Goal: Task Accomplishment & Management: Manage account settings

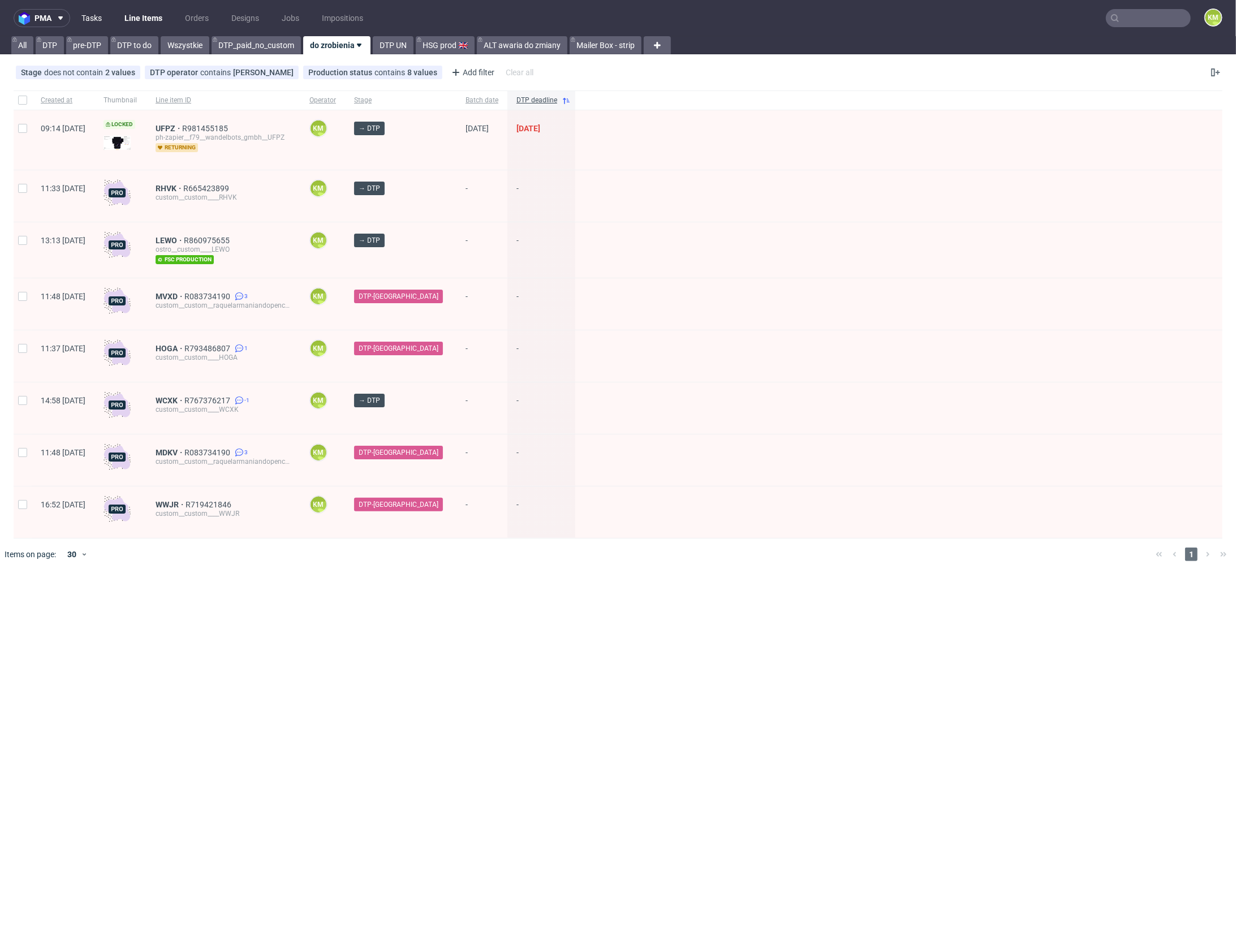
click at [84, 22] on link "Tasks" at bounding box center [91, 18] width 34 height 18
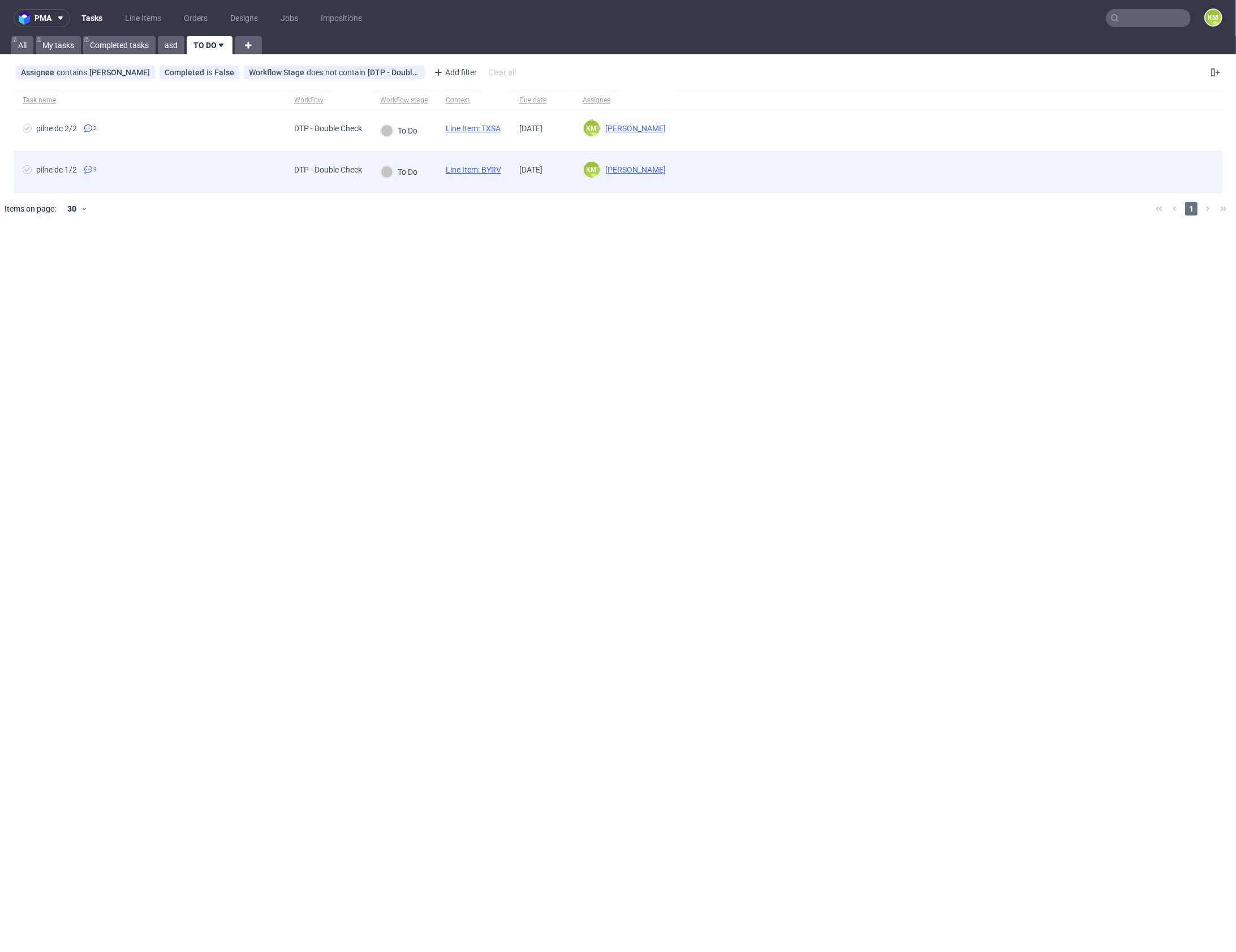
click at [496, 169] on link "Line Item: BYRV" at bounding box center [474, 170] width 55 height 9
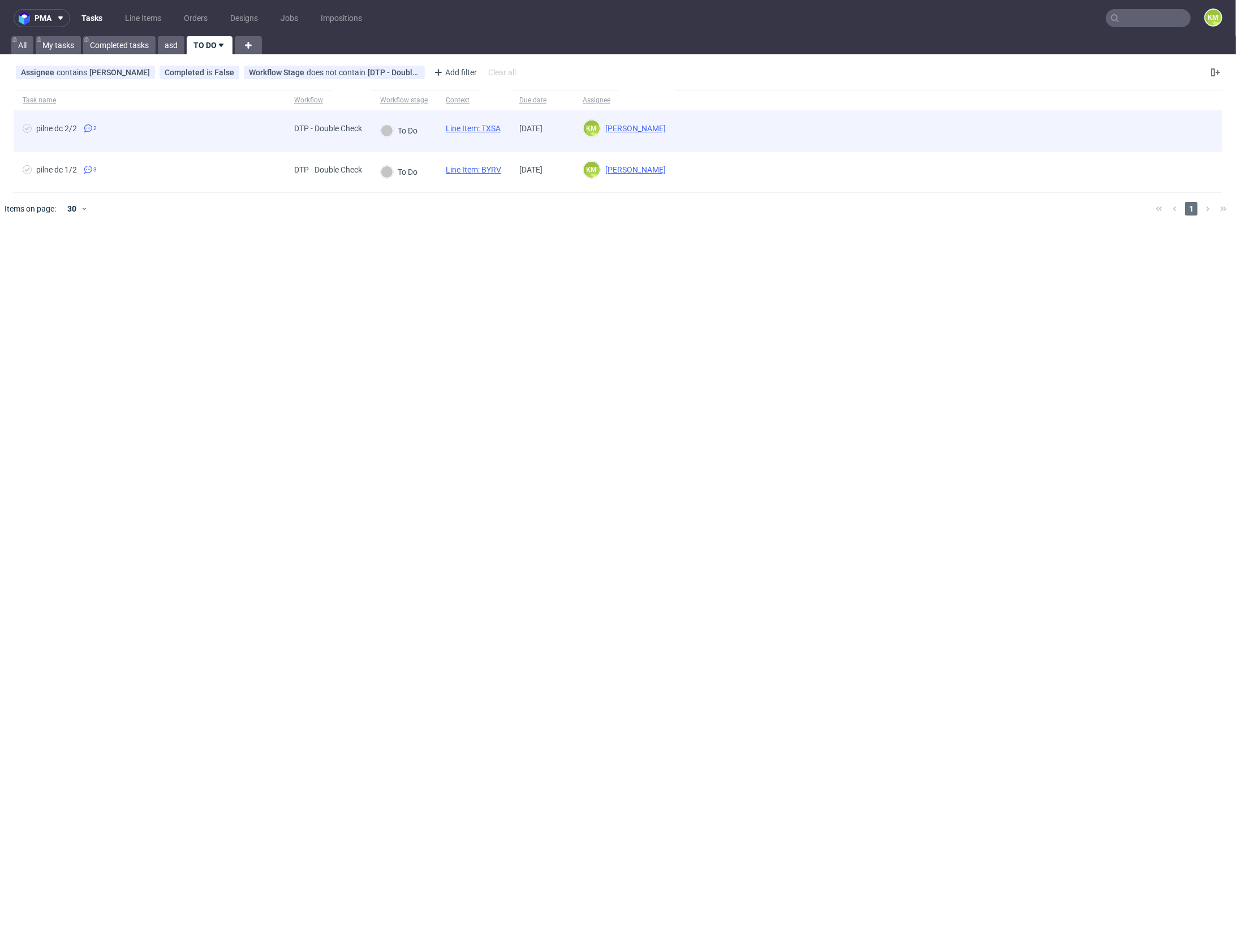
click at [488, 132] on link "Line Item: TXSA" at bounding box center [473, 129] width 55 height 9
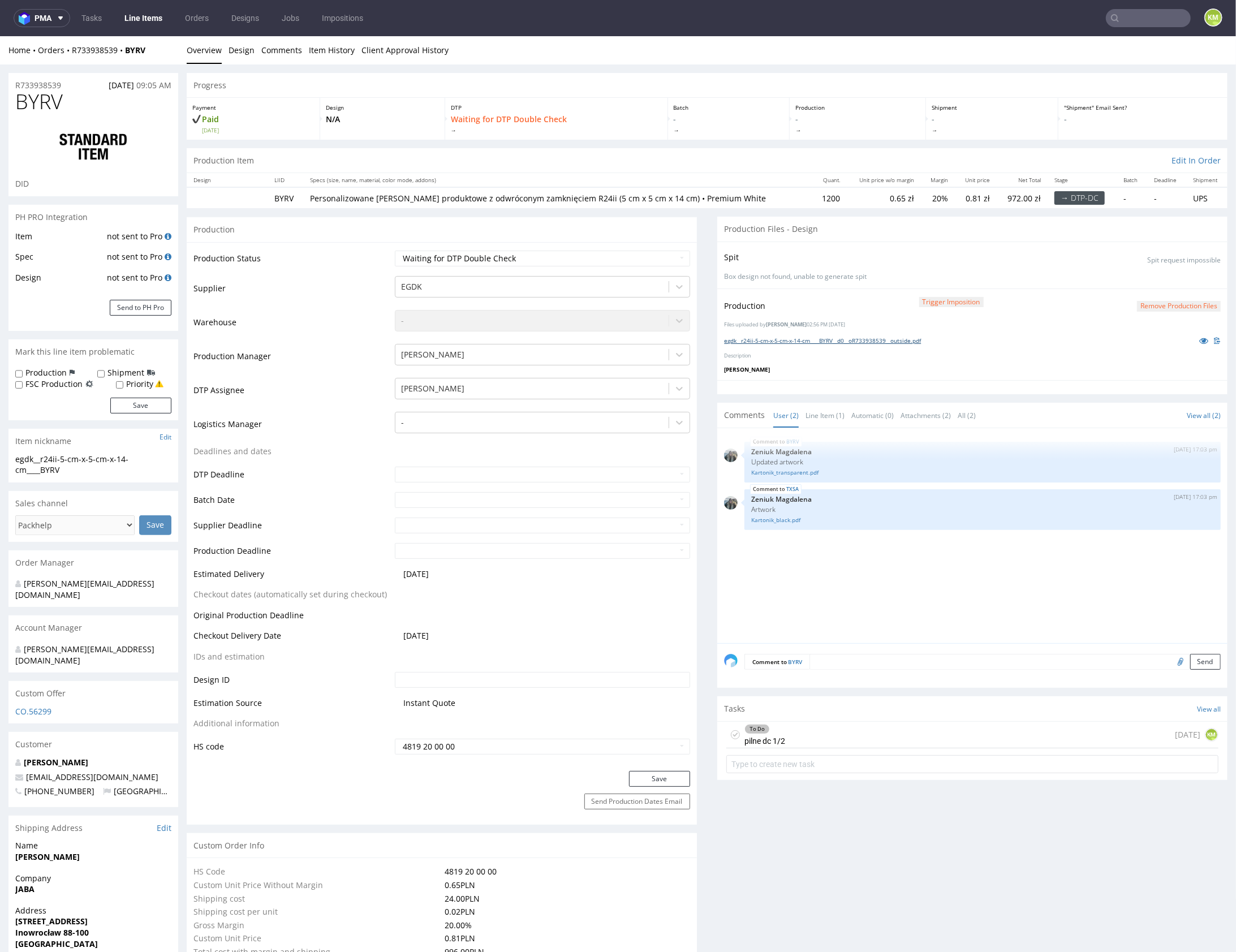
click at [866, 340] on link "egdk__r24ii-5-cm-x-5-cm-x-14-cm____BYRV__d0__oR733938539__outside.pdf" at bounding box center [822, 340] width 197 height 8
click at [732, 731] on icon at bounding box center [736, 734] width 9 height 9
click at [531, 257] on select "Waiting for Artwork Waiting for Diecut Waiting for Mockup Waiting for DTP Waiti…" at bounding box center [542, 258] width 295 height 16
select select "dtp_dc_done"
click at [646, 786] on div "Save" at bounding box center [441, 782] width 510 height 22
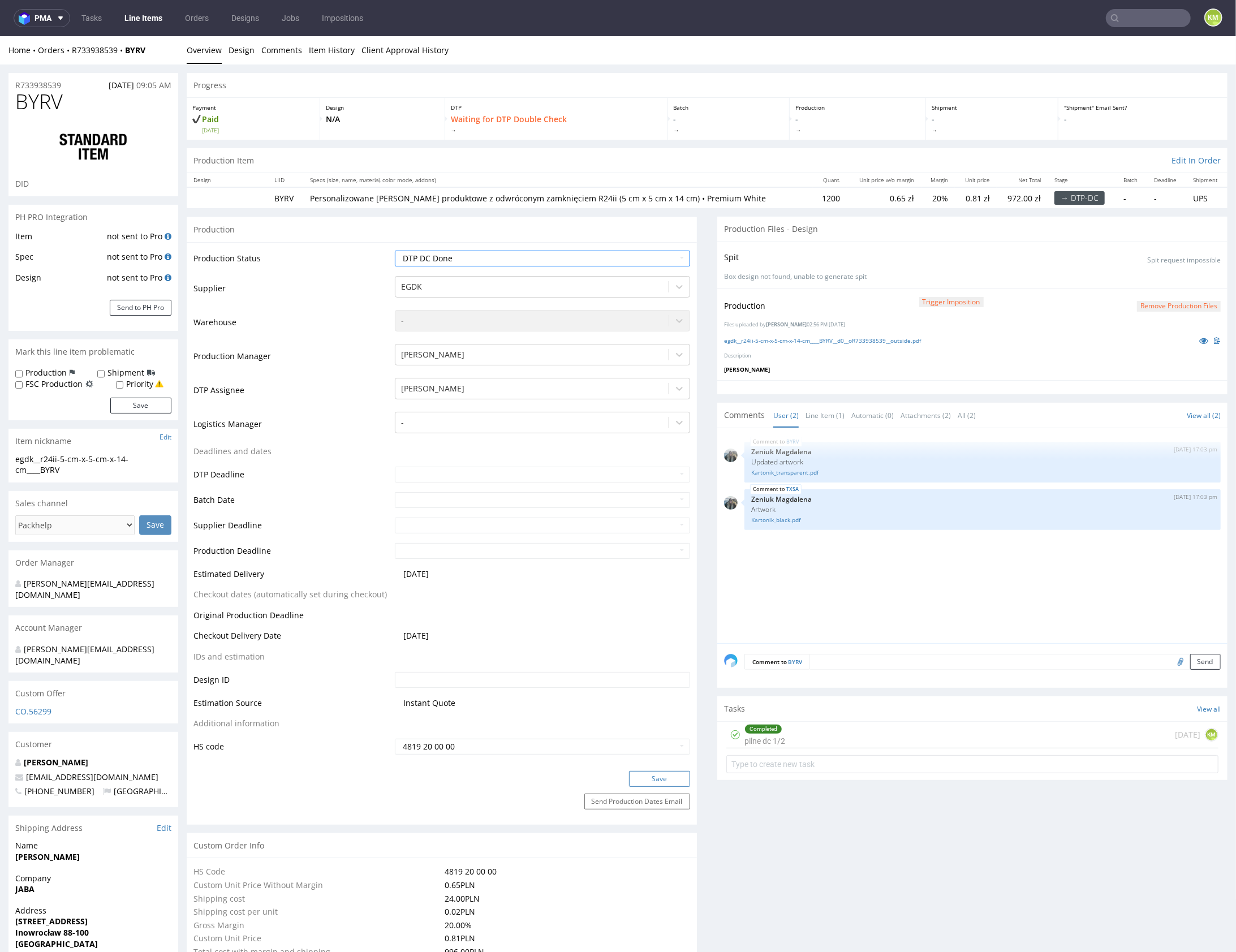
click at [646, 782] on button "Save" at bounding box center [659, 778] width 61 height 16
click at [845, 342] on link "egdk__r24ii-5-cm-x-5-cm-x-14-cm____TXSA__d0__oR733938539__outside.pdf" at bounding box center [822, 340] width 196 height 8
click at [733, 732] on use at bounding box center [736, 734] width 5 height 4
click at [573, 260] on select "Waiting for Artwork Waiting for Diecut Waiting for Mockup Waiting for DTP Waiti…" at bounding box center [542, 258] width 295 height 16
select select "dtp_dc_done"
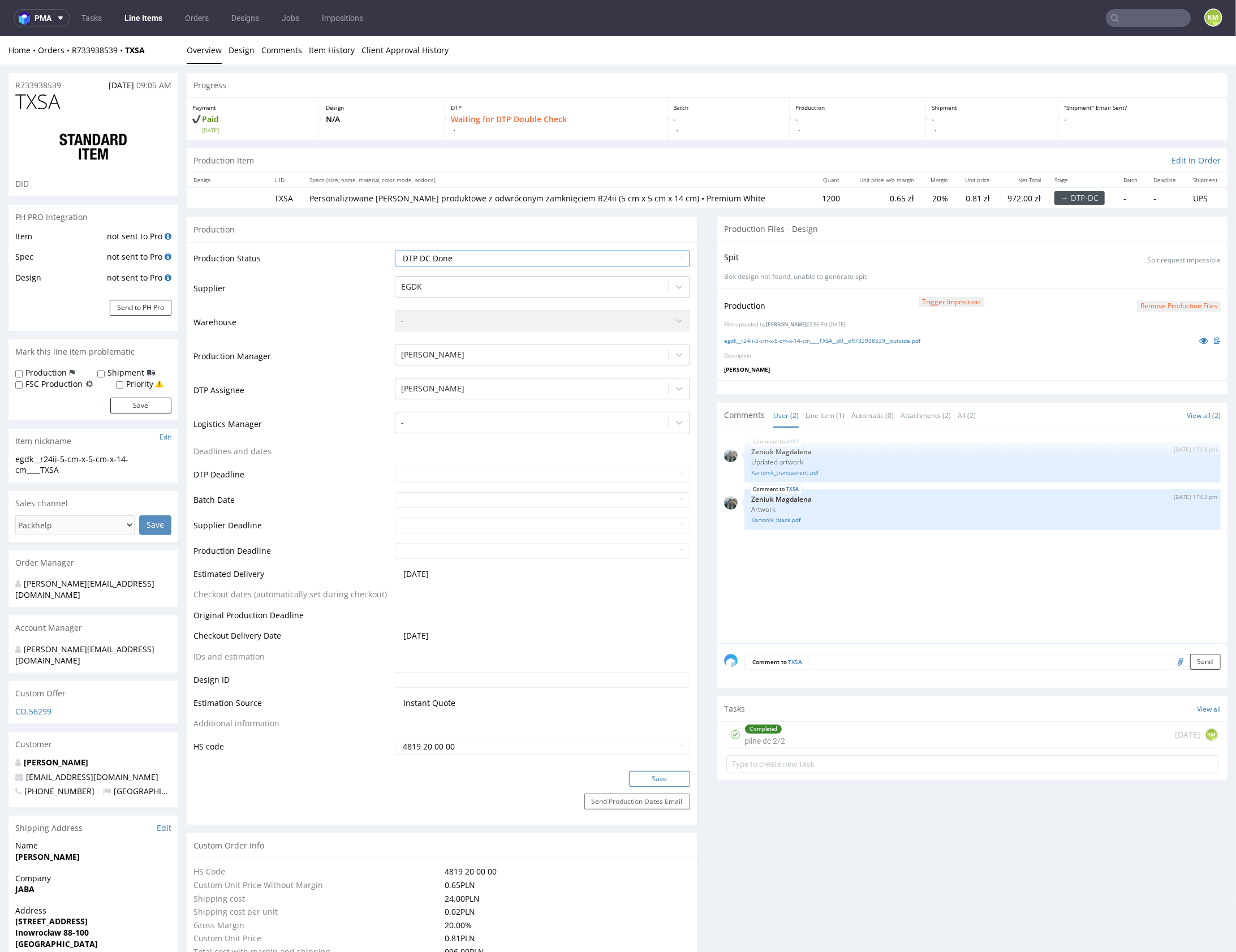
click at [651, 775] on button "Save" at bounding box center [659, 778] width 61 height 16
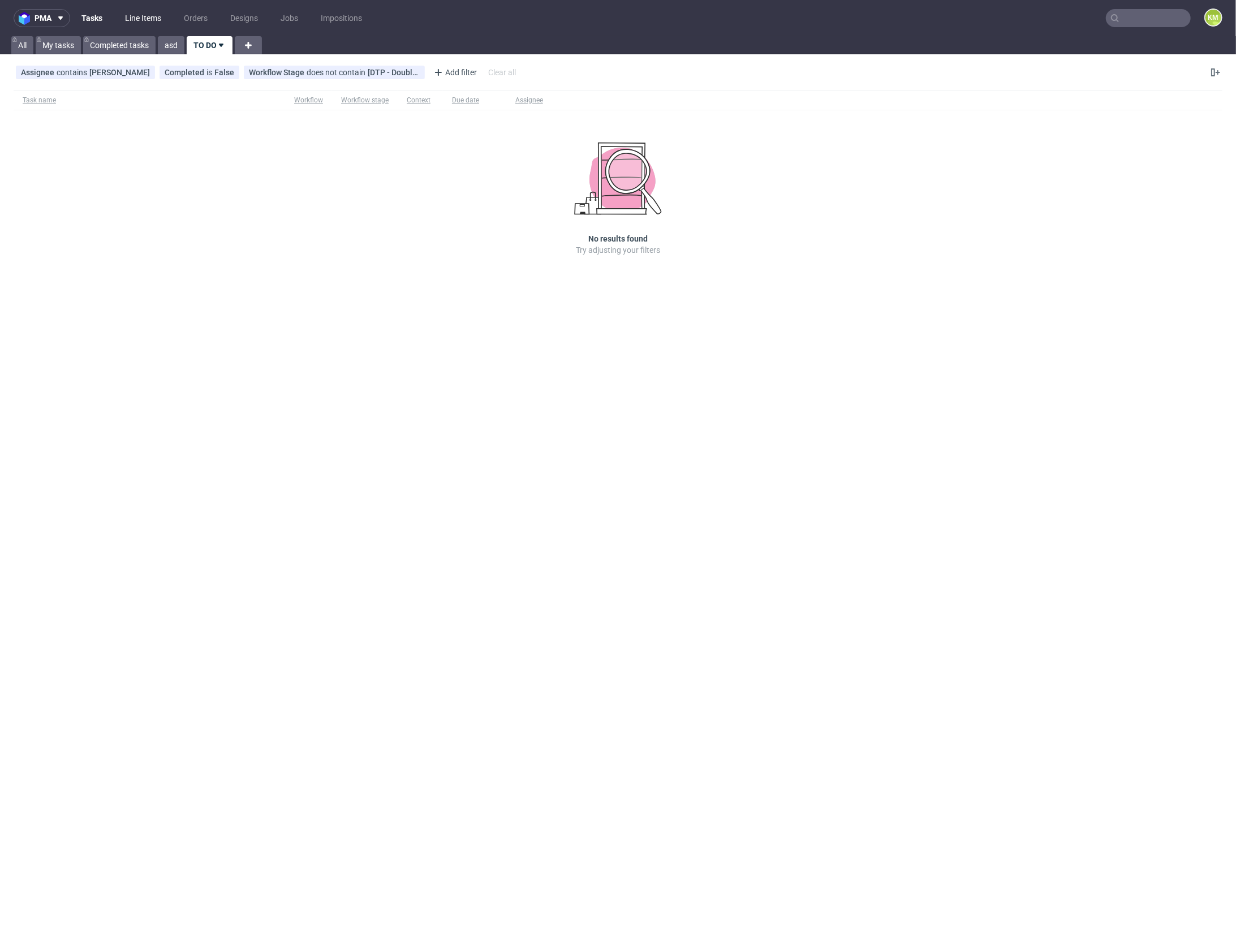
click at [149, 18] on link "Line Items" at bounding box center [143, 18] width 49 height 18
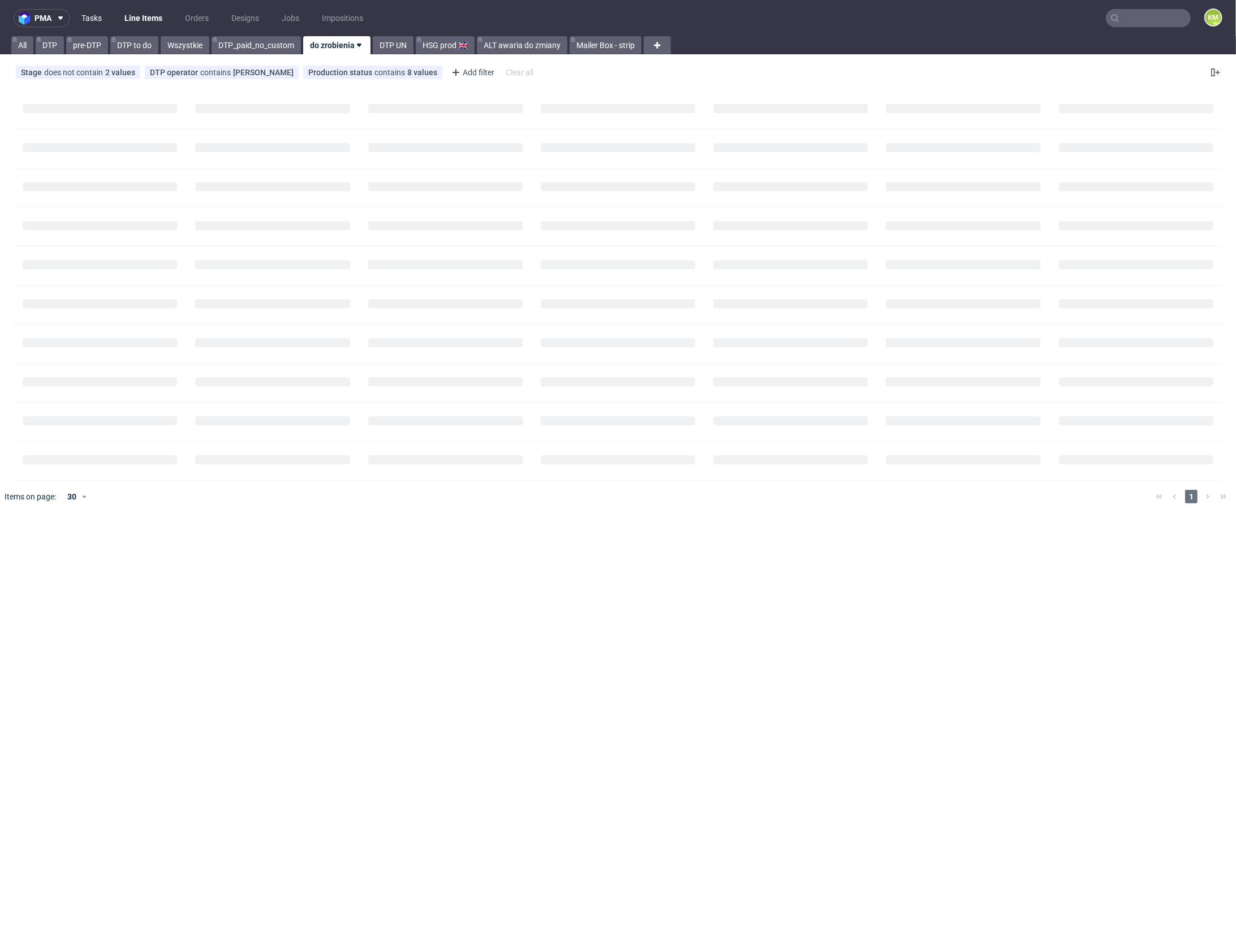
click at [90, 21] on link "Tasks" at bounding box center [91, 18] width 34 height 18
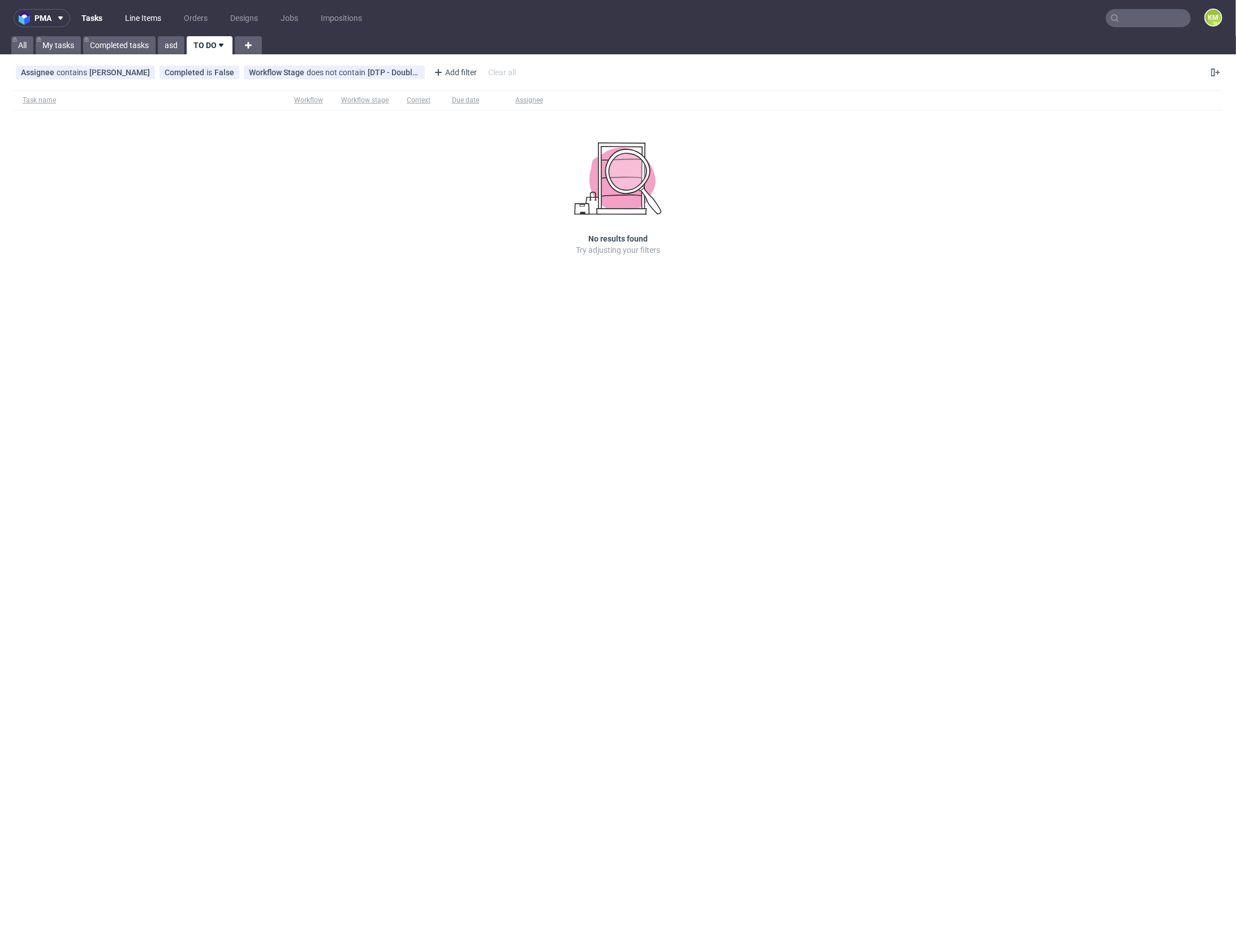
click at [151, 14] on link "Line Items" at bounding box center [143, 18] width 49 height 18
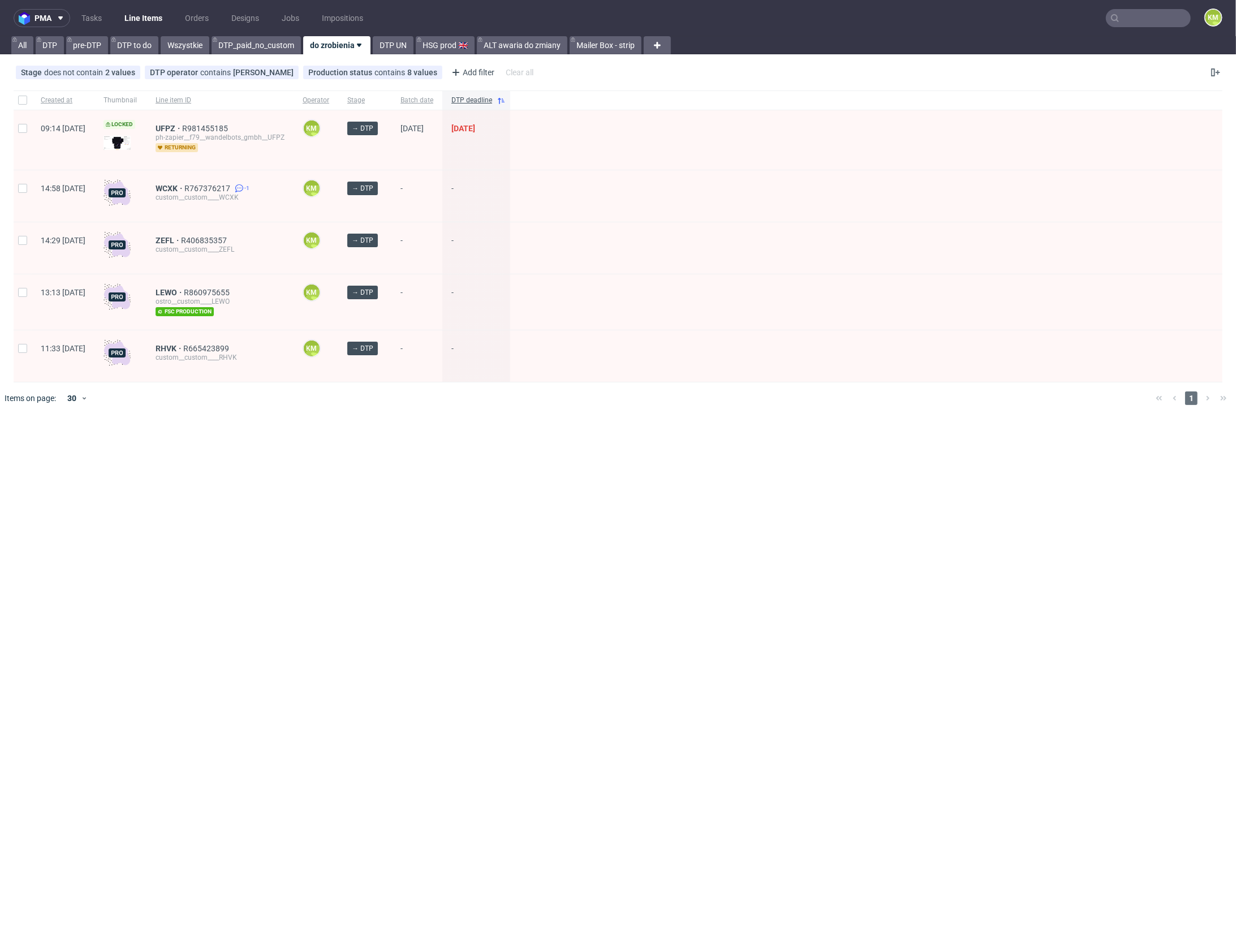
click at [724, 493] on div "pma Tasks Line Items Orders Designs Jobs Impositions KM All DTP pre-DTP DTP to …" at bounding box center [618, 476] width 1236 height 952
click at [721, 515] on div "pma Tasks Line Items Orders Designs Jobs Impositions KM All DTP pre-DTP DTP to …" at bounding box center [618, 476] width 1236 height 952
click at [643, 451] on div "pma Tasks Line Items Orders Designs Jobs Impositions KM All DTP pre-DTP DTP to …" at bounding box center [618, 476] width 1236 height 952
click at [547, 443] on div "pma Tasks Line Items Orders Designs Jobs Impositions KM All DTP pre-DTP DTP to …" at bounding box center [618, 476] width 1236 height 952
click at [353, 503] on div "pma Tasks Line Items Orders Designs Jobs Impositions KM All DTP pre-DTP DTP to …" at bounding box center [618, 476] width 1236 height 952
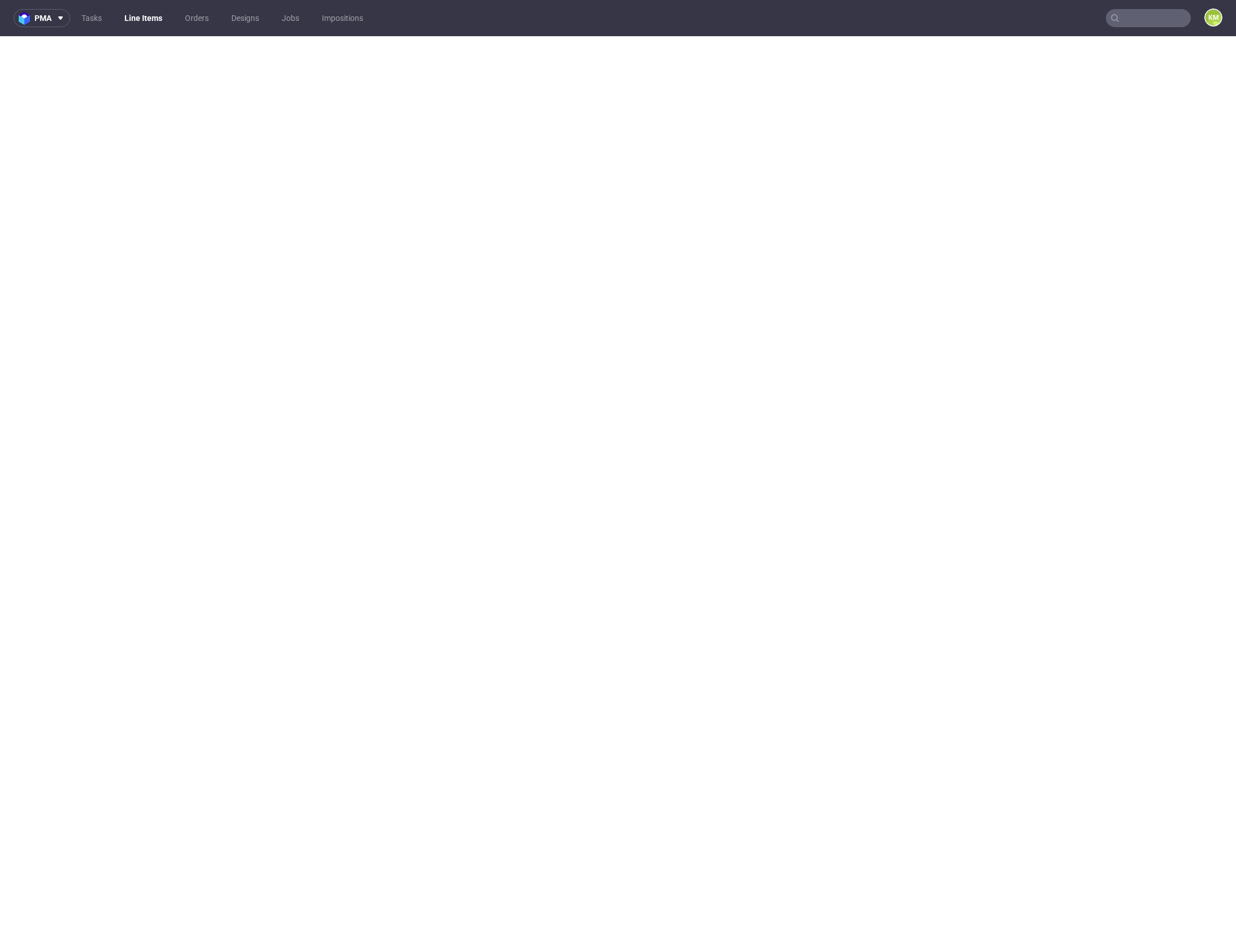
select select "in_progress"
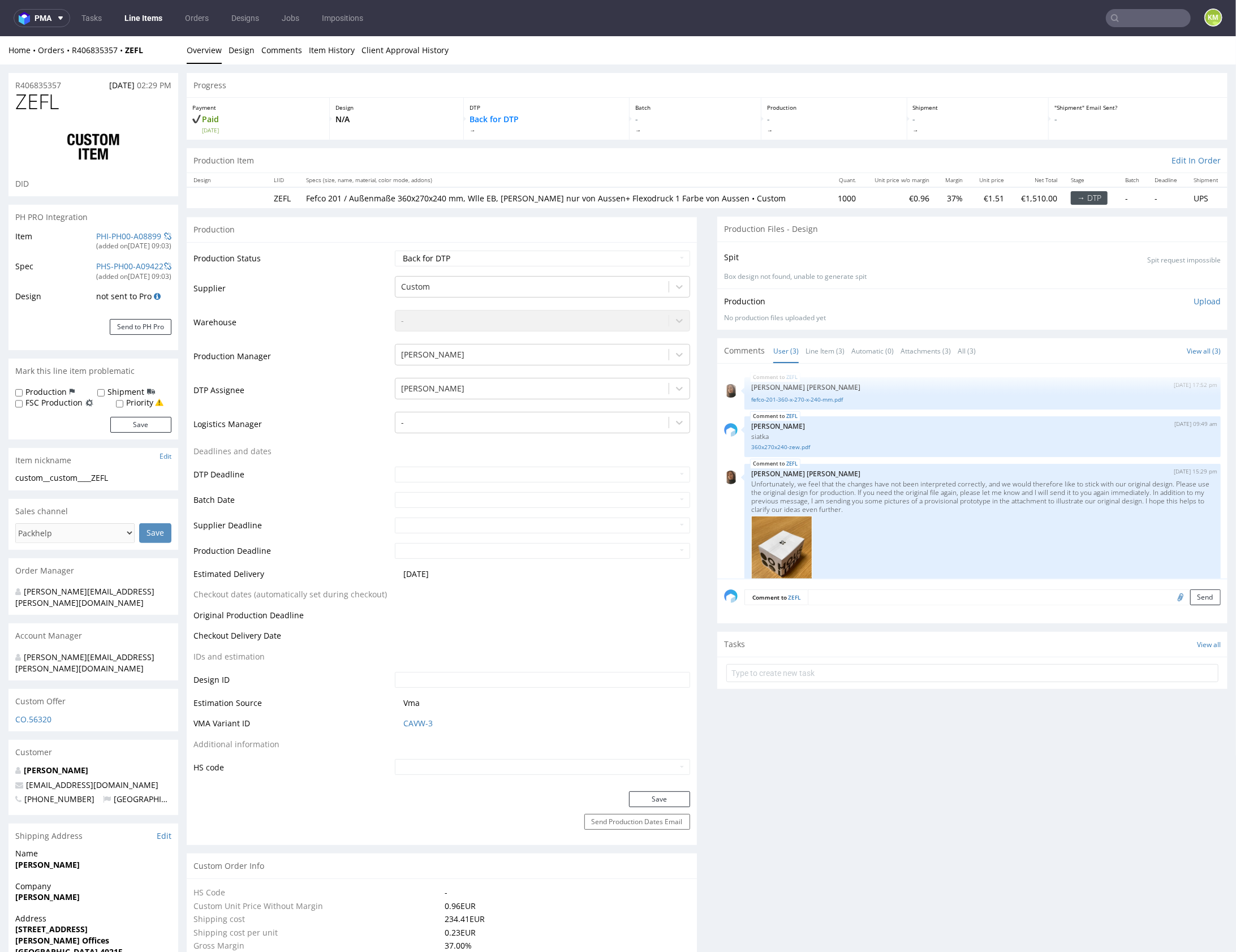
scroll to position [138, 0]
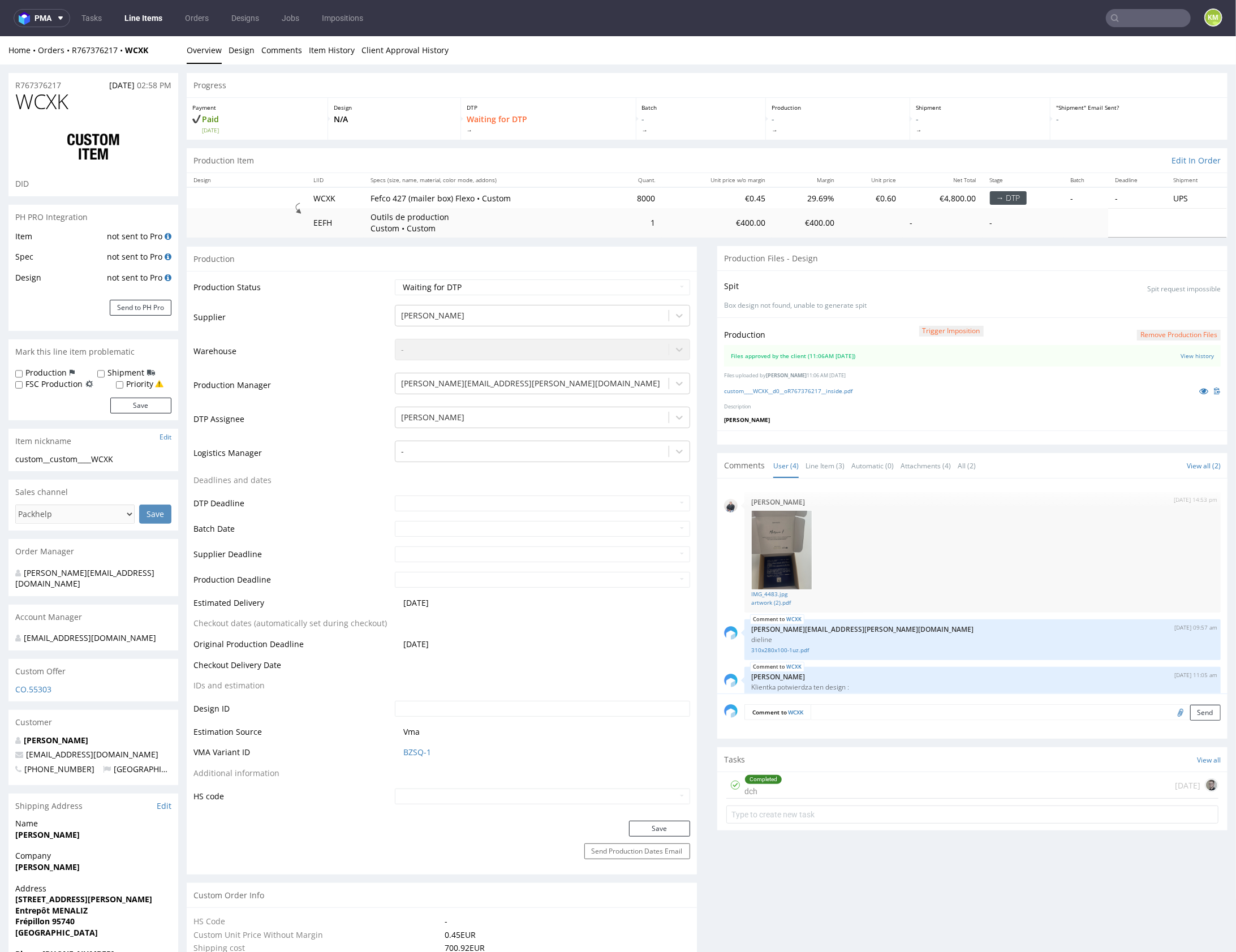
scroll to position [69, 0]
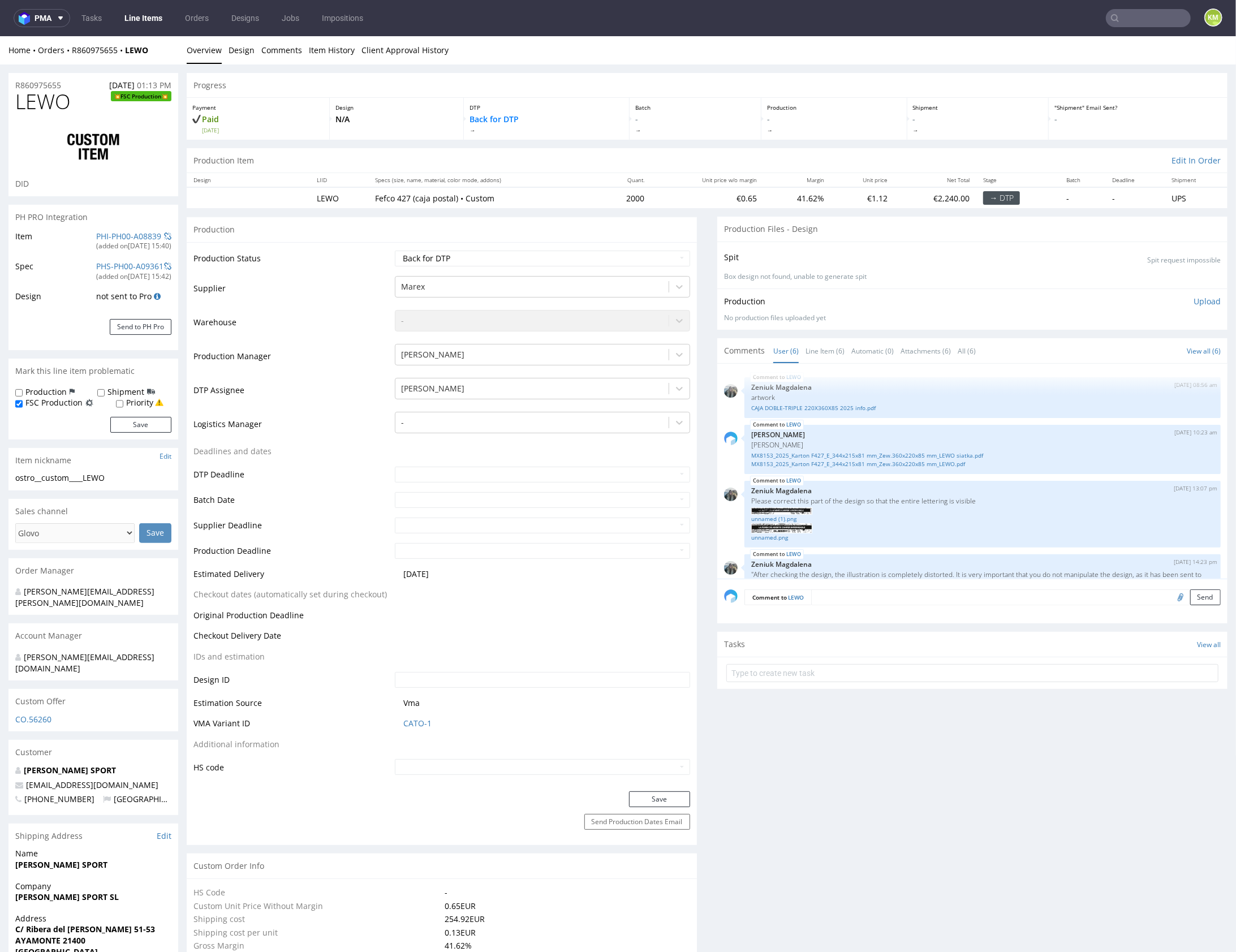
scroll to position [367, 0]
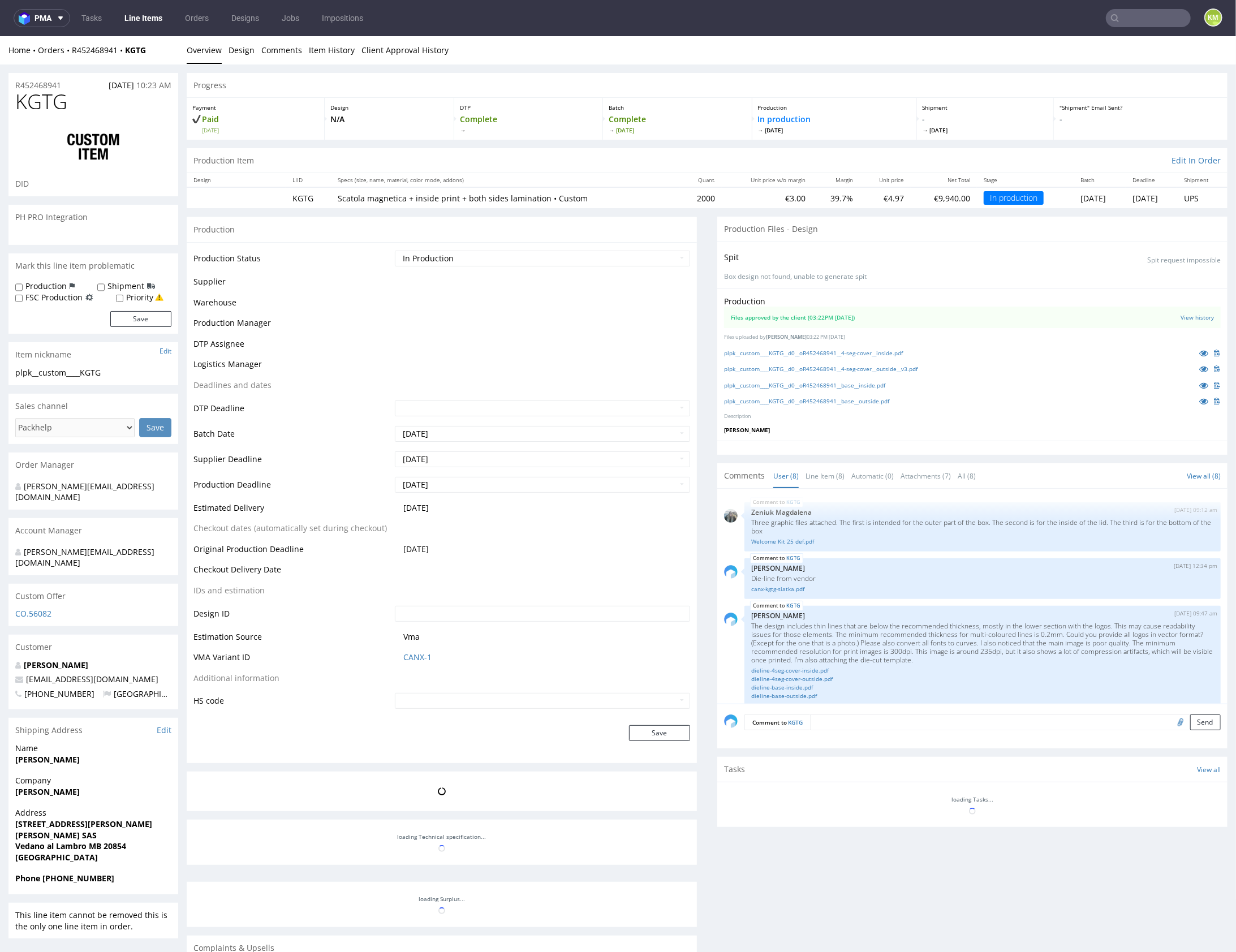
scroll to position [369, 0]
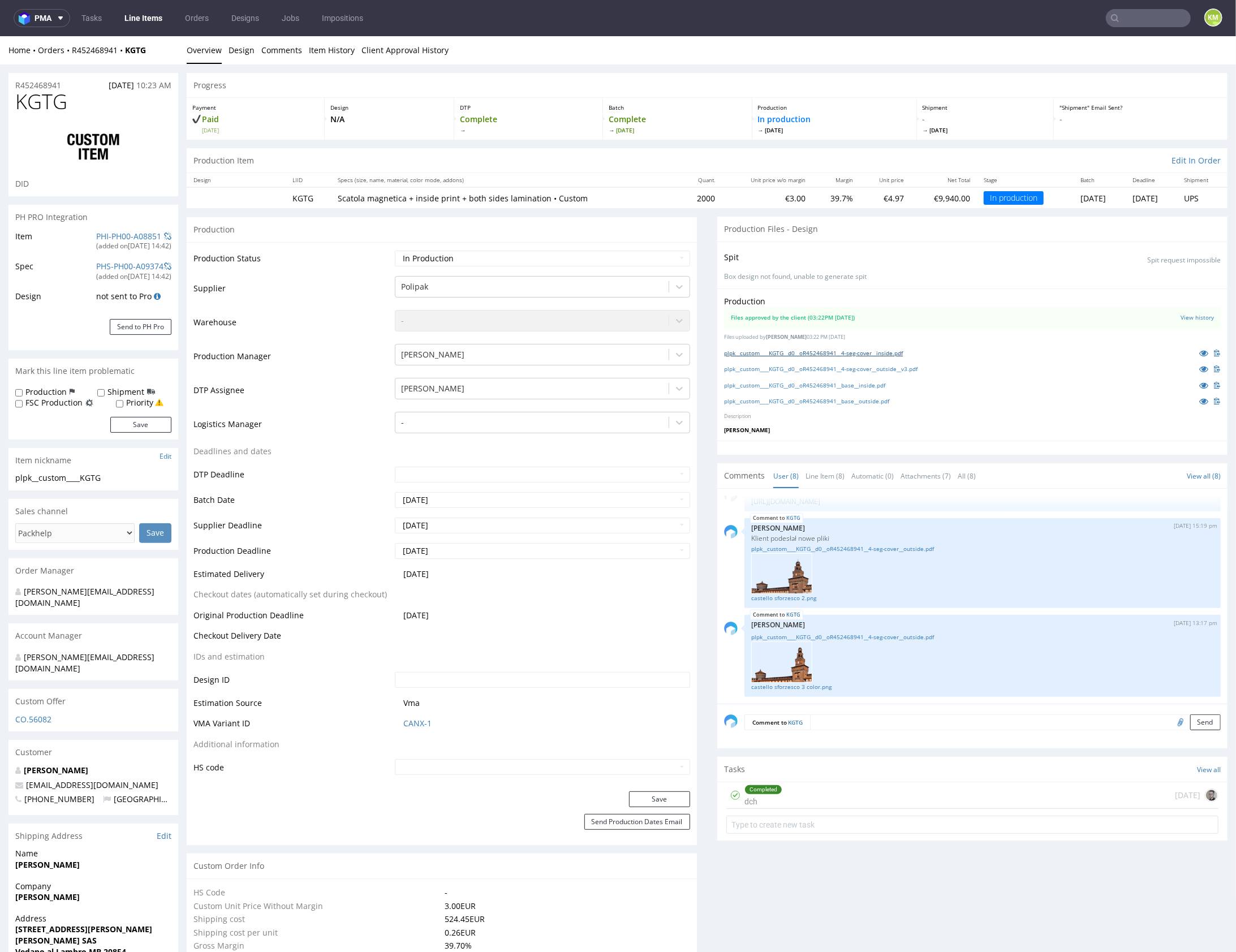
click at [828, 350] on link "plpk__custom____KGTG__d0__oR452468941__4-seg-cover__inside.pdf" at bounding box center [813, 352] width 179 height 8
click at [838, 367] on link "plpk__custom____KGTG__d0__oR452468941__4-seg-cover__outside__v3.pdf" at bounding box center [820, 368] width 193 height 8
click at [886, 387] on link "plpk__custom____KGTG__d0__oR452468941__base__inside.pdf" at bounding box center [804, 385] width 161 height 8
click at [890, 398] on link "plpk__custom____KGTG__d0__oR452468941__base__outside.pdf" at bounding box center [806, 400] width 165 height 8
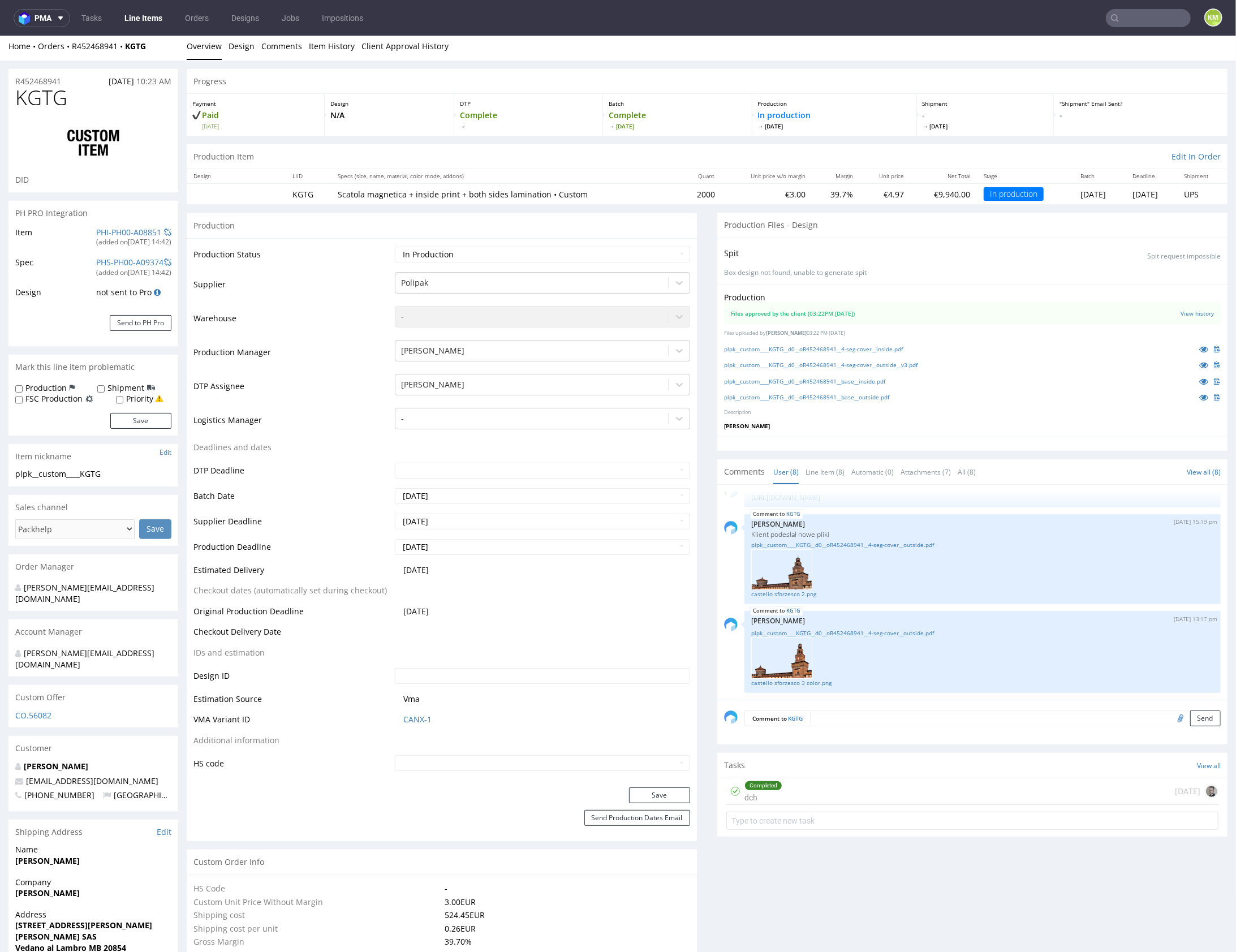
scroll to position [0, 0]
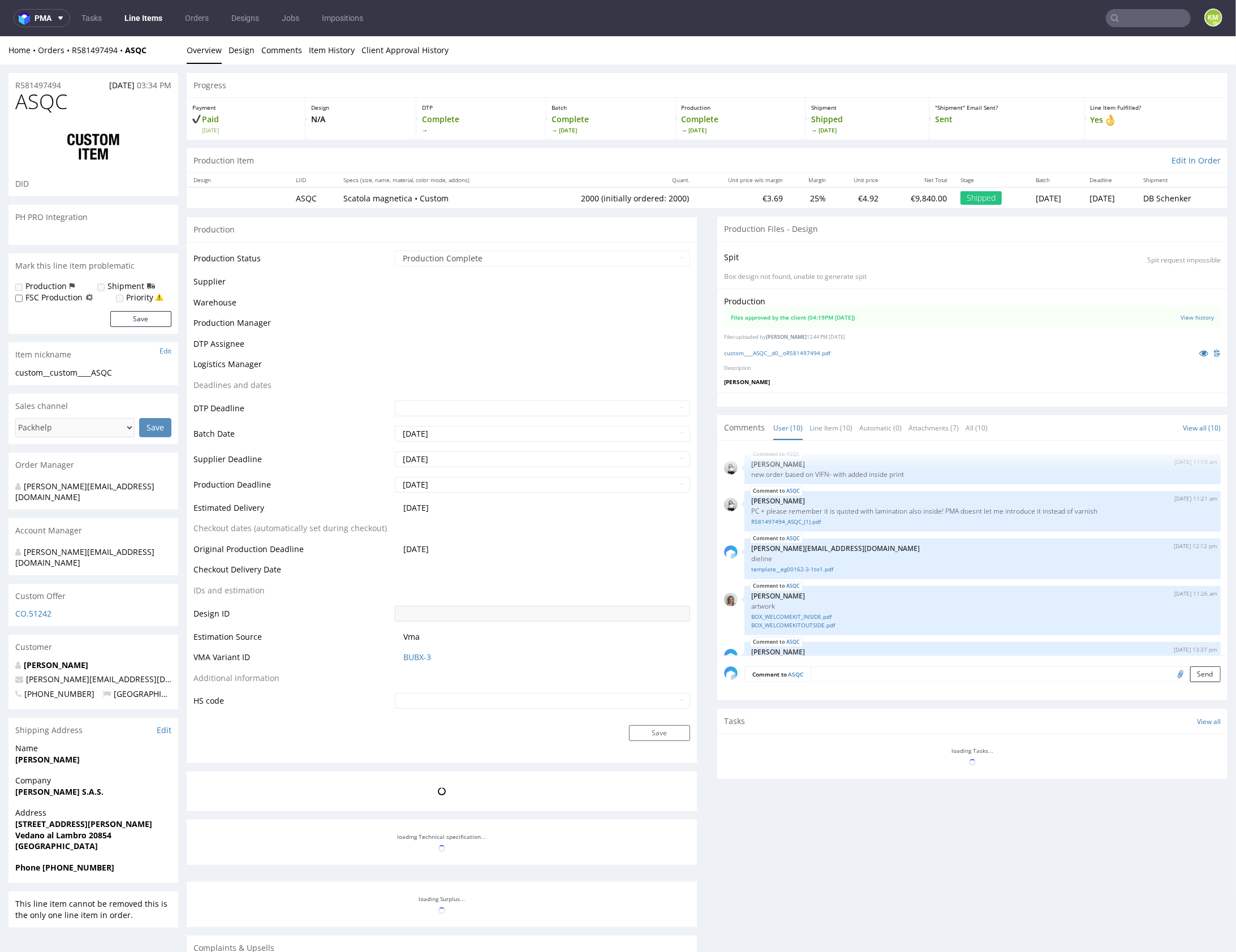
scroll to position [284, 0]
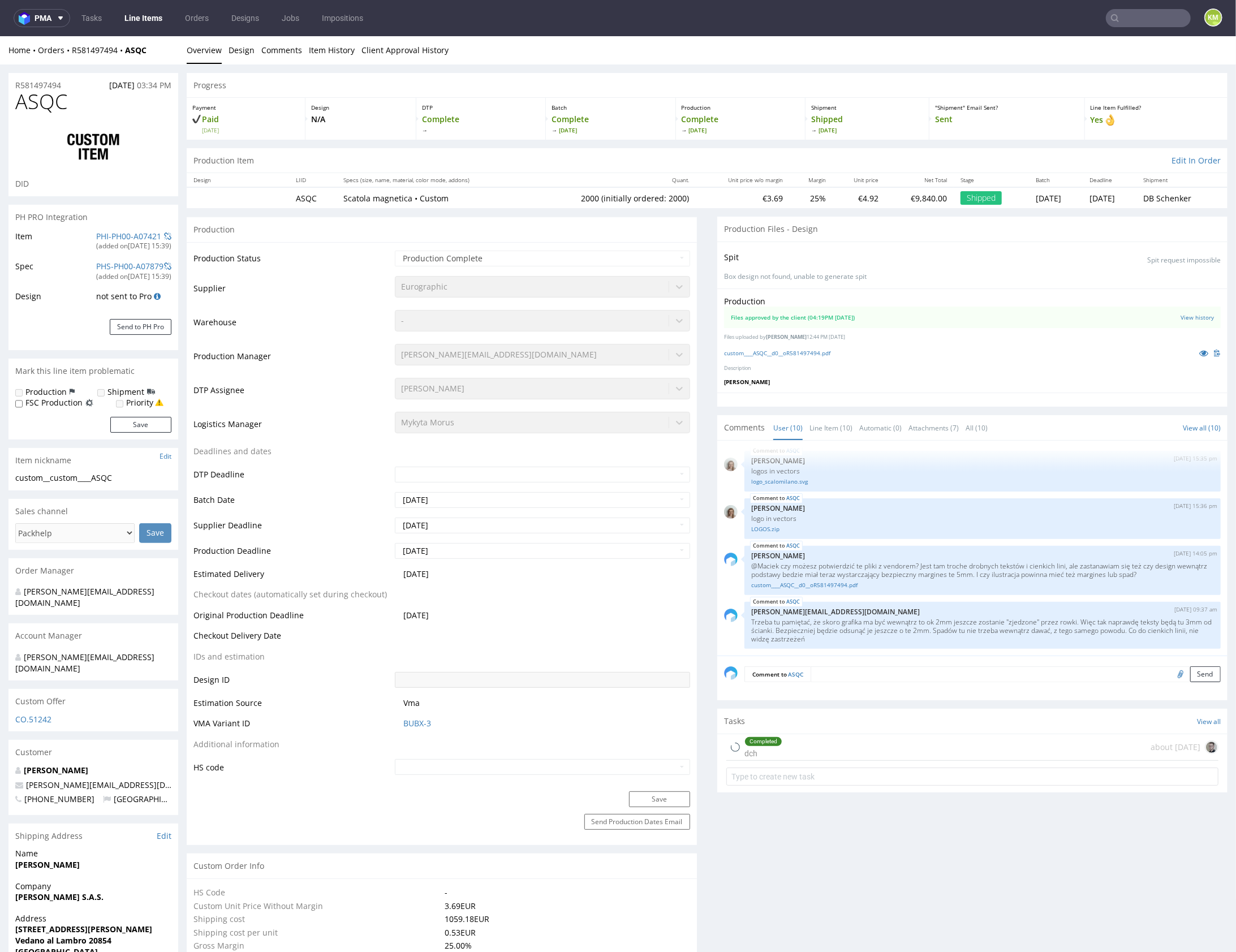
select select "in_progress"
click at [809, 352] on link "custom____ASQC__d0__oR581497494.pdf" at bounding box center [777, 352] width 106 height 8
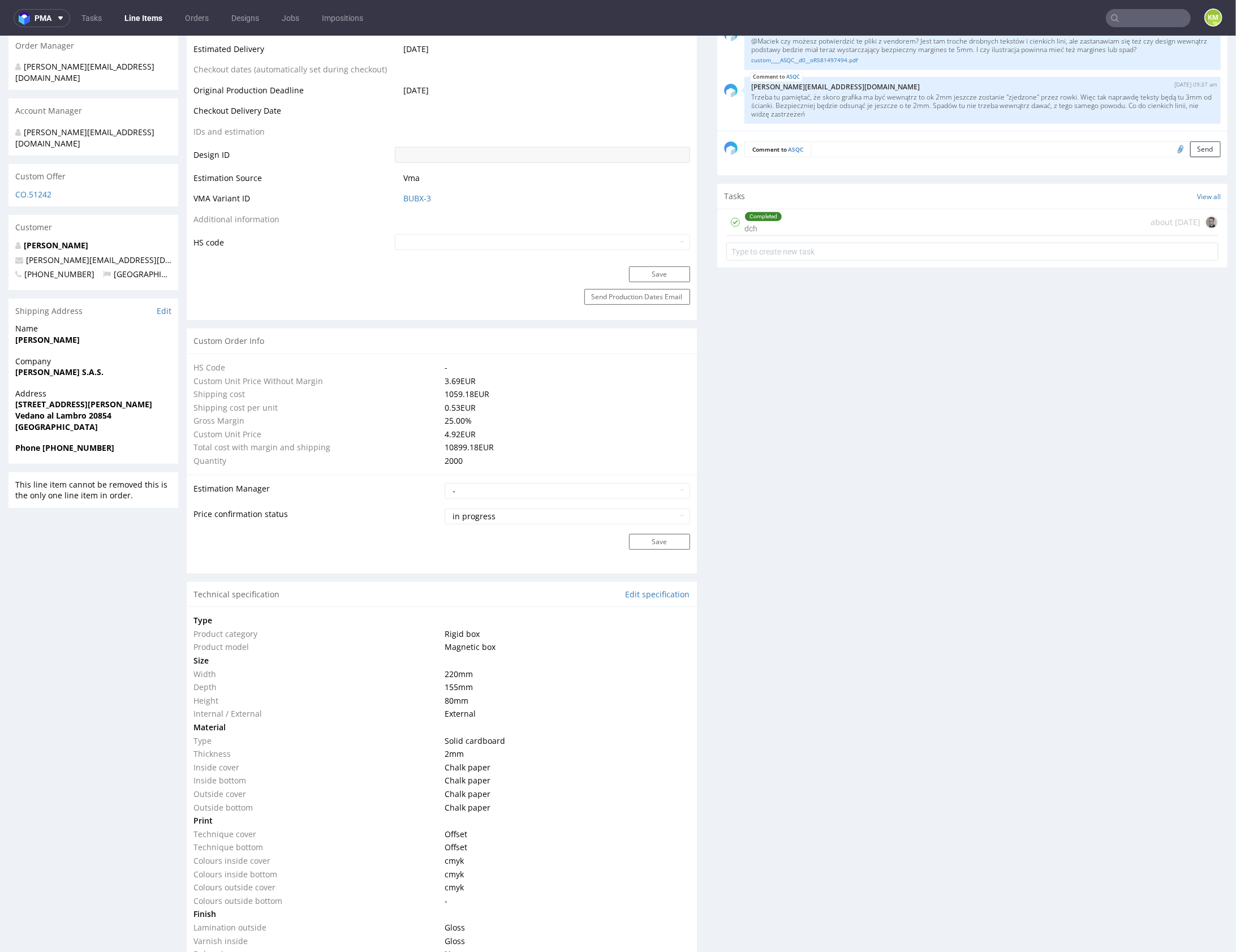
scroll to position [600, 0]
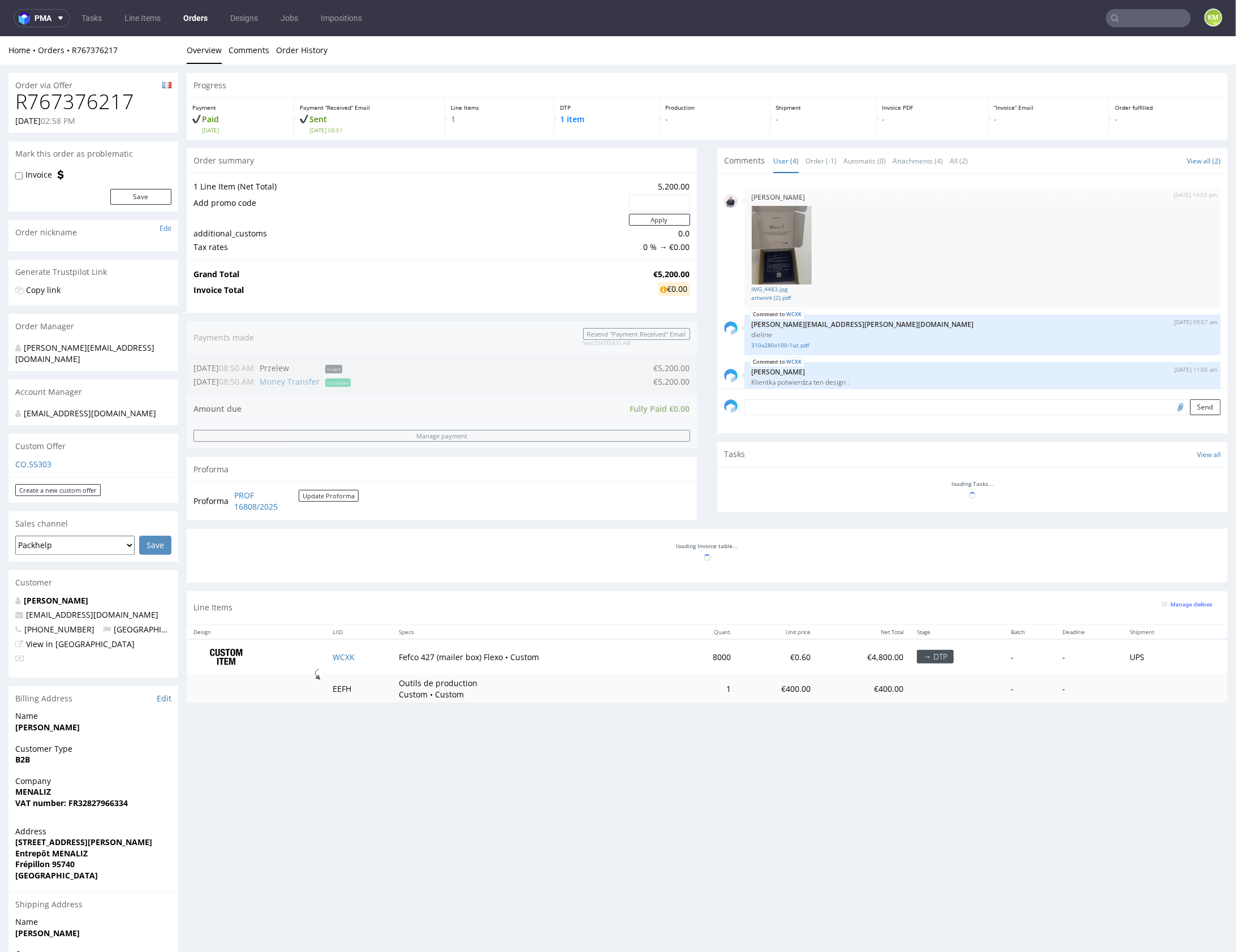
scroll to position [69, 0]
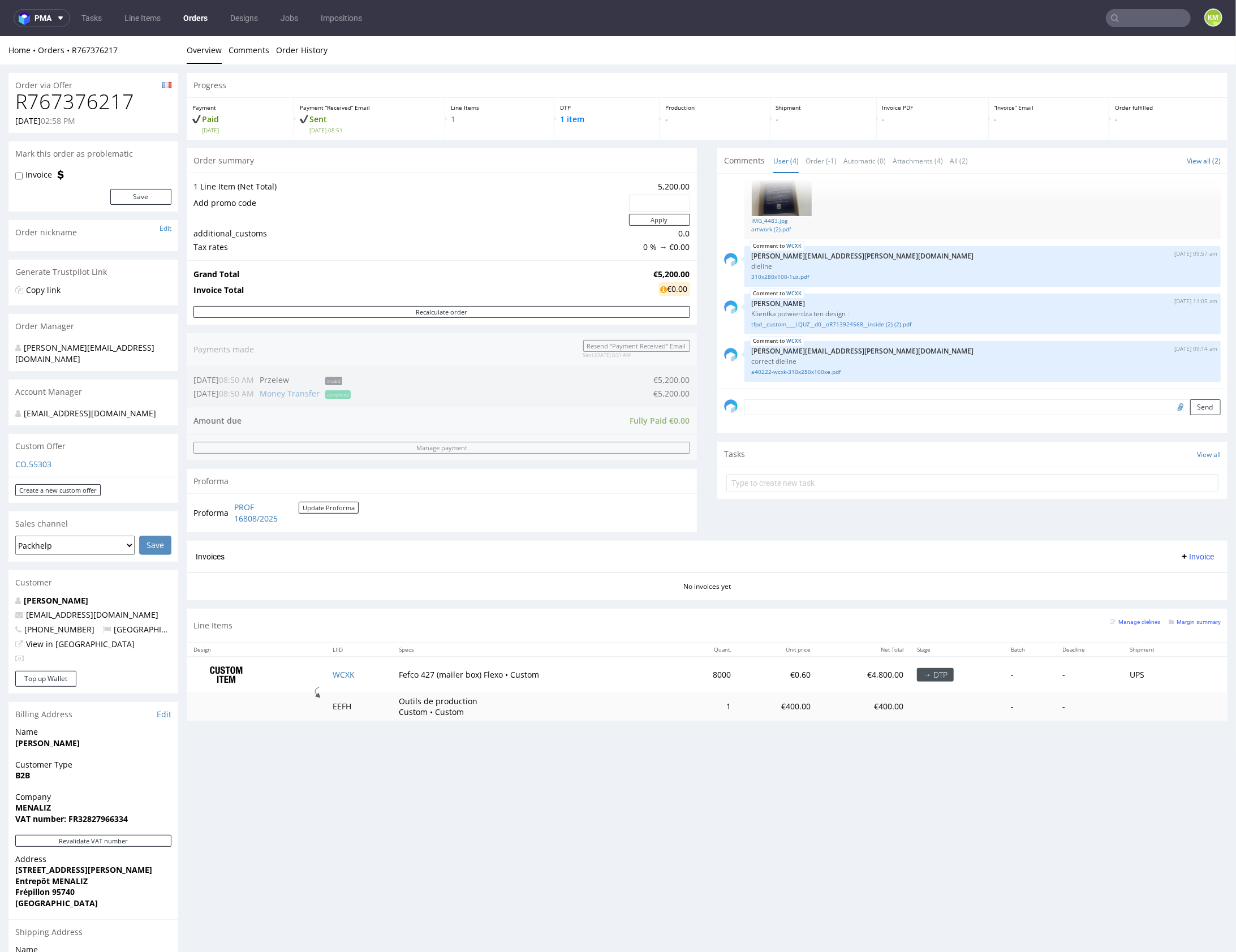
click at [895, 526] on div "Comments User (4) Order (-1) Automatic (0) Attachments (4) All (2) View all (2)…" at bounding box center [972, 344] width 510 height 393
click at [831, 532] on div "Comments User (4) Order (-1) Automatic (0) Attachments (4) All (2) View all (2)…" at bounding box center [972, 344] width 510 height 393
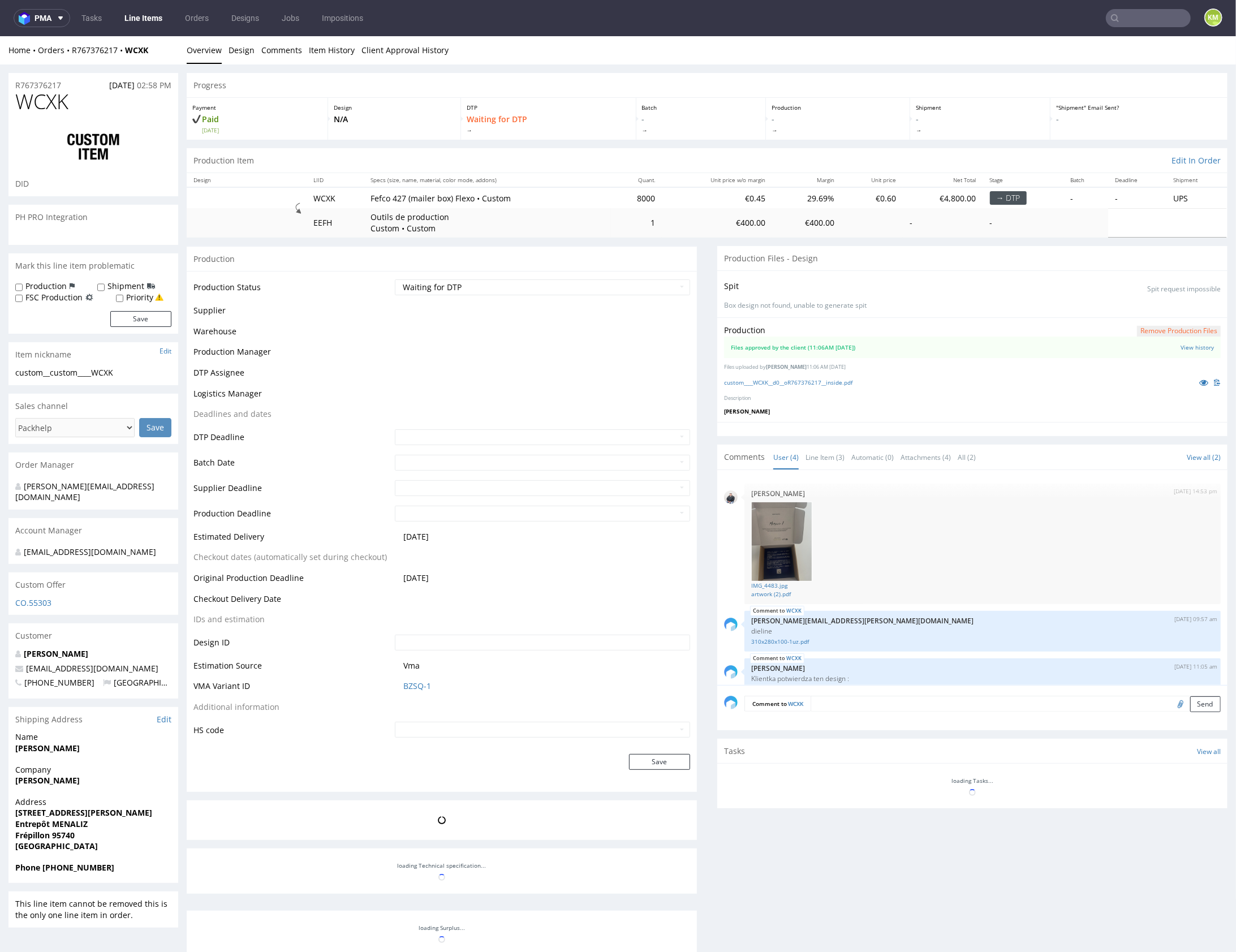
scroll to position [69, 0]
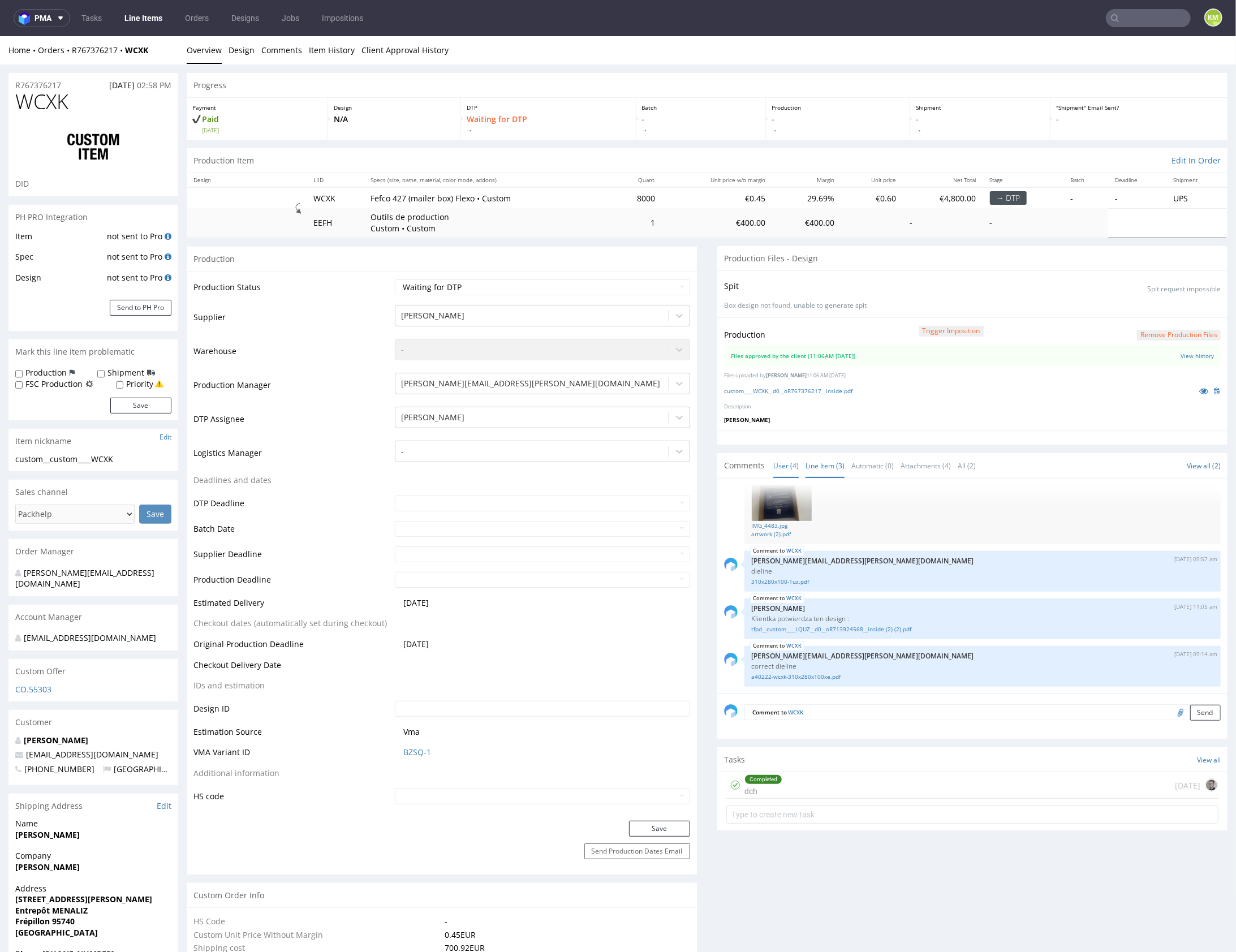
click at [827, 466] on link "Line Item (3)" at bounding box center [825, 465] width 39 height 24
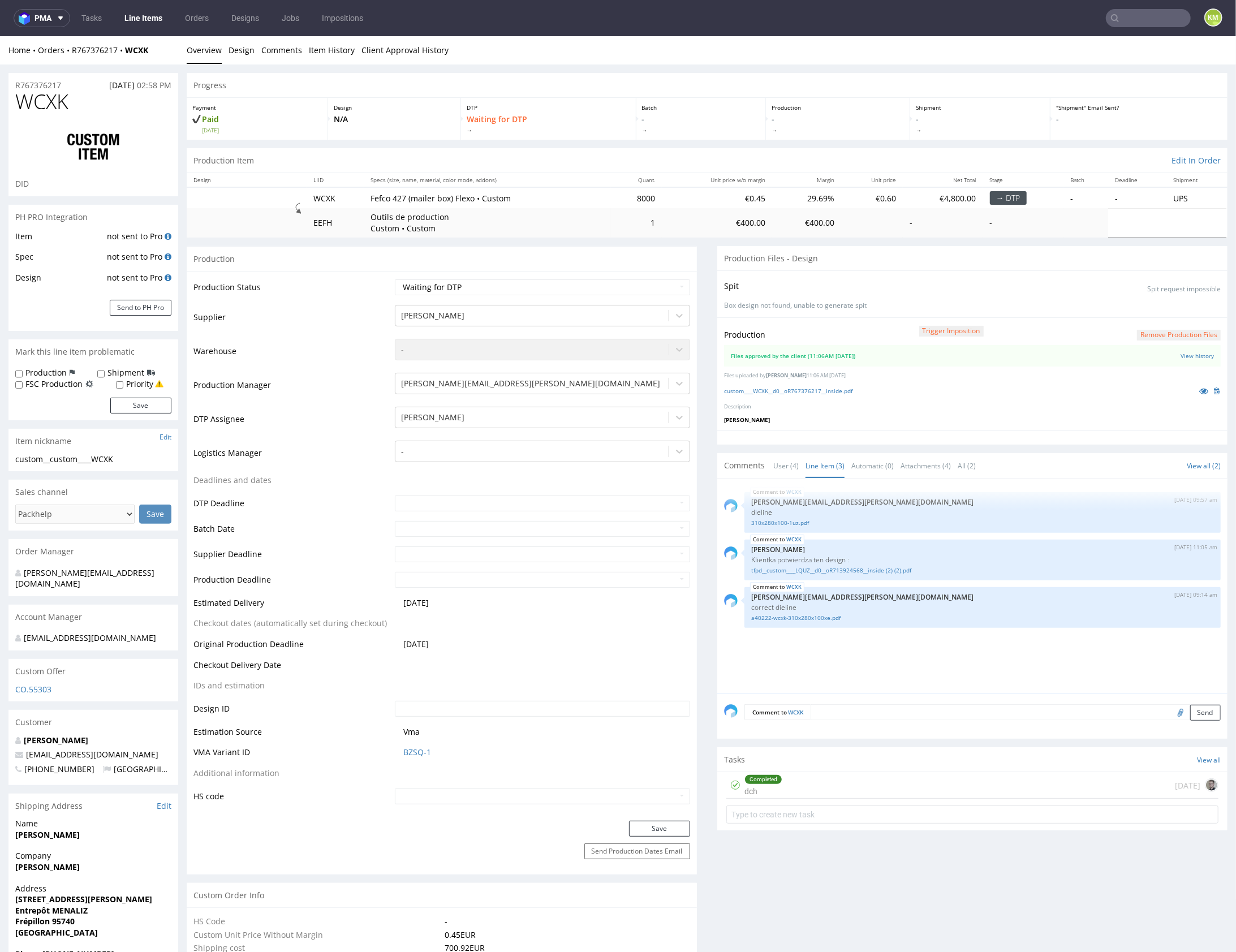
click at [842, 633] on div "WCXK 1st Aug 25 | 09:57 am maciej.sikora@packhelp.com dieline 310x280x100-1uz.p…" at bounding box center [975, 588] width 504 height 208
click at [784, 465] on link "User (4)" at bounding box center [786, 465] width 26 height 24
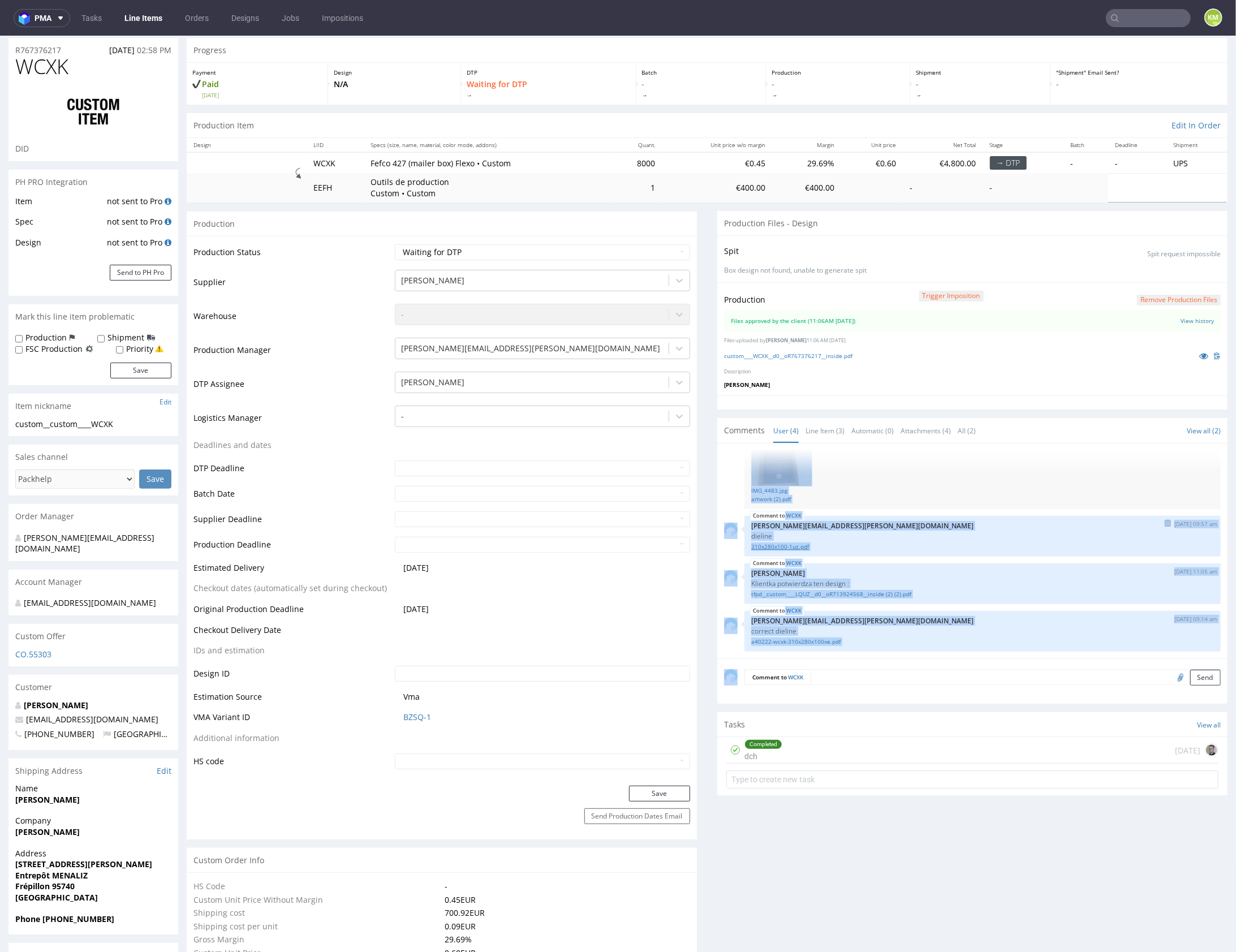
scroll to position [35, 0]
click at [927, 511] on div "31st Jul 25 | 14:53 pm Adrian Margula IMG_4483.jpg artwork (2).pdf WCXK 1st Aug…" at bounding box center [975, 554] width 504 height 208
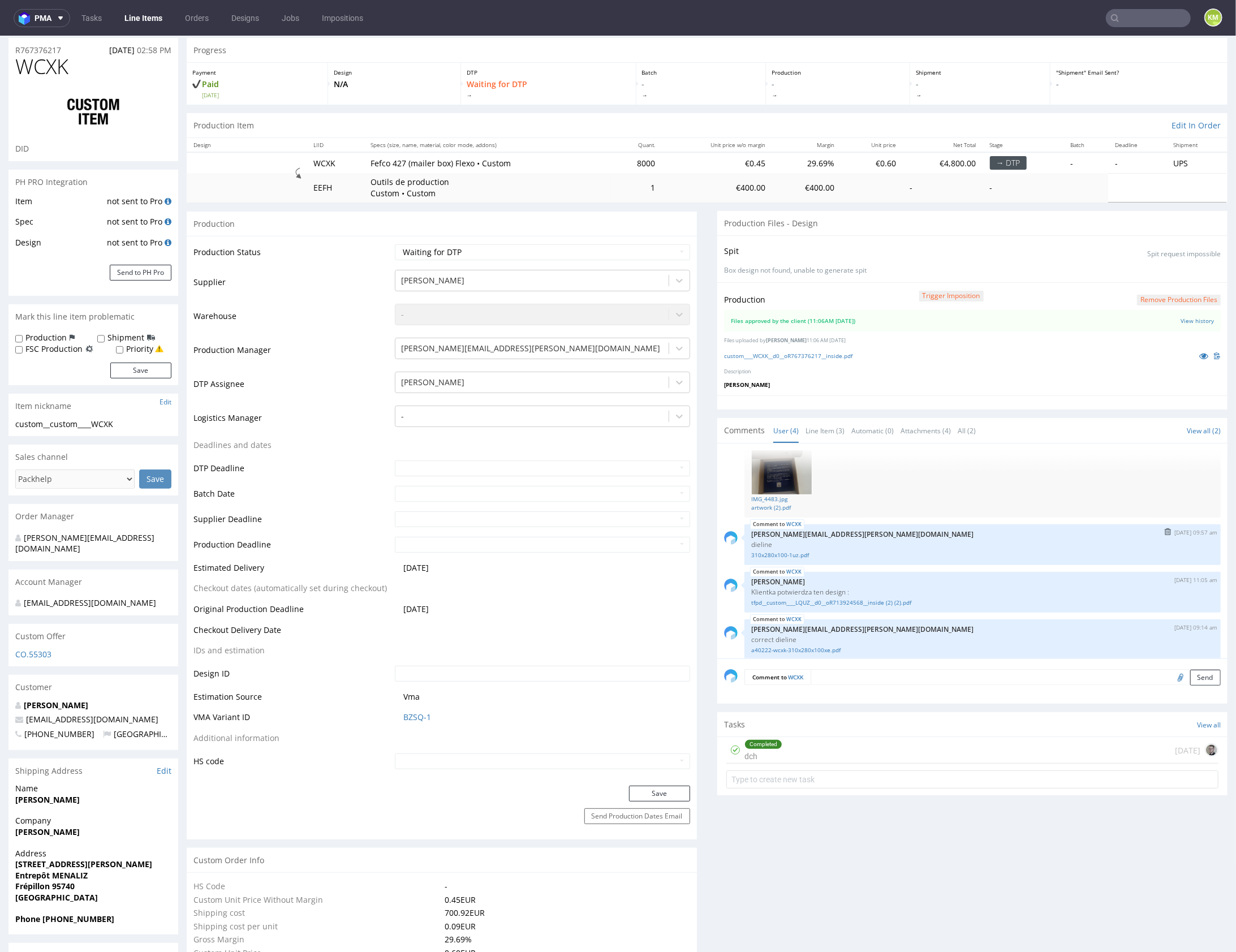
scroll to position [69, 0]
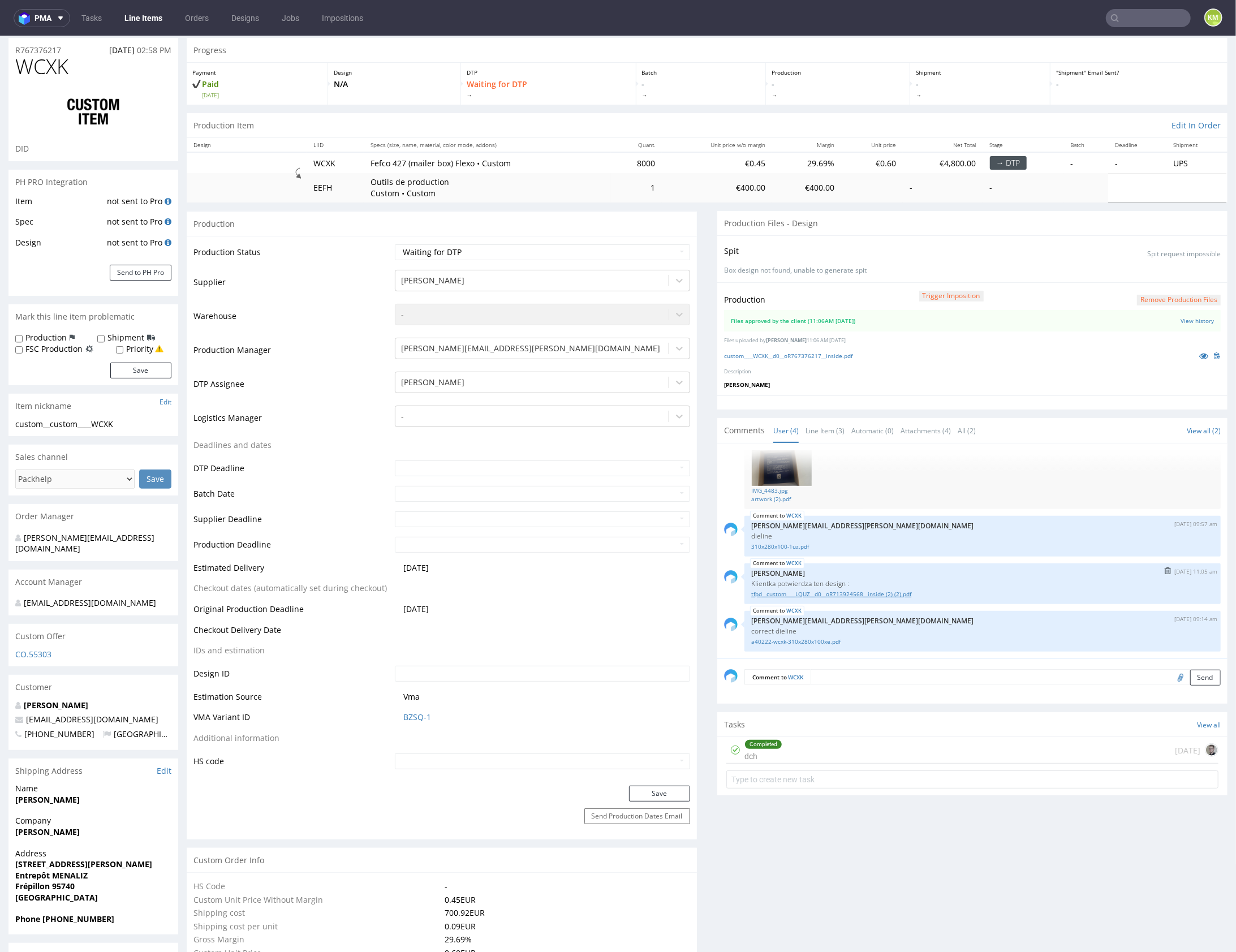
click at [866, 592] on link "tfpd__custom____LQUZ__d0__oR713924568__inside (2) (2).pdf" at bounding box center [982, 593] width 463 height 9
click at [826, 641] on link "a40222-wcxk-310x280x100xe.pdf" at bounding box center [982, 641] width 463 height 9
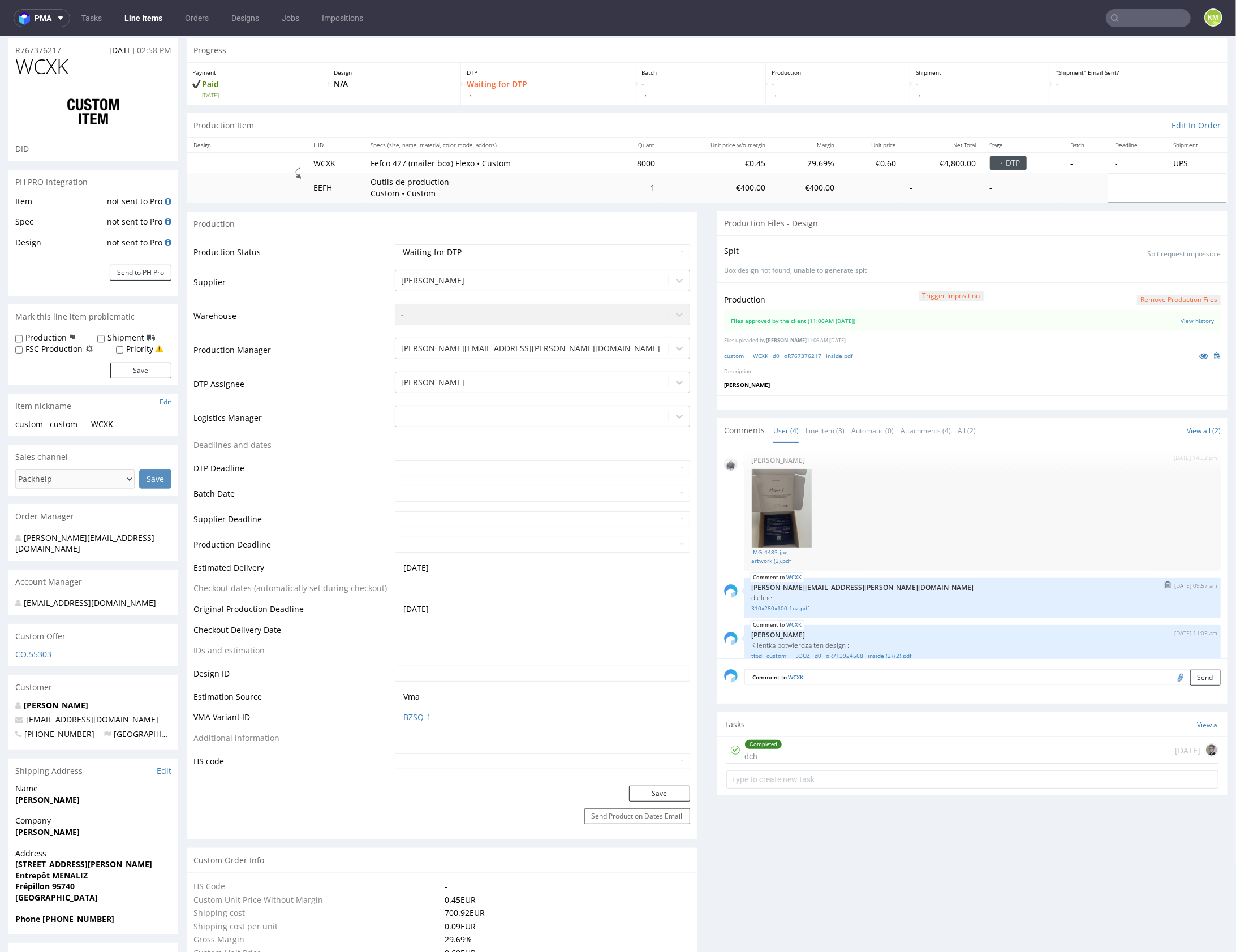
scroll to position [0, 0]
click at [773, 557] on link "IMG_4483.jpg" at bounding box center [982, 558] width 463 height 9
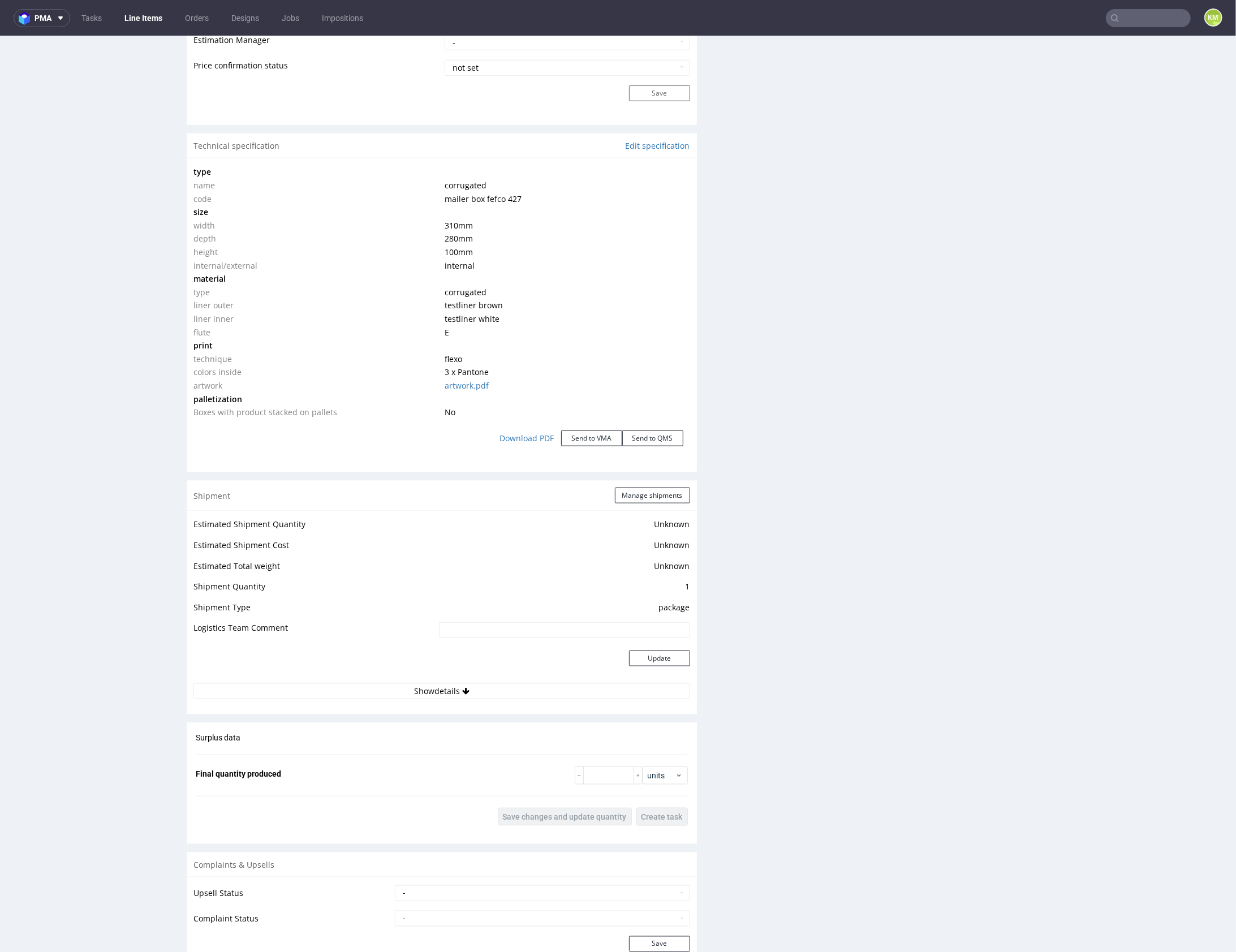
scroll to position [966, 0]
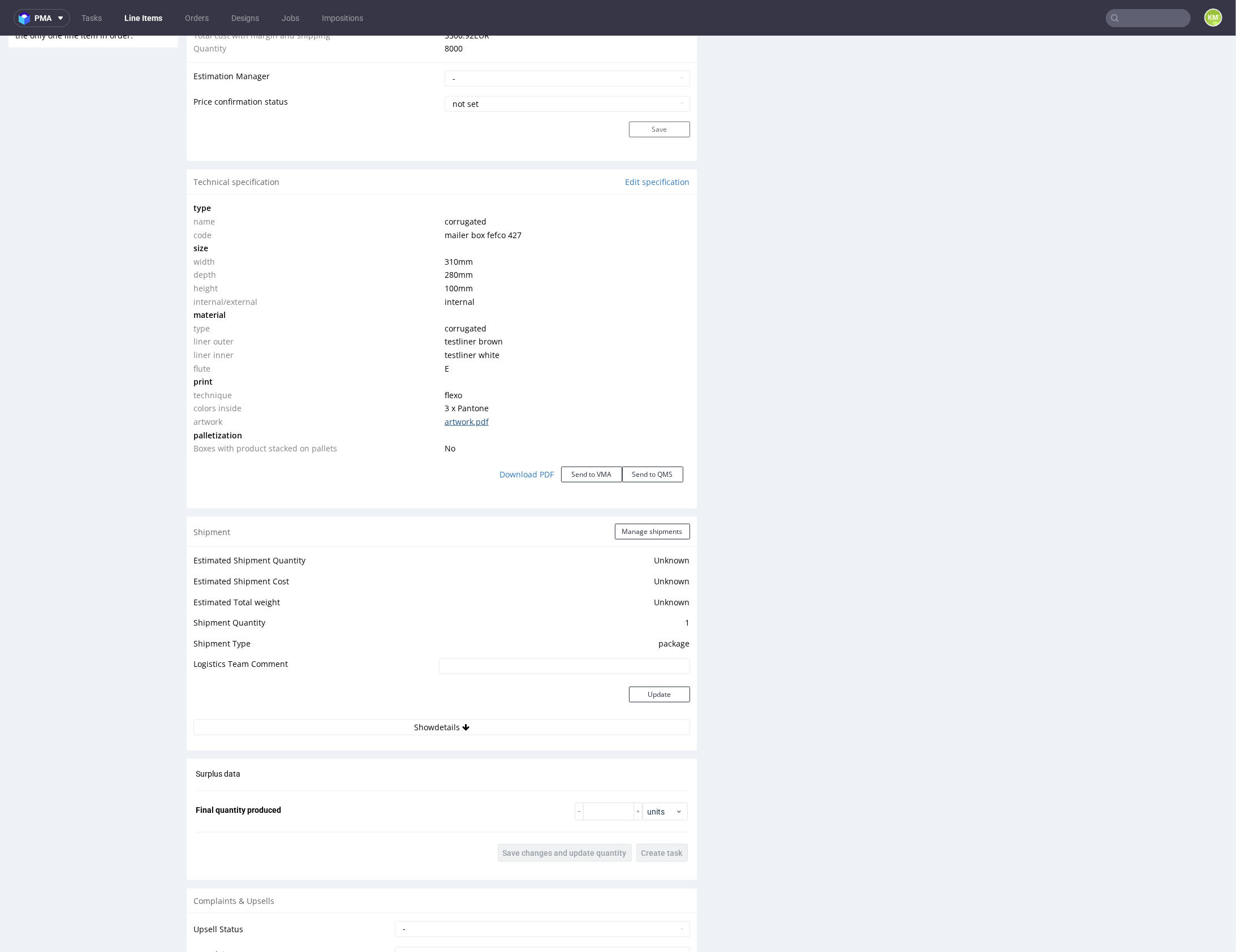
click at [458, 420] on link "artwork.pdf" at bounding box center [467, 421] width 44 height 11
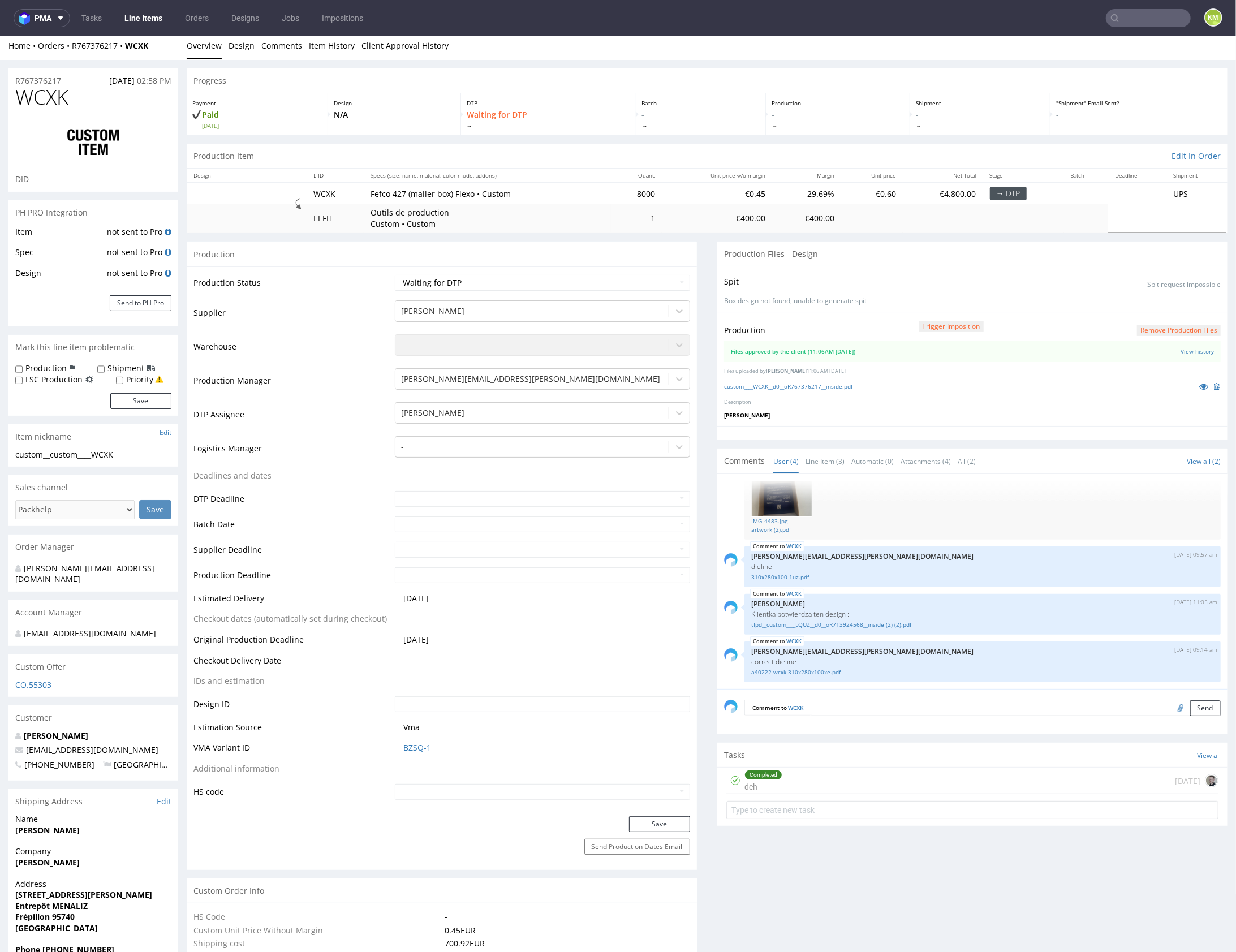
scroll to position [0, 0]
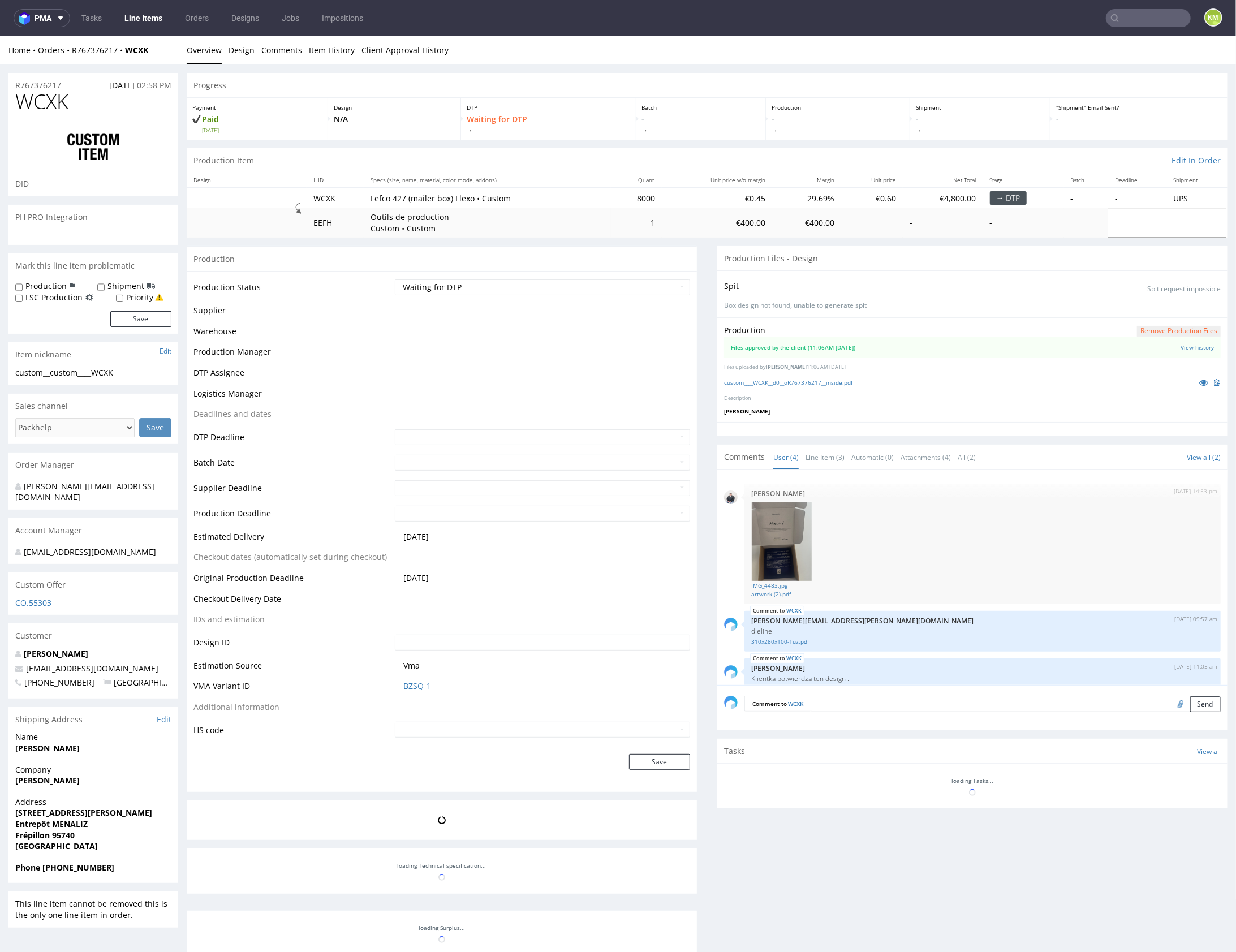
scroll to position [69, 0]
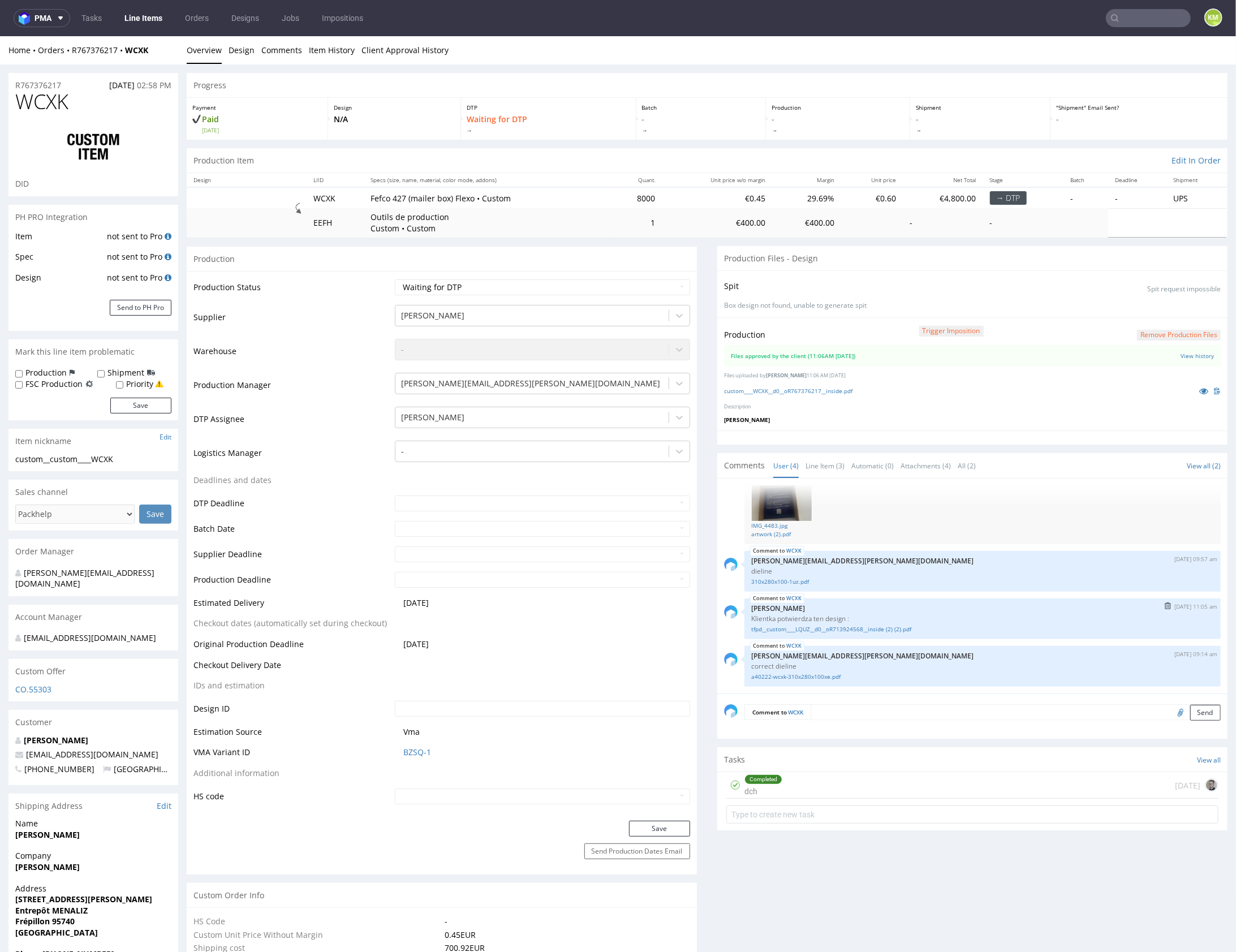
drag, startPoint x: 942, startPoint y: 600, endPoint x: 861, endPoint y: 612, distance: 81.9
click at [942, 600] on div "WCXK [DATE] 11:05 am [PERSON_NAME] Klientka potwierdza ten design : tfpd__custo…" at bounding box center [983, 618] width 476 height 41
click at [850, 627] on link "tfpd__custom____LQUZ__d0__oR713924568__inside (2) (2).pdf" at bounding box center [982, 628] width 463 height 9
click at [903, 594] on div "31st Jul 25 | 14:53 pm Adrian Margula IMG_4483.jpg artwork (2).pdf WCXK 1st Aug…" at bounding box center [975, 588] width 504 height 208
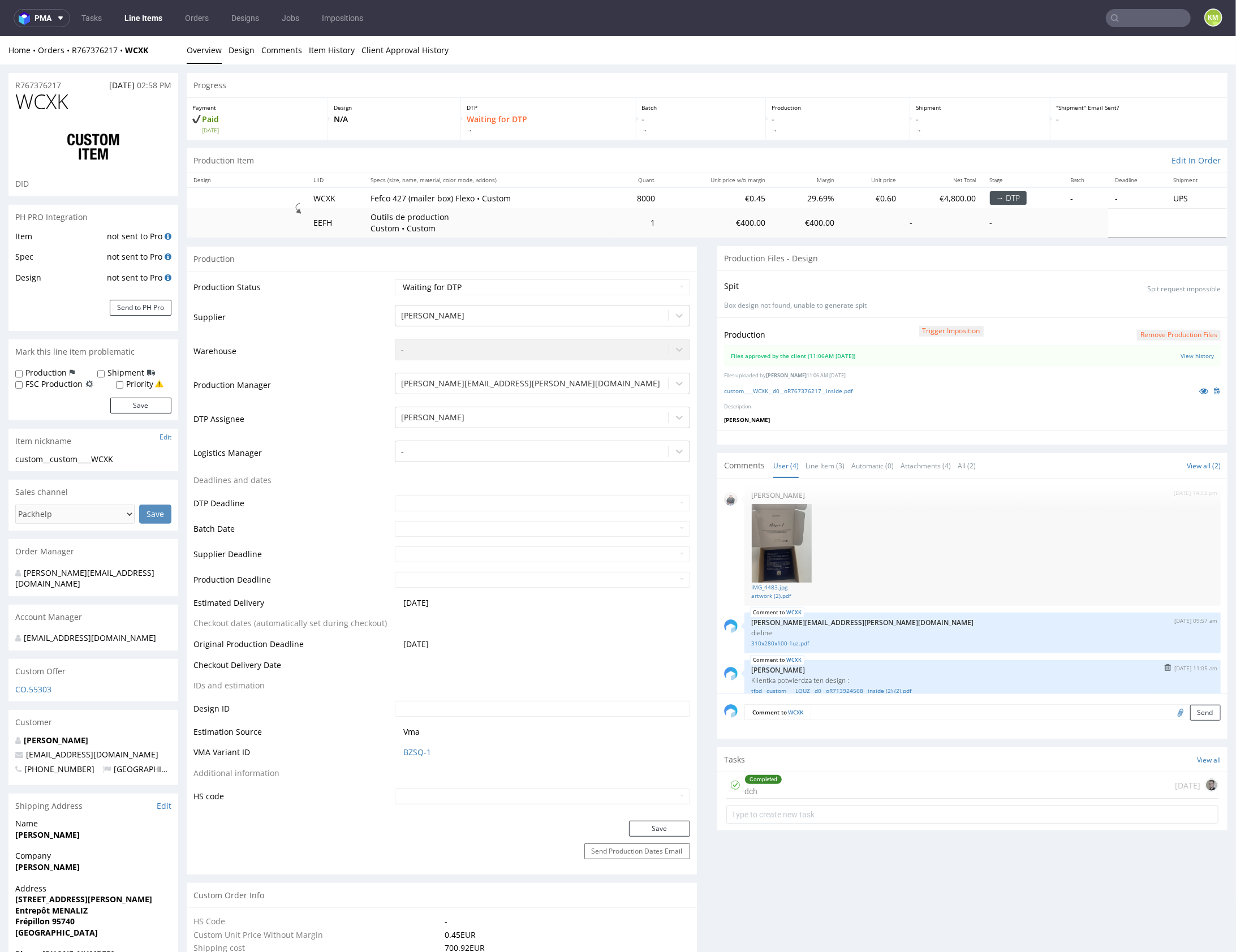
scroll to position [0, 0]
click at [768, 599] on link "artwork (2).pdf" at bounding box center [982, 602] width 463 height 9
click at [762, 593] on link "IMG_4483.jpg" at bounding box center [982, 593] width 463 height 9
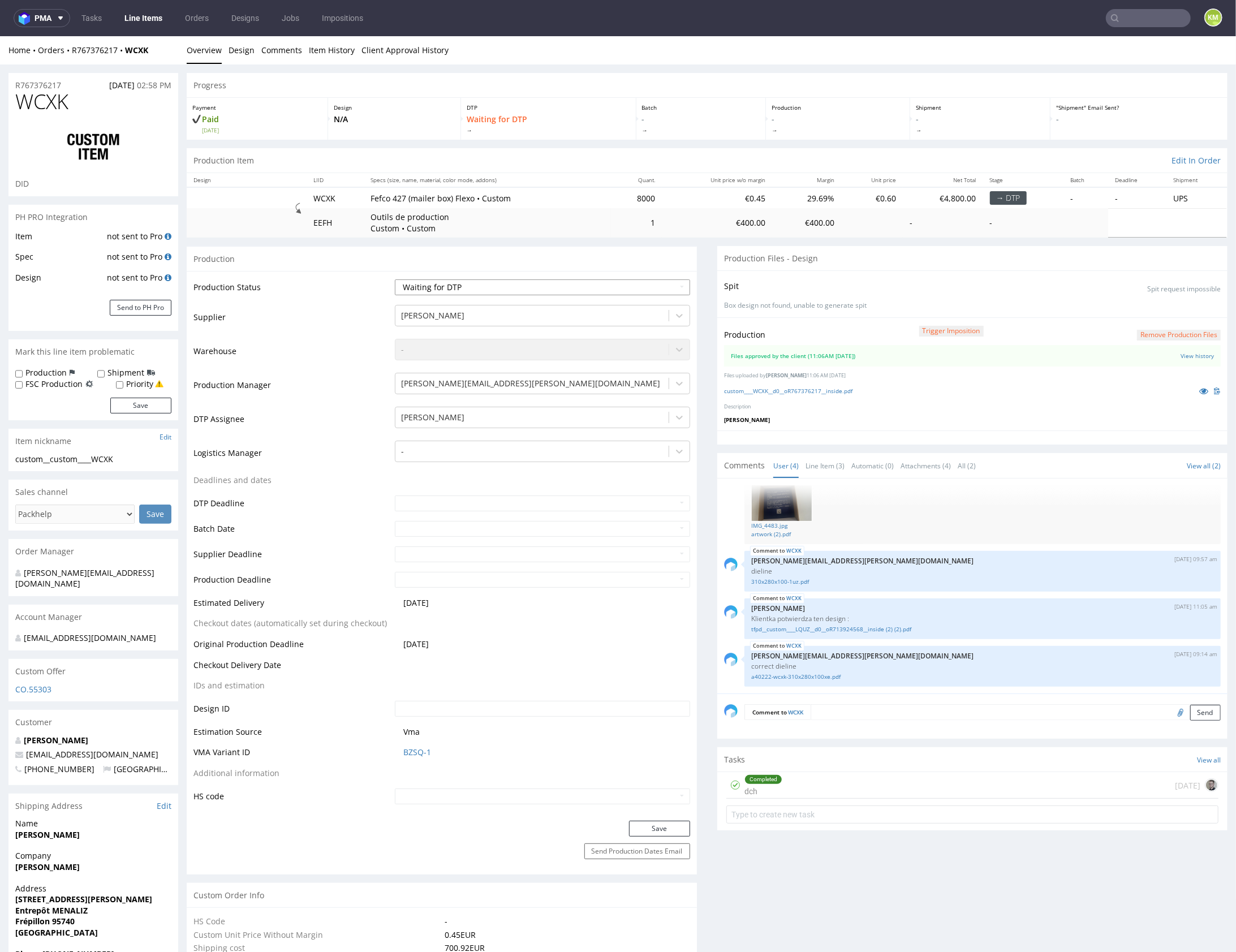
click at [624, 286] on select "Waiting for Artwork Waiting for Diecut Waiting for Mockup Waiting for DTP Waiti…" at bounding box center [542, 287] width 295 height 16
select select "dtp_ca_needed"
click at [670, 822] on button "Save" at bounding box center [659, 828] width 61 height 16
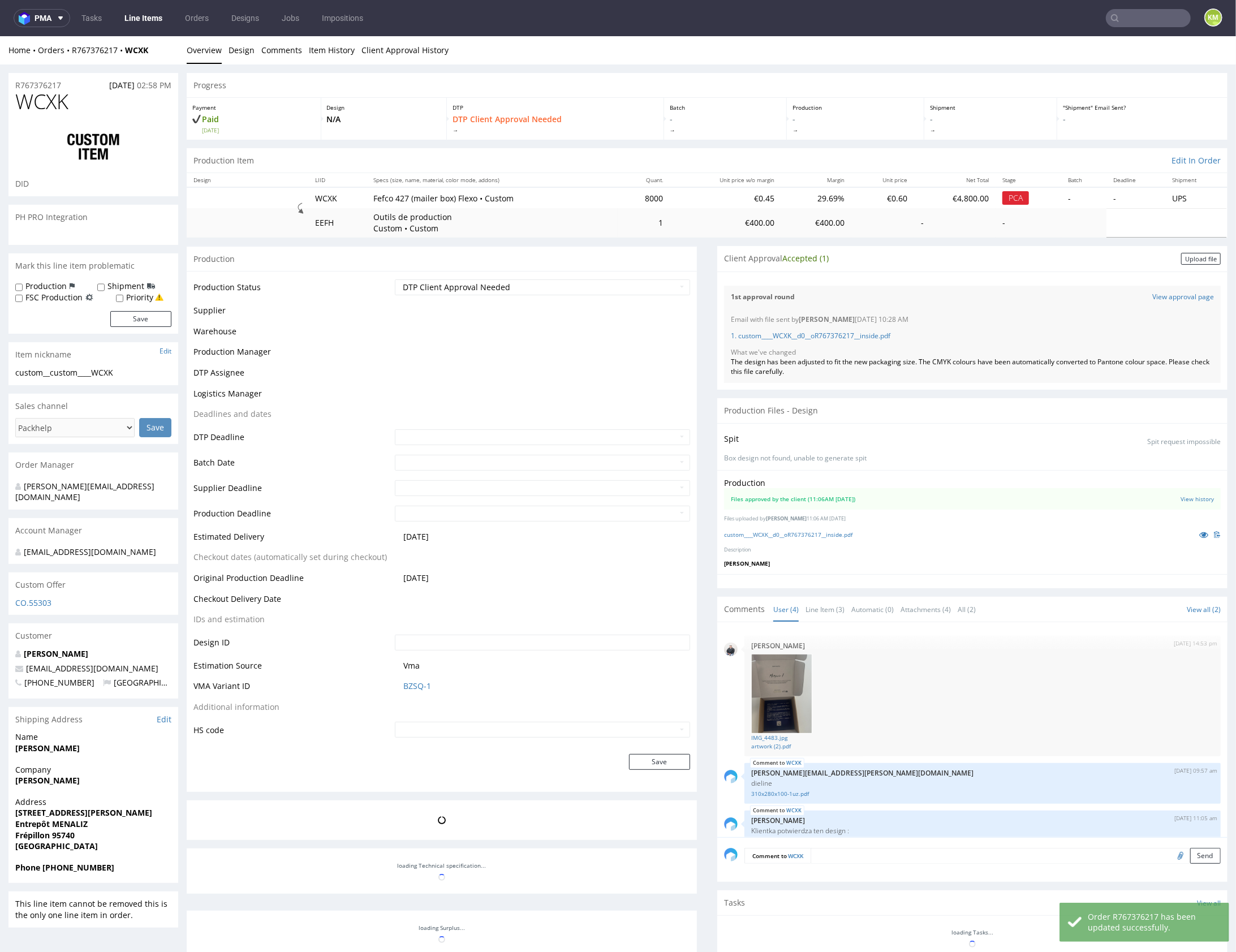
scroll to position [69, 0]
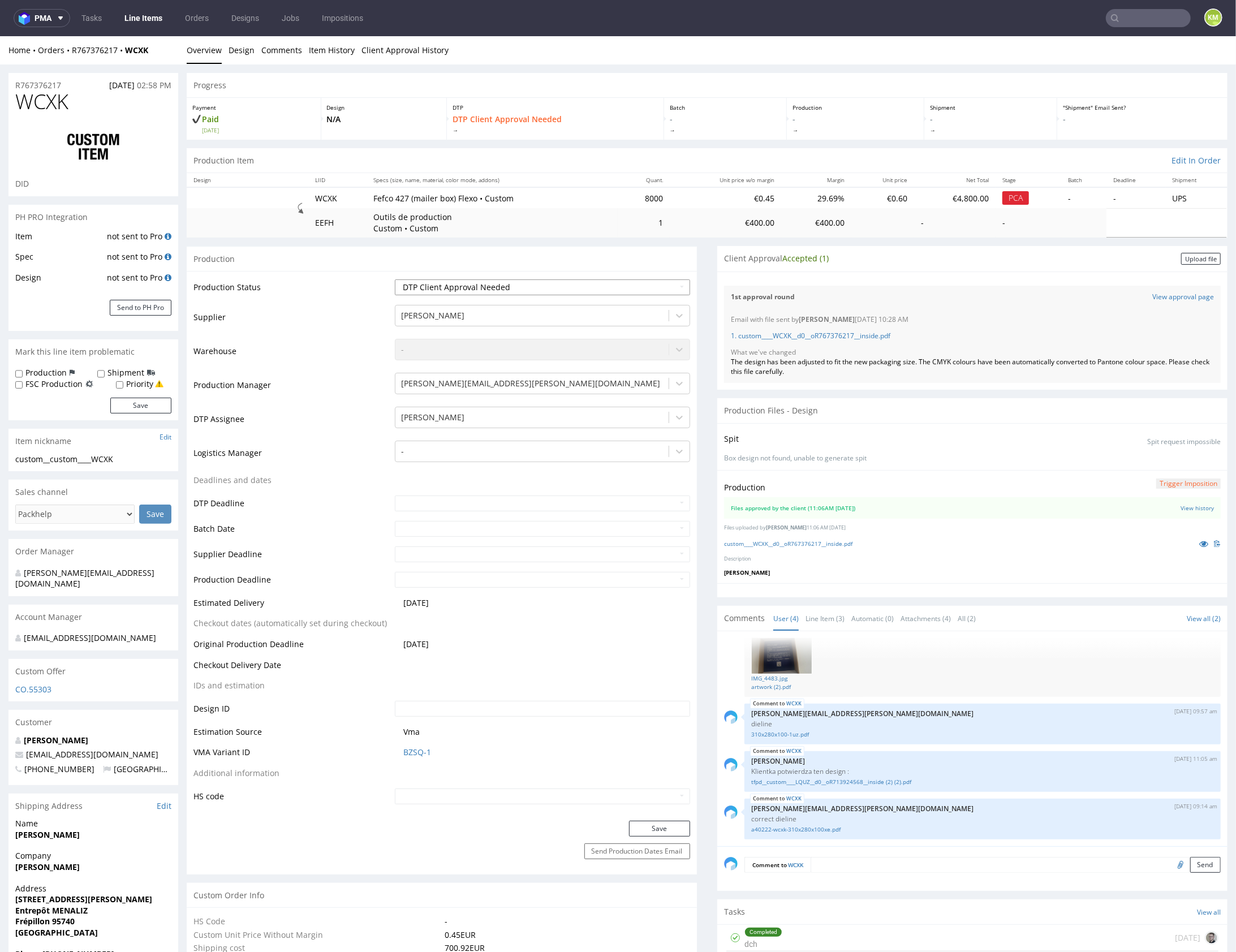
click at [615, 288] on select "Waiting for Artwork Waiting for Diecut Waiting for Mockup Waiting for DTP Waiti…" at bounding box center [542, 287] width 295 height 16
click at [1188, 259] on div "Upload file" at bounding box center [1201, 258] width 40 height 12
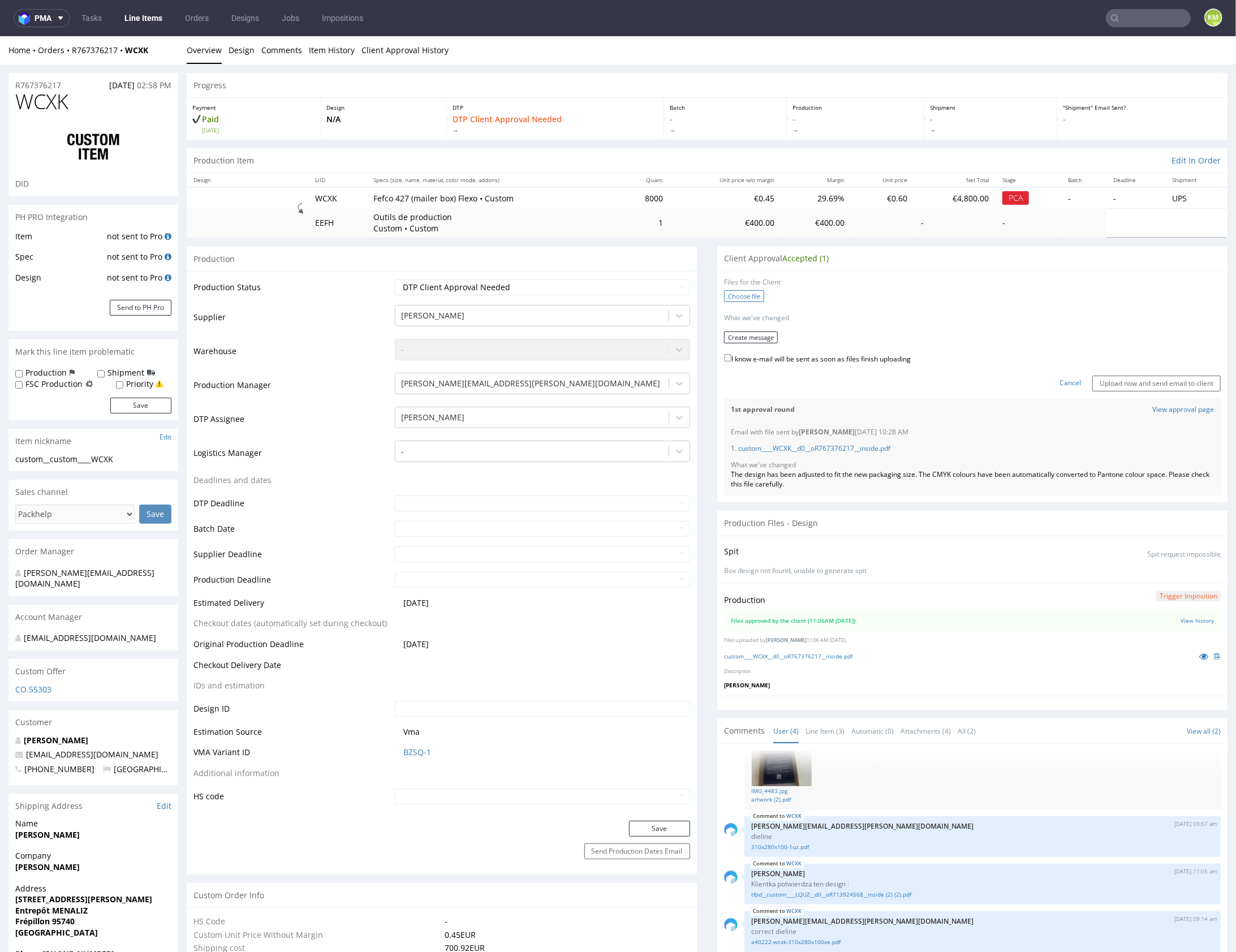
click at [743, 294] on label "Choose file" at bounding box center [744, 296] width 40 height 12
click at [0, 36] on input "Choose file" at bounding box center [0, 36] width 0 height 0
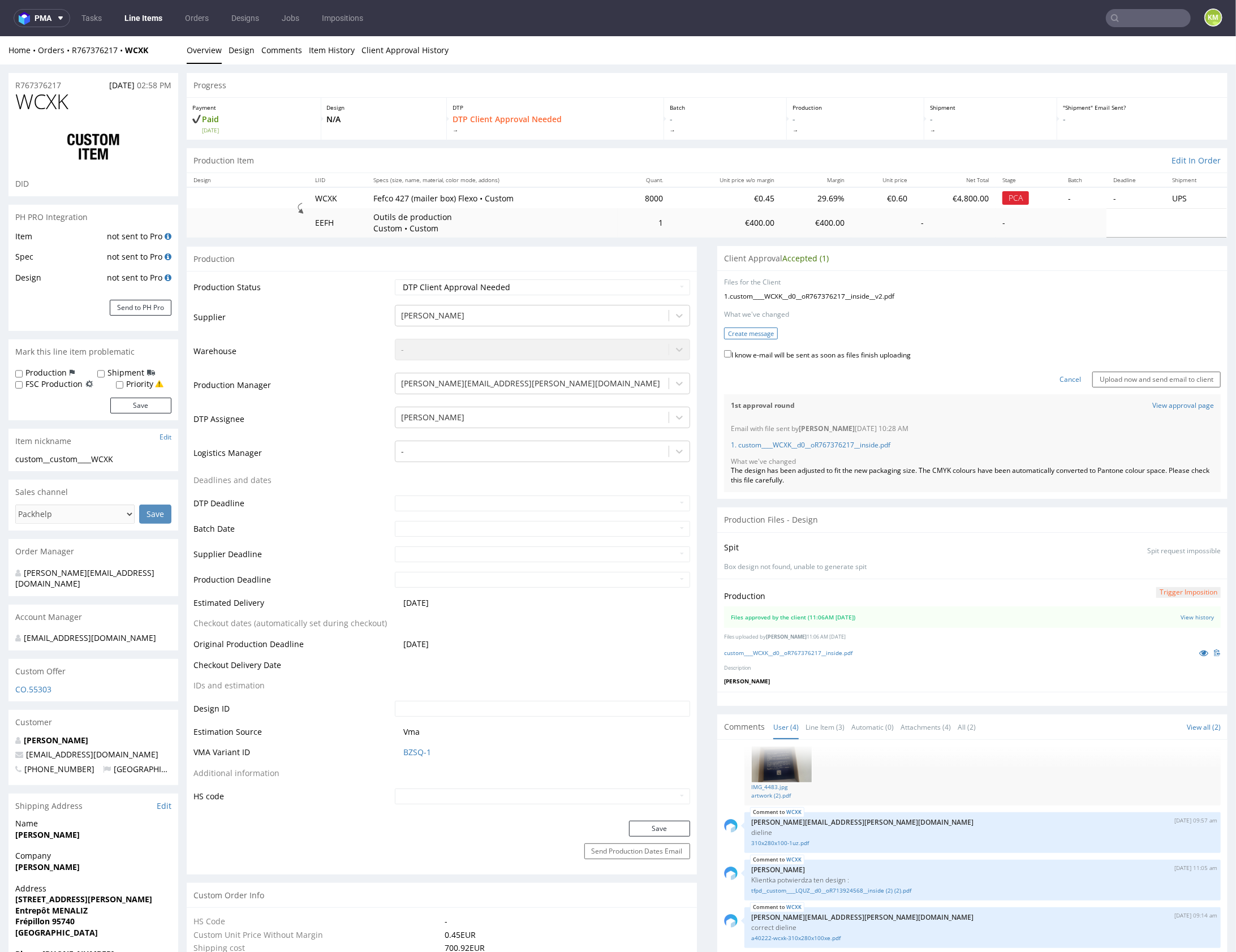
click at [736, 334] on button "Create message" at bounding box center [750, 333] width 53 height 12
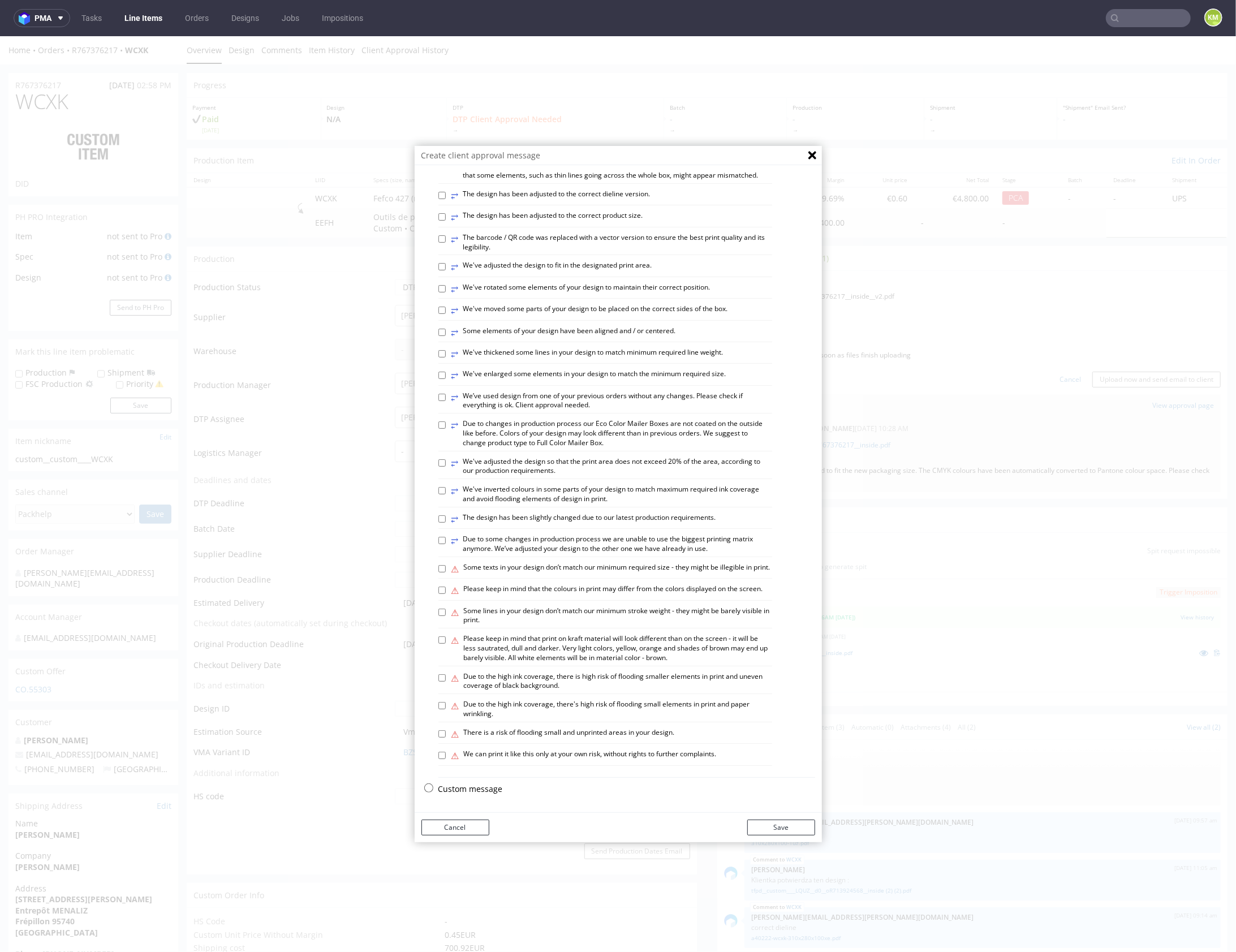
scroll to position [314, 0]
click at [453, 786] on p "Custom message" at bounding box center [626, 788] width 377 height 11
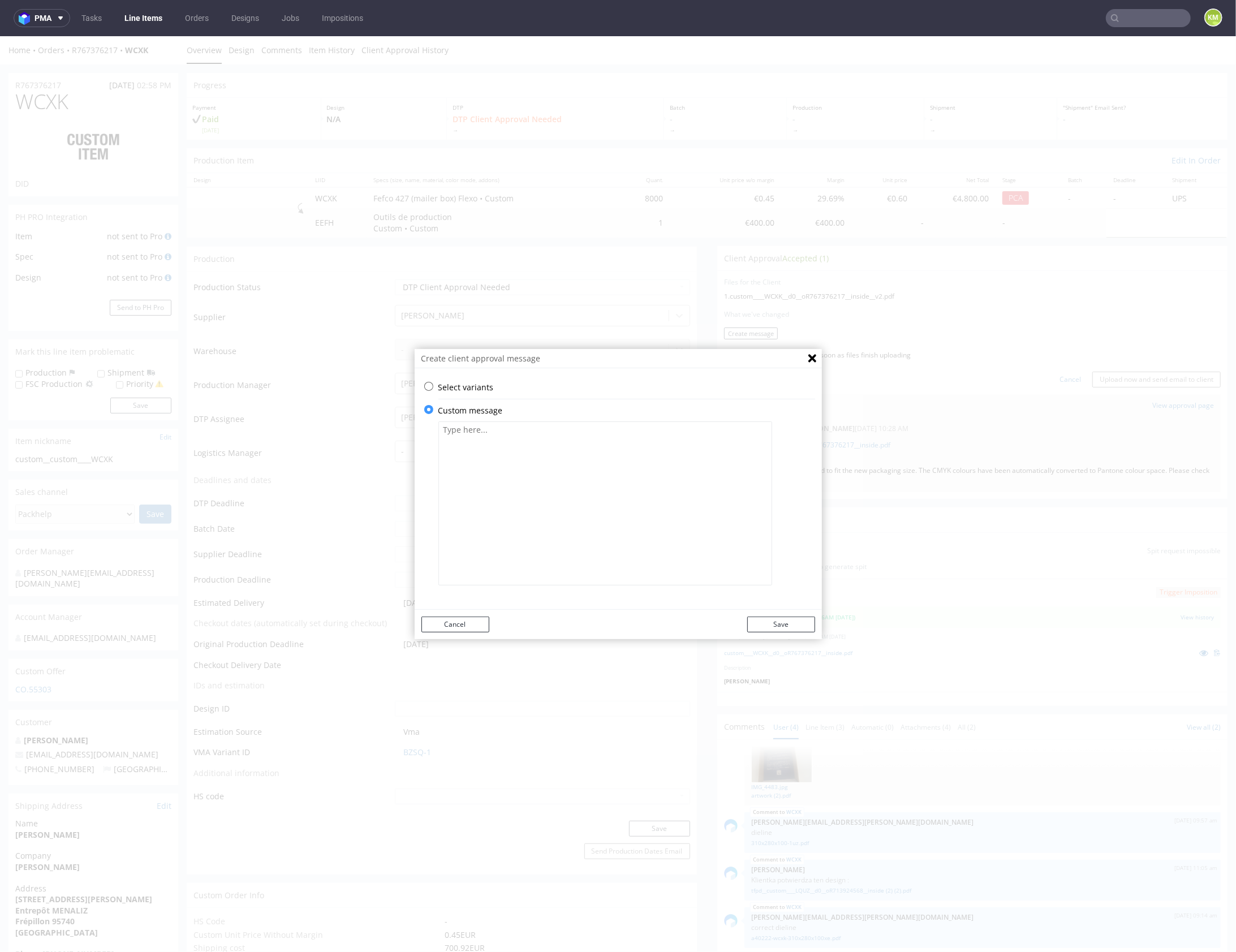
scroll to position [0, 0]
click at [542, 486] on textarea at bounding box center [605, 503] width 334 height 164
paste textarea "The design from the previous order has been adapted to fit the new box size."
type textarea "The design from the previous order has been adapted to fit the new box size."
click at [783, 624] on button "Save" at bounding box center [781, 624] width 68 height 16
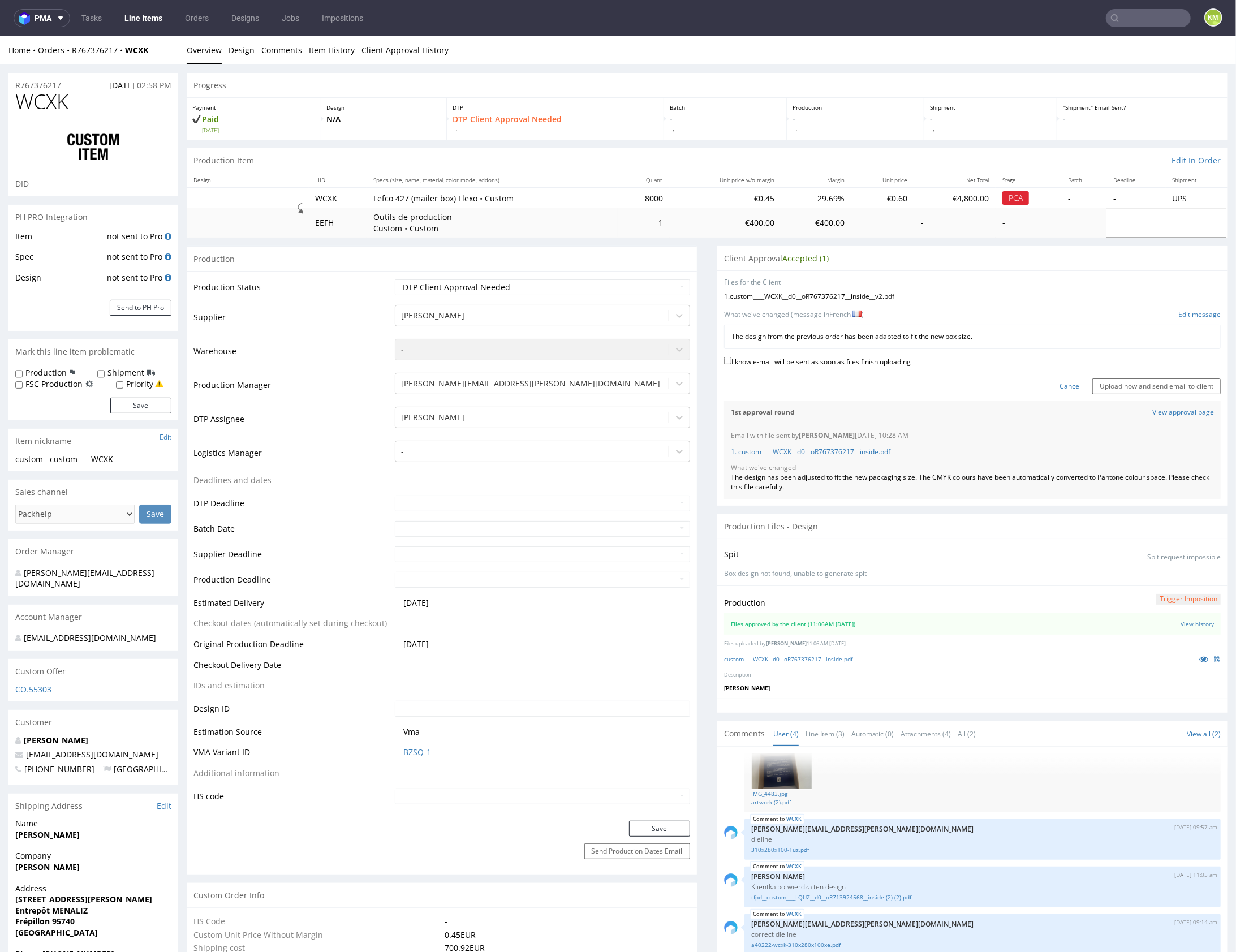
click at [779, 362] on label "I know e-mail will be sent as soon as files finish uploading" at bounding box center [817, 360] width 187 height 13
click at [731, 362] on input "I know e-mail will be sent as soon as files finish uploading" at bounding box center [727, 360] width 7 height 7
checkbox input "true"
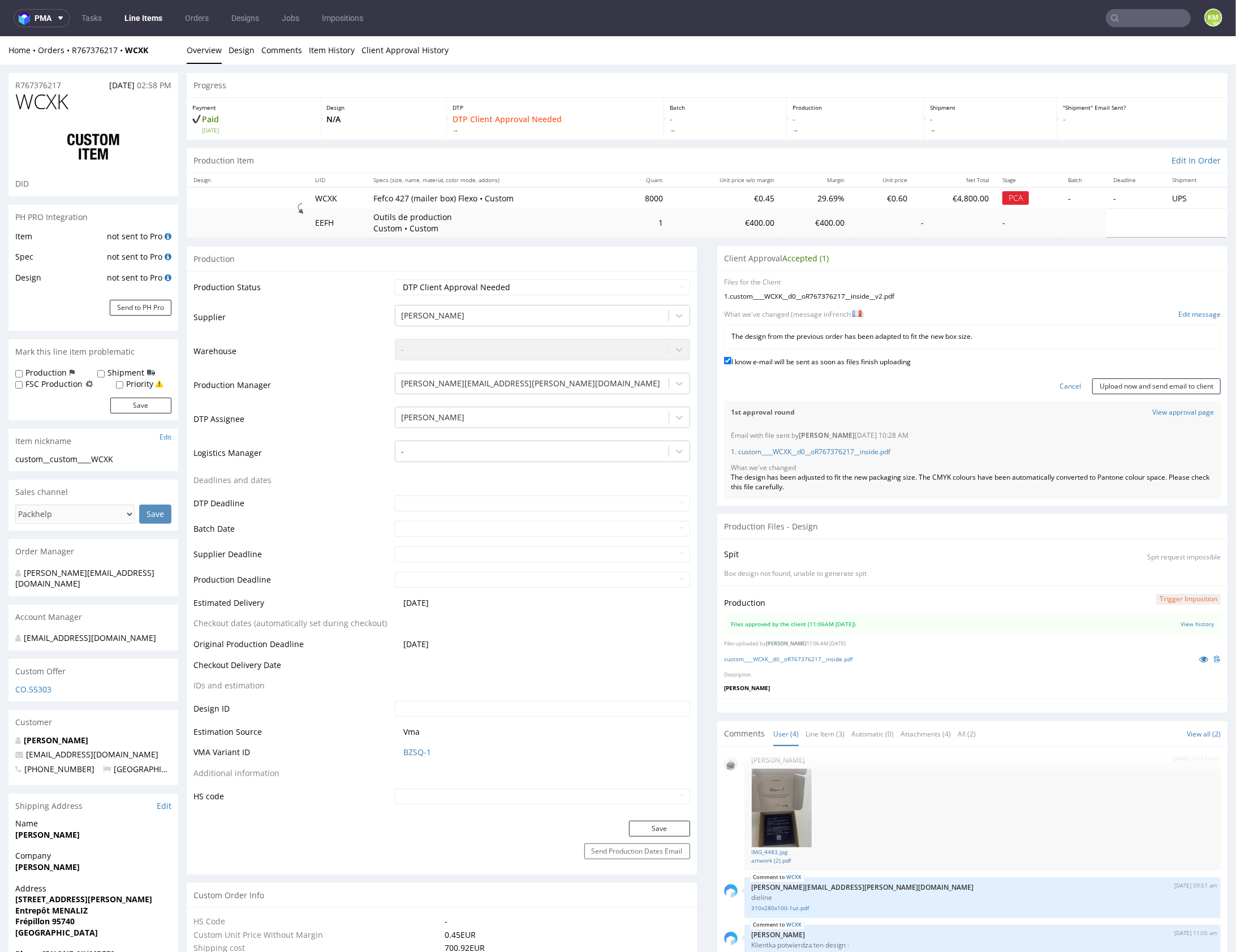
scroll to position [9, 0]
click at [782, 850] on link "IMG_4483.jpg" at bounding box center [982, 853] width 463 height 9
click at [1126, 385] on input "Upload now and send email to client" at bounding box center [1156, 386] width 129 height 16
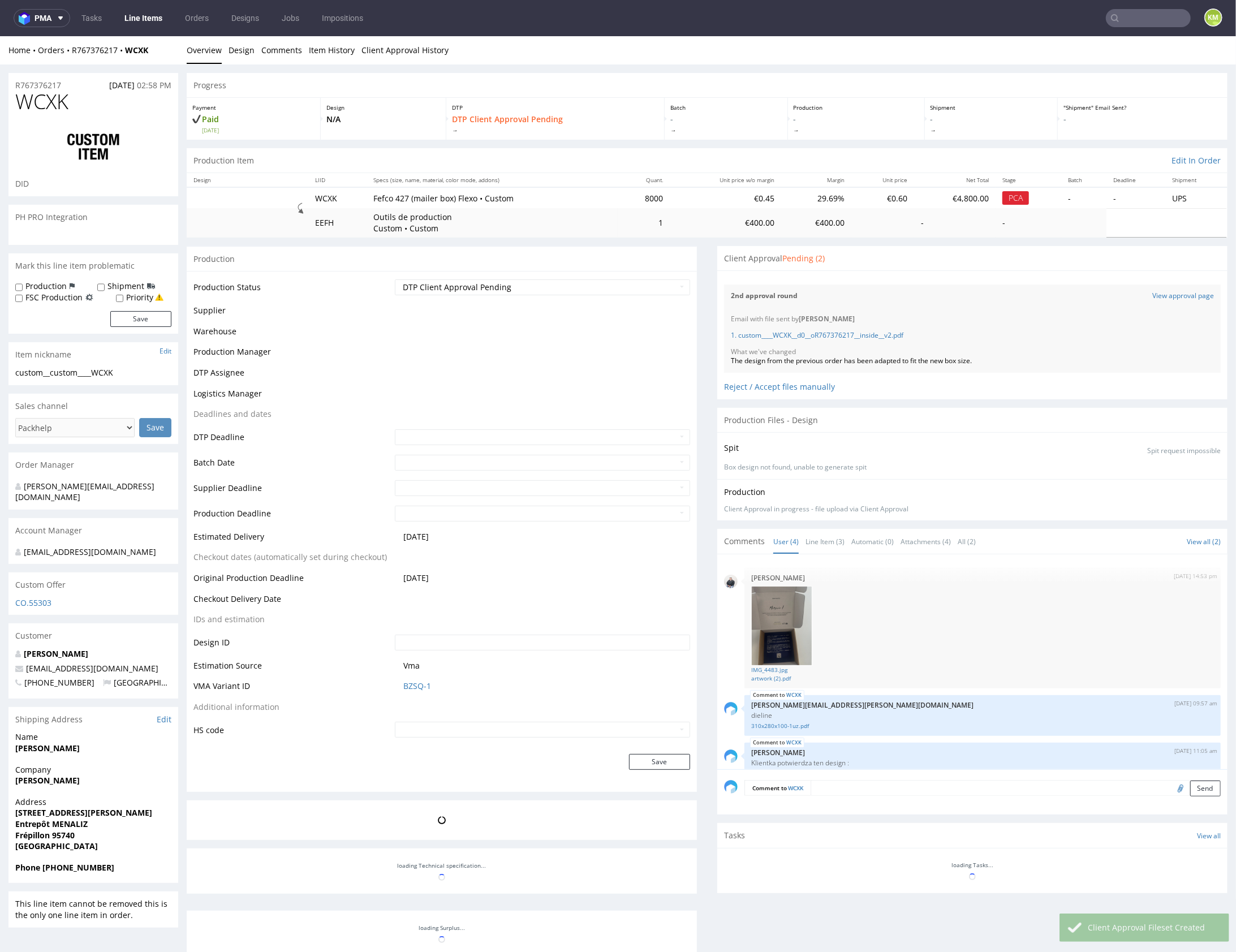
scroll to position [69, 0]
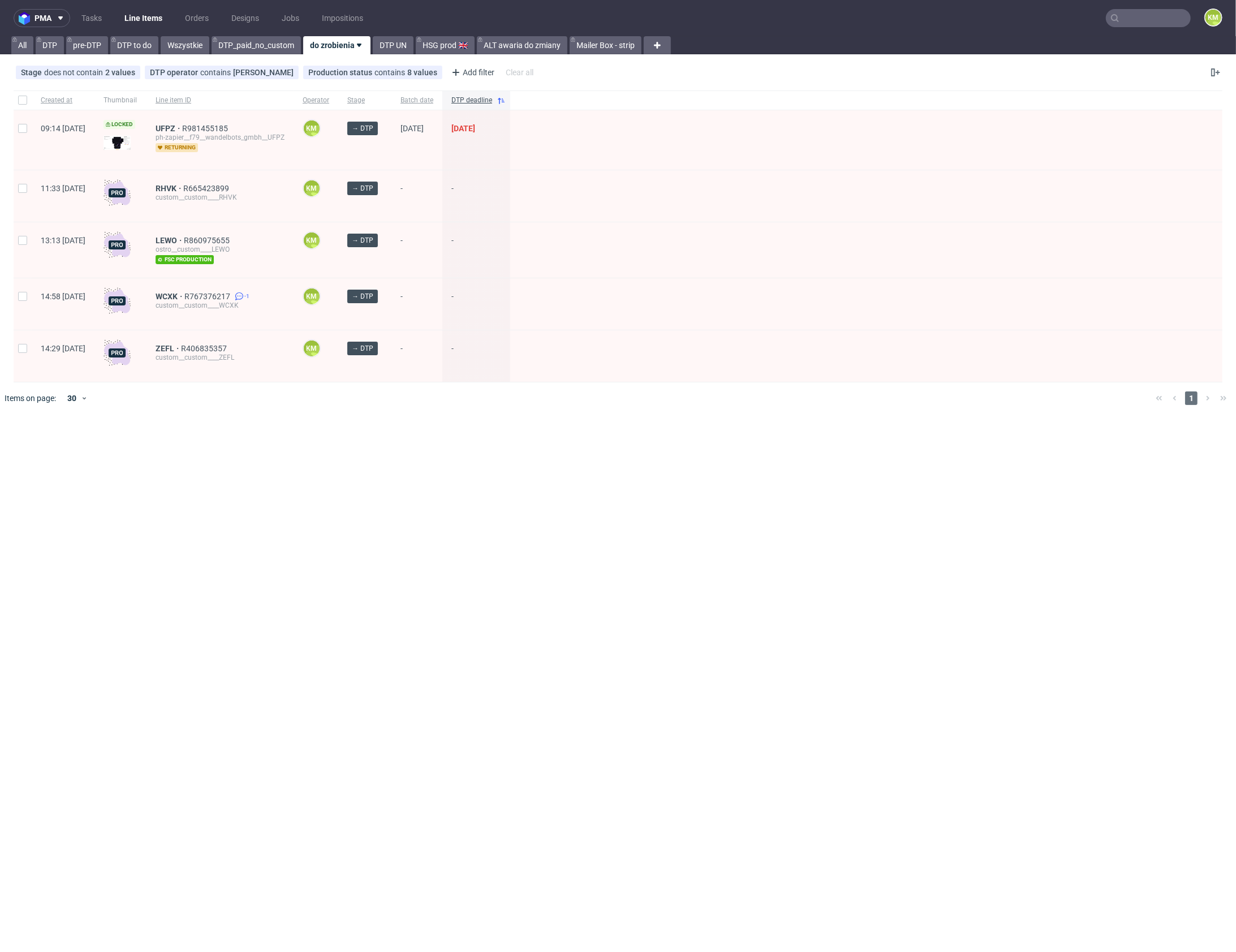
click at [1163, 22] on input "text" at bounding box center [1148, 18] width 85 height 18
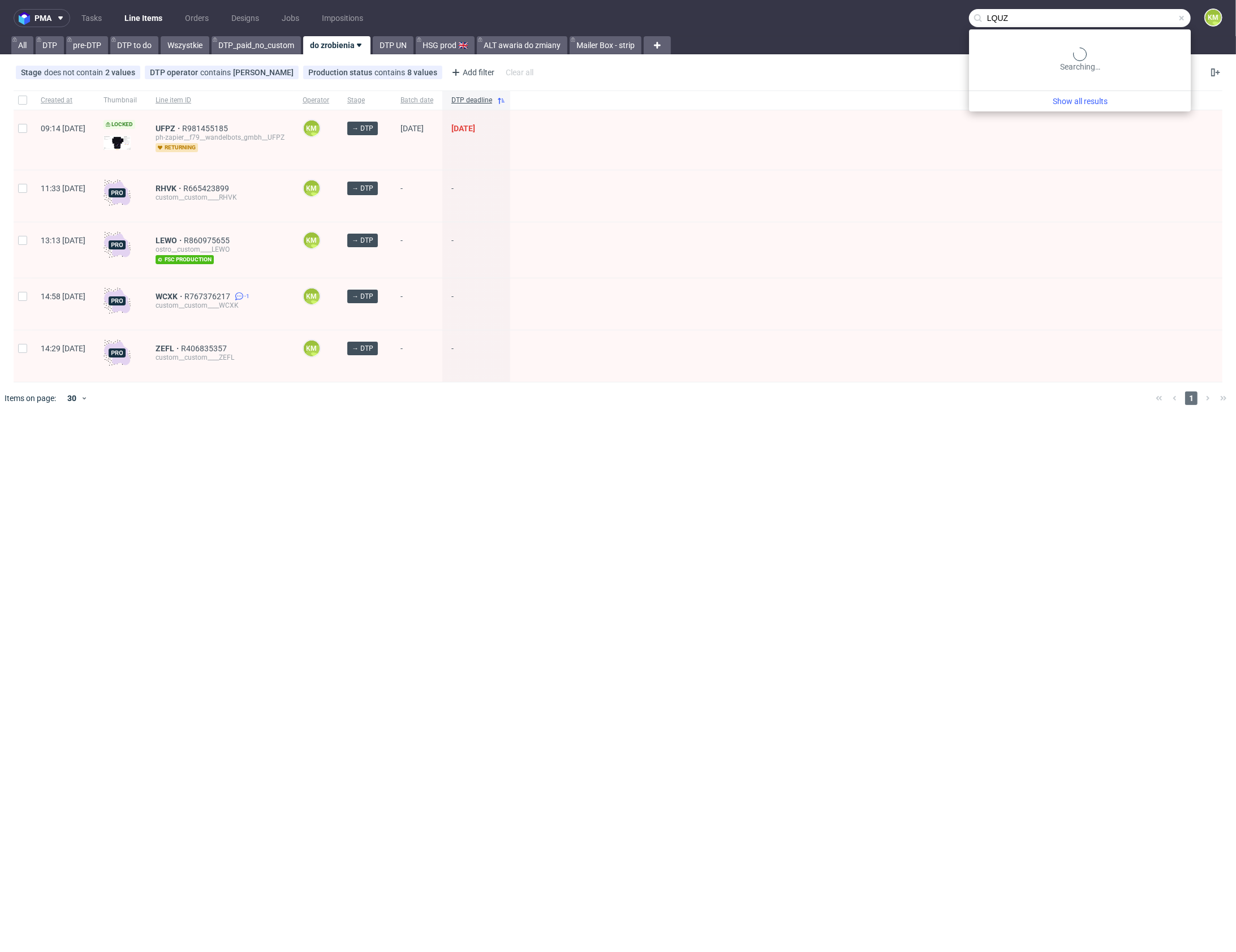
type input "LQUZ"
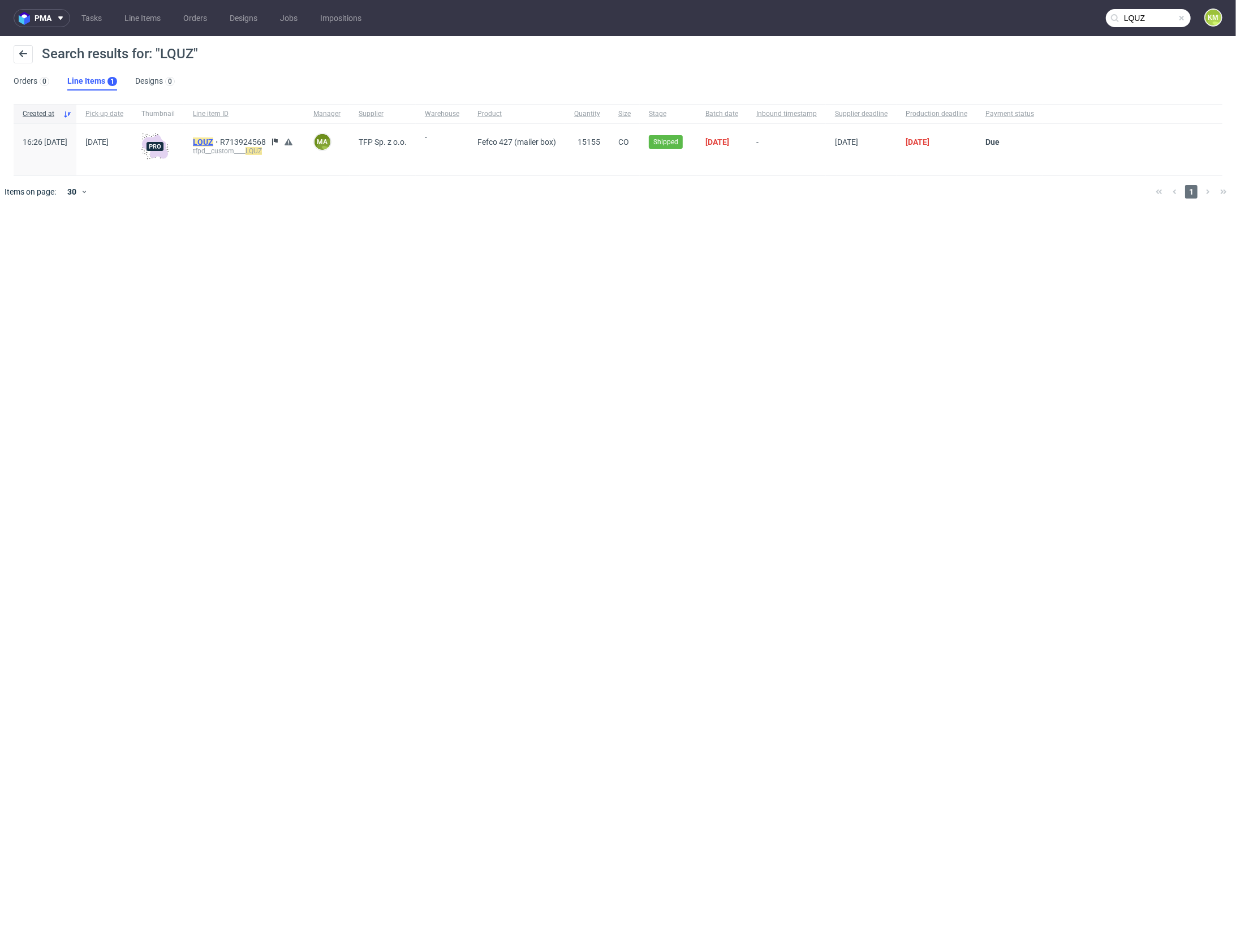
click at [213, 143] on mark "LQUZ" at bounding box center [203, 142] width 20 height 9
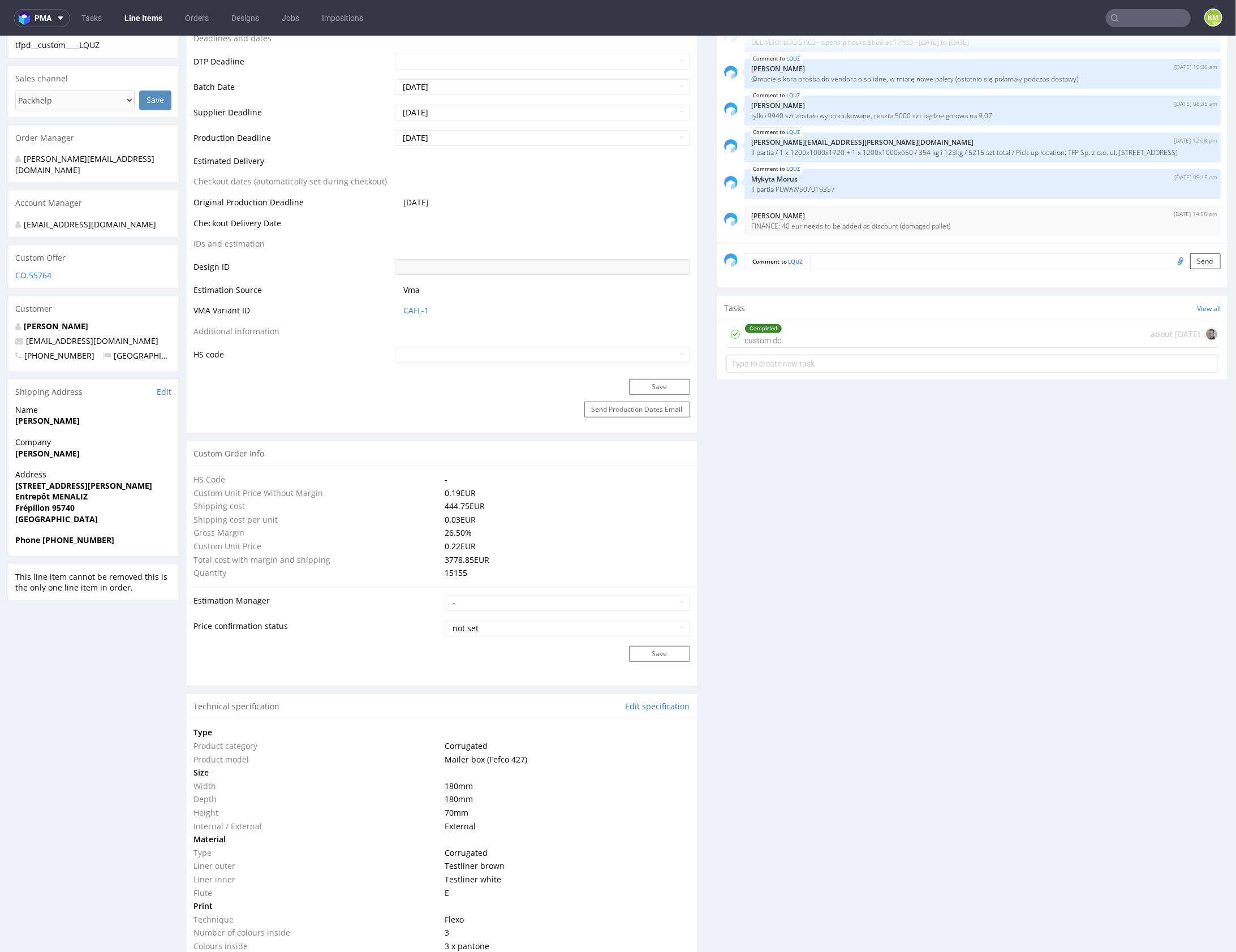
scroll to position [699, 0]
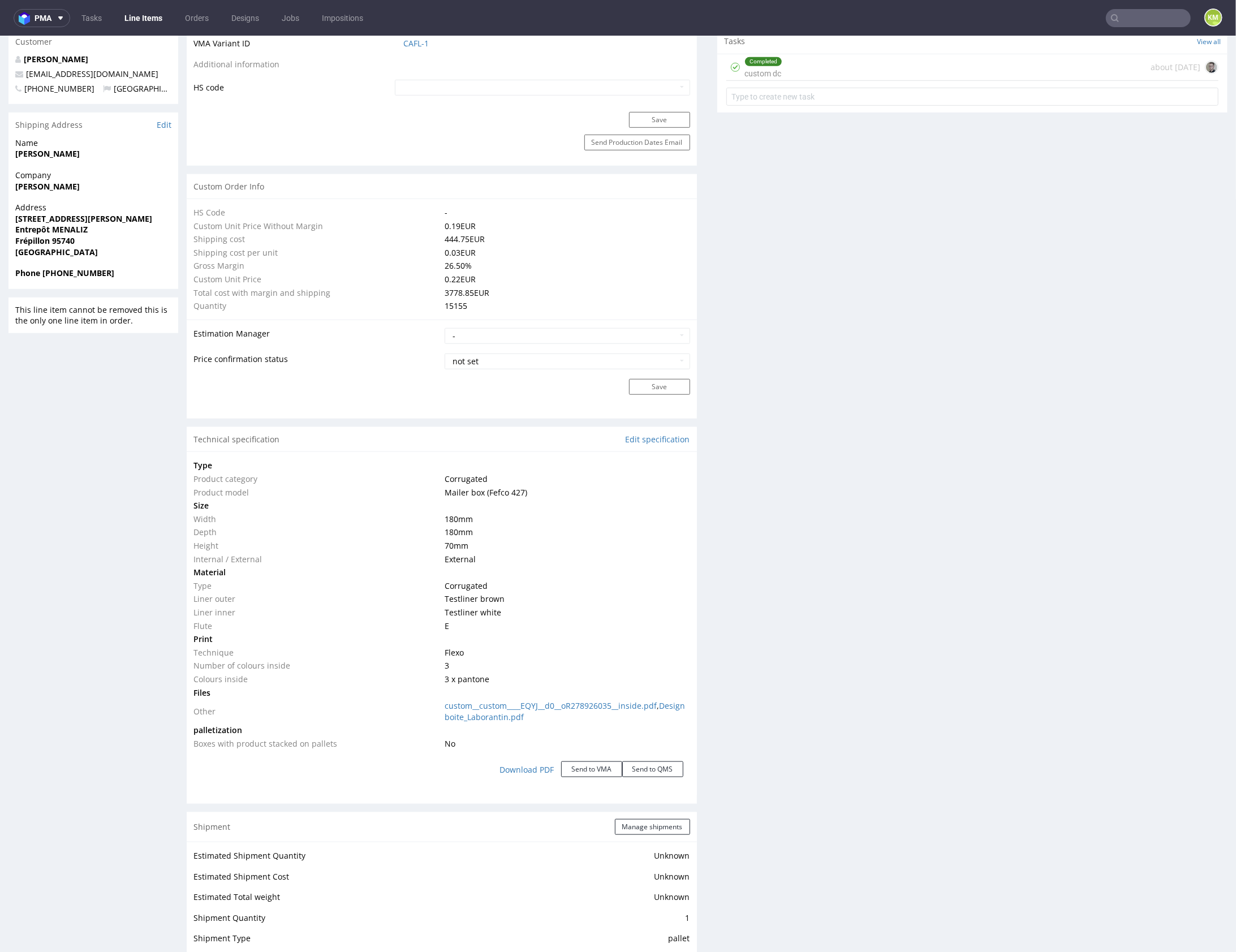
click at [929, 627] on div "Production Files - Design Spit Spit request impossible Box design not found, un…" at bounding box center [972, 476] width 510 height 1878
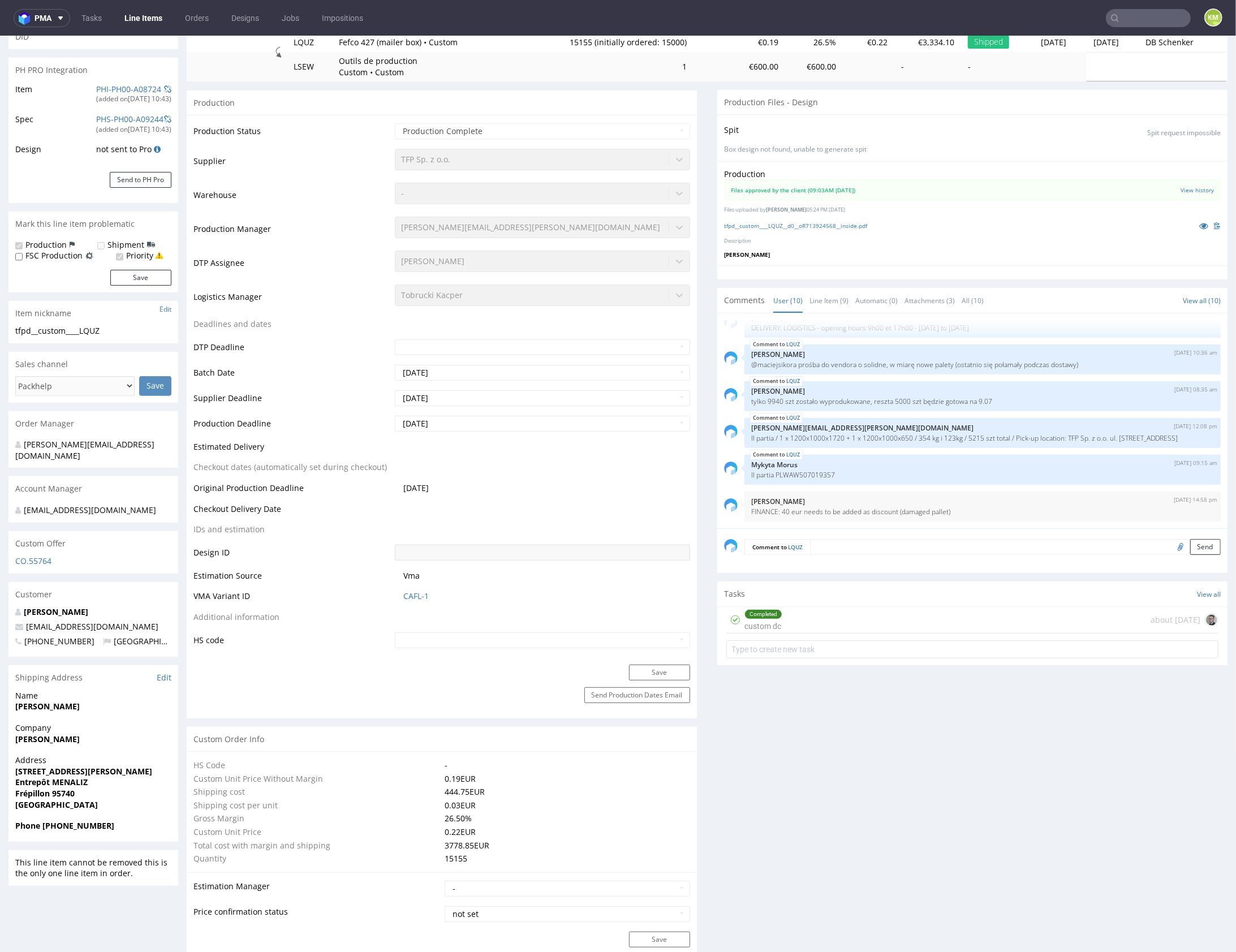
scroll to position [0, 0]
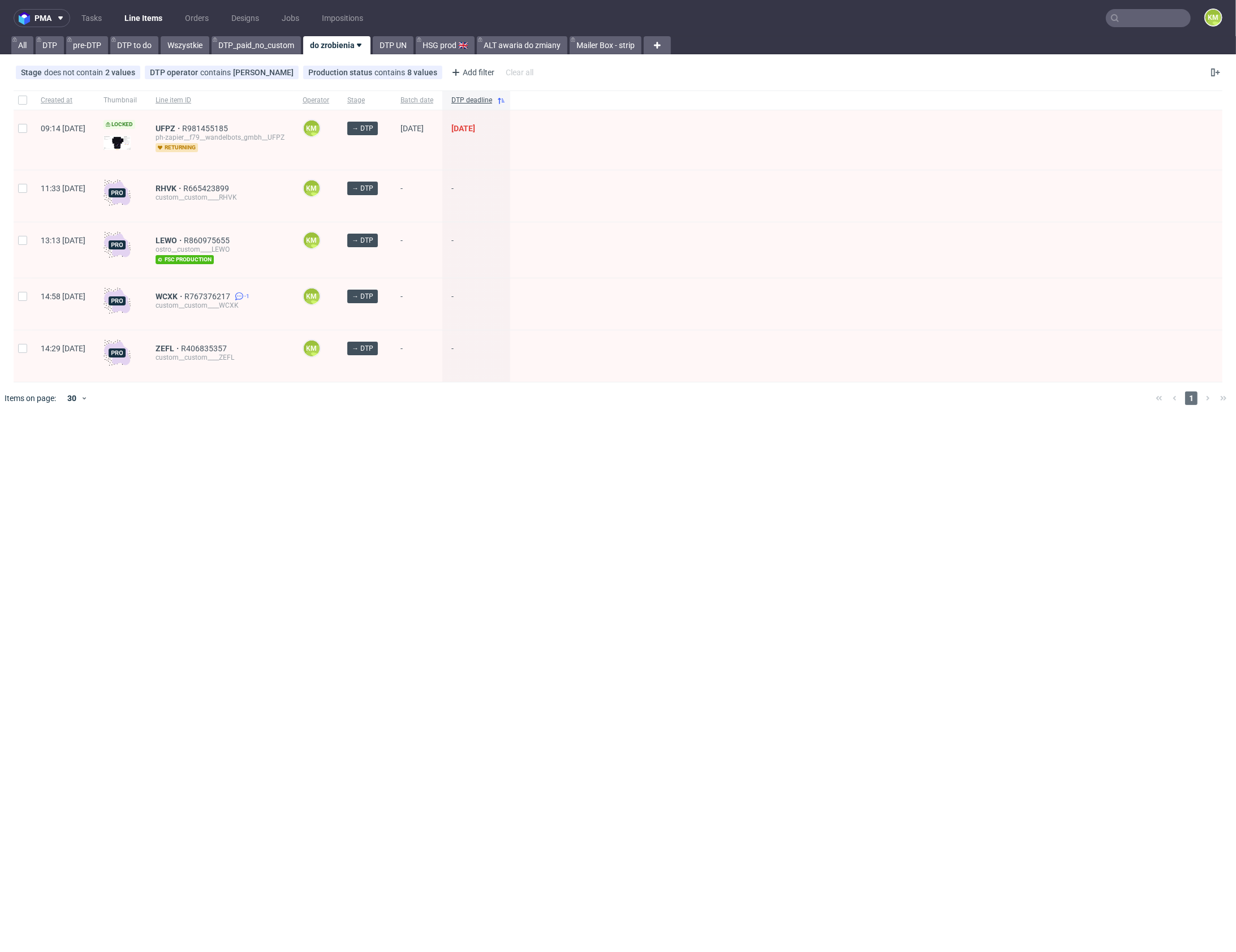
click at [1148, 20] on input "text" at bounding box center [1148, 18] width 85 height 18
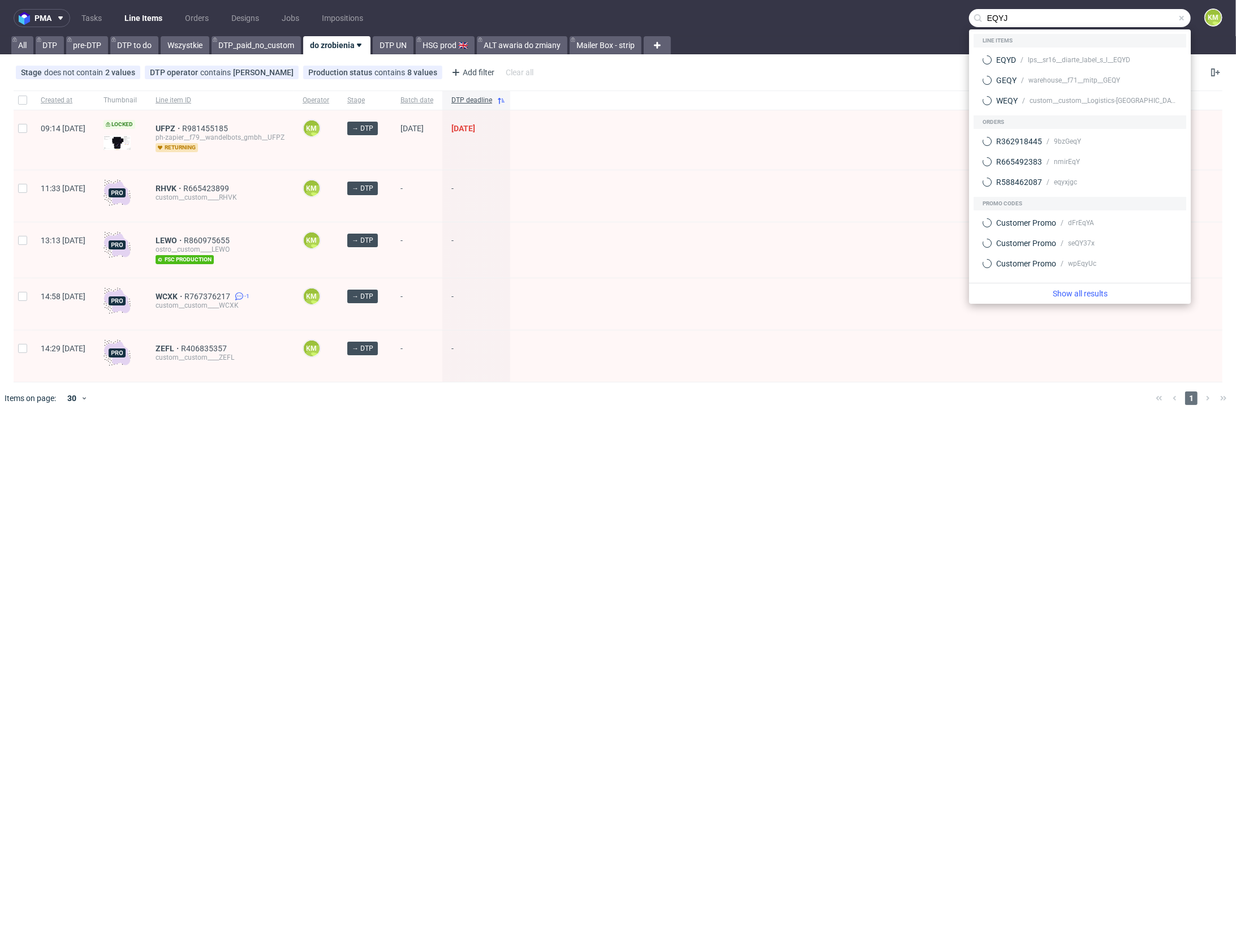
type input "EQYJ"
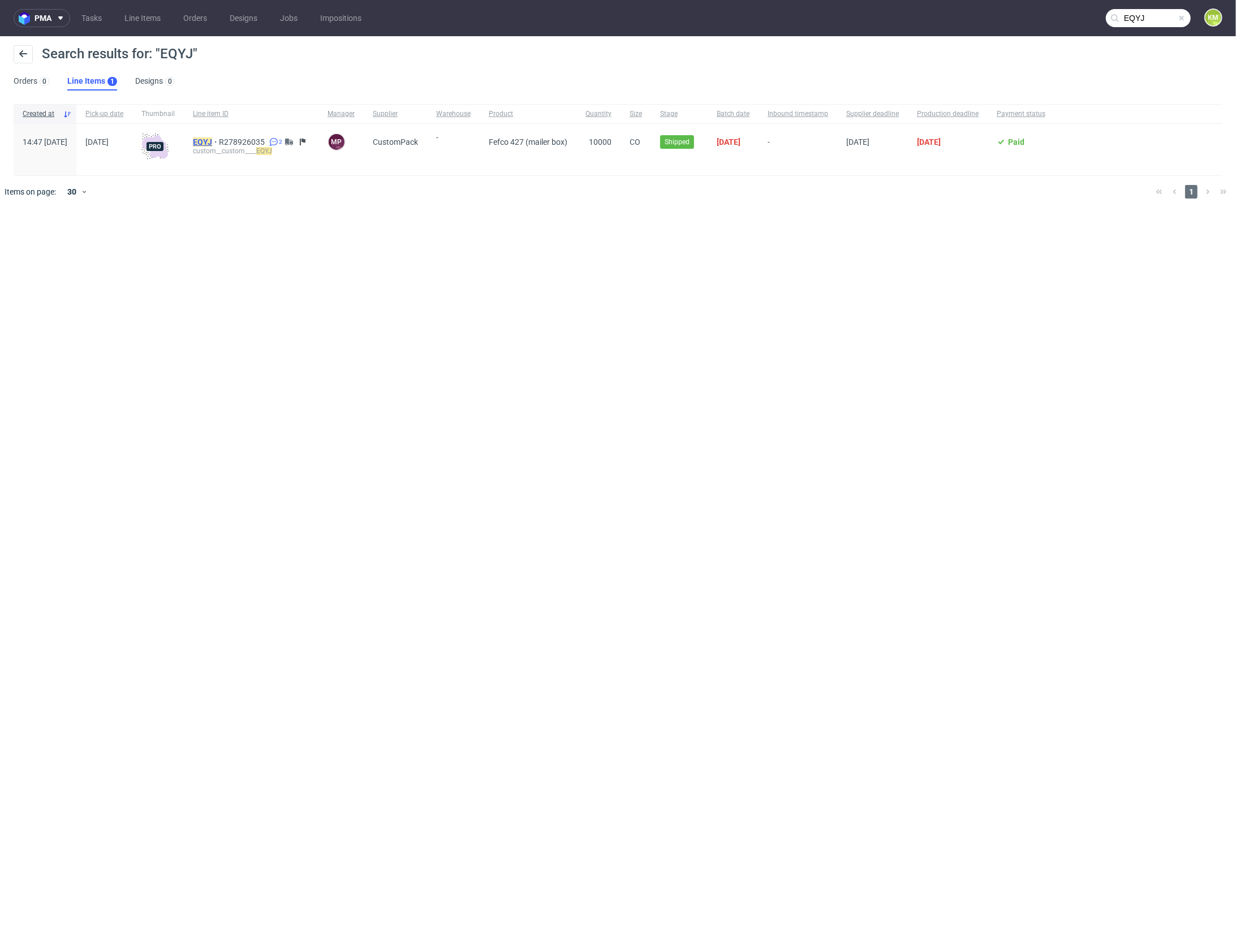
click at [212, 141] on mark "EQYJ" at bounding box center [202, 142] width 19 height 9
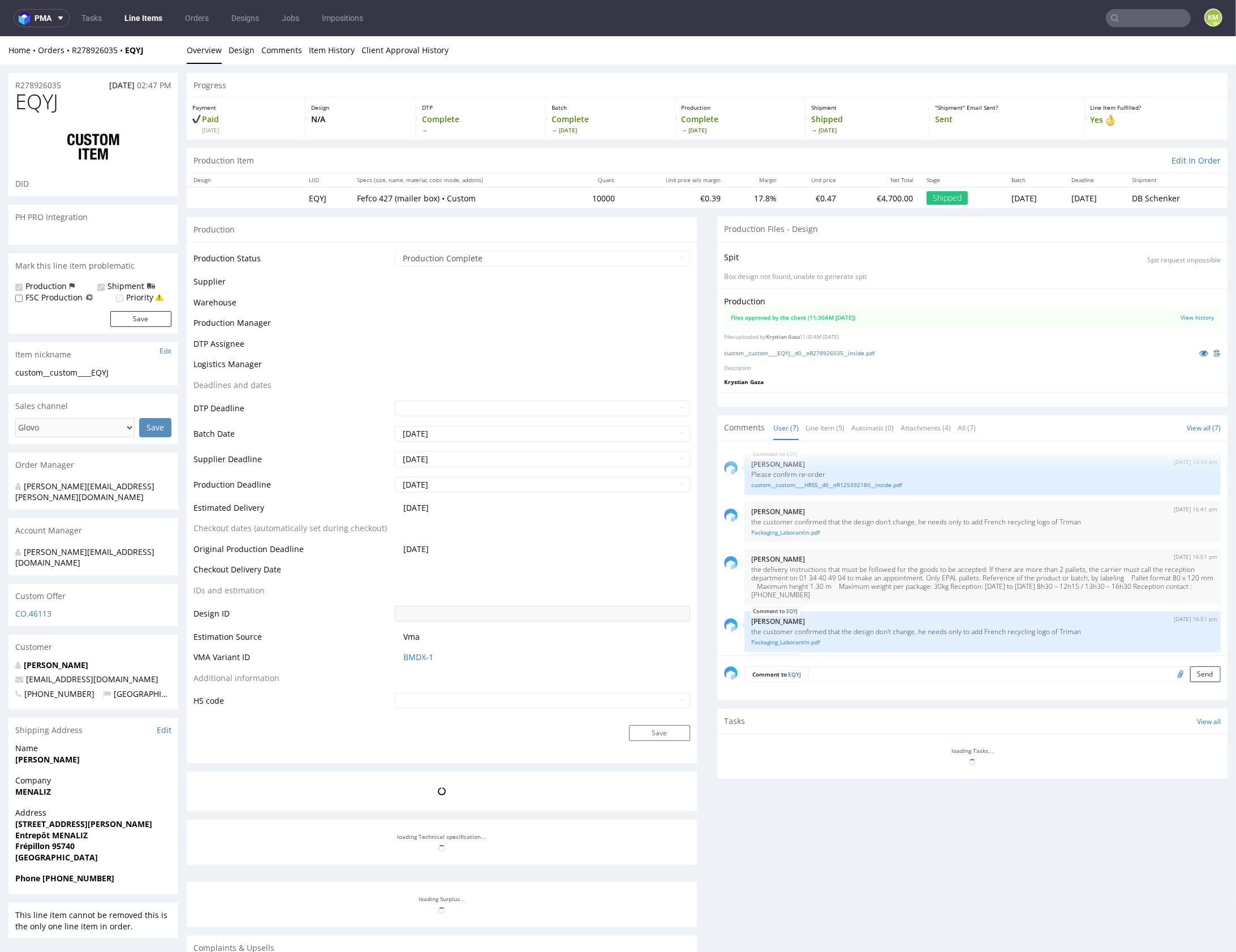
scroll to position [116, 0]
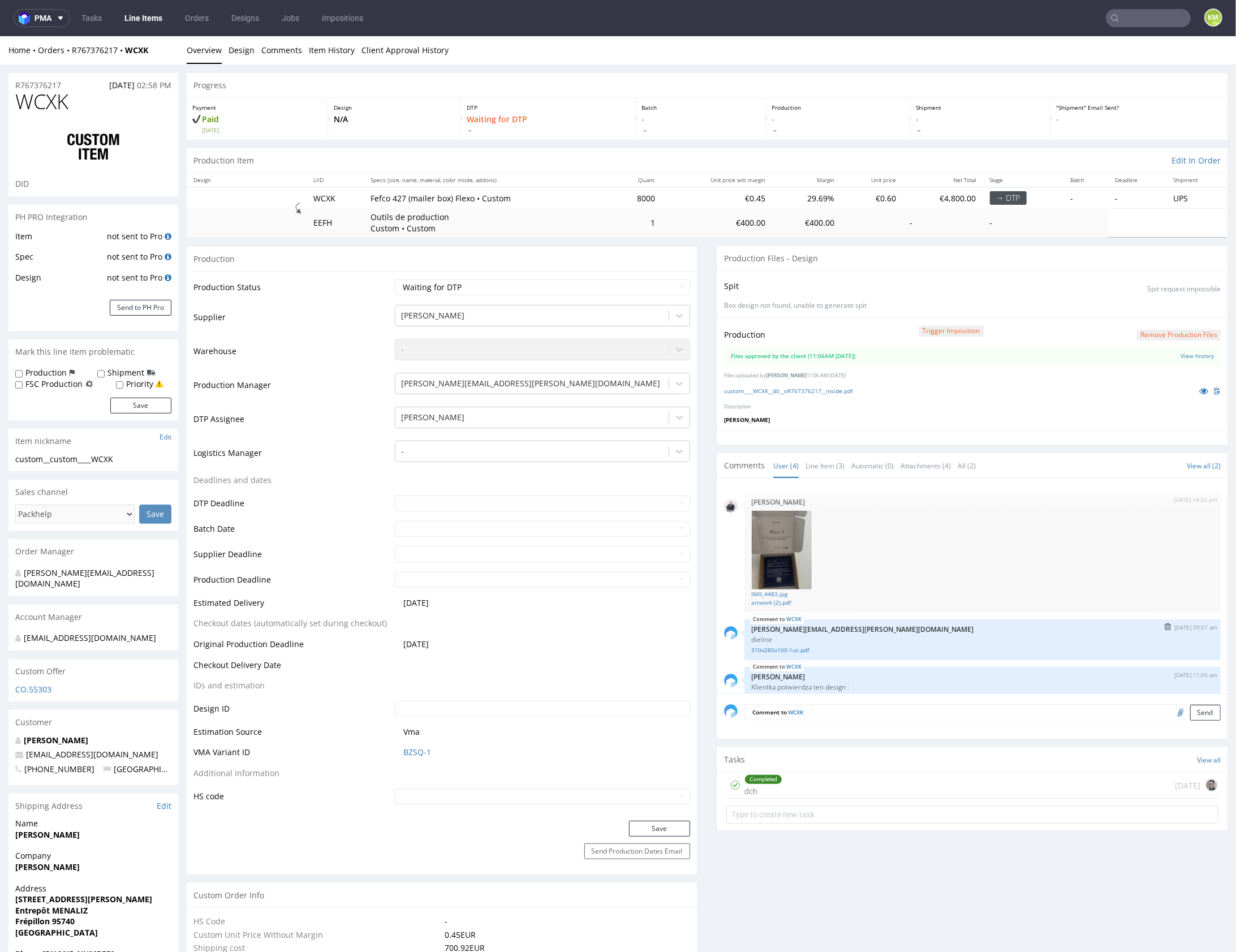
scroll to position [69, 0]
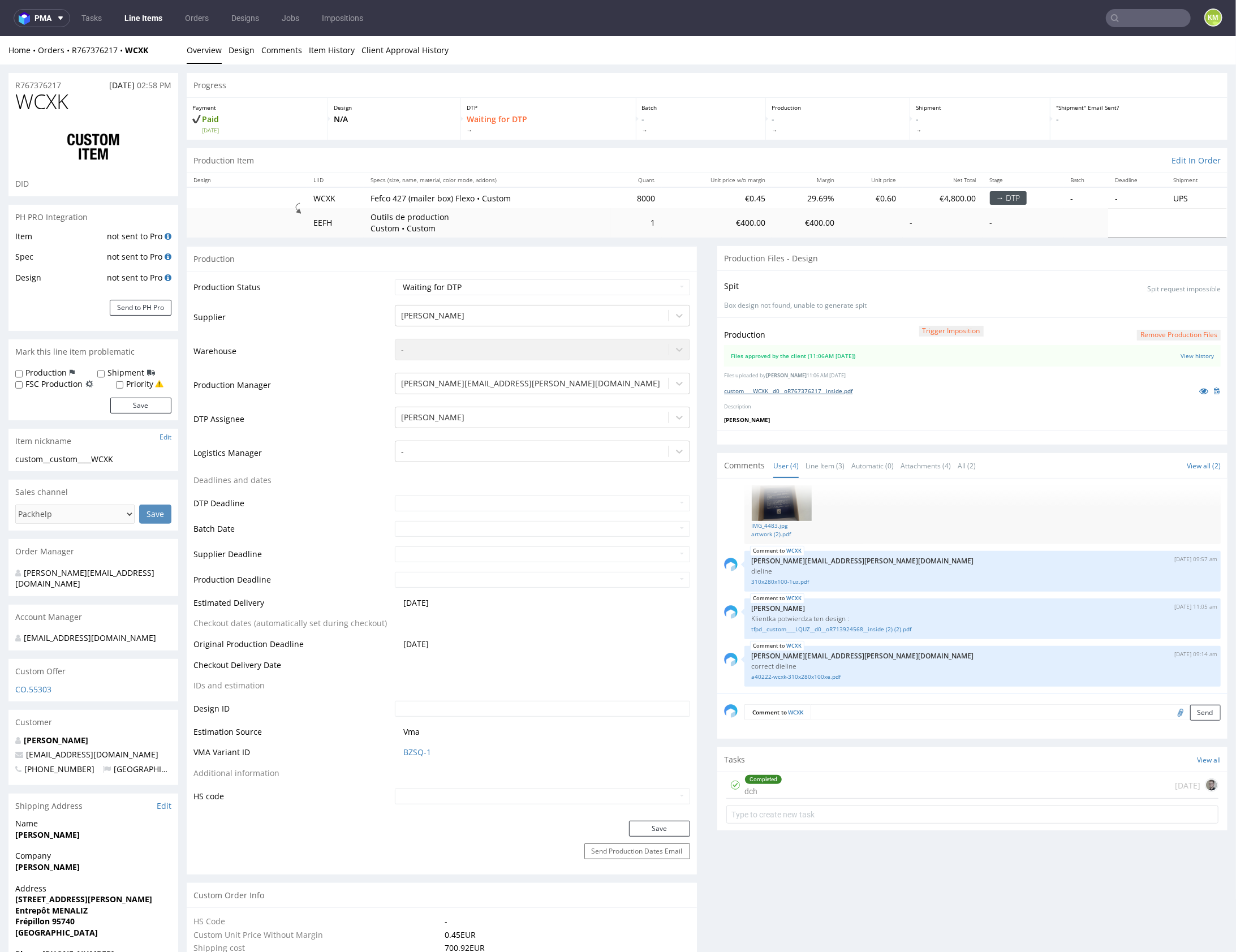
click at [836, 391] on link "custom____WCXK__d0__oR767376217__inside.pdf" at bounding box center [788, 391] width 129 height 8
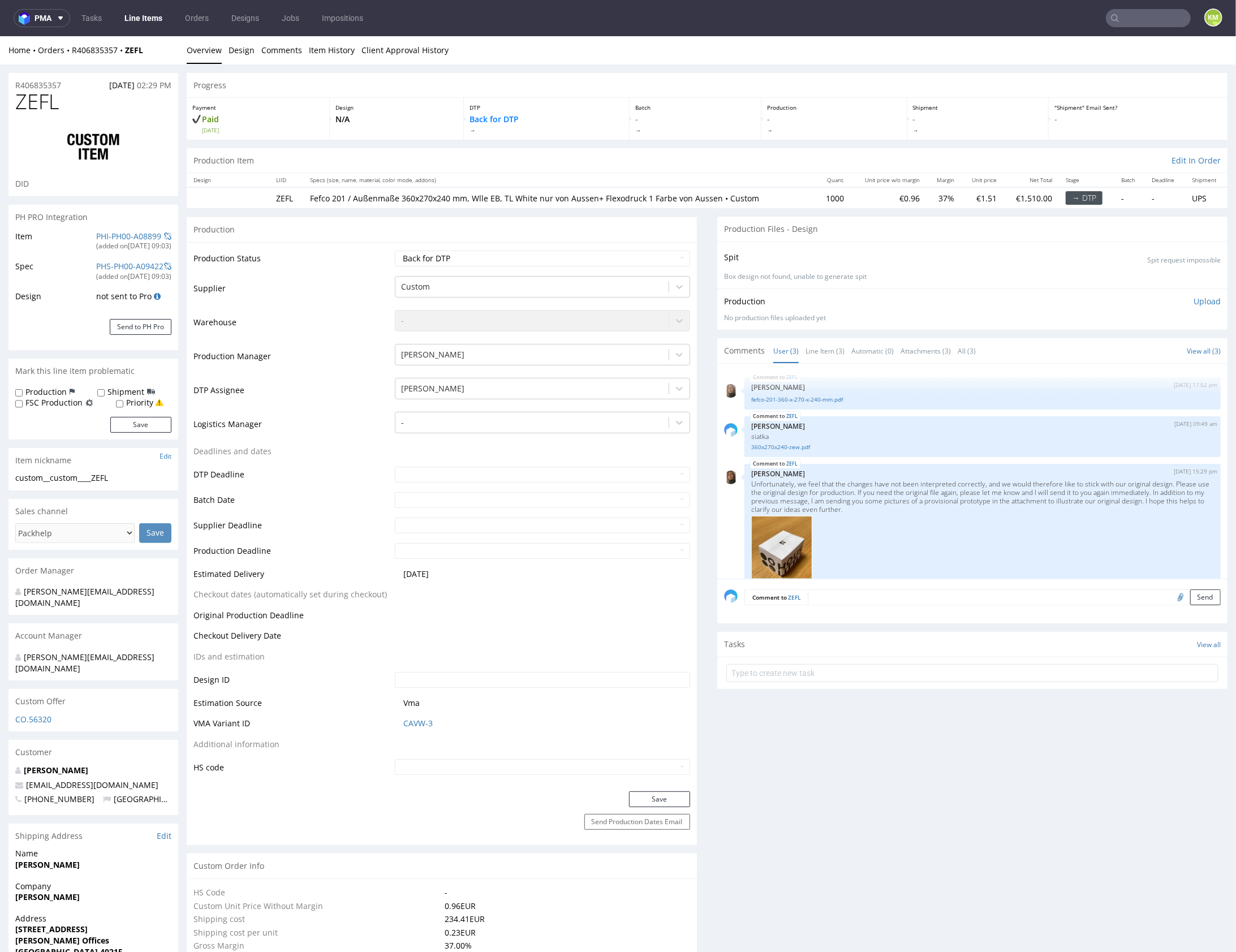
scroll to position [138, 0]
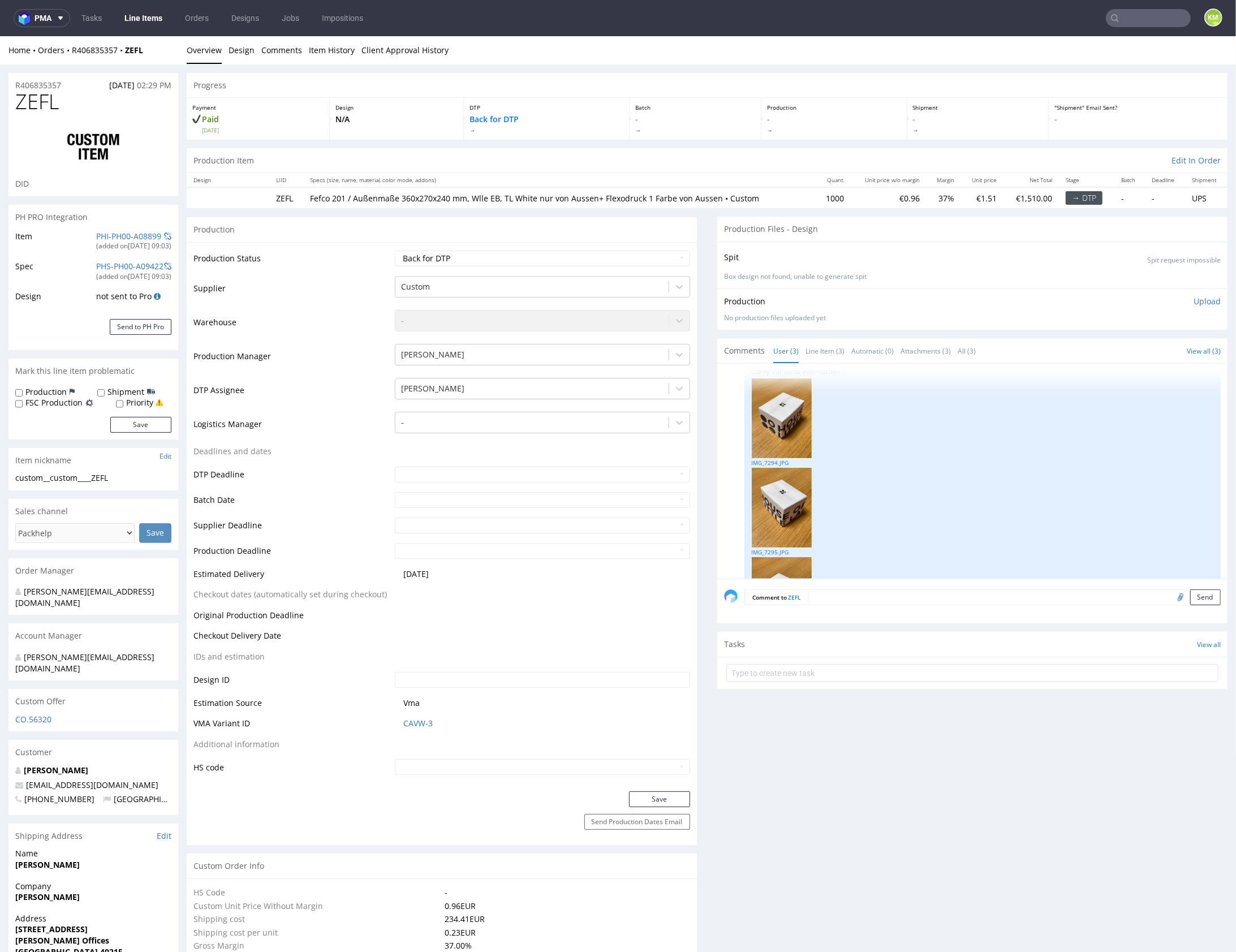
select select "in_progress"
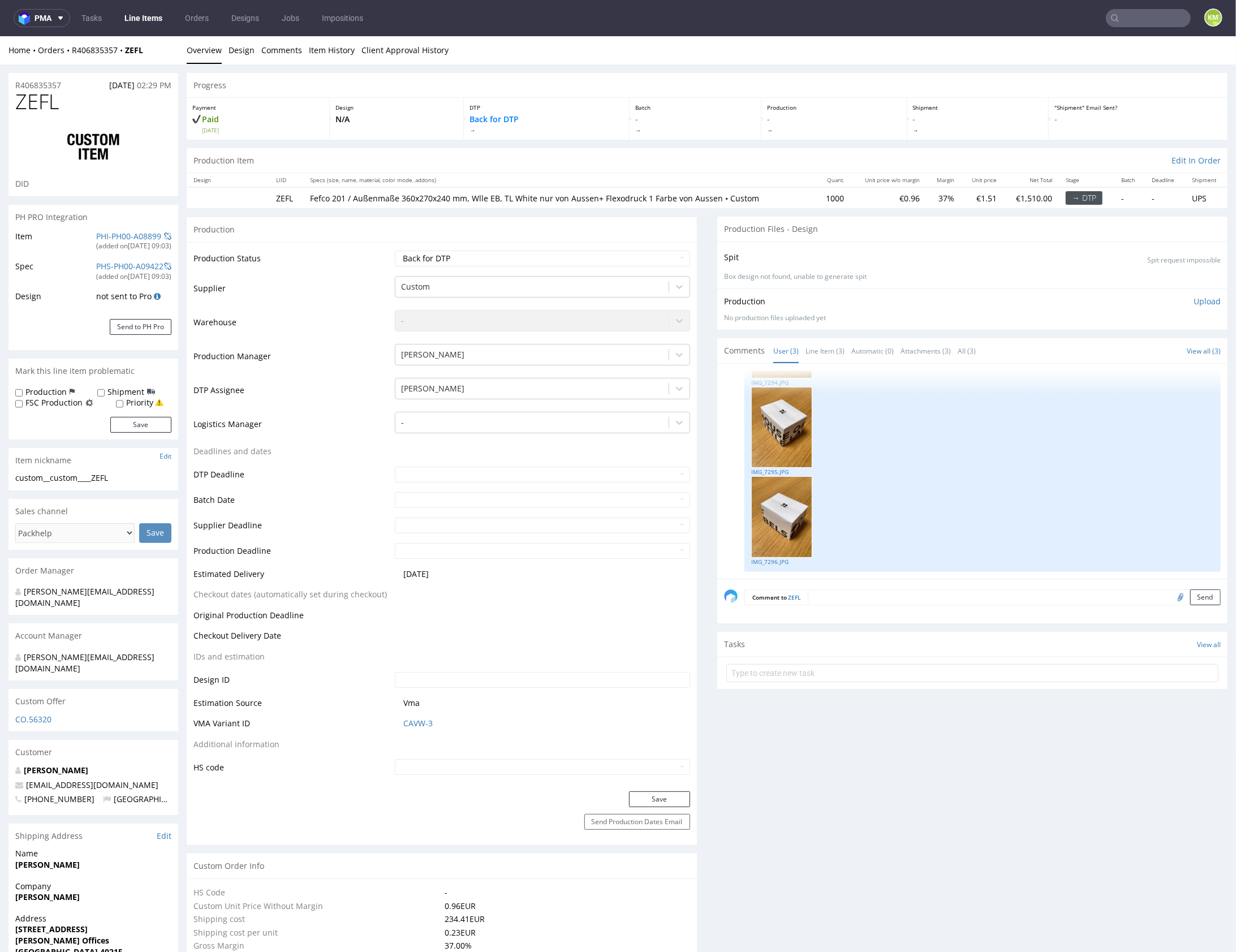
scroll to position [0, 0]
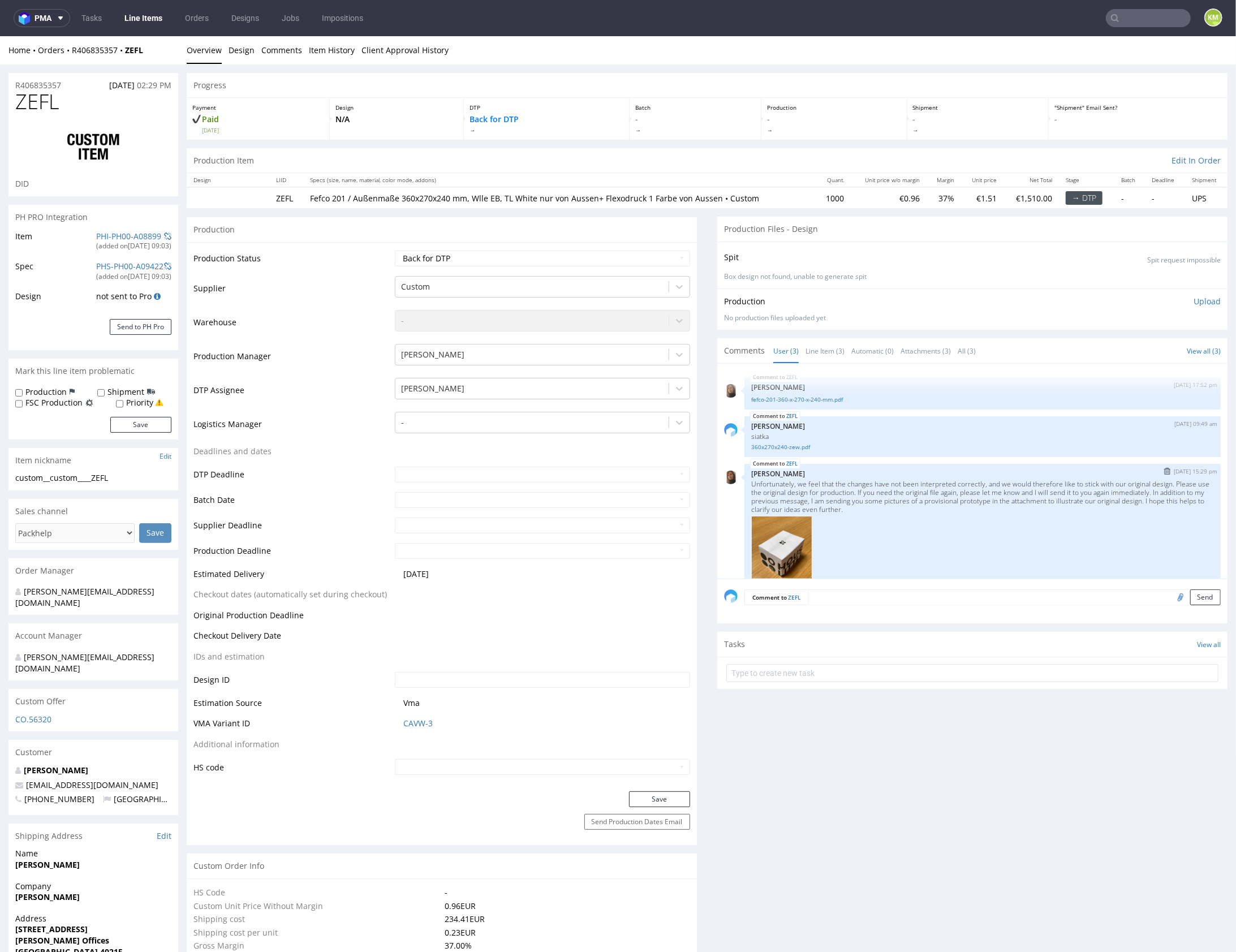
click at [886, 485] on p "Unfortunately, we feel that the changes have not been interpreted correctly, an…" at bounding box center [982, 495] width 463 height 34
click at [808, 481] on p "Unfortunately, we feel that the changes have not been interpreted correctly, an…" at bounding box center [982, 495] width 463 height 34
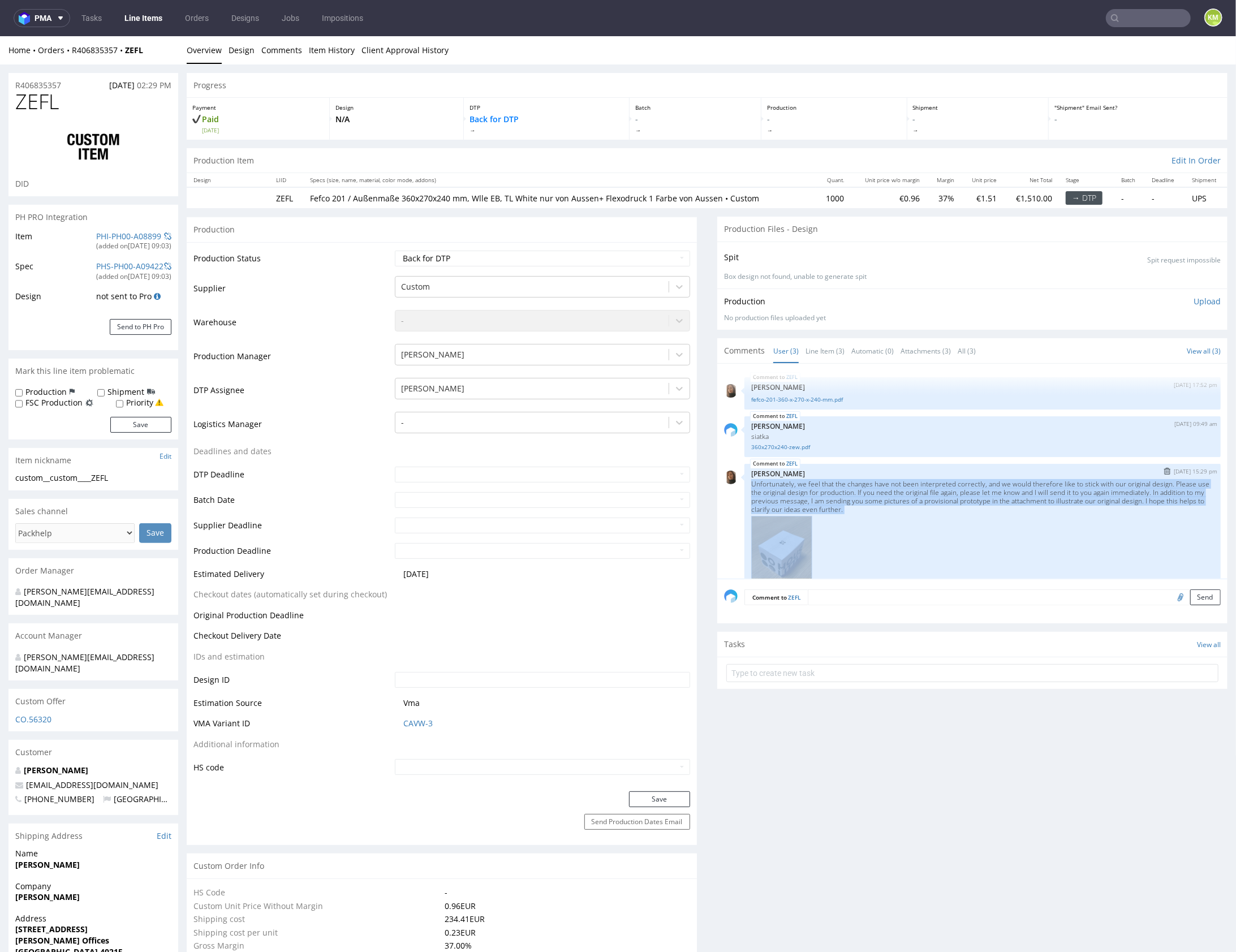
click at [808, 481] on p "Unfortunately, we feel that the changes have not been interpreted correctly, an…" at bounding box center [982, 495] width 463 height 34
copy p "Unfortunately, we feel that the changes have not been interpreted correctly, an…"
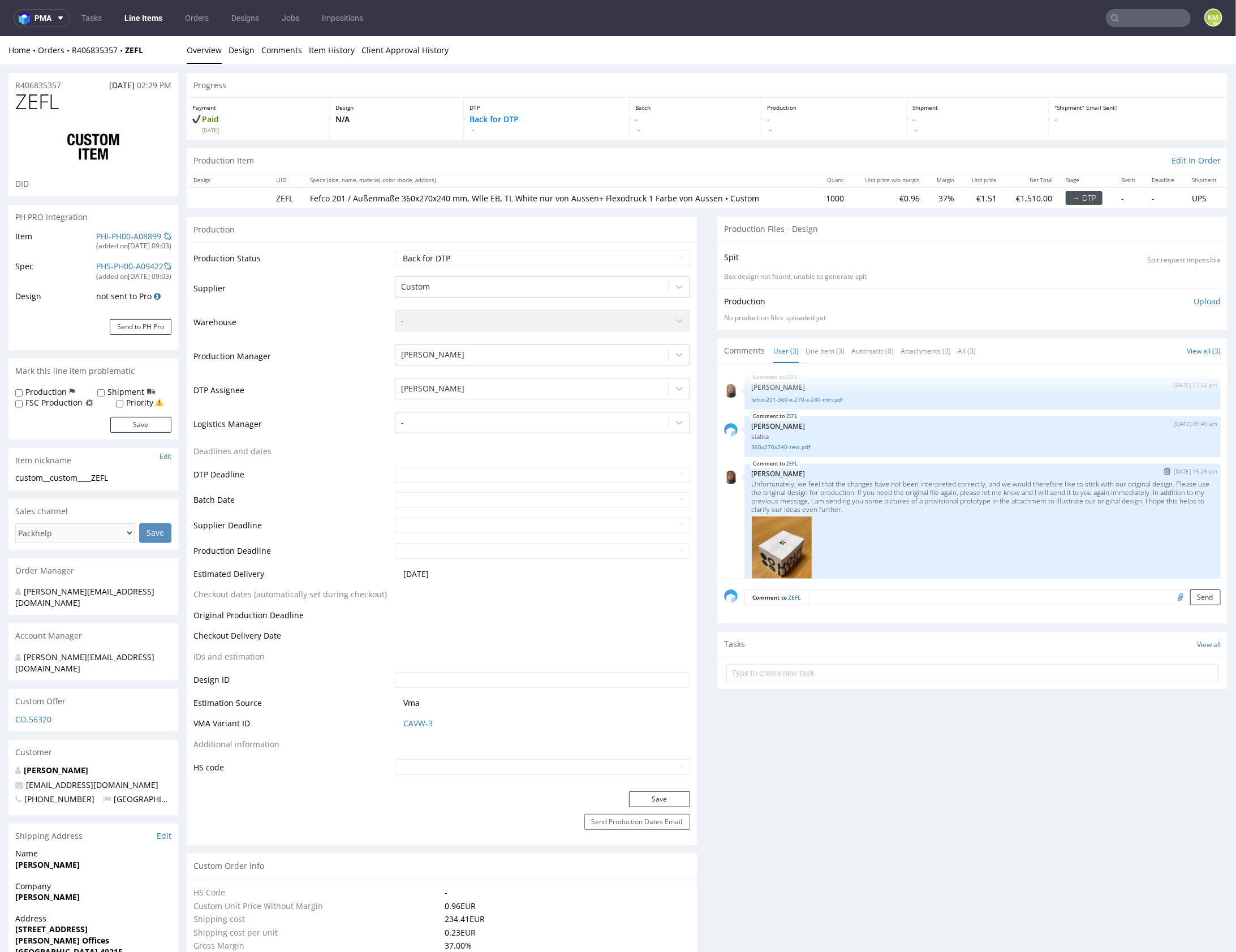
click at [834, 470] on p "Angelina Marć" at bounding box center [982, 473] width 463 height 9
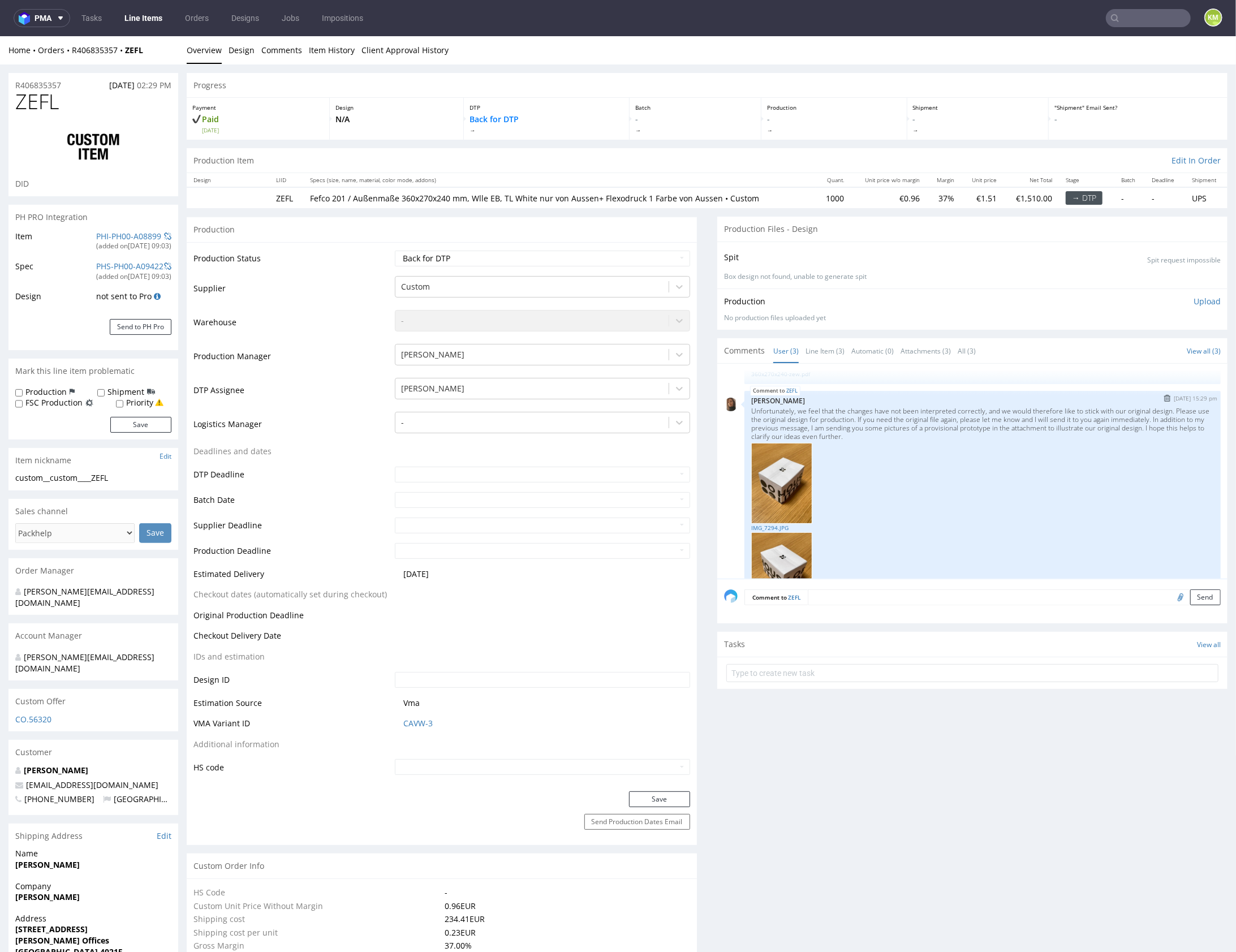
scroll to position [113, 0]
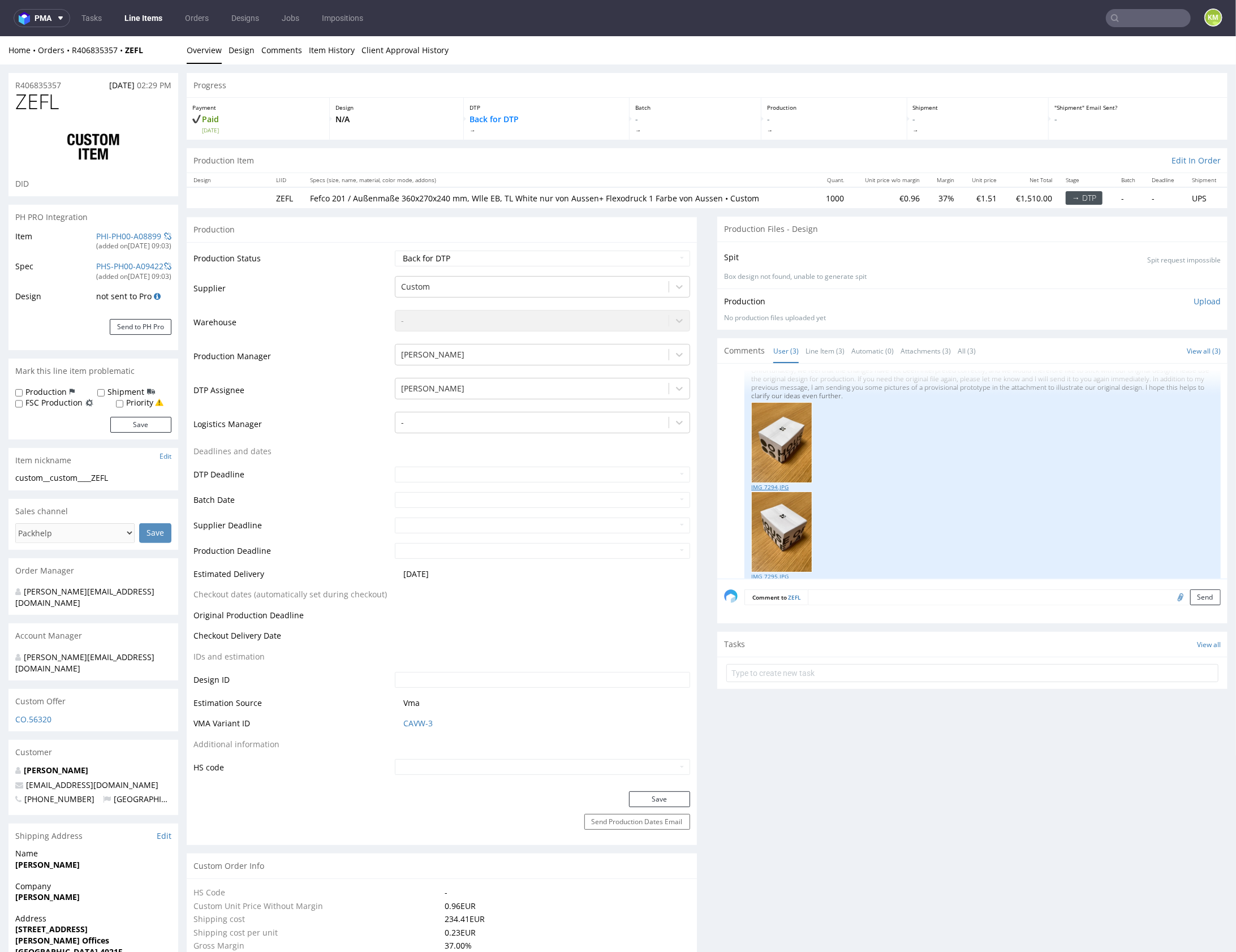
click at [763, 486] on link "IMG_7294.JPG" at bounding box center [982, 486] width 463 height 9
click at [775, 521] on link "IMG_7295.JPG" at bounding box center [982, 522] width 463 height 9
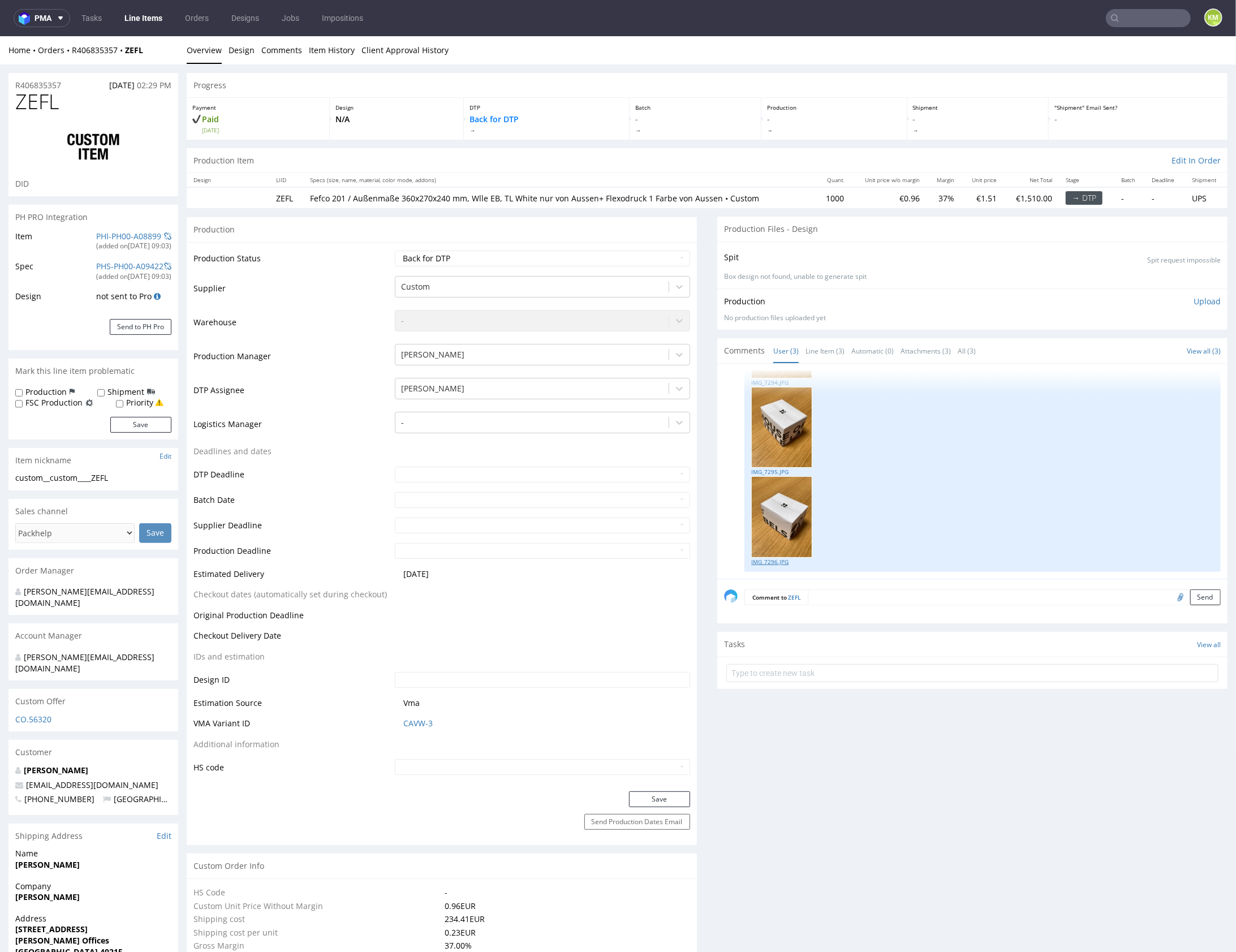
click at [775, 560] on link "IMG_7296.JPG" at bounding box center [982, 561] width 463 height 9
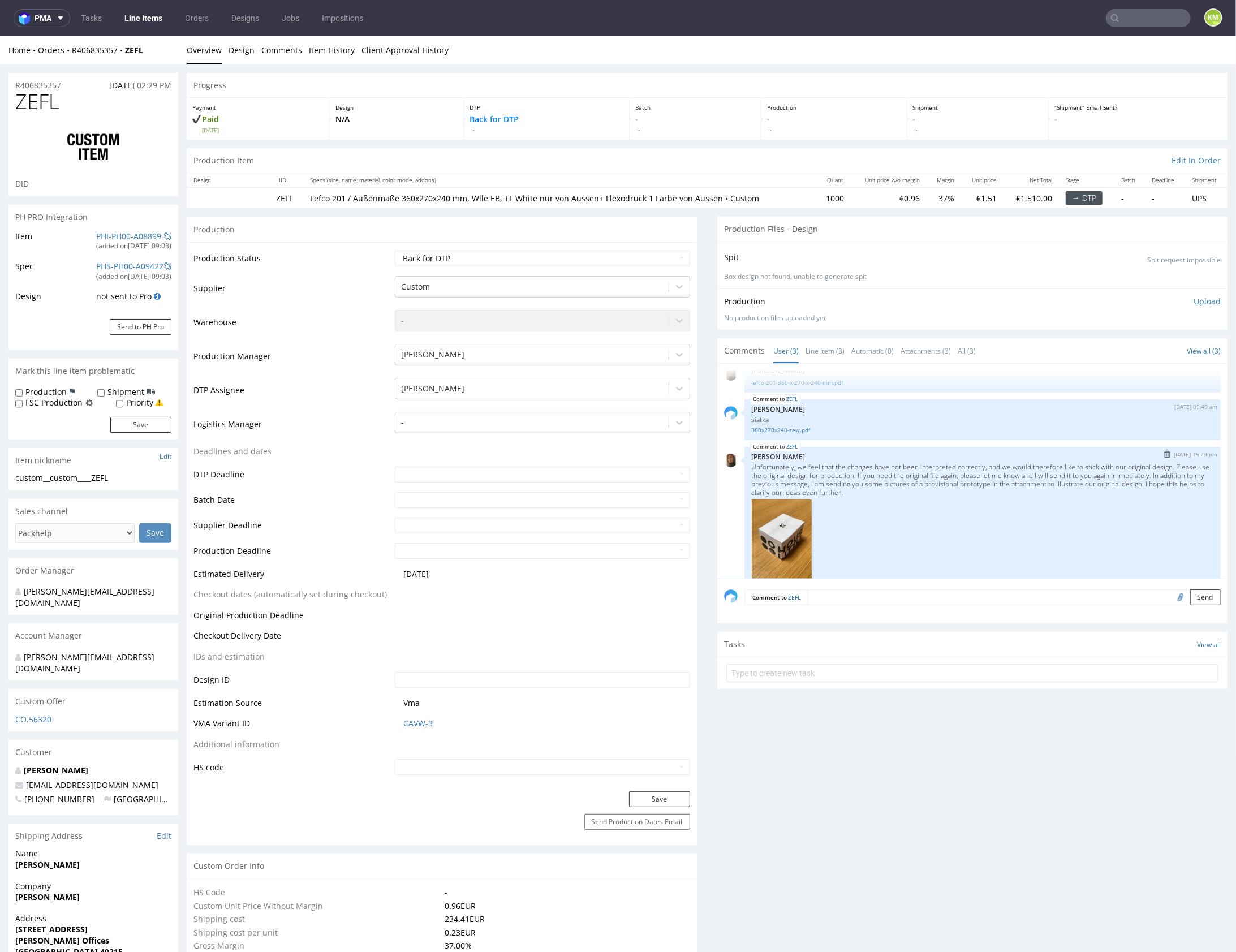
scroll to position [0, 0]
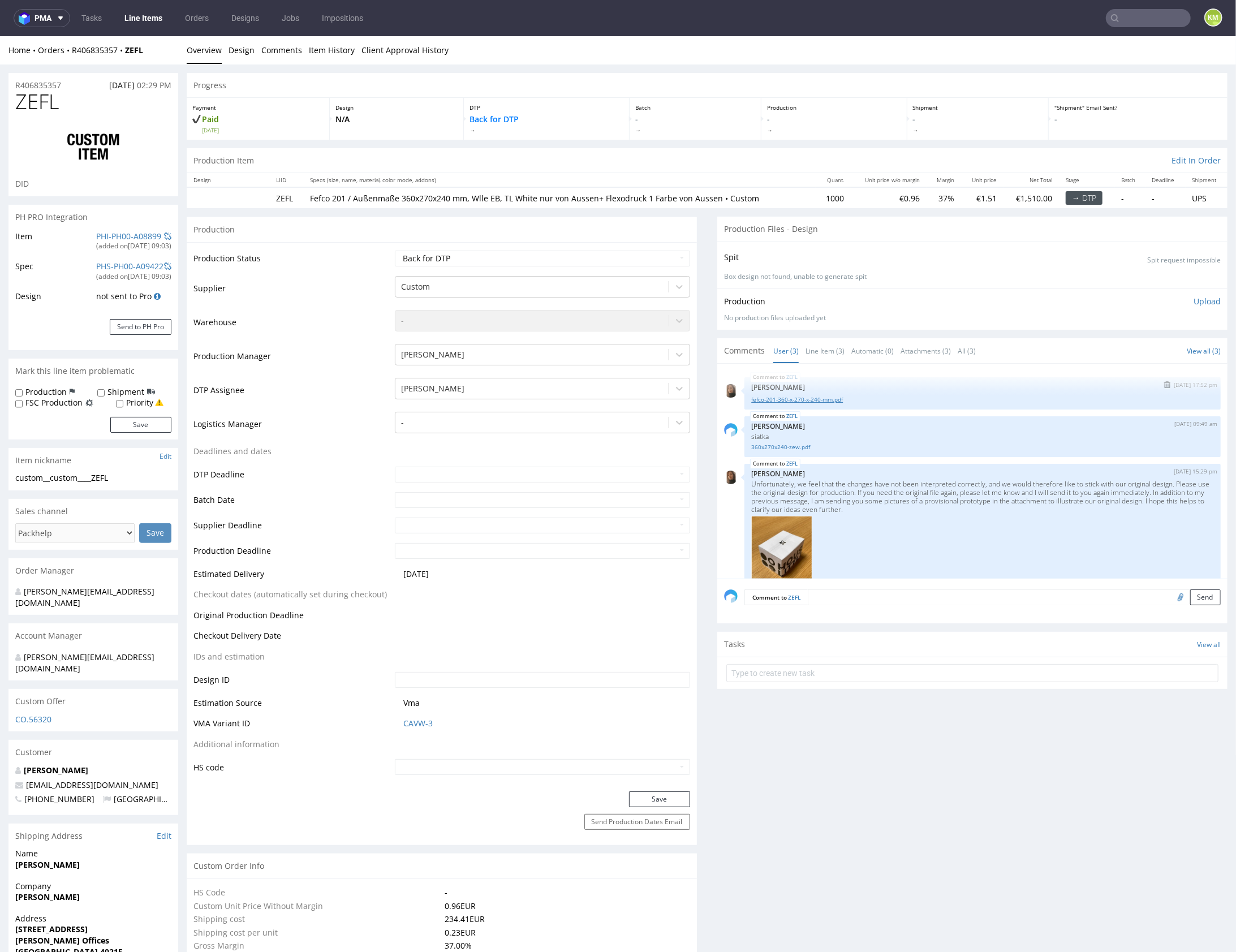
click at [816, 398] on link "fefco-201-360-x-270-x-240-mm.pdf" at bounding box center [982, 398] width 463 height 9
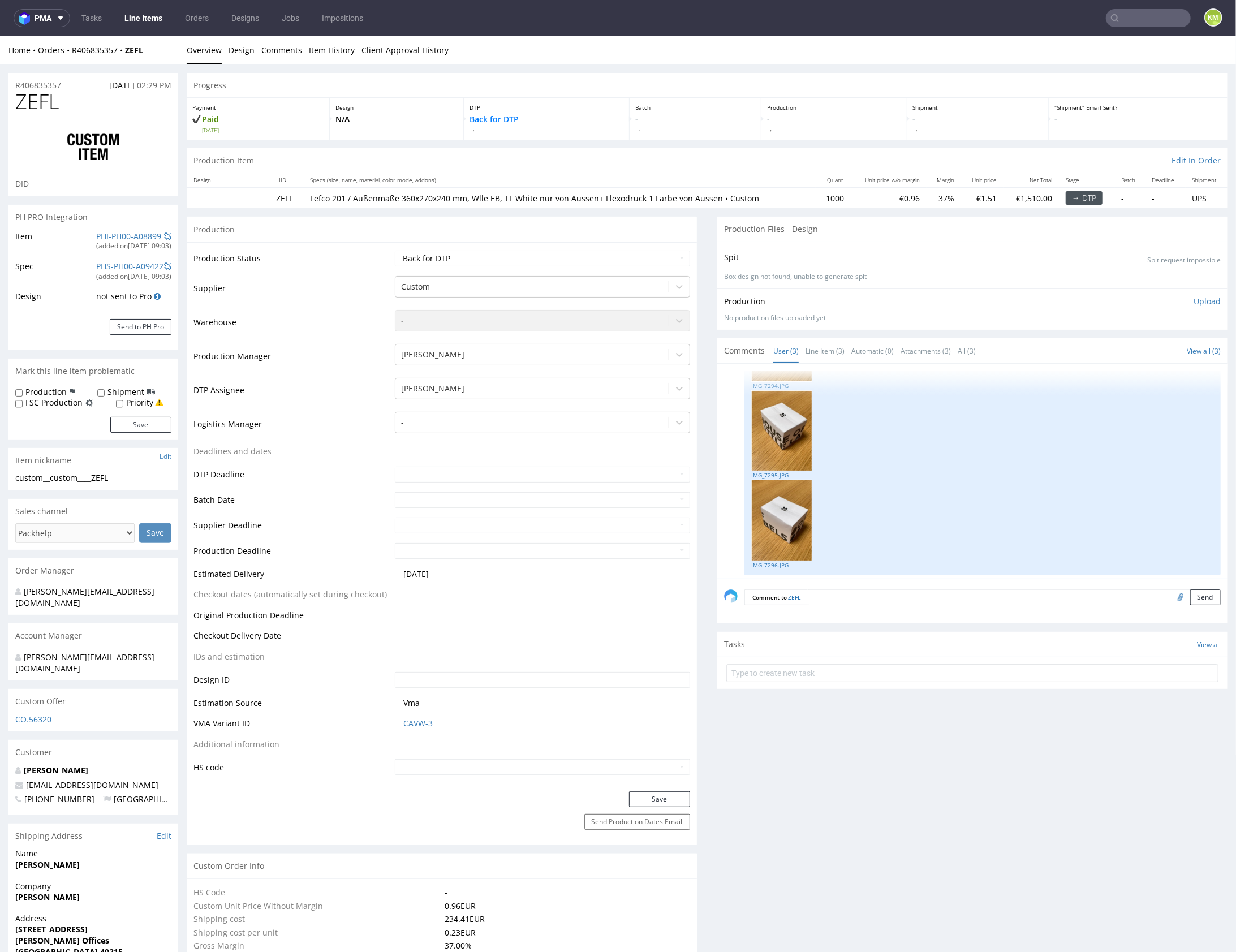
scroll to position [218, 0]
click at [331, 50] on link "Item History" at bounding box center [331, 49] width 46 height 28
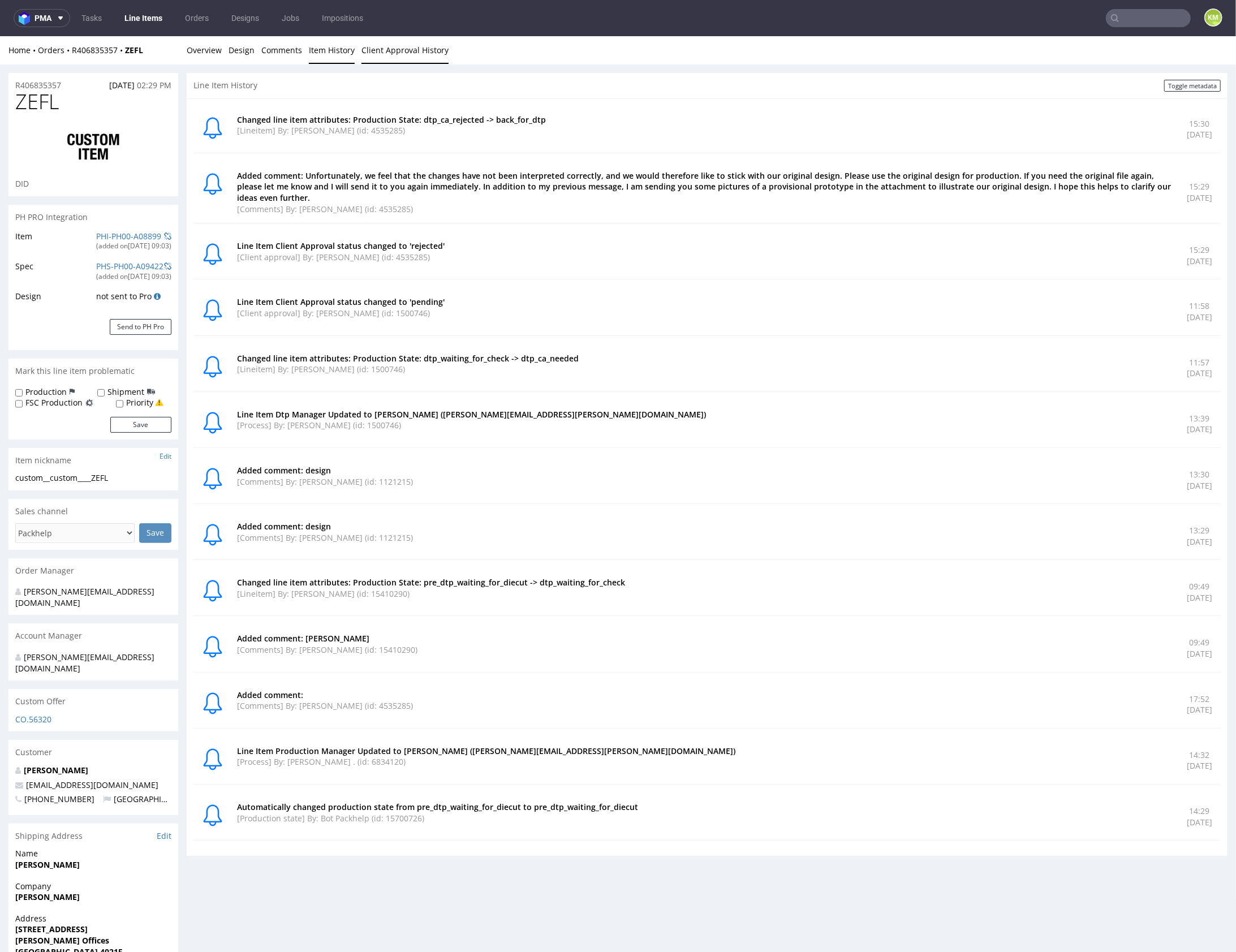
click at [399, 49] on link "Client Approval History" at bounding box center [405, 49] width 87 height 28
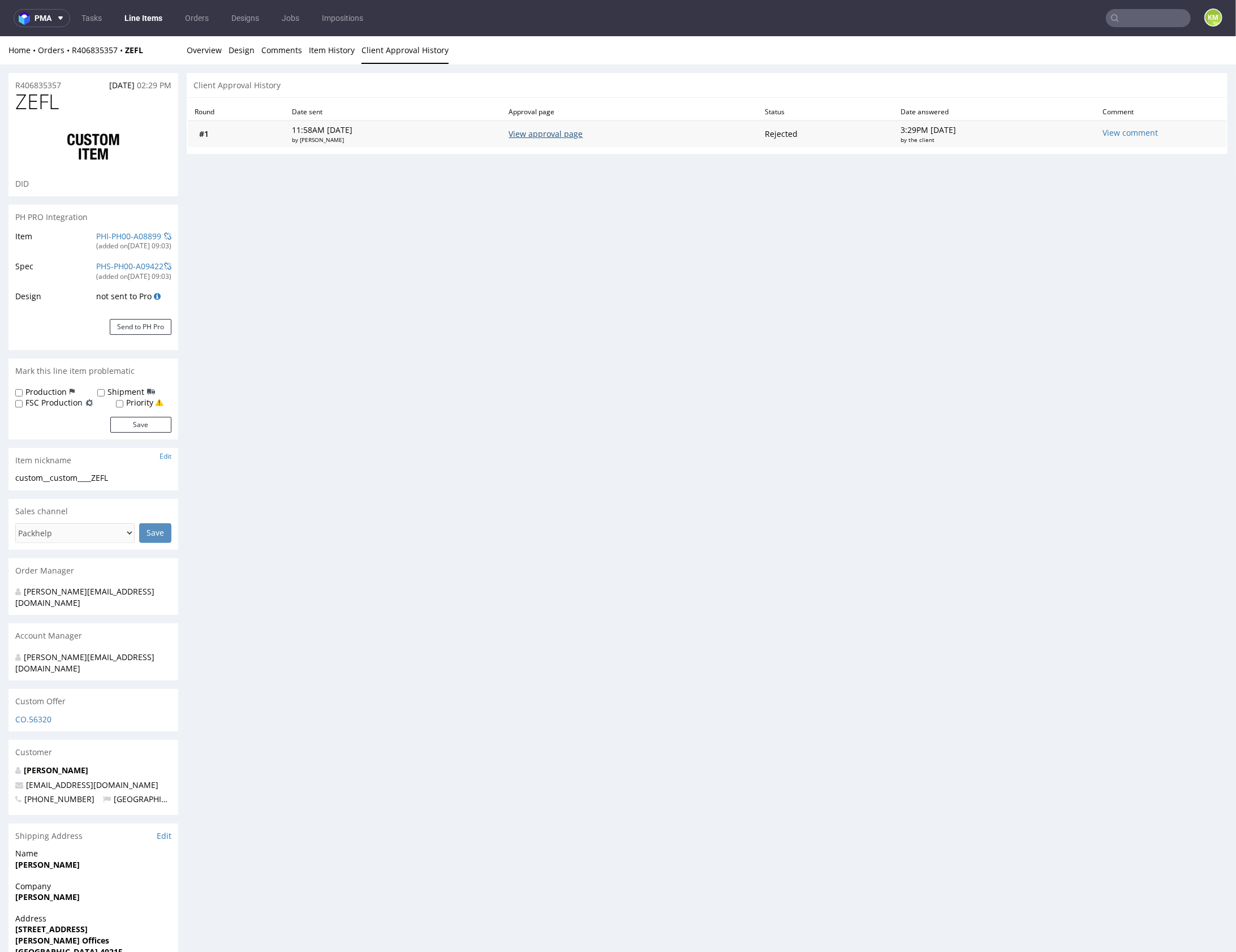
click at [569, 129] on link "View approval page" at bounding box center [546, 133] width 74 height 11
click at [237, 63] on div "Home Orders R406835357 ZEFL Overview Design Comments Item History Client Approv…" at bounding box center [618, 49] width 1236 height 28
click at [239, 57] on link "Design" at bounding box center [241, 49] width 26 height 28
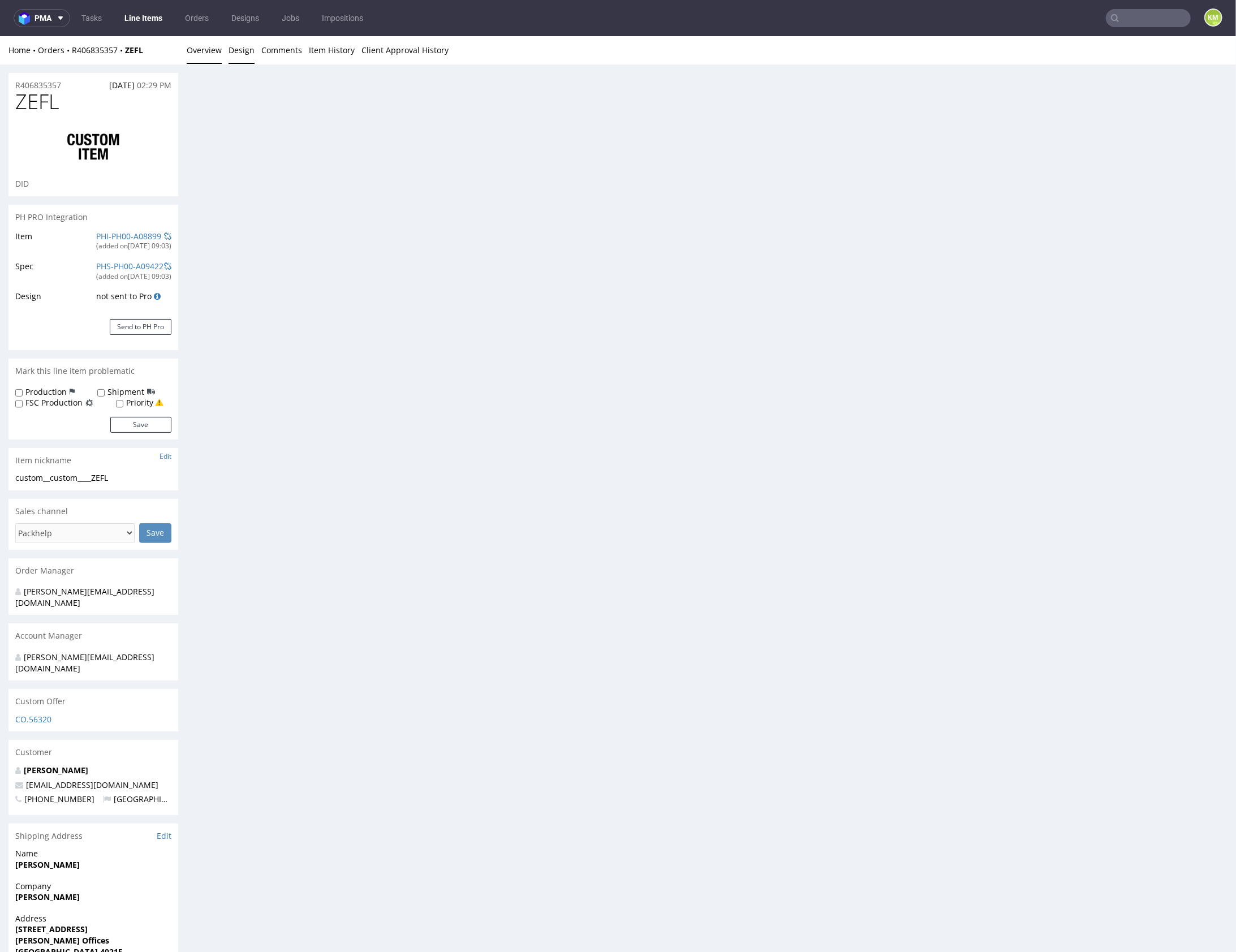
click at [206, 50] on link "Overview" at bounding box center [204, 49] width 35 height 28
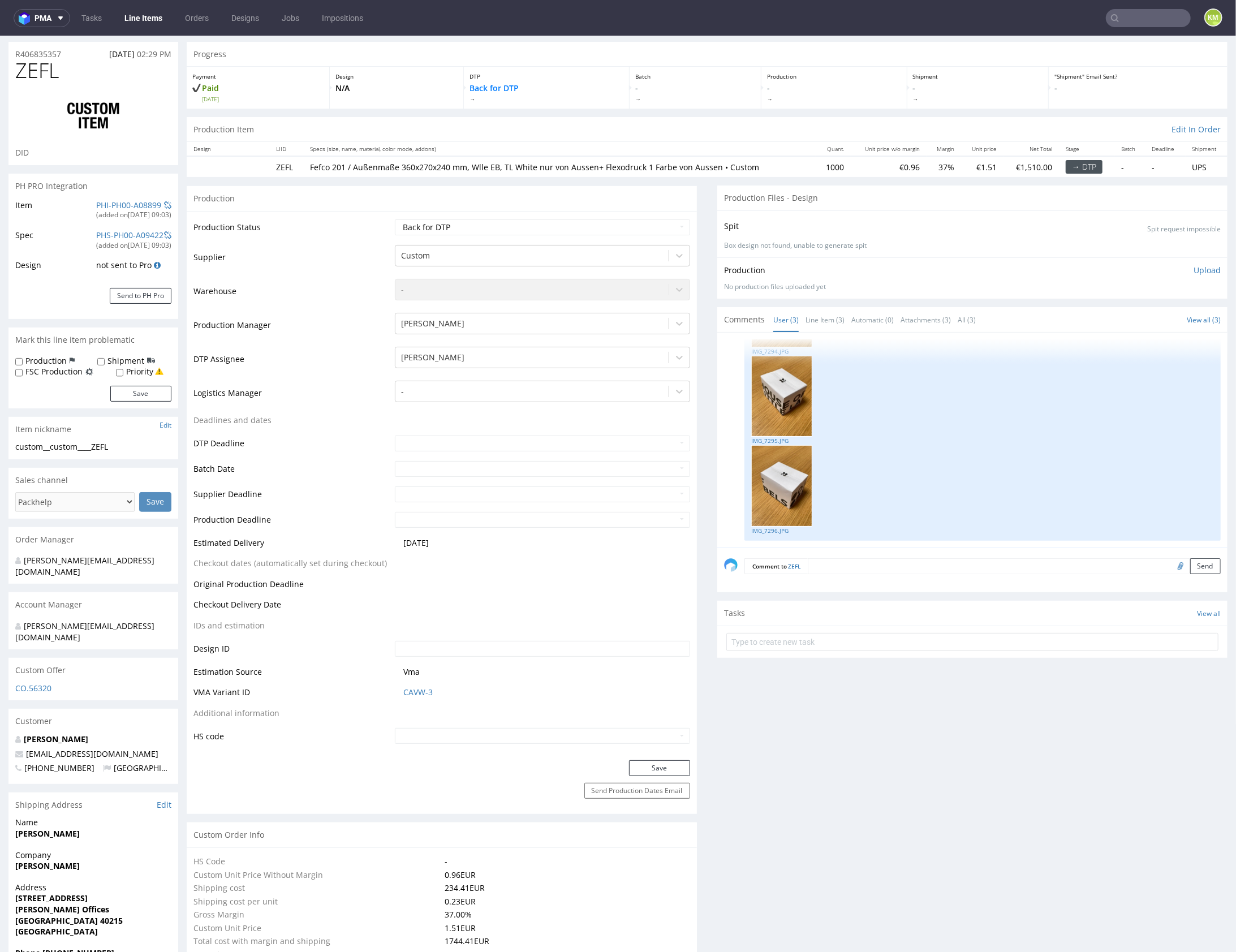
scroll to position [0, 0]
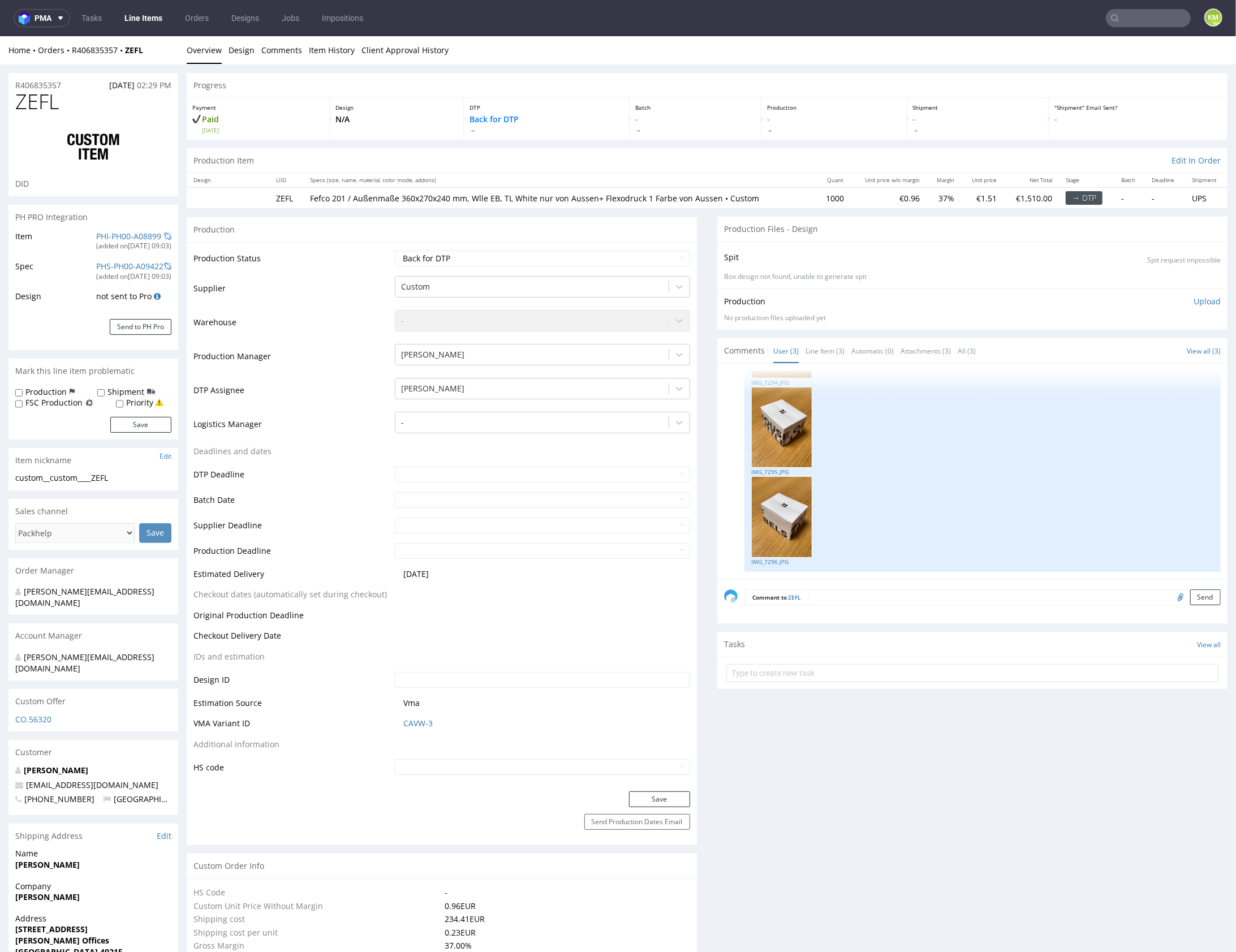
click at [940, 596] on textarea at bounding box center [1014, 596] width 413 height 16
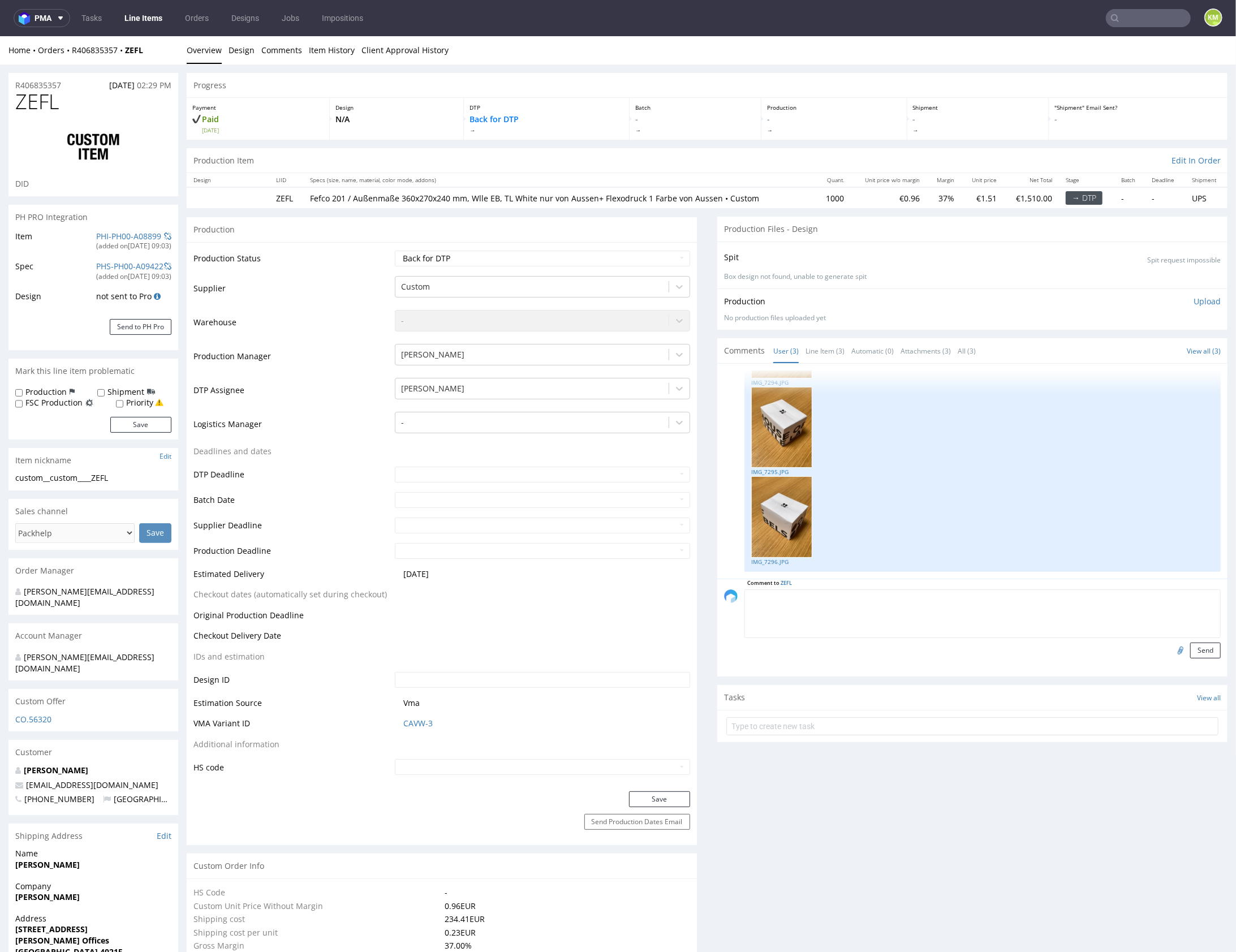
click at [1171, 645] on input "file" at bounding box center [1179, 649] width 16 height 15
type input "C:\fakepath\Zrzut ekranu 2025-08-12 o 16.49.55.png"
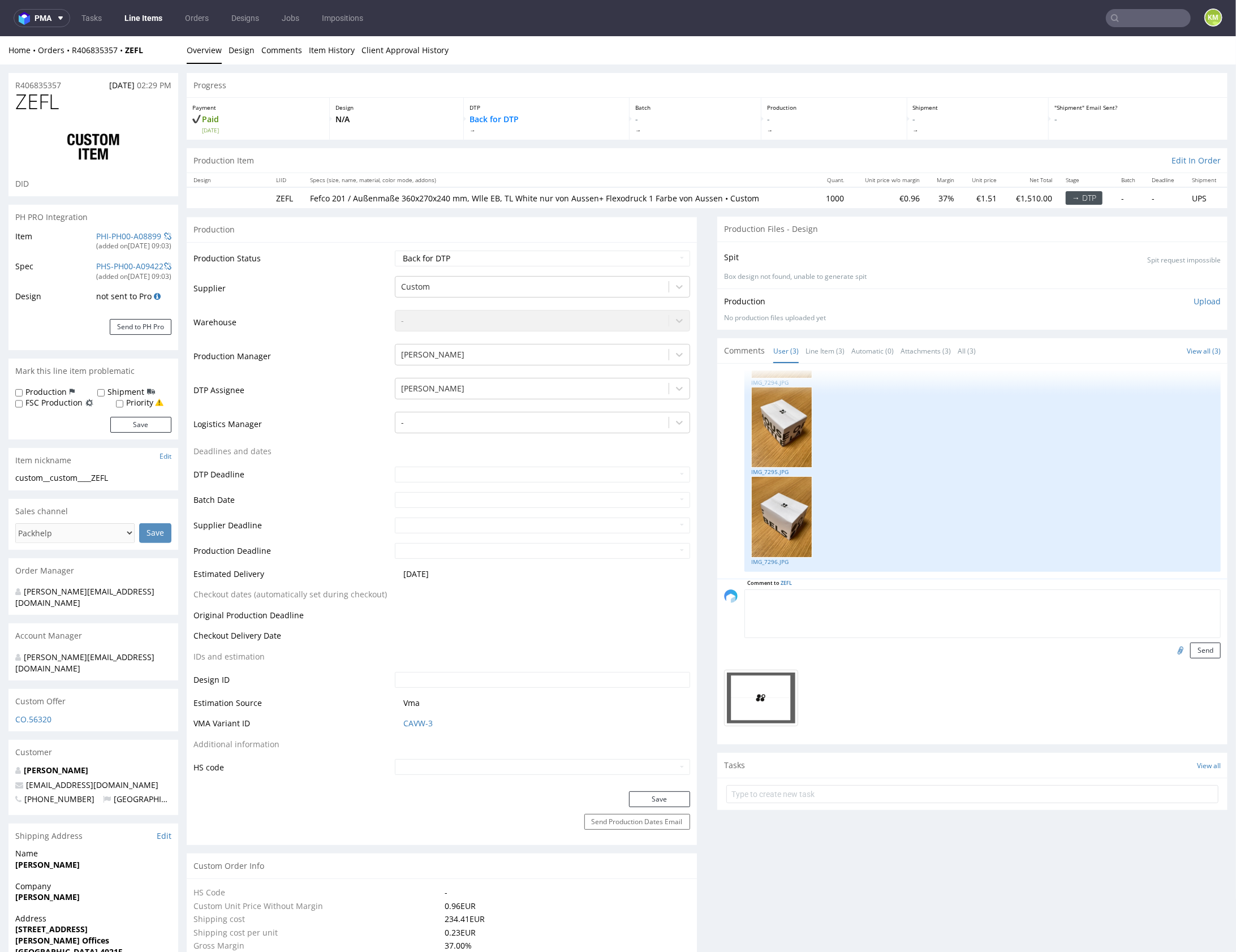
click at [886, 602] on textarea at bounding box center [983, 613] width 476 height 49
click at [905, 606] on textarea "3mm przesunięcia i będą mieli takie logo, wiec pytanie jeszcze raz czy na pewno…" at bounding box center [983, 613] width 476 height 49
type textarea "3mm przesunięcia i będą mieli takie logo, wiec pytanie jeszcze raz czy na pewno…"
click at [1198, 649] on button "Send" at bounding box center [1206, 650] width 30 height 16
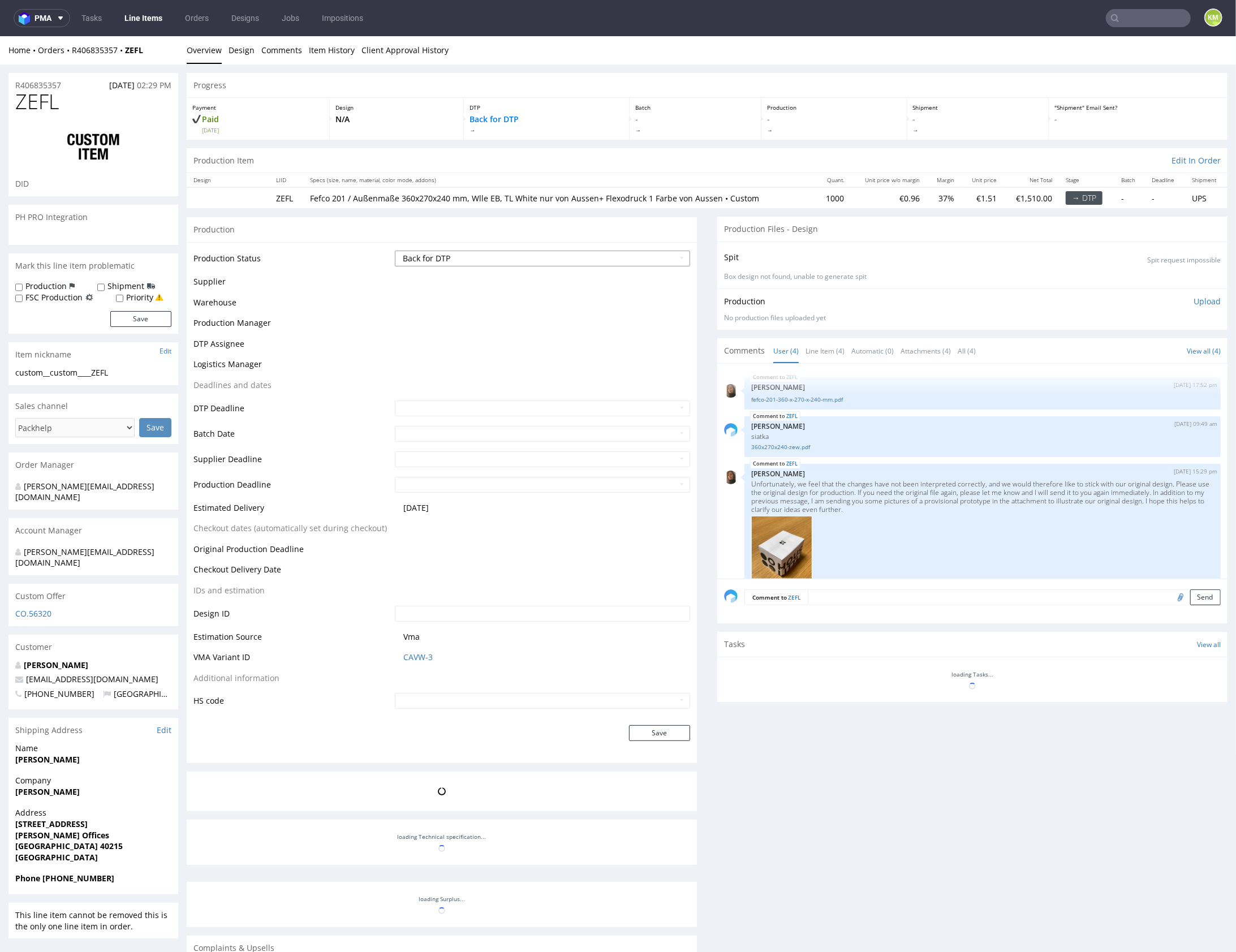
scroll to position [266, 0]
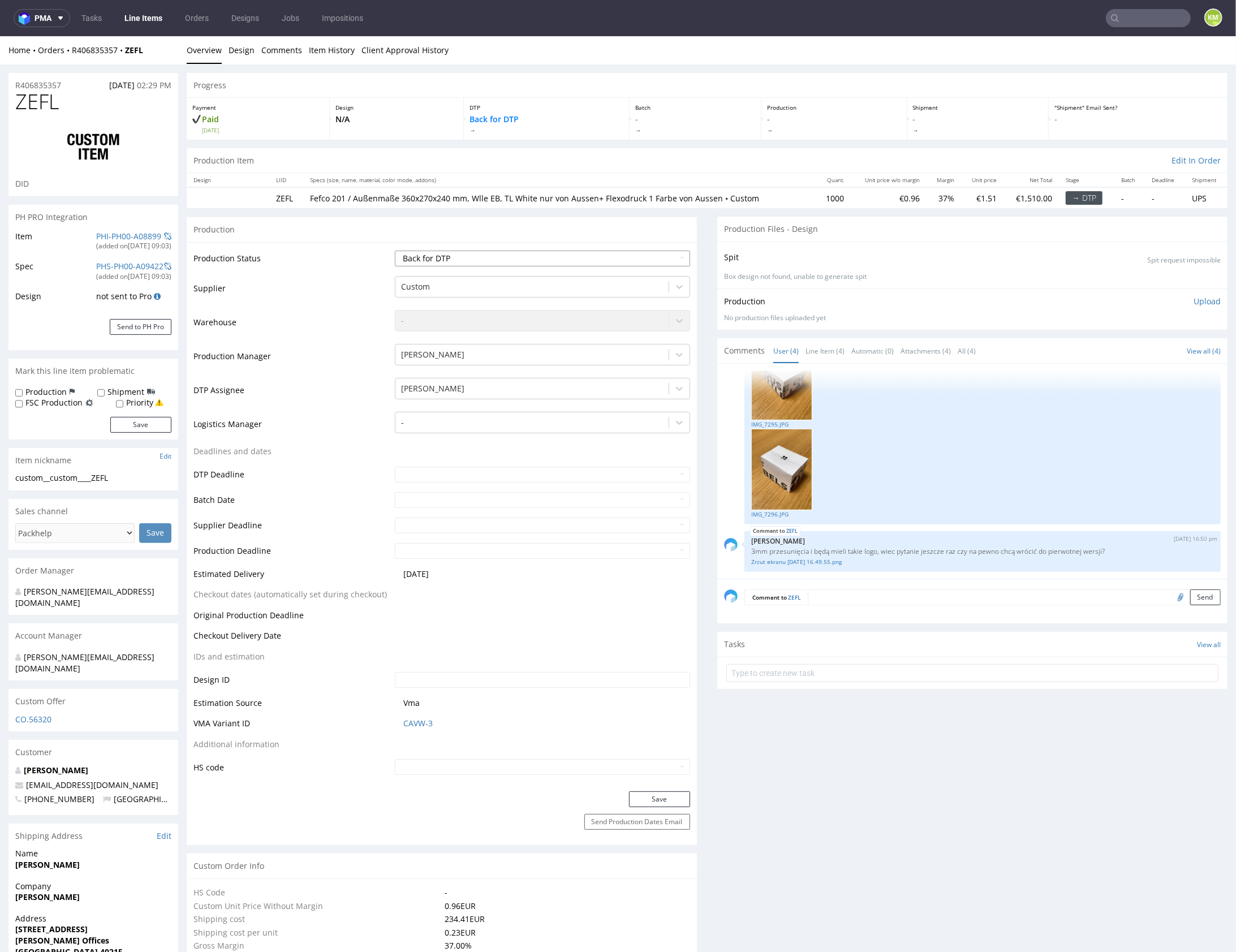
click at [632, 257] on select "Waiting for Artwork Waiting for Diecut Waiting for Mockup Waiting for DTP Waiti…" at bounding box center [542, 258] width 295 height 16
select select "in_progress"
select select "dtp_issue"
click at [660, 794] on button "Save" at bounding box center [659, 798] width 61 height 16
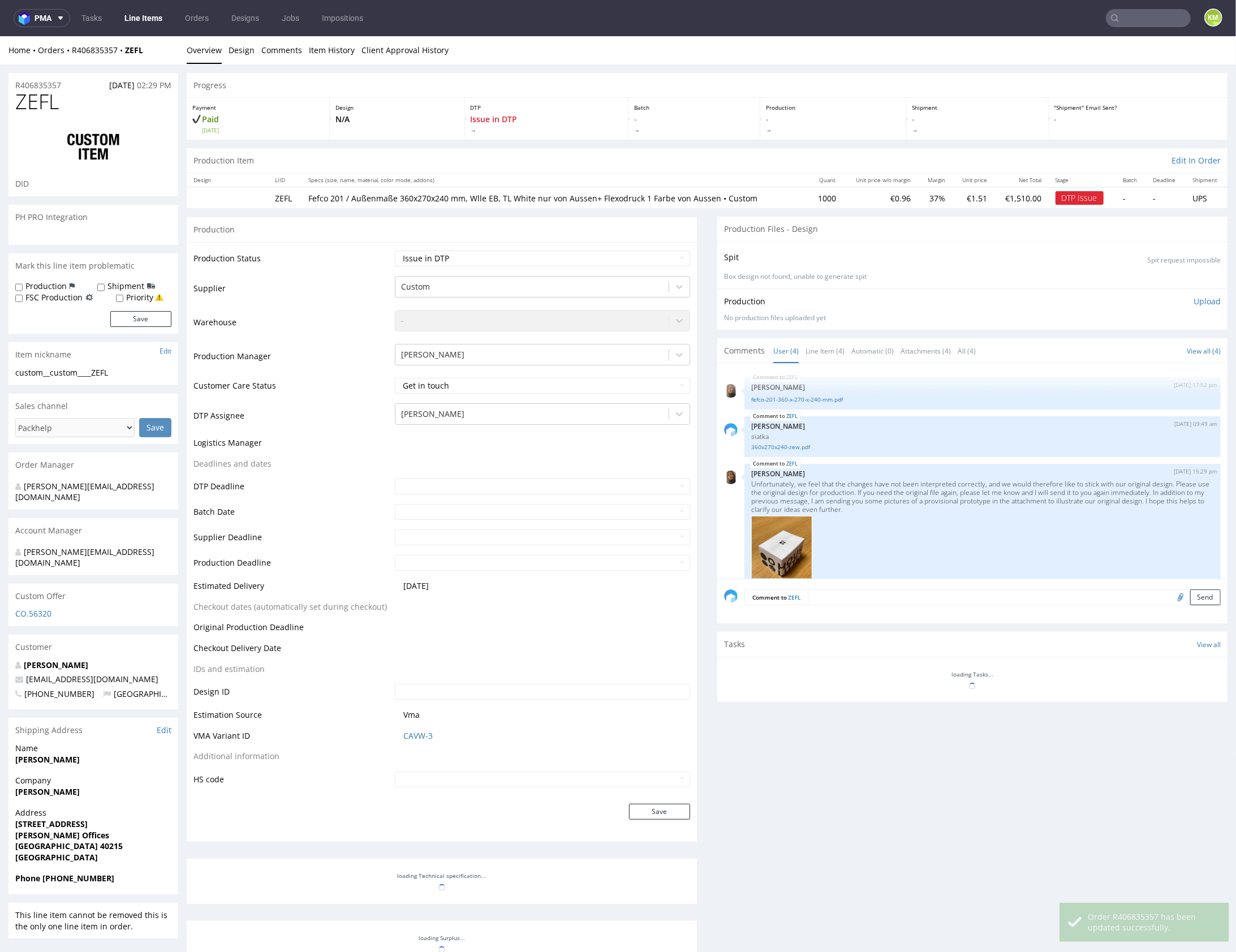
scroll to position [267, 0]
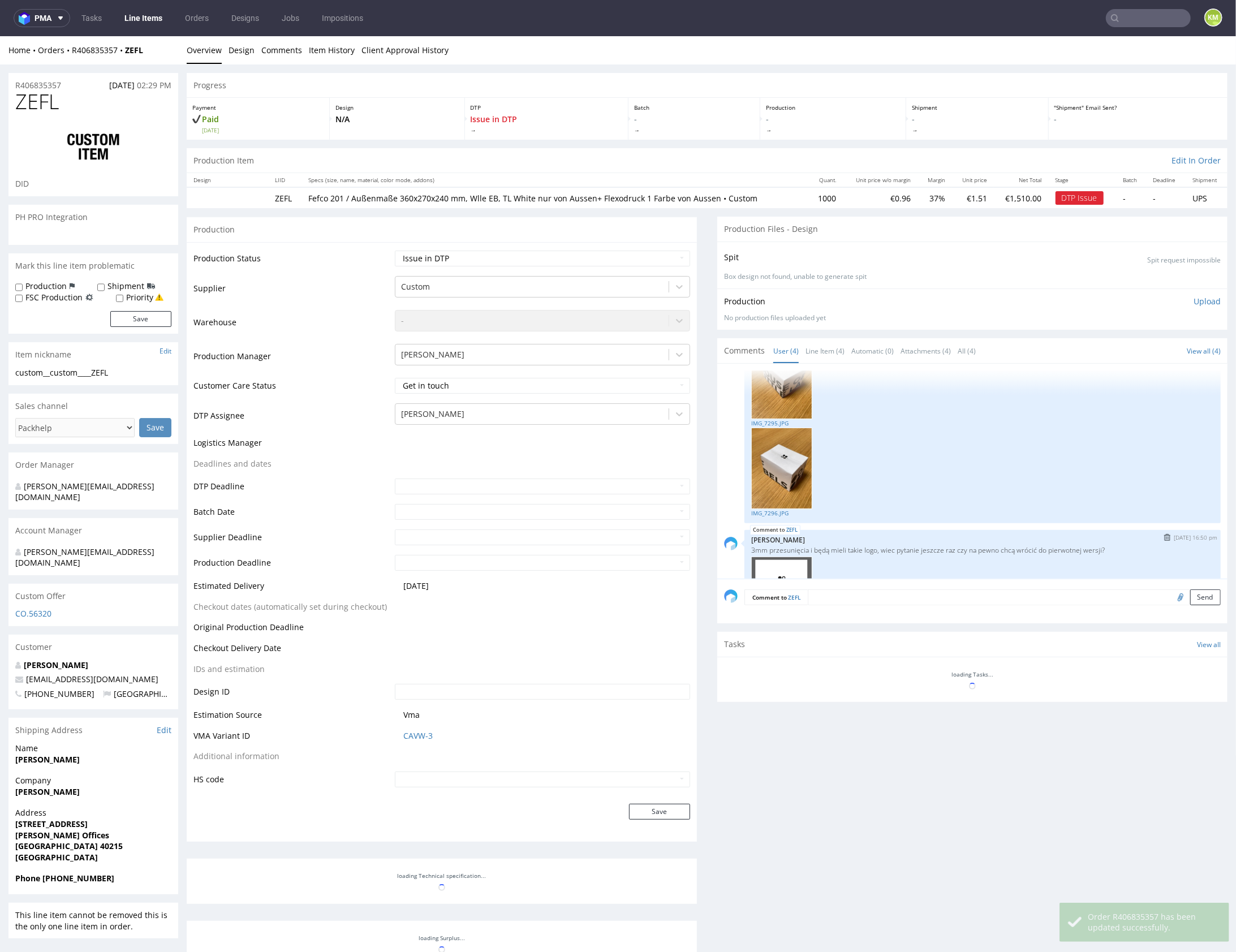
select select "in_progress"
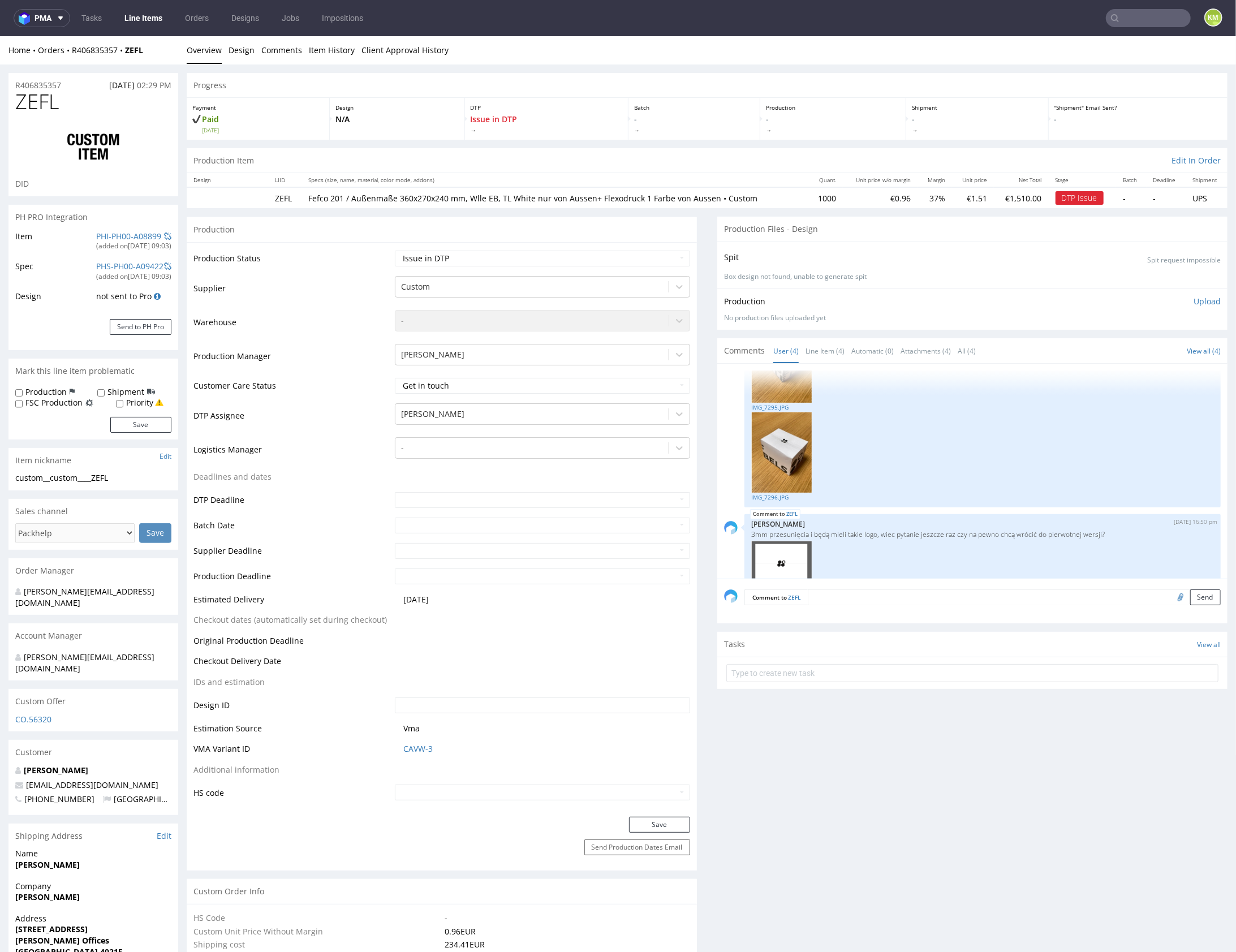
scroll to position [311, 0]
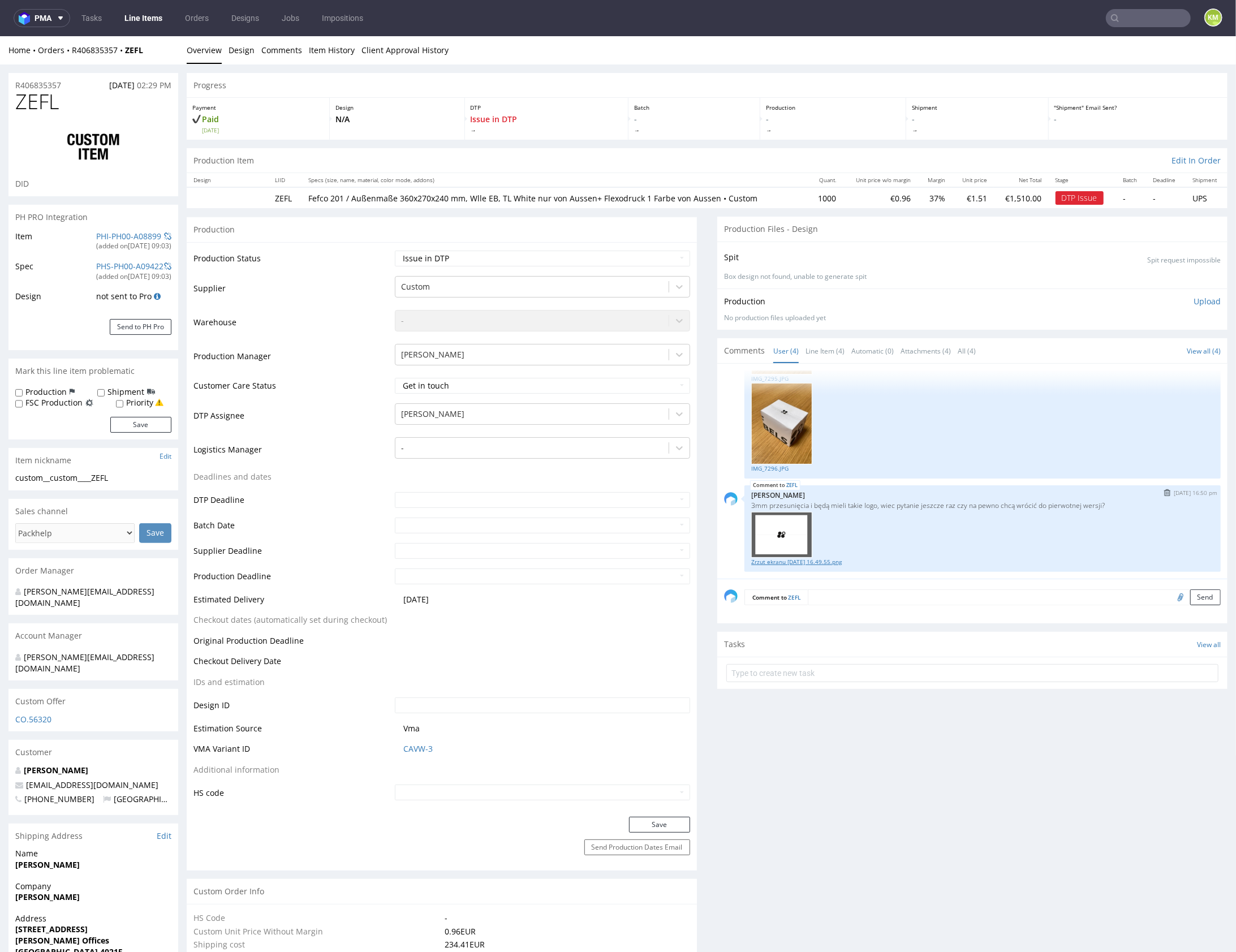
click at [830, 560] on link "Zrzut ekranu 2025-08-12 o 16.49.55.png" at bounding box center [982, 561] width 463 height 9
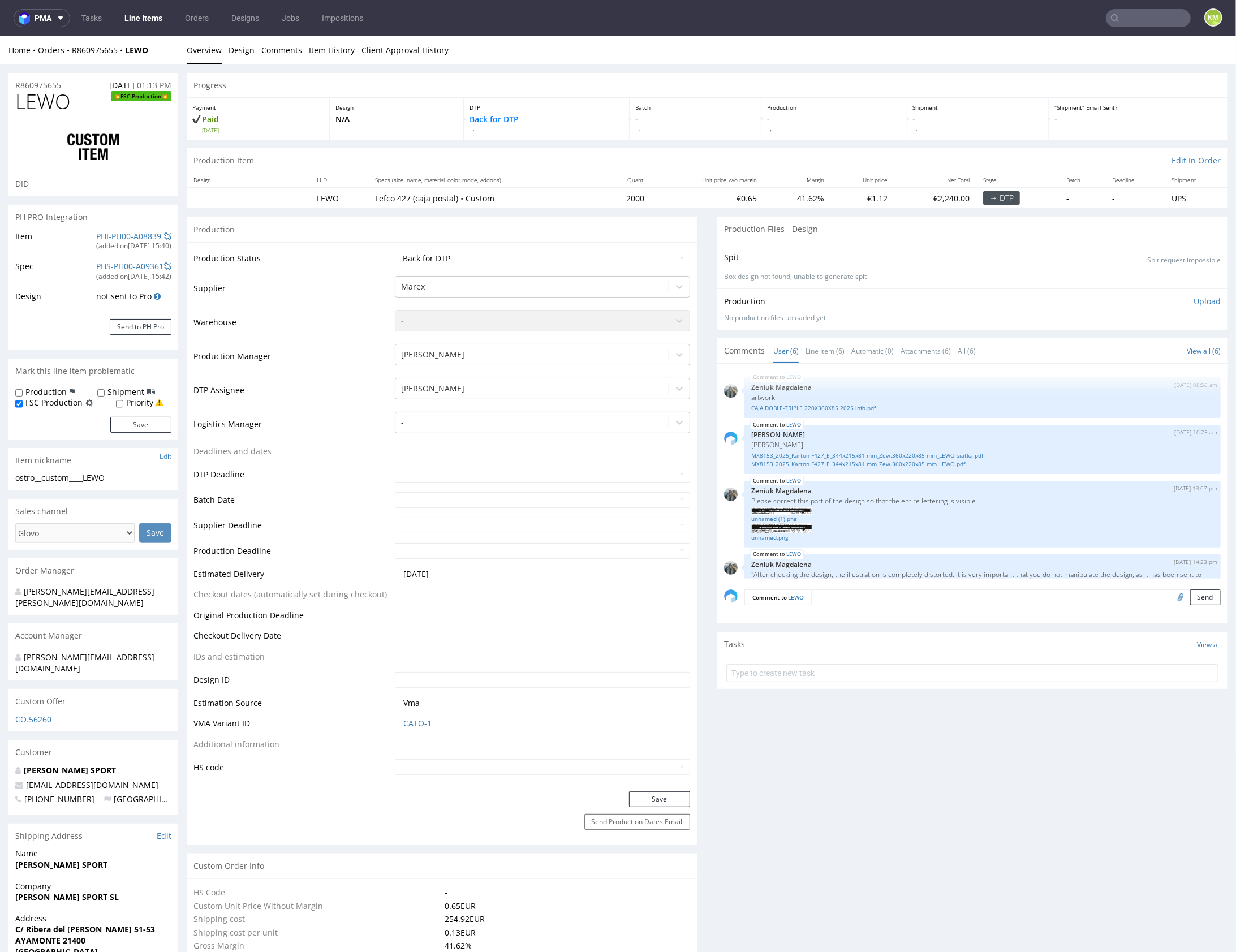
scroll to position [367, 0]
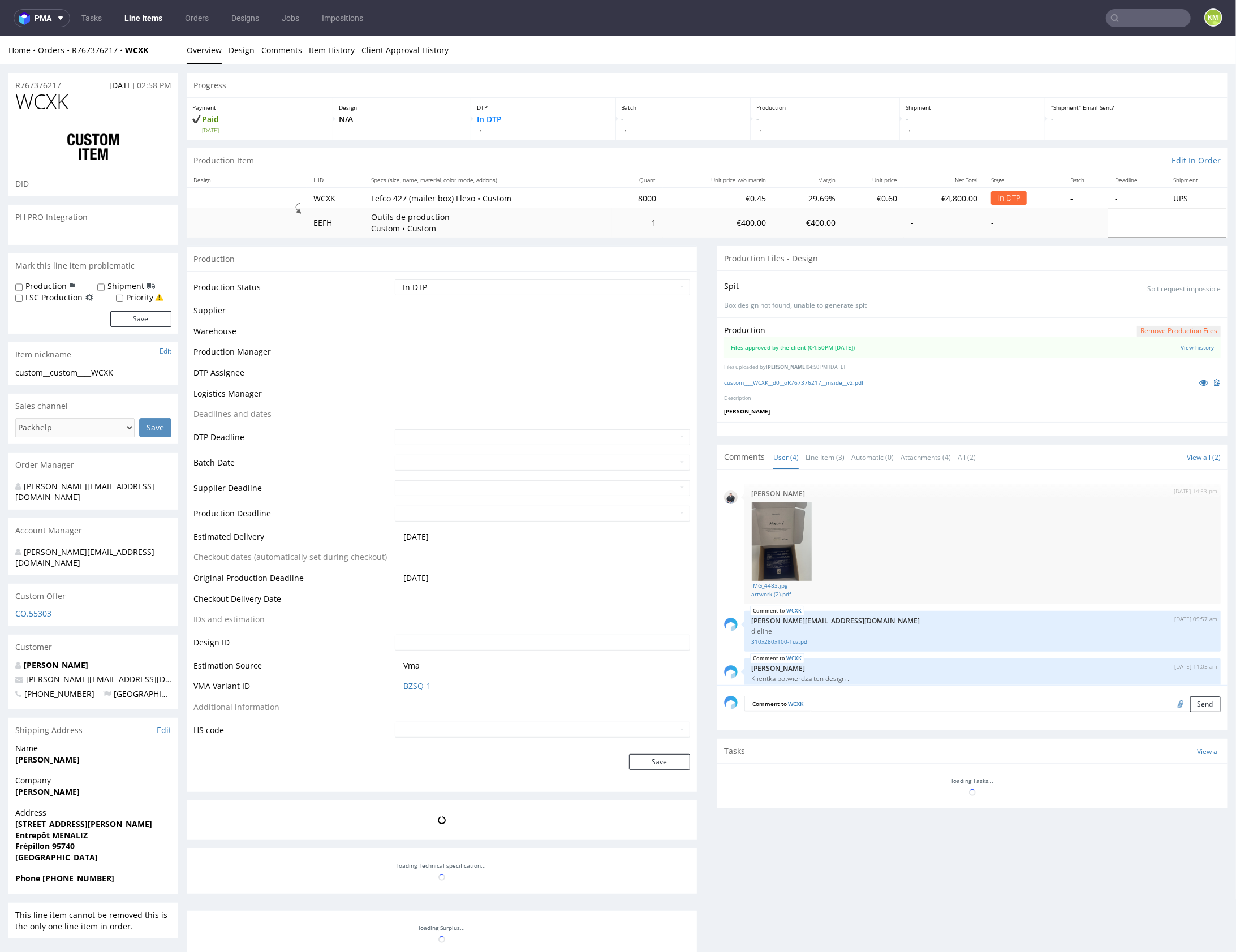
scroll to position [69, 0]
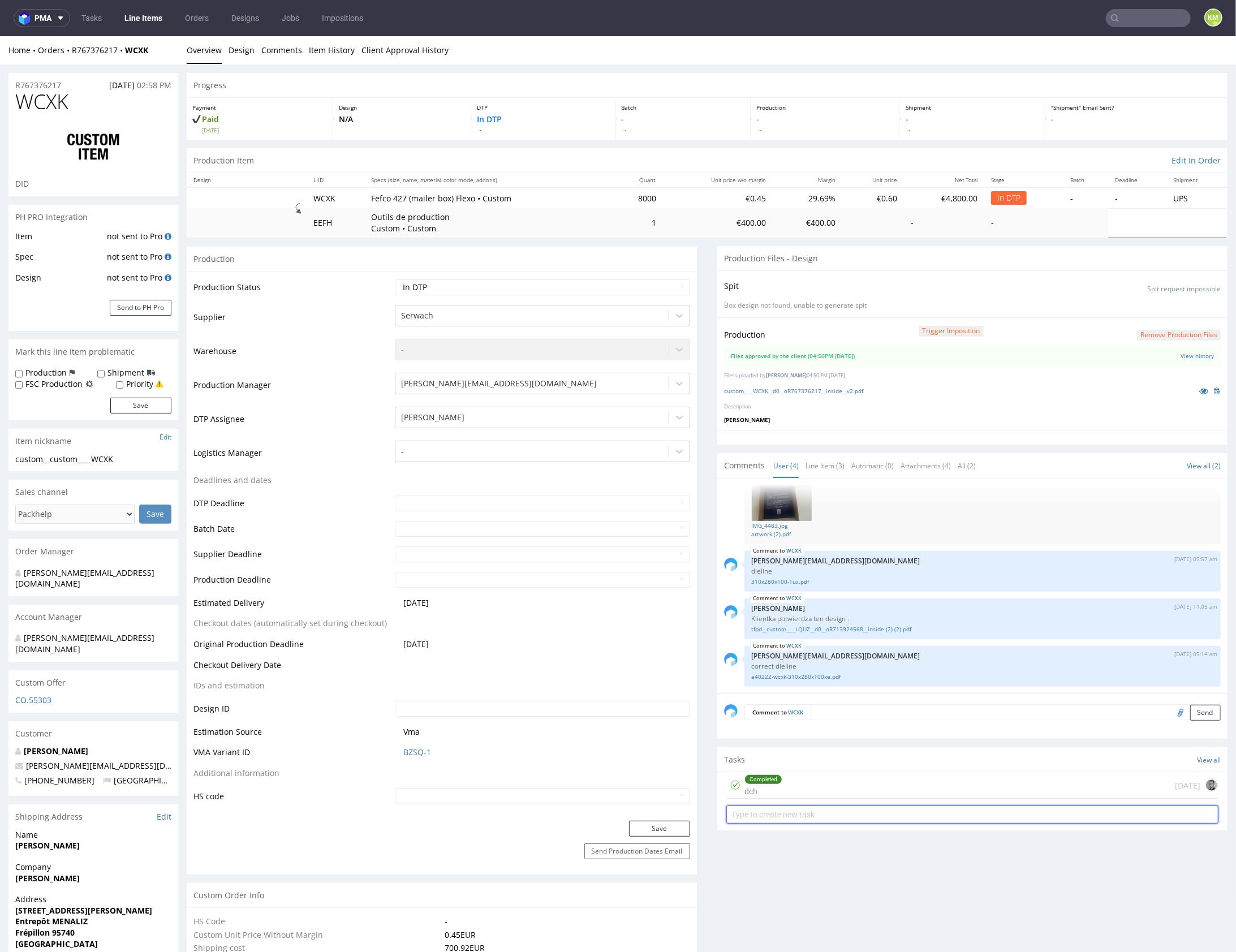
click at [873, 808] on input "text" at bounding box center [973, 813] width 492 height 18
type input "dch 2"
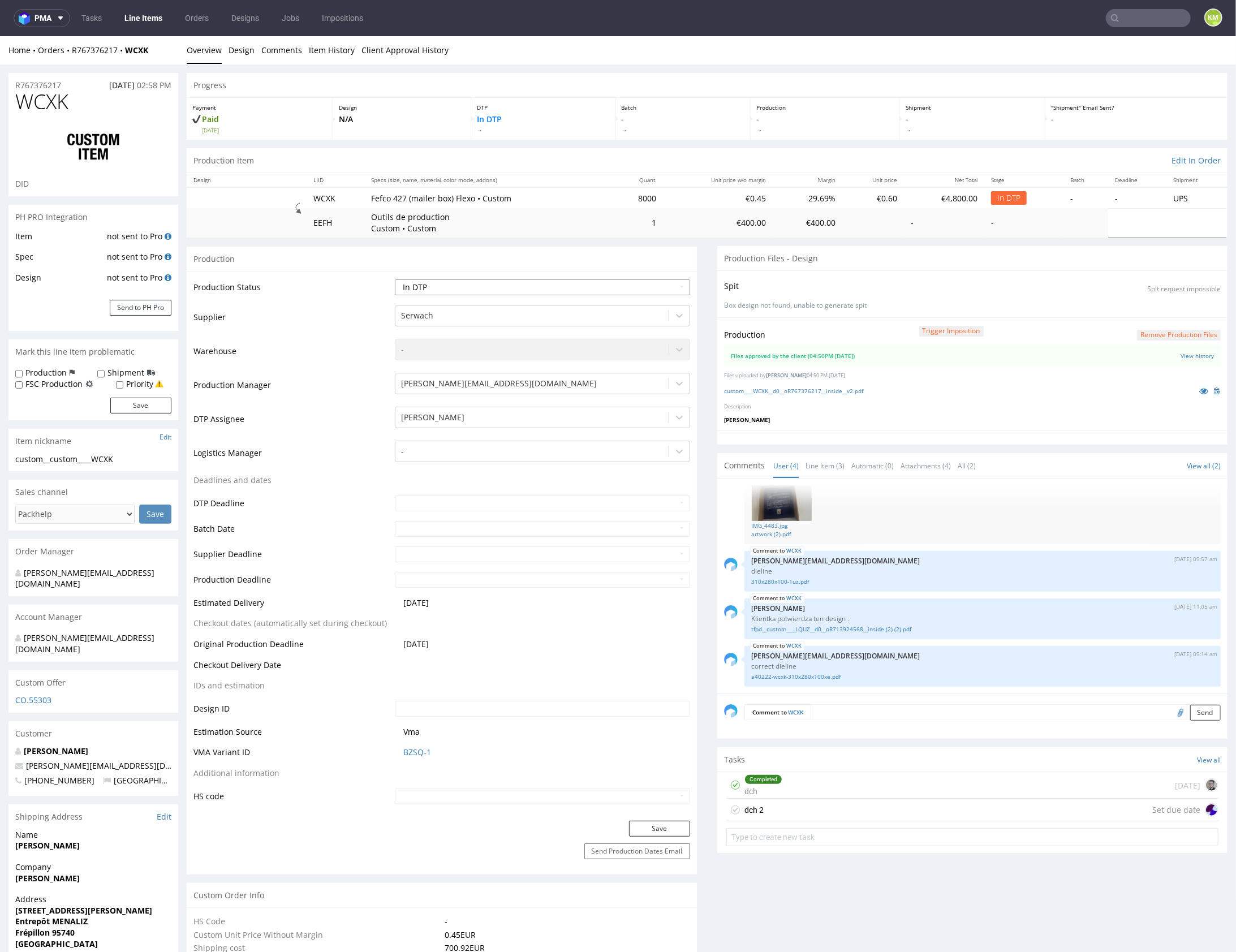
click at [564, 284] on select "Waiting for Artwork Waiting for Diecut Waiting for Mockup Waiting for DTP Waiti…" at bounding box center [542, 287] width 295 height 16
select select "dtp_waiting_for_double_check"
click at [670, 824] on button "Save" at bounding box center [659, 828] width 61 height 16
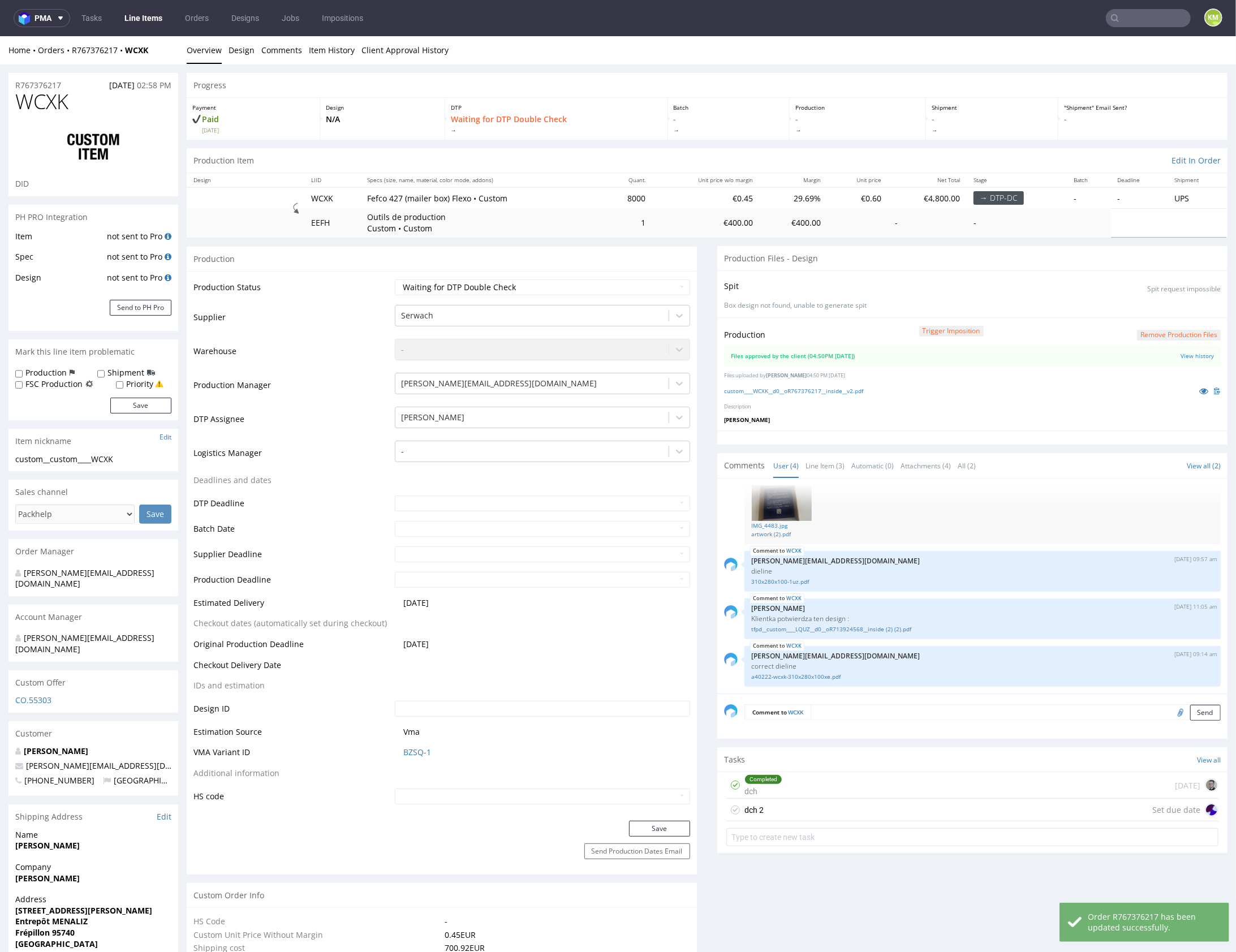
click at [839, 806] on div "dch 2 Set due date" at bounding box center [973, 809] width 492 height 22
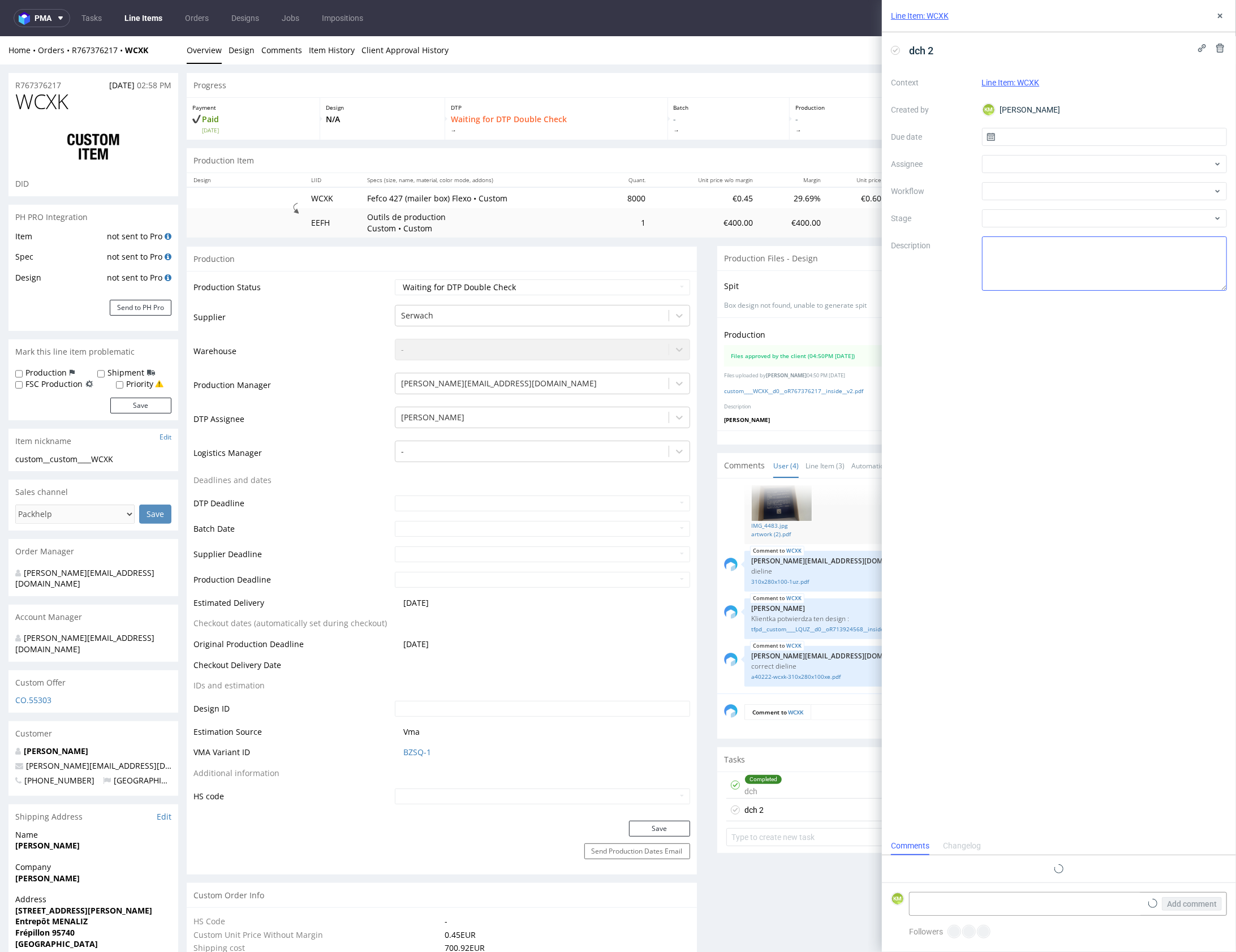
scroll to position [9, 0]
click at [1027, 144] on input "text" at bounding box center [1105, 137] width 245 height 18
click at [1086, 239] on button "12" at bounding box center [1086, 247] width 18 height 18
type input "12/08/2025"
click at [1037, 160] on div at bounding box center [1105, 164] width 245 height 18
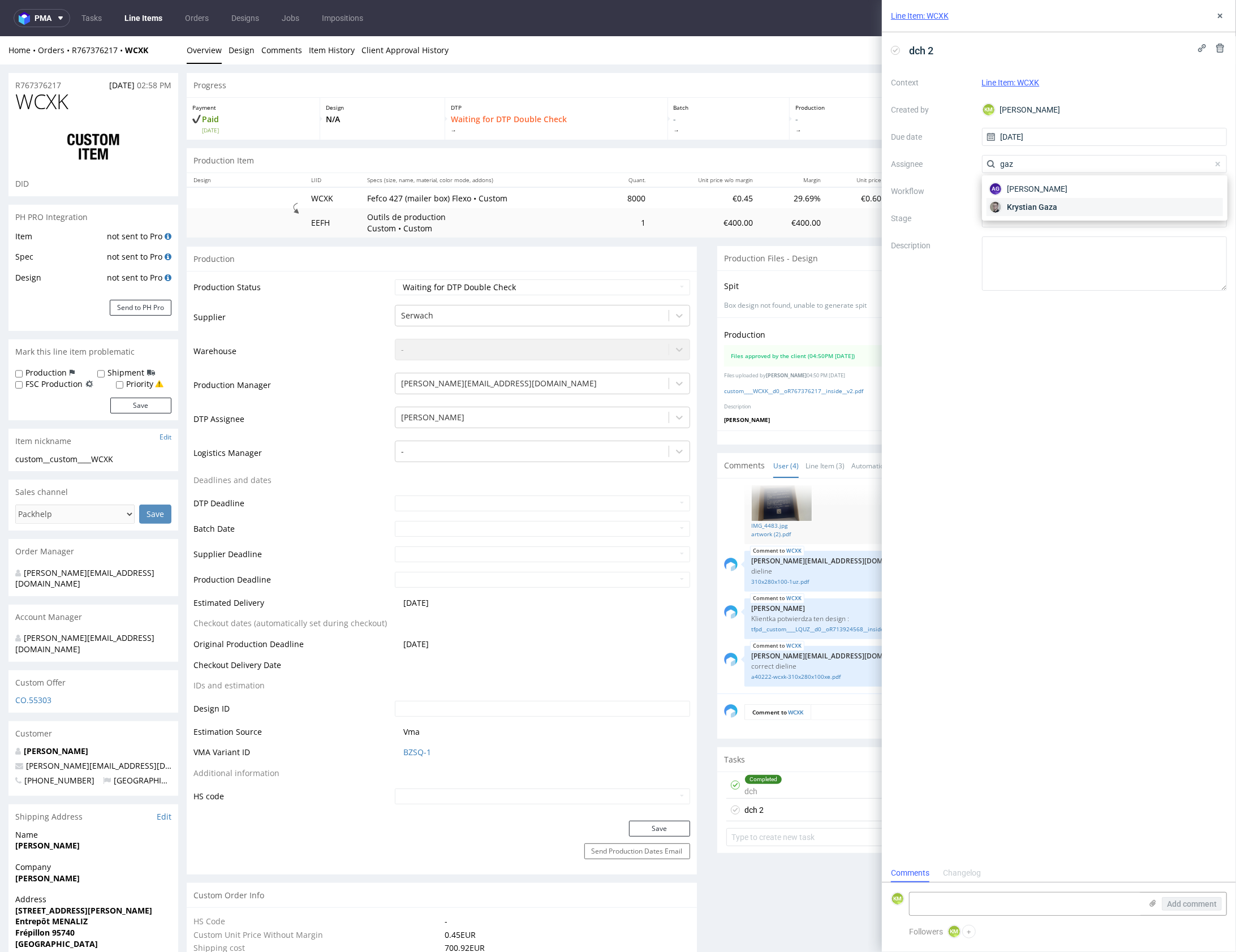
type input "gaz"
click at [1056, 208] on span "Krystian Gaza" at bounding box center [1032, 206] width 50 height 11
click at [1049, 195] on div at bounding box center [1105, 191] width 245 height 18
click at [1058, 228] on div "DTP - Double Check" at bounding box center [1105, 232] width 236 height 20
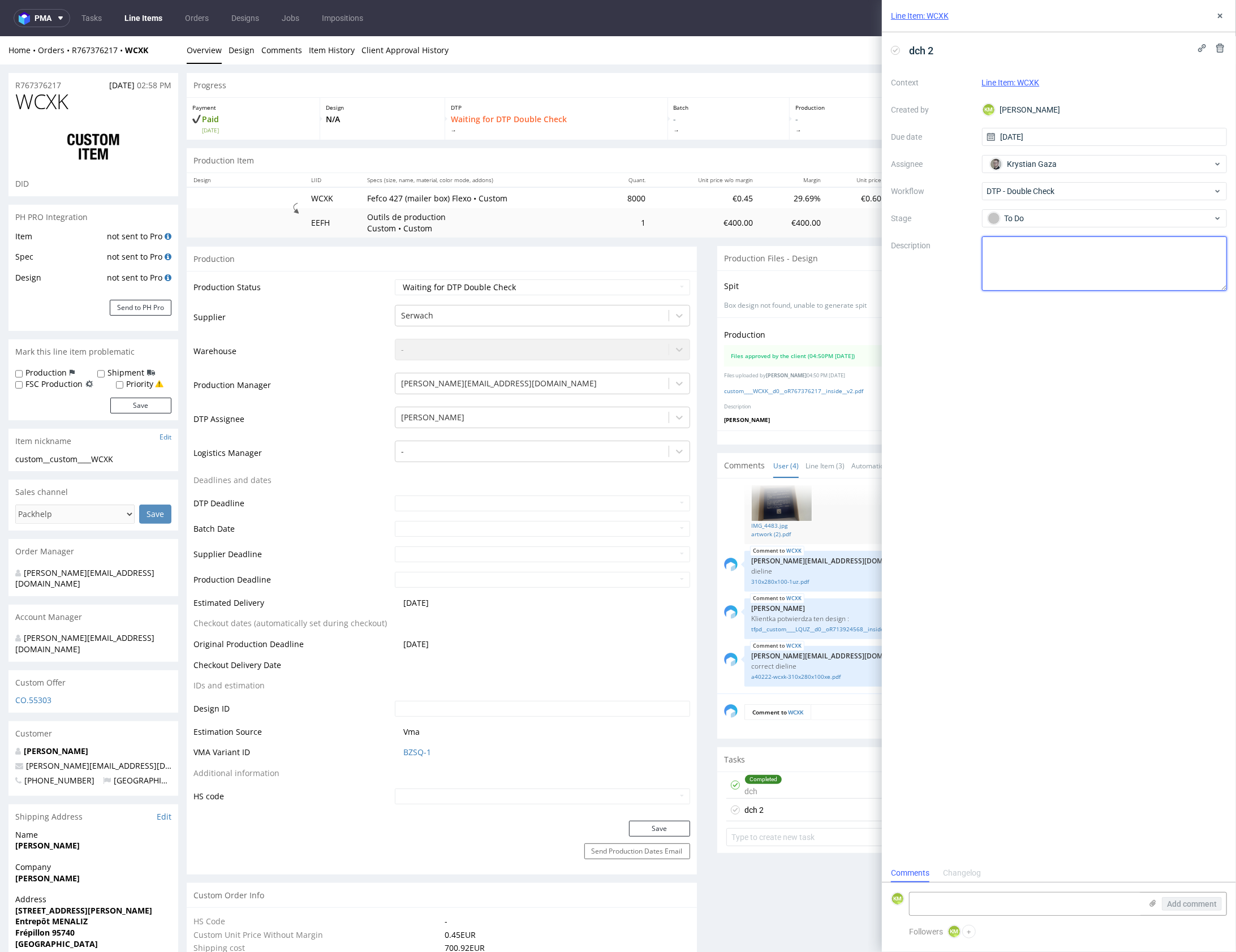
click at [1060, 252] on textarea at bounding box center [1105, 263] width 245 height 54
click at [1139, 266] on textarea "Jednak inny design inna siatka" at bounding box center [1105, 263] width 245 height 54
type textarea "Jednak inny design inna siatka"
click at [1223, 18] on icon at bounding box center [1220, 16] width 9 height 9
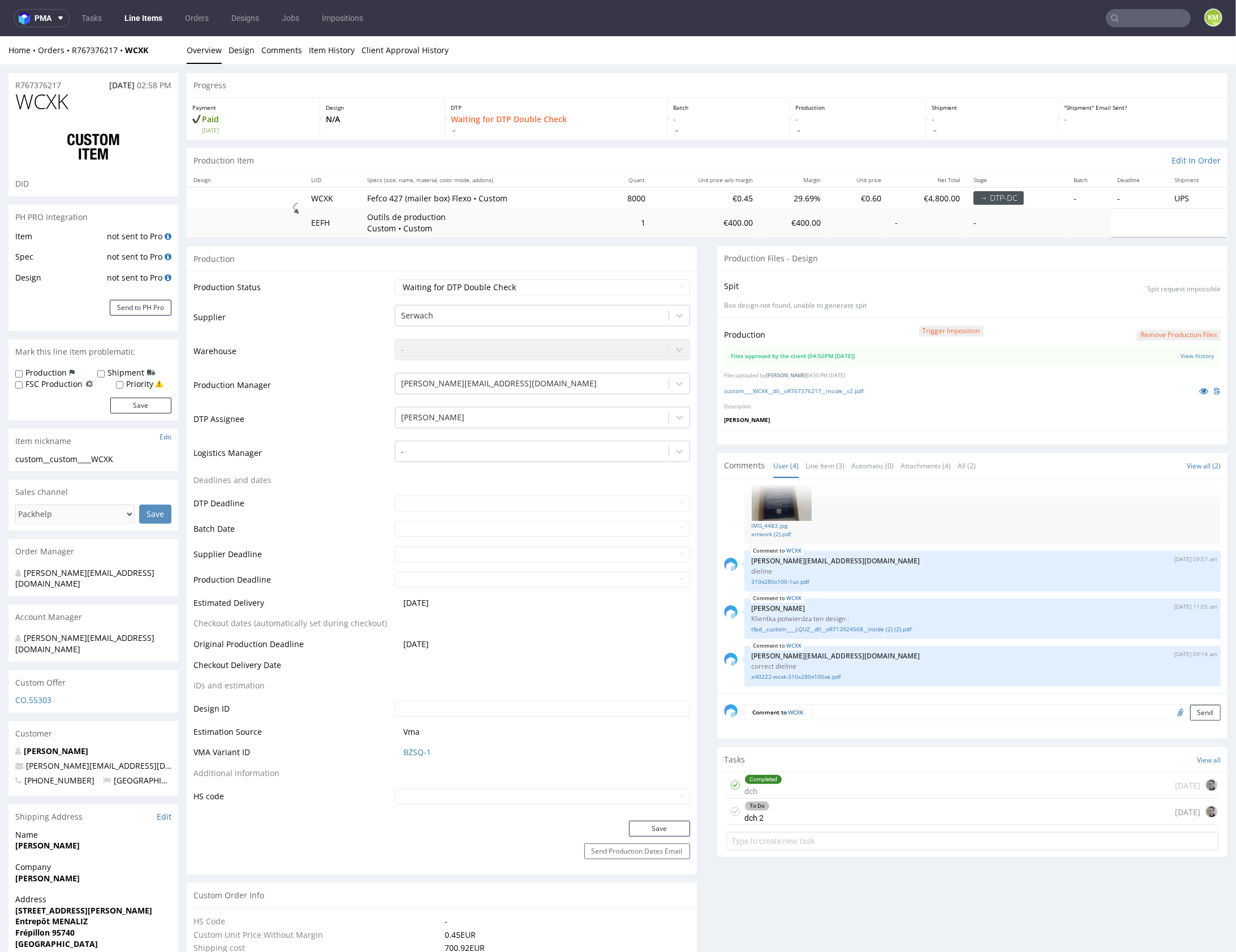
click at [833, 814] on div "To Do dch 2 today" at bounding box center [973, 811] width 492 height 26
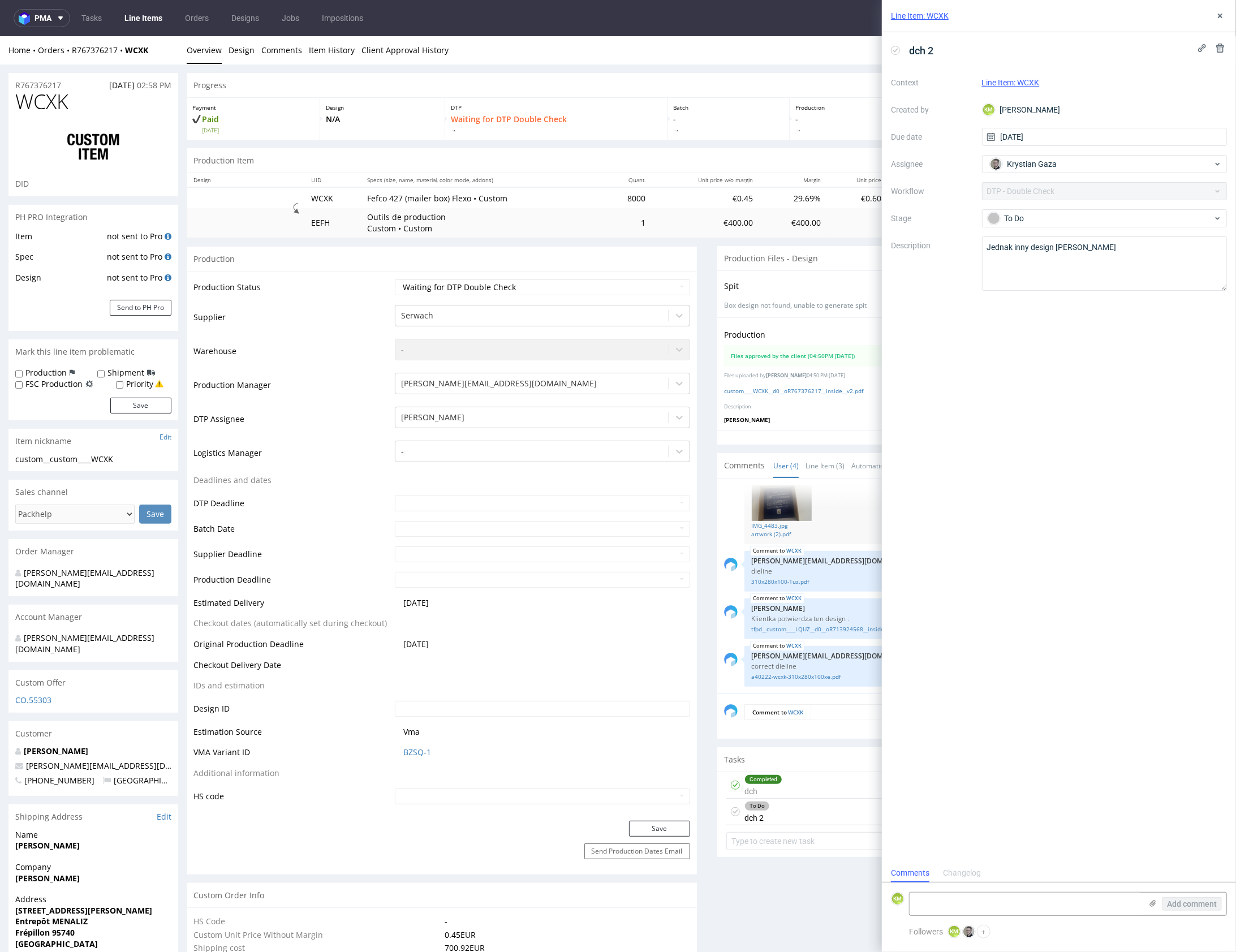
scroll to position [9, 0]
click at [1218, 16] on icon at bounding box center [1220, 16] width 9 height 9
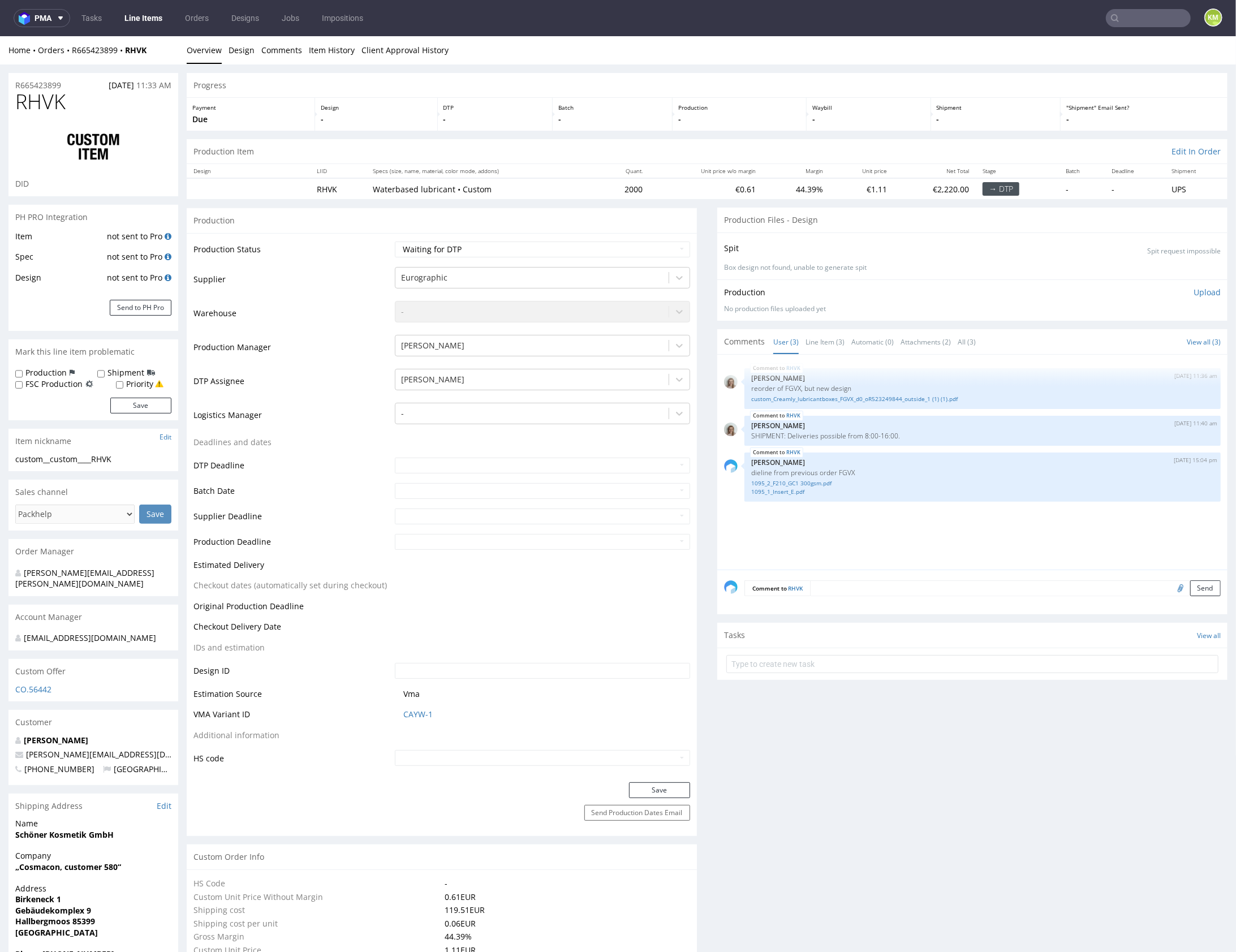
click at [872, 517] on div "RHVK [DATE] 11:36 am [PERSON_NAME] reorder of FGVX, but new design custom_Cream…" at bounding box center [975, 464] width 504 height 208
click at [843, 521] on div "RHVK [DATE] 11:36 am [PERSON_NAME] reorder of FGVX, but new design custom_Cream…" at bounding box center [975, 464] width 504 height 208
click at [911, 535] on div "RHVK [DATE] 11:36 am [PERSON_NAME] reorder of FGVX, but new design custom_Cream…" at bounding box center [975, 464] width 504 height 208
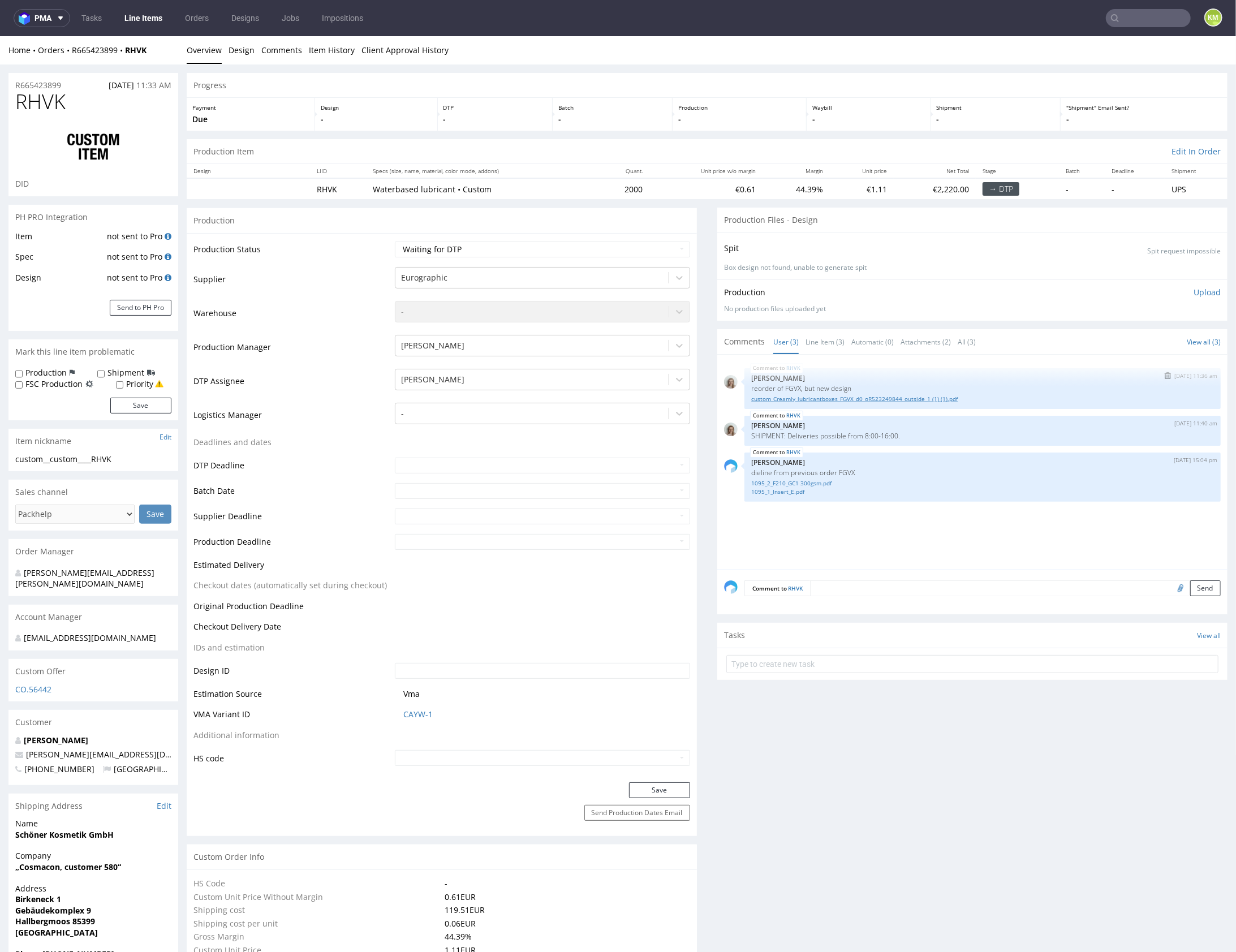
click at [870, 398] on link "custom_Creamly_lubricantboxes_FGVX_d0_oR523249844_outside_1 (1) (1).pdf" at bounding box center [982, 398] width 463 height 9
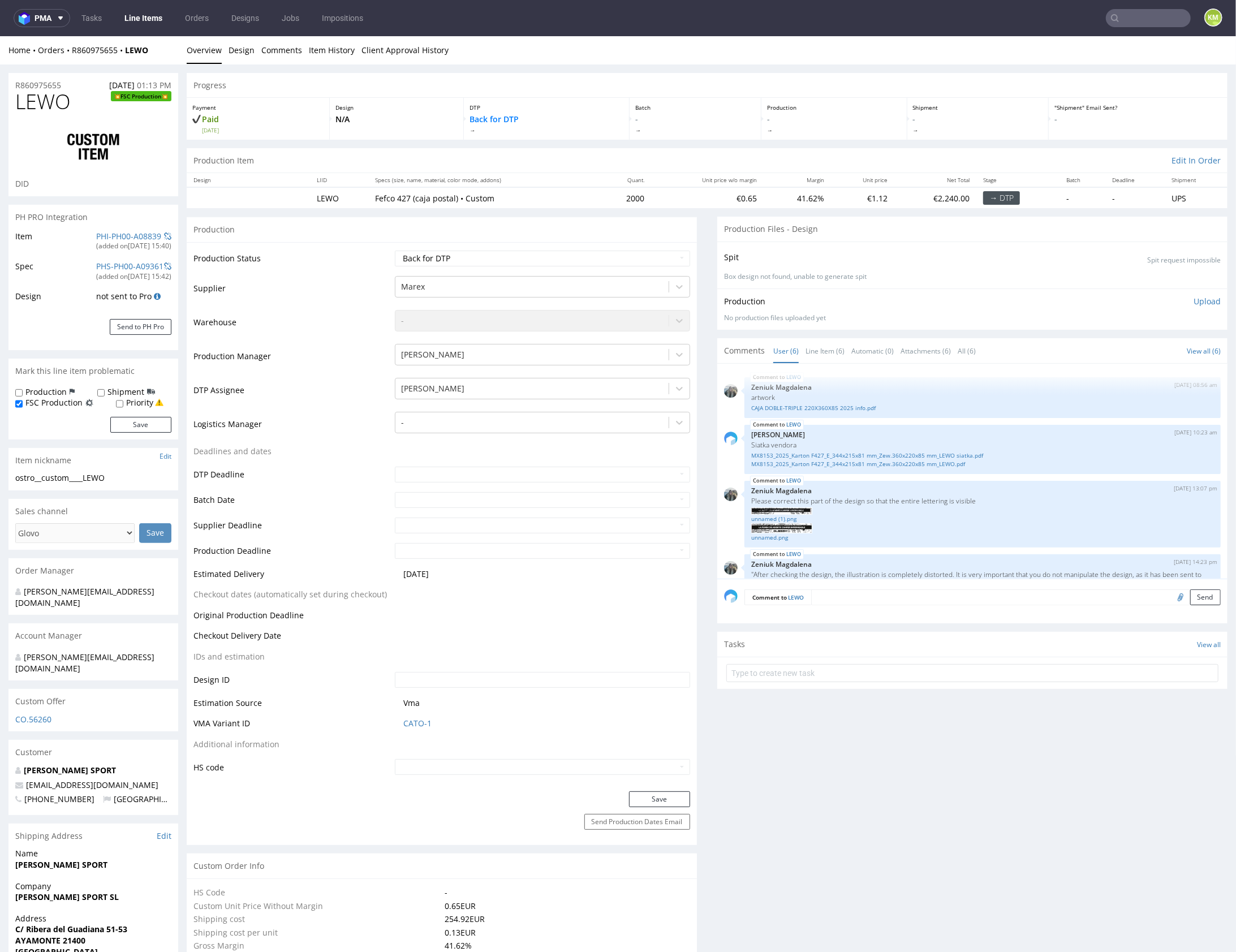
scroll to position [367, 0]
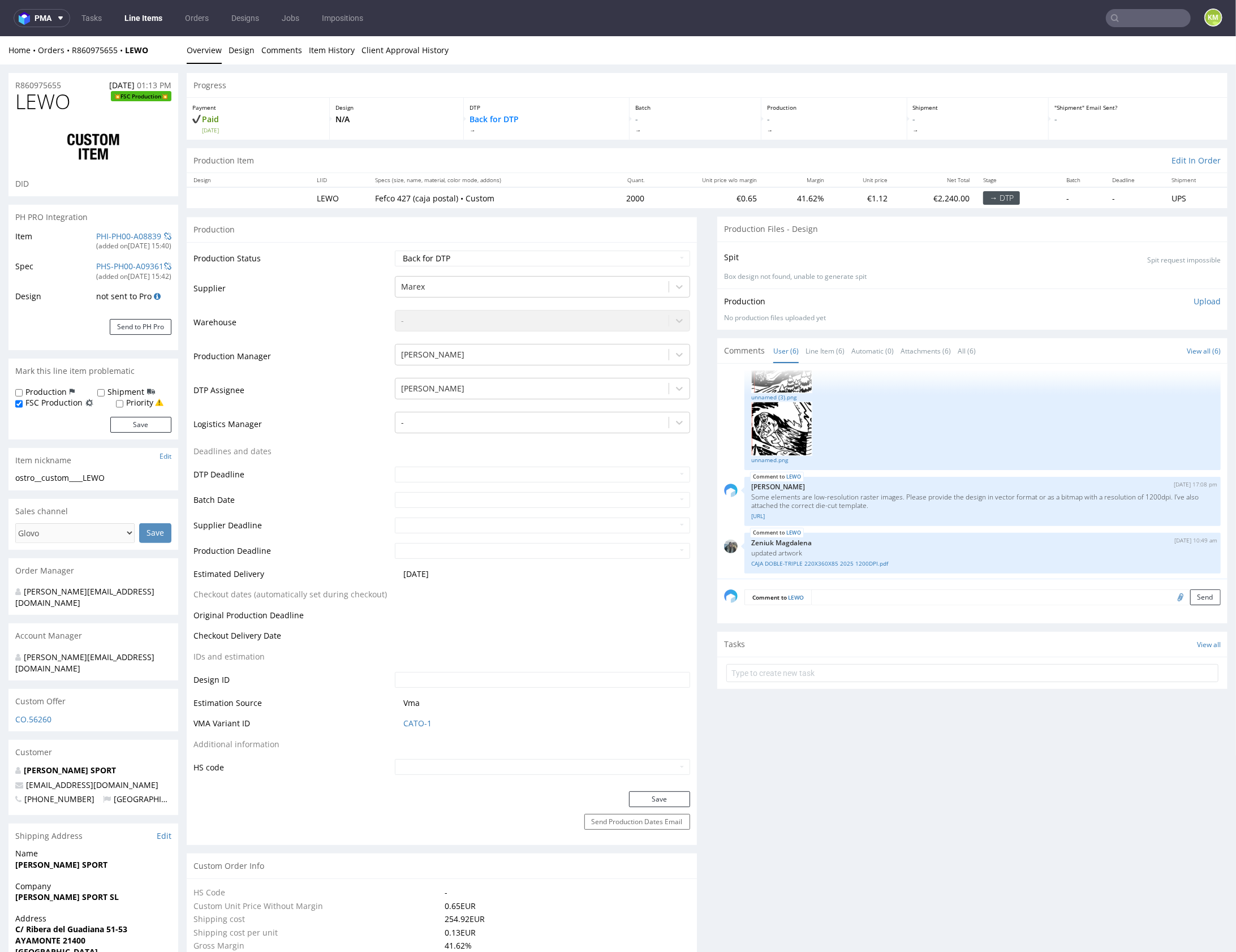
click at [876, 532] on div "LEWO 12th Aug 25 | 10:49 am Zeniuk Magdalena updated artwork CAJA DOBLE-TRIPLE …" at bounding box center [983, 553] width 476 height 41
click at [802, 513] on link "R860975655__dieline.ai" at bounding box center [982, 515] width 463 height 9
click at [849, 560] on link "CAJA DOBLE-TRIPLE 220X360X85 2025 1200DPI.pdf" at bounding box center [982, 563] width 463 height 9
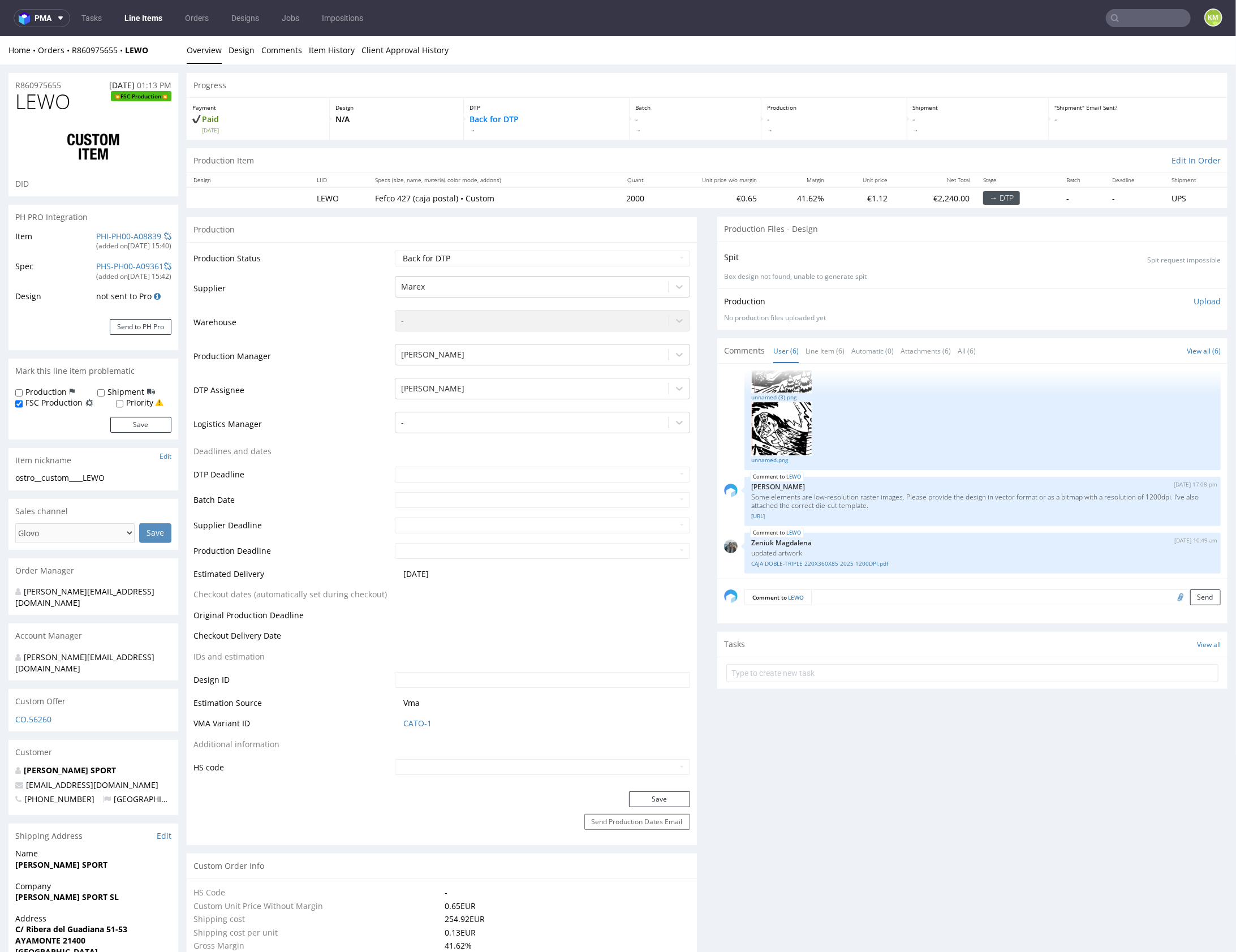
click at [880, 596] on textarea at bounding box center [1016, 596] width 410 height 16
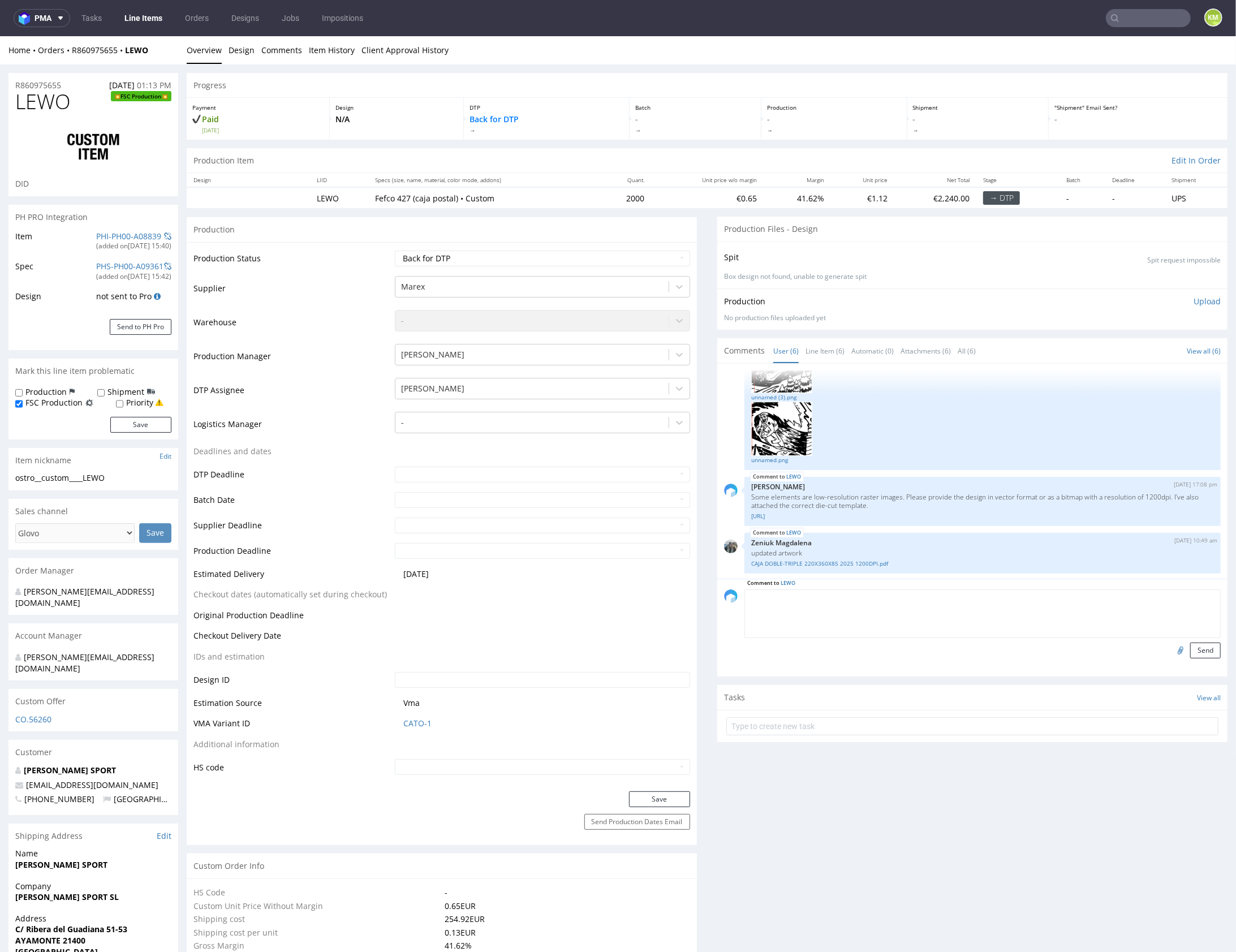
click at [1171, 649] on input "file" at bounding box center [1179, 649] width 16 height 15
type input "C:\fakepath\Zrzut ekranu 2025-08-12 o 17.05.27.png"
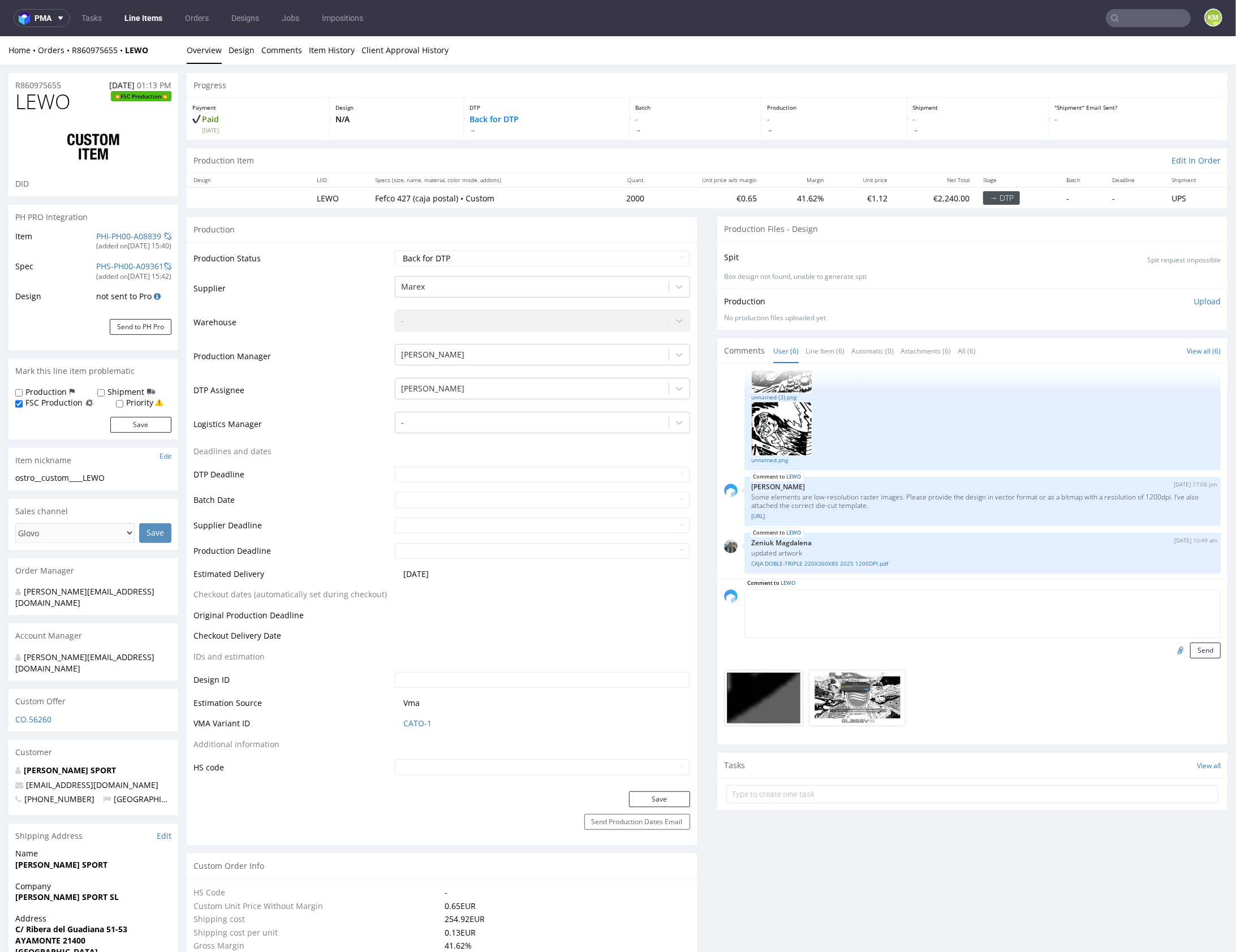
drag, startPoint x: 907, startPoint y: 624, endPoint x: 914, endPoint y: 620, distance: 8.1
click at [909, 623] on textarea at bounding box center [983, 613] width 476 height 49
paste textarea "Some elements, mainly illustrations, are still raster images containing tonal t…"
click at [1086, 602] on textarea "Probowałem przerobić to sam ale nie moge wyciągnąć tego obrazka, lapciak nie da…" at bounding box center [983, 613] width 476 height 49
click at [1052, 615] on textarea "Probowałem przerobić to sam ale nie moge wyciągnąć tego obrazka, lapciak nie da…" at bounding box center [983, 613] width 476 height 49
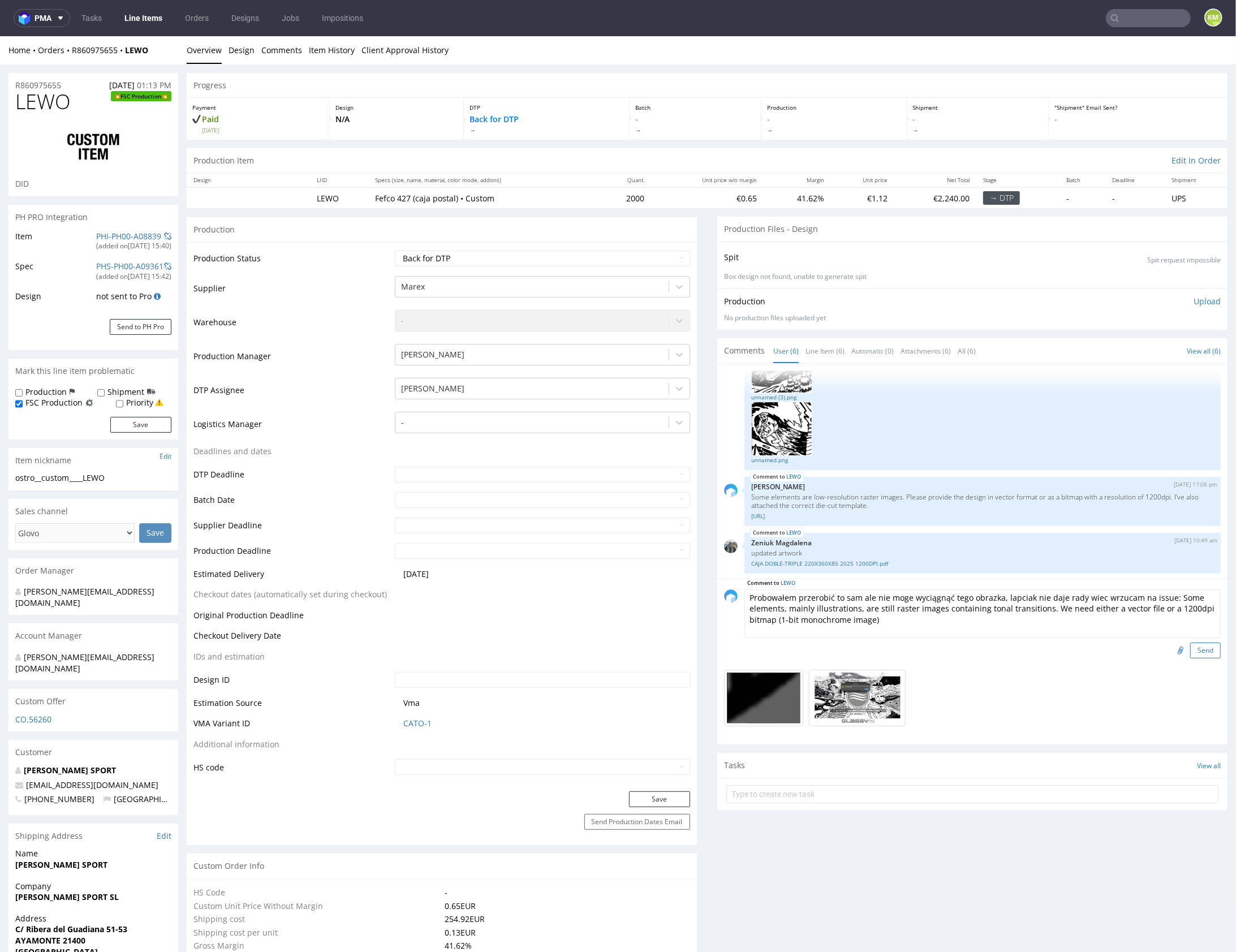
type textarea "Probowałem przerobić to sam ale nie moge wyciągnąć tego obrazka, lapciak nie da…"
click at [1190, 647] on button "Send" at bounding box center [1206, 650] width 30 height 16
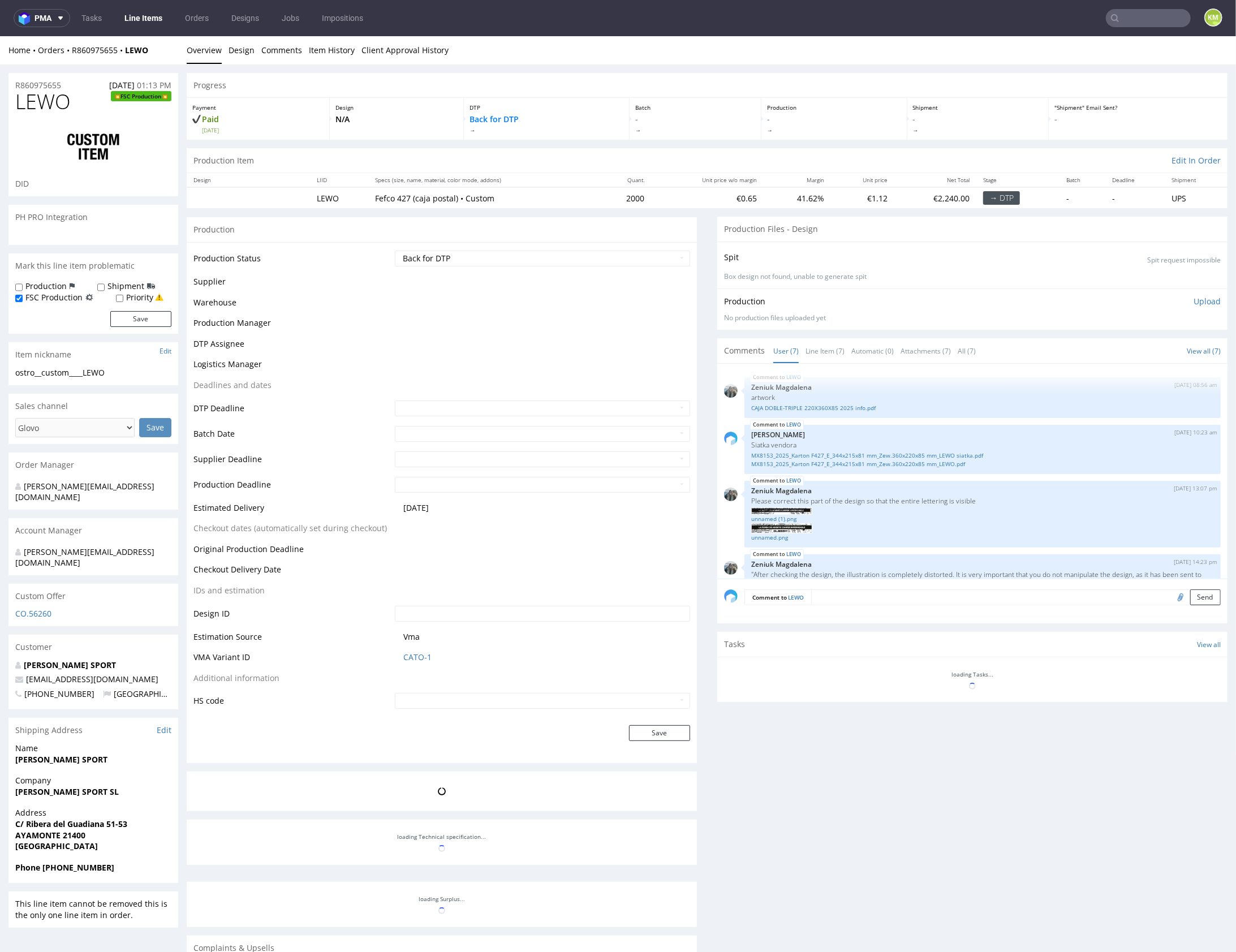
scroll to position [432, 0]
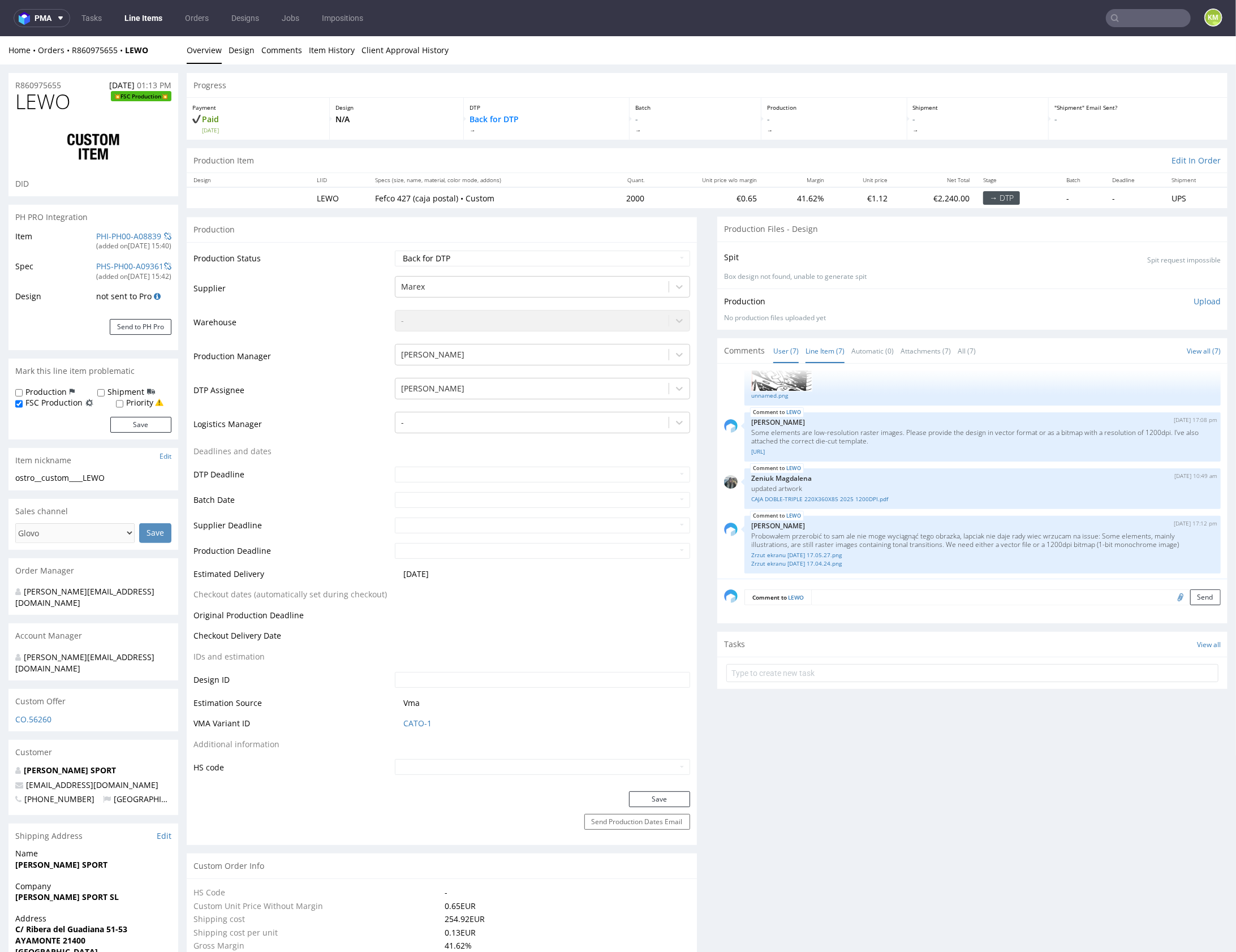
click at [829, 356] on link "Line Item (7)" at bounding box center [825, 350] width 39 height 24
click at [855, 553] on link "Zrzut ekranu 2025-08-12 o 17.05.27.png" at bounding box center [982, 554] width 463 height 9
click at [841, 561] on link "Zrzut ekranu 2025-08-12 o 17.04.24.png" at bounding box center [982, 563] width 463 height 9
click at [664, 255] on select "Waiting for Artwork Waiting for Diecut Waiting for Mockup Waiting for DTP Waiti…" at bounding box center [542, 258] width 295 height 16
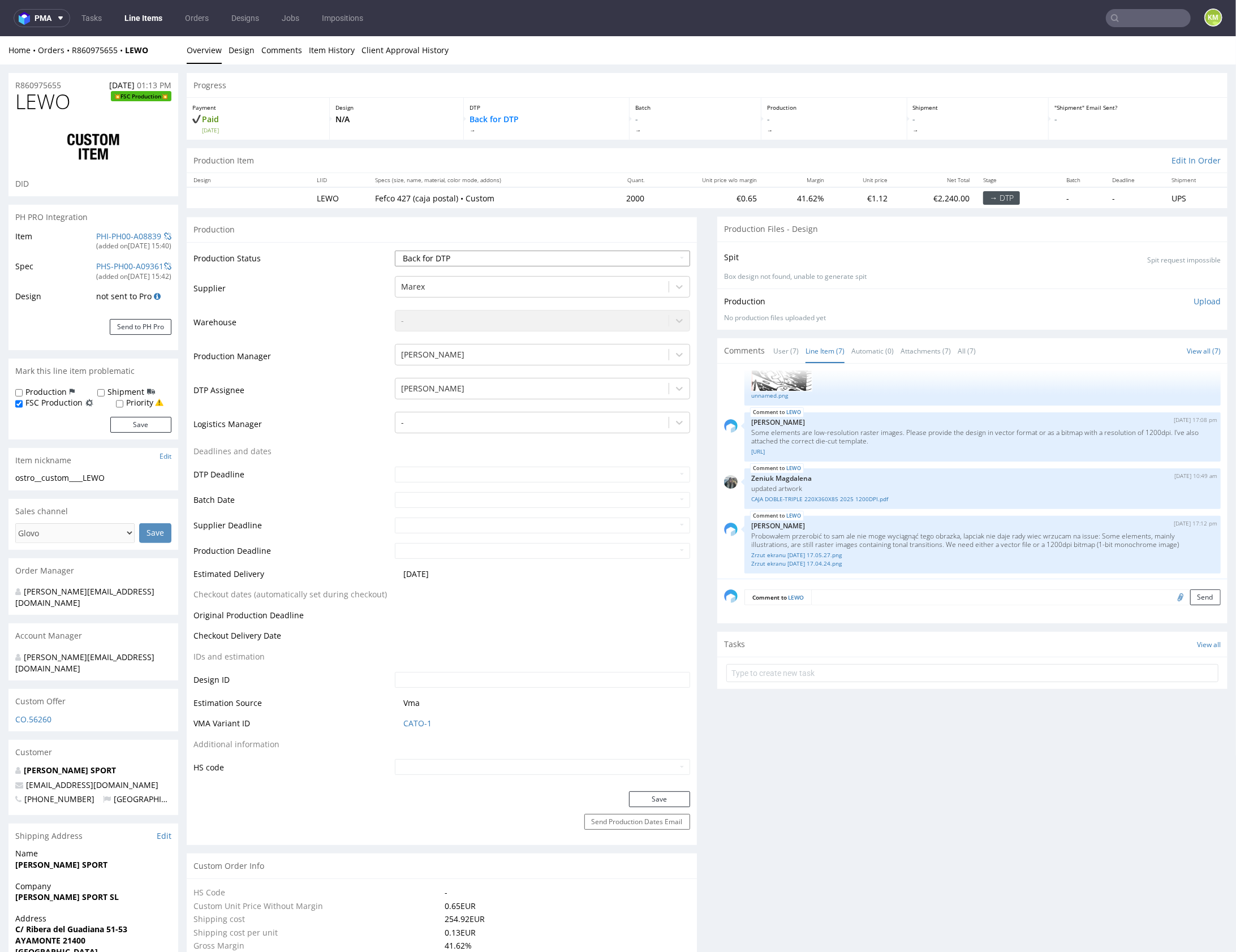
select select "dtp_issue"
click at [663, 794] on button "Save" at bounding box center [659, 798] width 61 height 16
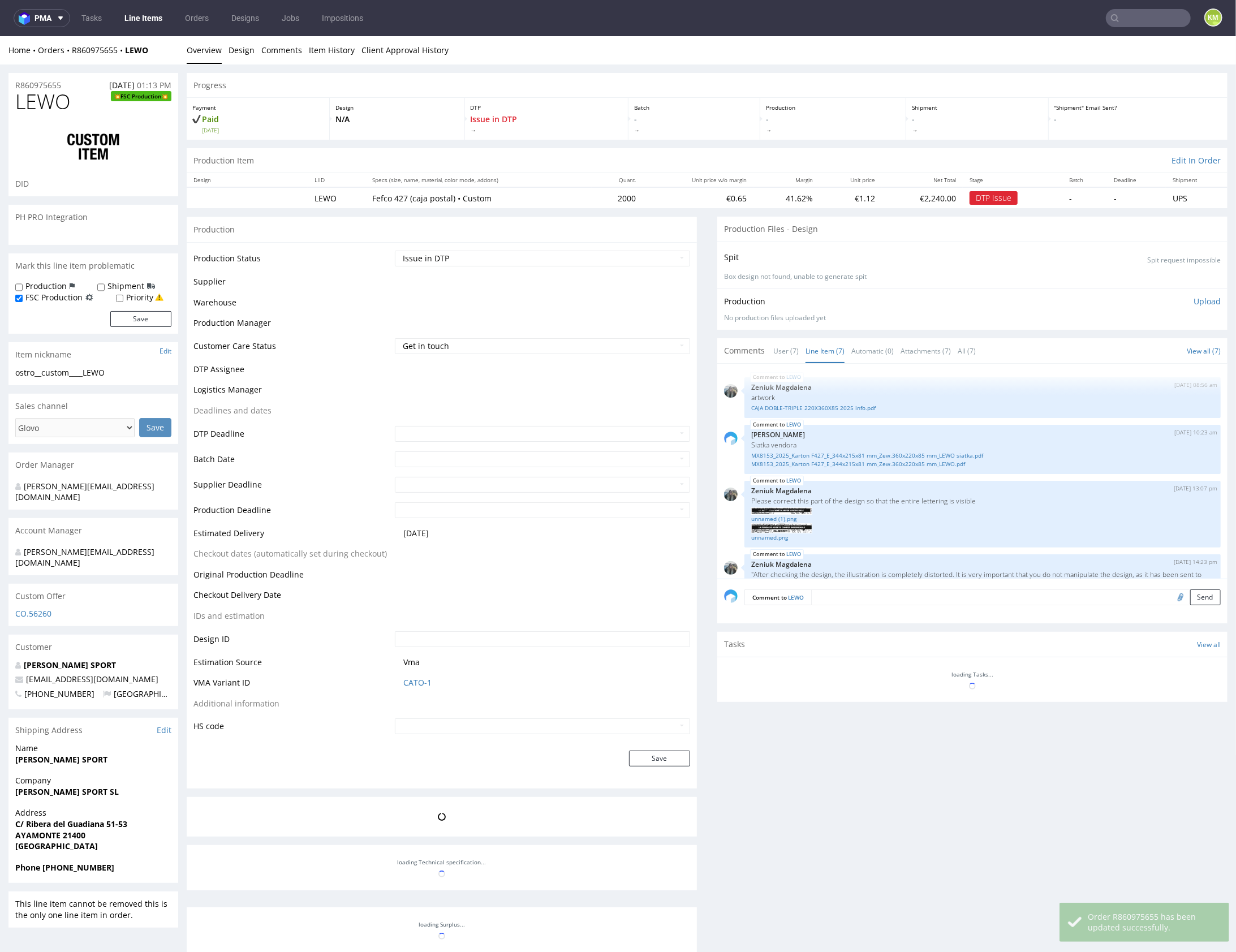
scroll to position [434, 0]
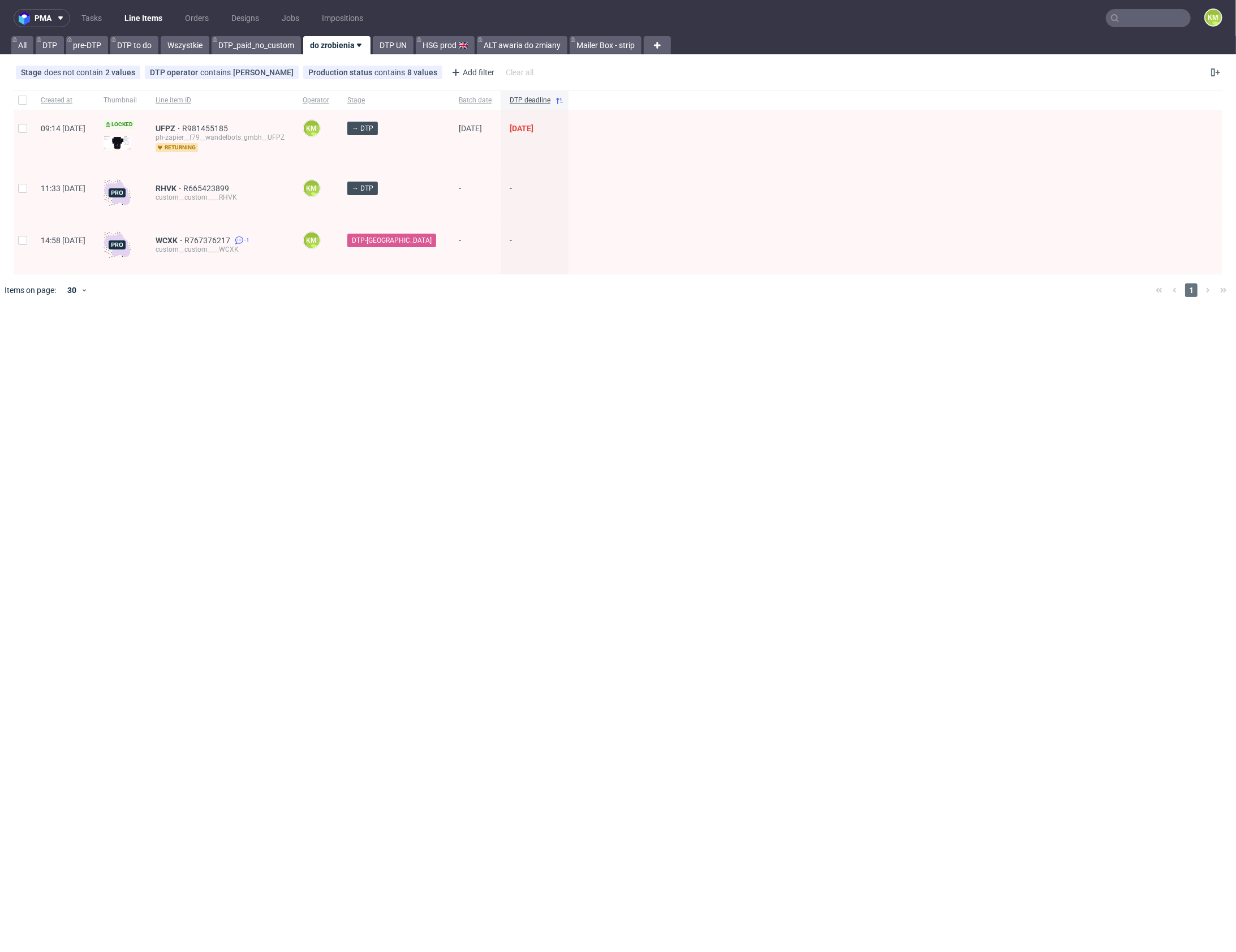
click at [566, 380] on div "pma Tasks Line Items Orders Designs Jobs Impositions KM All DTP pre-DTP DTP to …" at bounding box center [618, 476] width 1236 height 952
drag, startPoint x: 566, startPoint y: 380, endPoint x: 527, endPoint y: 258, distance: 128.1
click at [566, 379] on div "pma Tasks Line Items Orders Designs Jobs Impositions KM All DTP pre-DTP DTP to …" at bounding box center [618, 476] width 1236 height 952
click at [653, 385] on div "pma Tasks Line Items Orders Designs Jobs Impositions KM All DTP pre-DTP DTP to …" at bounding box center [618, 476] width 1236 height 952
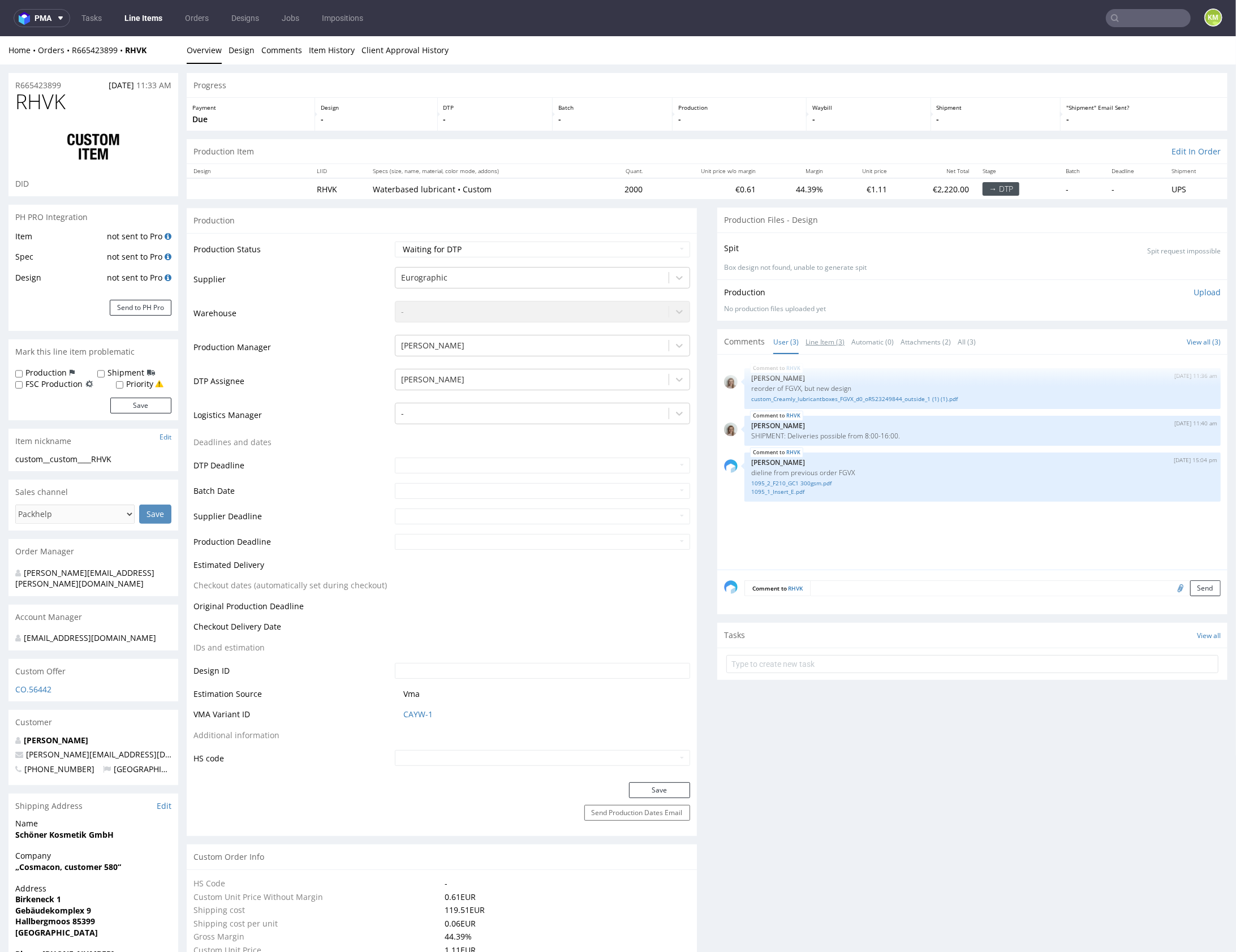
drag, startPoint x: 822, startPoint y: 344, endPoint x: 853, endPoint y: 374, distance: 43.1
click at [822, 344] on link "Line Item (3)" at bounding box center [825, 341] width 39 height 24
click at [788, 385] on p "reorder of FGVX, but new design" at bounding box center [982, 387] width 463 height 9
copy p "FGVX"
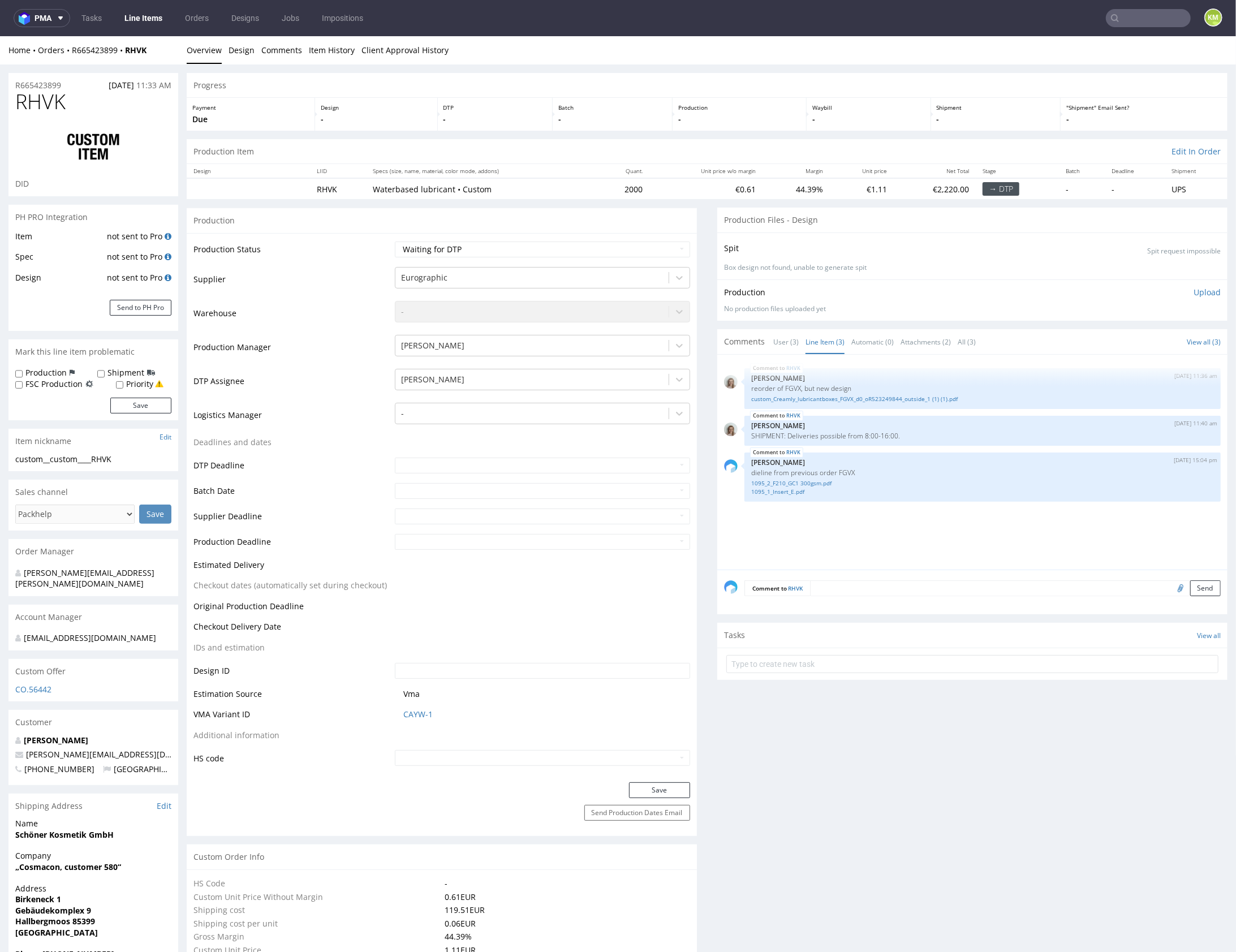
click at [913, 540] on div "RHVK 8th Aug 25 | 11:36 am Monika Poźniak reorder of FGVX, but new design custo…" at bounding box center [975, 464] width 504 height 208
click at [915, 540] on div "RHVK 8th Aug 25 | 11:36 am Monika Poźniak reorder of FGVX, but new design custo…" at bounding box center [975, 464] width 504 height 208
click at [884, 398] on link "custom_Creamly_lubricantboxes_FGVX_d0_oR523249844_outside_1 (1) (1).pdf" at bounding box center [982, 398] width 463 height 9
click at [950, 510] on div "RHVK 8th Aug 25 | 11:36 am Monika Poźniak reorder of FGVX, but new design custo…" at bounding box center [975, 464] width 504 height 208
click at [950, 510] on div "RHVK 8th Aug 25 | 11:36 am Monika Poźniak reorder of FGVX, but new design custo…" at bounding box center [975, 464] width 504 height 208
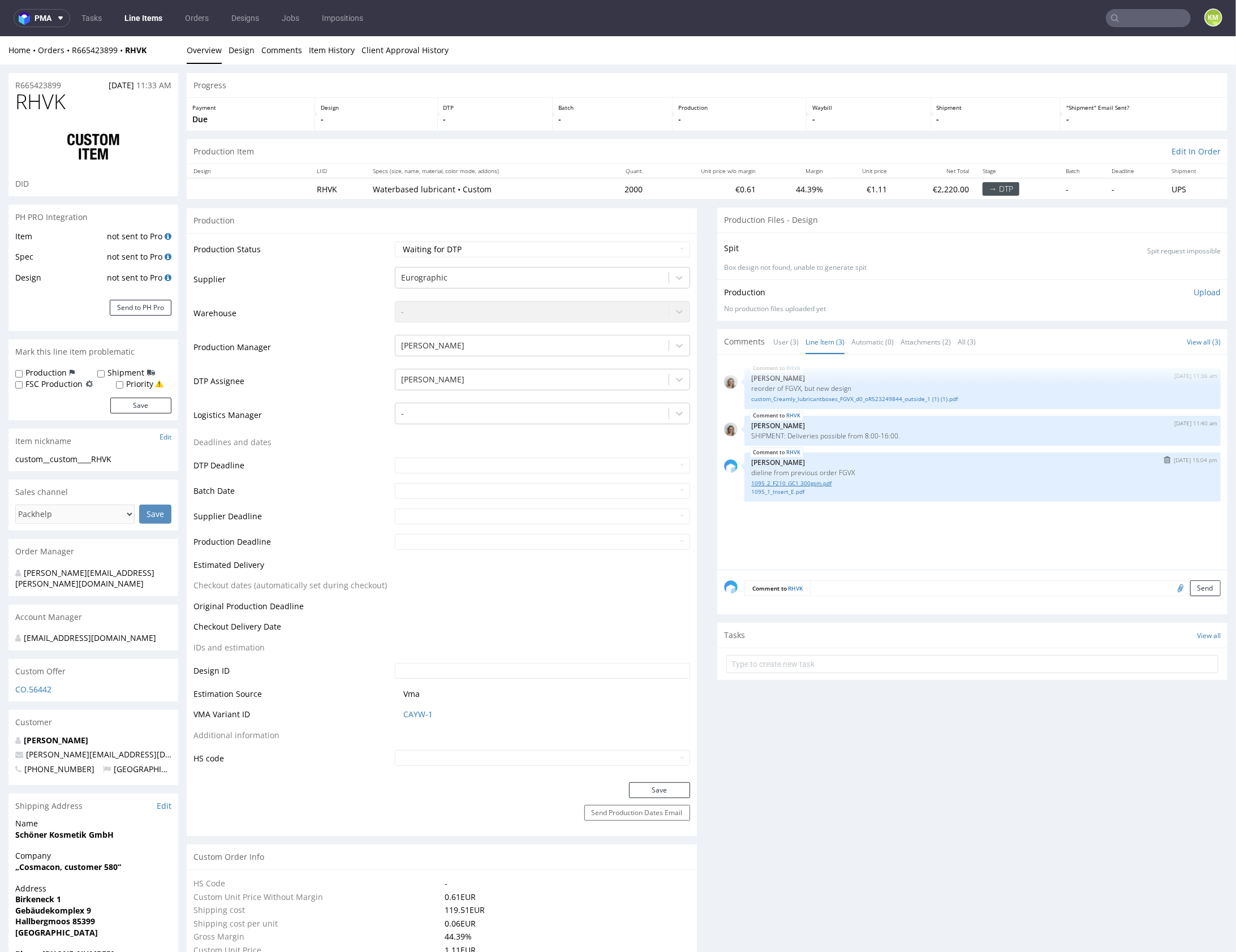
click at [817, 482] on link "1095_2_F210_GC1 300gsm.pdf" at bounding box center [982, 482] width 463 height 9
click at [783, 490] on link "1095_1_Insert_E.pdf" at bounding box center [982, 491] width 463 height 9
click at [827, 519] on div "RHVK 8th Aug 25 | 11:36 am Monika Poźniak reorder of FGVX, but new design custo…" at bounding box center [975, 464] width 504 height 208
click at [111, 459] on div "custom__custom____RHVK" at bounding box center [93, 459] width 156 height 11
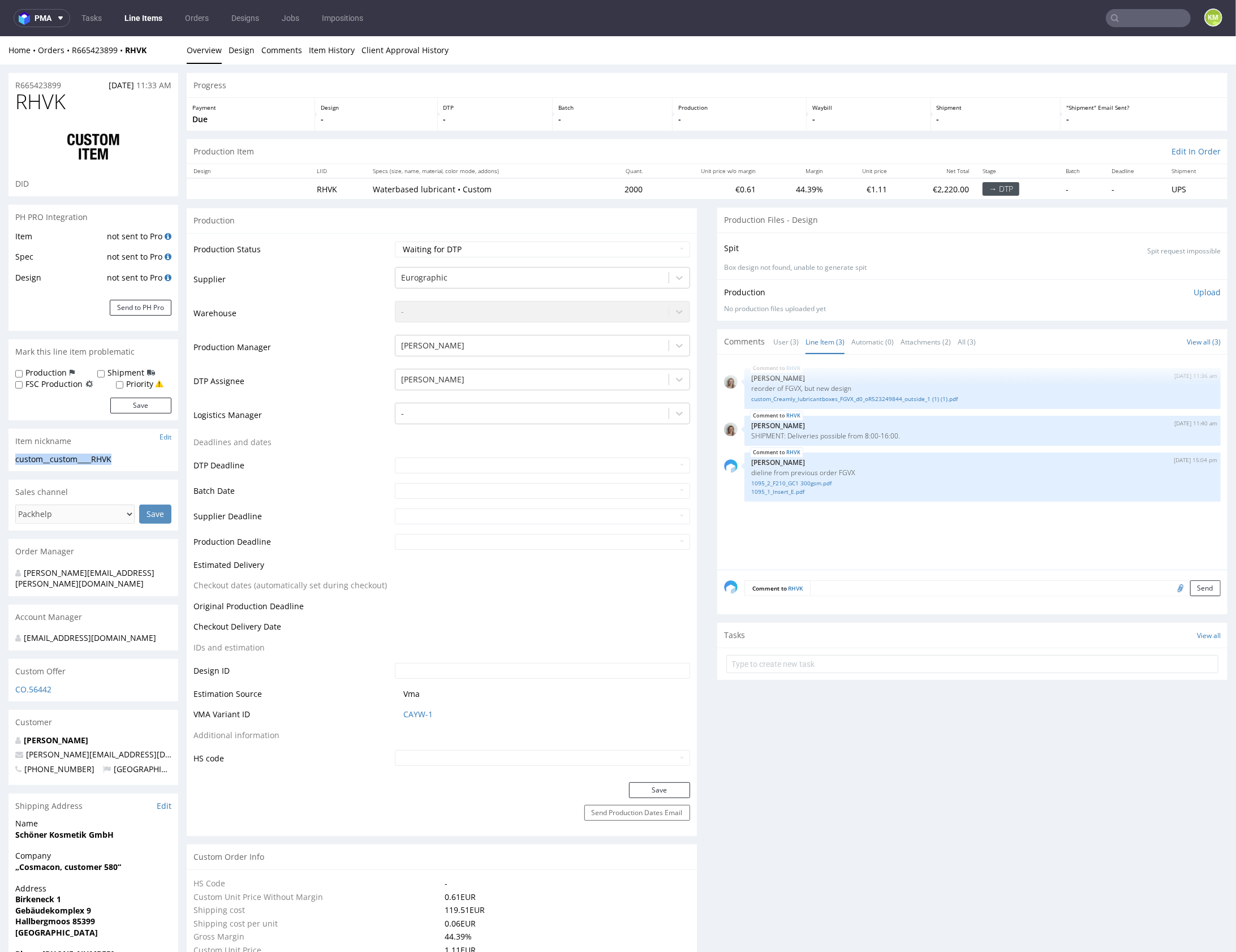
copy div "custom__custom____RHVK"
copy link "R665423899"
click at [1072, 518] on div "RHVK 8th Aug 25 | 11:36 am Monika Poźniak reorder of FGVX, but new design custo…" at bounding box center [975, 464] width 504 height 208
click at [938, 539] on div "RHVK 8th Aug 25 | 11:36 am Monika Poźniak reorder of FGVX, but new design custo…" at bounding box center [975, 464] width 504 height 208
click at [596, 253] on select "Waiting for Artwork Waiting for Diecut Waiting for Mockup Waiting for DTP Waiti…" at bounding box center [542, 249] width 295 height 16
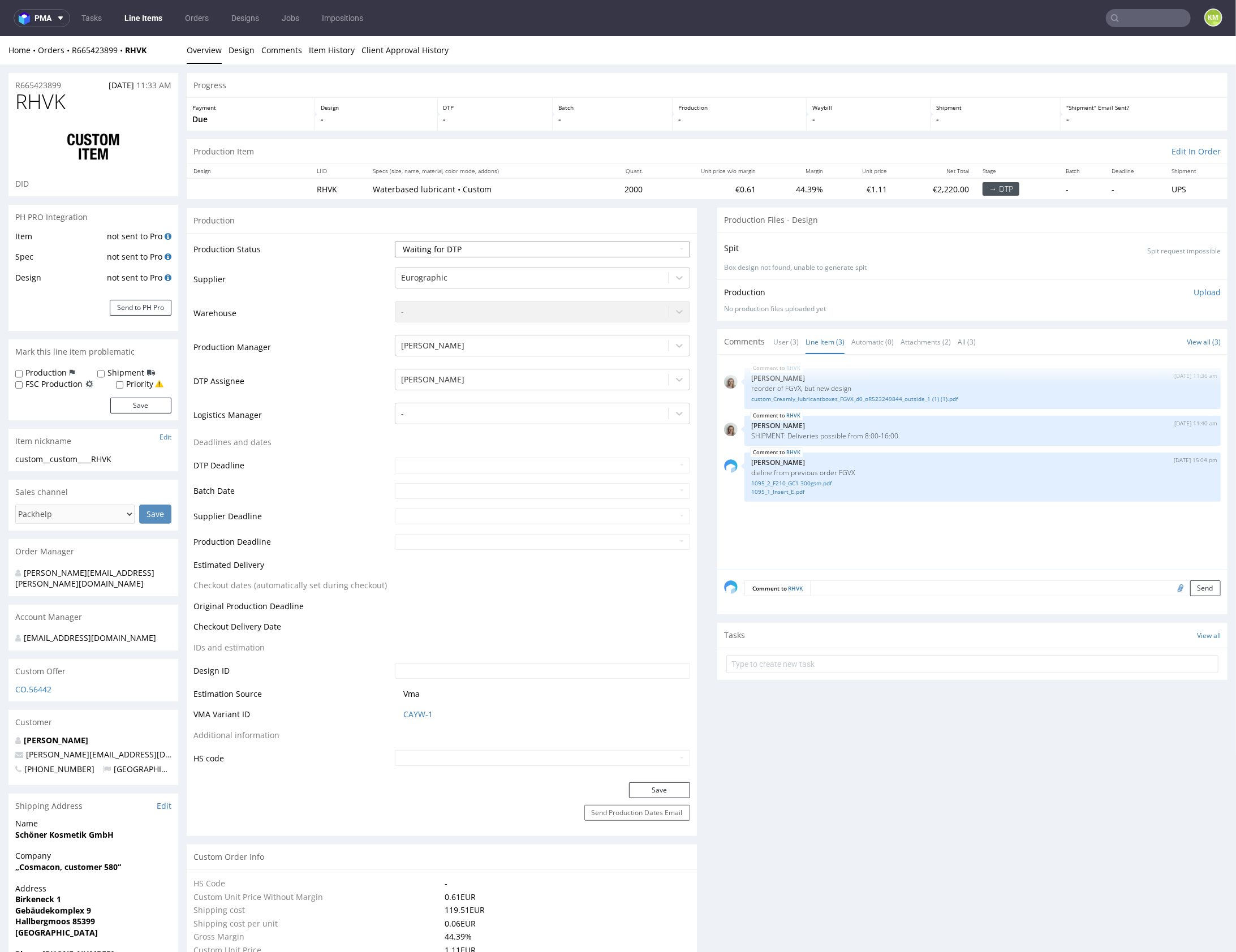
select select "dtp_ca_needed"
click at [670, 791] on button "Save" at bounding box center [659, 790] width 61 height 16
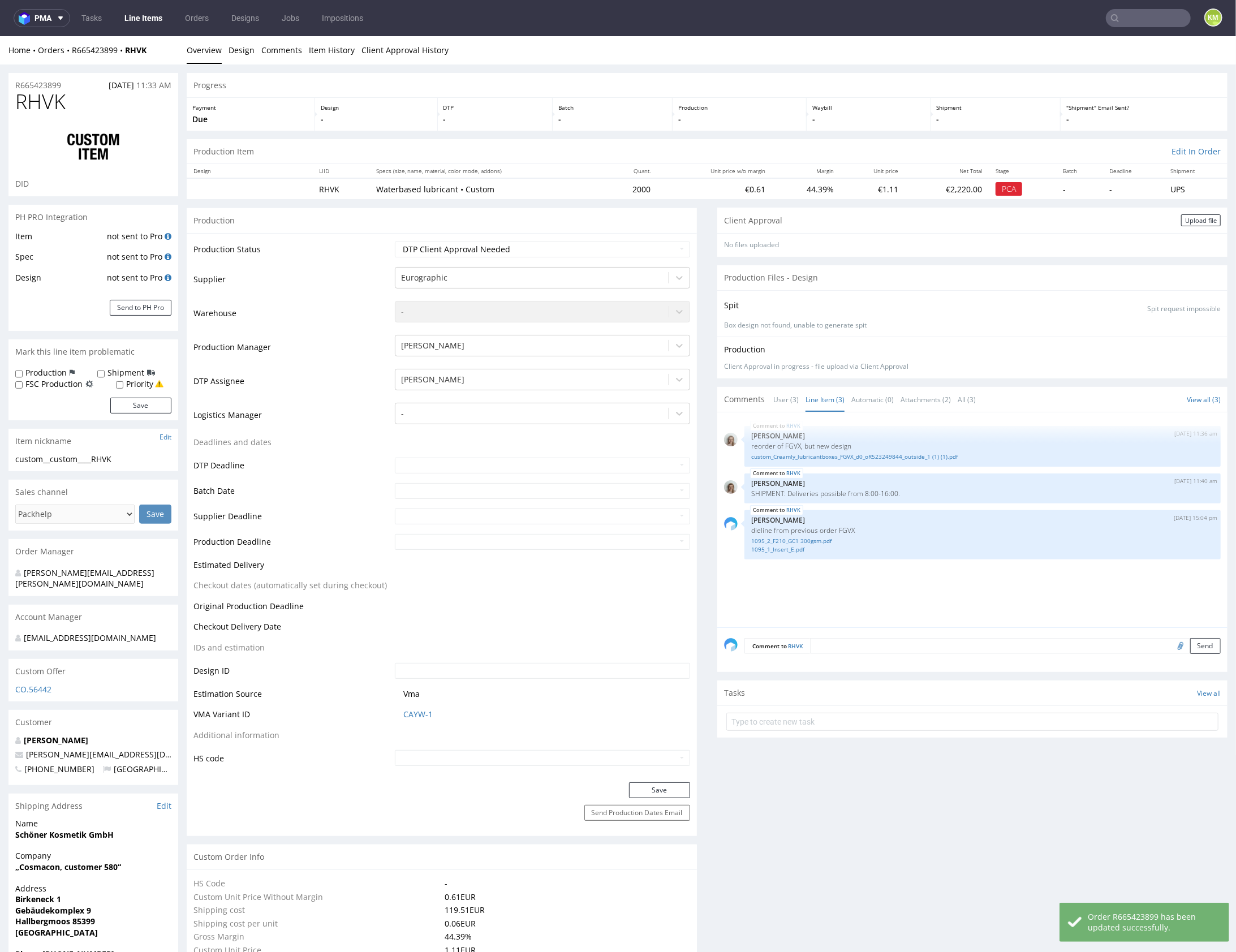
drag, startPoint x: 1181, startPoint y: 220, endPoint x: 1125, endPoint y: 226, distance: 56.3
click at [1181, 220] on div "Upload file" at bounding box center [1201, 220] width 40 height 12
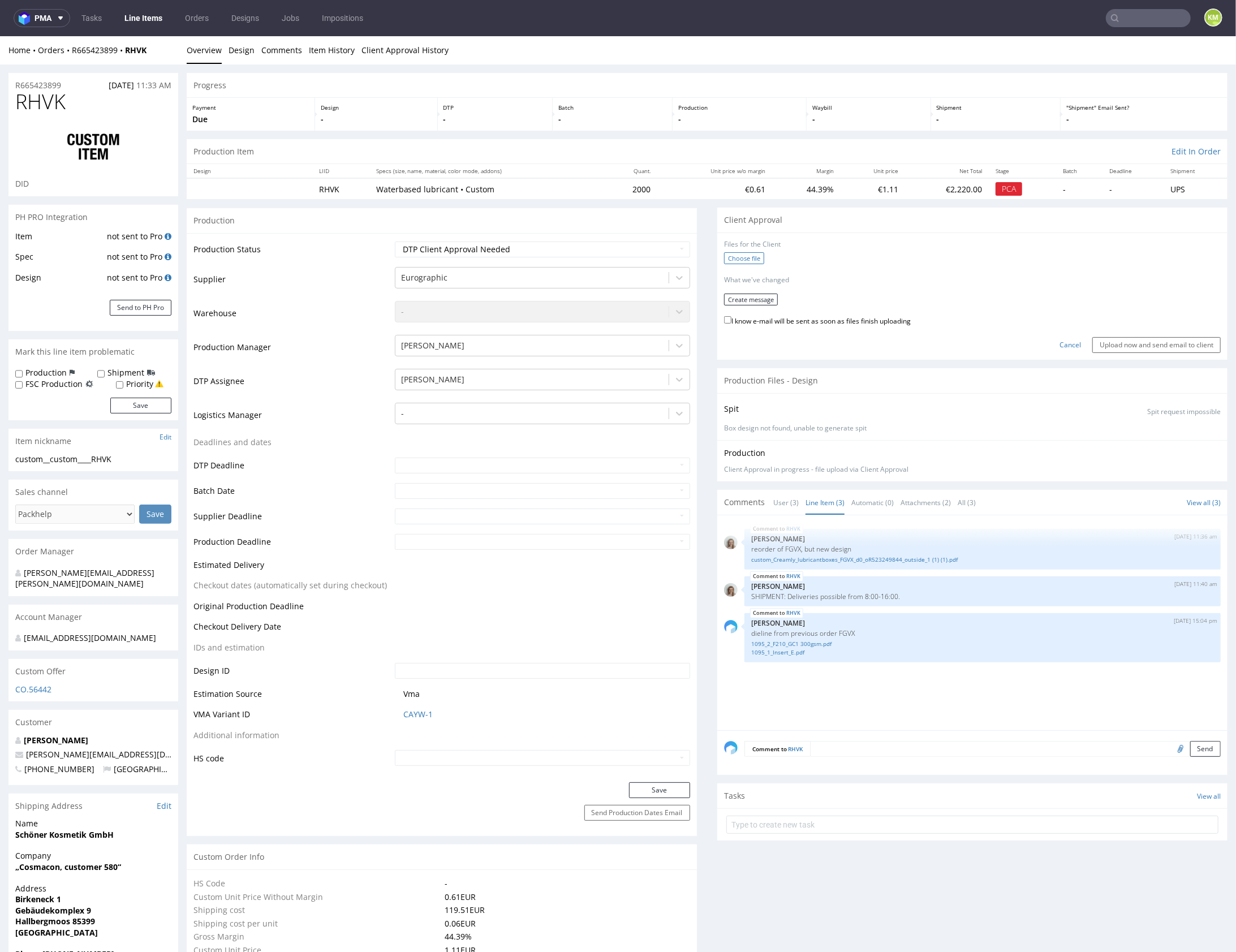
click at [742, 257] on label "Choose file" at bounding box center [744, 257] width 40 height 12
click at [0, 36] on input "Choose file" at bounding box center [0, 36] width 0 height 0
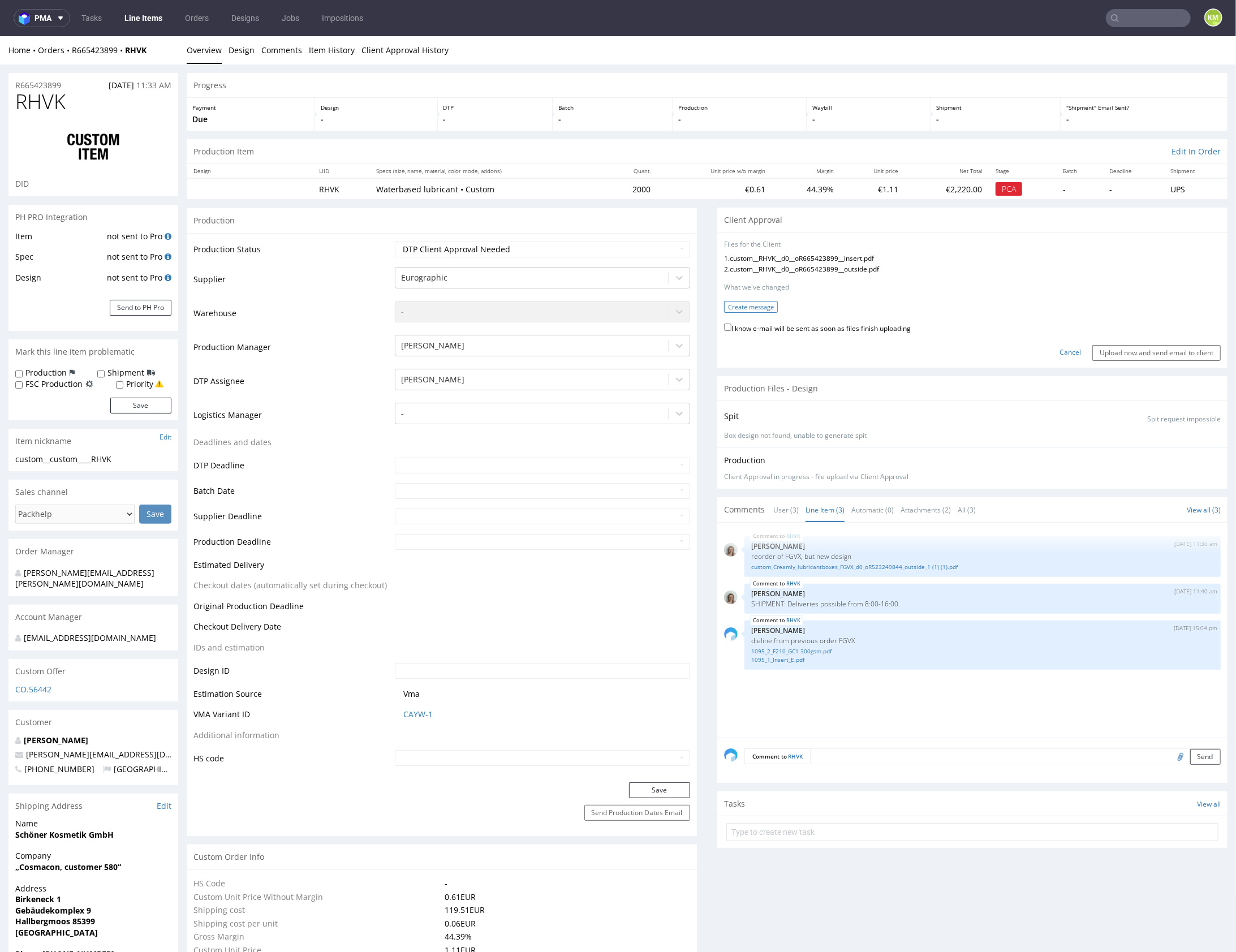
click at [759, 307] on button "Create message" at bounding box center [750, 306] width 53 height 12
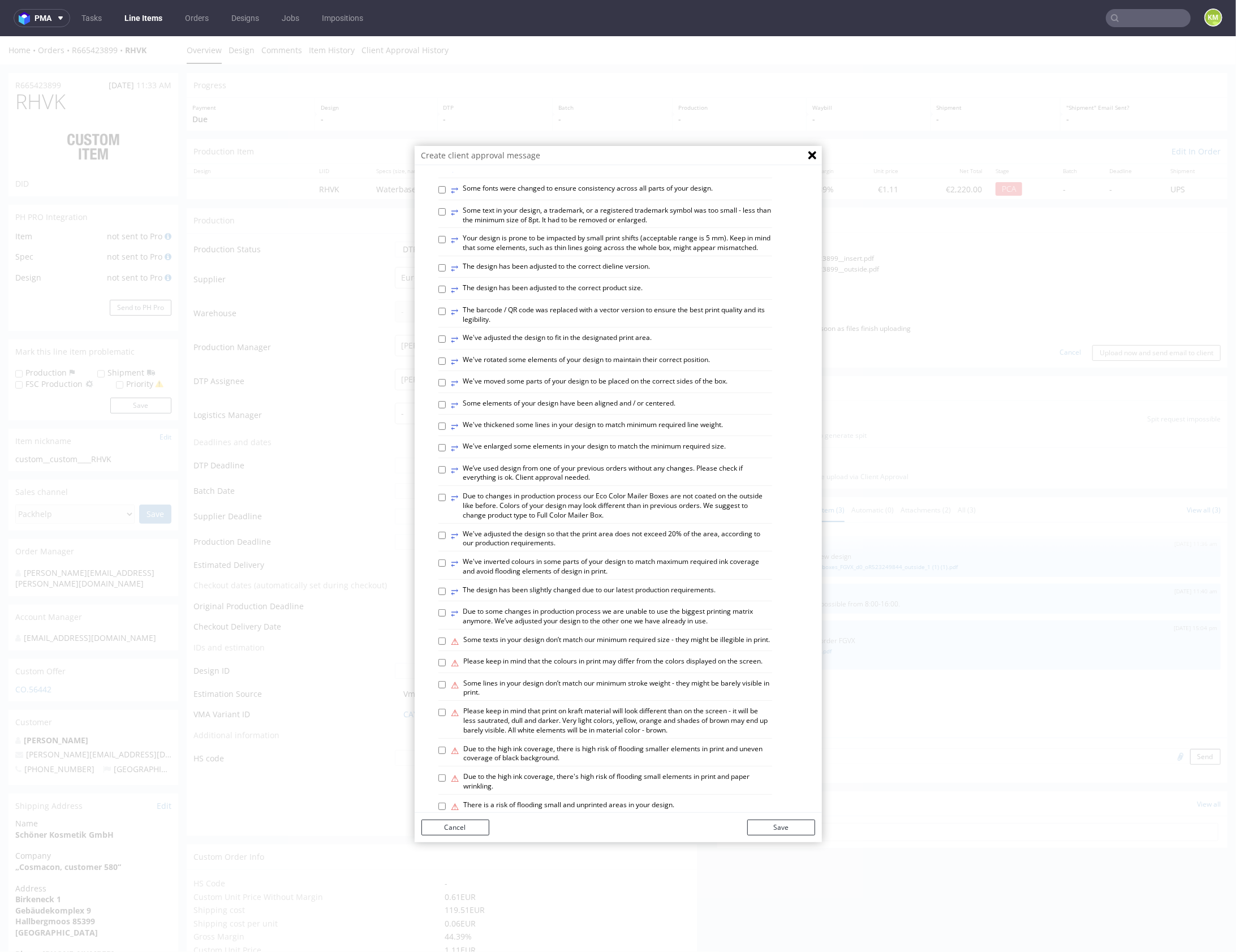
scroll to position [314, 0]
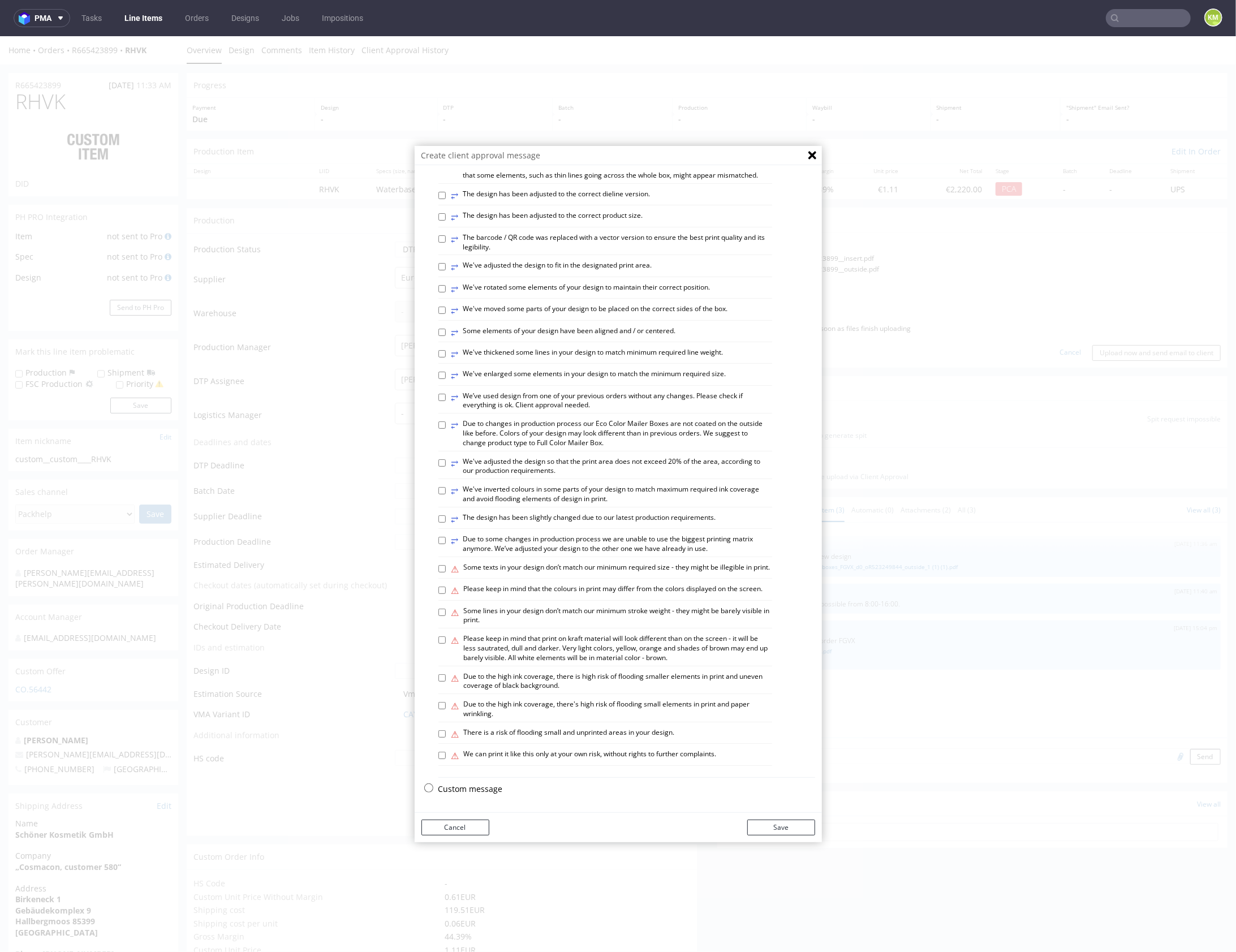
click at [483, 785] on p "Custom message" at bounding box center [626, 788] width 377 height 11
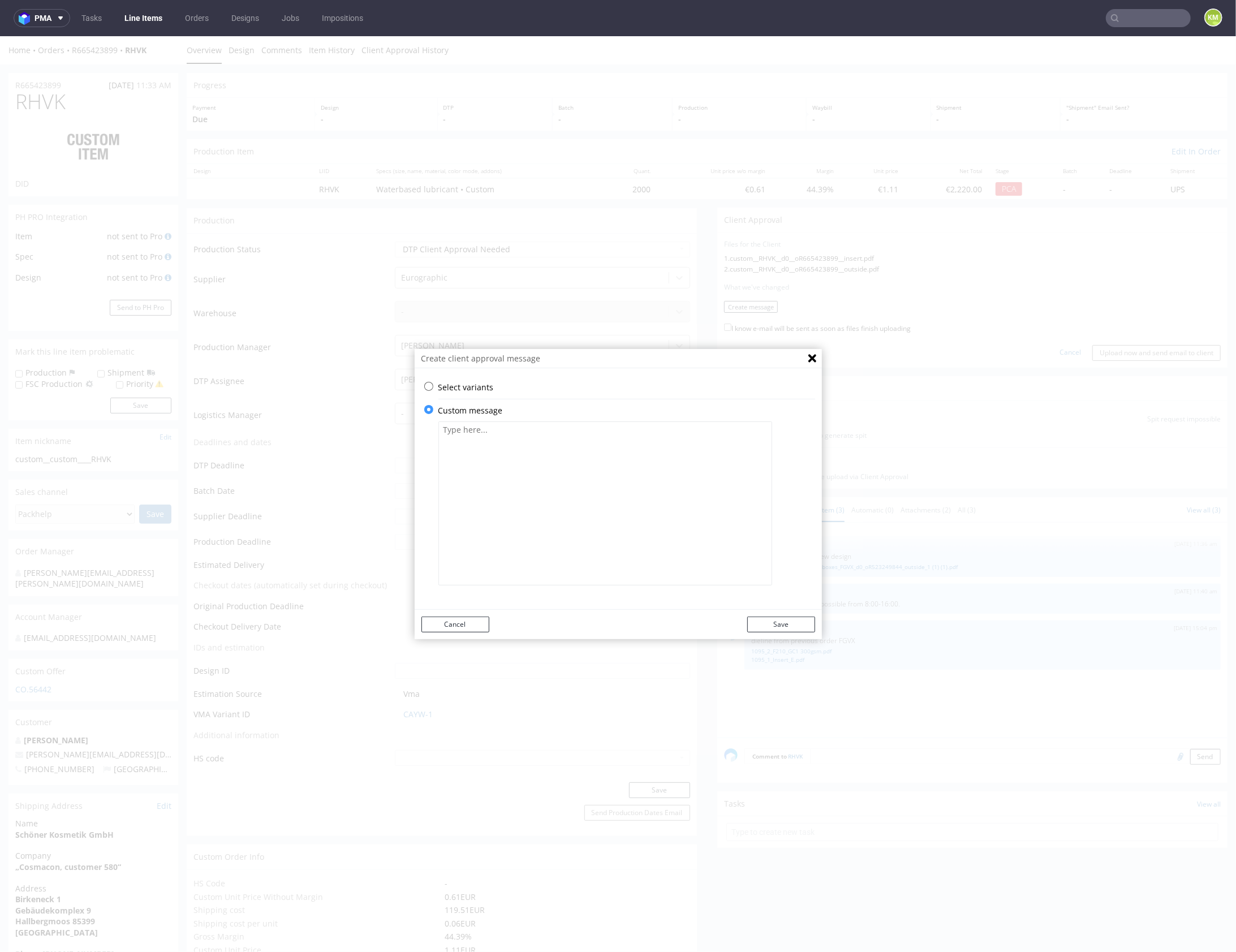
scroll to position [0, 0]
click at [523, 512] on textarea at bounding box center [605, 503] width 334 height 164
paste textarea "The design has been changed from a technical standpoint. All fonts have been co…"
type textarea "The design has been changed from a technical standpoint. All fonts have been co…"
click at [769, 624] on button "Save" at bounding box center [781, 624] width 68 height 16
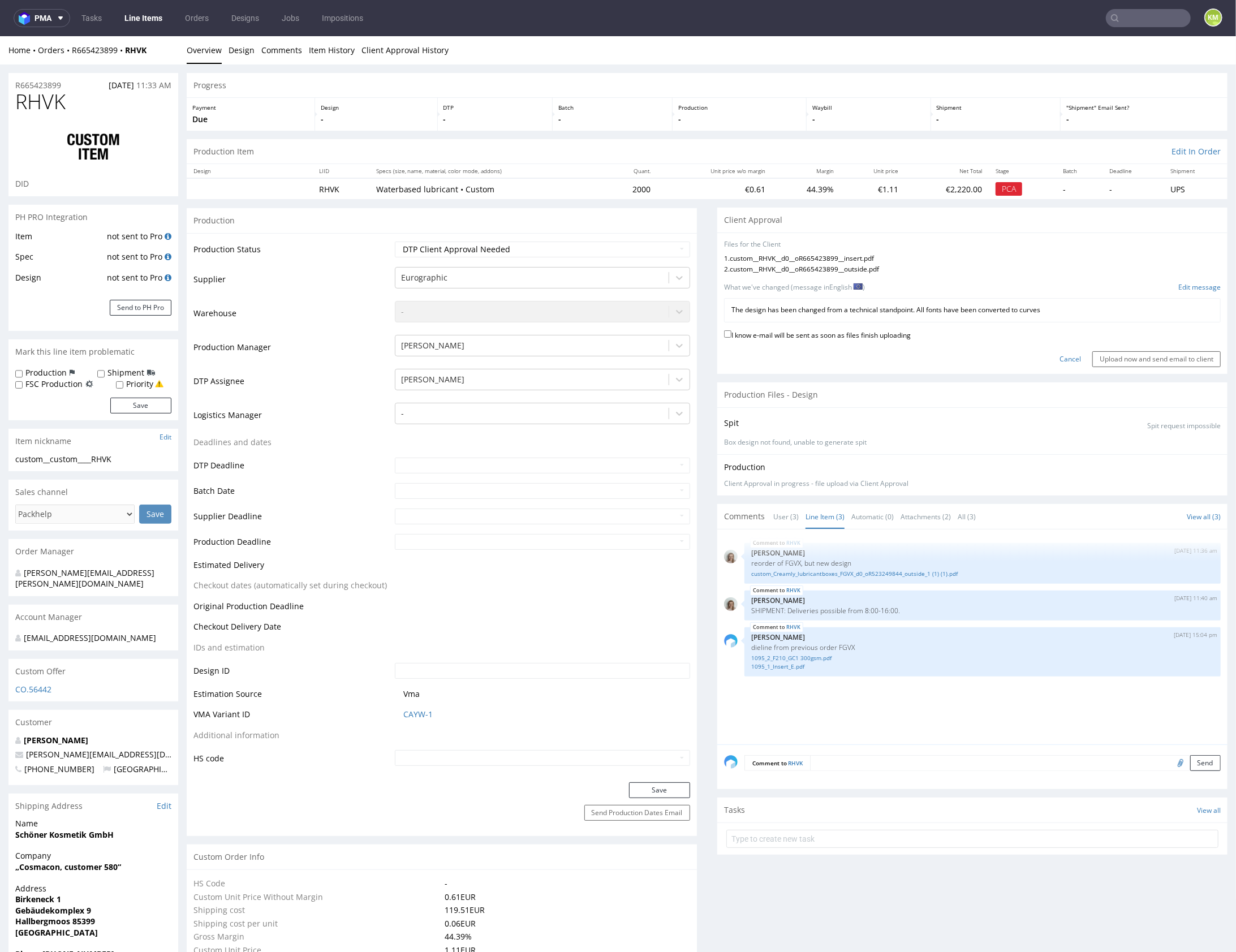
click at [831, 338] on div "I know e-mail will be sent as soon as files finish uploading" at bounding box center [972, 334] width 497 height 15
click at [862, 331] on label "I know e-mail will be sent as soon as files finish uploading" at bounding box center [817, 333] width 187 height 13
click at [731, 331] on input "I know e-mail will be sent as soon as files finish uploading" at bounding box center [727, 333] width 7 height 7
checkbox input "true"
click at [1138, 354] on input "Upload now and send email to client" at bounding box center [1156, 359] width 129 height 16
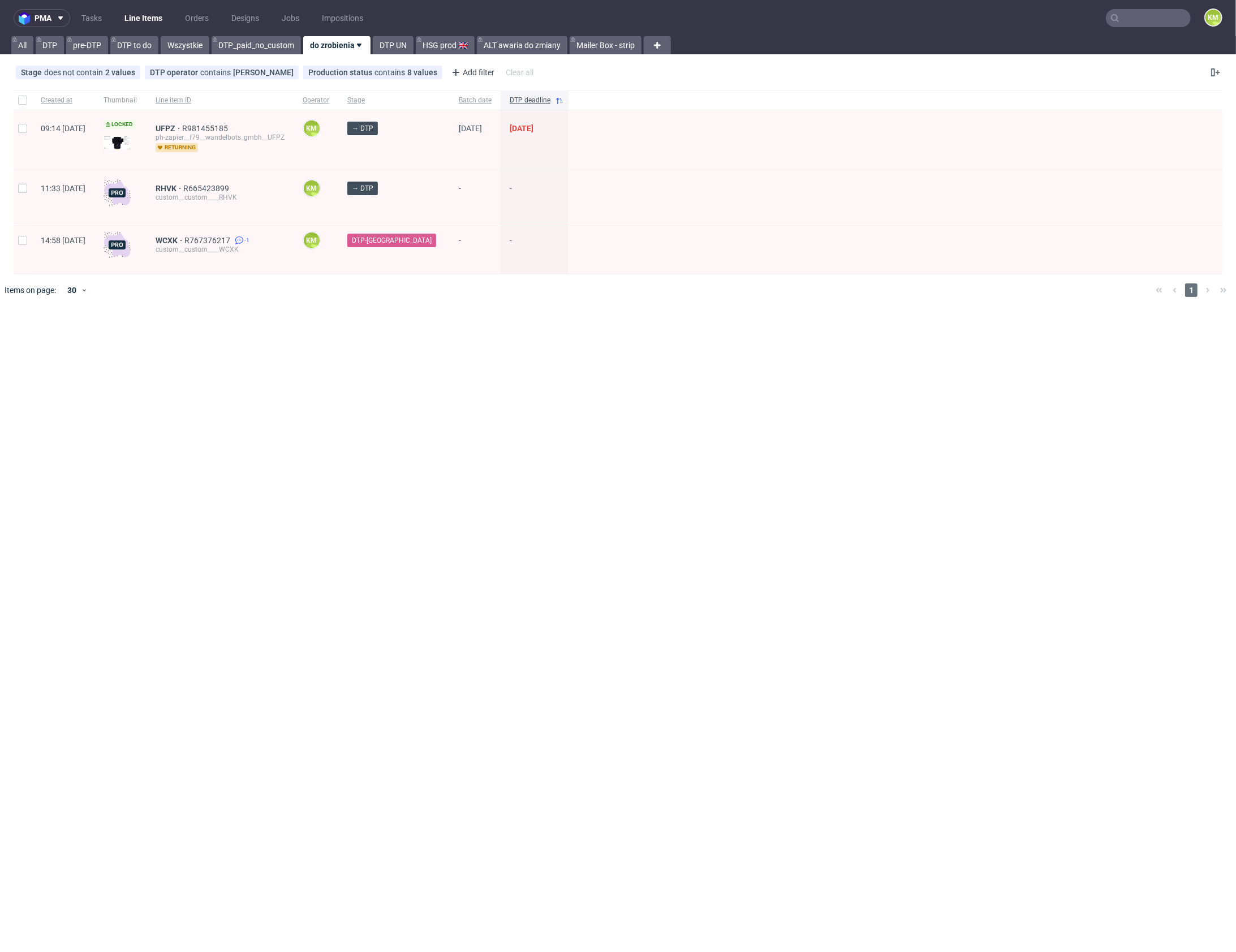
click at [1125, 22] on input "text" at bounding box center [1148, 18] width 85 height 18
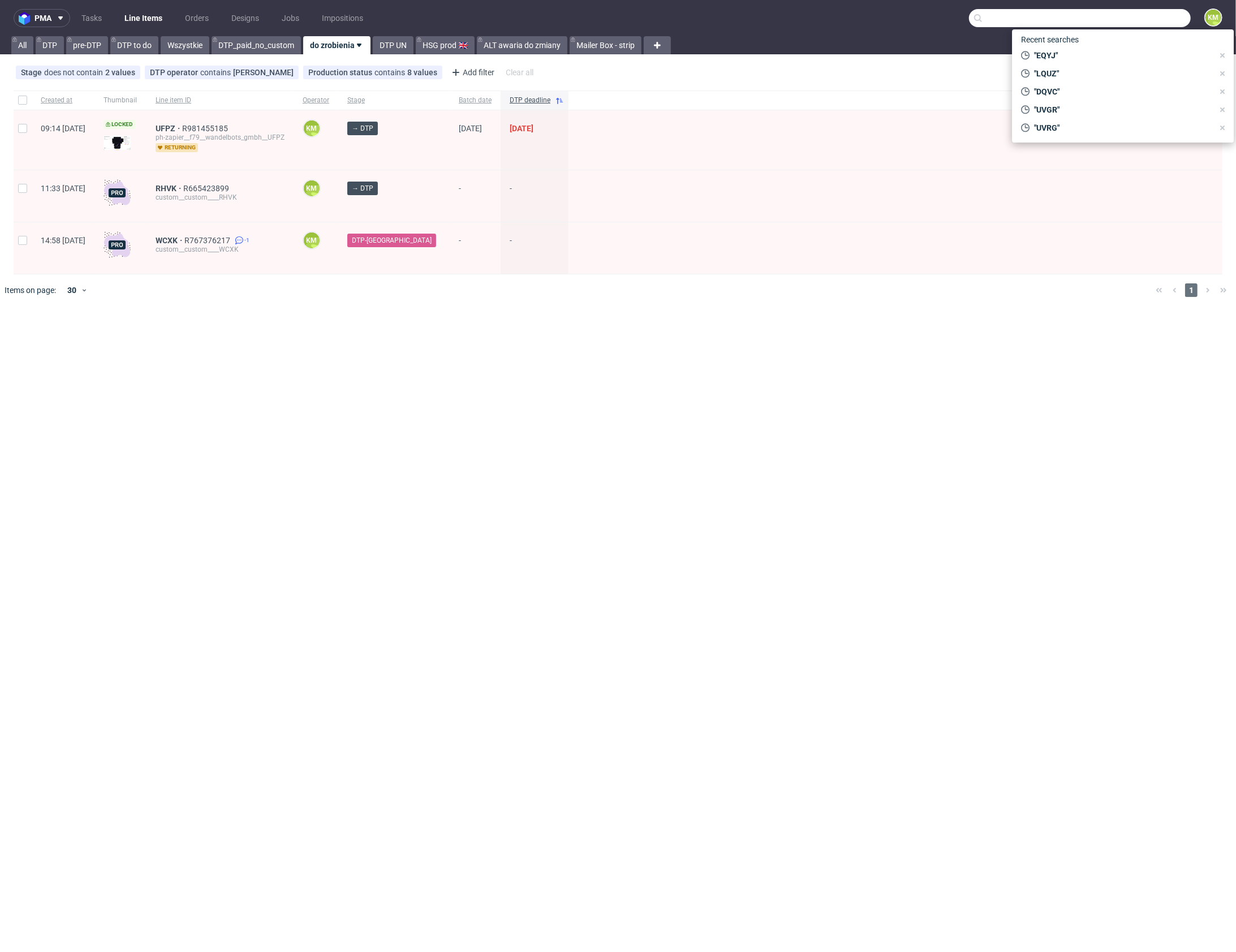
paste input "FGVX"
type input "FGVX"
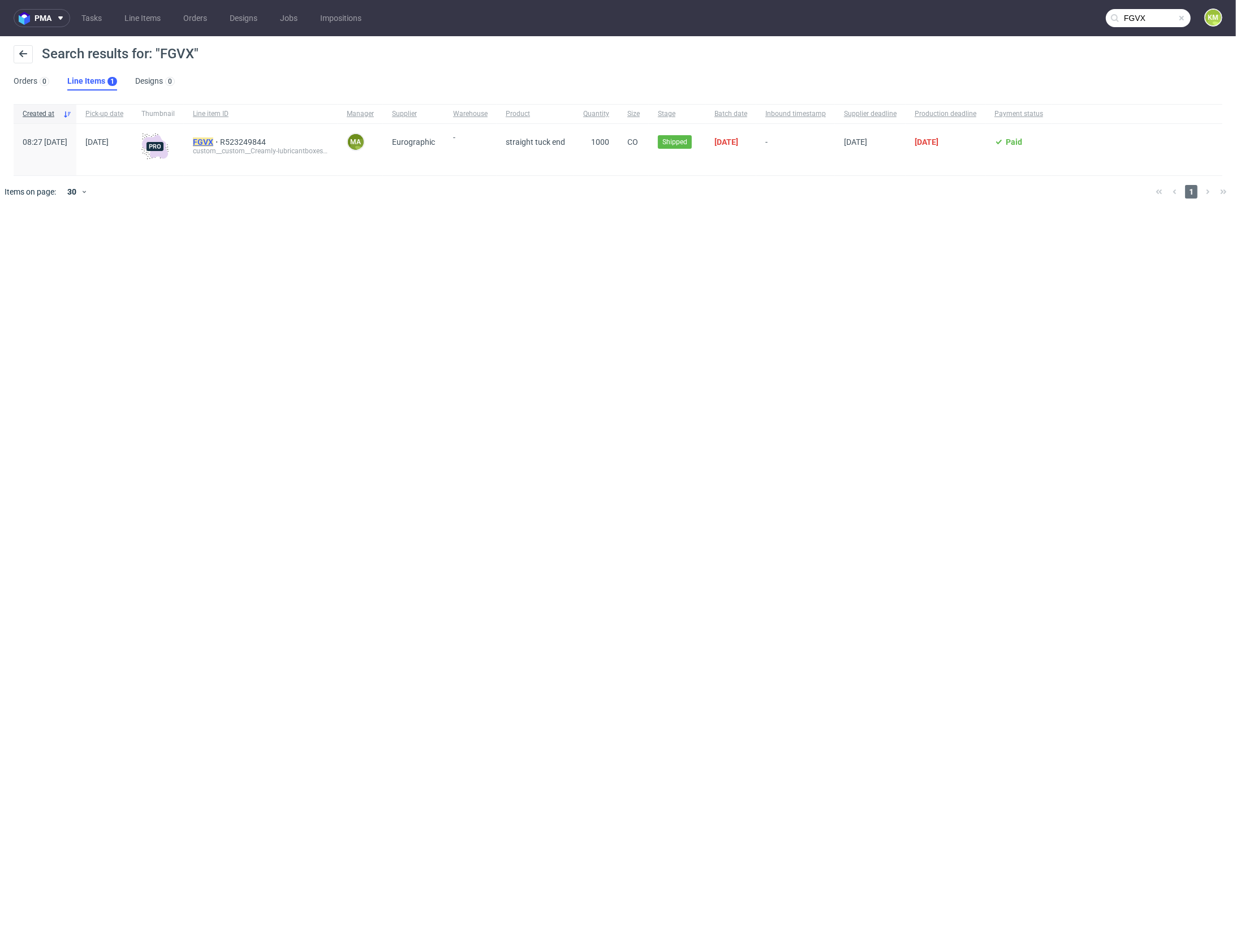
click at [220, 141] on span "FGVX" at bounding box center [206, 142] width 27 height 9
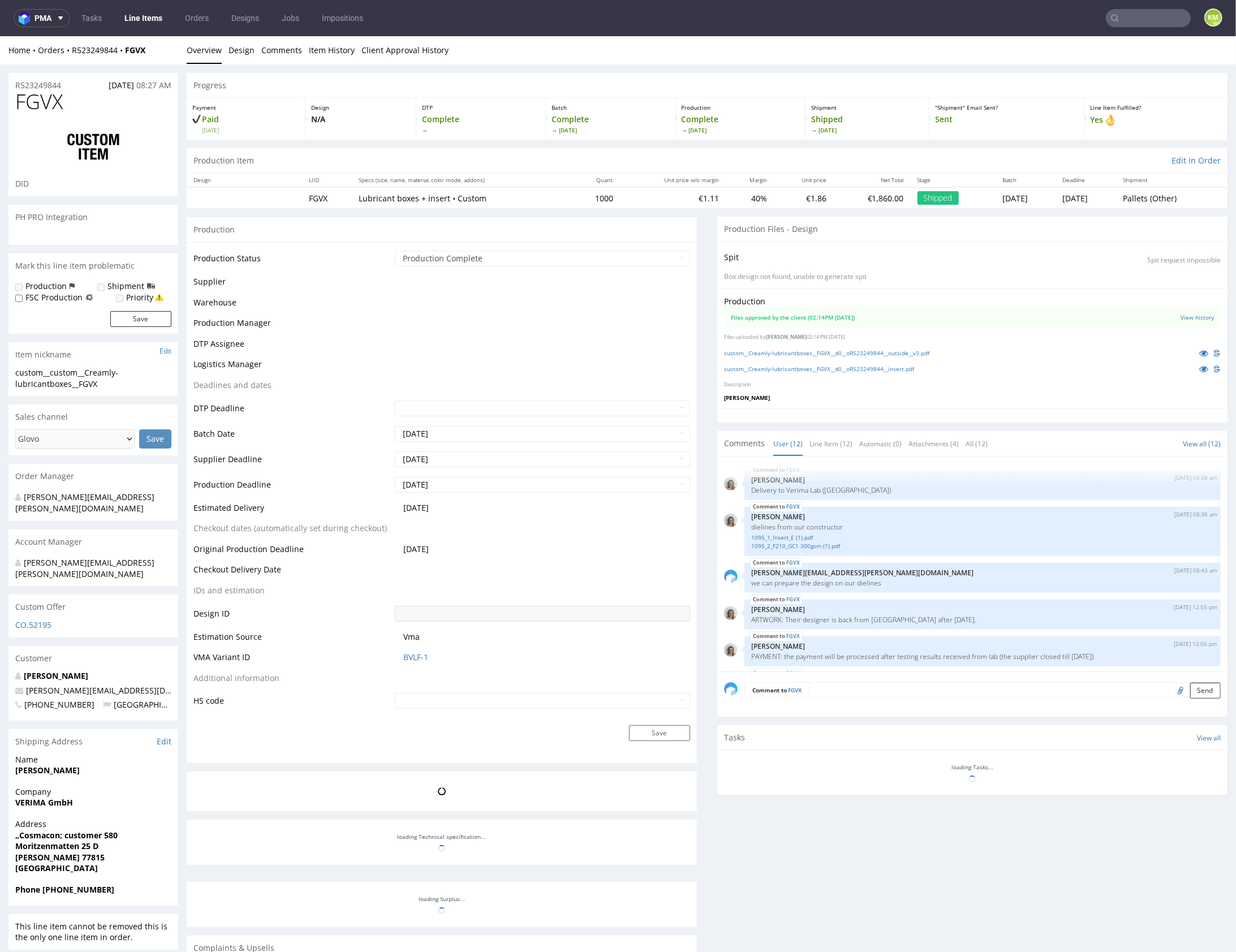
scroll to position [300, 0]
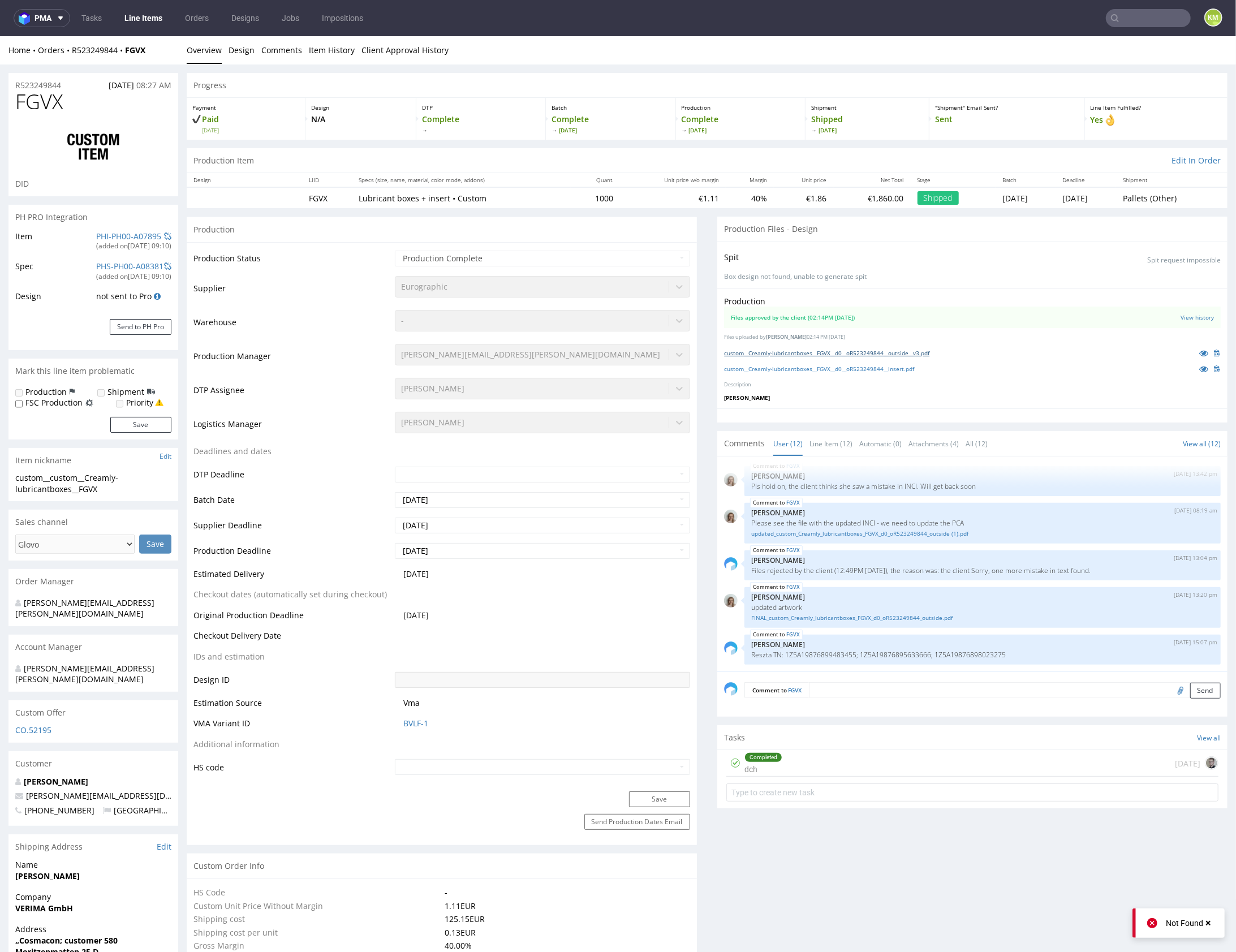
click at [866, 353] on link "custom__Creamly-lubricantboxes__FGVX__d0__oR523249844__outside__v3.pdf" at bounding box center [826, 352] width 205 height 8
click at [874, 367] on link "custom__Creamly-lubricantboxes__FGVX__d0__oR523249844__insert.pdf" at bounding box center [819, 368] width 190 height 8
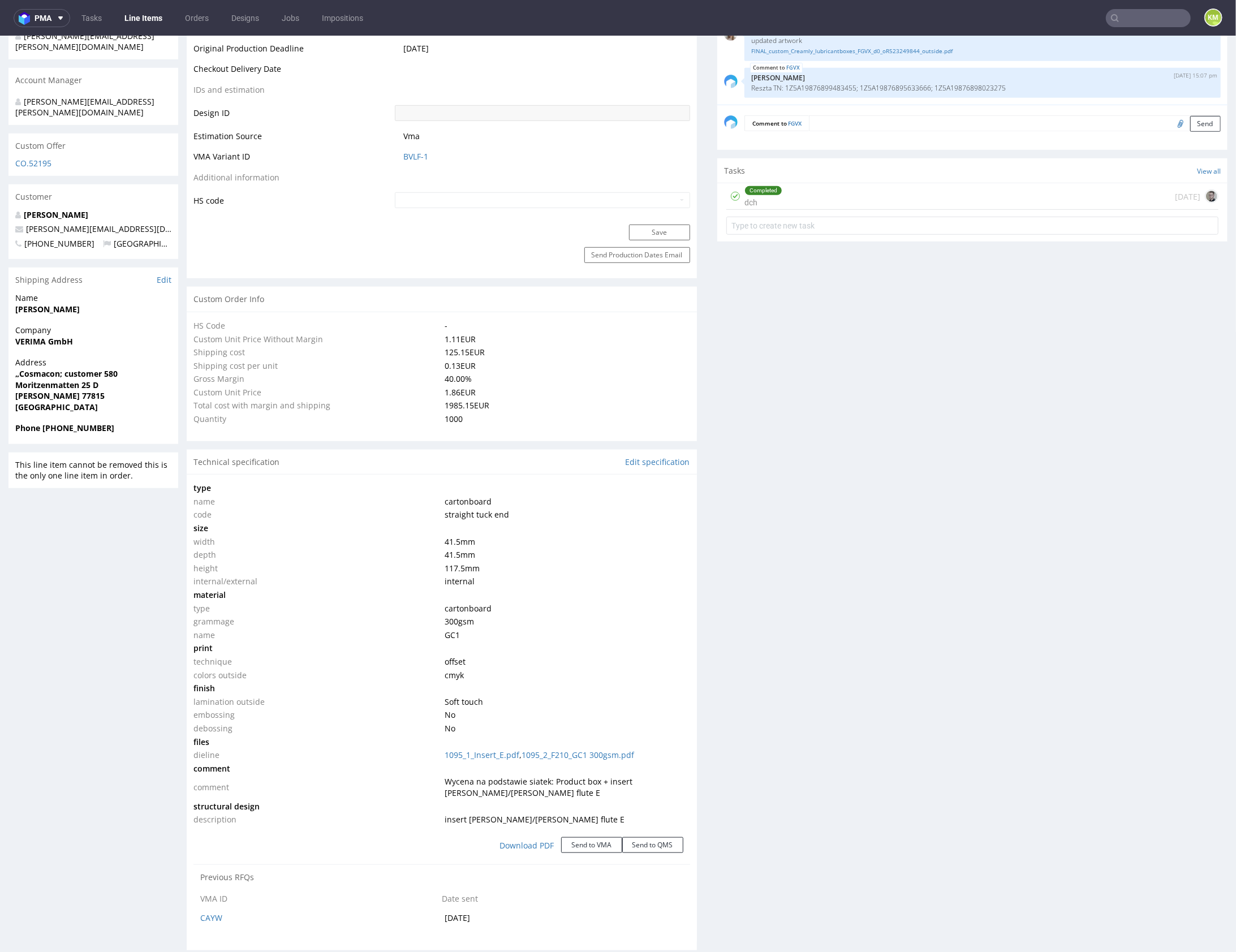
scroll to position [0, 0]
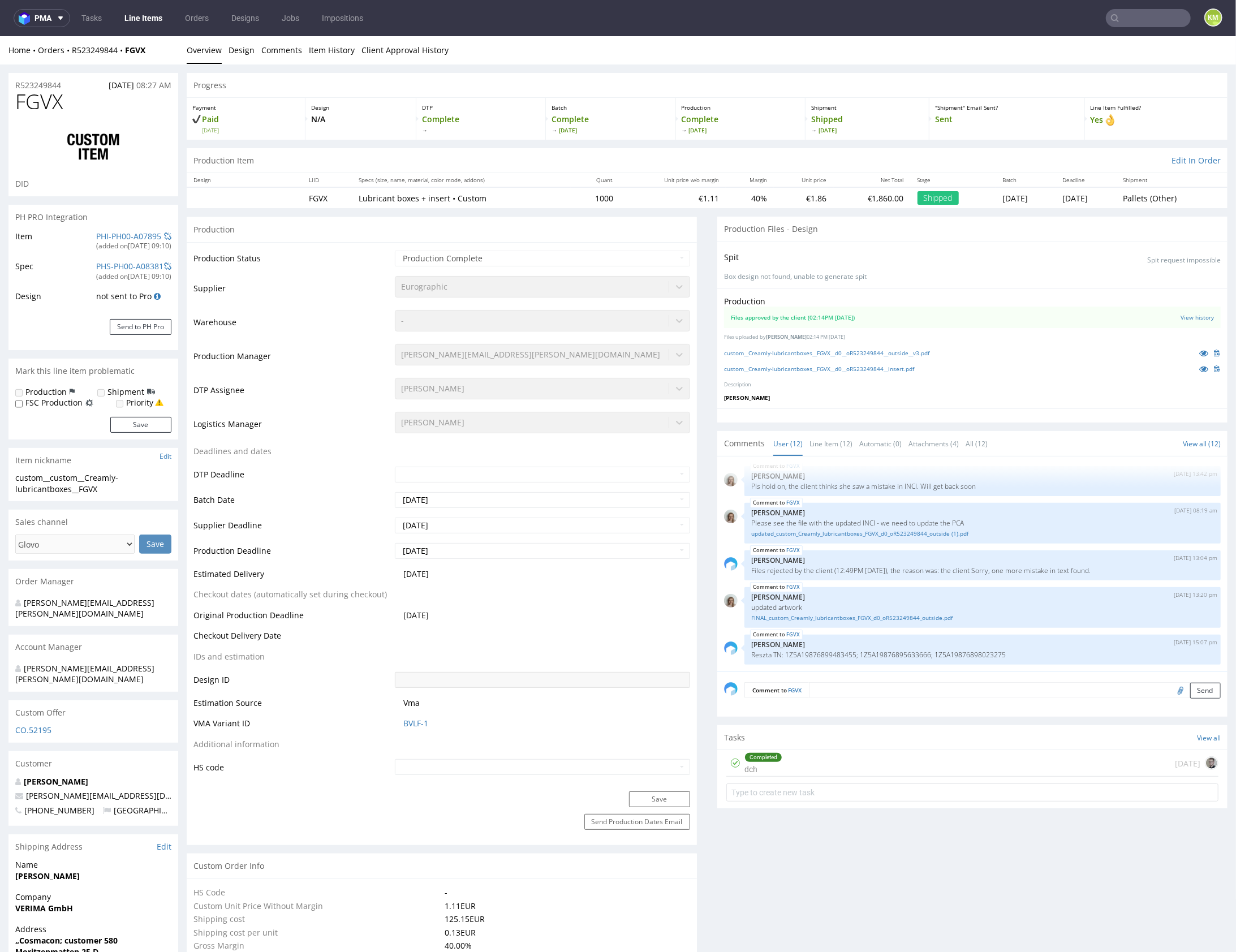
click at [870, 402] on div "Production Files approved by the client (02:14PM 22 Oct 2024) View history File…" at bounding box center [972, 348] width 510 height 121
drag, startPoint x: 940, startPoint y: 395, endPoint x: 921, endPoint y: 372, distance: 29.8
click at [938, 394] on p "[PERSON_NAME]" at bounding box center [972, 397] width 497 height 8
click at [912, 353] on link "custom__Creamly-lubricantboxes__FGVX__d0__oR523249844__outside__v3.pdf" at bounding box center [826, 352] width 205 height 8
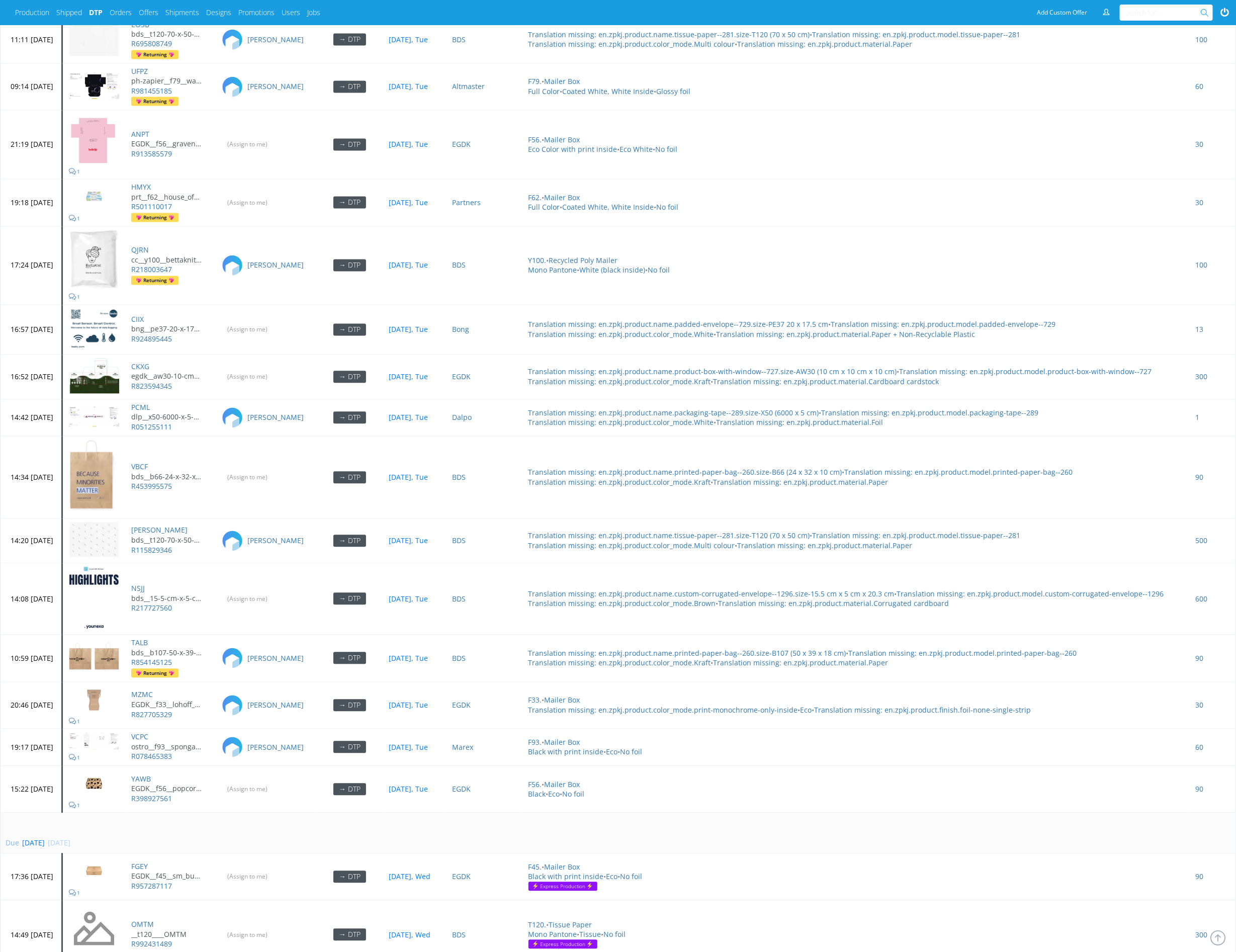
scroll to position [3920, 0]
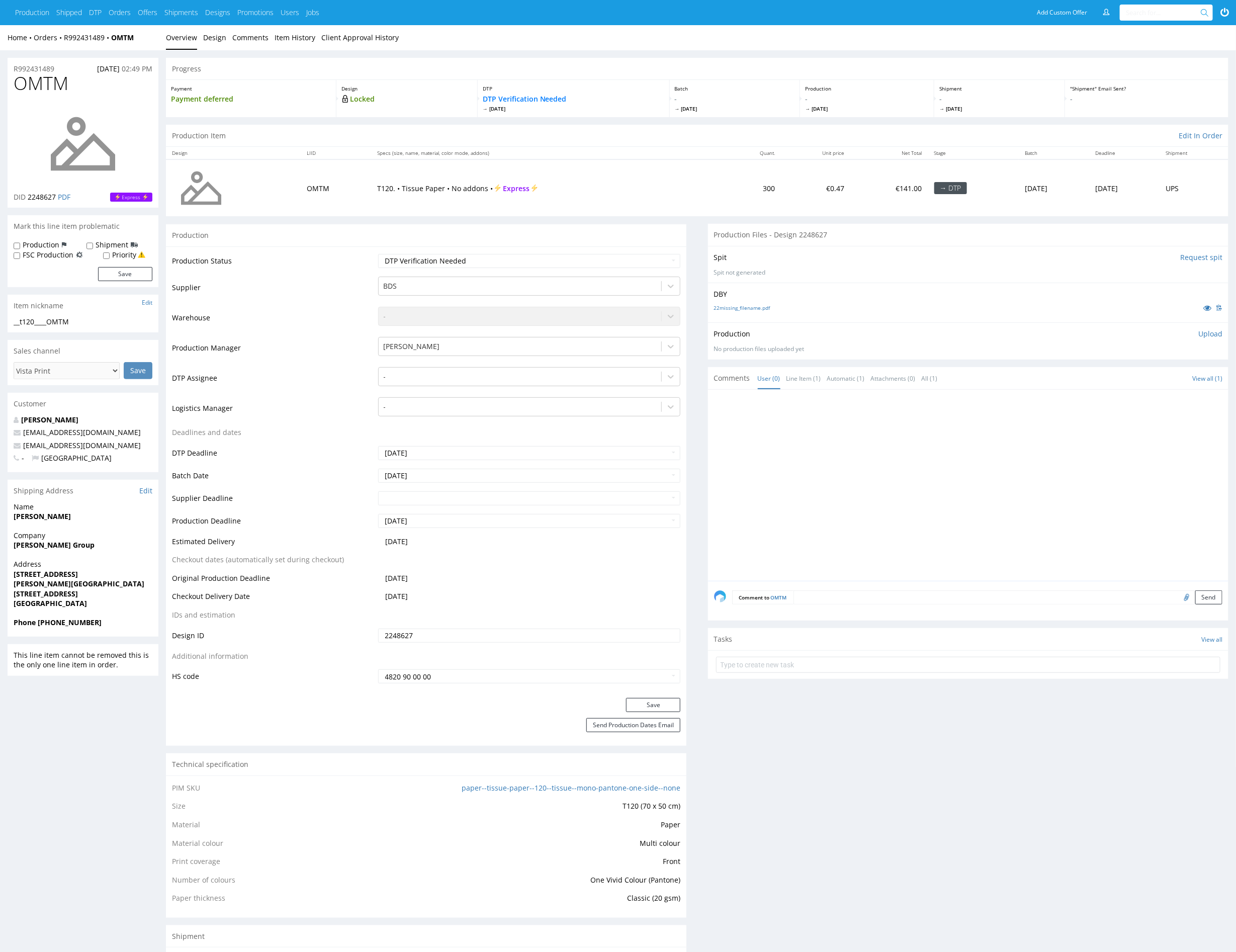
click at [849, 475] on div at bounding box center [971, 488] width 514 height 185
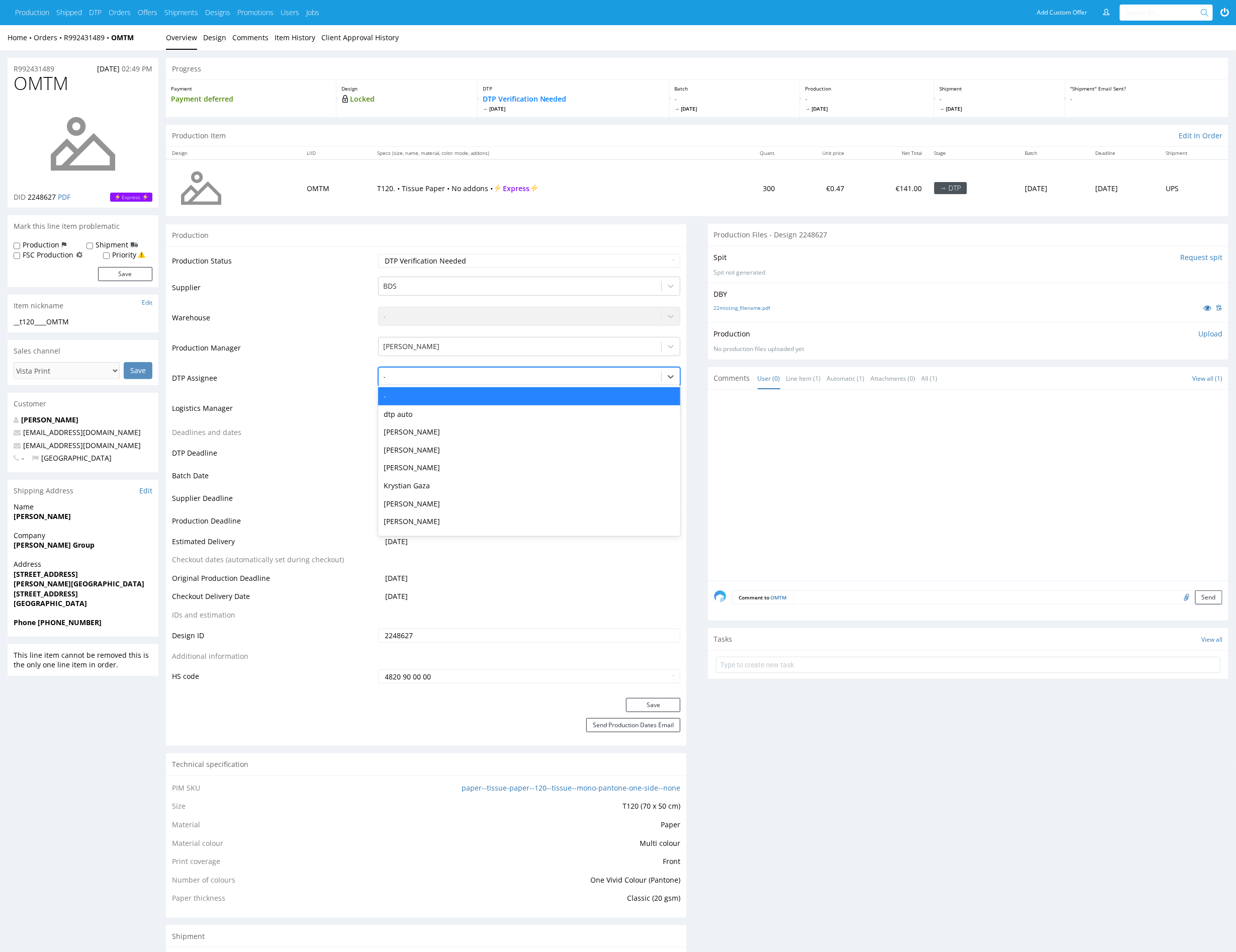
click at [453, 378] on div at bounding box center [520, 377] width 273 height 12
type input "mark"
click at [506, 399] on div "[PERSON_NAME]" at bounding box center [530, 396] width 303 height 18
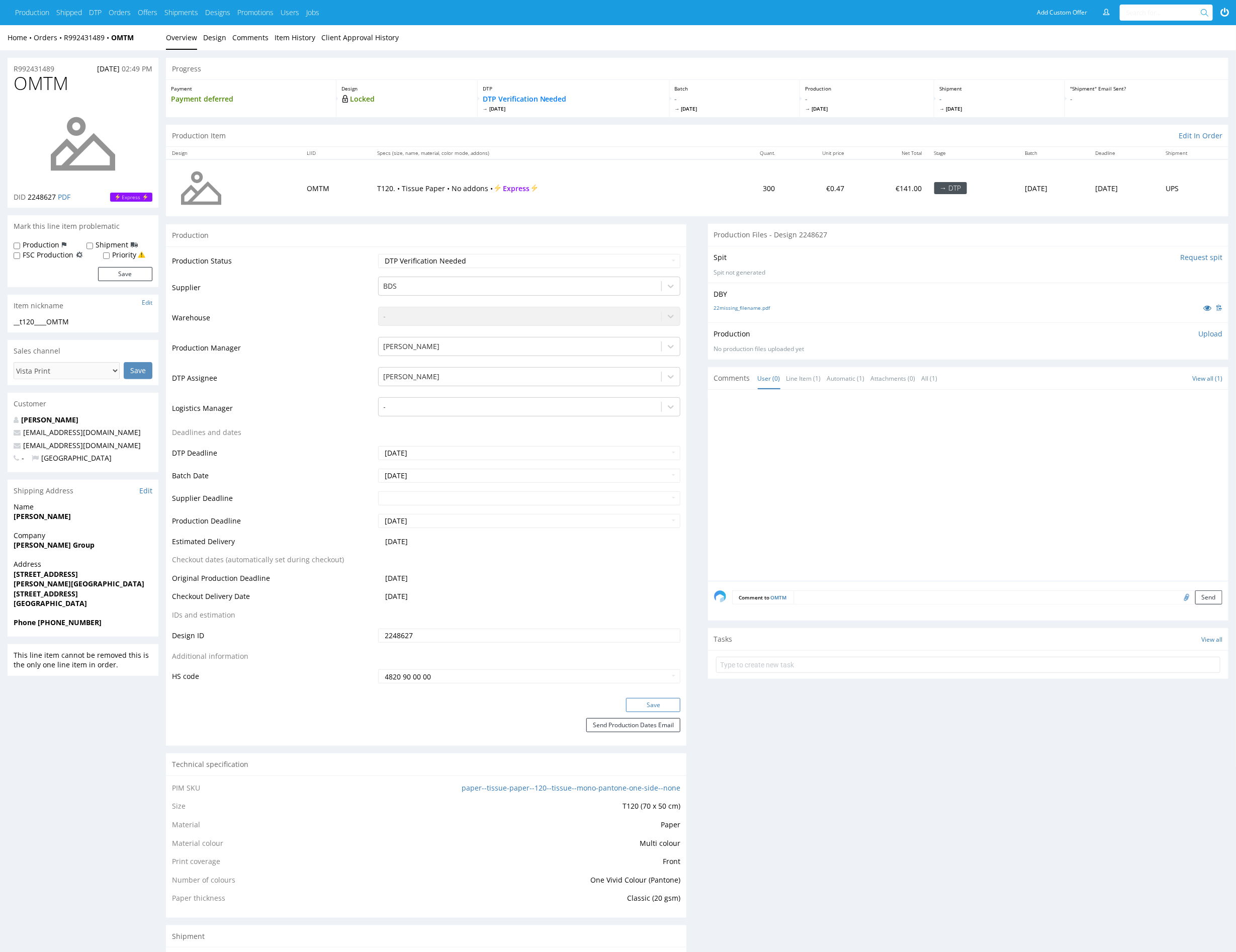
click at [671, 703] on button "Save" at bounding box center [653, 705] width 55 height 14
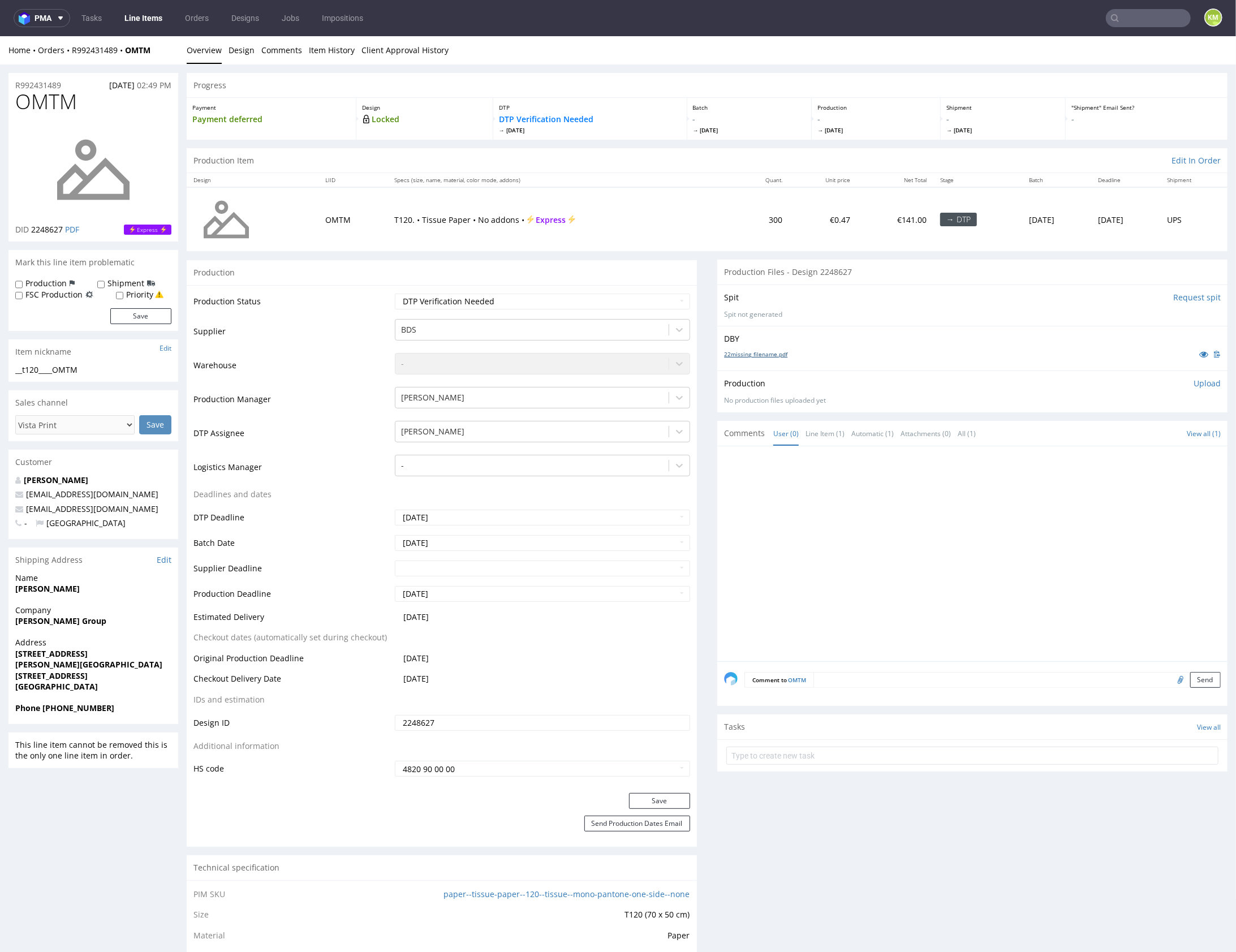
click at [756, 350] on link "22missing_filename.pdf" at bounding box center [756, 354] width 63 height 8
click at [65, 370] on div "__t120____OMTM" at bounding box center [93, 369] width 156 height 11
copy div "__t120____OMTM"
click at [482, 715] on input "2248627" at bounding box center [542, 722] width 295 height 16
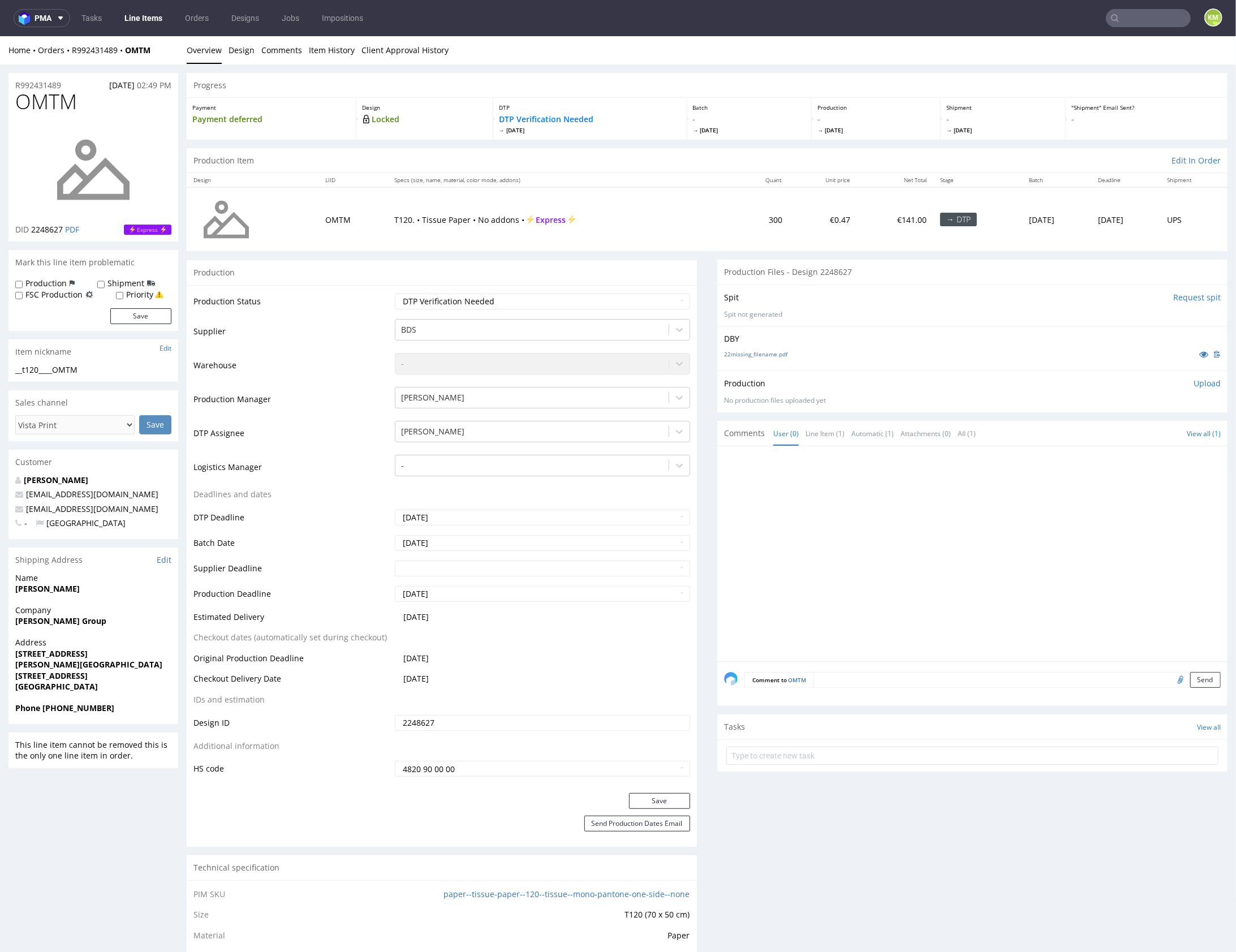
click at [482, 715] on input "2248627" at bounding box center [542, 722] width 295 height 16
click at [234, 43] on link "Design" at bounding box center [241, 49] width 26 height 28
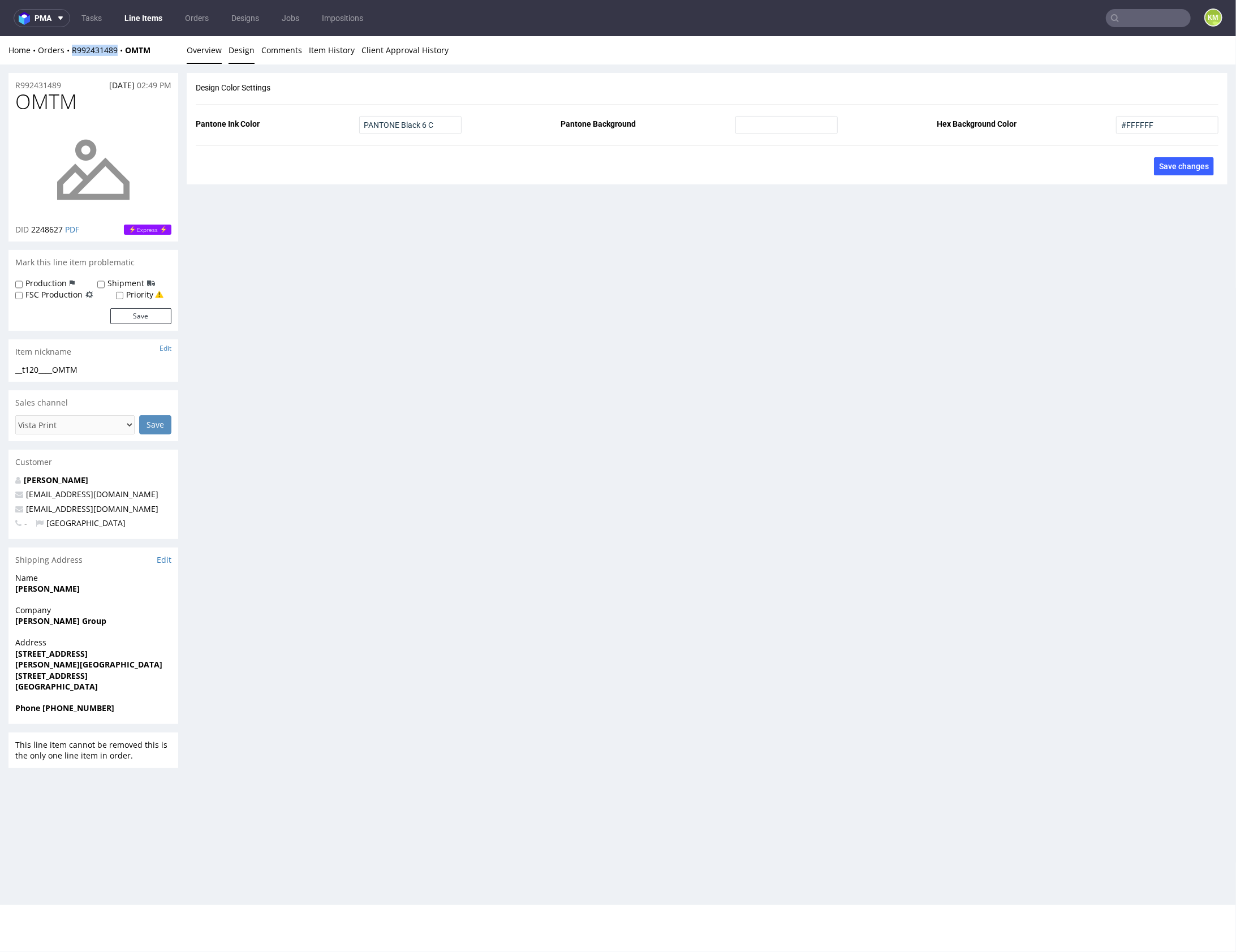
click at [207, 50] on link "Overview" at bounding box center [204, 49] width 35 height 28
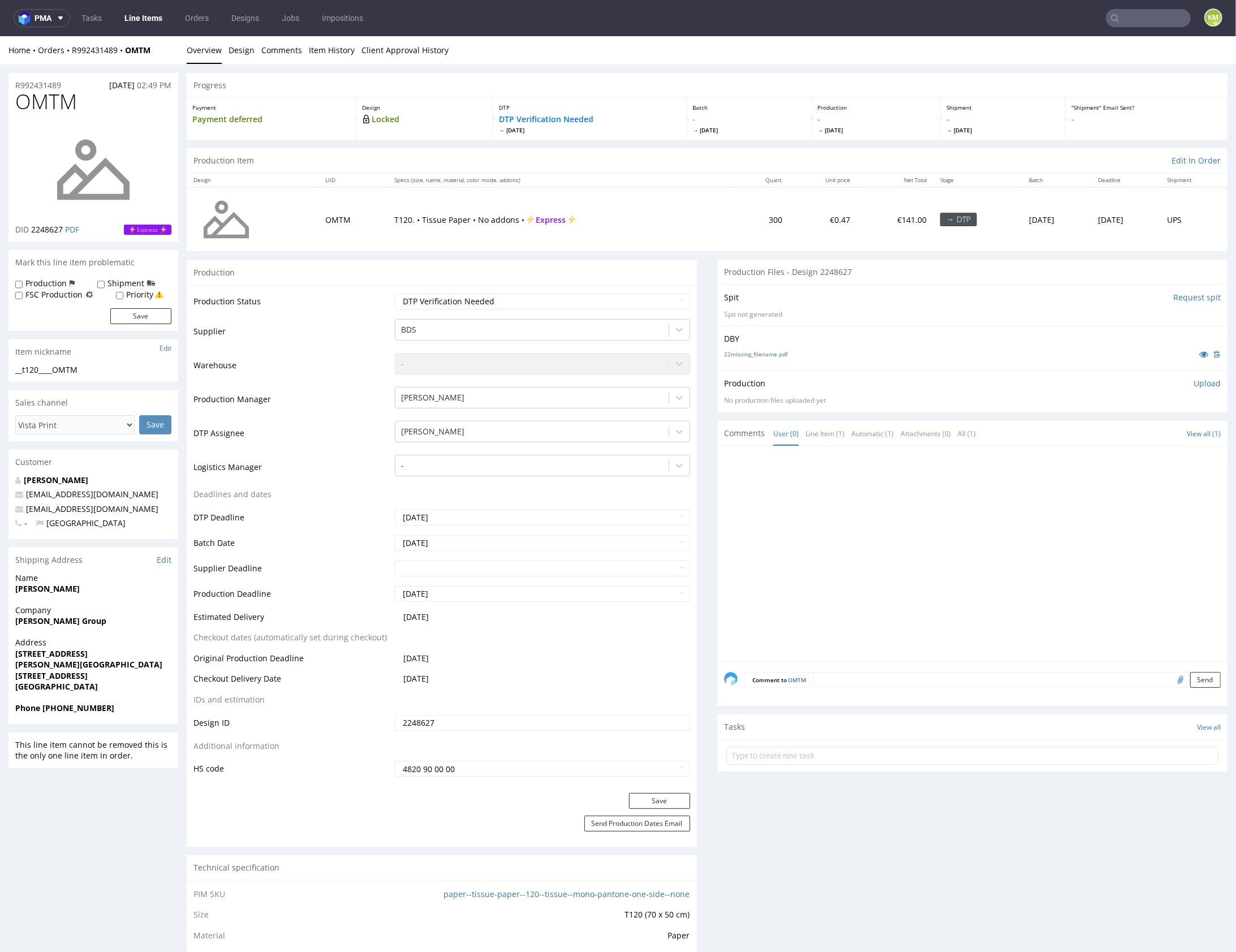
click at [1046, 507] on div at bounding box center [975, 556] width 504 height 208
click at [1194, 382] on p "Upload" at bounding box center [1207, 383] width 27 height 11
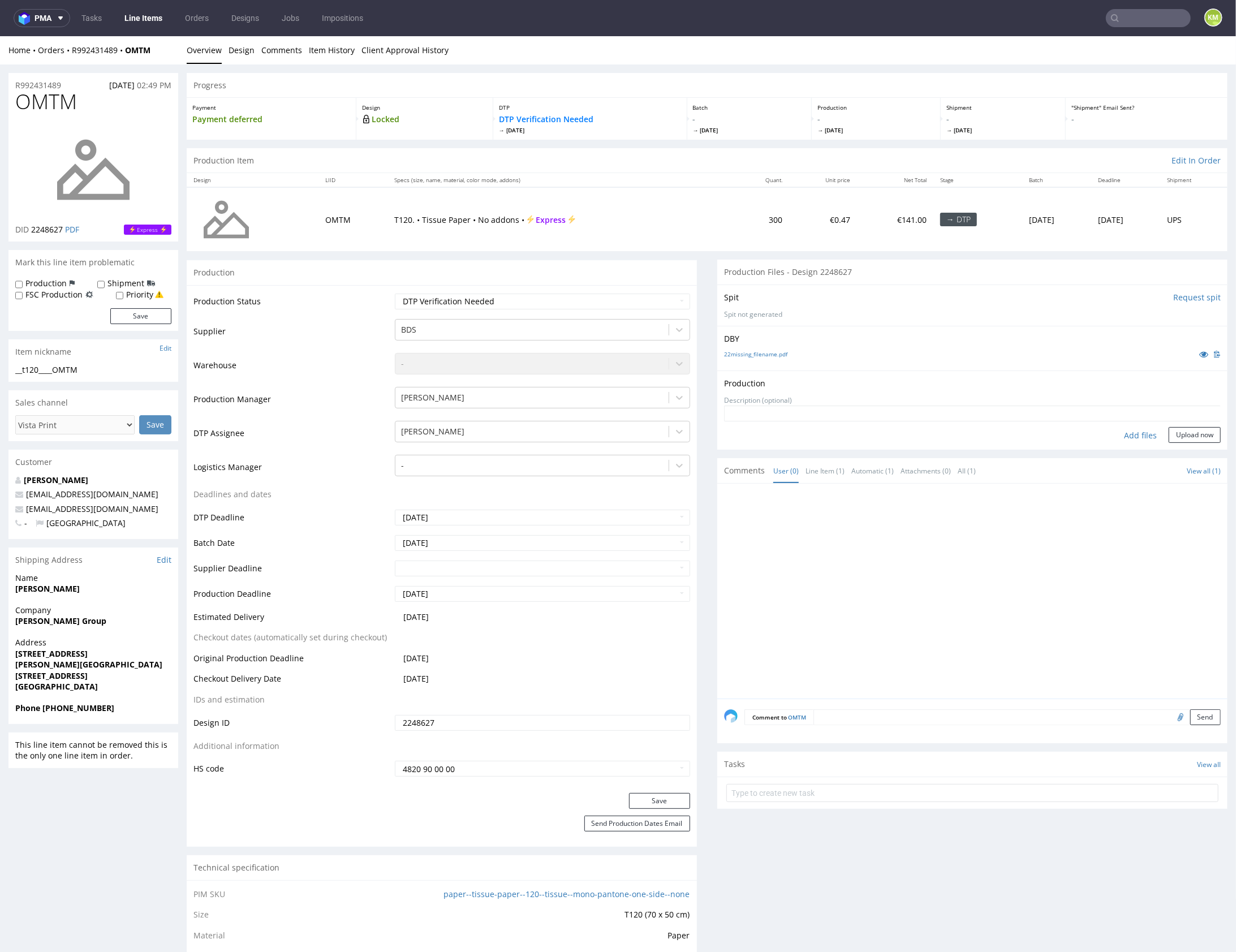
click at [1133, 438] on div "Add files" at bounding box center [1140, 435] width 57 height 17
type input "C:\fakepath\__t120____OMTM__d2248627__oR992431489.pdf"
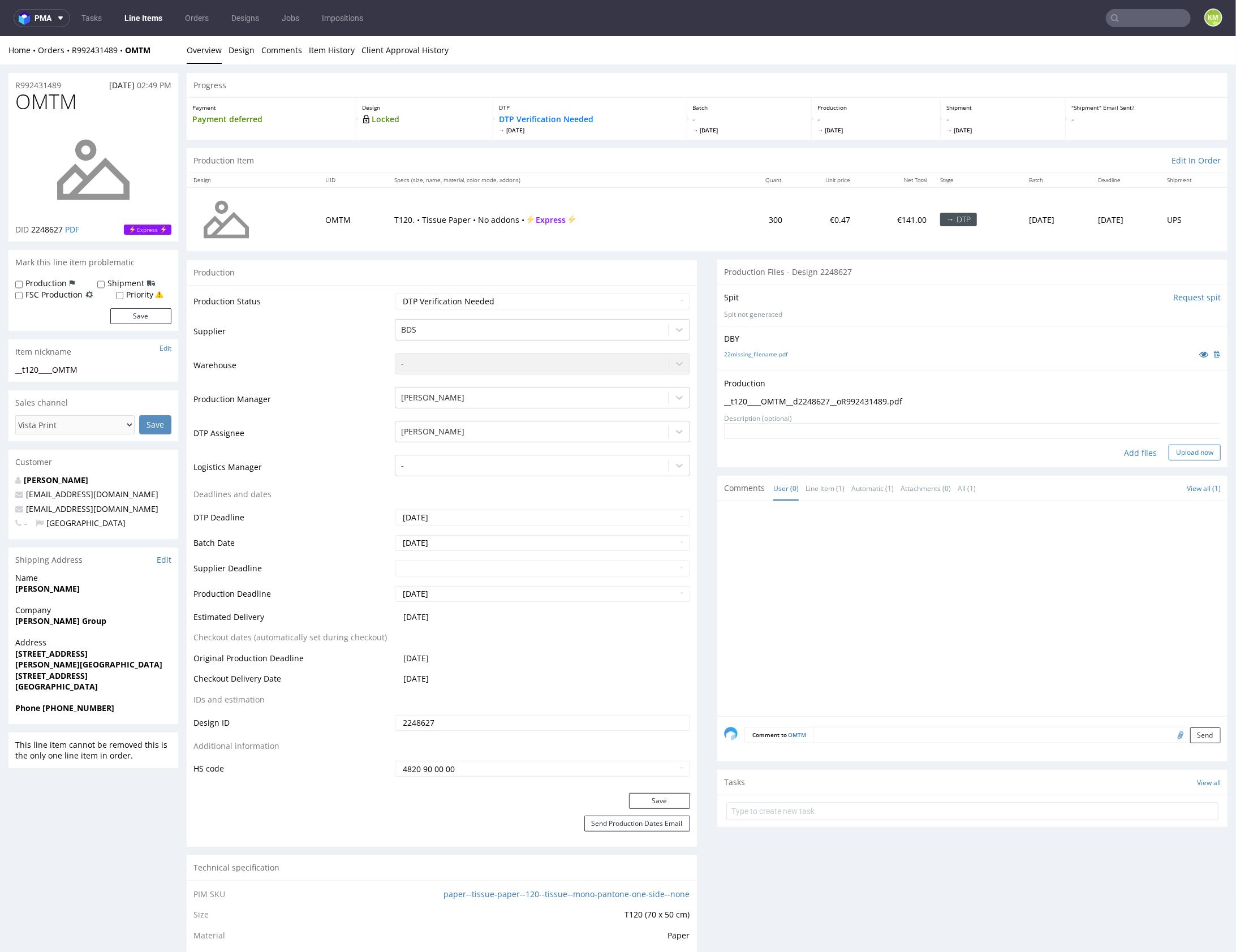
click at [1189, 453] on button "Upload now" at bounding box center [1194, 452] width 52 height 16
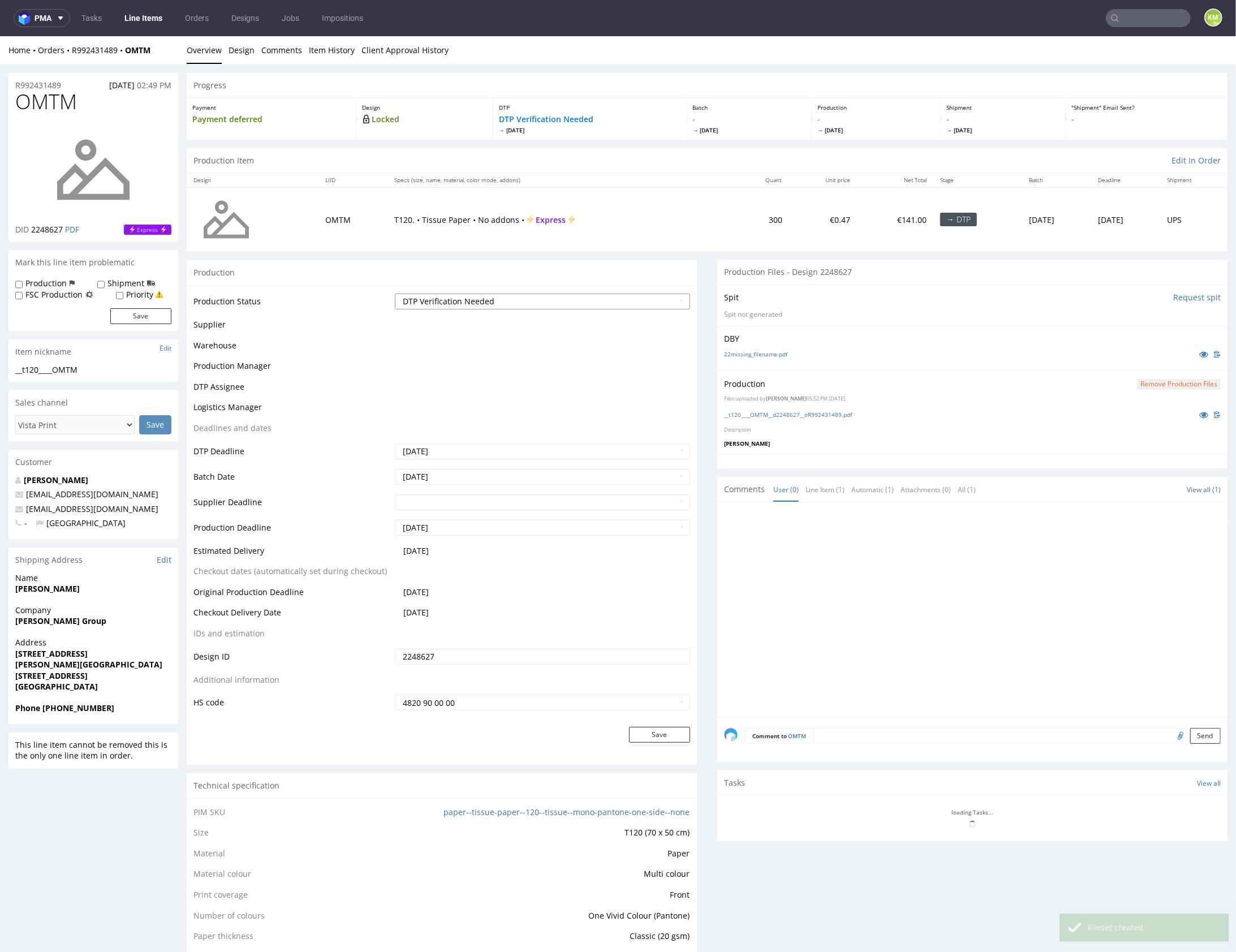
click at [643, 303] on select "Waiting for Artwork Waiting for Diecut Waiting for Mockup Waiting for DTP Waiti…" at bounding box center [542, 301] width 295 height 16
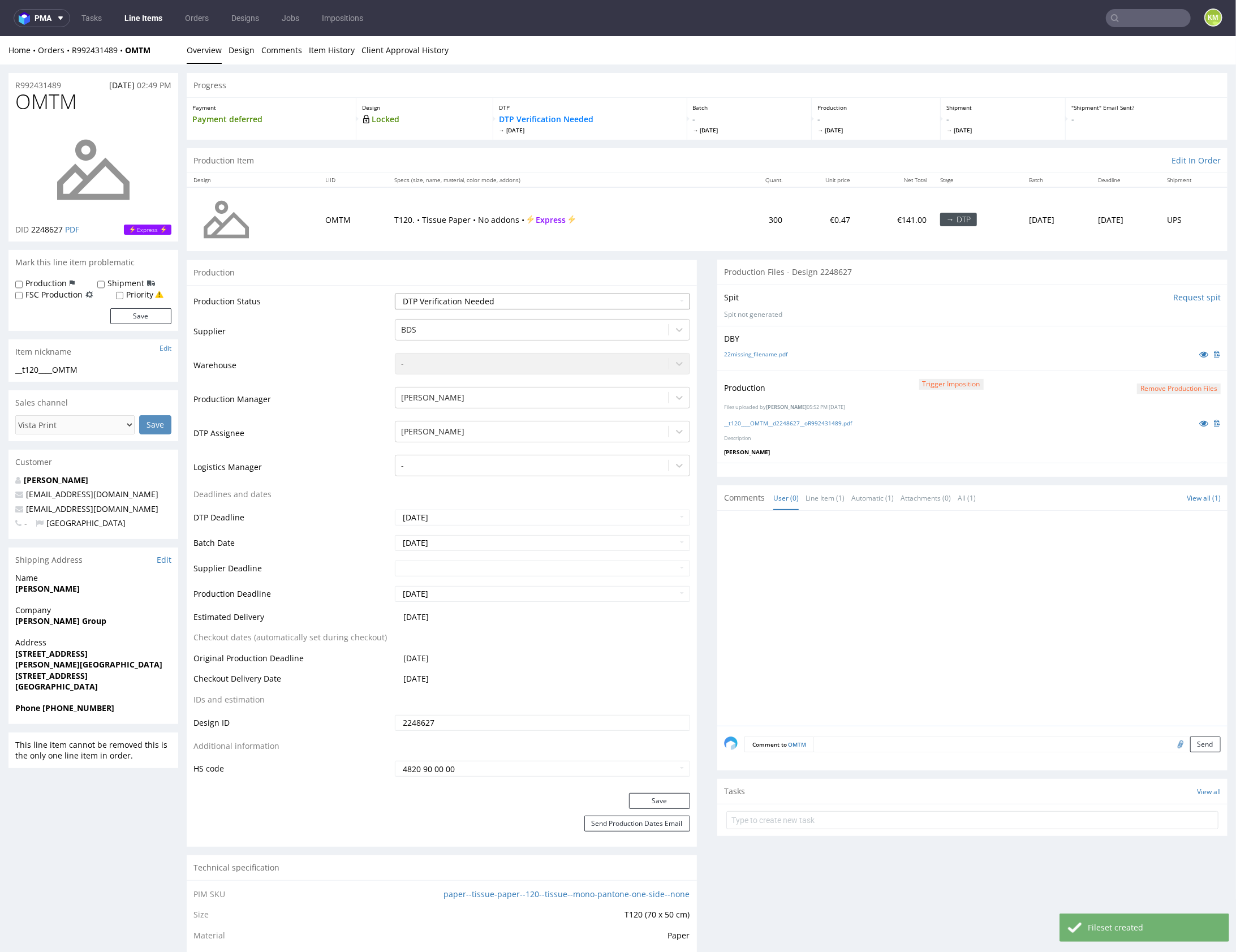
select select "dtp_production_ready"
click at [655, 794] on button "Save" at bounding box center [659, 800] width 61 height 16
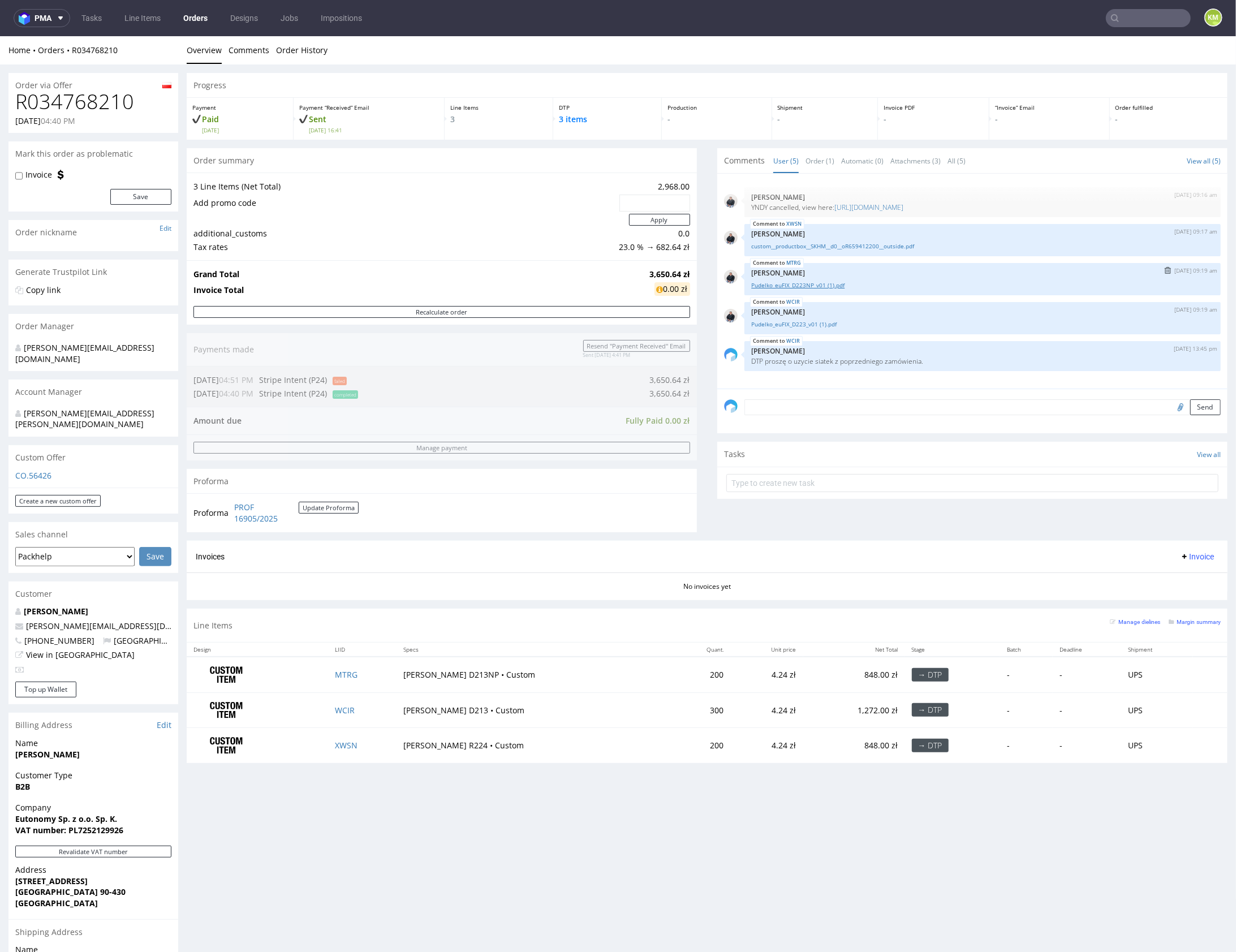
click at [817, 284] on link "Pudelko_euFIX_D223NP_v01 (1).pdf" at bounding box center [982, 284] width 463 height 9
click at [799, 323] on link "Pudelko_euFIX_D223_v01 (1).pdf" at bounding box center [982, 323] width 463 height 9
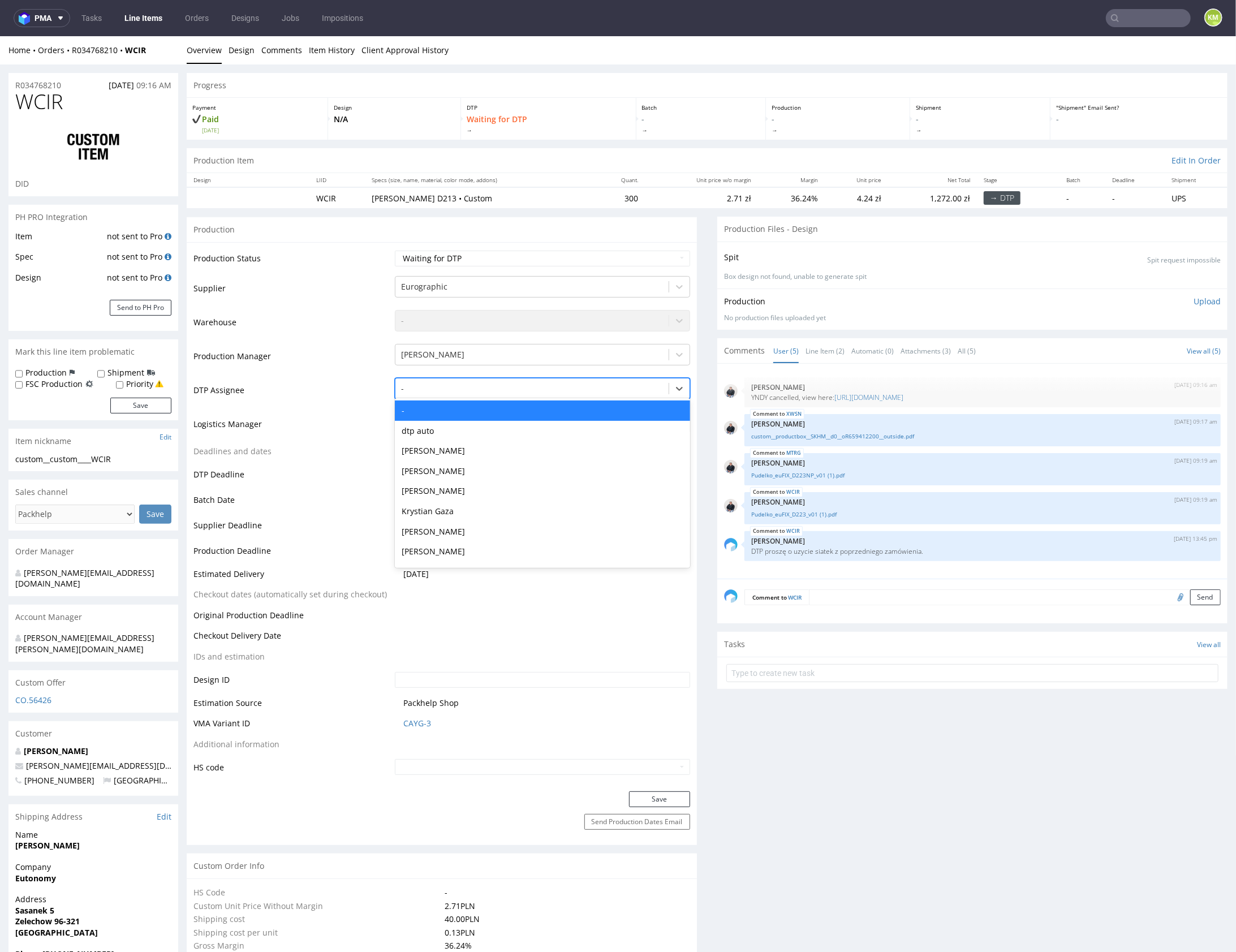
click at [493, 386] on div at bounding box center [532, 388] width 262 height 14
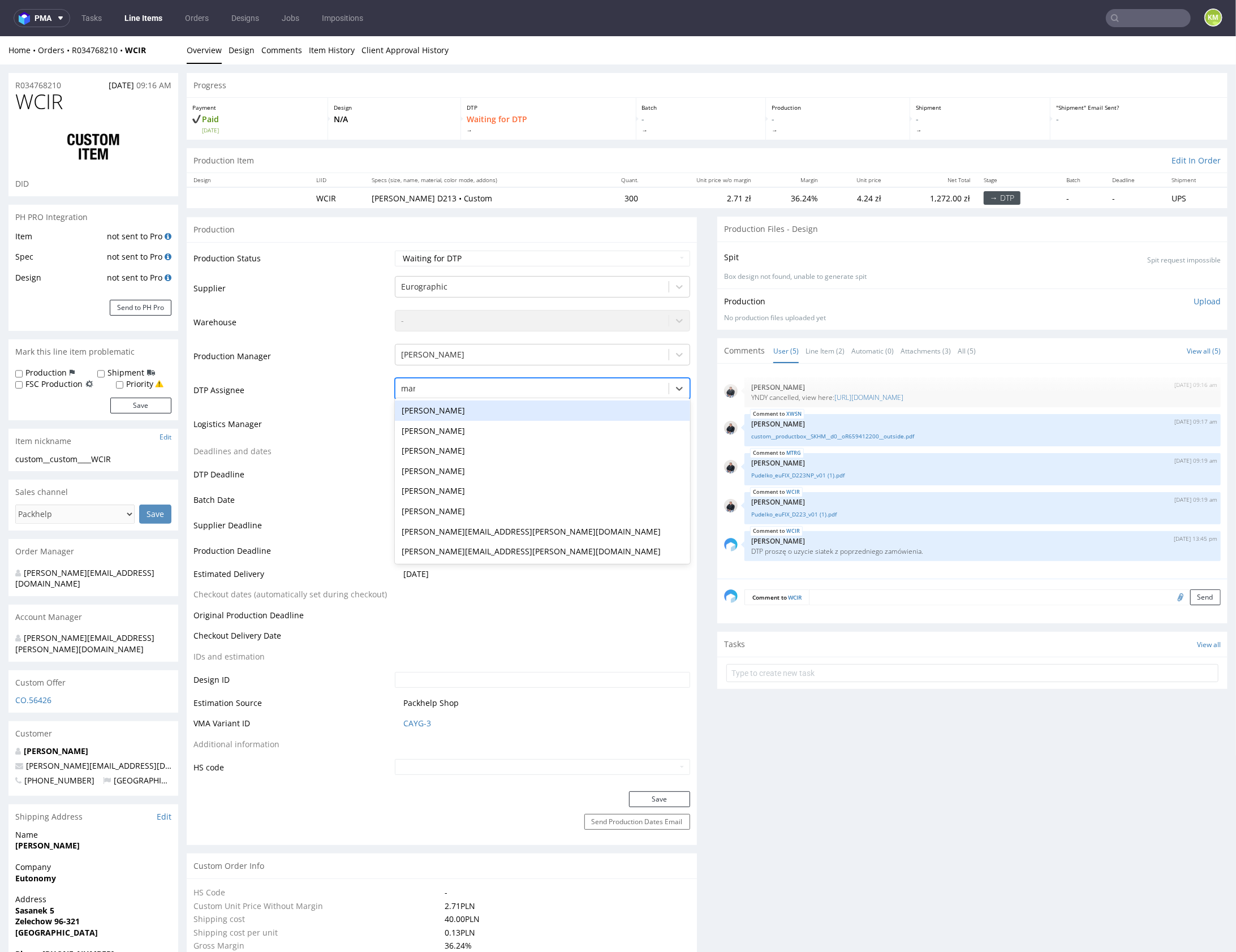
type input "mark"
click at [481, 411] on div "[PERSON_NAME]" at bounding box center [542, 410] width 295 height 20
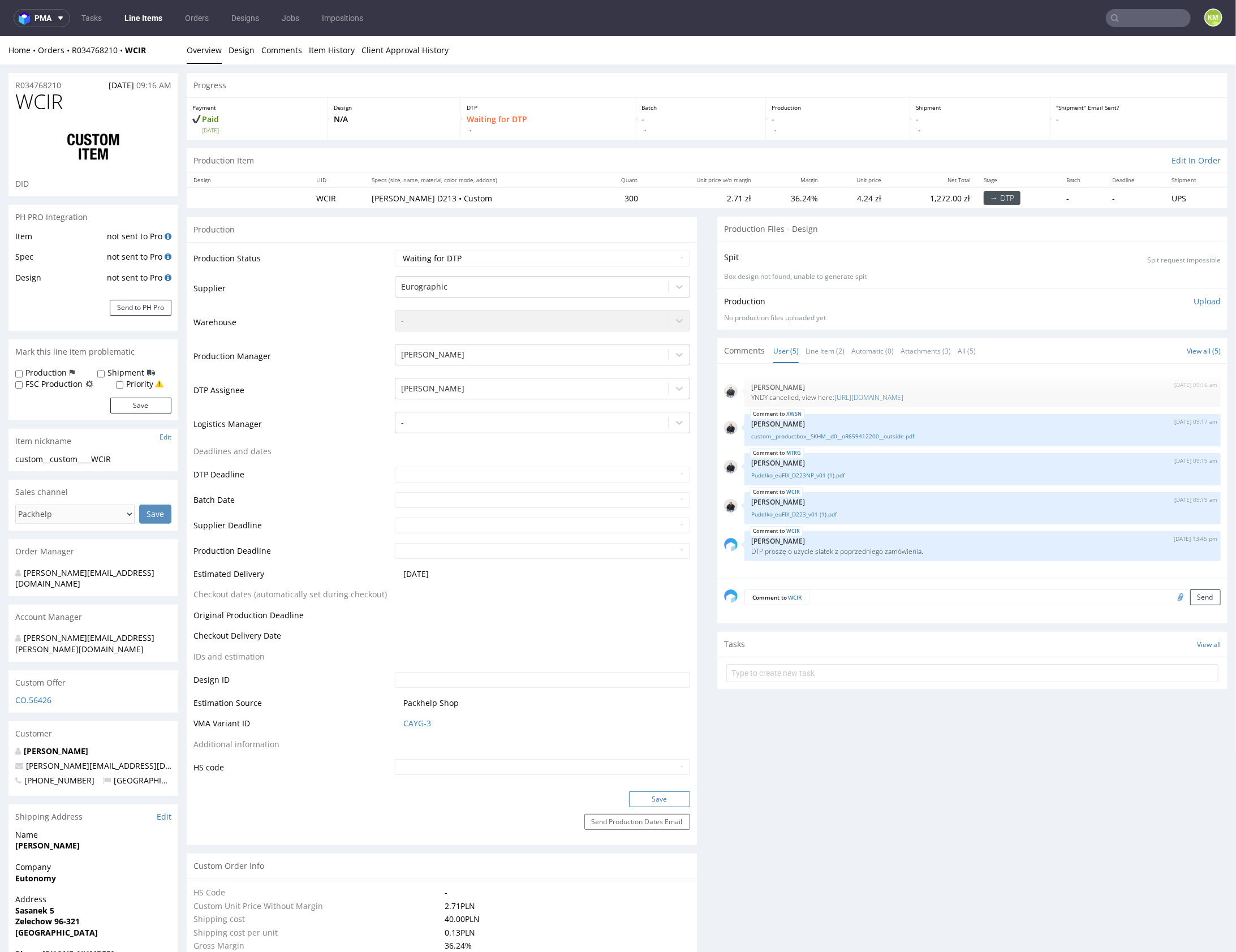
click at [663, 794] on button "Save" at bounding box center [659, 798] width 61 height 16
click at [824, 354] on link "Line Item (2)" at bounding box center [825, 350] width 39 height 24
click at [816, 352] on link "Line Item (1)" at bounding box center [825, 350] width 39 height 24
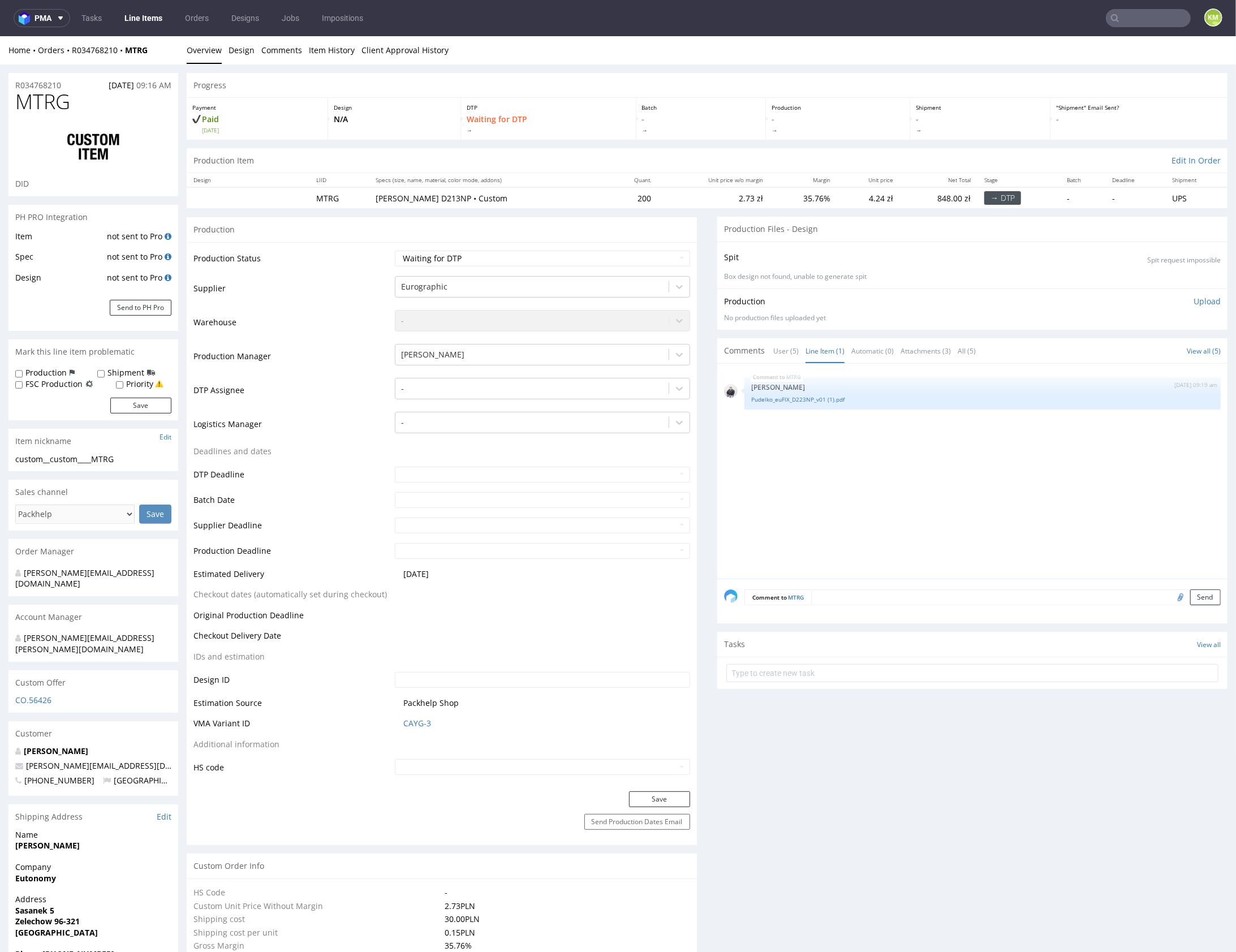
click at [849, 455] on div "MTRG 11th Aug 25 | 09:19 am Adrian Margula Pudelko_euFIX_D223NP_v01 (1).pdf" at bounding box center [975, 474] width 504 height 208
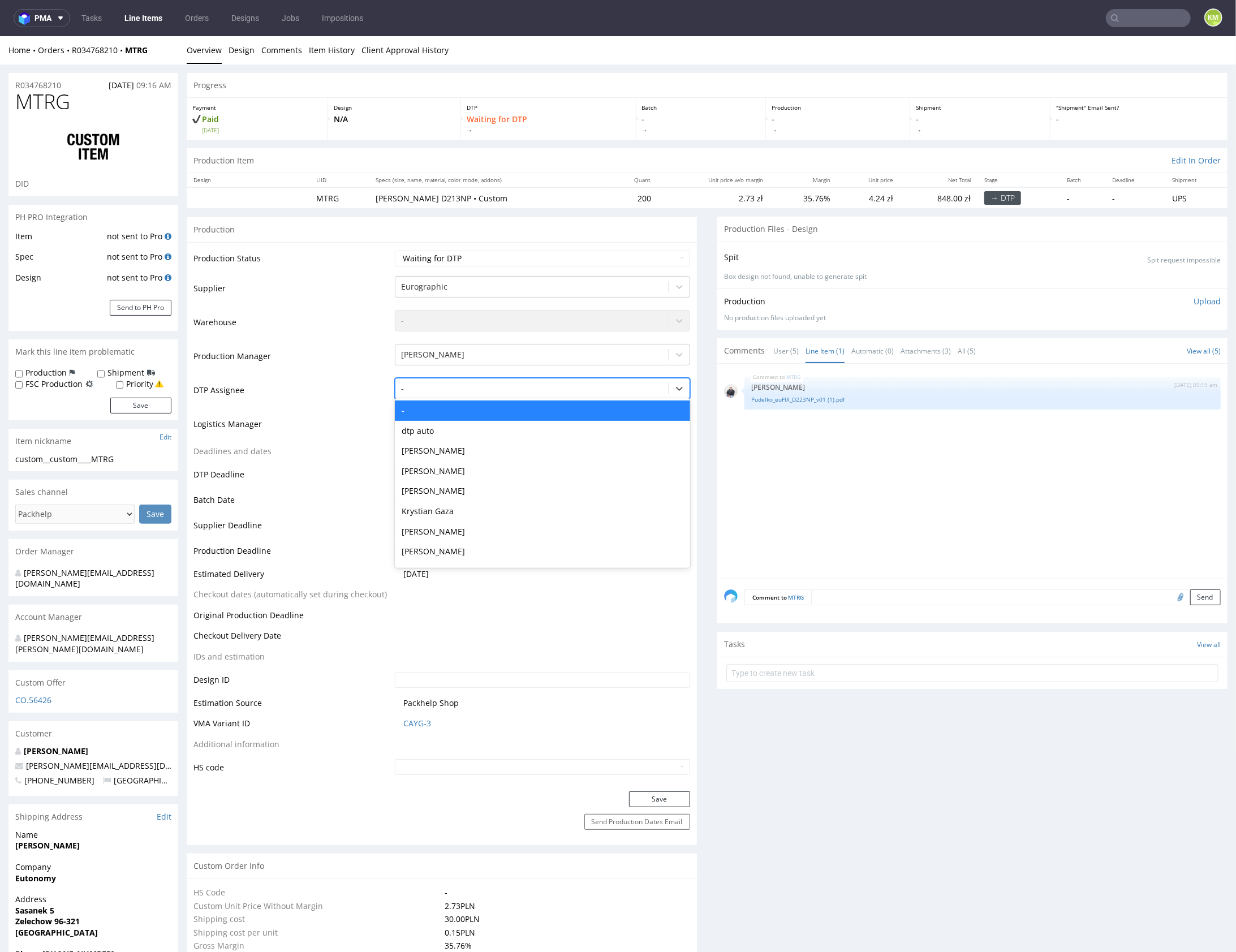
click at [461, 387] on div at bounding box center [532, 388] width 262 height 14
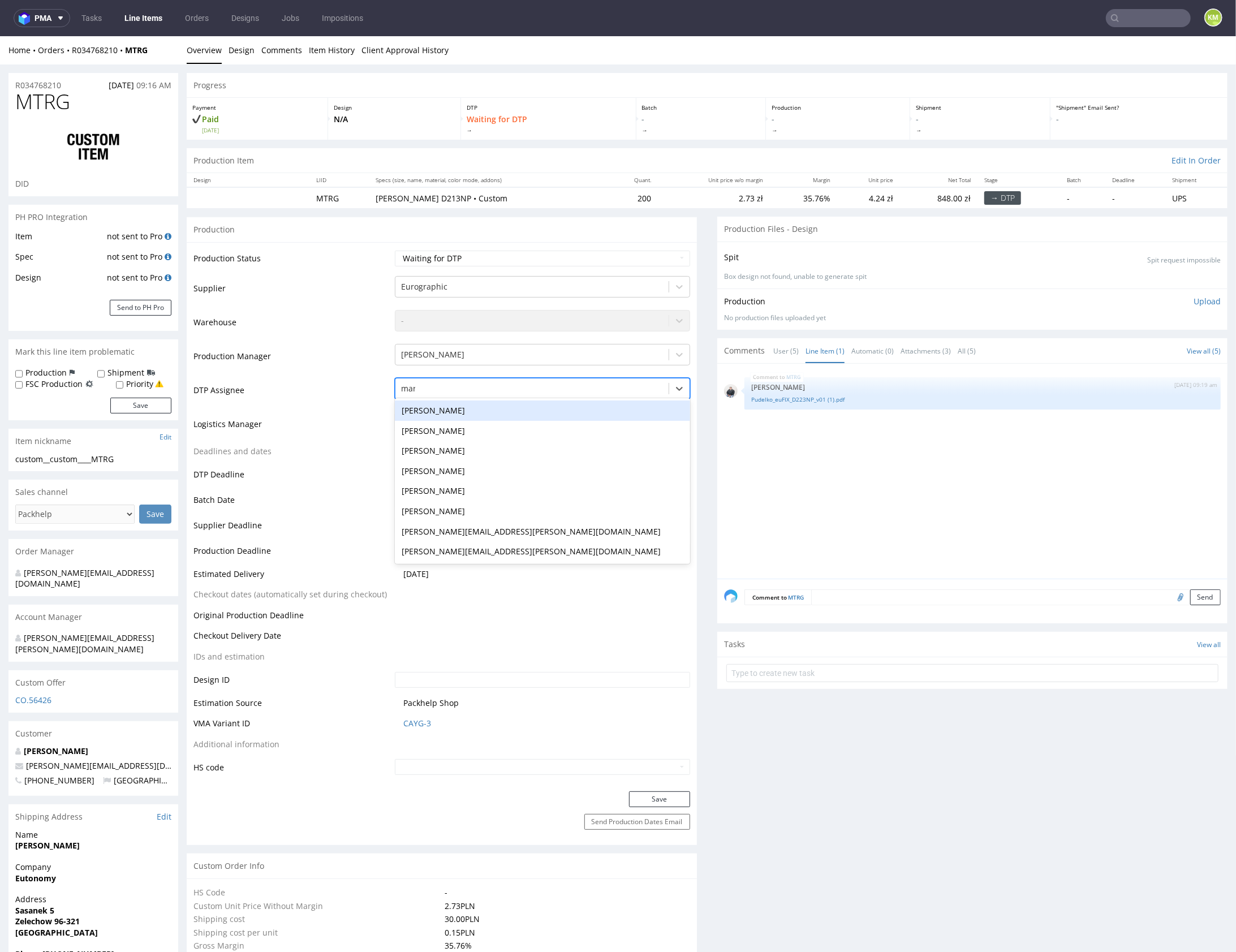
type input "mark"
click at [443, 407] on div "Karol Markowski" at bounding box center [542, 410] width 295 height 20
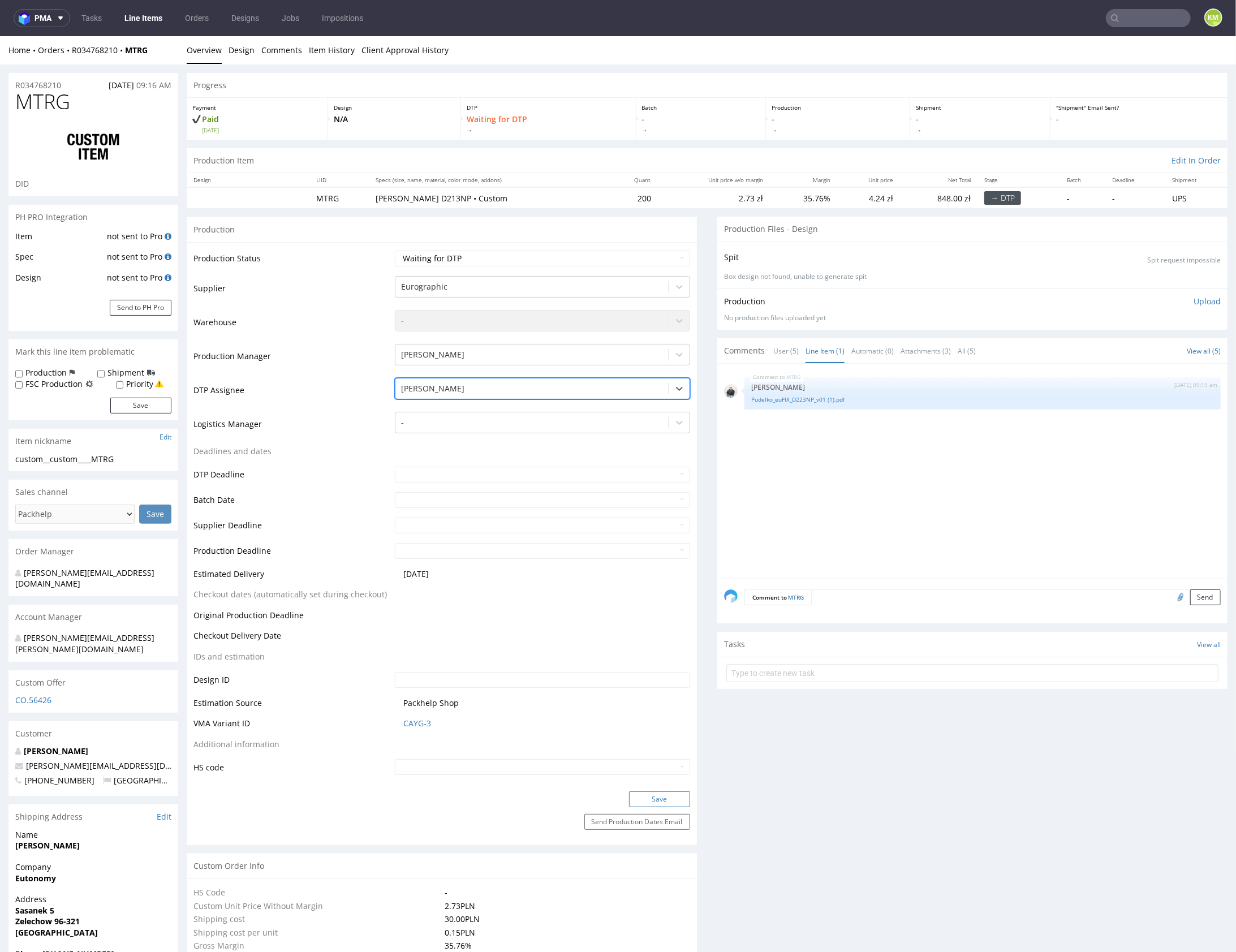
click at [659, 796] on button "Save" at bounding box center [659, 798] width 61 height 16
click at [829, 478] on div "MTRG 11th Aug 25 | 09:19 am Adrian Margula Pudelko_euFIX_D223NP_v01 (1).pdf" at bounding box center [975, 474] width 504 height 208
drag, startPoint x: 829, startPoint y: 478, endPoint x: 841, endPoint y: 480, distance: 12.2
click at [829, 478] on div "MTRG 11th Aug 25 | 09:19 am Adrian Margula Pudelko_euFIX_D223NP_v01 (1).pdf" at bounding box center [975, 474] width 504 height 208
click at [831, 452] on div "MTRG 11th Aug 25 | 09:19 am Adrian Margula Pudelko_euFIX_D223NP_v01 (1).pdf" at bounding box center [975, 474] width 504 height 208
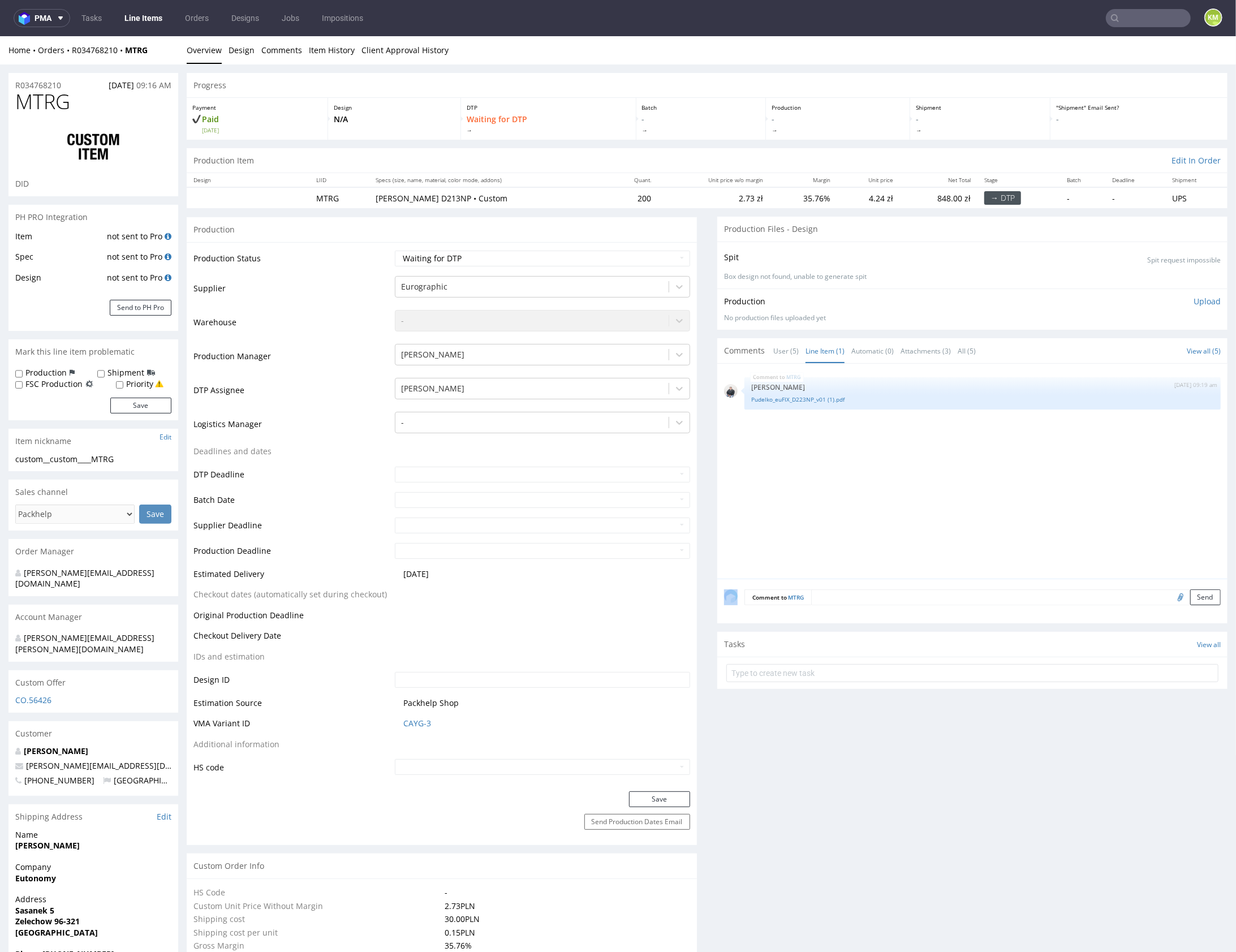
click at [831, 452] on div "MTRG 11th Aug 25 | 09:19 am Adrian Margula Pudelko_euFIX_D223NP_v01 (1).pdf" at bounding box center [975, 474] width 504 height 208
click at [806, 399] on link "Pudelko_euFIX_D223NP_v01 (1).pdf" at bounding box center [982, 398] width 463 height 9
click at [969, 526] on div "MTRG 11th Aug 25 | 09:19 am Adrian Margula Pudelko_euFIX_D223NP_v01 (1).pdf" at bounding box center [975, 474] width 504 height 208
drag, startPoint x: 82, startPoint y: 458, endPoint x: 61, endPoint y: 459, distance: 21.0
click at [82, 458] on div "custom__custom____MTRG" at bounding box center [93, 459] width 156 height 11
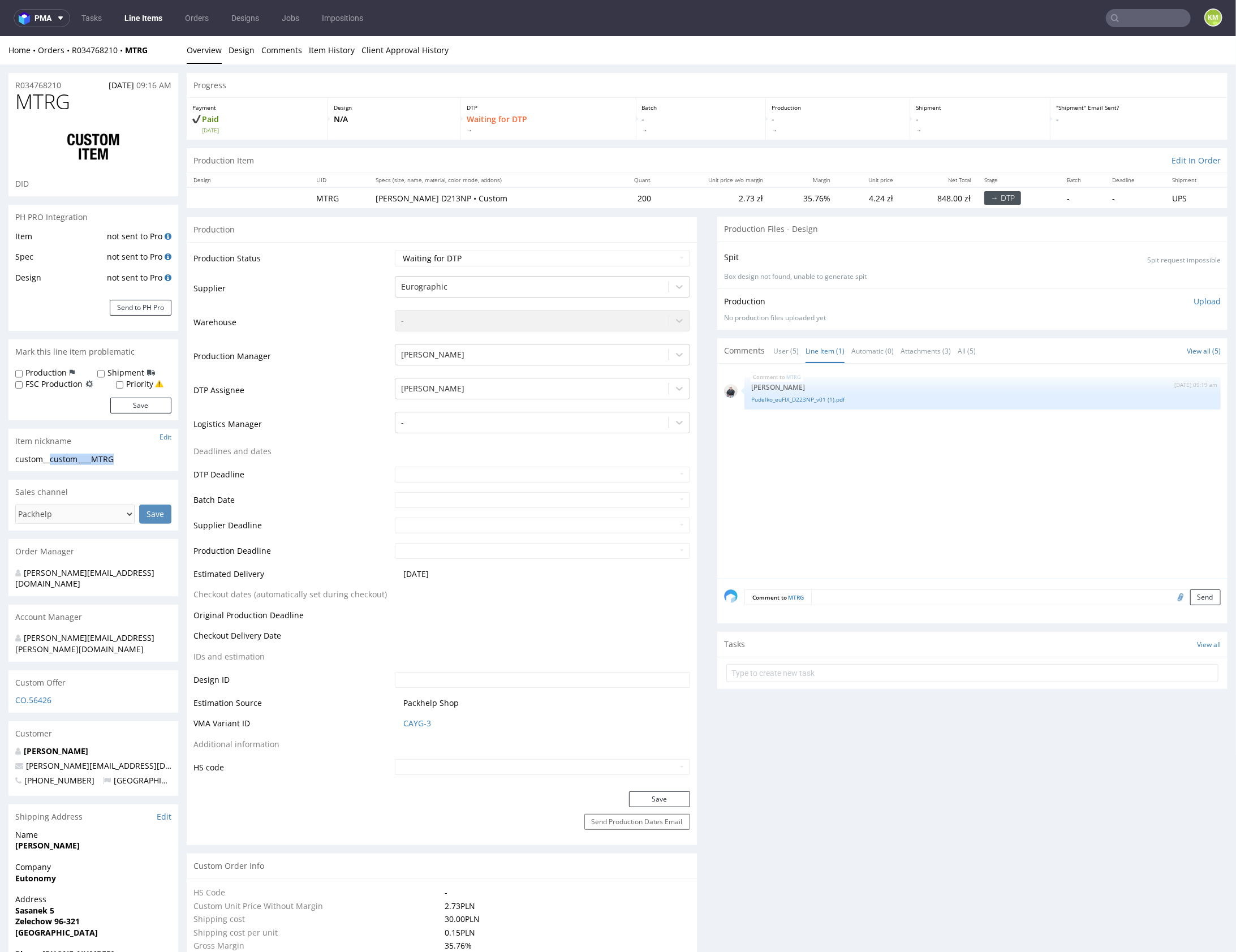
drag, startPoint x: 51, startPoint y: 458, endPoint x: 129, endPoint y: 460, distance: 78.0
click at [129, 460] on div "custom__custom____MTRG" at bounding box center [93, 459] width 156 height 11
copy div "custom____MTRG"
copy link "R034768210"
click at [582, 259] on select "Waiting for Artwork Waiting for Diecut Waiting for Mockup Waiting for DTP Waiti…" at bounding box center [542, 258] width 295 height 16
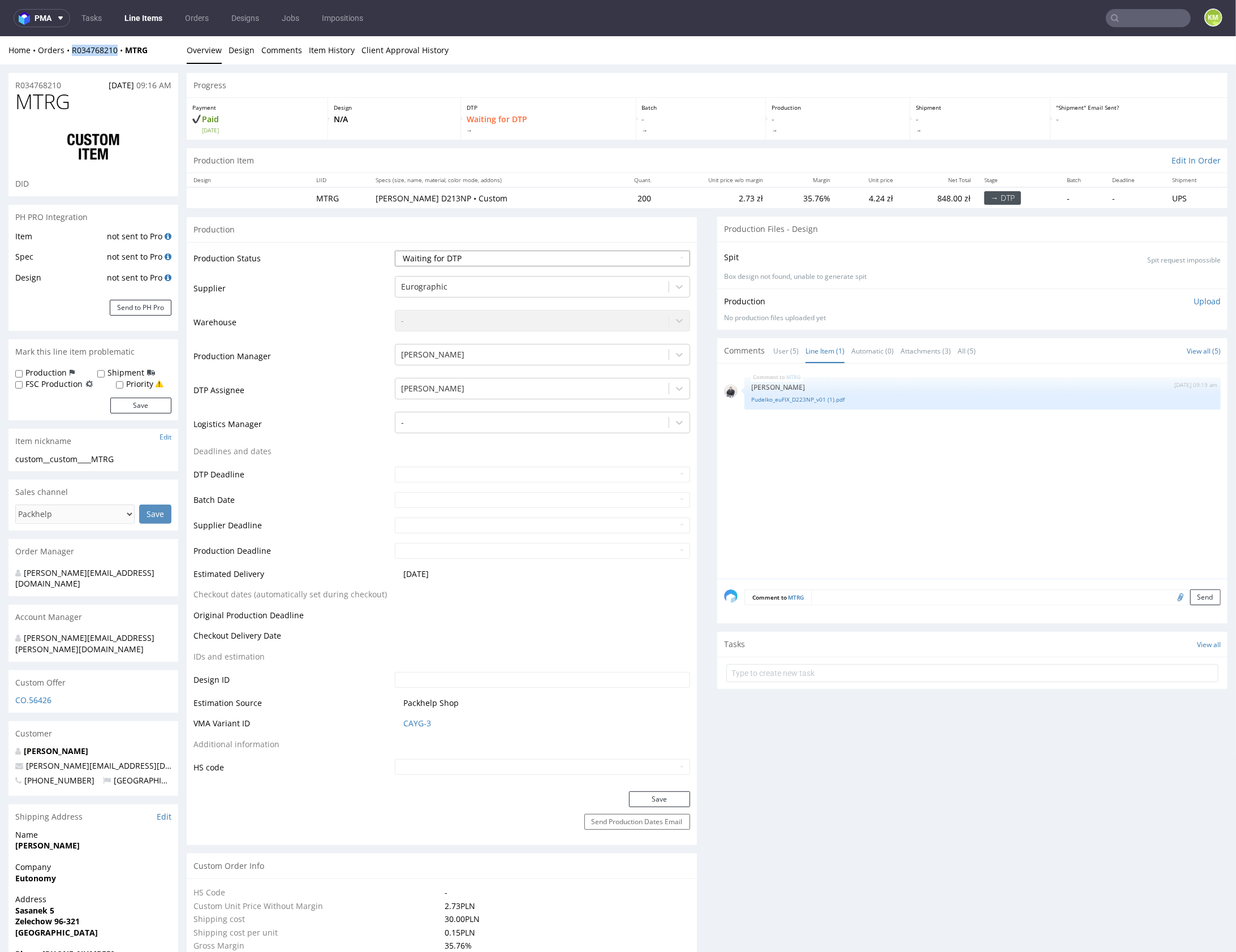
select select "dtp_ca_needed"
click at [668, 798] on button "Save" at bounding box center [659, 798] width 61 height 16
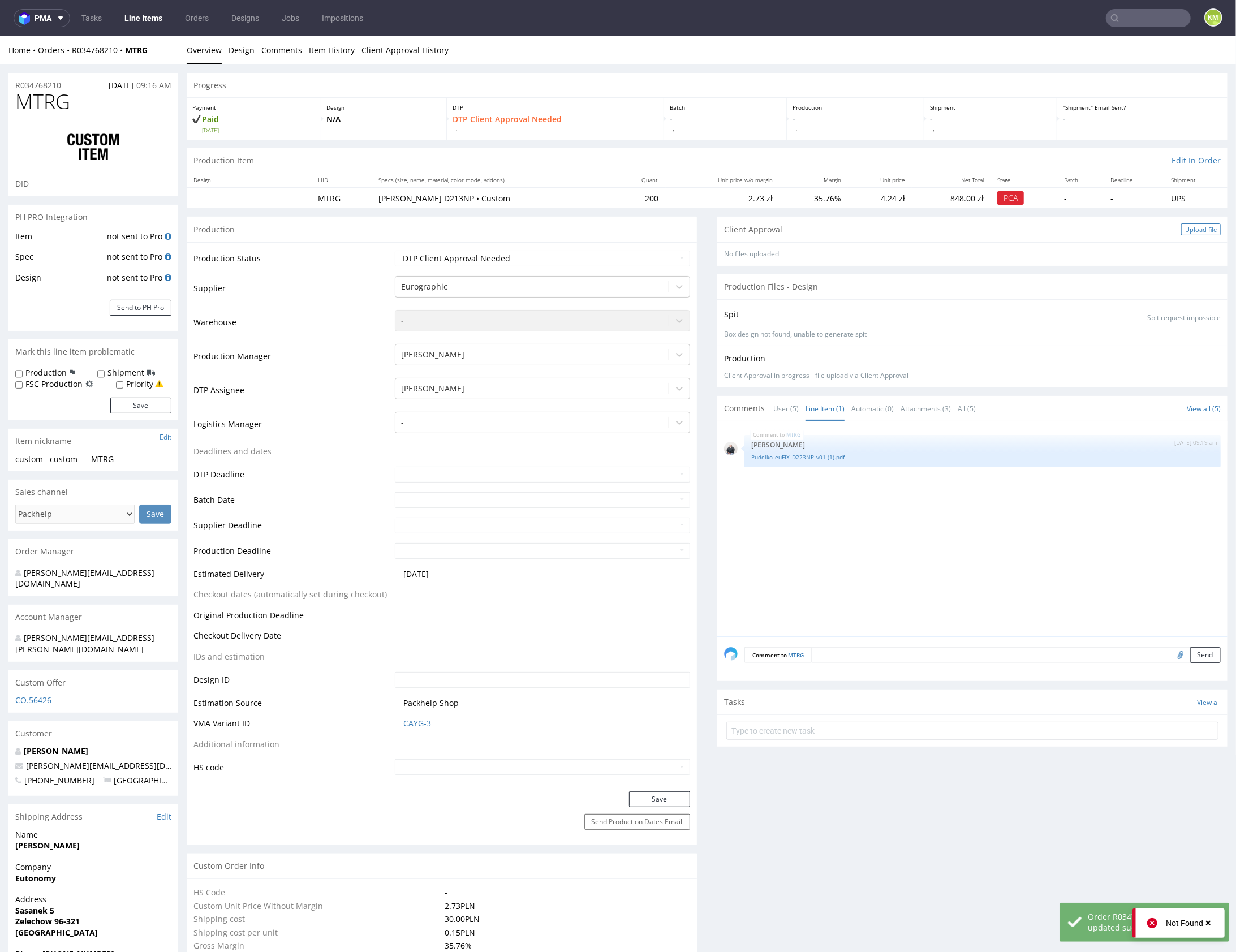
click at [1192, 226] on div "Upload file" at bounding box center [1201, 229] width 40 height 12
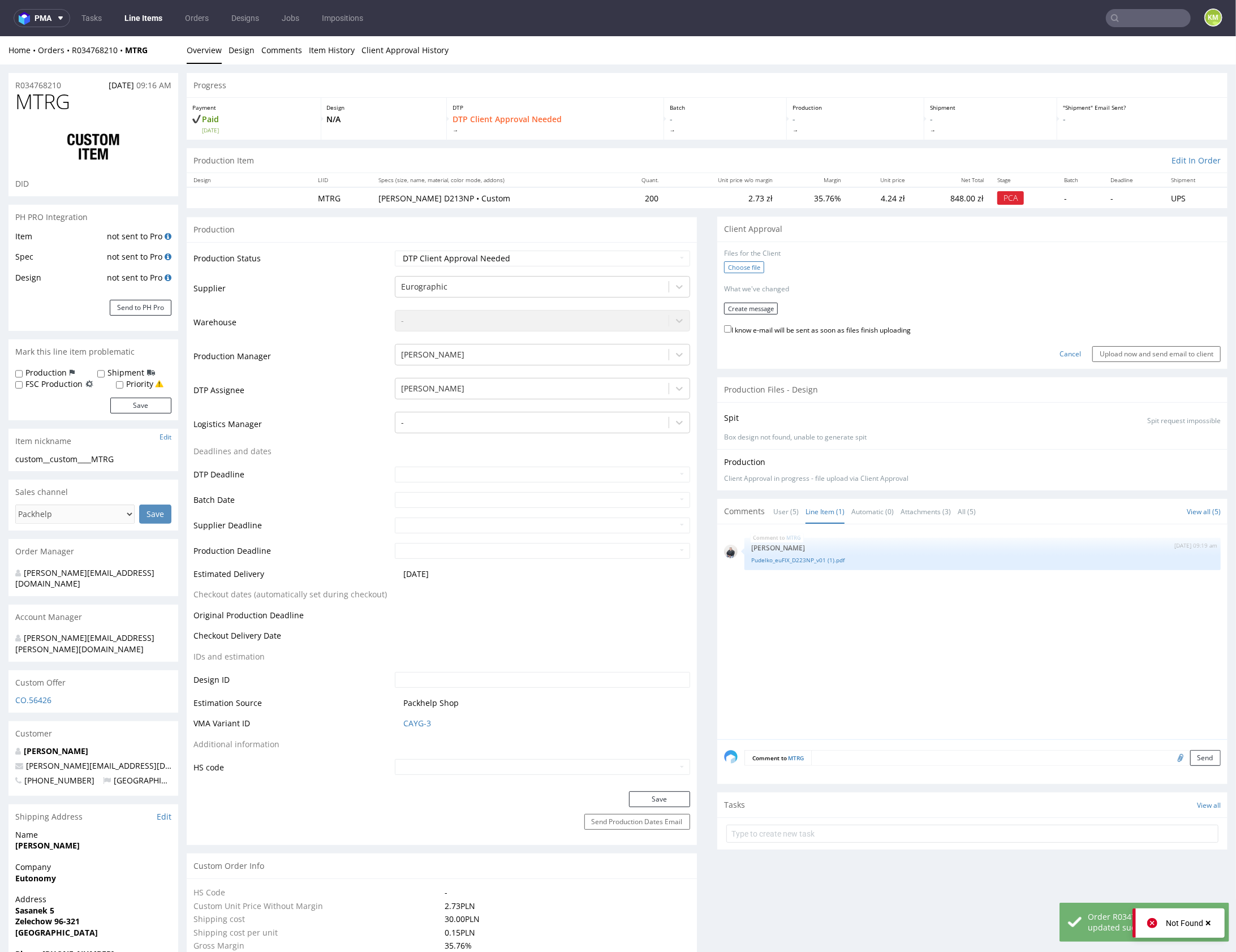
click at [751, 264] on label "Choose file" at bounding box center [744, 267] width 40 height 12
click at [0, 36] on input "Choose file" at bounding box center [0, 36] width 0 height 0
click at [747, 303] on button "Create message" at bounding box center [750, 304] width 53 height 12
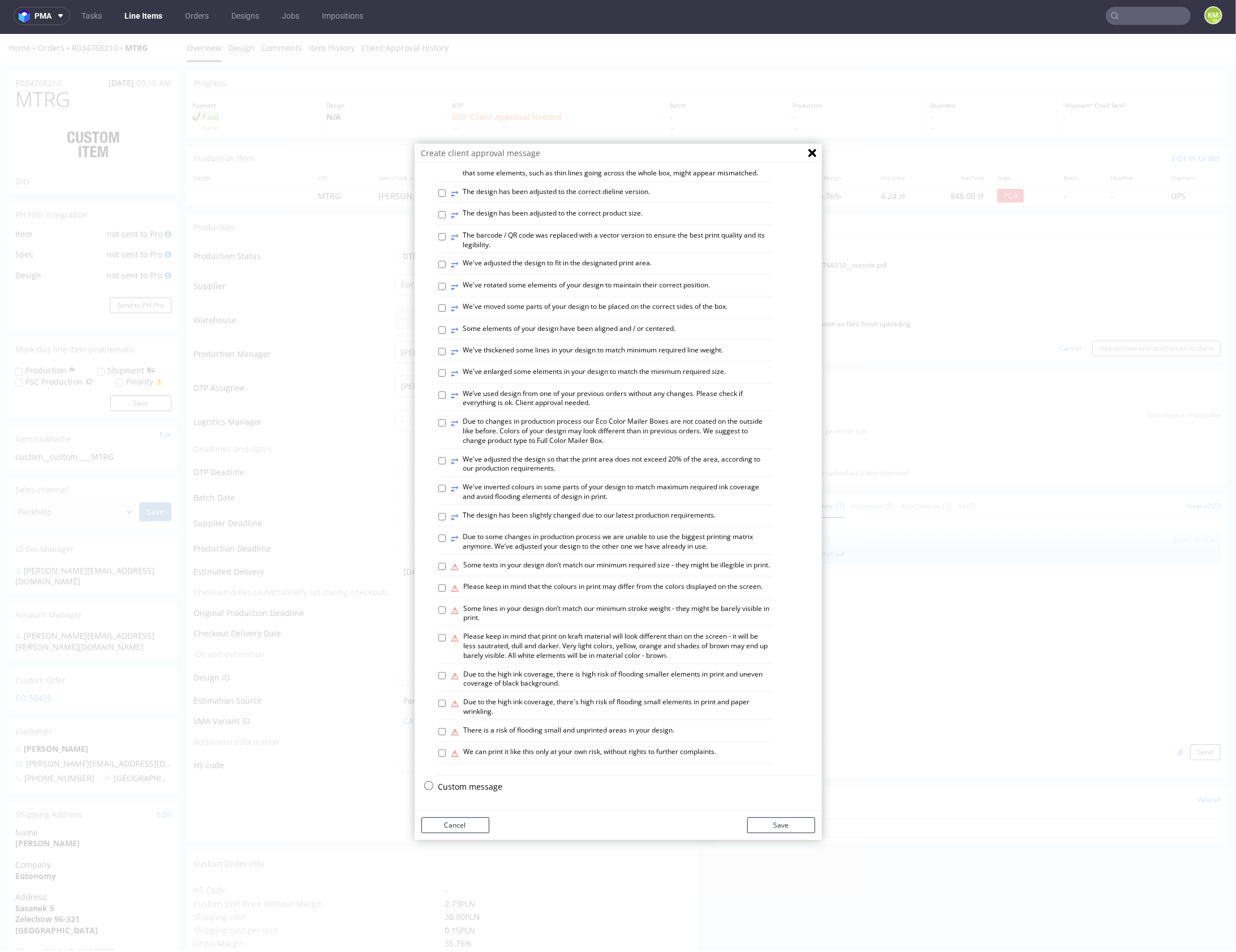
scroll to position [3, 0]
click at [475, 782] on p "Custom message" at bounding box center [626, 785] width 377 height 11
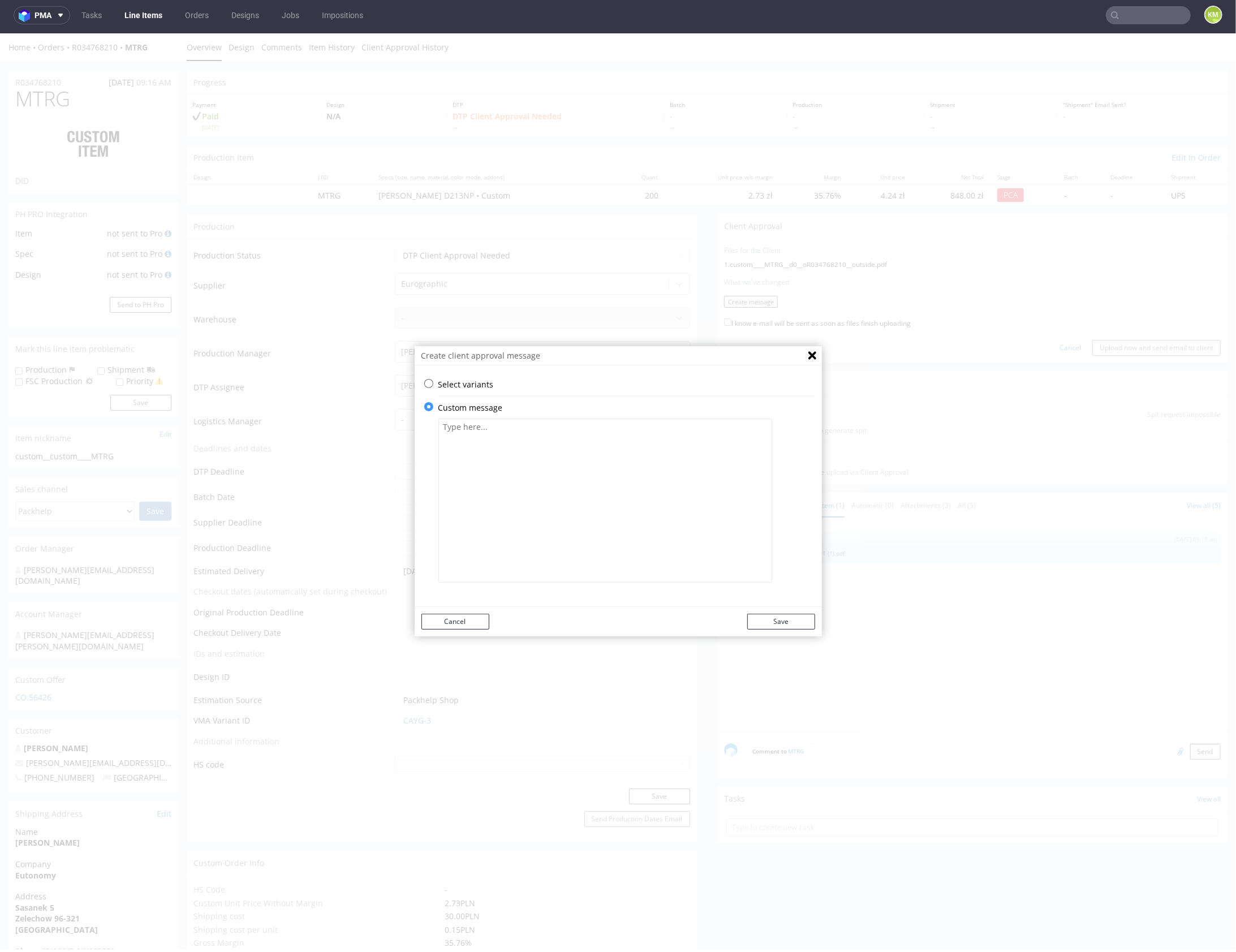
click at [525, 464] on textarea at bounding box center [605, 500] width 334 height 164
paste textarea "Projekt zmienił się z technicznego punktu widzenia. Loga na bocznych panelach z…"
type textarea "Projekt zmienił się z technicznego punktu widzenia. Loga na bocznych panelach z…"
click at [782, 623] on button "Save" at bounding box center [781, 621] width 68 height 16
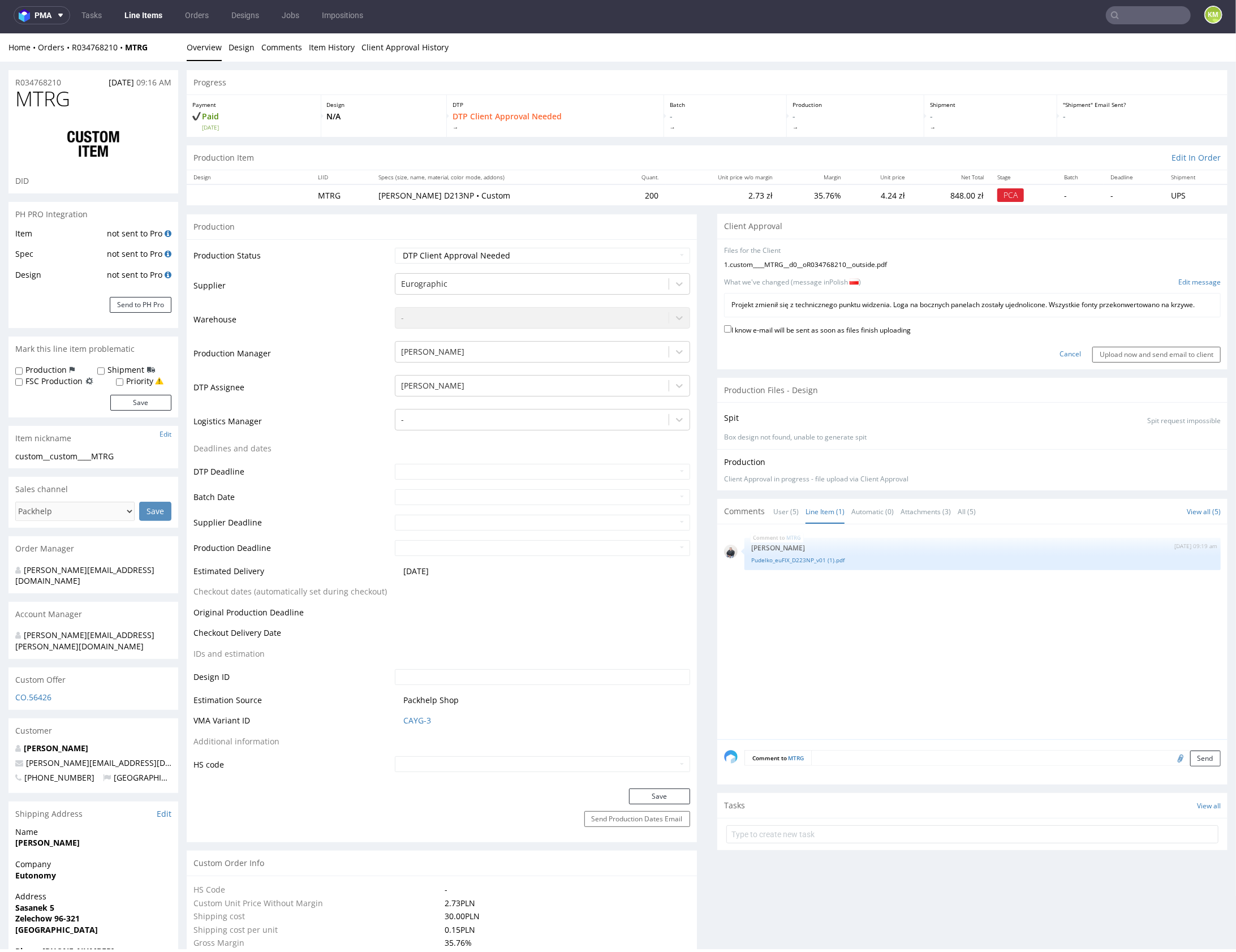
click at [826, 335] on label "I know e-mail will be sent as soon as files finish uploading" at bounding box center [817, 329] width 187 height 13
click at [731, 332] on input "I know e-mail will be sent as soon as files finish uploading" at bounding box center [727, 328] width 7 height 7
checkbox input "true"
click at [1149, 362] on input "Upload now and send email to client" at bounding box center [1156, 354] width 129 height 16
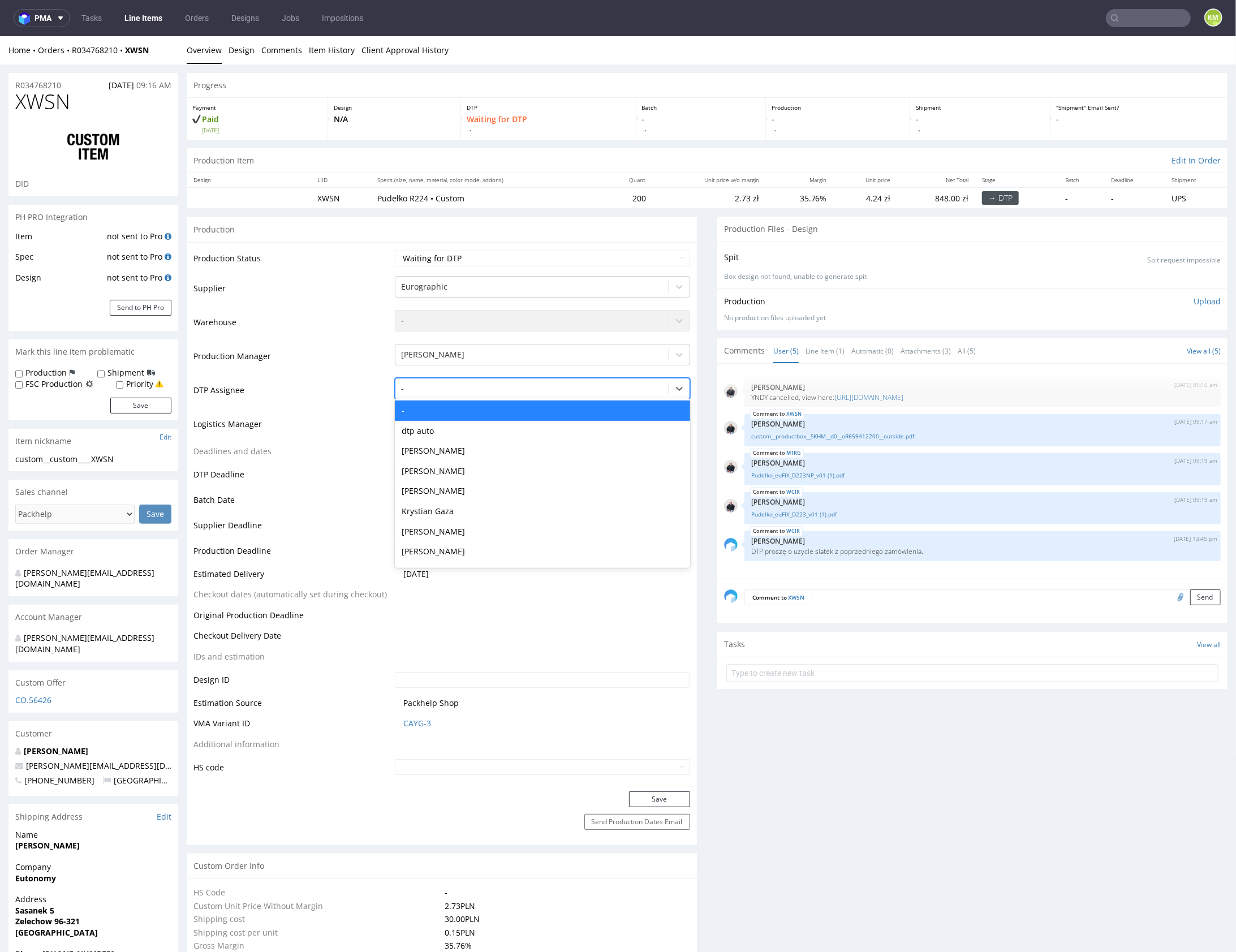
click at [533, 381] on div at bounding box center [532, 388] width 262 height 14
type input "mark"
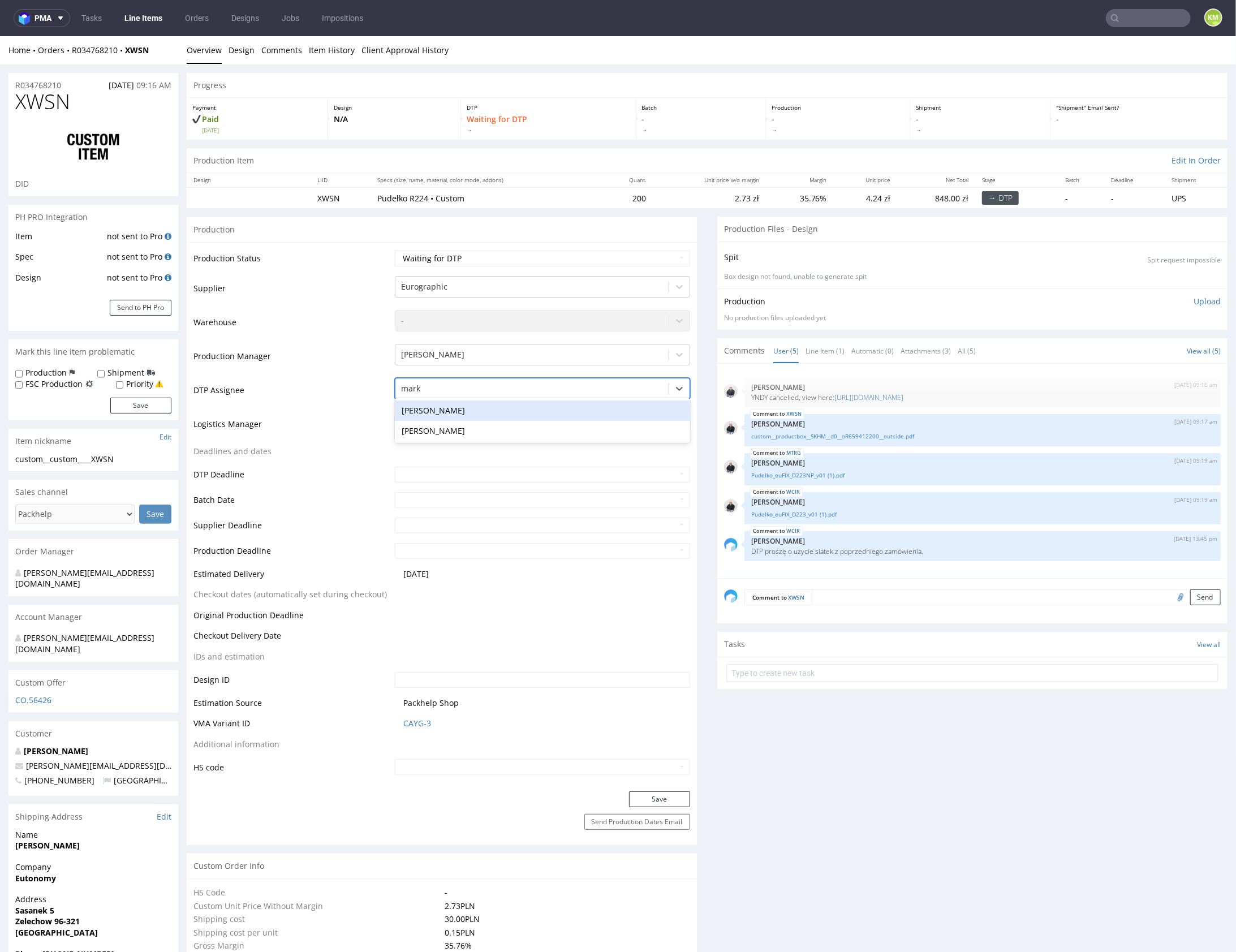
click at [514, 402] on div "Karol Markowski" at bounding box center [542, 410] width 295 height 20
click at [668, 796] on button "Save" at bounding box center [659, 798] width 61 height 16
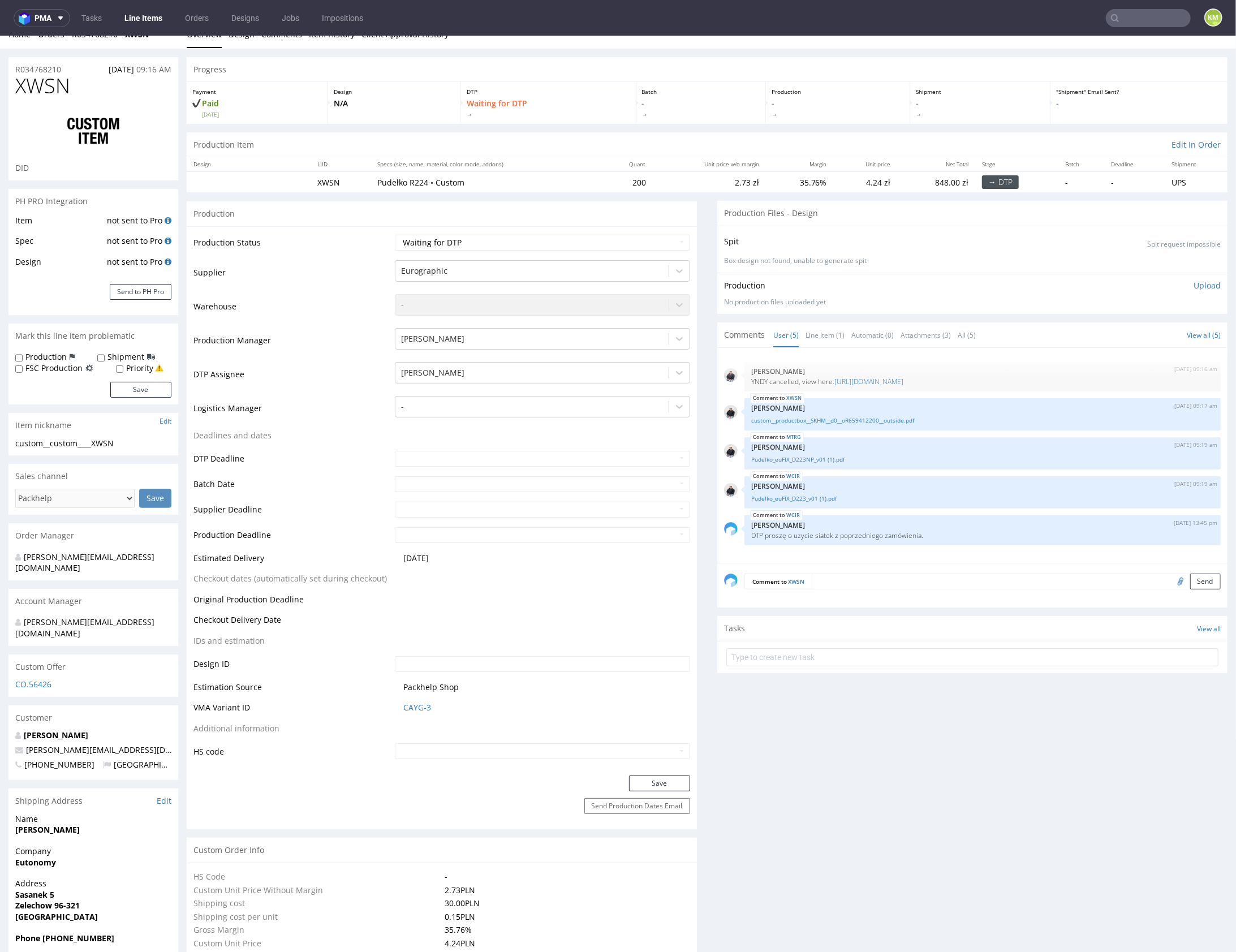
scroll to position [22, 0]
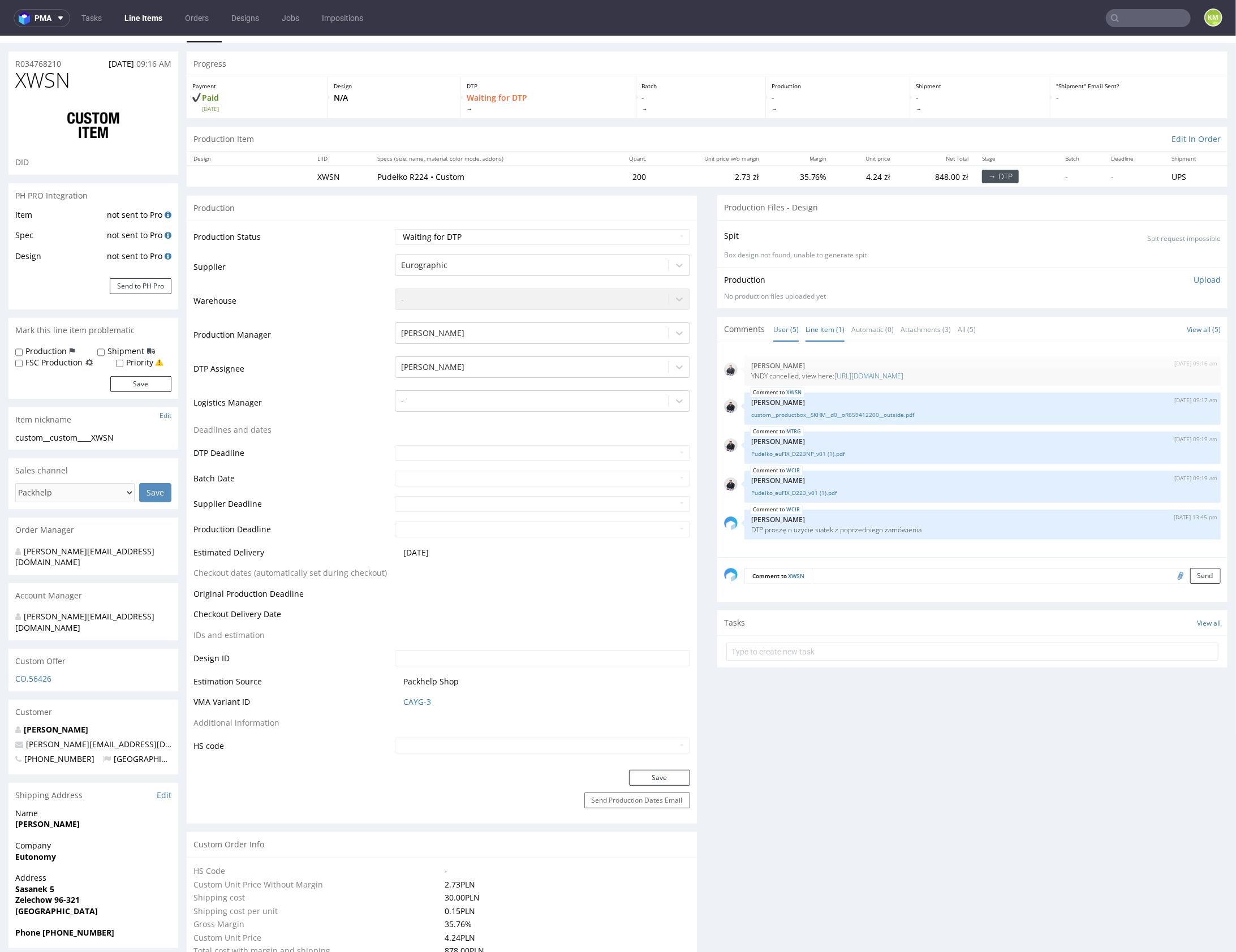
click at [813, 327] on link "Line Item (1)" at bounding box center [825, 329] width 39 height 24
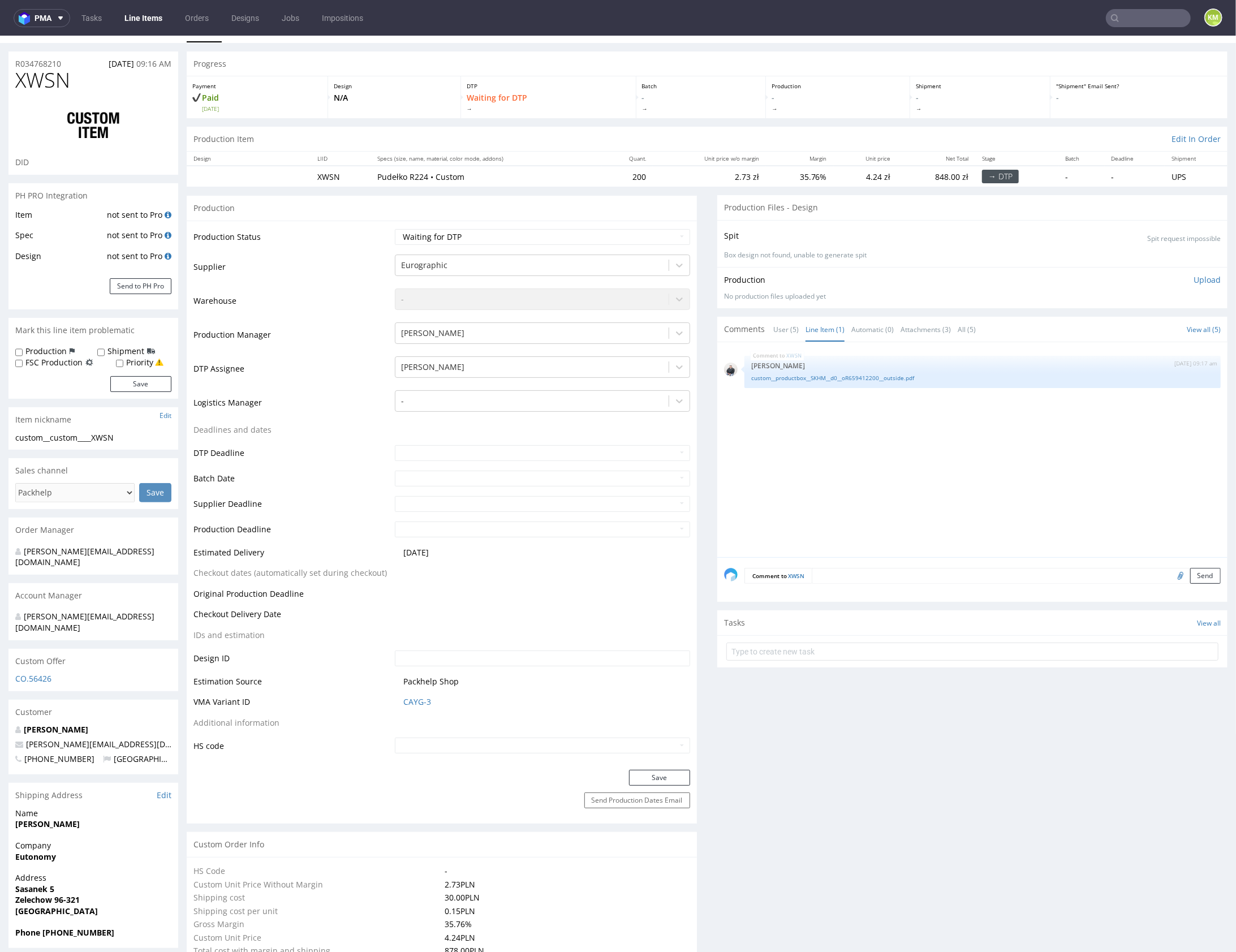
click at [870, 443] on div "XWSN 11th Aug 25 | 09:17 am Adrian Margula custom__productbox__SKHM__d0__oR6594…" at bounding box center [975, 452] width 504 height 208
click at [867, 457] on div "XWSN 11th Aug 25 | 09:17 am Adrian Margula custom__productbox__SKHM__d0__oR6594…" at bounding box center [975, 452] width 504 height 208
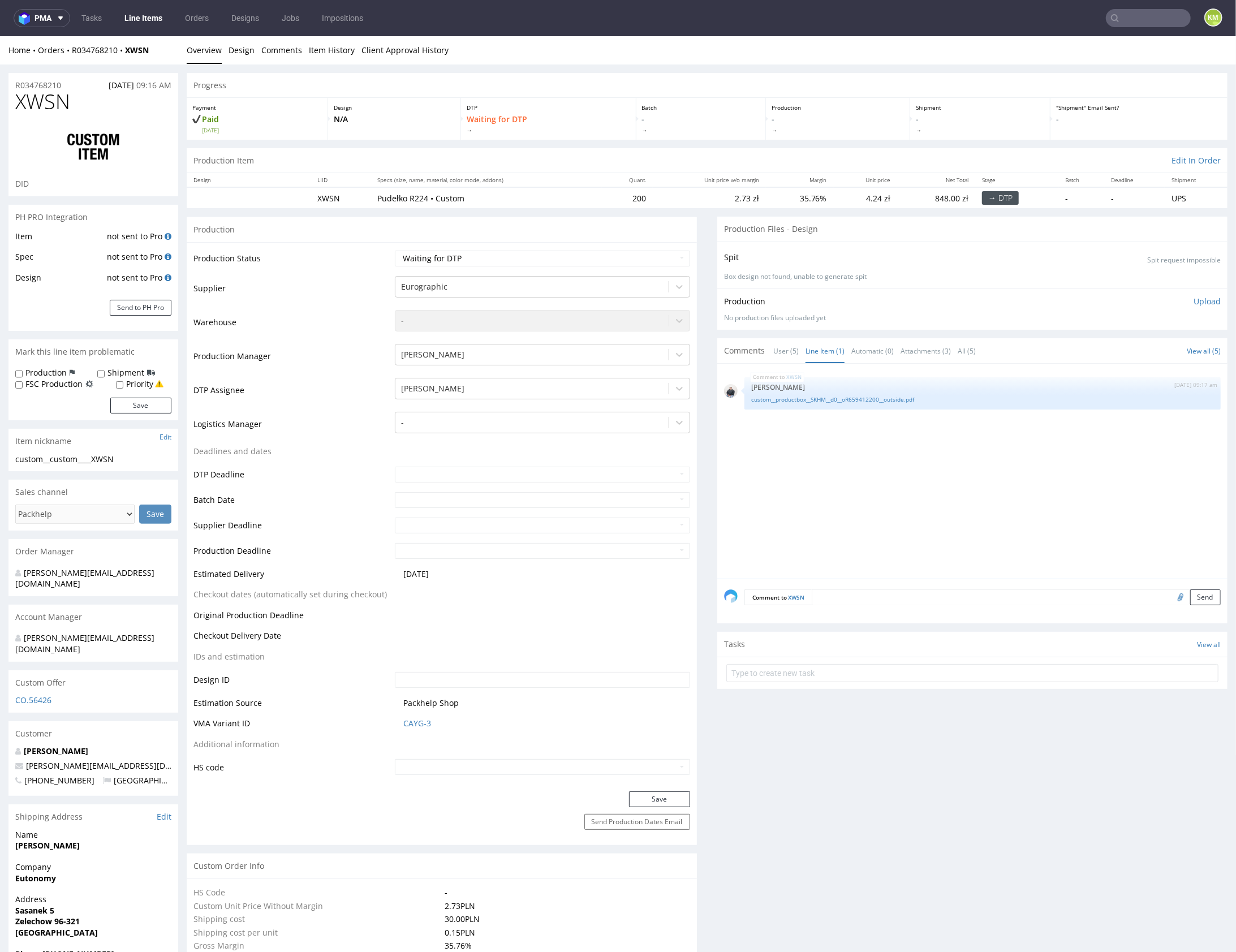
click at [880, 486] on div "XWSN 11th Aug 25 | 09:17 am Adrian Margula custom__productbox__SKHM__d0__oR6594…" at bounding box center [975, 474] width 504 height 208
click at [895, 508] on div "XWSN 11th Aug 25 | 09:17 am Adrian Margula custom__productbox__SKHM__d0__oR6594…" at bounding box center [975, 474] width 504 height 208
click at [908, 470] on div "XWSN 11th Aug 25 | 09:17 am Adrian Margula custom__productbox__SKHM__d0__oR6594…" at bounding box center [975, 474] width 504 height 208
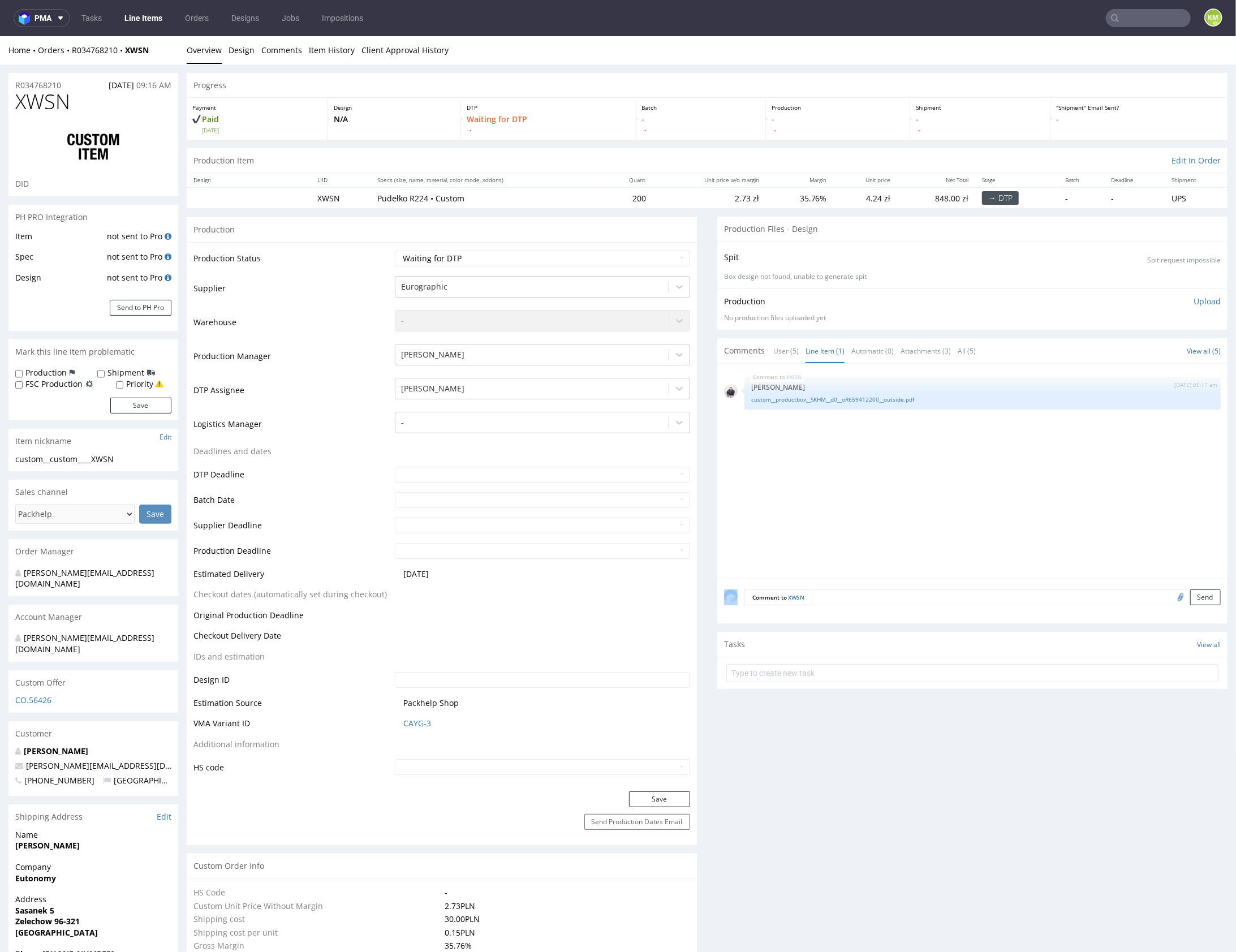
click at [922, 468] on div "XWSN 11th Aug 25 | 09:17 am Adrian Margula custom__productbox__SKHM__d0__oR6594…" at bounding box center [975, 474] width 504 height 208
click at [876, 398] on link "custom__productbox__SKHM__d0__oR659412200__outside.pdf" at bounding box center [982, 398] width 463 height 9
click at [937, 470] on div "XWSN 11th Aug 25 | 09:17 am Adrian Margula custom__productbox__SKHM__d0__oR6594…" at bounding box center [975, 474] width 504 height 208
drag, startPoint x: 937, startPoint y: 470, endPoint x: 874, endPoint y: 437, distance: 71.1
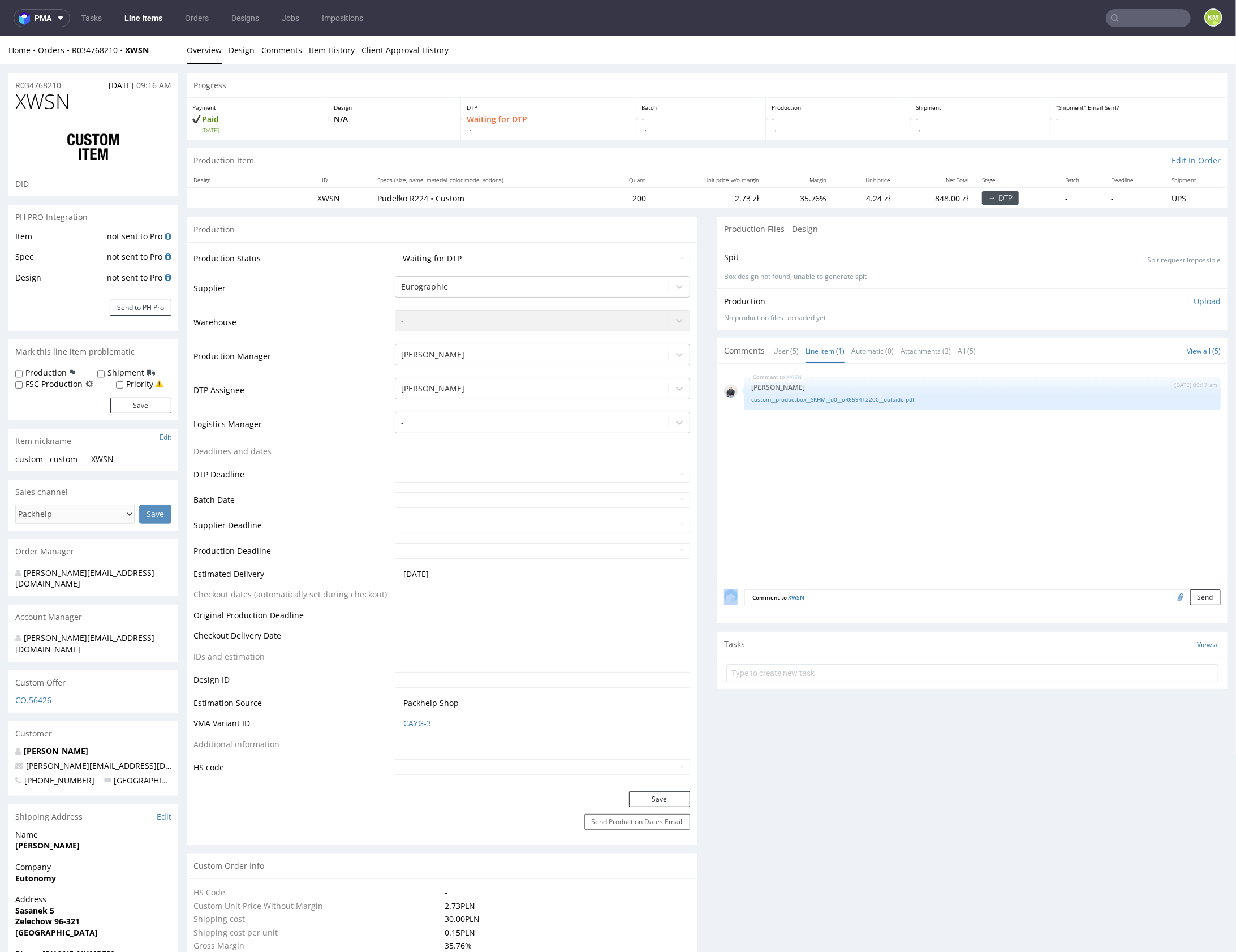
click at [937, 469] on div "XWSN 11th Aug 25 | 09:17 am Adrian Margula custom__productbox__SKHM__d0__oR6594…" at bounding box center [975, 474] width 504 height 208
click at [852, 398] on link "custom__productbox__SKHM__d0__oR659412200__outside.pdf" at bounding box center [982, 398] width 463 height 9
click at [954, 473] on div "XWSN 11th Aug 25 | 09:17 am Adrian Margula custom__productbox__SKHM__d0__oR6594…" at bounding box center [975, 474] width 504 height 208
click at [950, 472] on div "XWSN 11th Aug 25 | 09:17 am Adrian Margula custom__productbox__SKHM__d0__oR6594…" at bounding box center [975, 474] width 504 height 208
click at [865, 464] on div "XWSN 11th Aug 25 | 09:17 am Adrian Margula custom__productbox__SKHM__d0__oR6594…" at bounding box center [975, 474] width 504 height 208
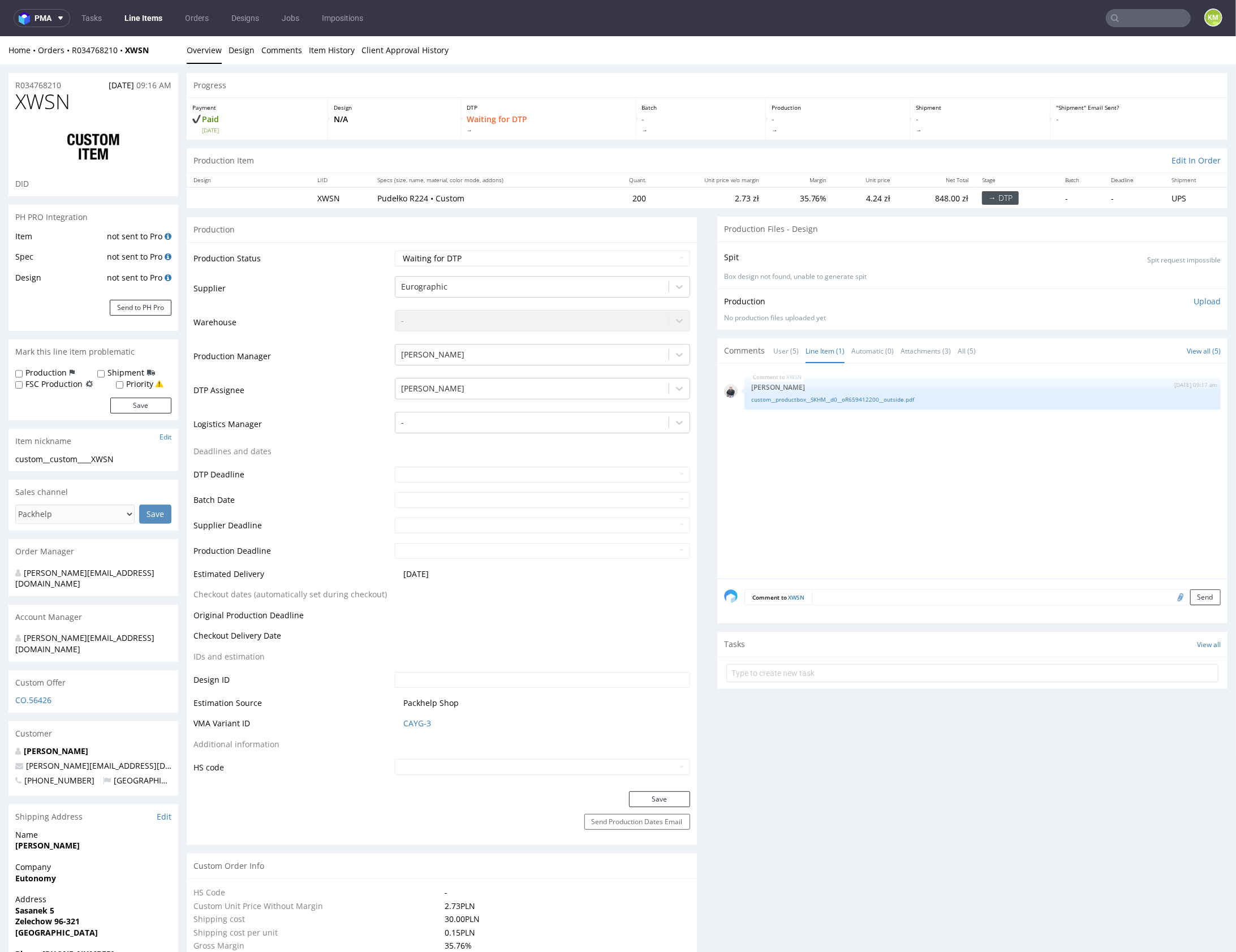
drag, startPoint x: 866, startPoint y: 466, endPoint x: 739, endPoint y: 340, distance: 178.9
click at [866, 465] on div "XWSN 11th Aug 25 | 09:17 am Adrian Margula custom__productbox__SKHM__d0__oR6594…" at bounding box center [975, 474] width 504 height 208
click at [886, 480] on div "XWSN 11th Aug 25 | 09:17 am Adrian Margula custom__productbox__SKHM__d0__oR6594…" at bounding box center [975, 474] width 504 height 208
click at [886, 479] on div "XWSN 11th Aug 25 | 09:17 am Adrian Margula custom__productbox__SKHM__d0__oR6594…" at bounding box center [975, 474] width 504 height 208
click at [853, 398] on link "custom__productbox__SKHM__d0__oR659412200__outside.pdf" at bounding box center [982, 398] width 463 height 9
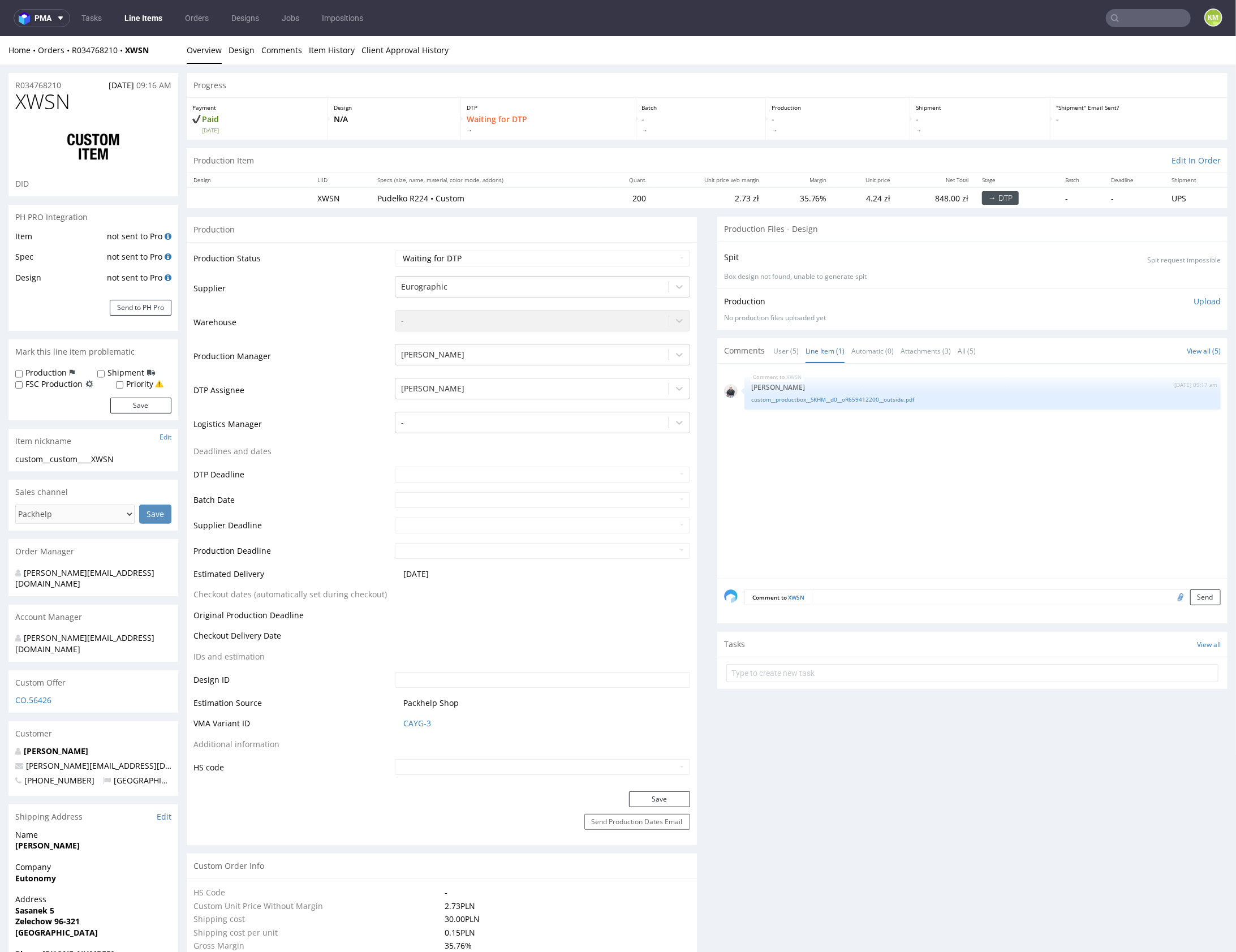
click at [860, 458] on div "XWSN 11th Aug 25 | 09:17 am Adrian Margula custom__productbox__SKHM__d0__oR6594…" at bounding box center [975, 474] width 504 height 208
click at [842, 492] on div "XWSN 11th Aug 25 | 09:17 am Adrian Margula custom__productbox__SKHM__d0__oR6594…" at bounding box center [975, 474] width 504 height 208
click at [869, 497] on div "XWSN 11th Aug 25 | 09:17 am Adrian Margula custom__productbox__SKHM__d0__oR6594…" at bounding box center [975, 474] width 504 height 208
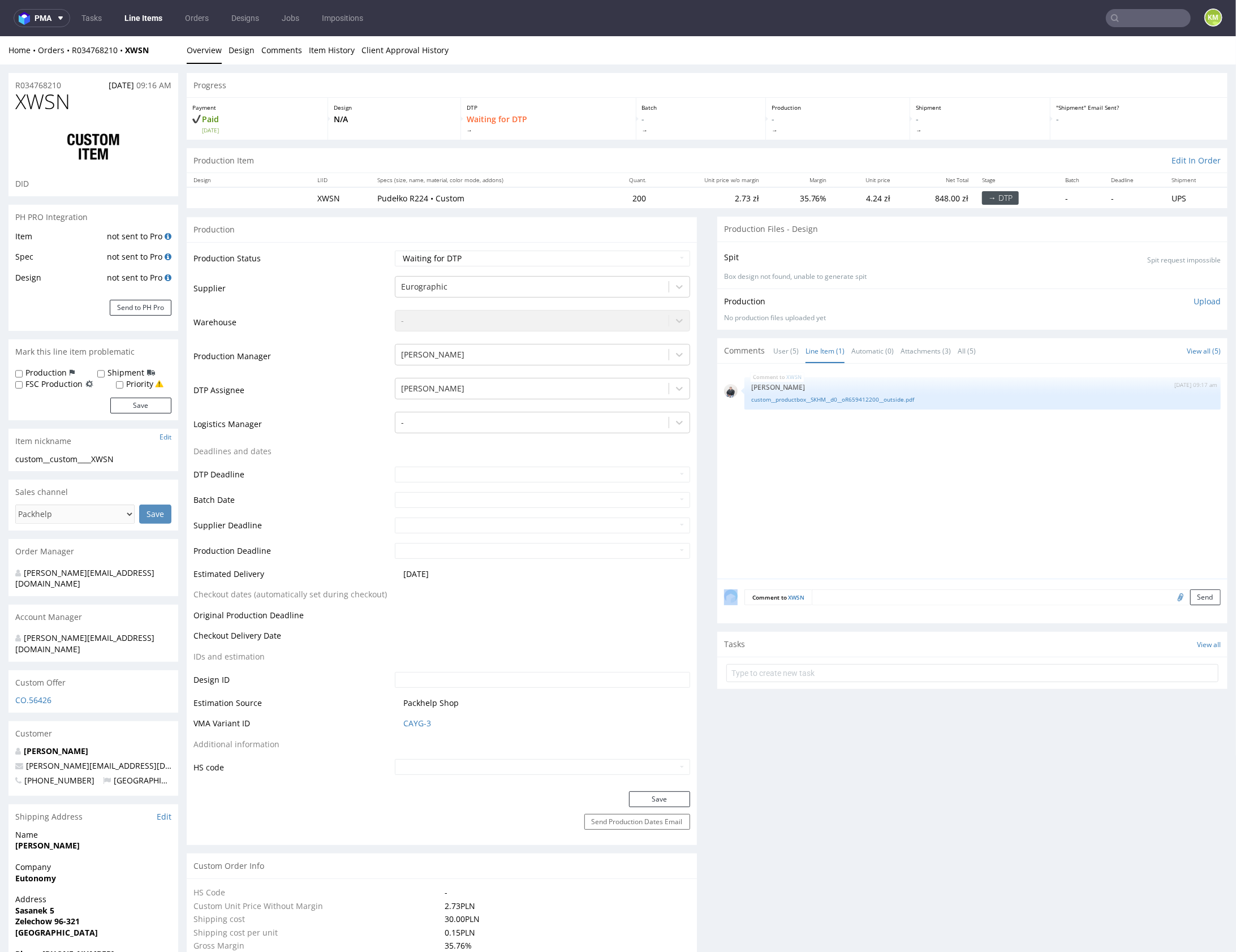
click at [869, 497] on div "XWSN 11th Aug 25 | 09:17 am Adrian Margula custom__productbox__SKHM__d0__oR6594…" at bounding box center [975, 474] width 504 height 208
click at [97, 459] on div "custom__custom____XWSN" at bounding box center [93, 459] width 156 height 11
drag, startPoint x: 97, startPoint y: 459, endPoint x: 72, endPoint y: 458, distance: 25.0
click at [97, 459] on div "custom__custom____XWSN" at bounding box center [93, 459] width 156 height 11
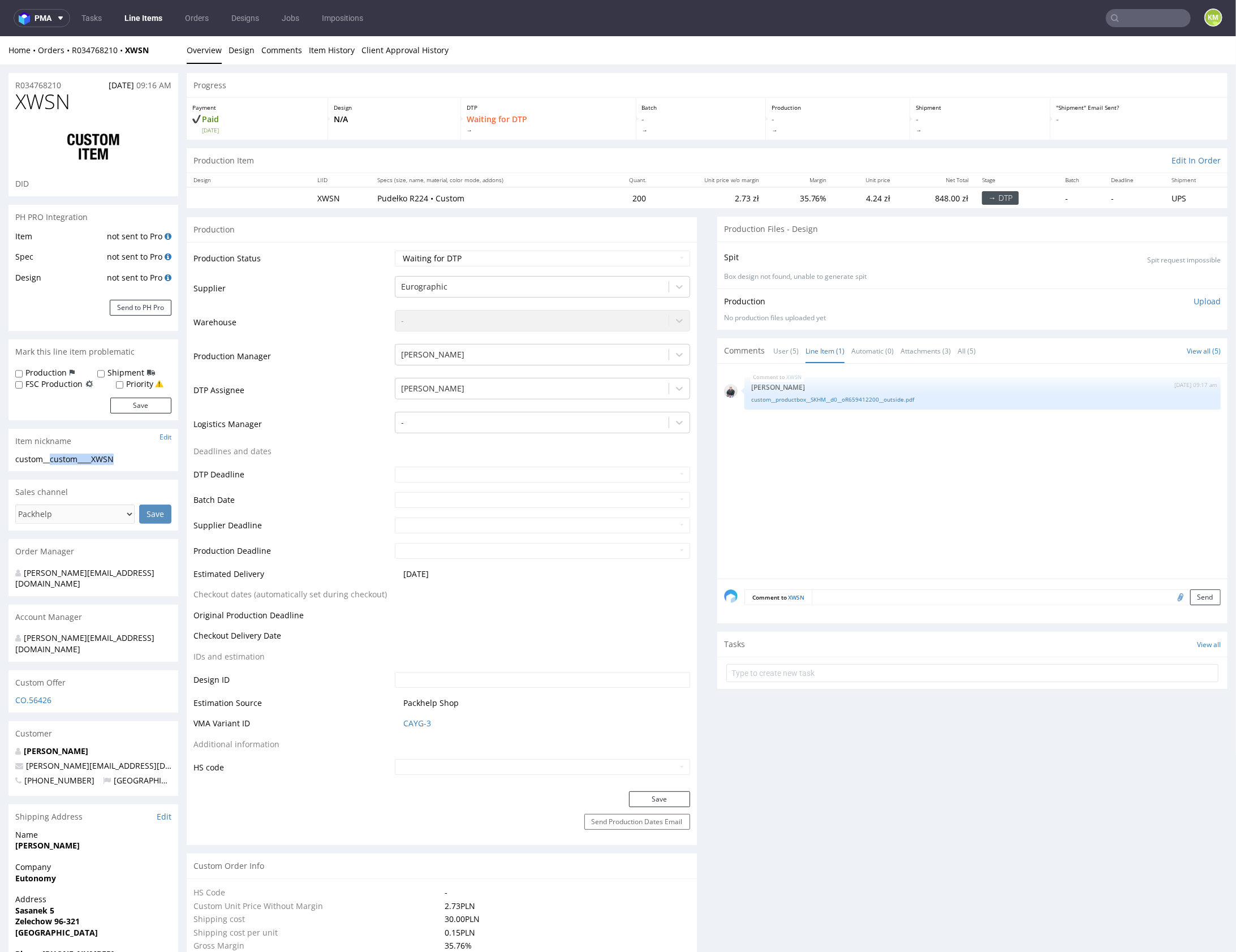
drag, startPoint x: 49, startPoint y: 456, endPoint x: 155, endPoint y: 459, distance: 106.0
click at [155, 459] on div "custom__custom____XWSN" at bounding box center [93, 459] width 156 height 11
copy div "custom____XWSN"
copy link "R034768210"
click at [982, 454] on div "XWSN 11th Aug 25 | 09:17 am Adrian Margula custom__productbox__SKHM__d0__oR6594…" at bounding box center [975, 474] width 504 height 208
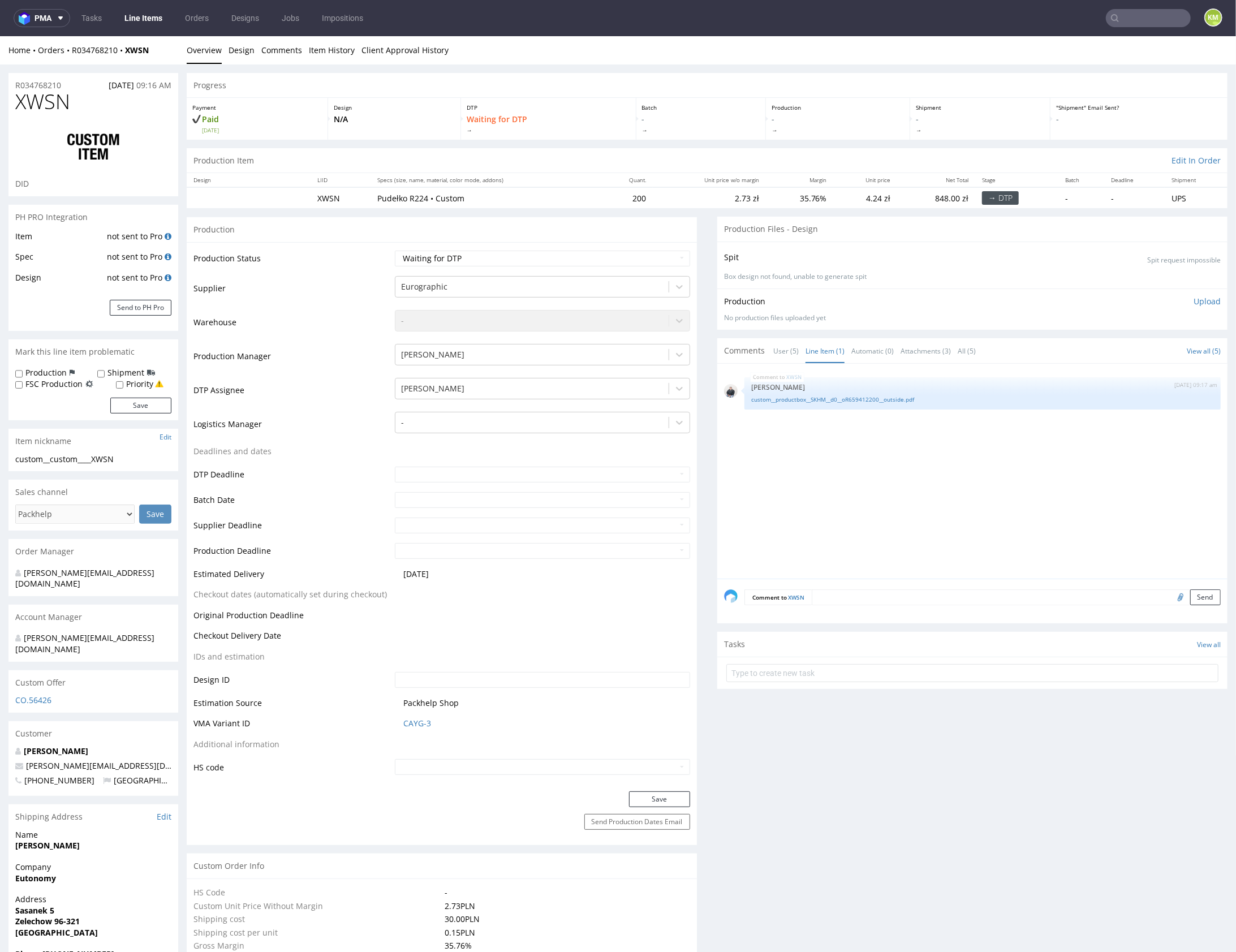
click at [902, 496] on div "XWSN 11th Aug 25 | 09:17 am Adrian Margula custom__productbox__SKHM__d0__oR6594…" at bounding box center [975, 474] width 504 height 208
click at [894, 488] on div "XWSN 11th Aug 25 | 09:17 am Adrian Margula custom__productbox__SKHM__d0__oR6594…" at bounding box center [975, 474] width 504 height 208
click at [609, 257] on select "Waiting for Artwork Waiting for Diecut Waiting for Mockup Waiting for DTP Waiti…" at bounding box center [542, 258] width 295 height 16
select select "dtp_ca_needed"
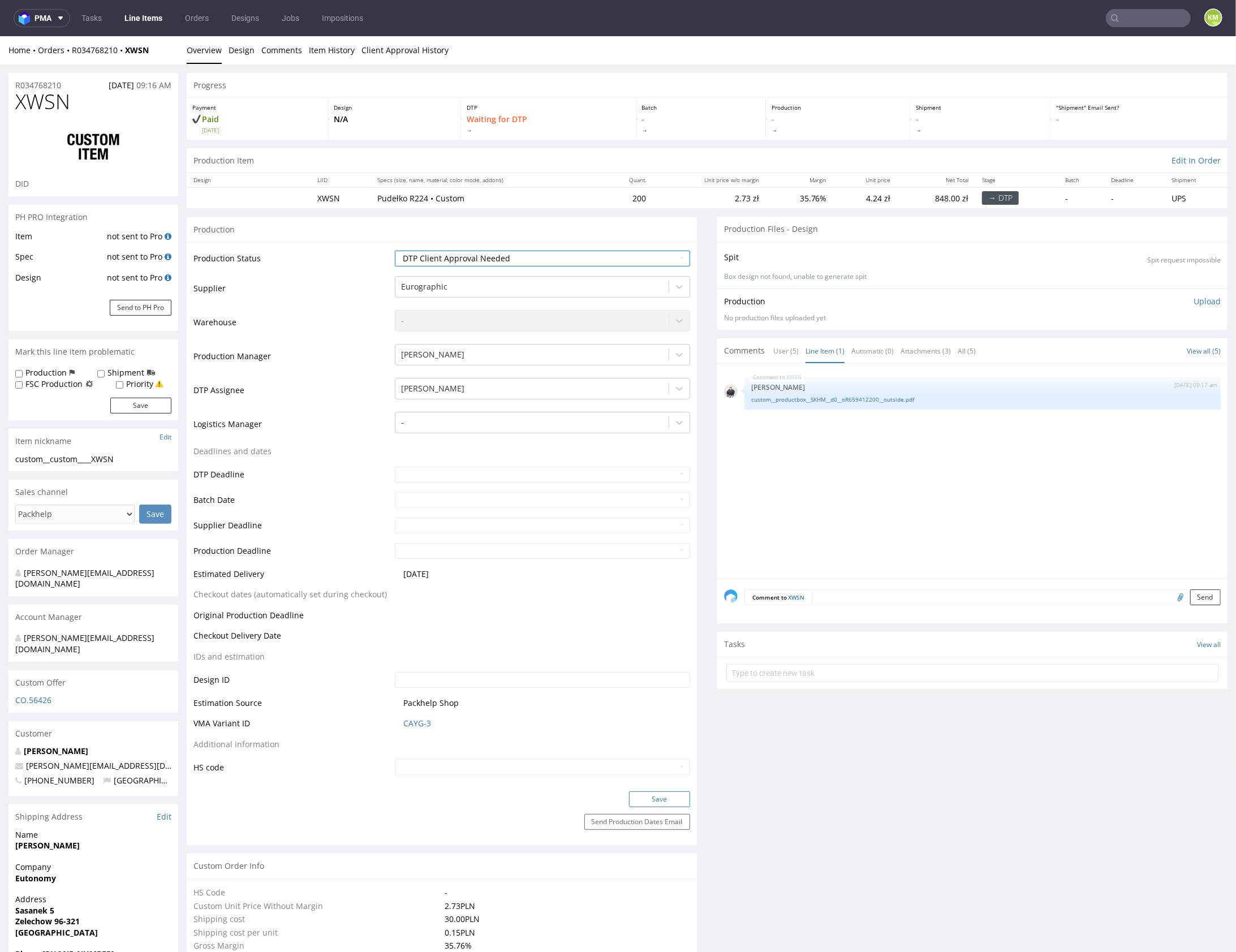
click at [649, 801] on button "Save" at bounding box center [659, 798] width 61 height 16
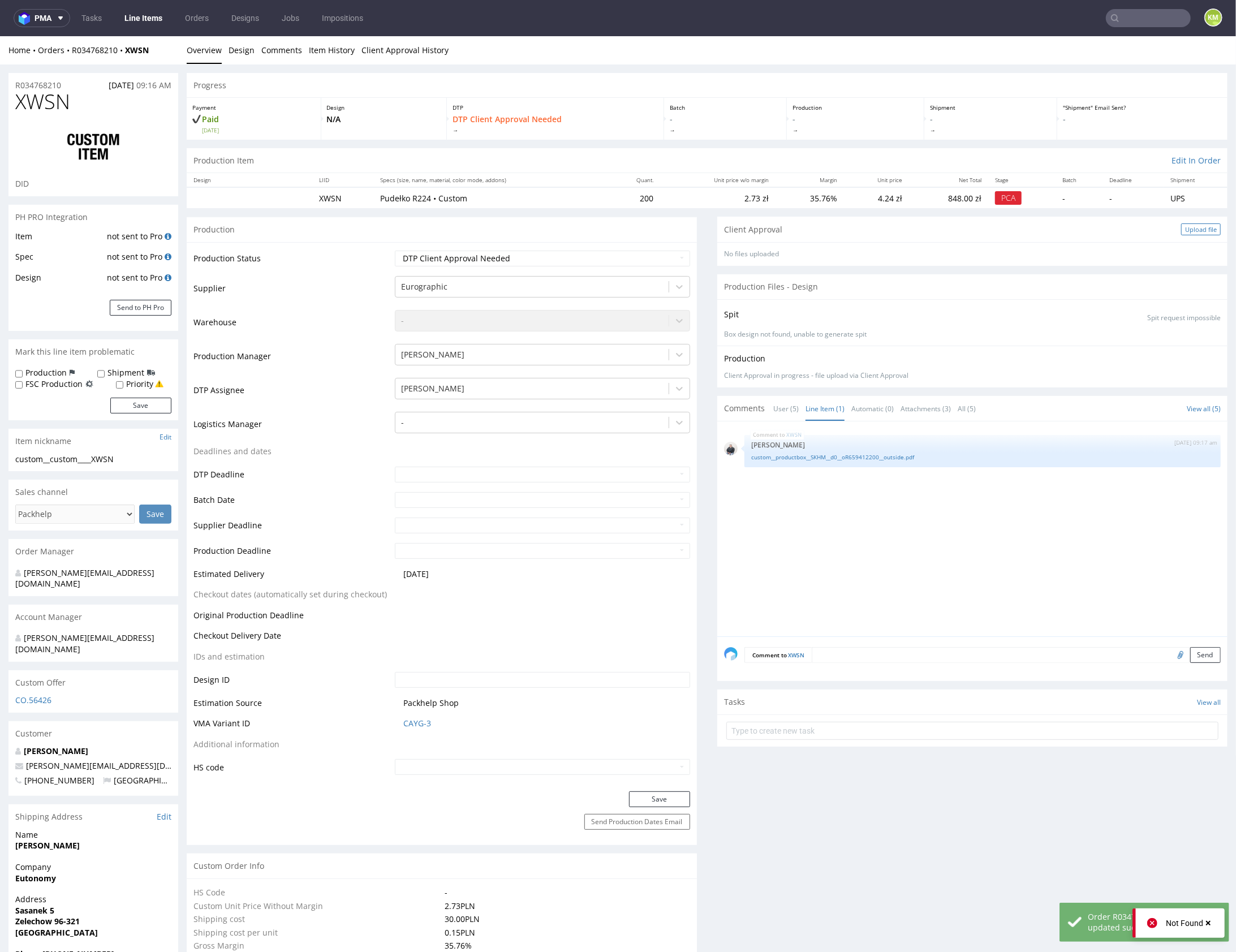
click at [1189, 225] on div "Upload file" at bounding box center [1201, 229] width 40 height 12
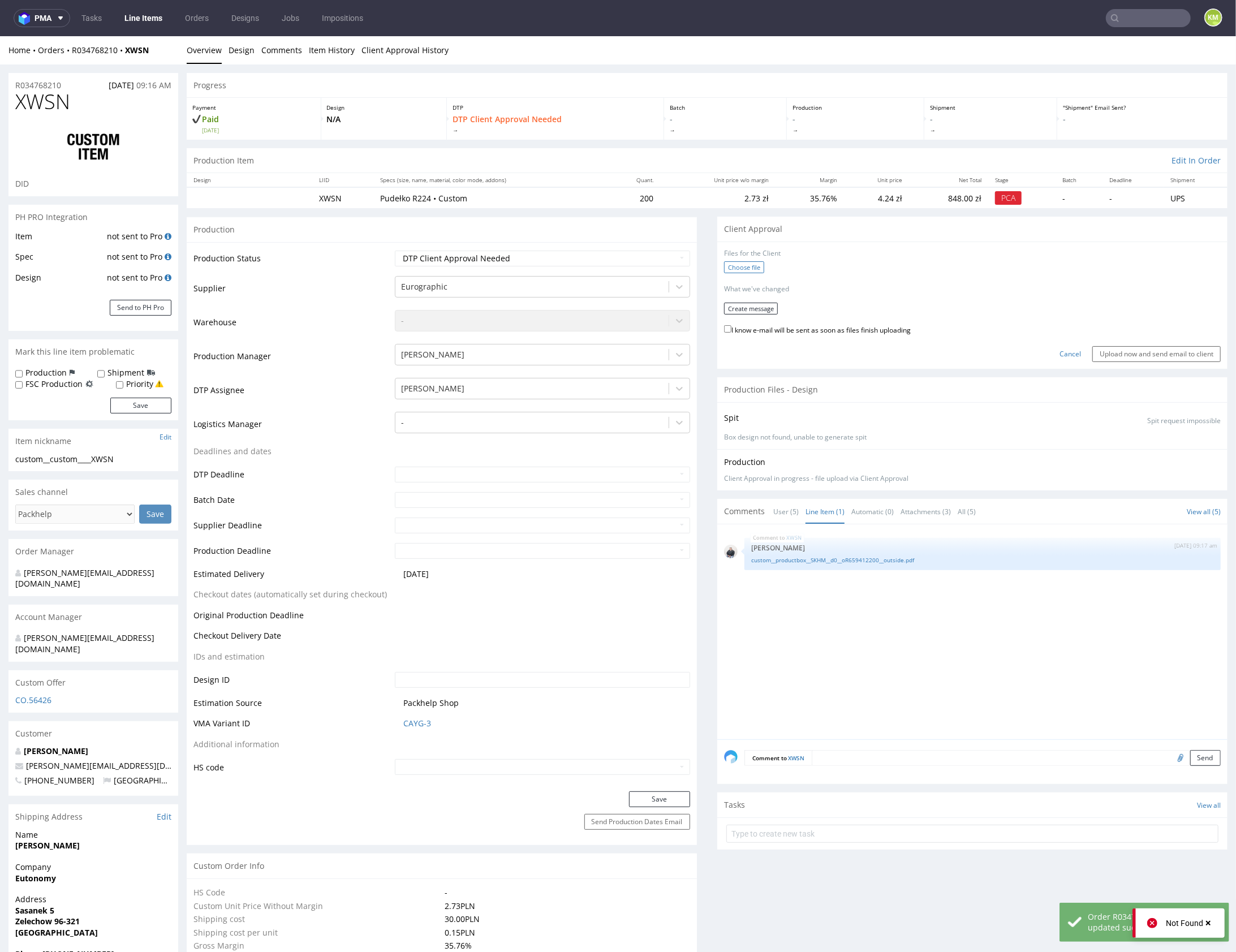
click at [736, 267] on label "Choose file" at bounding box center [744, 267] width 40 height 12
click at [0, 36] on input "Choose file" at bounding box center [0, 36] width 0 height 0
click at [755, 301] on button "Create message" at bounding box center [750, 304] width 53 height 12
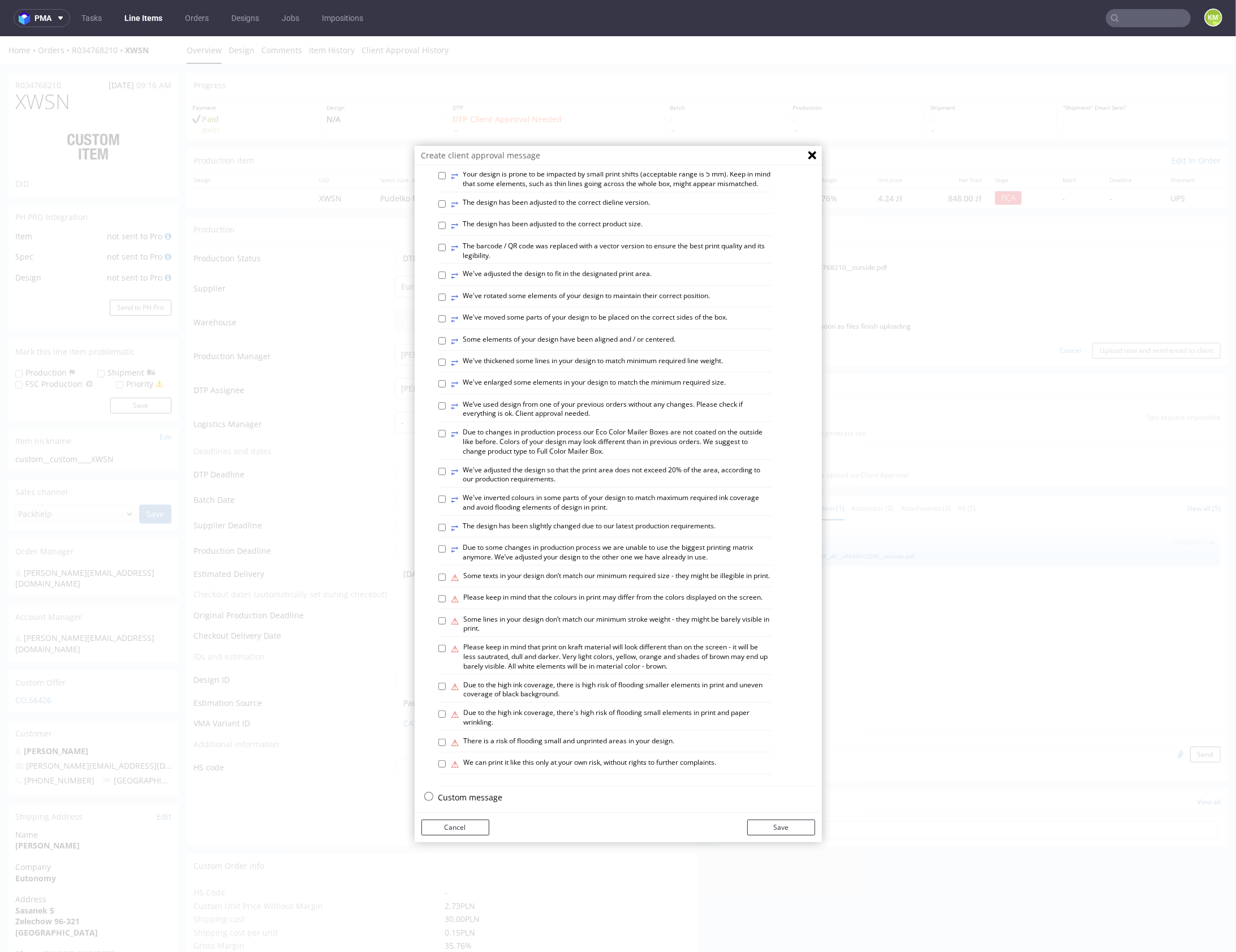
scroll to position [314, 0]
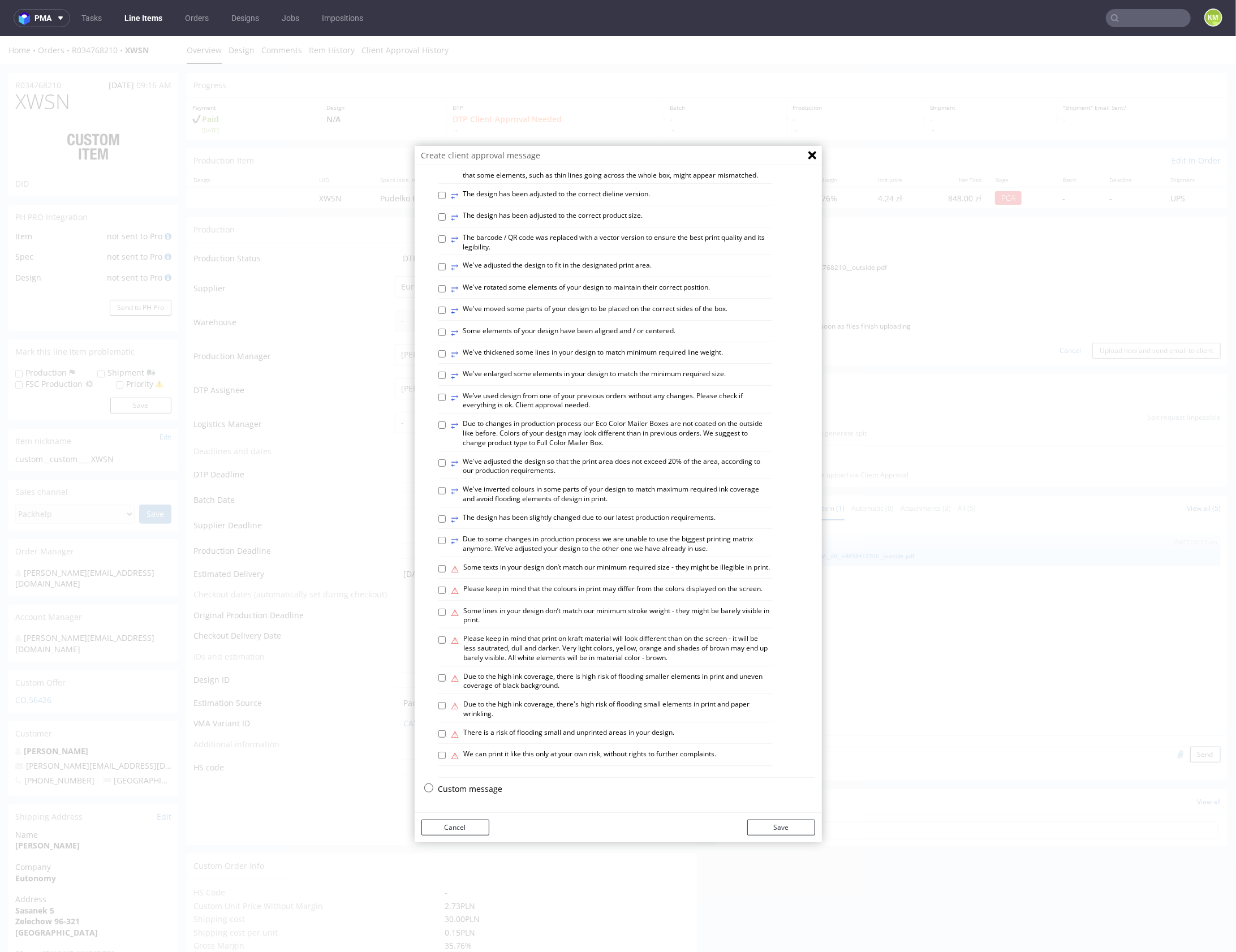
click at [472, 790] on p "Custom message" at bounding box center [626, 788] width 377 height 11
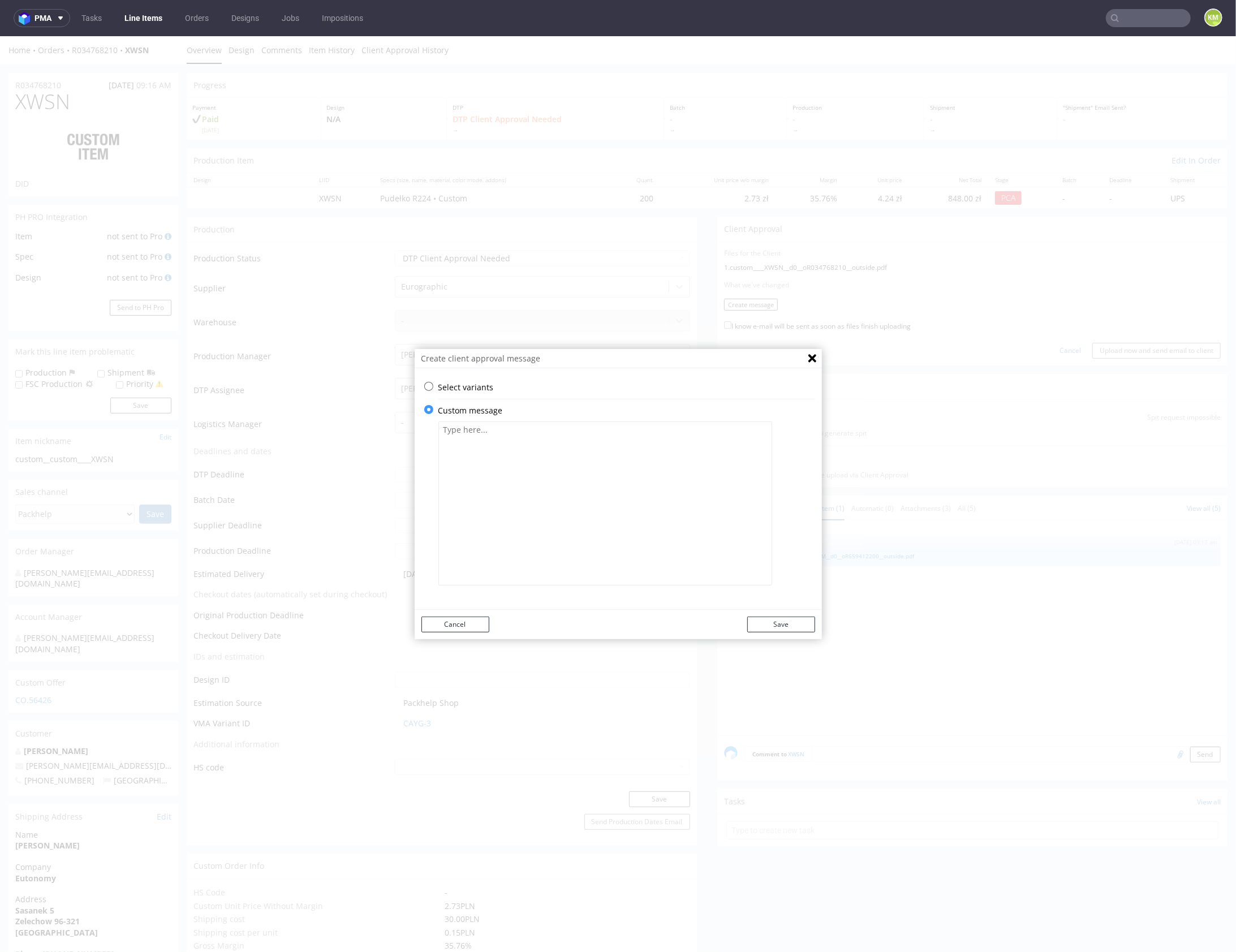
click at [507, 493] on textarea at bounding box center [605, 503] width 334 height 164
type textarea "Przesyłam plik z poprzedniej produkcji"
click at [771, 627] on button "Save" at bounding box center [781, 624] width 68 height 16
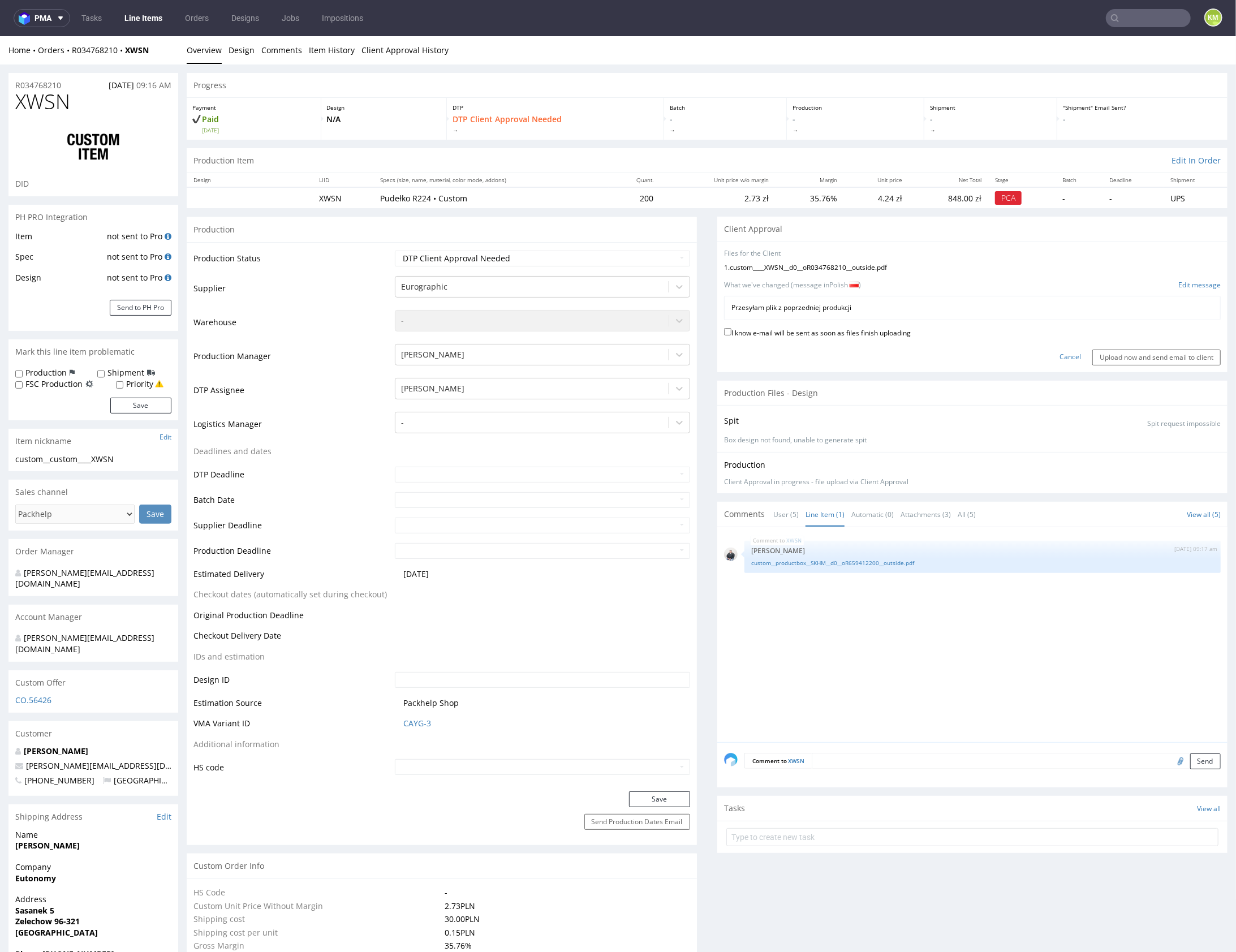
click at [837, 330] on label "I know e-mail will be sent as soon as files finish uploading" at bounding box center [817, 331] width 187 height 13
click at [731, 330] on input "I know e-mail will be sent as soon as files finish uploading" at bounding box center [727, 331] width 7 height 7
checkbox input "true"
click at [814, 561] on link "custom__productbox__SKHM__d0__oR659412200__outside.pdf" at bounding box center [982, 562] width 463 height 9
click at [1097, 355] on input "Upload now and send email to client" at bounding box center [1156, 357] width 129 height 16
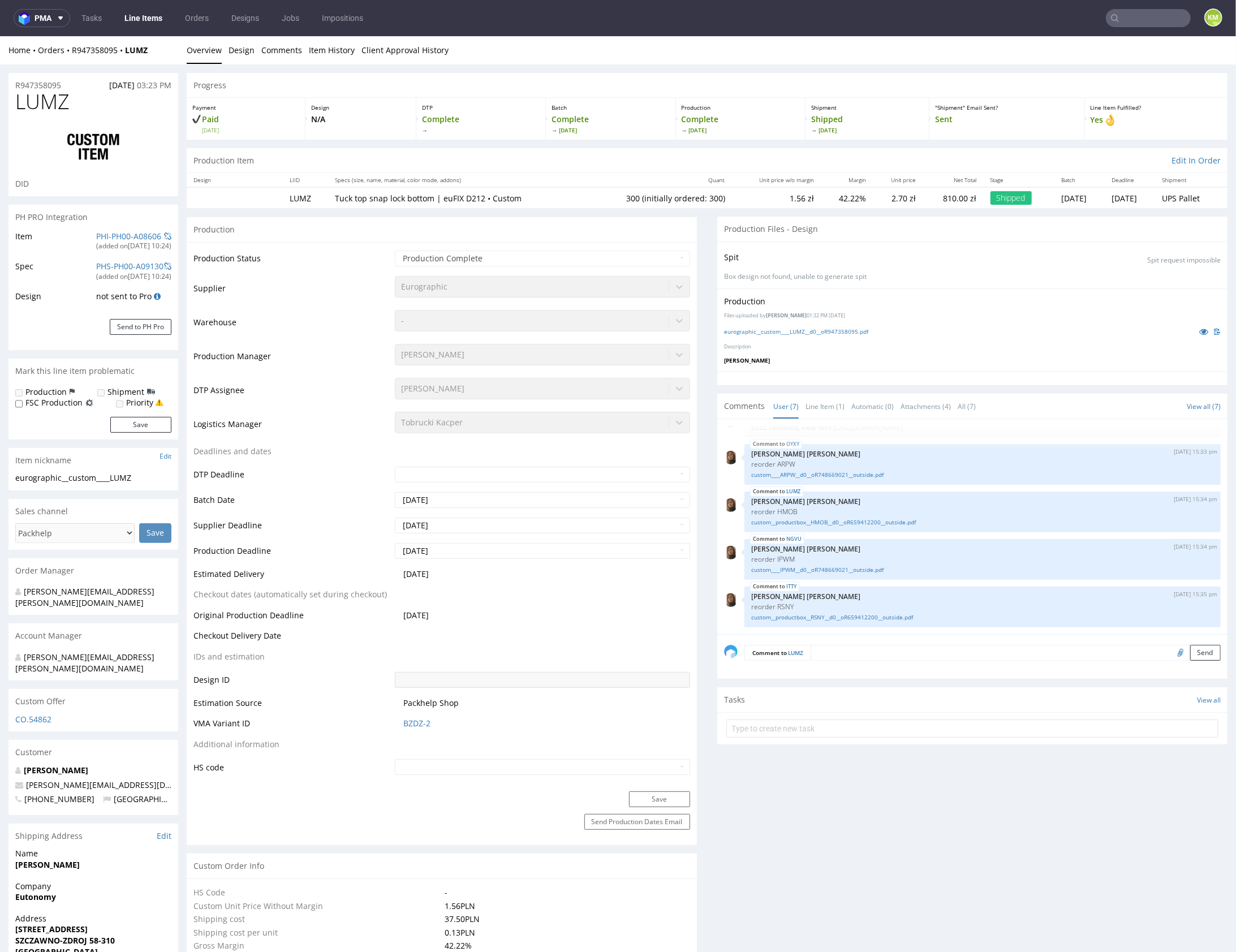
click at [828, 346] on p "Description" at bounding box center [972, 346] width 497 height 7
click at [831, 332] on link "eurographic__custom____LUMZ__d0__oR947358095.pdf" at bounding box center [796, 331] width 145 height 8
click at [820, 406] on link "Line Item (1)" at bounding box center [825, 406] width 39 height 24
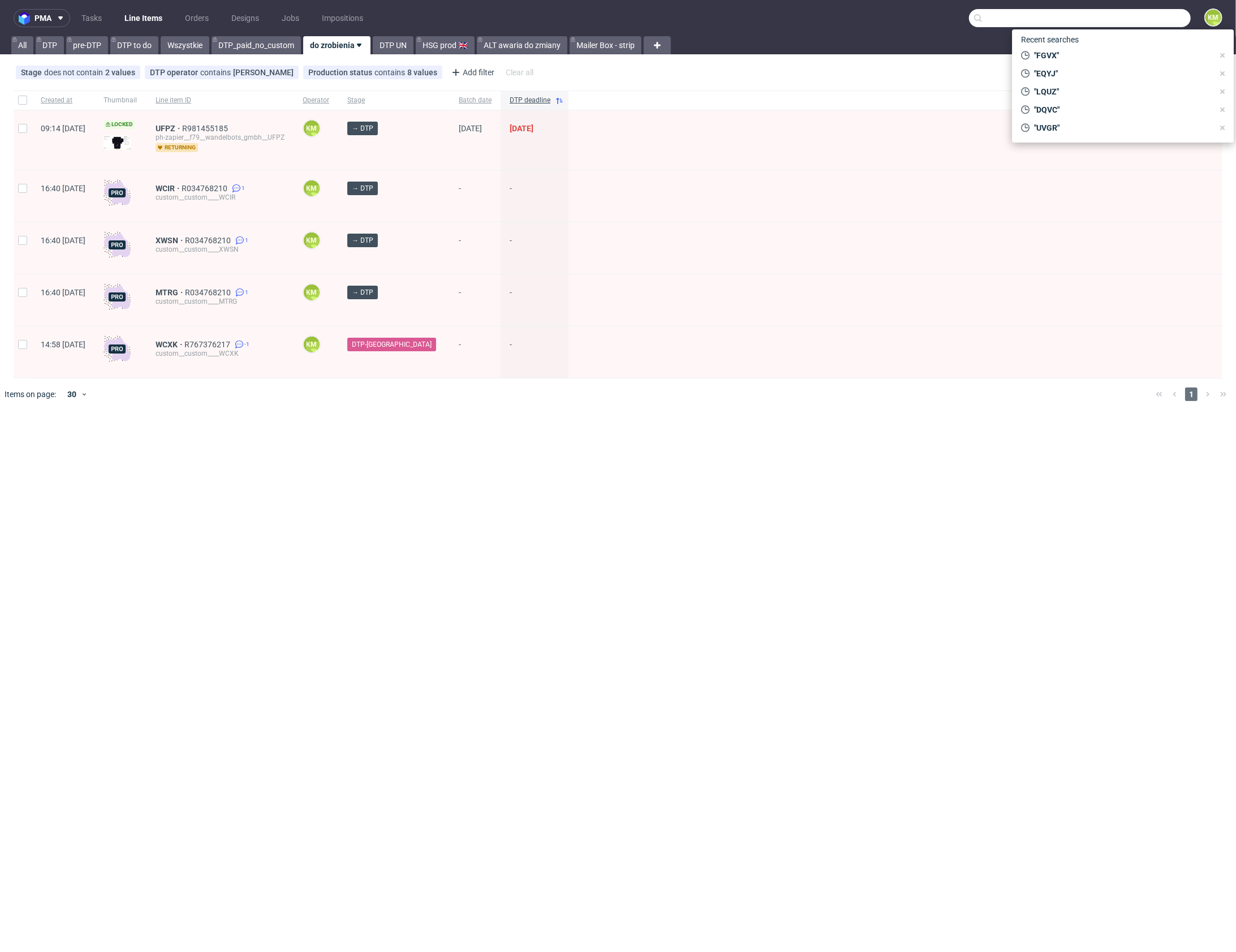
click at [1136, 26] on input "text" at bounding box center [1080, 18] width 222 height 18
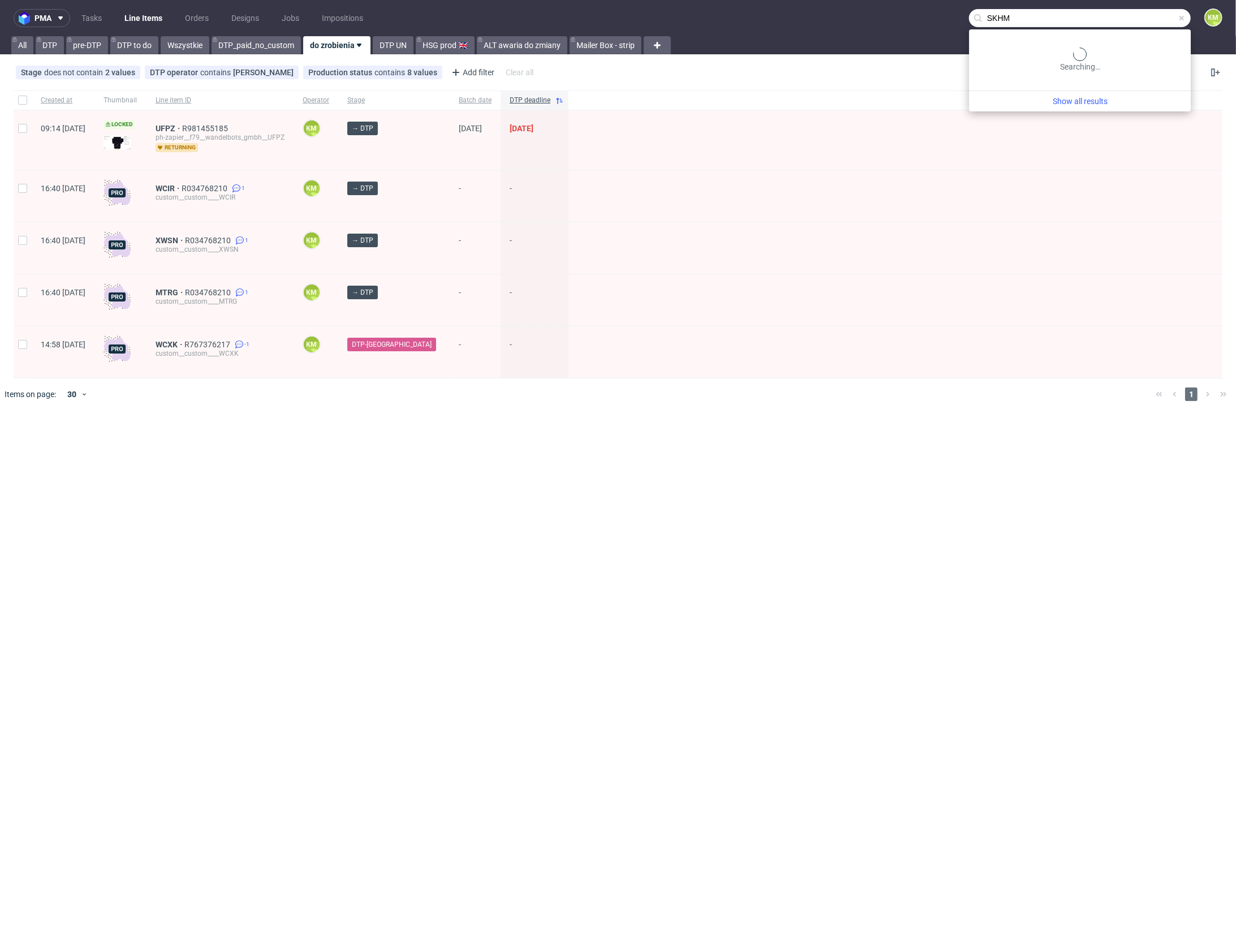
type input "SKHM"
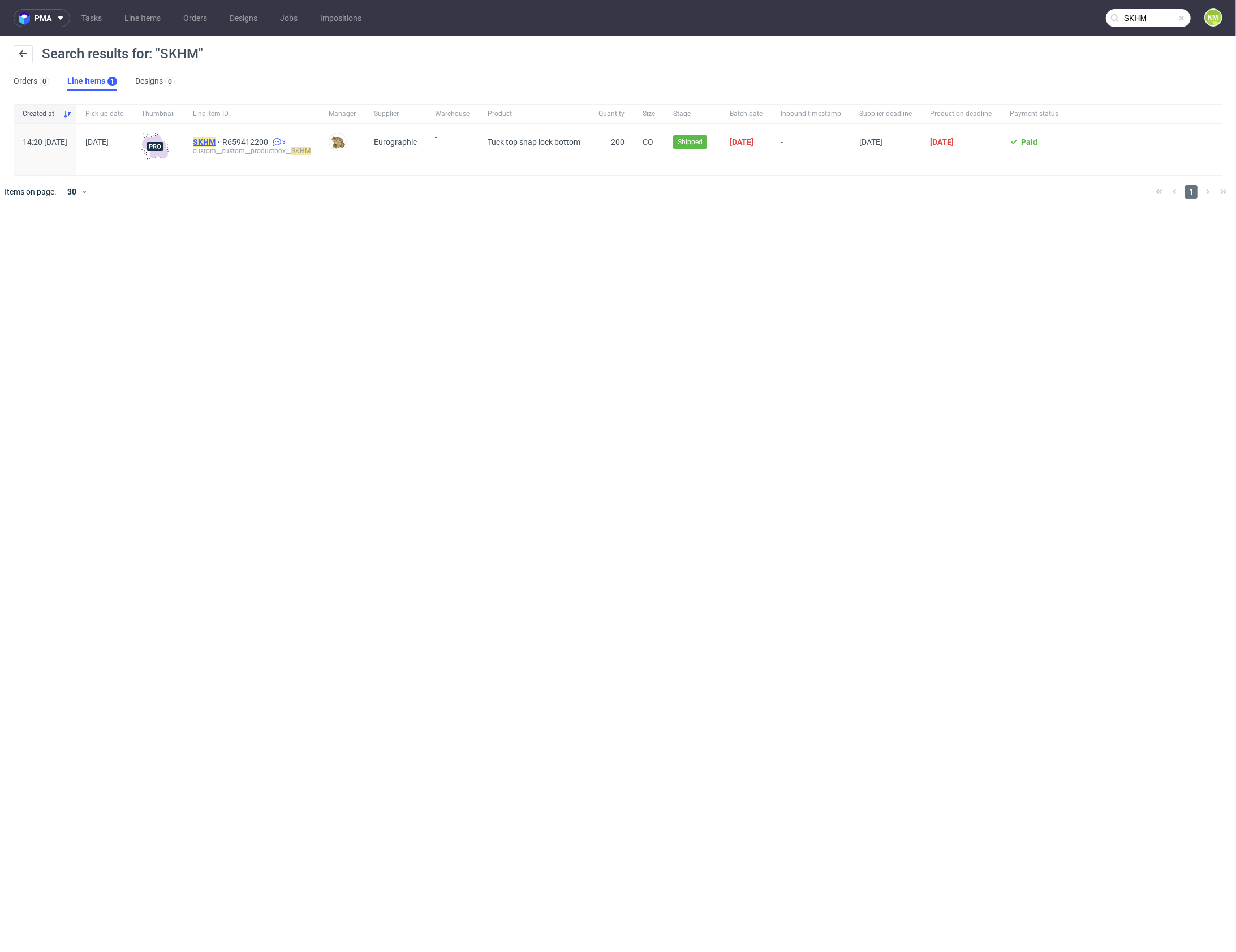
click at [216, 138] on mark "SKHM" at bounding box center [204, 142] width 22 height 9
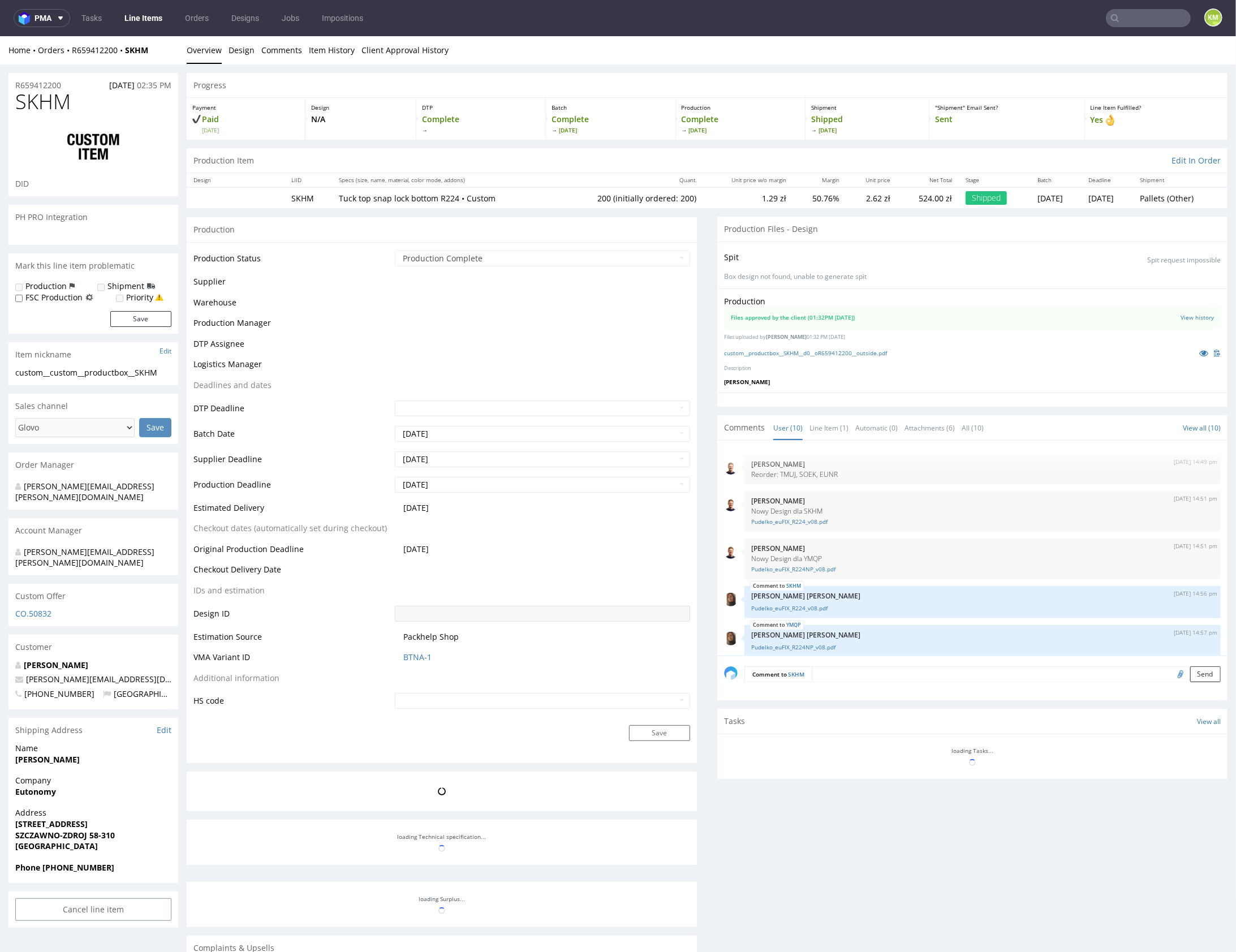
scroll to position [197, 0]
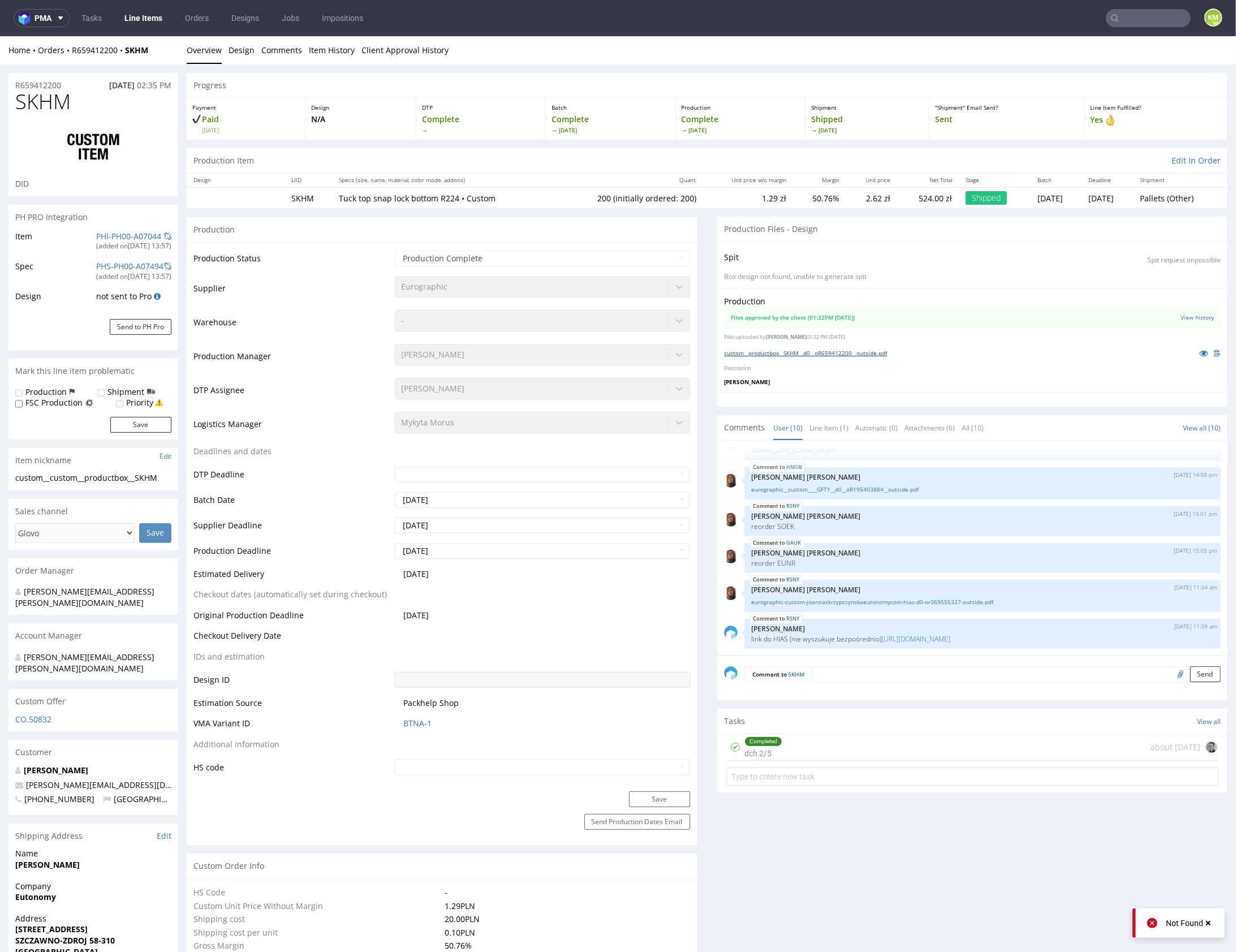
click at [835, 353] on link "custom__productbox__SKHM__d0__oR659412200__outside.pdf" at bounding box center [805, 352] width 163 height 8
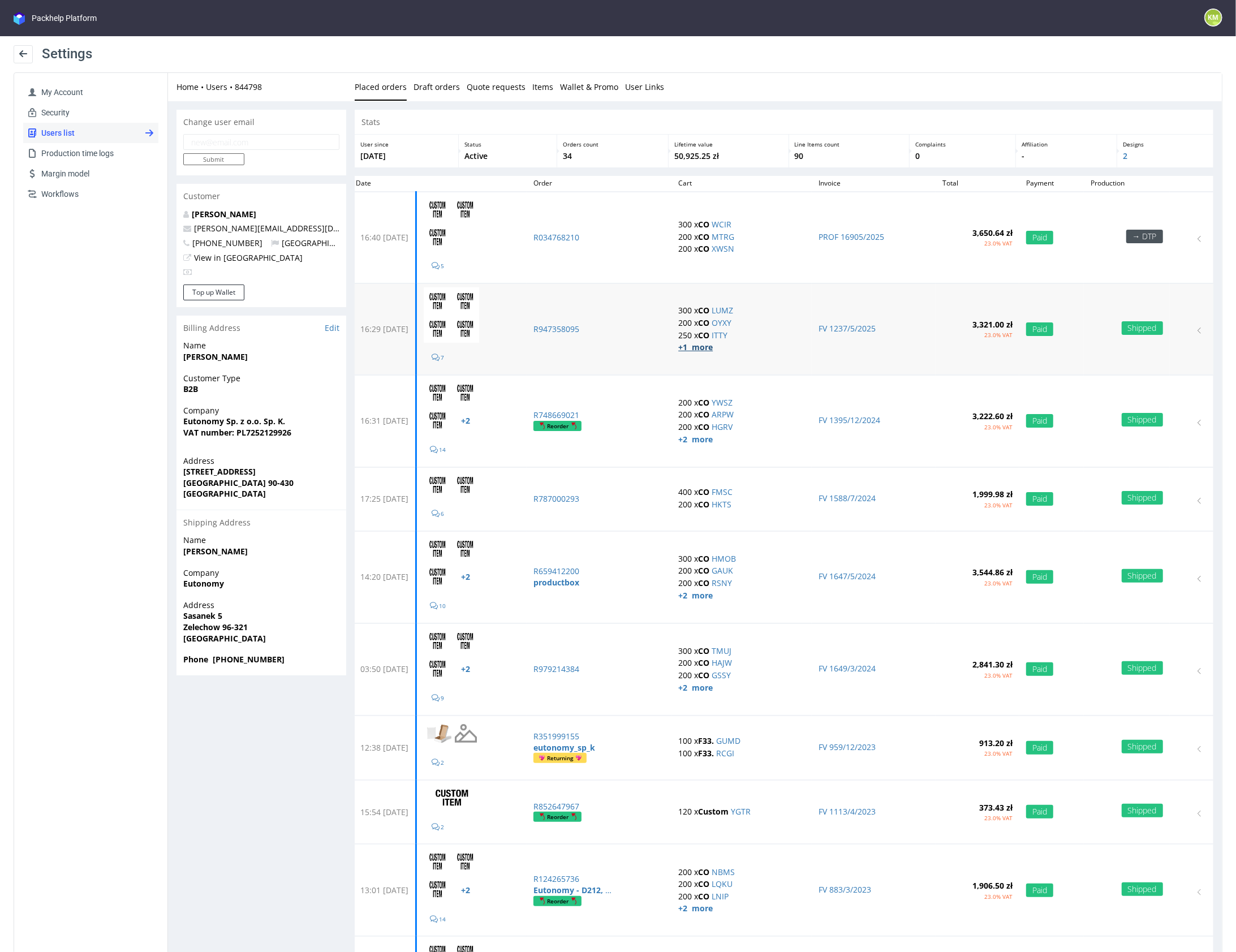
click at [712, 344] on strong "+1 more" at bounding box center [695, 346] width 34 height 11
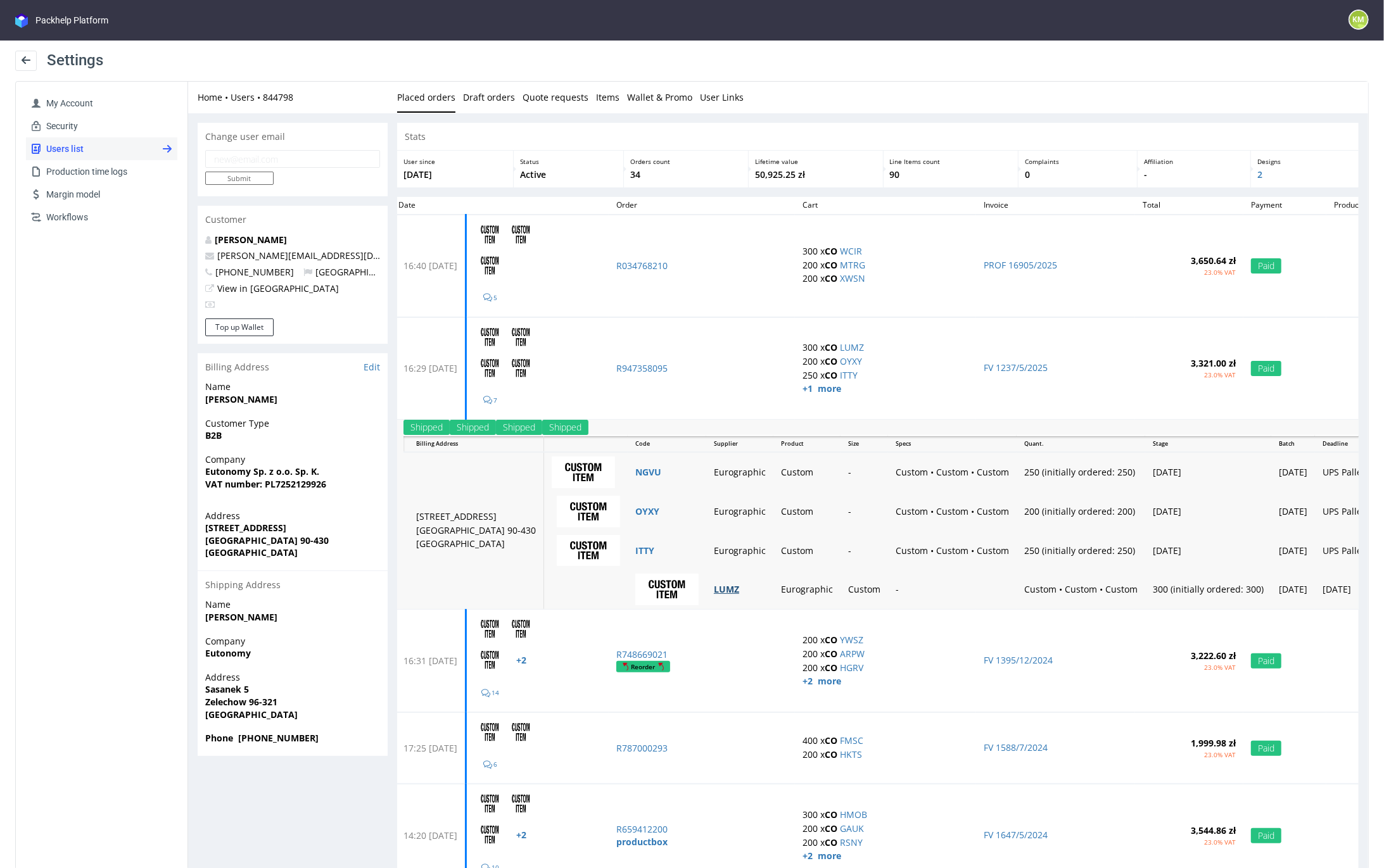
scroll to position [171, 0]
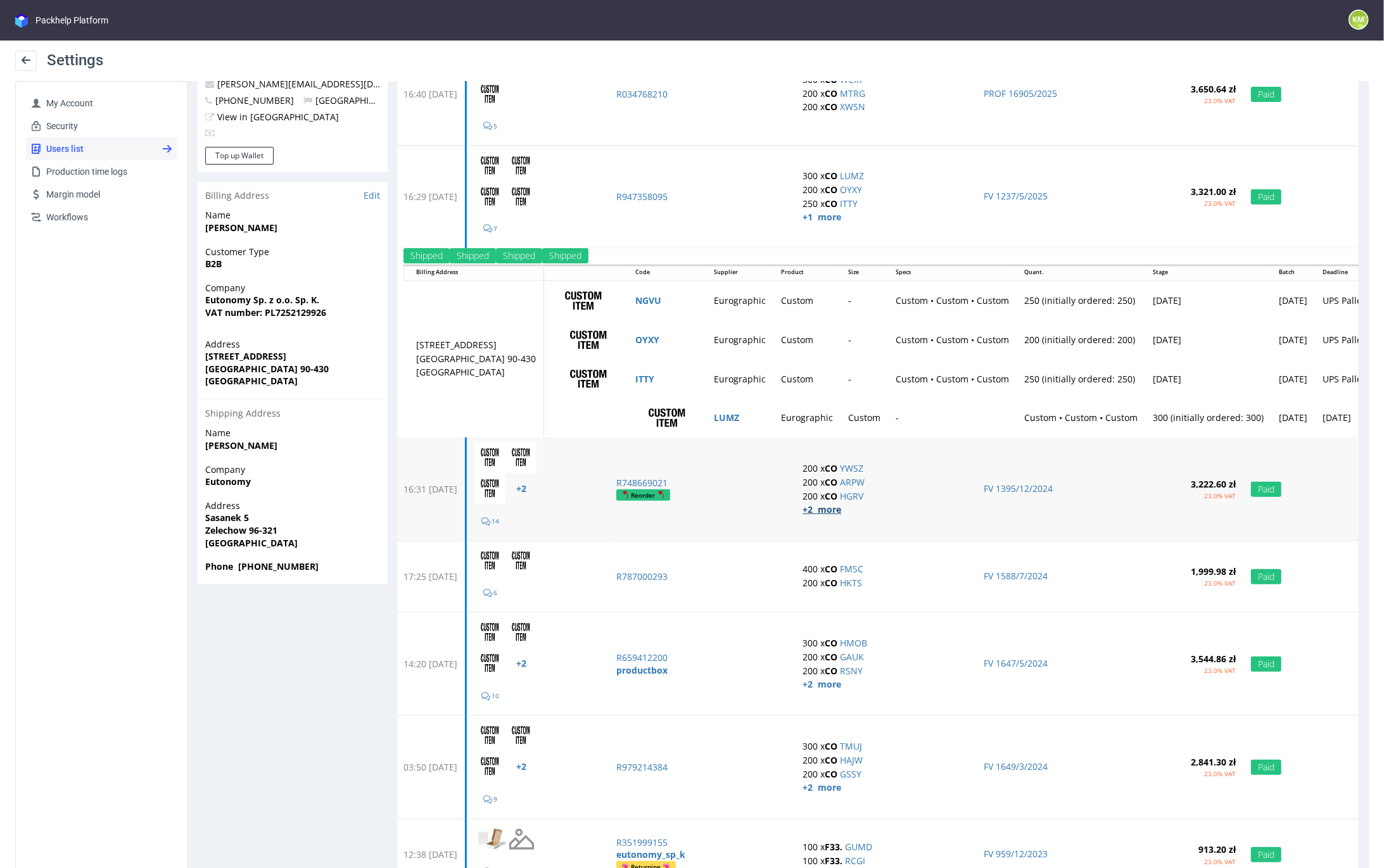
click at [837, 512] on strong "+2 more" at bounding box center [821, 509] width 38 height 12
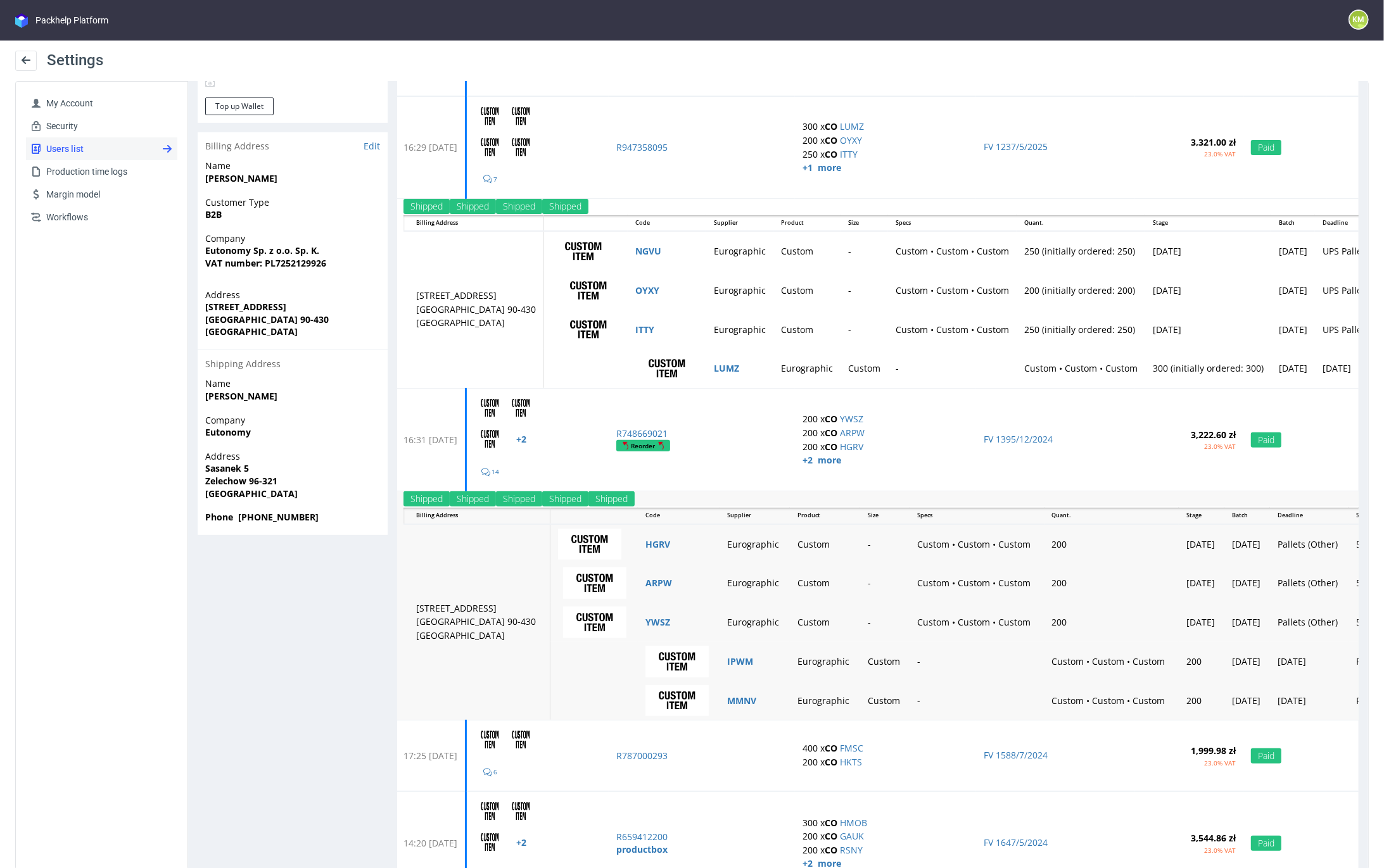
scroll to position [341, 0]
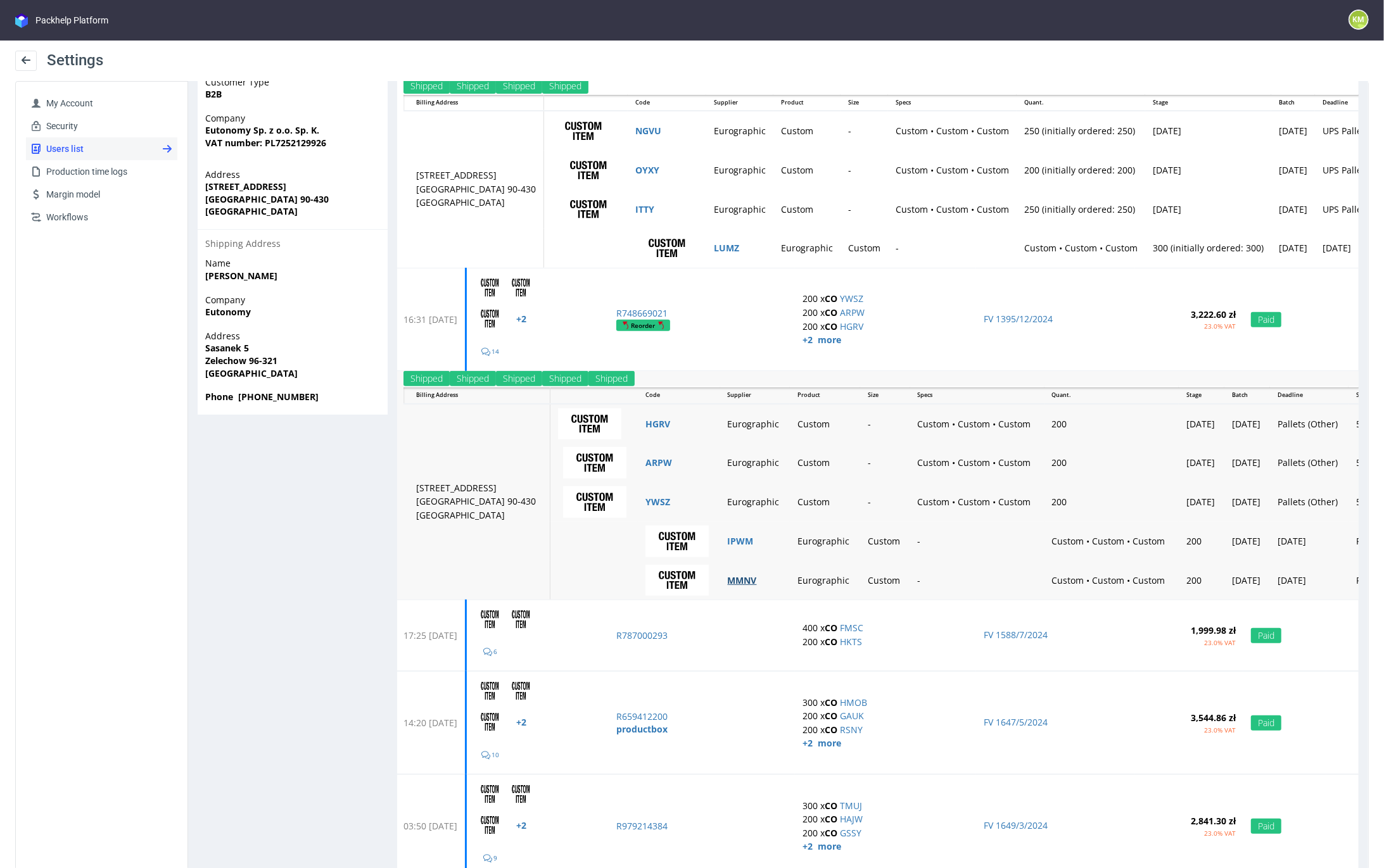
drag, startPoint x: 698, startPoint y: 576, endPoint x: 661, endPoint y: 418, distance: 162.3
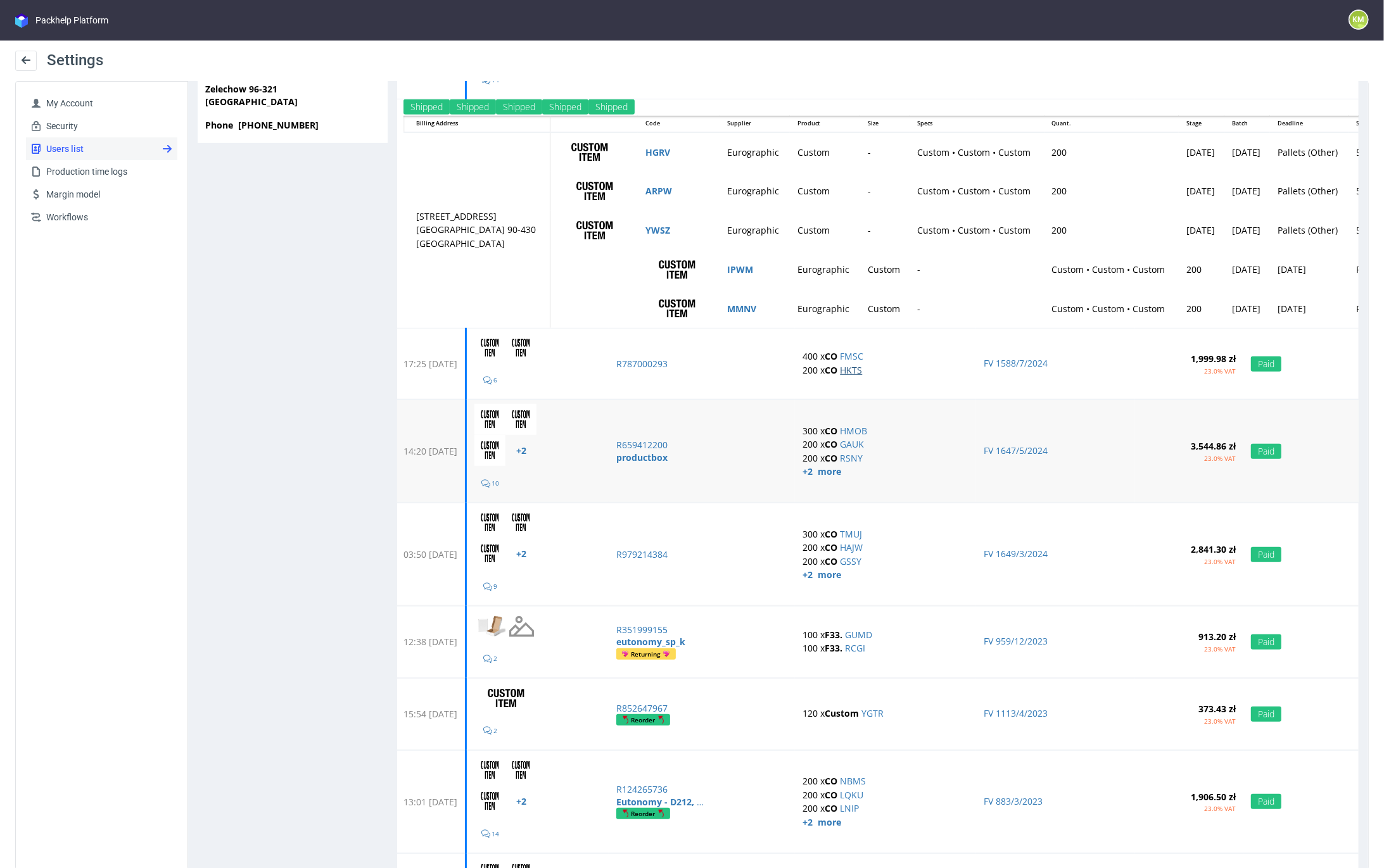
scroll to position [615, 0]
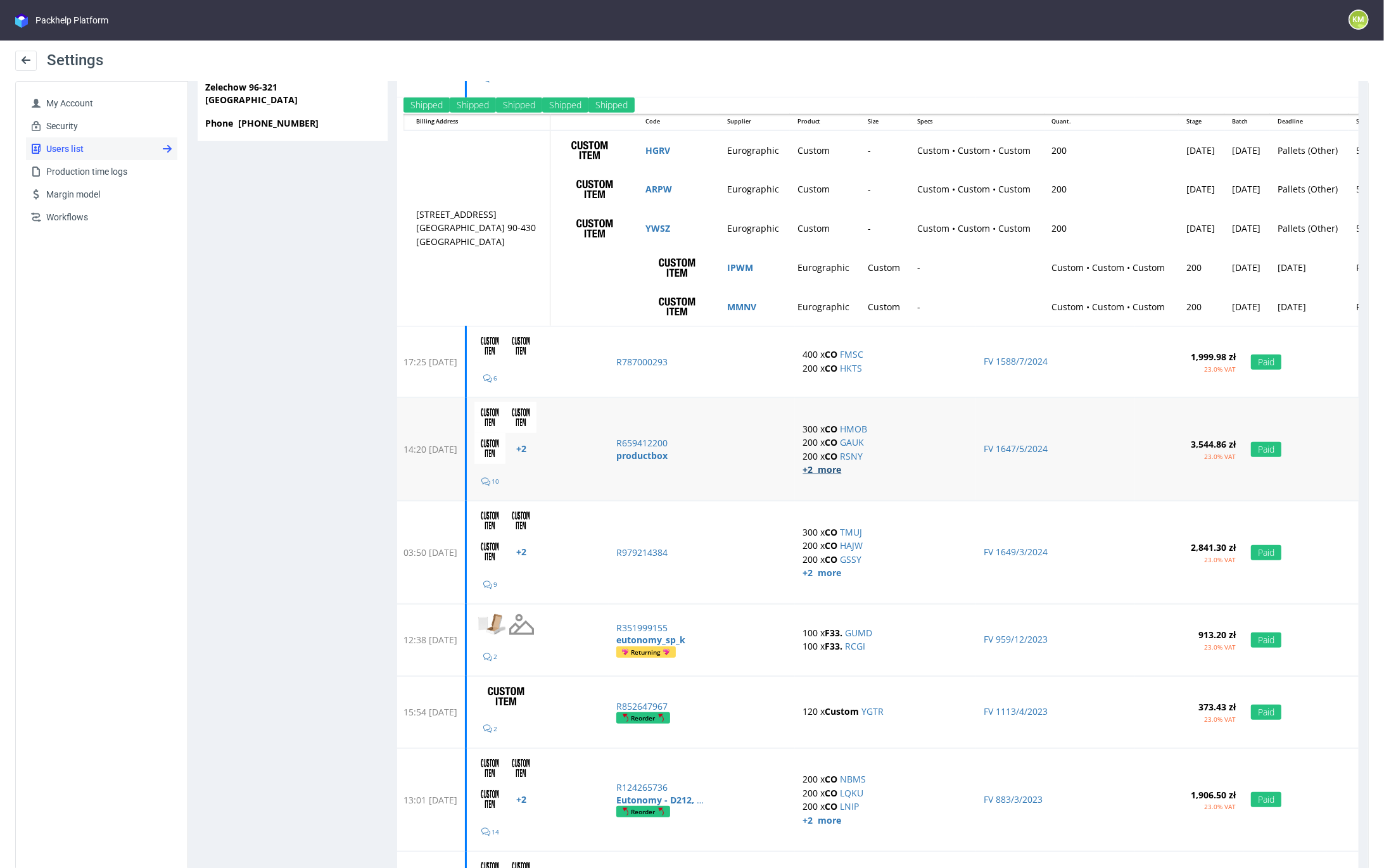
click at [831, 468] on strong "+2 more" at bounding box center [821, 469] width 38 height 12
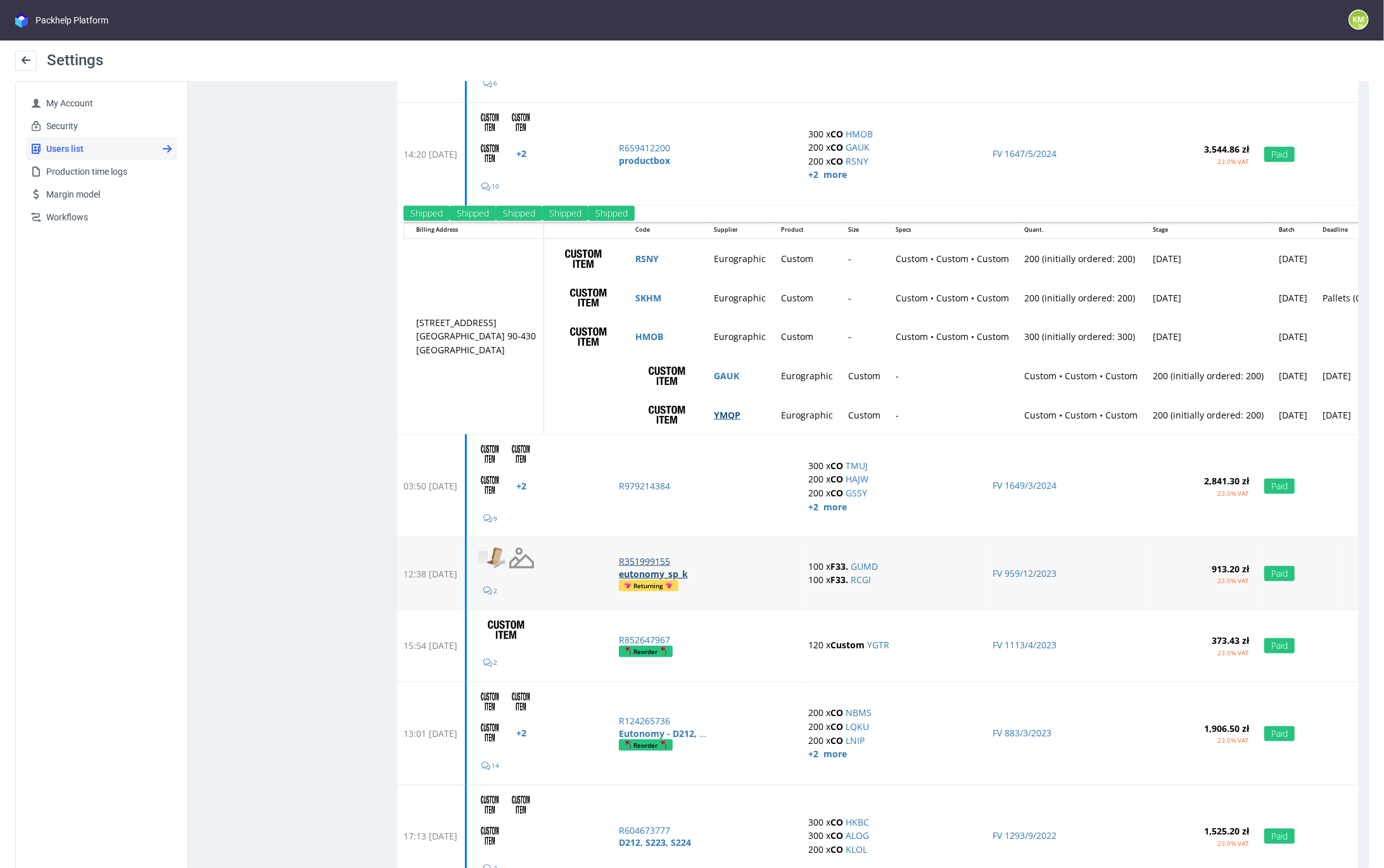
scroll to position [1016, 0]
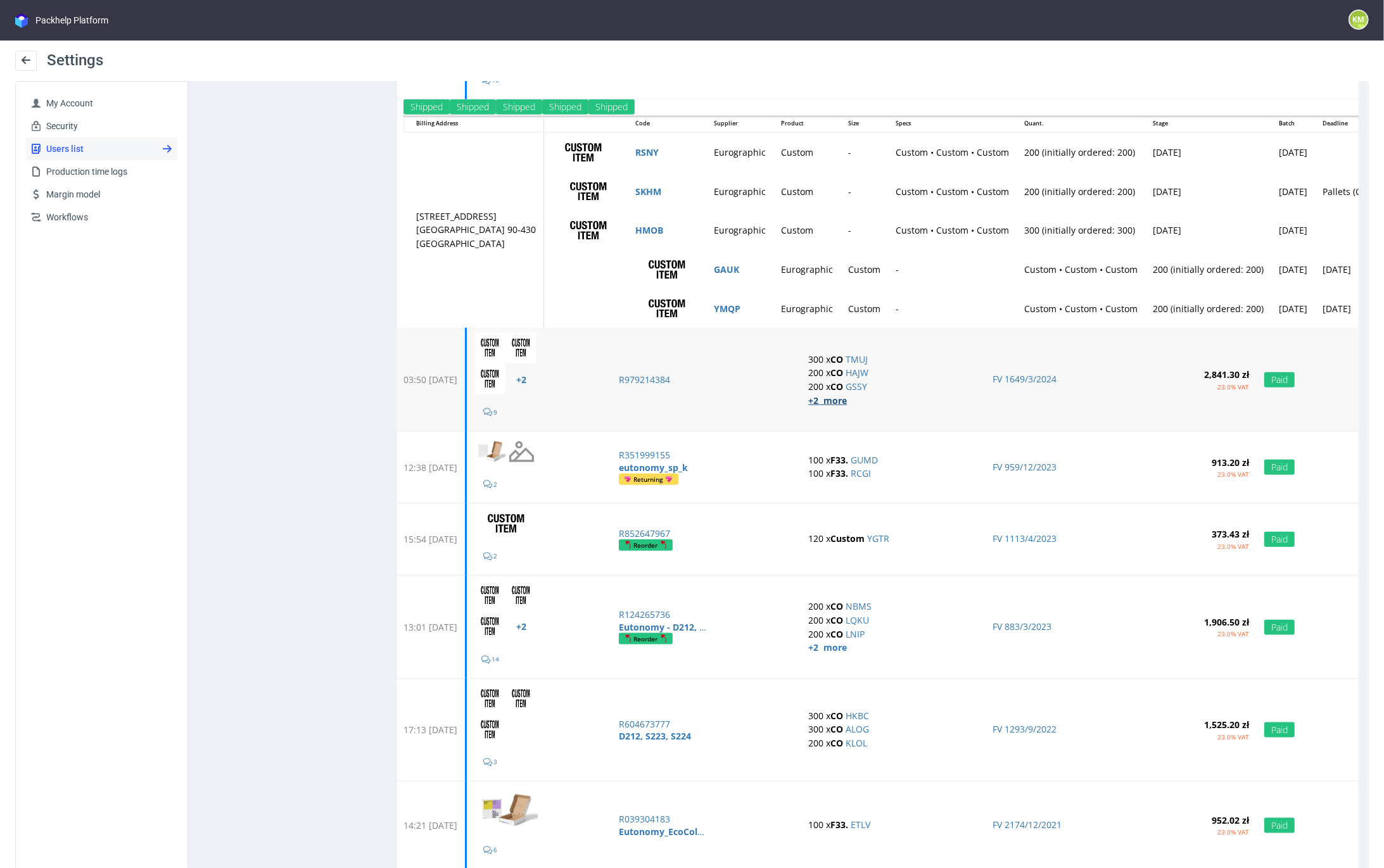
click at [846, 397] on strong "+2 more" at bounding box center [827, 400] width 38 height 12
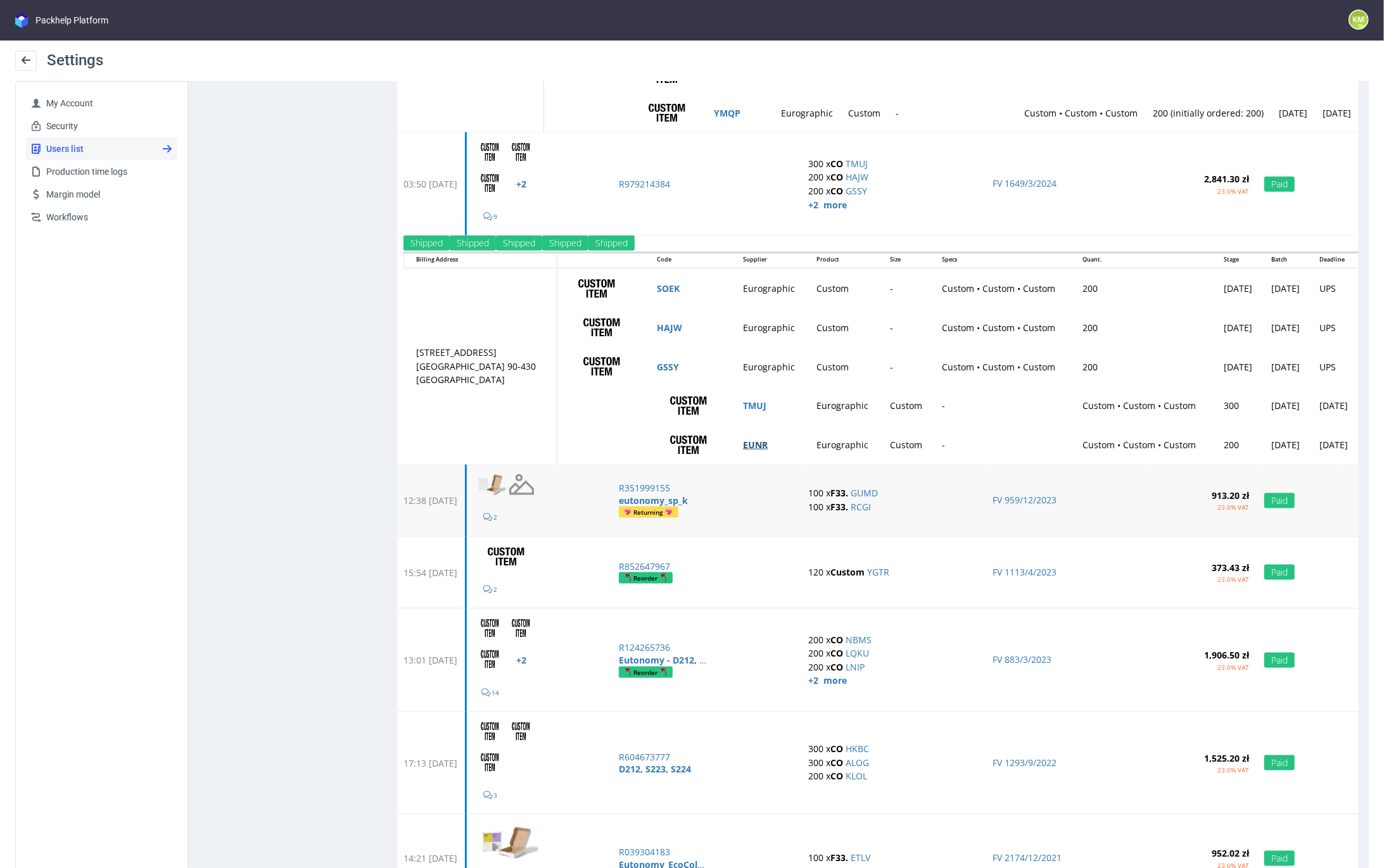
scroll to position [1349, 0]
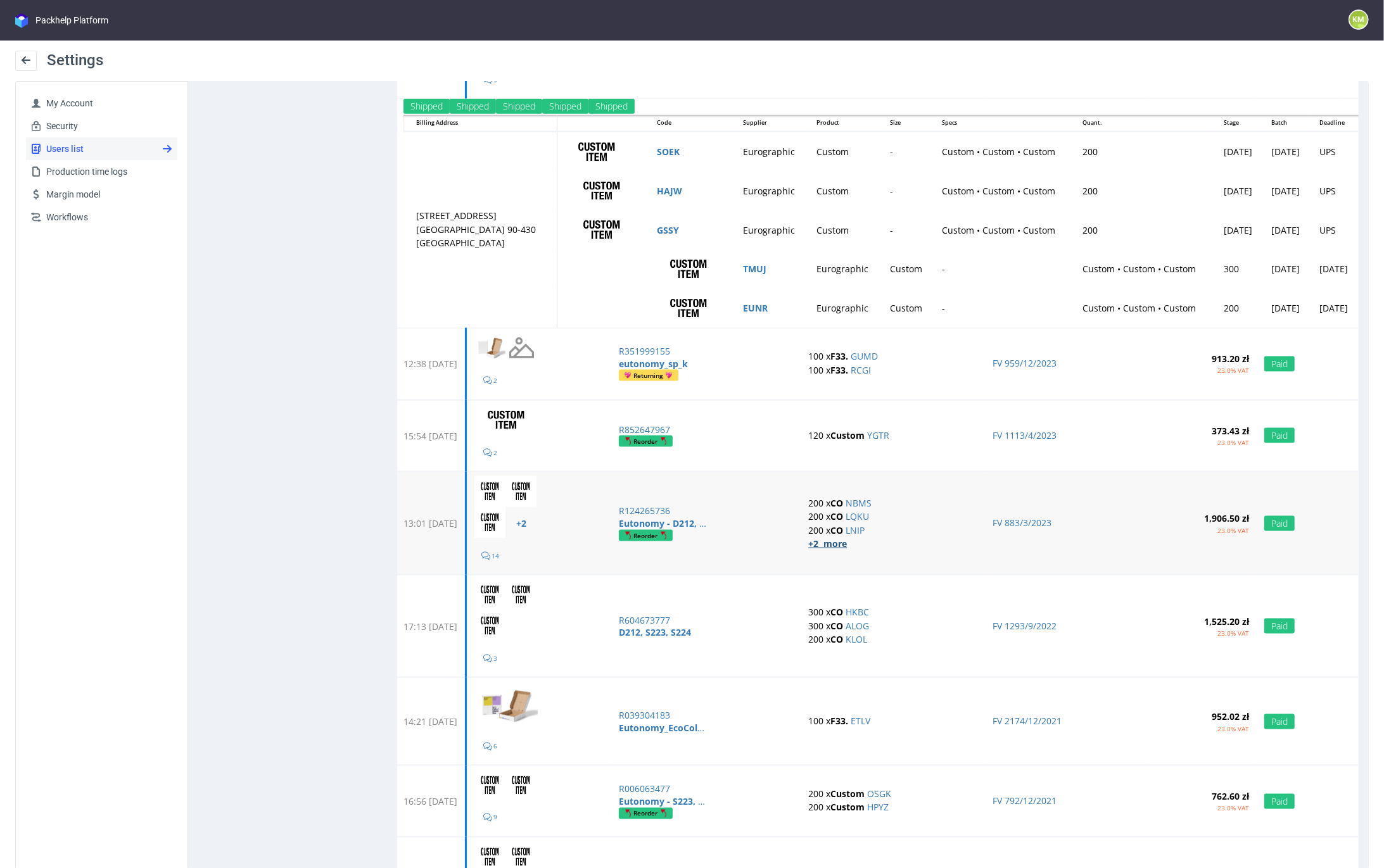
click at [846, 539] on strong "+2 more" at bounding box center [827, 543] width 38 height 12
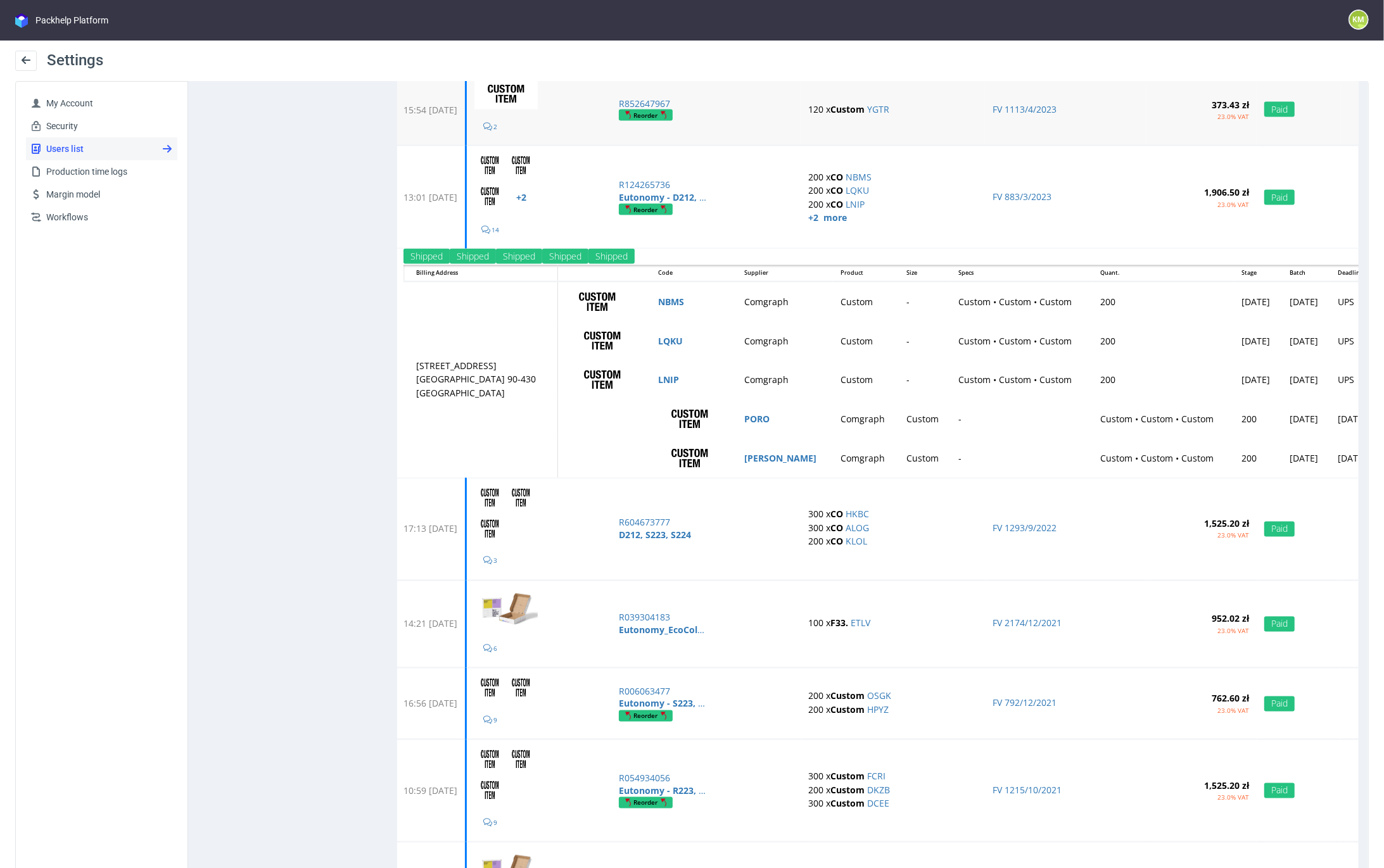
scroll to position [1829, 0]
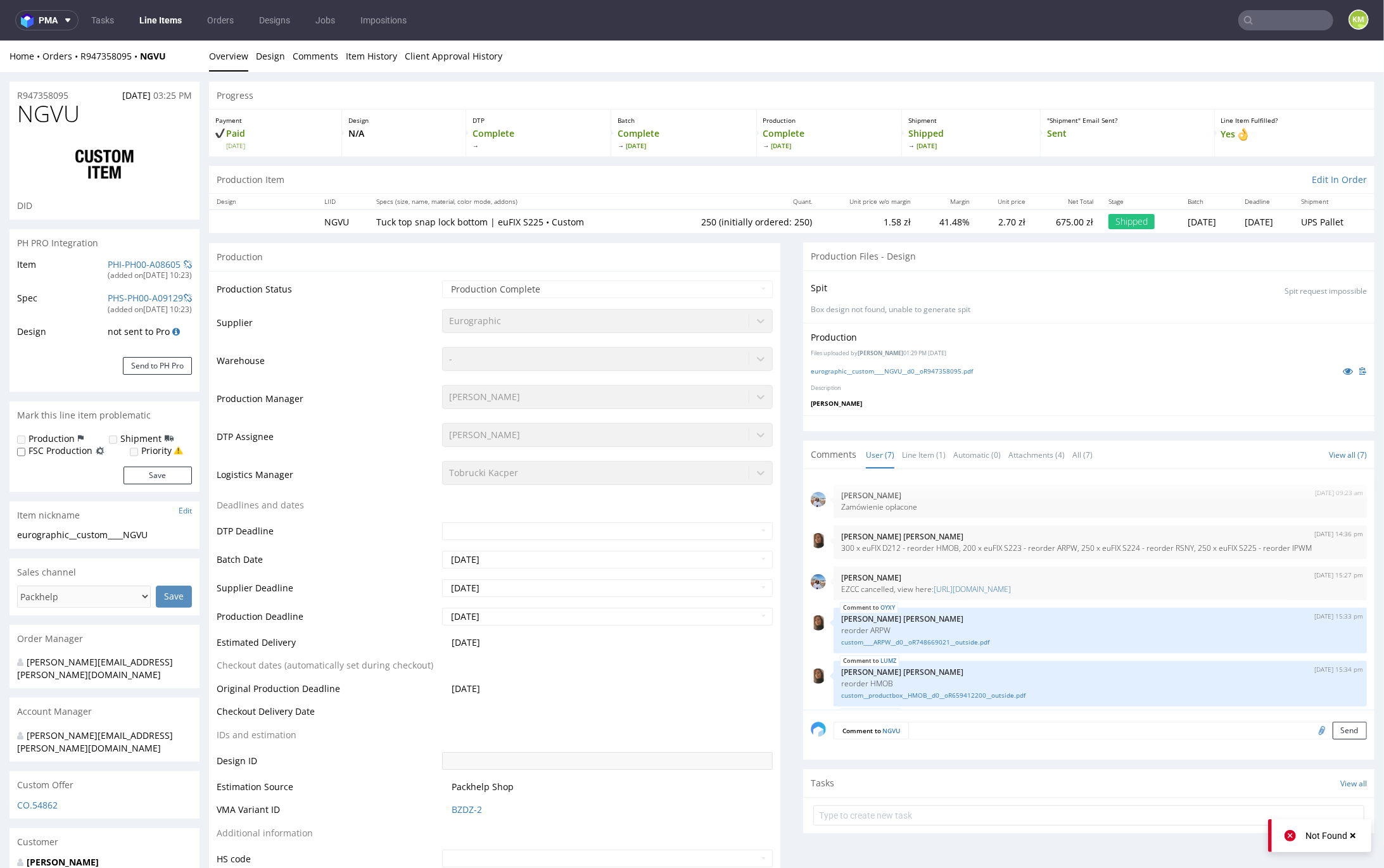
scroll to position [111, 0]
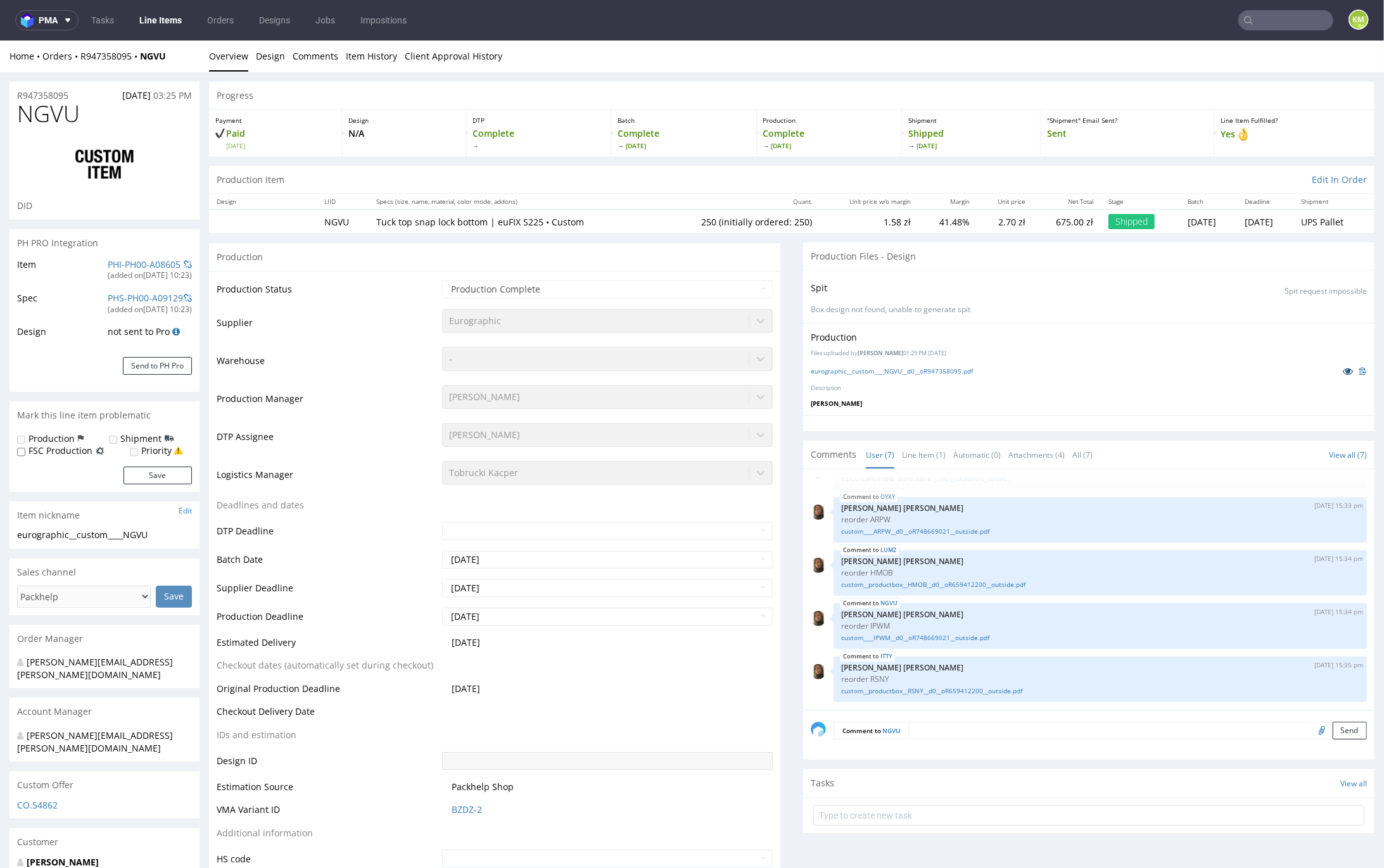
click at [1337, 371] on link at bounding box center [1348, 370] width 23 height 14
click at [927, 369] on link "eurographic__custom____NGVU__d0__oR947358095.pdf" at bounding box center [891, 371] width 162 height 9
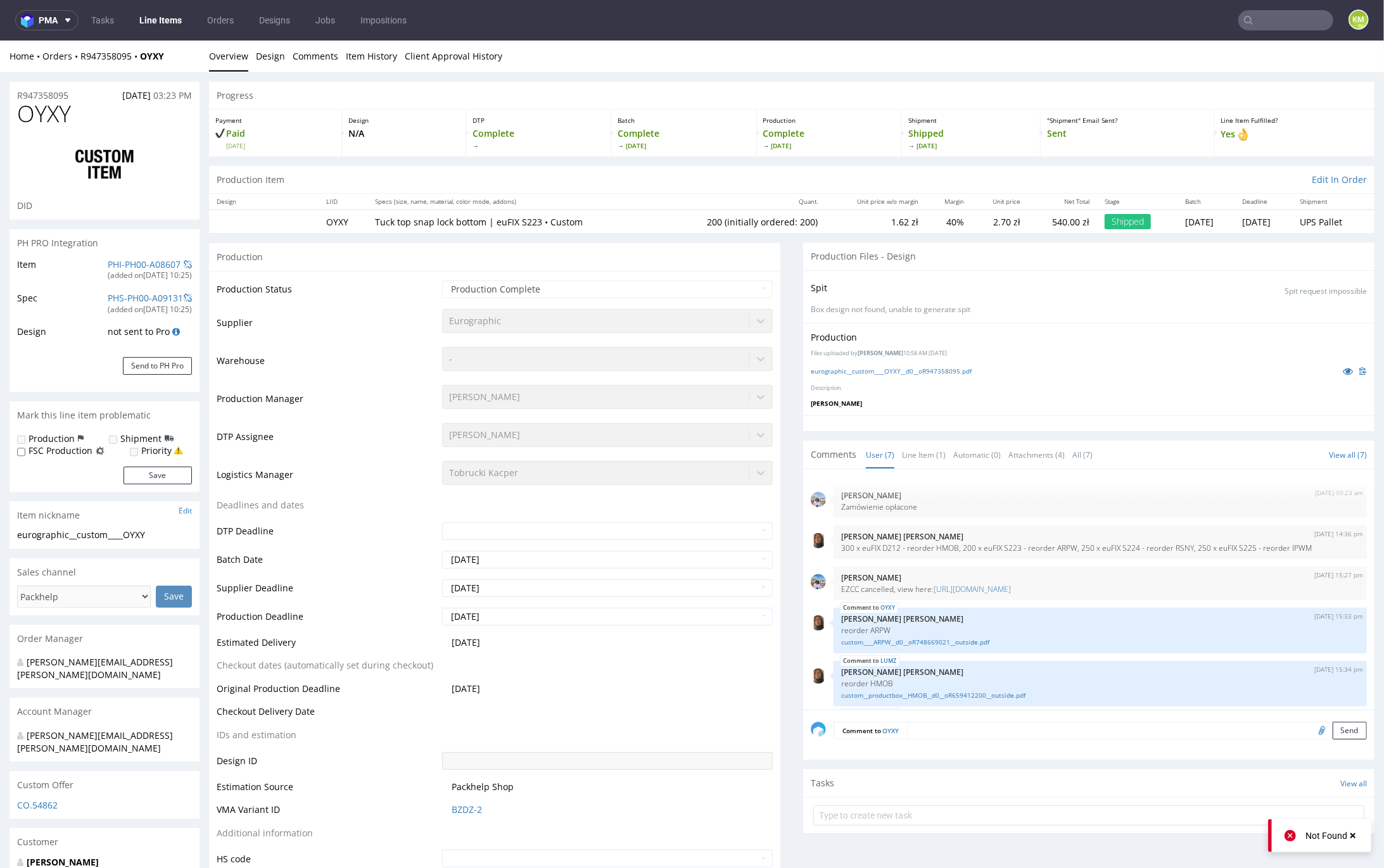
scroll to position [111, 0]
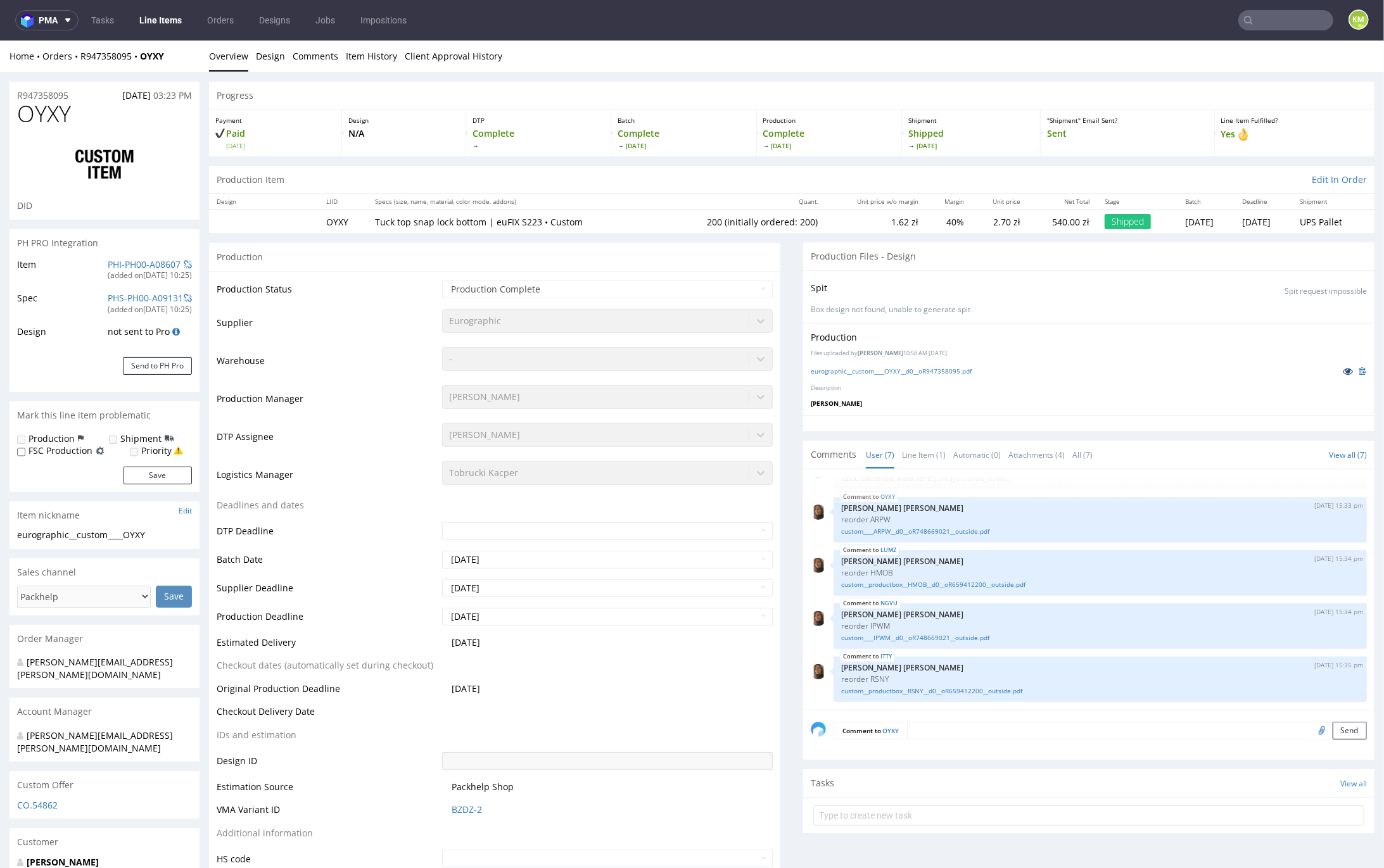
click at [1343, 371] on icon at bounding box center [1348, 371] width 10 height 9
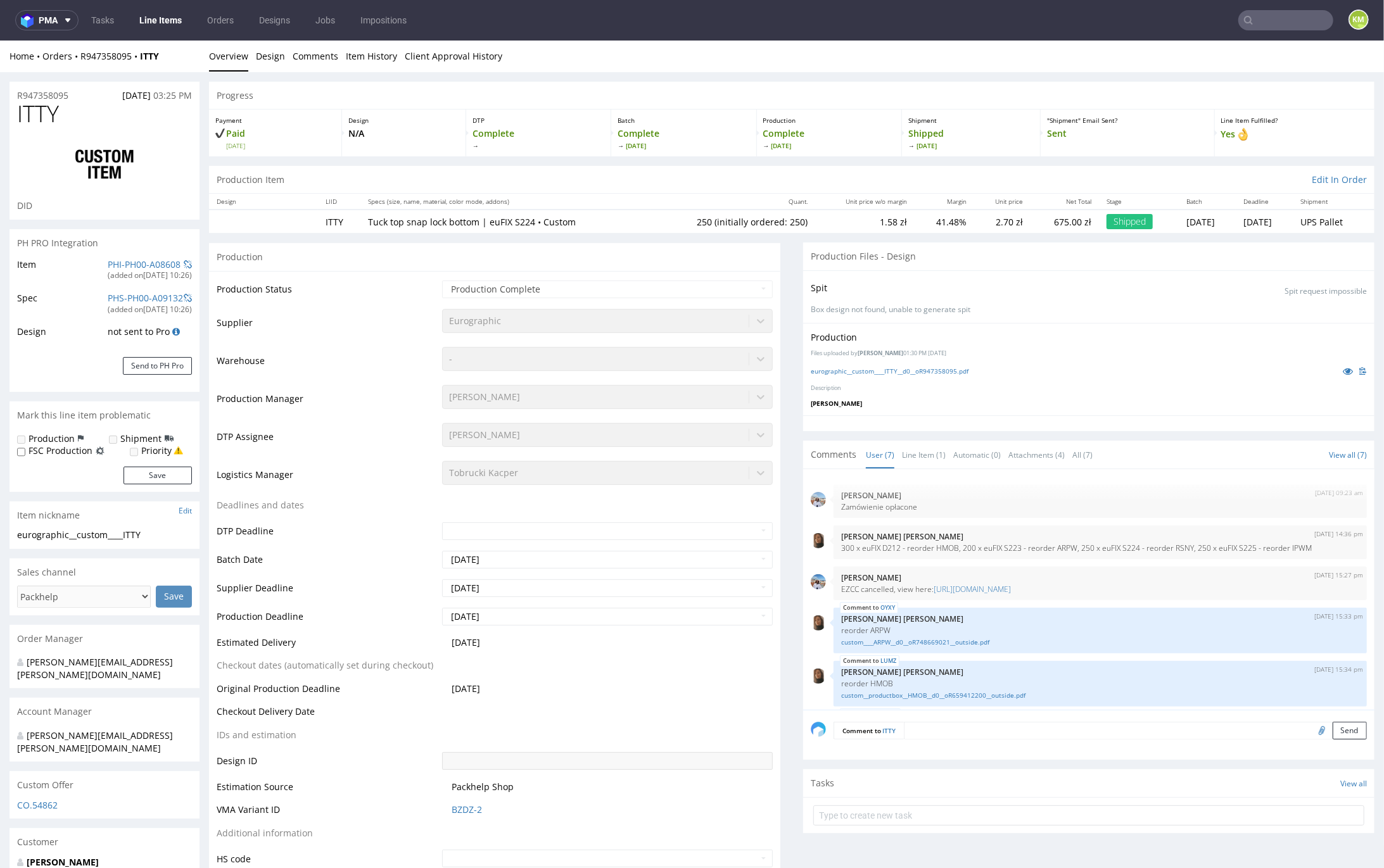
scroll to position [111, 0]
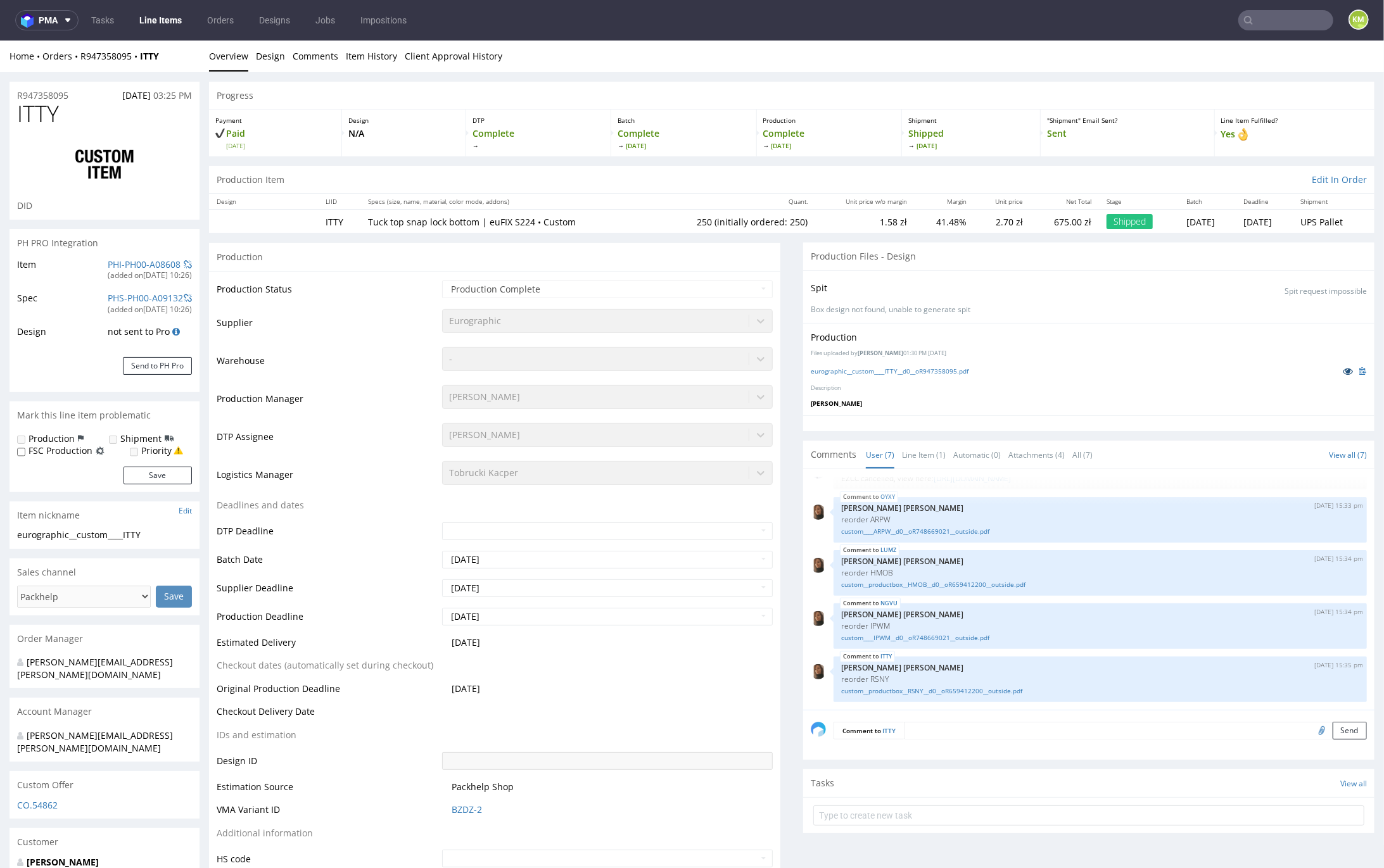
click at [1343, 366] on icon at bounding box center [1348, 371] width 10 height 9
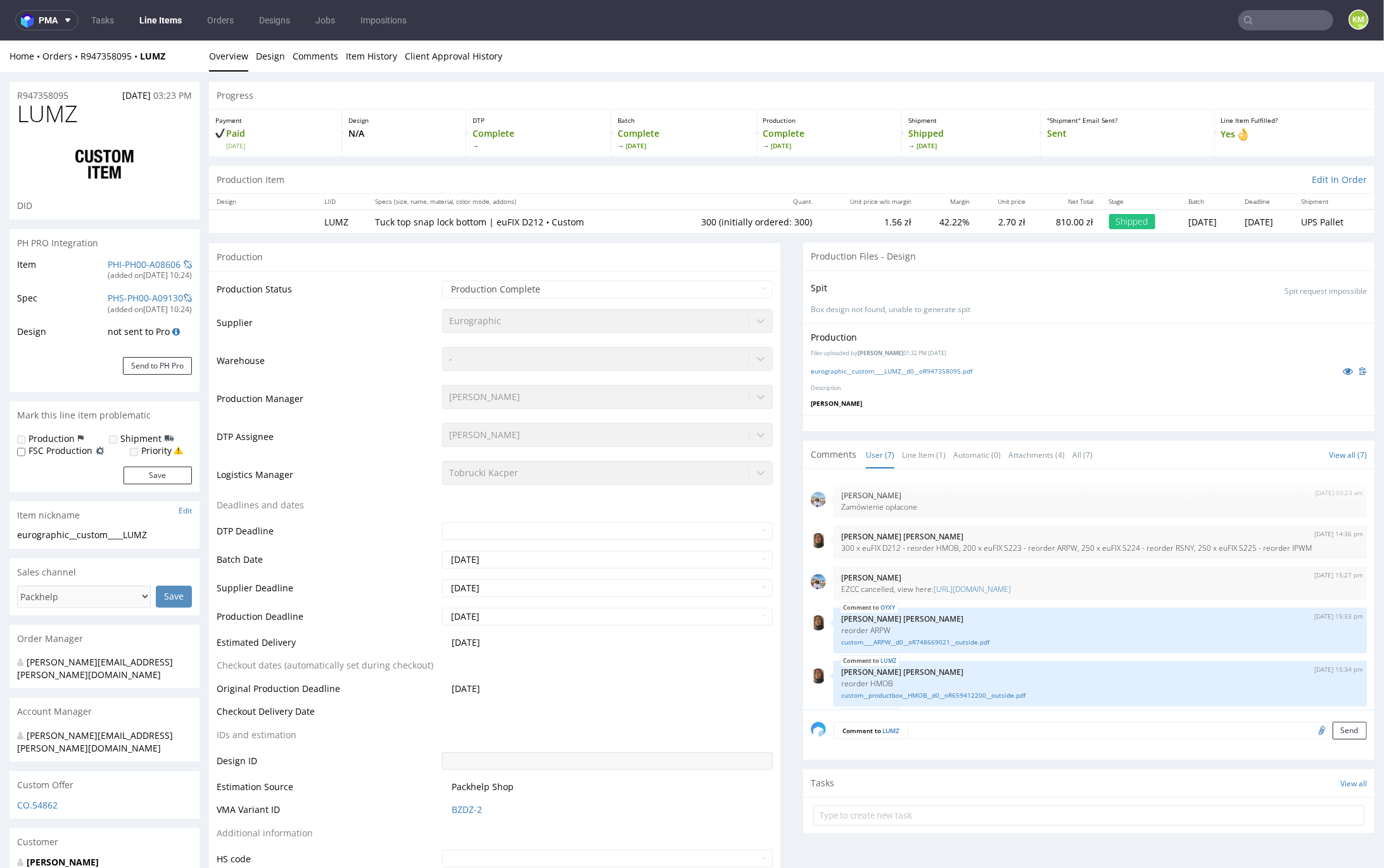
scroll to position [111, 0]
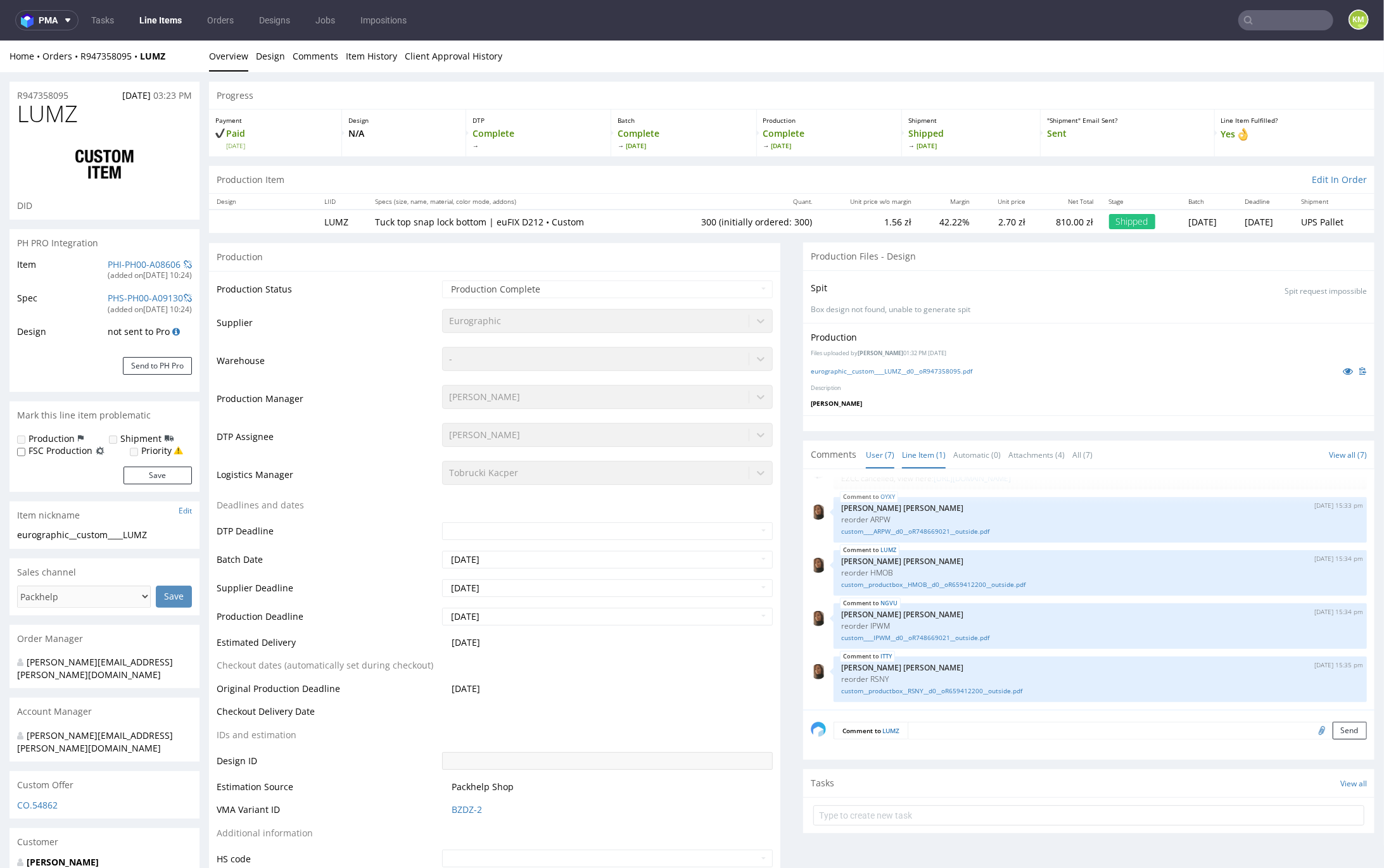
click at [911, 448] on link "Line Item (1)" at bounding box center [924, 454] width 44 height 27
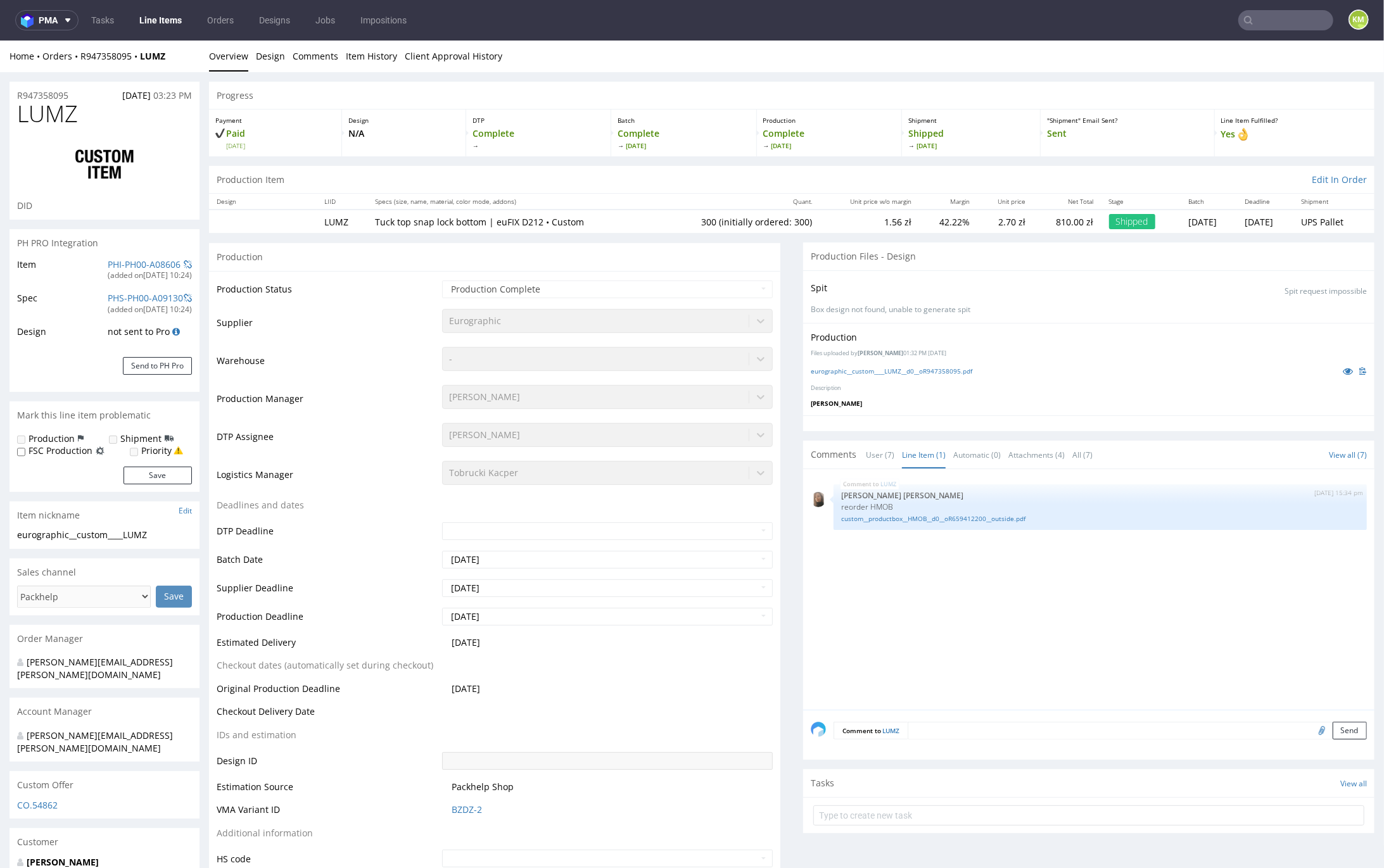
click at [961, 571] on div "LUMZ [DATE] 15:34 pm [PERSON_NAME] [PERSON_NAME] reorder HMOB custom__productbo…" at bounding box center [1092, 592] width 564 height 233
click at [948, 517] on link "custom__productbox__HMOB__d0__oR659412200__outside.pdf" at bounding box center [1100, 518] width 518 height 10
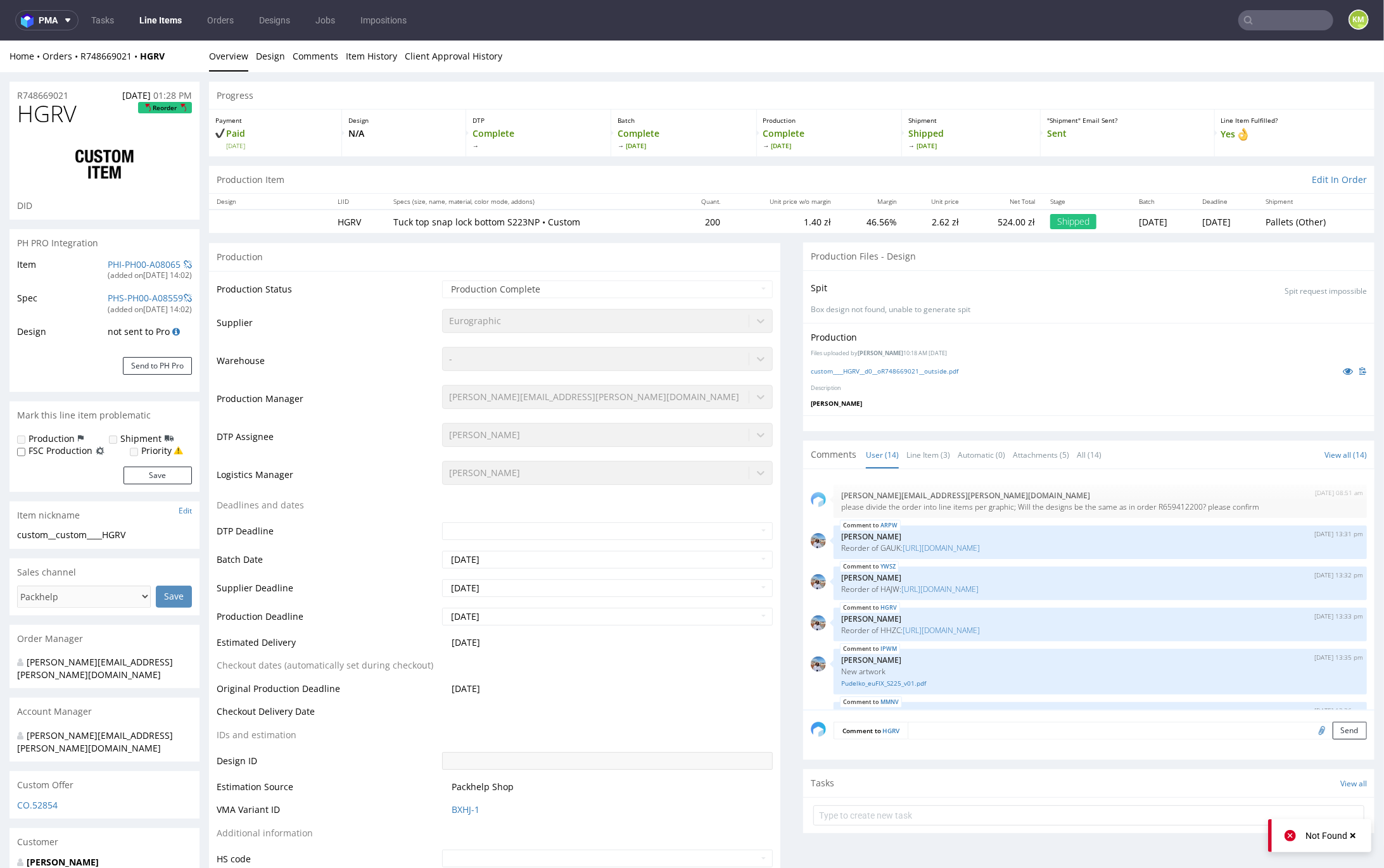
scroll to position [383, 0]
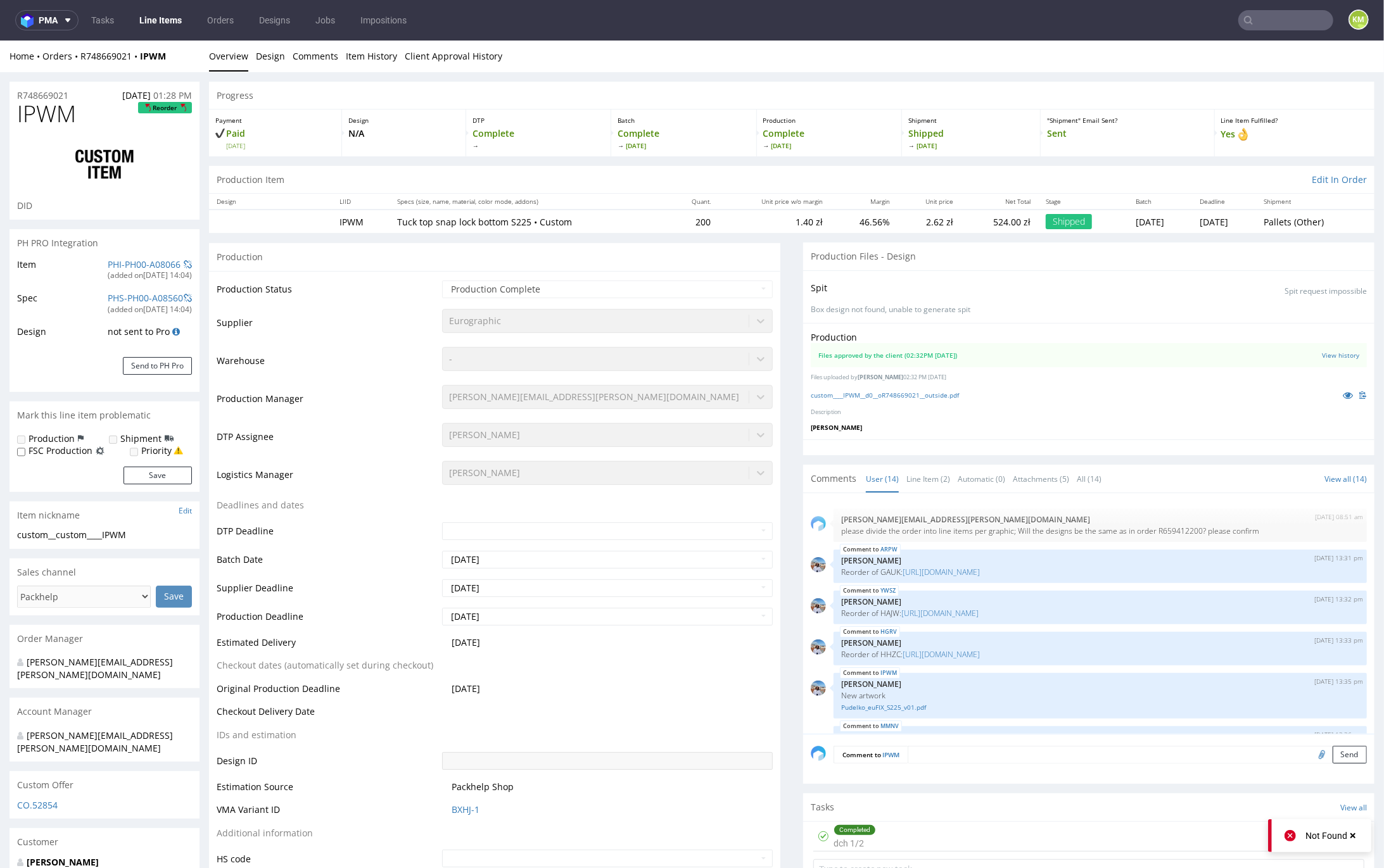
scroll to position [383, 0]
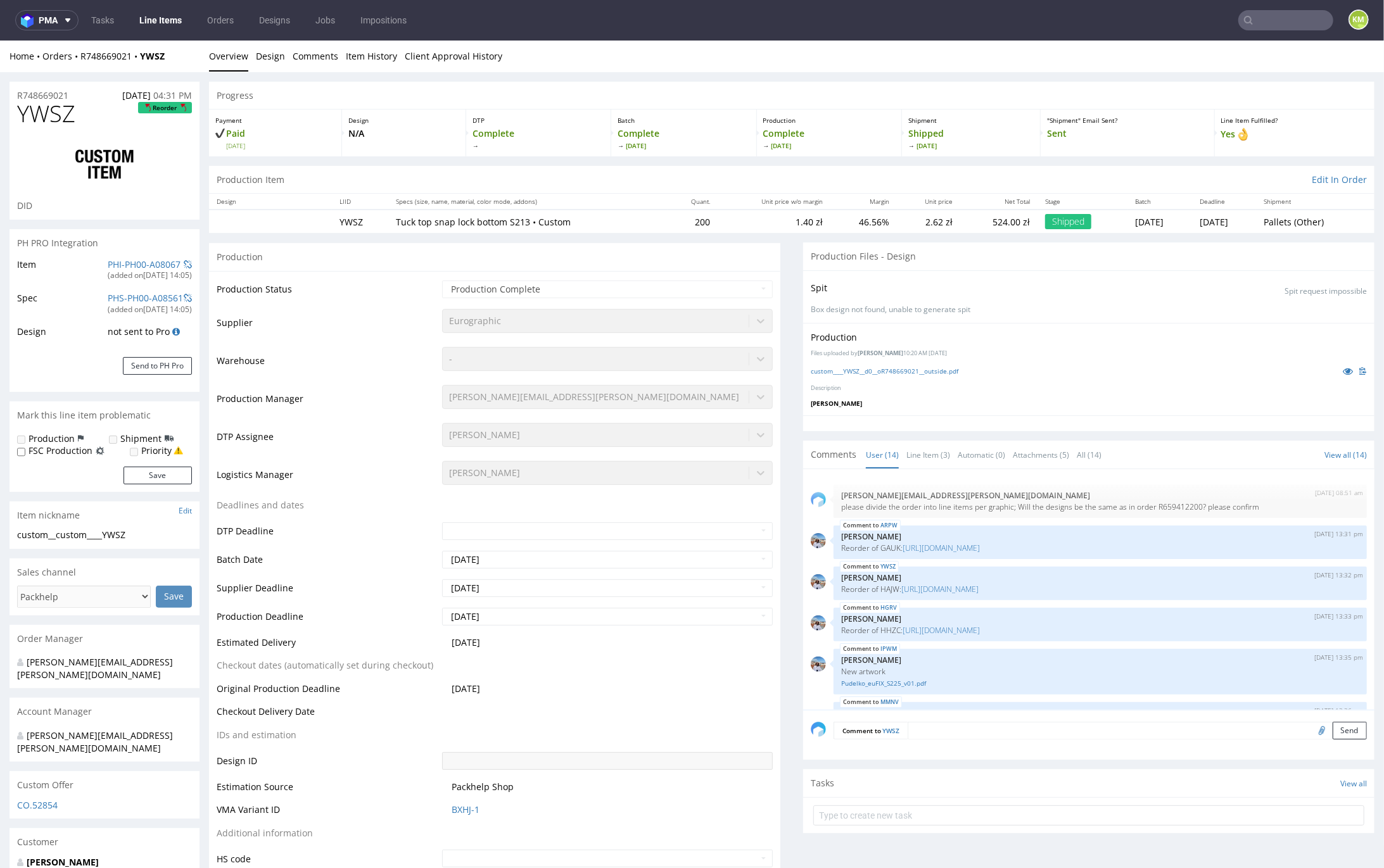
scroll to position [383, 0]
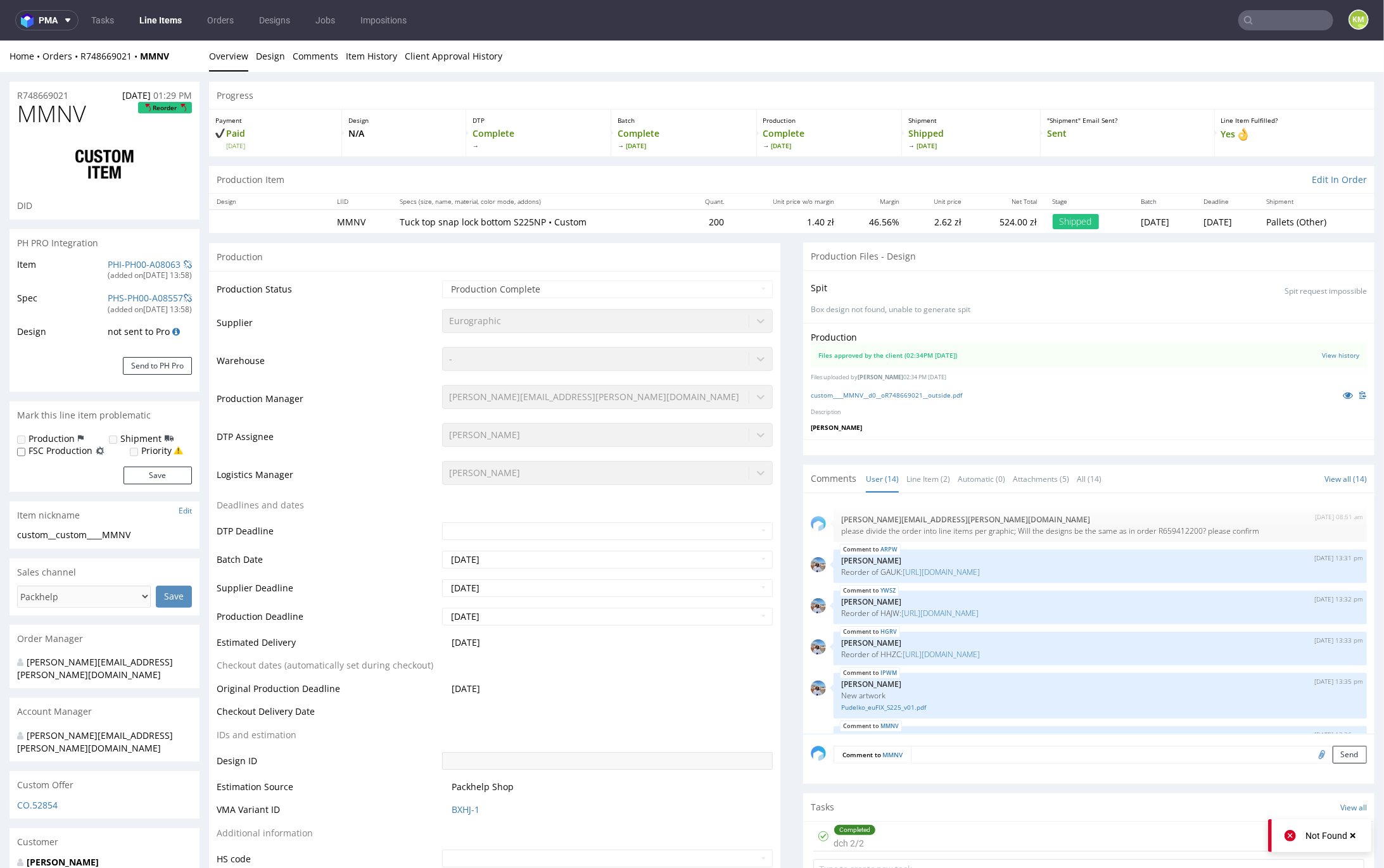
scroll to position [383, 0]
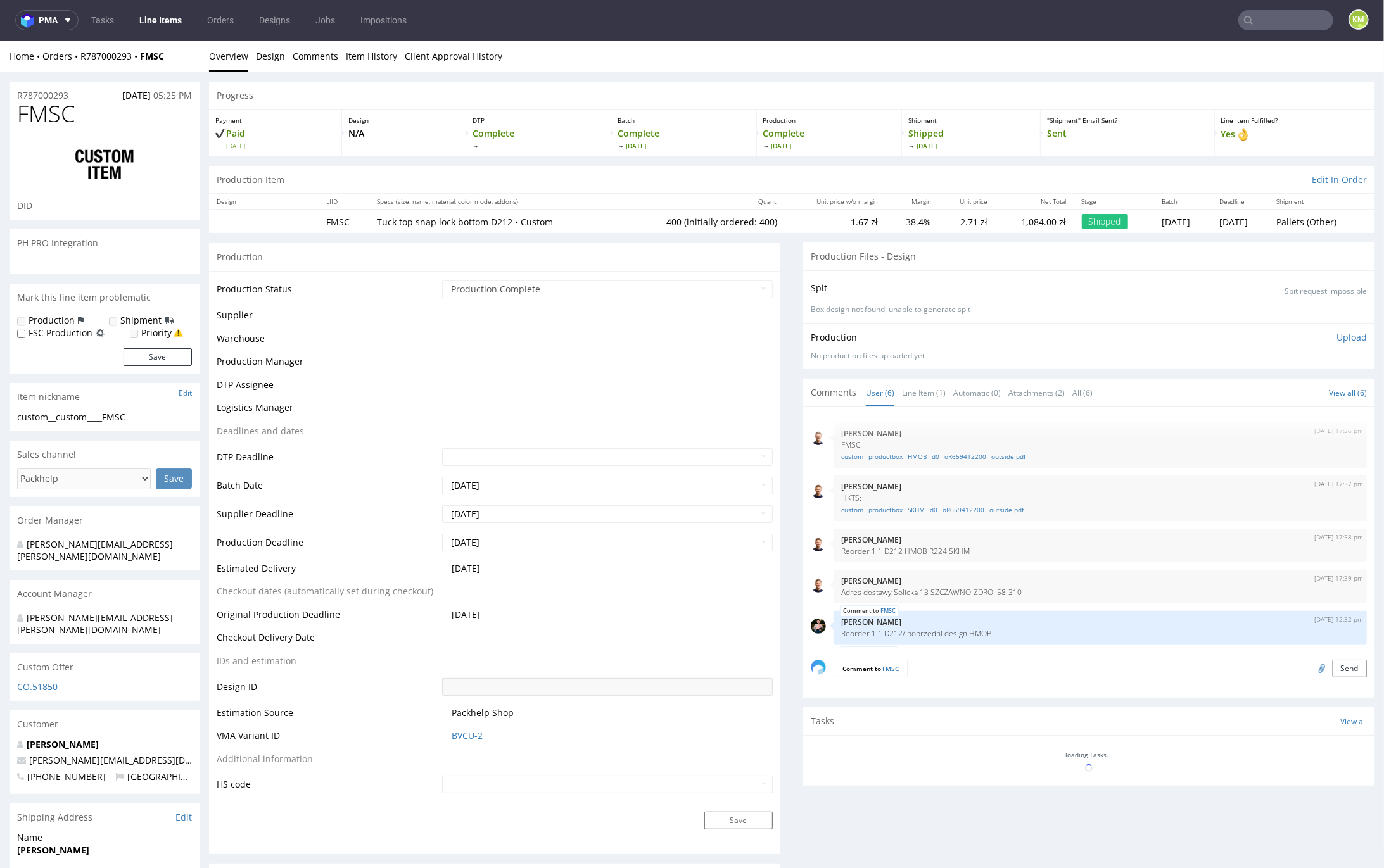
scroll to position [46, 0]
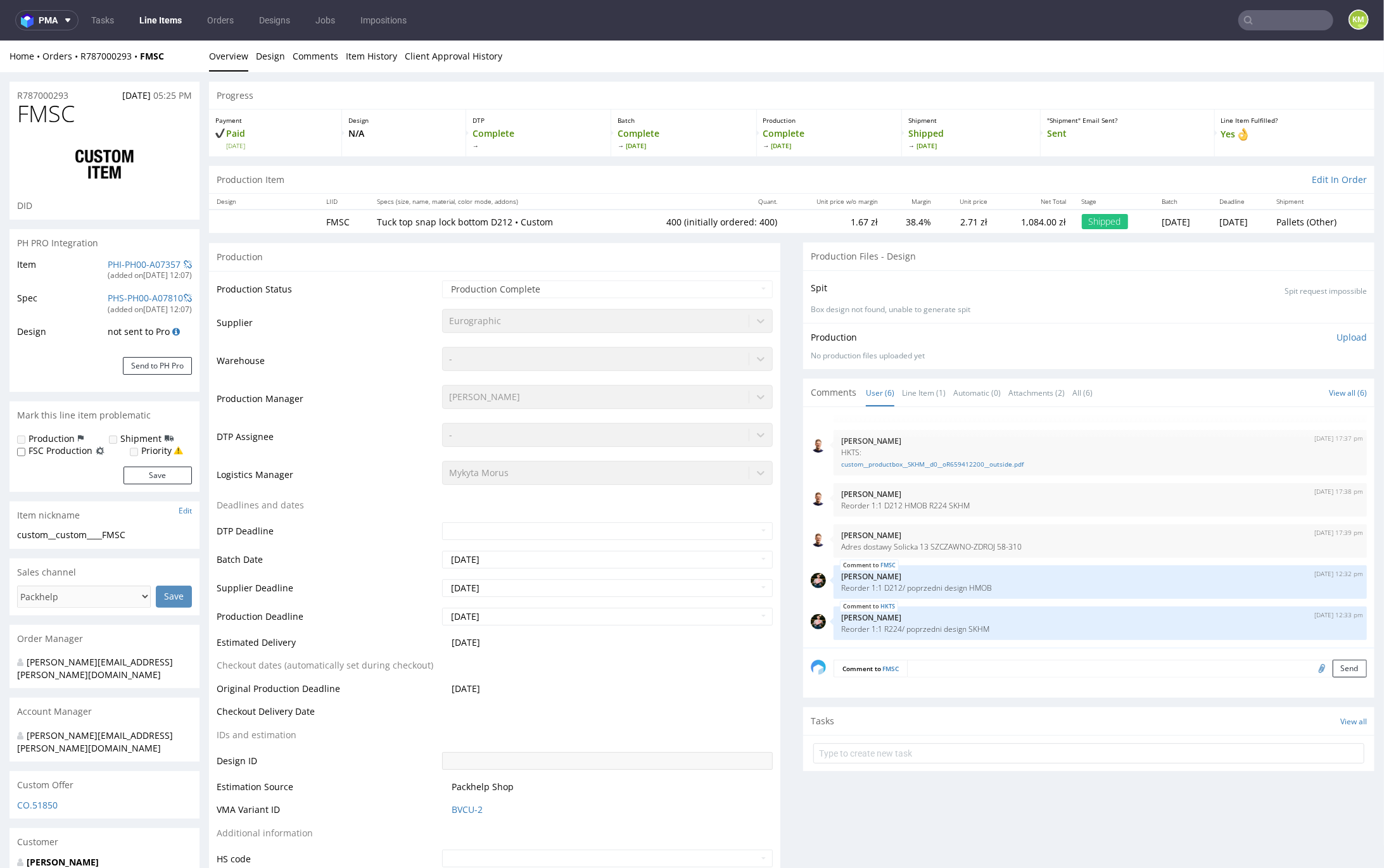
type input "400"
select select "in_progress"
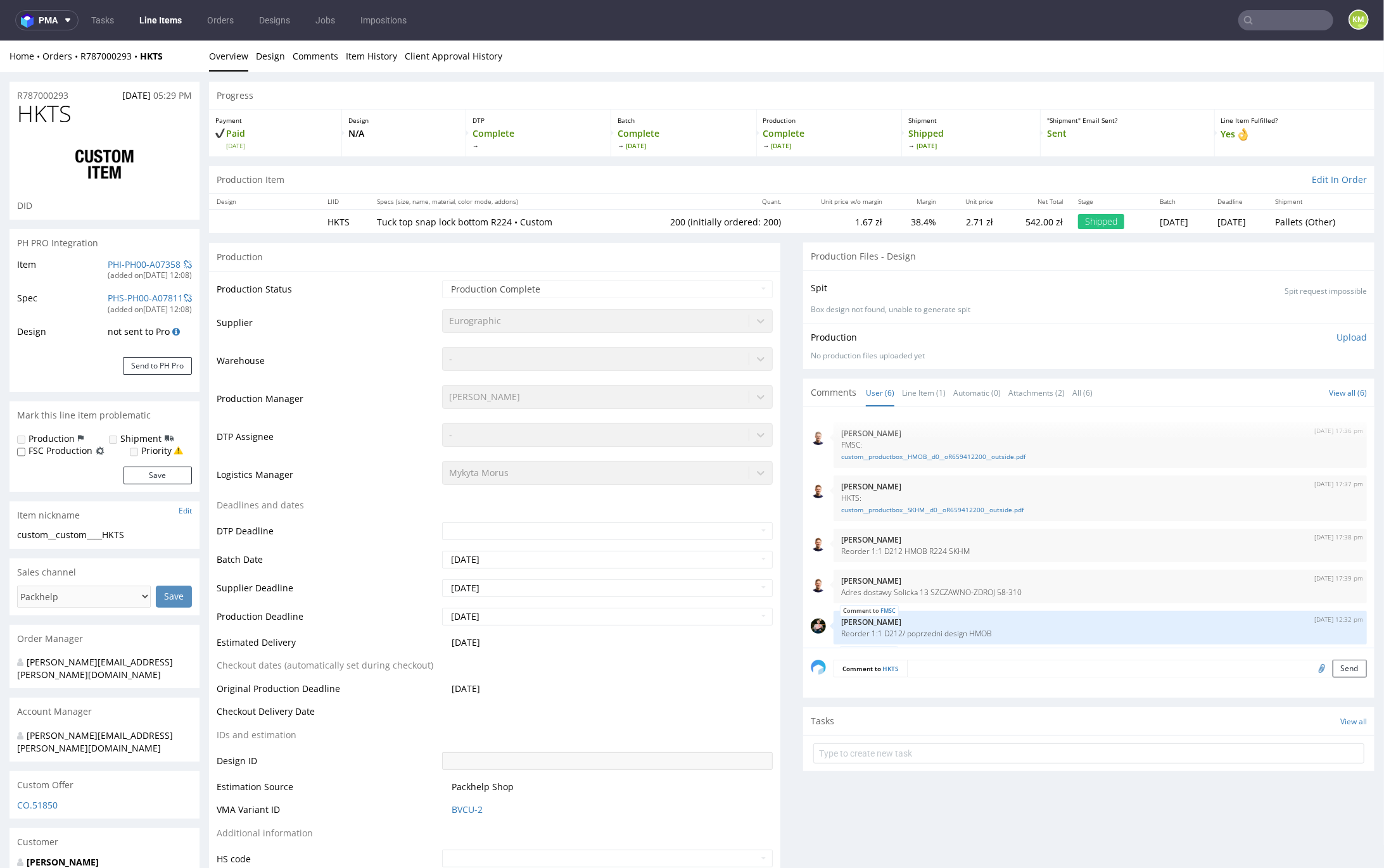
scroll to position [46, 0]
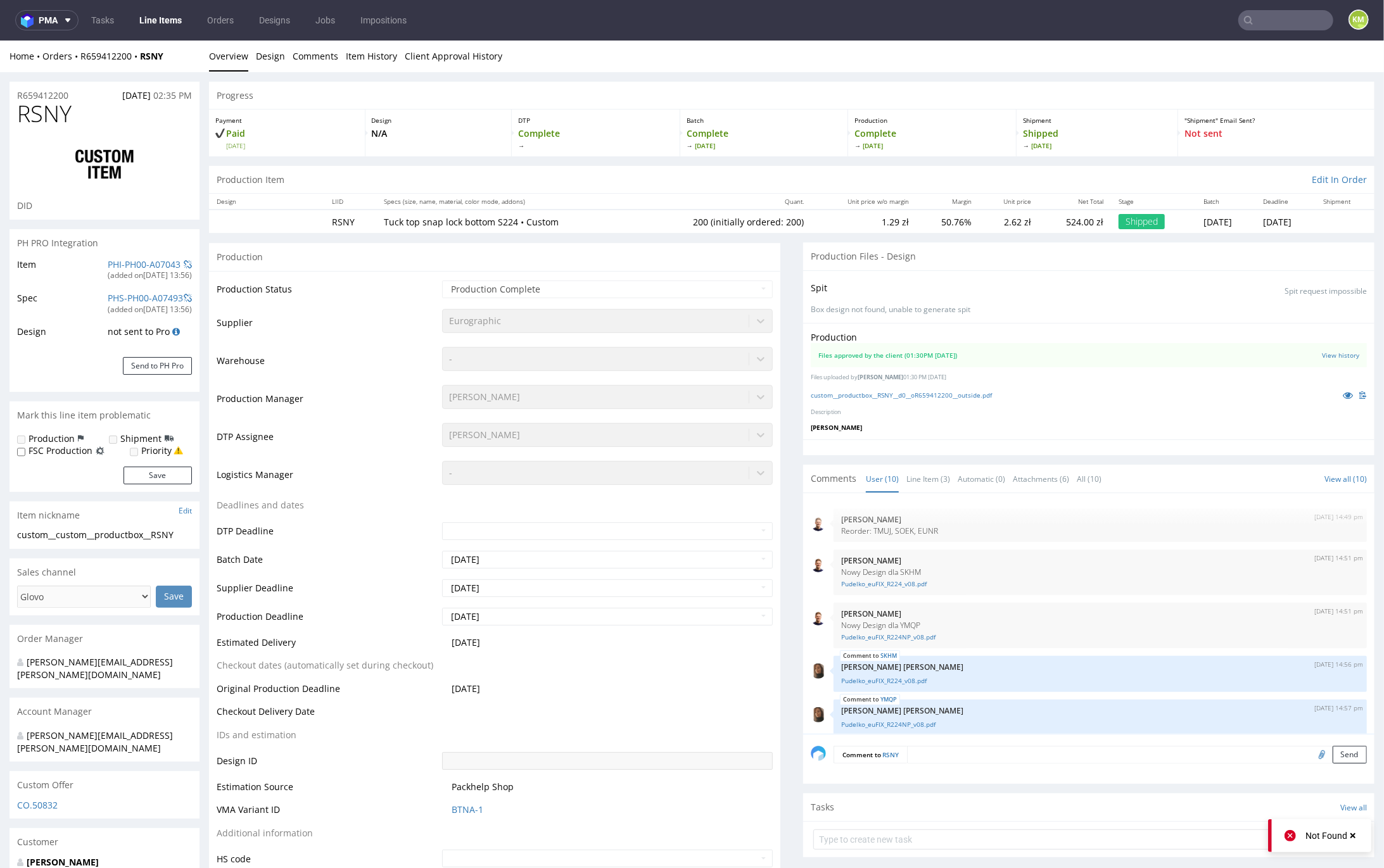
scroll to position [220, 0]
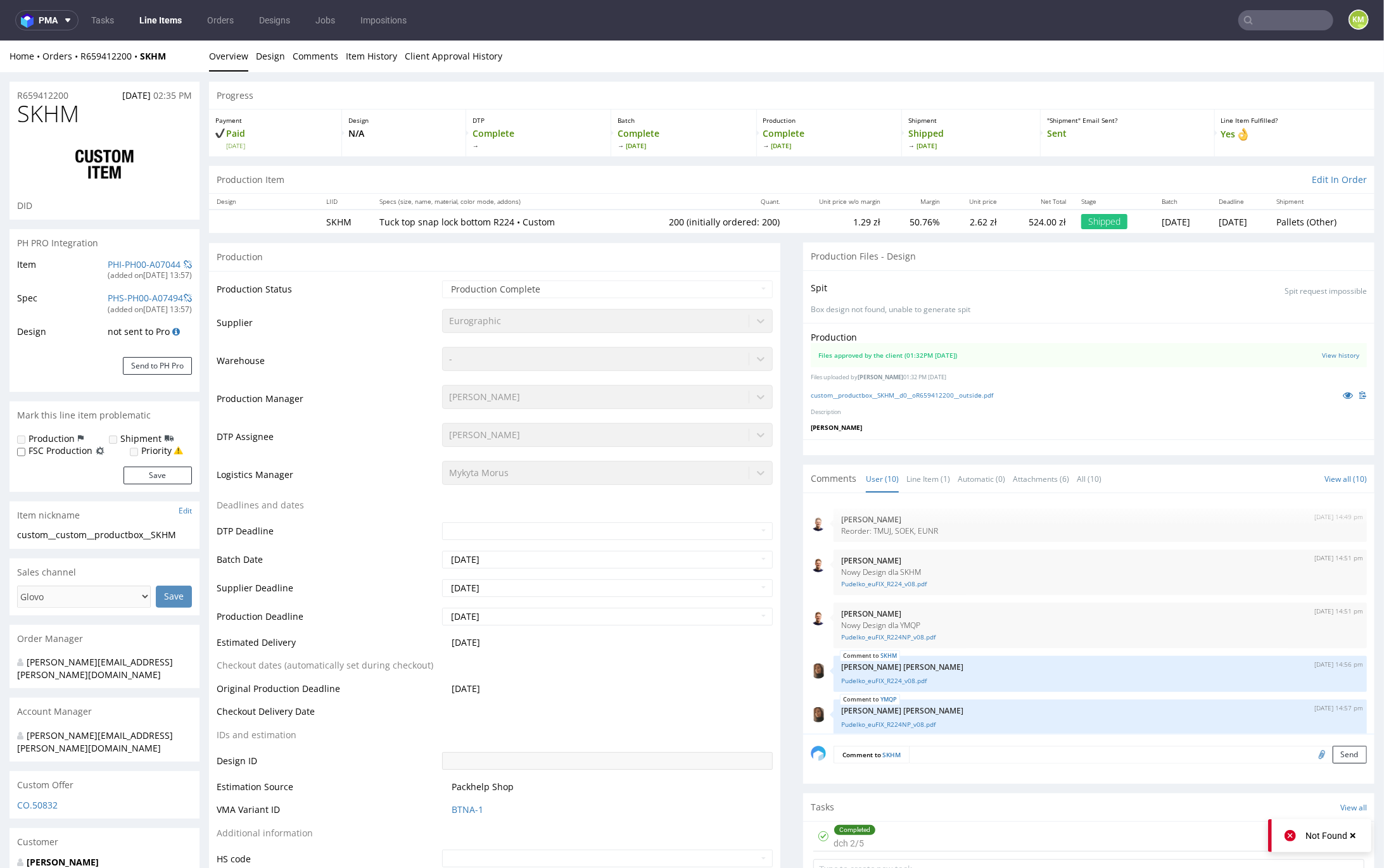
scroll to position [220, 0]
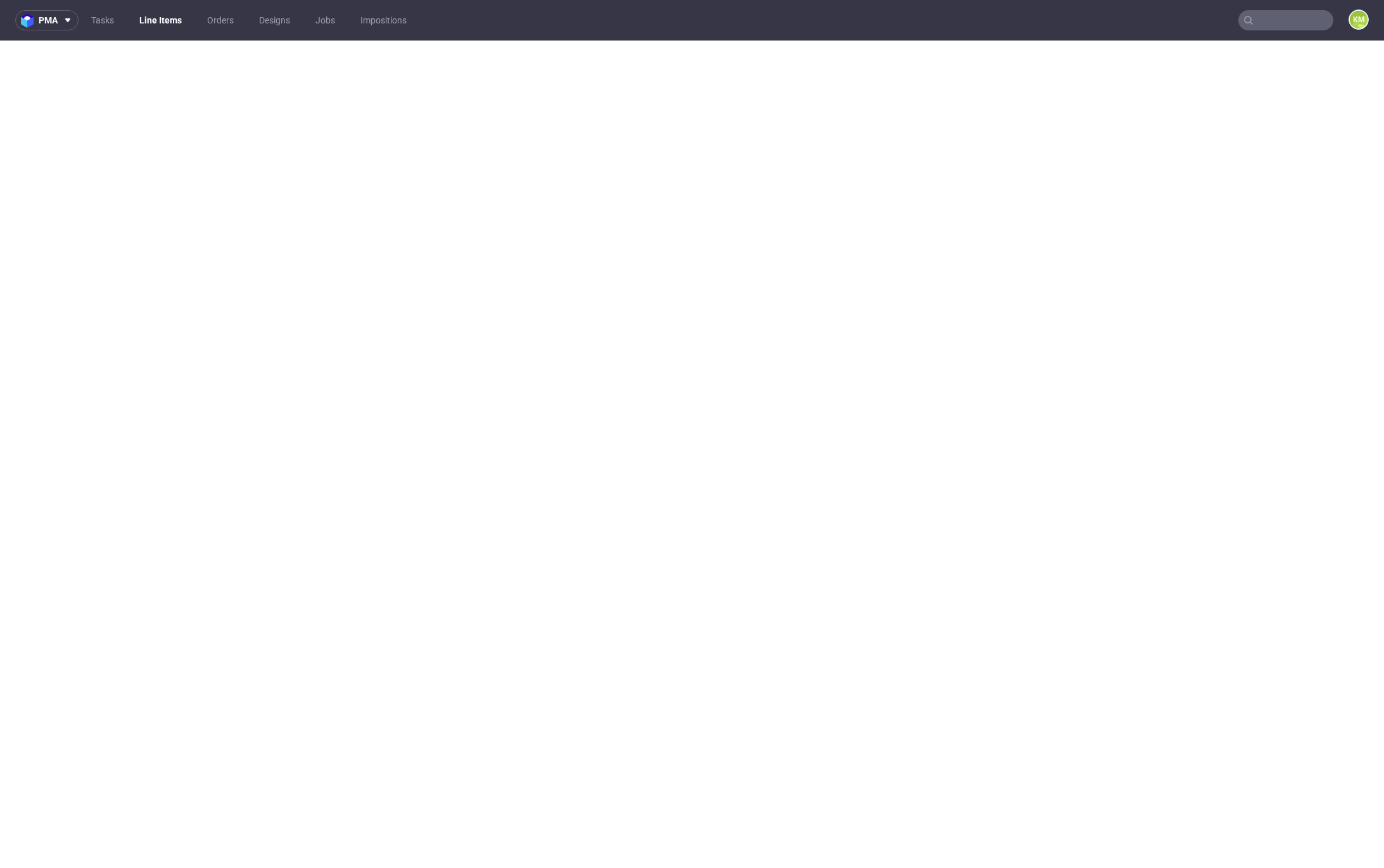
select select "in_progress"
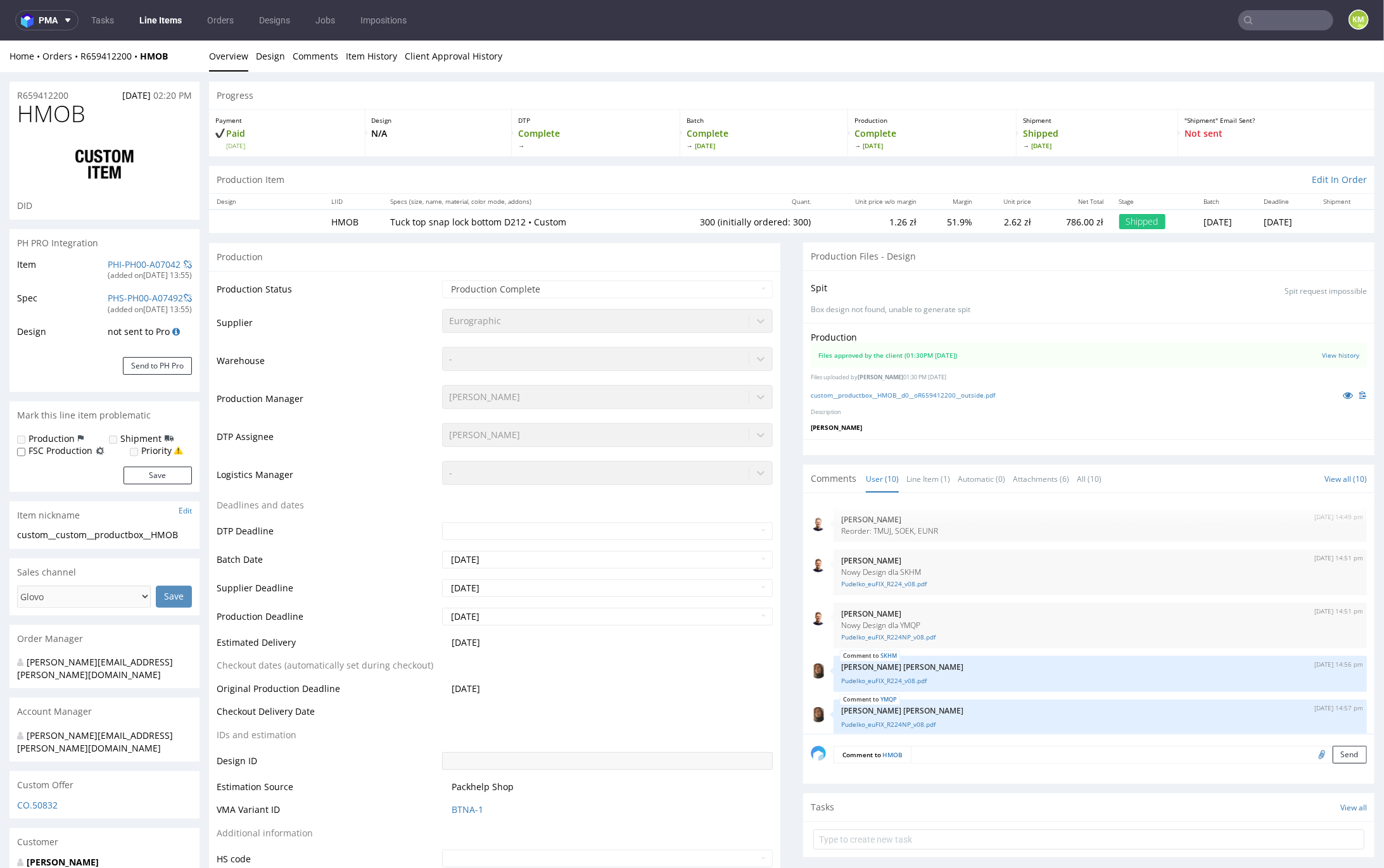
scroll to position [220, 0]
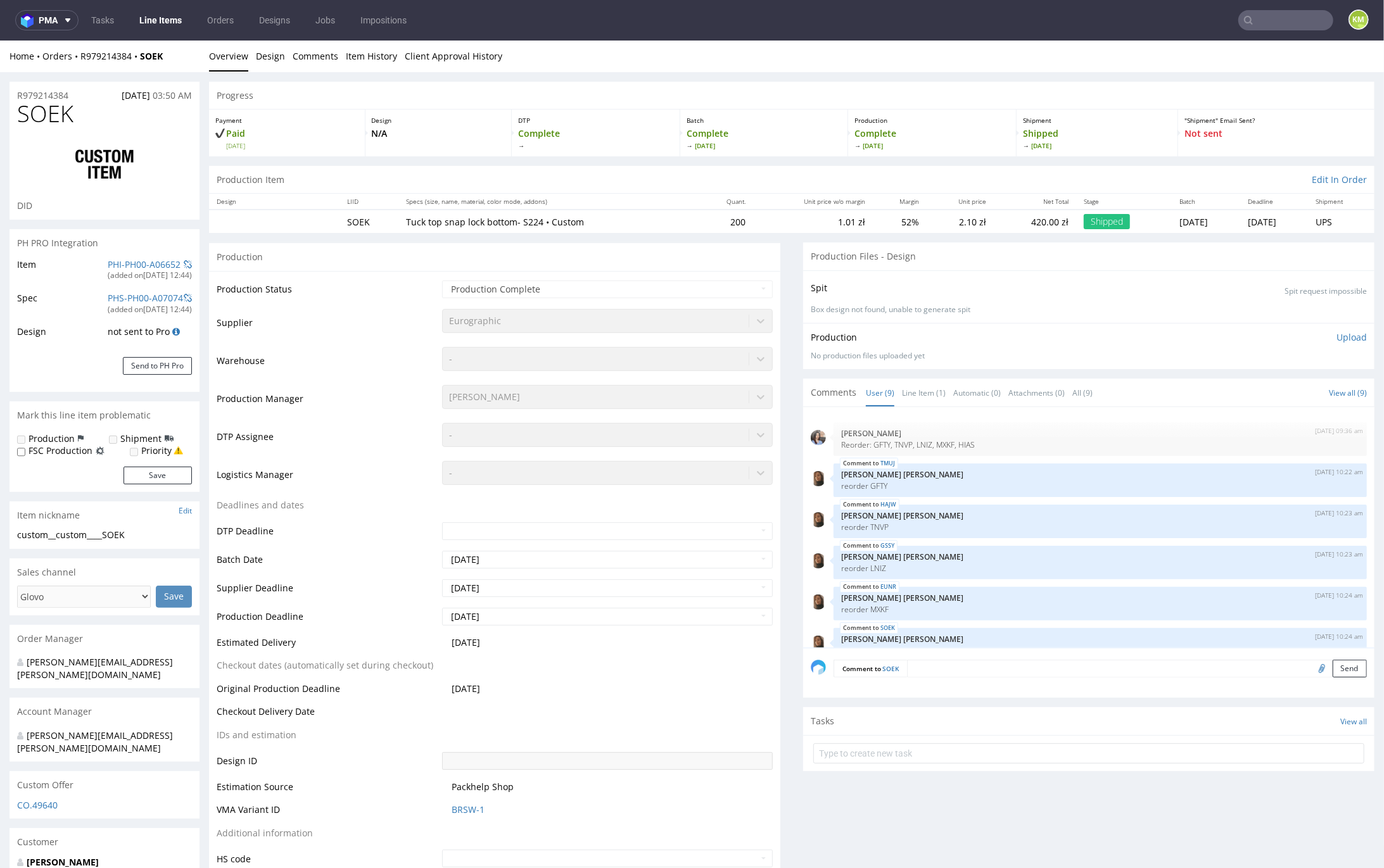
scroll to position [145, 0]
select select "in_progress"
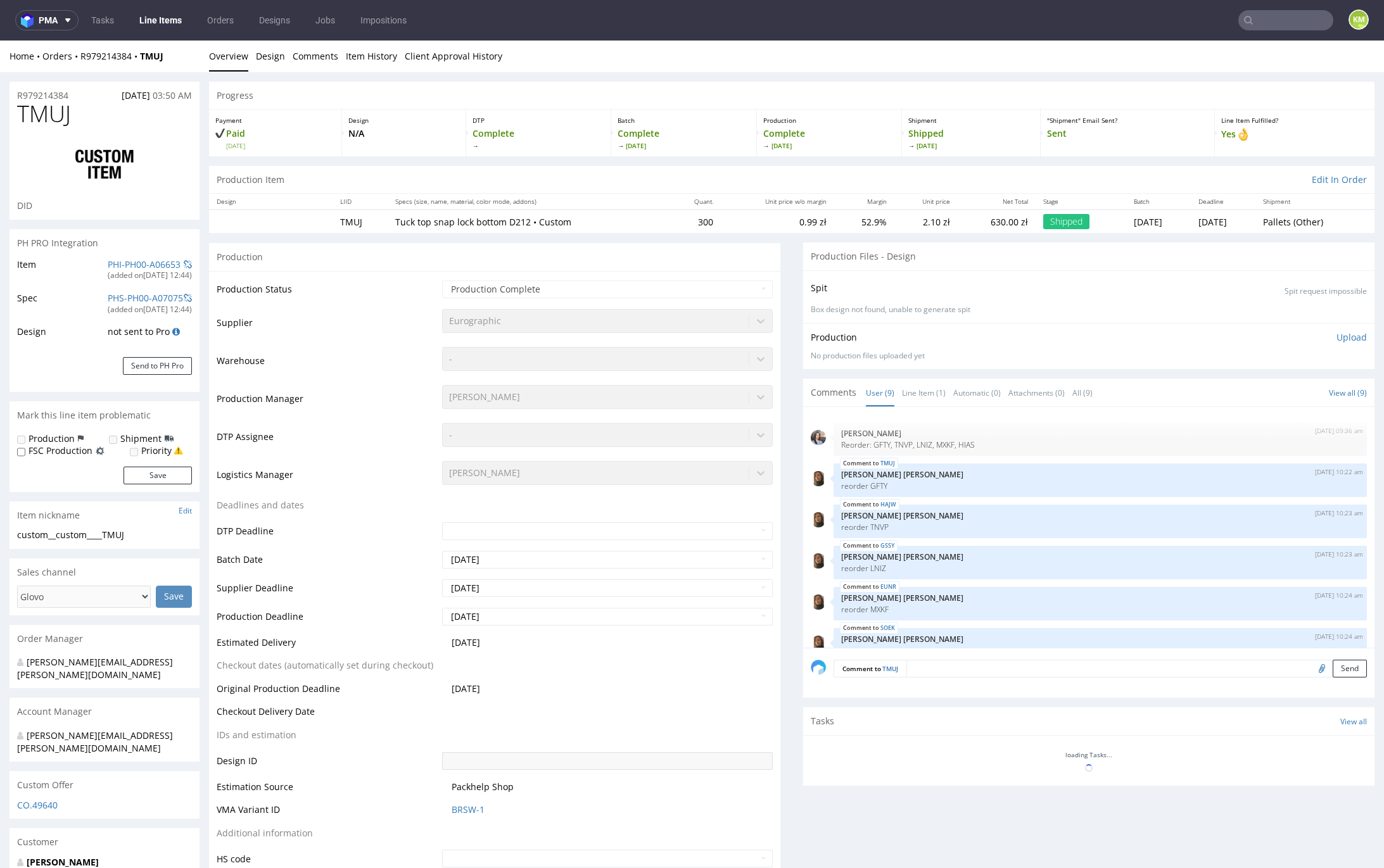
select select "in_progress"
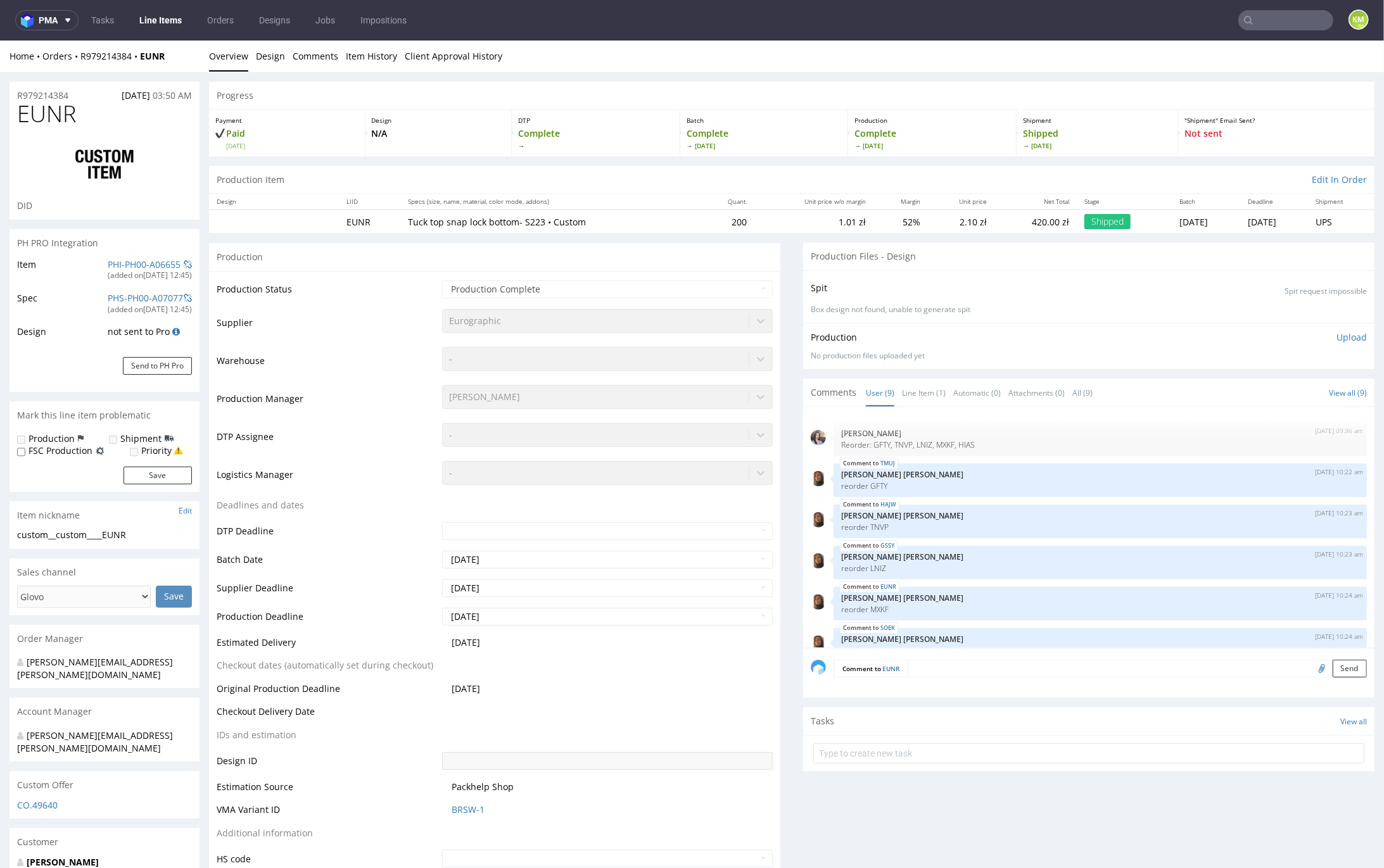
scroll to position [145, 0]
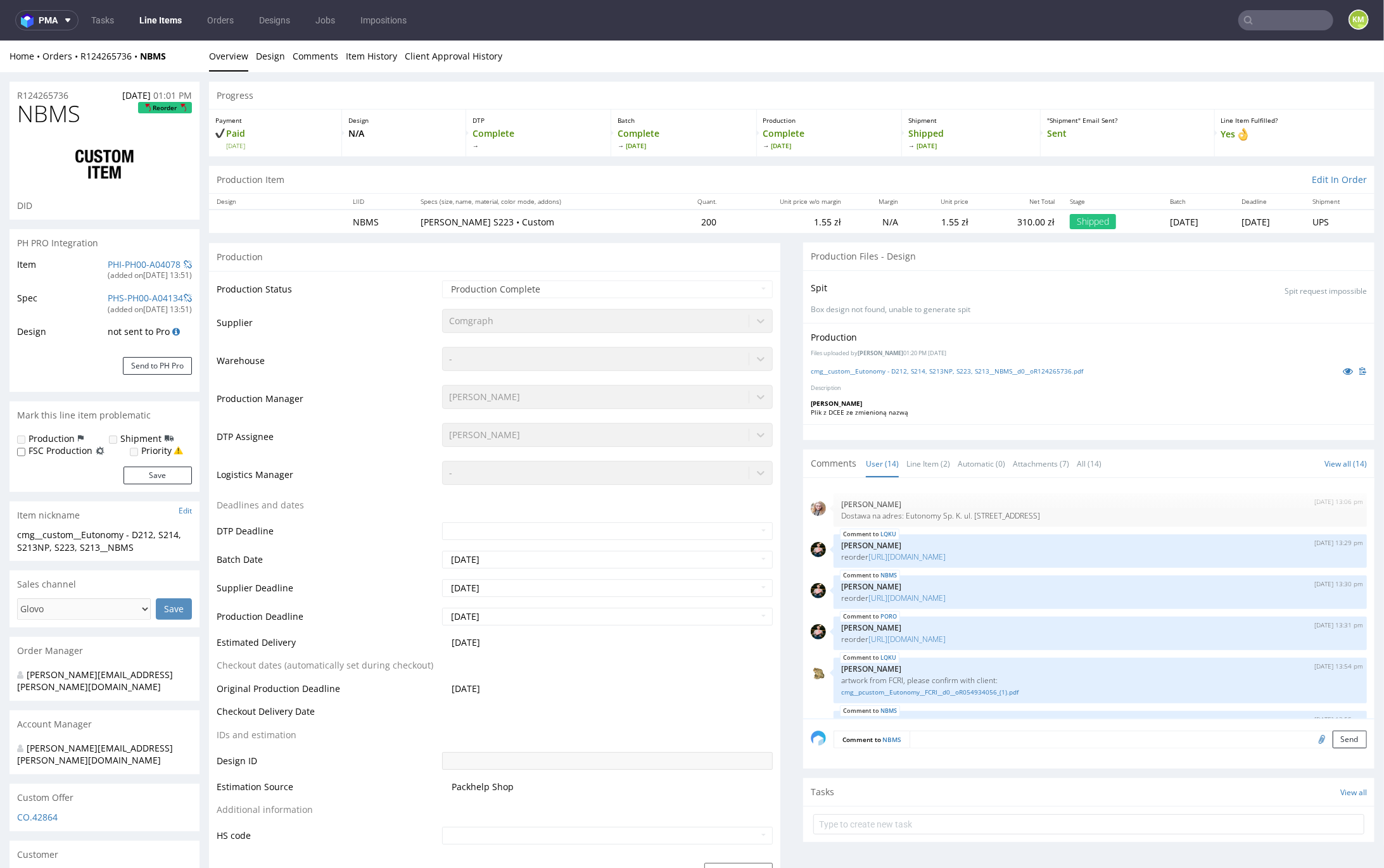
scroll to position [436, 0]
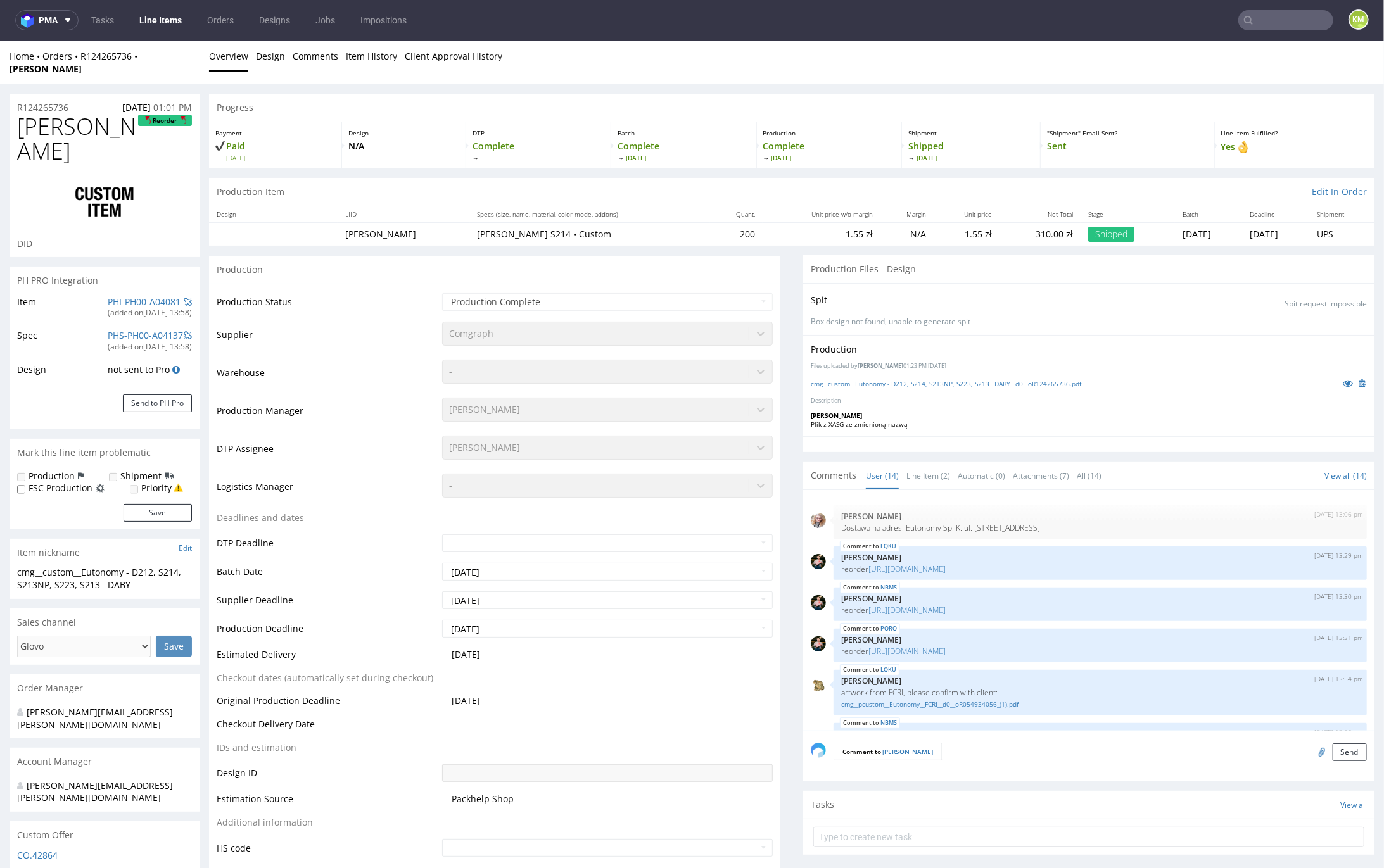
scroll to position [474, 0]
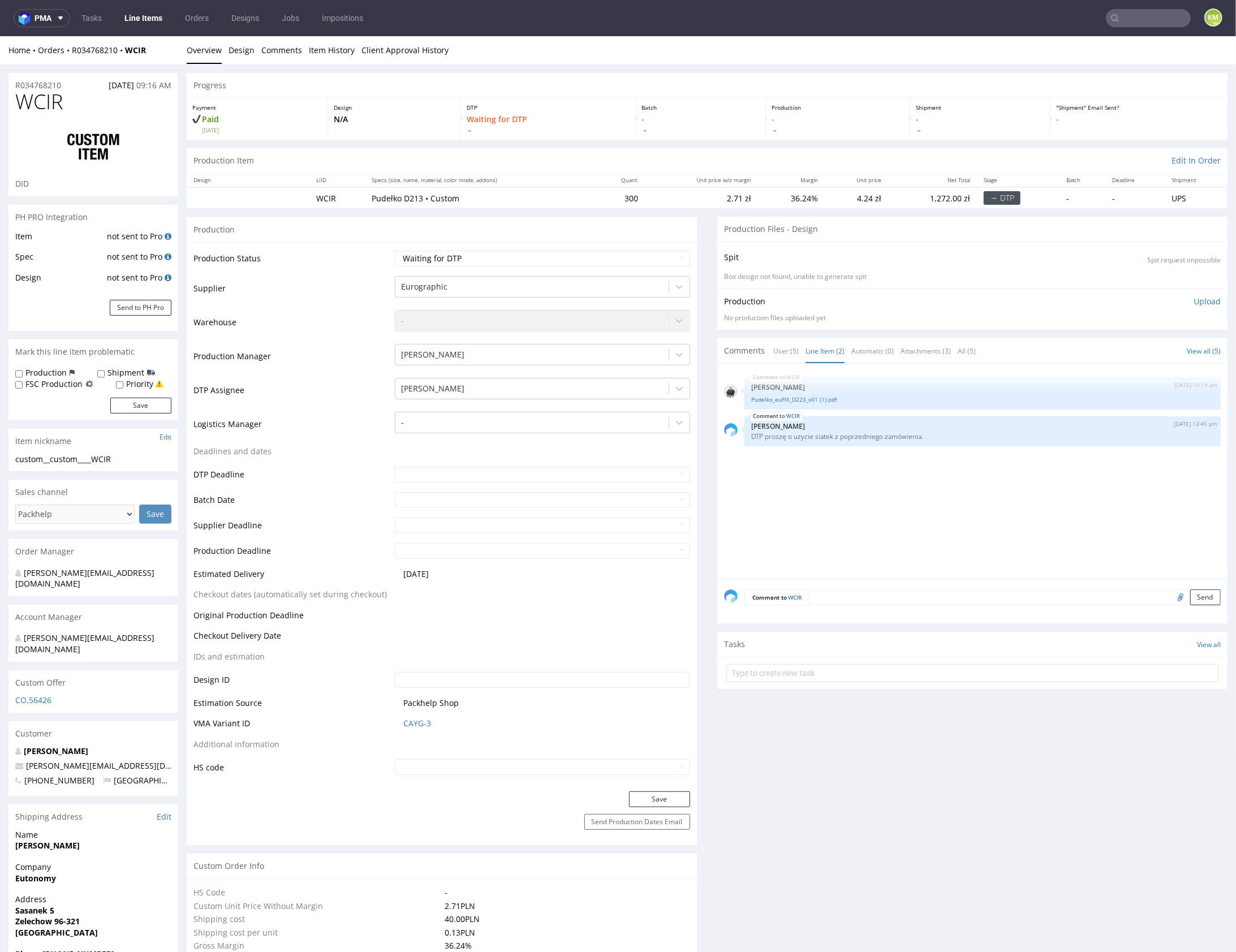
click at [929, 488] on div "WCIR 11th Aug 25 | 09:19 am Adrian Margula Pudelko_euFIX_D223_v01 (1).pdf WCIR …" at bounding box center [975, 474] width 504 height 208
click at [820, 397] on link "Pudelko_euFIX_D223_v01 (1).pdf" at bounding box center [982, 398] width 463 height 9
click at [82, 459] on div "custom__custom____WCIR" at bounding box center [93, 459] width 156 height 11
click at [850, 501] on div "WCIR 11th Aug 25 | 09:19 am Adrian Margula Pudelko_euFIX_D223_v01 (1).pdf WCIR …" at bounding box center [975, 474] width 504 height 208
click at [597, 251] on select "Waiting for Artwork Waiting for Diecut Waiting for Mockup Waiting for DTP Waiti…" at bounding box center [542, 258] width 295 height 16
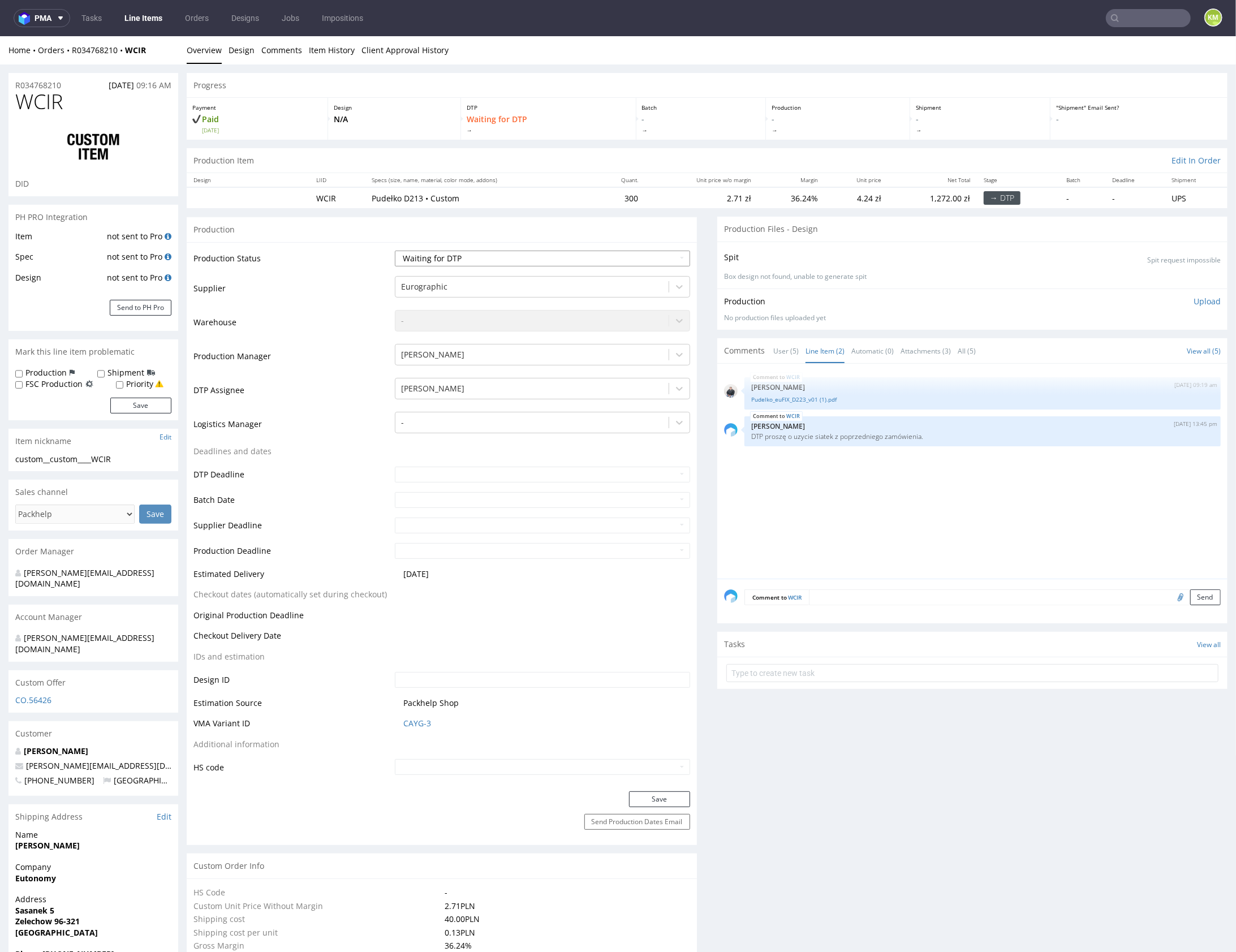
select select "dtp_ca_needed"
click at [648, 798] on button "Save" at bounding box center [659, 798] width 61 height 16
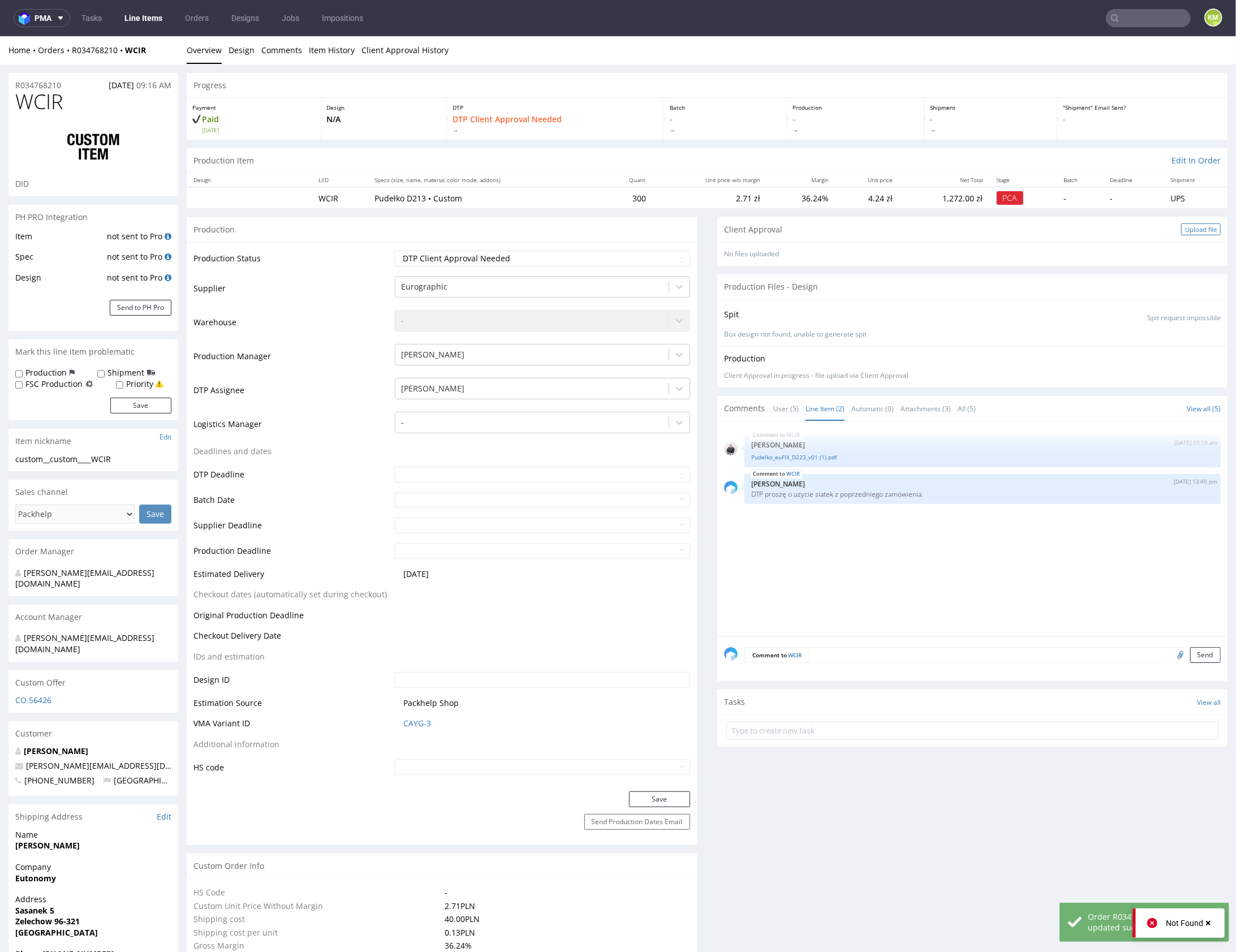
click at [1200, 224] on div "Upload file" at bounding box center [1201, 229] width 40 height 12
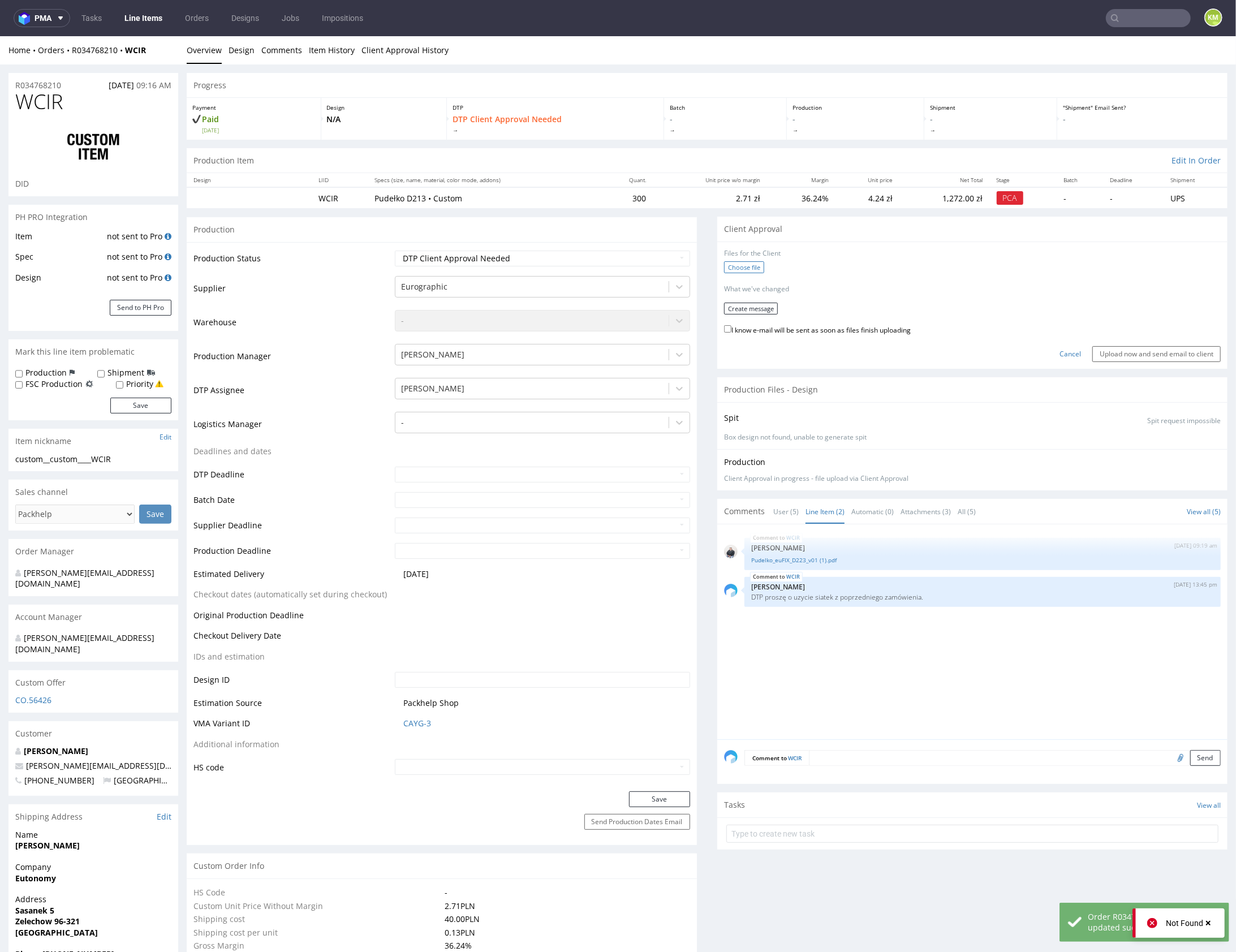
click at [748, 266] on label "Choose file" at bounding box center [744, 267] width 40 height 12
click at [0, 36] on input "Choose file" at bounding box center [0, 36] width 0 height 0
click at [753, 305] on button "Create message" at bounding box center [750, 304] width 53 height 12
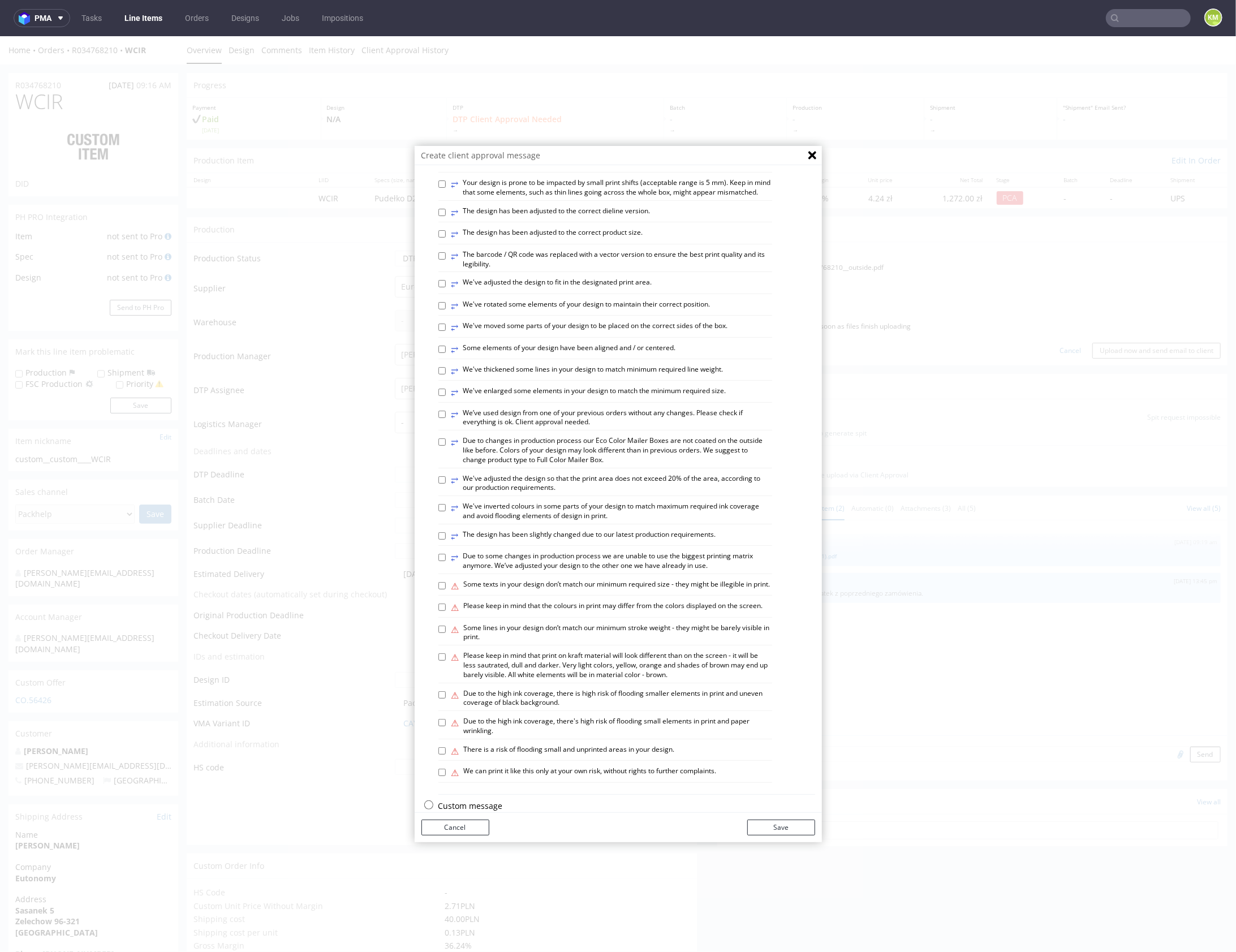
scroll to position [314, 0]
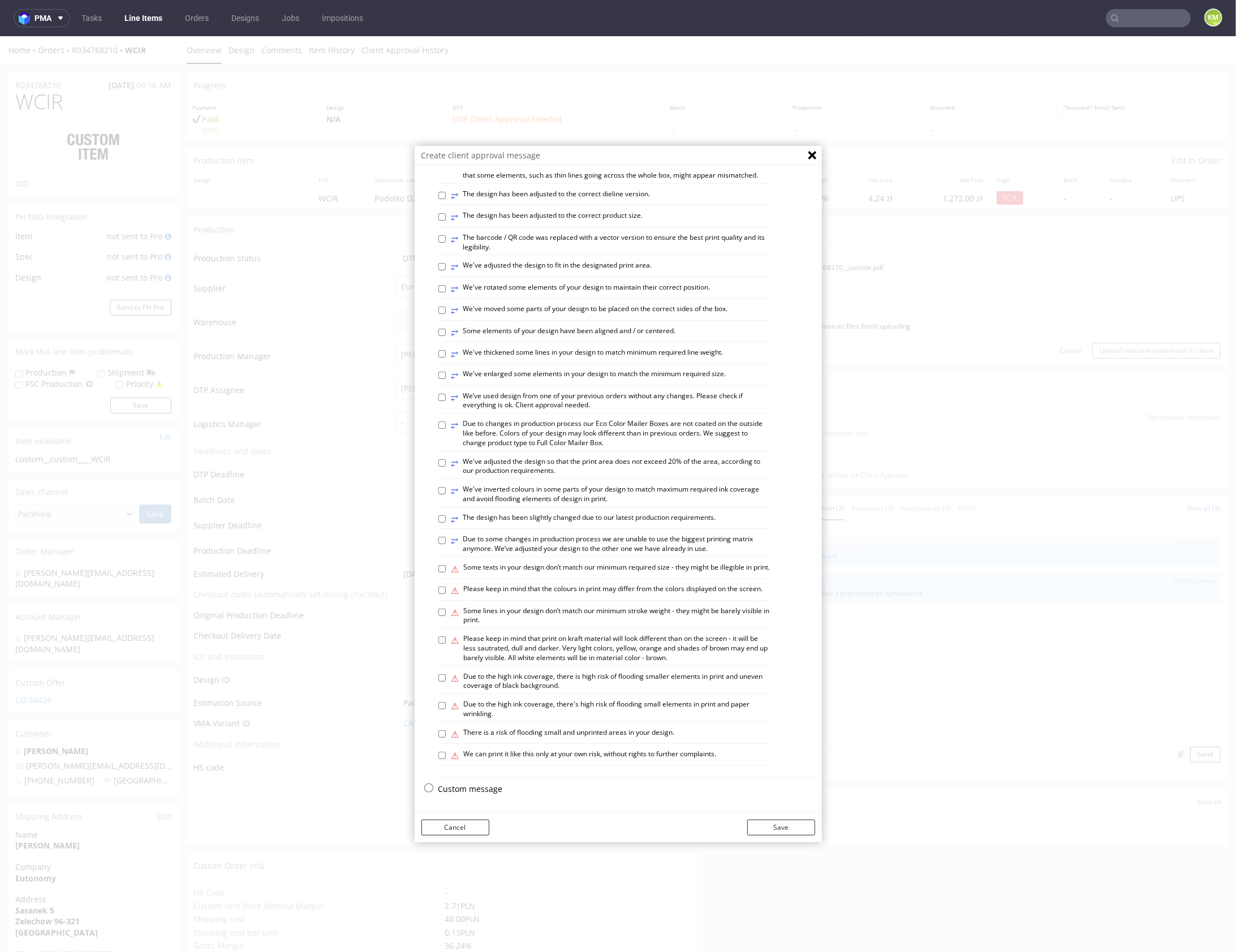
click at [479, 786] on p "Custom message" at bounding box center [626, 788] width 377 height 11
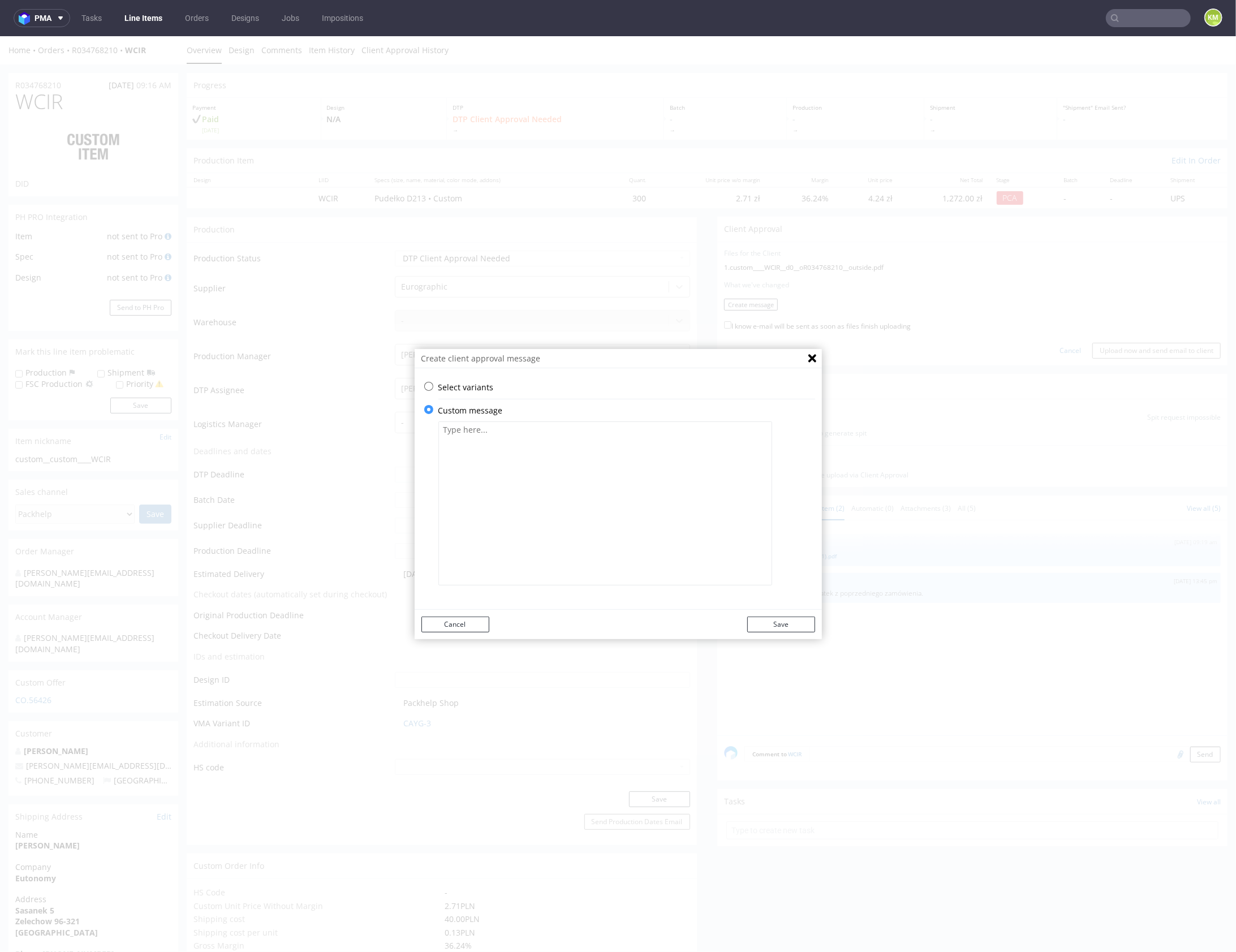
click at [569, 474] on textarea at bounding box center [605, 503] width 334 height 164
click at [690, 440] on textarea "Projekt zmienił się z technicznego punktu widzenia. Loga na bocznych panelach z…" at bounding box center [605, 503] width 334 height 164
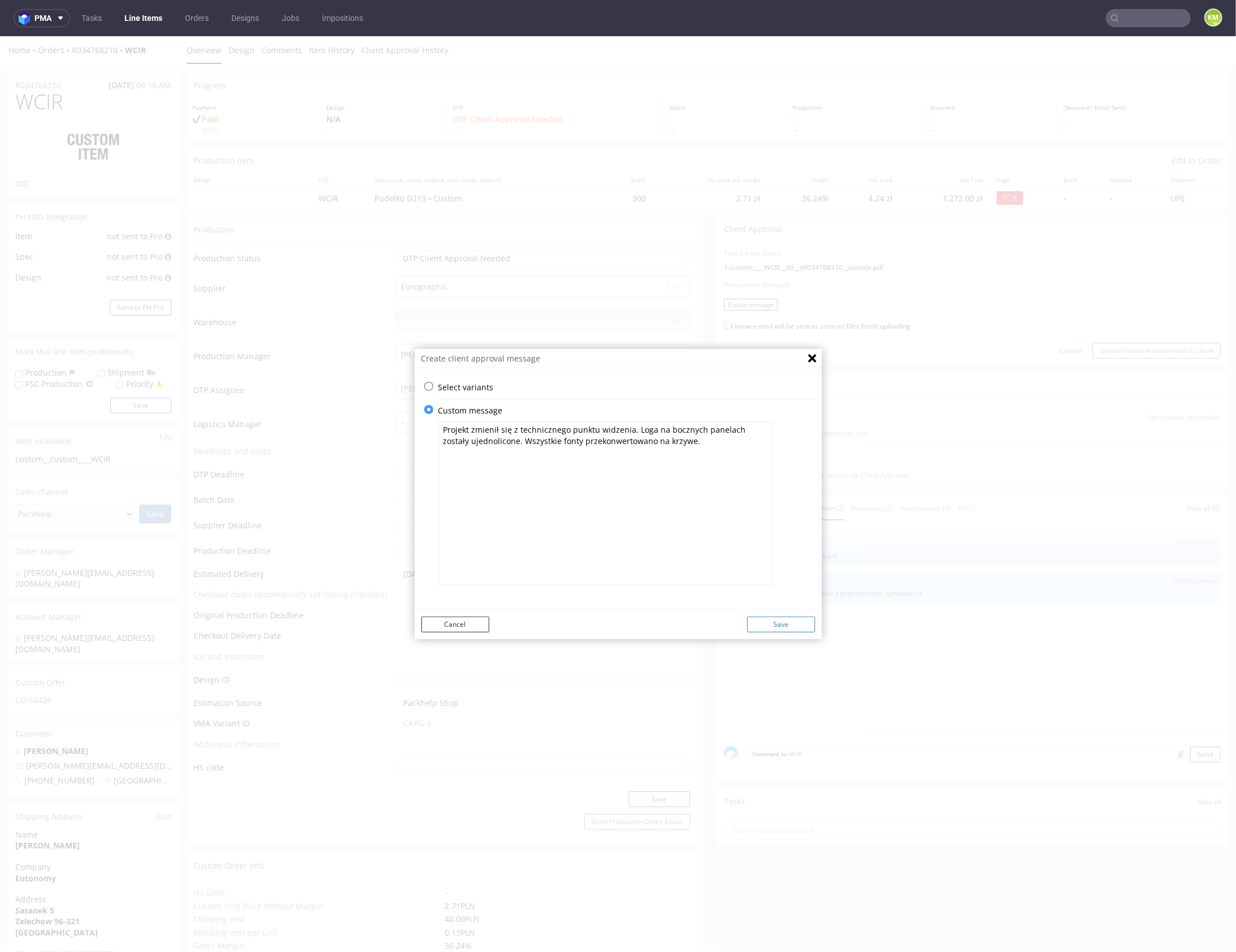
type textarea "Projekt zmienił się z technicznego punktu widzenia. Loga na bocznych panelach z…"
click at [798, 618] on button "Save" at bounding box center [781, 624] width 68 height 16
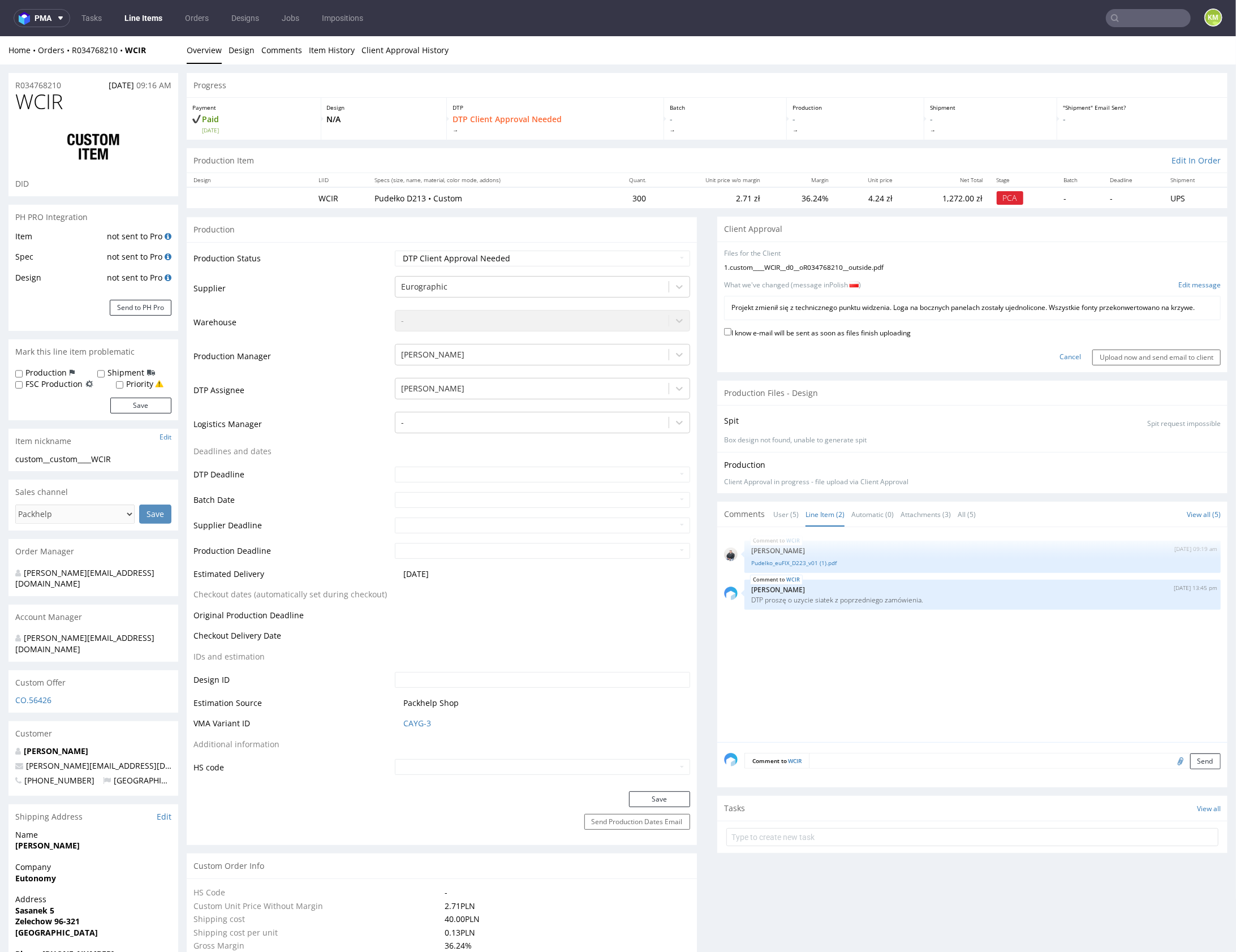
click at [1093, 331] on form "Files for the Client 1 . custom____WCIR__d0__oR034768210__outside.pdf Choose fi…" at bounding box center [972, 306] width 497 height 117
click at [897, 338] on label "I know e-mail will be sent as soon as files finish uploading" at bounding box center [817, 331] width 187 height 13
click at [731, 335] on input "I know e-mail will be sent as soon as files finish uploading" at bounding box center [727, 331] width 7 height 7
checkbox input "true"
click at [1136, 365] on input "Upload now and send email to client" at bounding box center [1156, 357] width 129 height 16
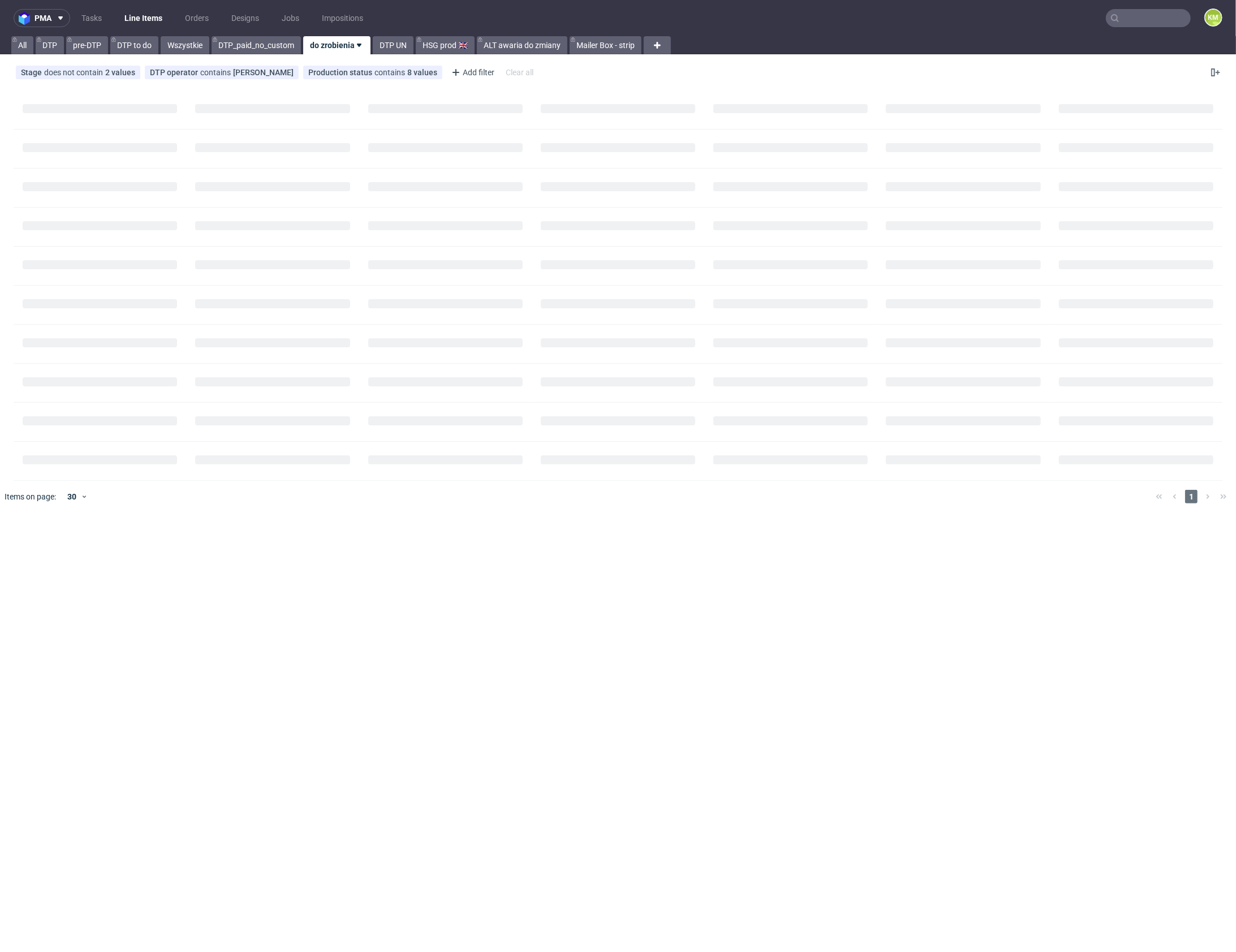
drag, startPoint x: 99, startPoint y: 17, endPoint x: 128, endPoint y: 18, distance: 29.0
click at [100, 17] on link "Tasks" at bounding box center [91, 18] width 34 height 18
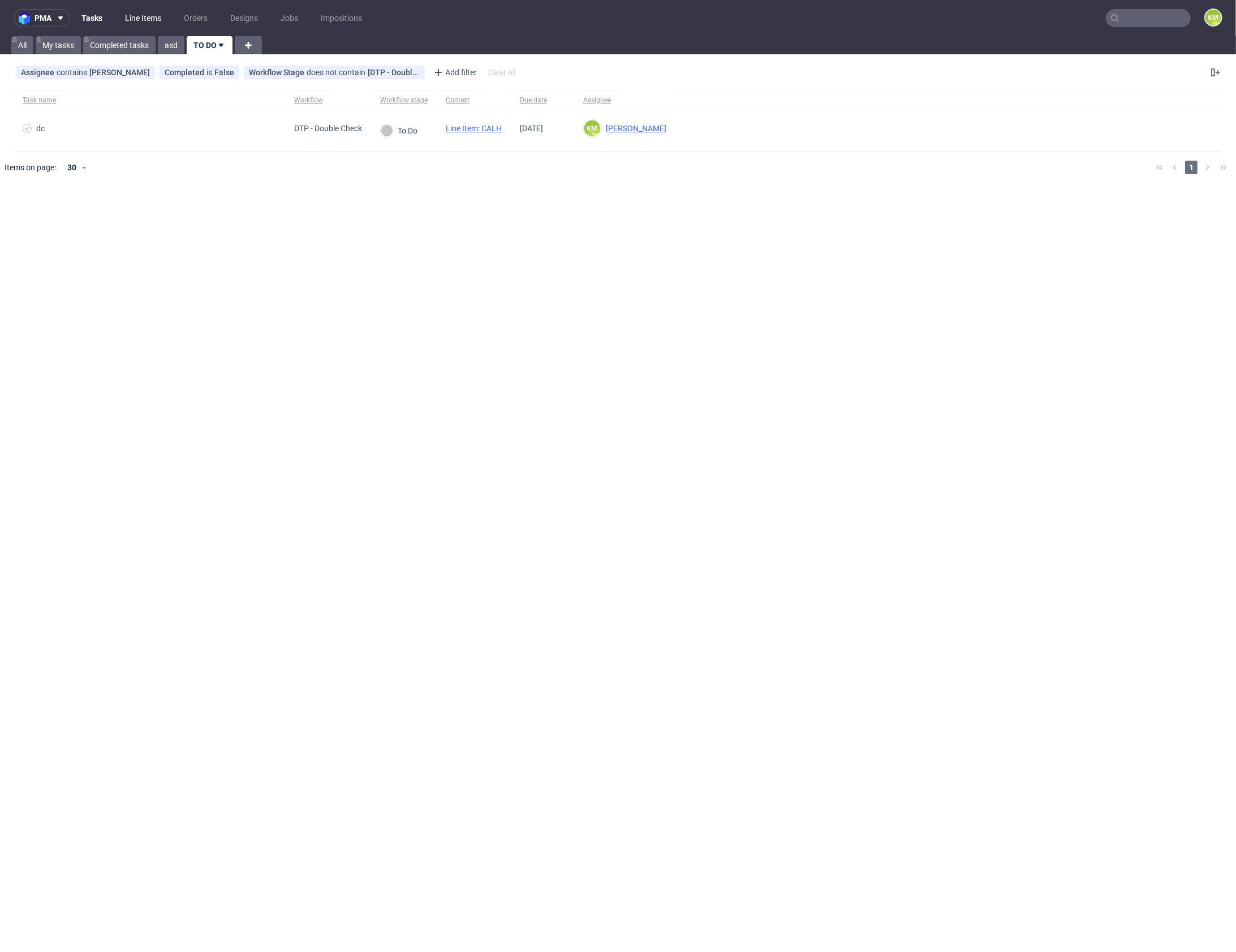
click at [132, 18] on link "Line Items" at bounding box center [143, 18] width 49 height 18
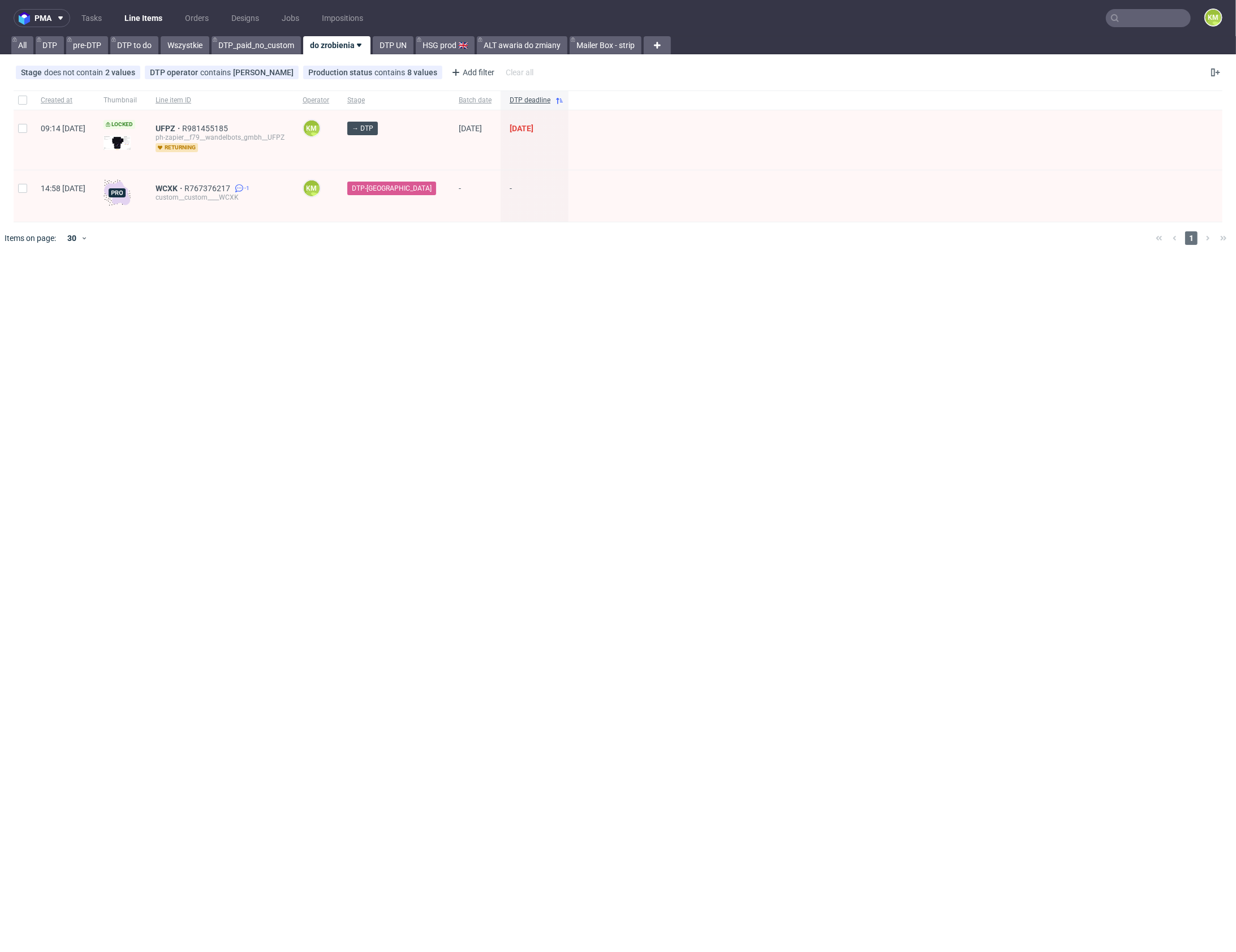
click at [517, 333] on div "pma Tasks Line Items Orders Designs Jobs Impositions KM All DTP pre-DTP DTP to …" at bounding box center [618, 476] width 1236 height 952
click at [101, 14] on link "Tasks" at bounding box center [91, 18] width 34 height 18
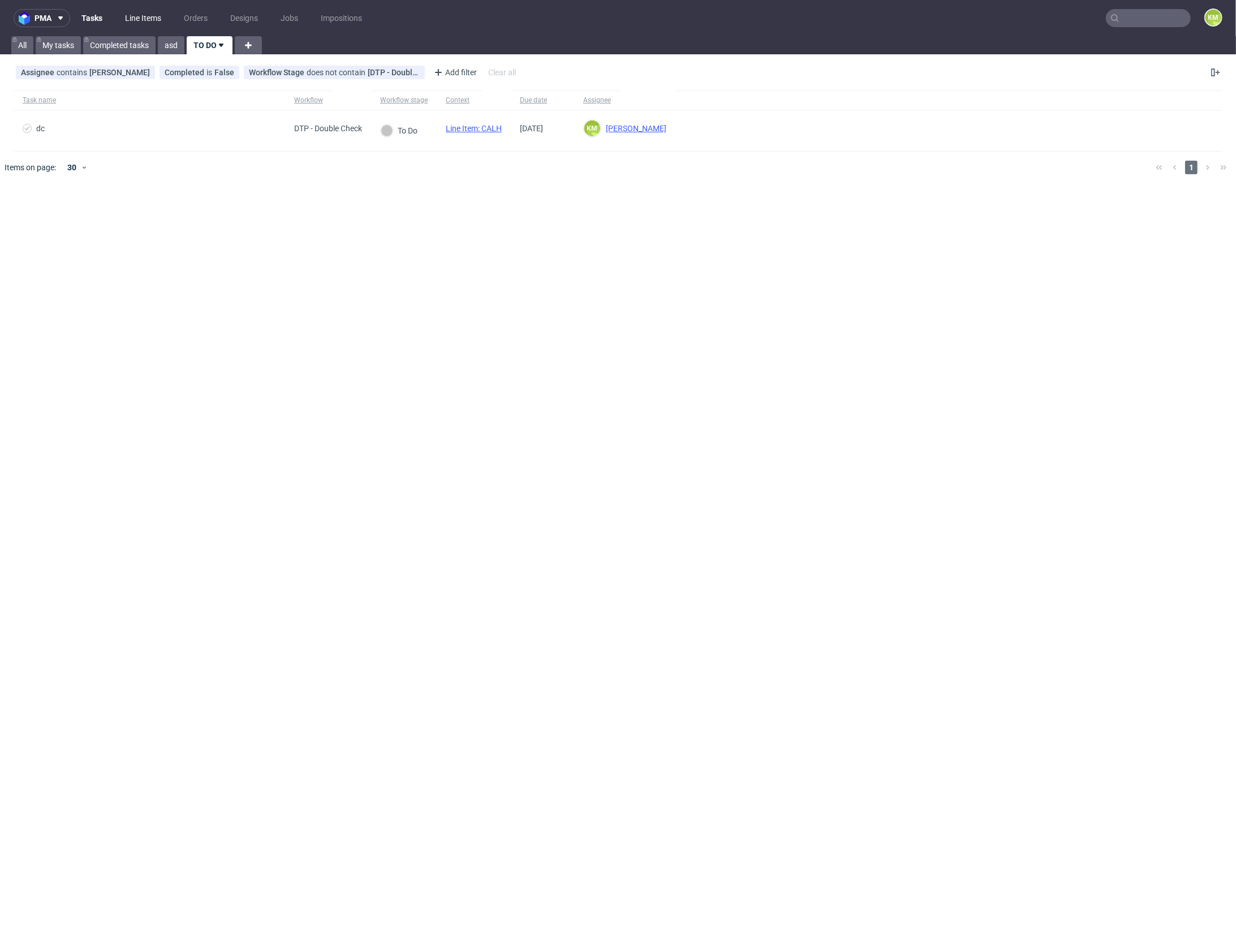
click at [137, 18] on link "Line Items" at bounding box center [143, 18] width 49 height 18
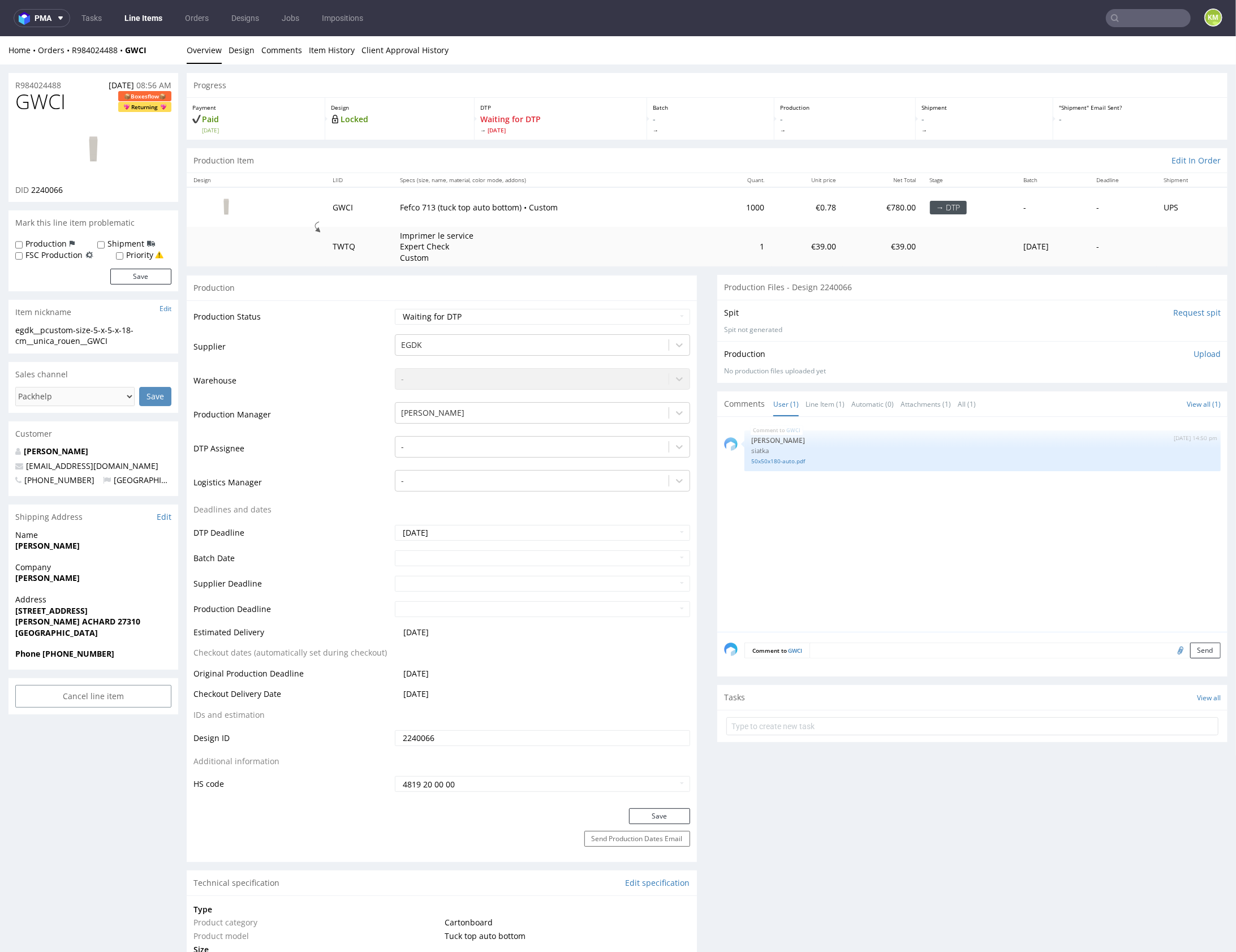
click at [818, 521] on div "GWCI [DATE] 14:50 pm [PERSON_NAME] siatka 50x50x180-auto.pdf" at bounding box center [975, 526] width 504 height 208
drag, startPoint x: 818, startPoint y: 521, endPoint x: 806, endPoint y: 449, distance: 73.0
click at [818, 521] on div "GWCI 12th Aug 25 | 14:50 pm Sebastian Markut siatka 50x50x180-auto.pdf" at bounding box center [975, 526] width 504 height 208
click at [818, 399] on link "Line Item (1)" at bounding box center [825, 403] width 39 height 24
click at [841, 552] on div "GWCI 12th Aug 25 | 14:50 pm Sebastian Markut siatka 50x50x180-auto.pdf" at bounding box center [975, 526] width 504 height 208
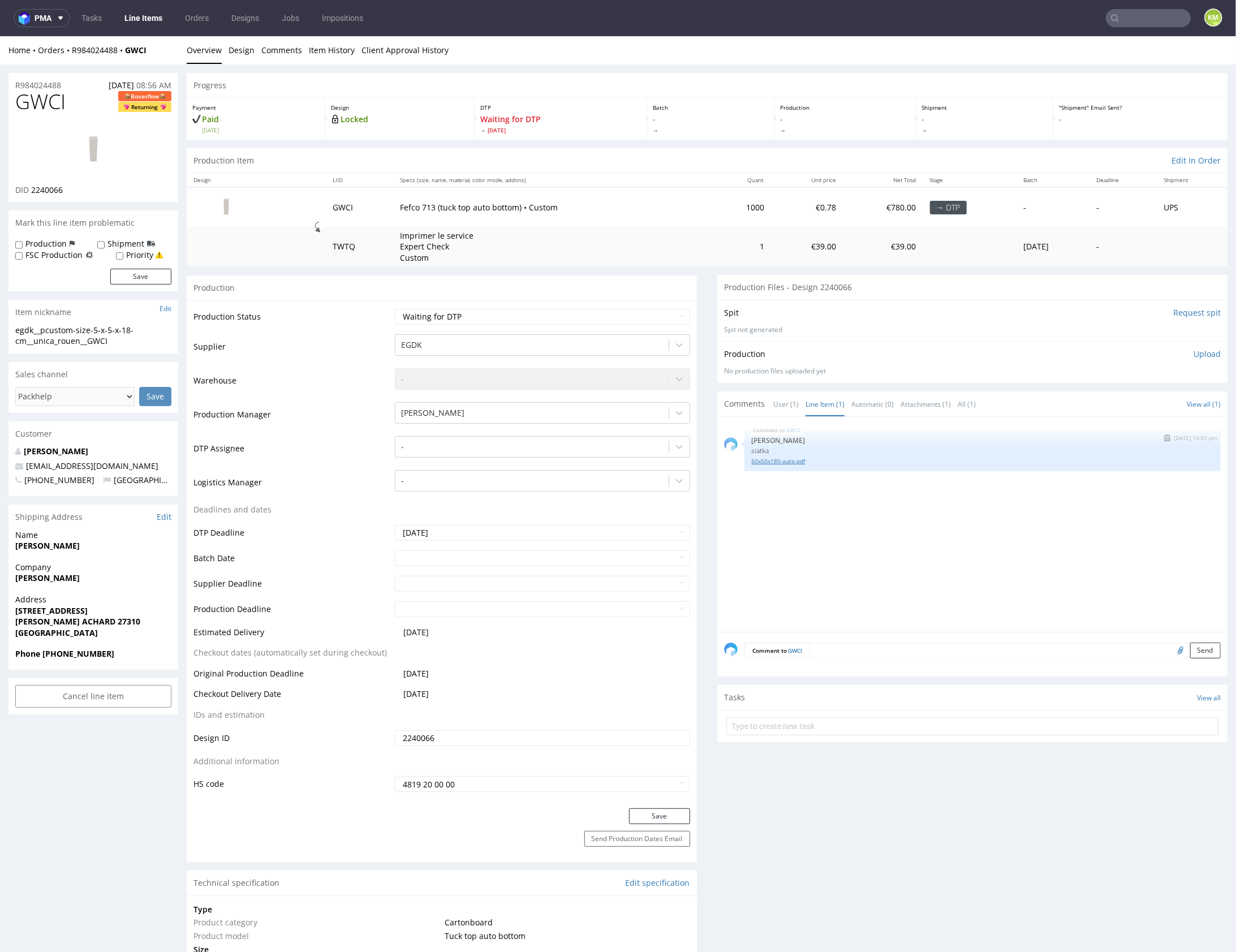
click at [787, 460] on link "50x50x180-auto.pdf" at bounding box center [982, 460] width 463 height 9
click at [236, 55] on link "Design" at bounding box center [241, 49] width 26 height 28
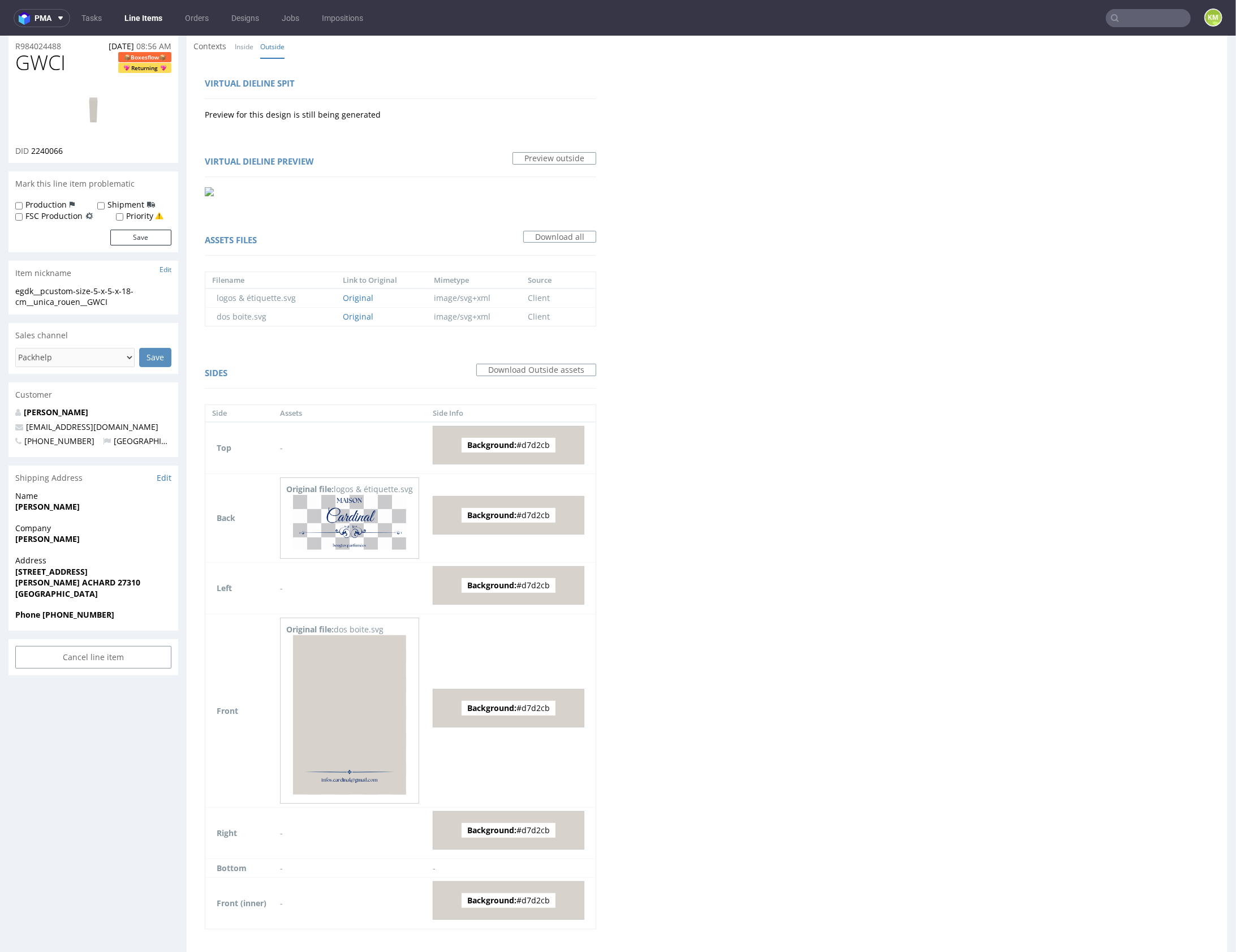
scroll to position [69, 0]
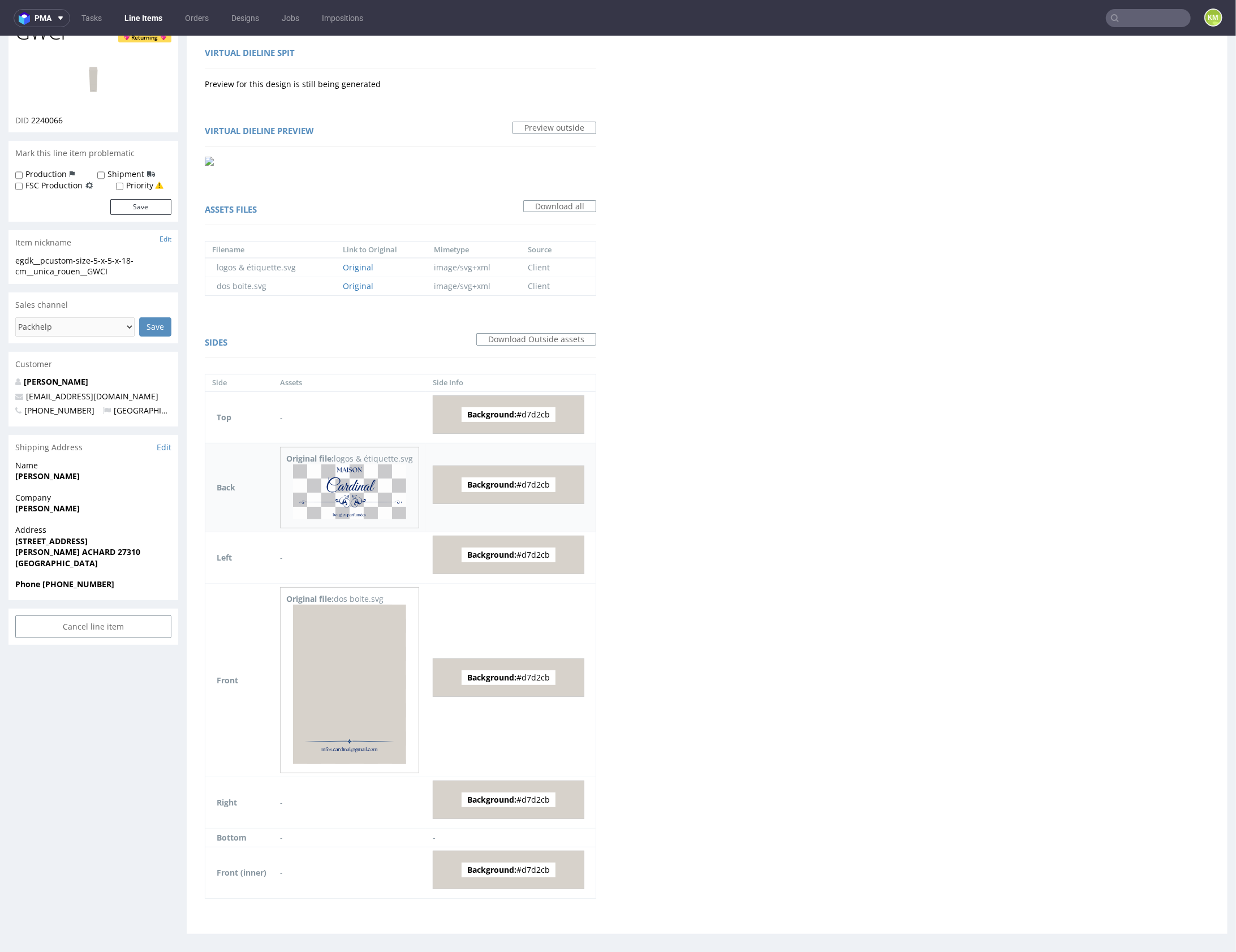
click at [363, 498] on img at bounding box center [349, 491] width 113 height 55
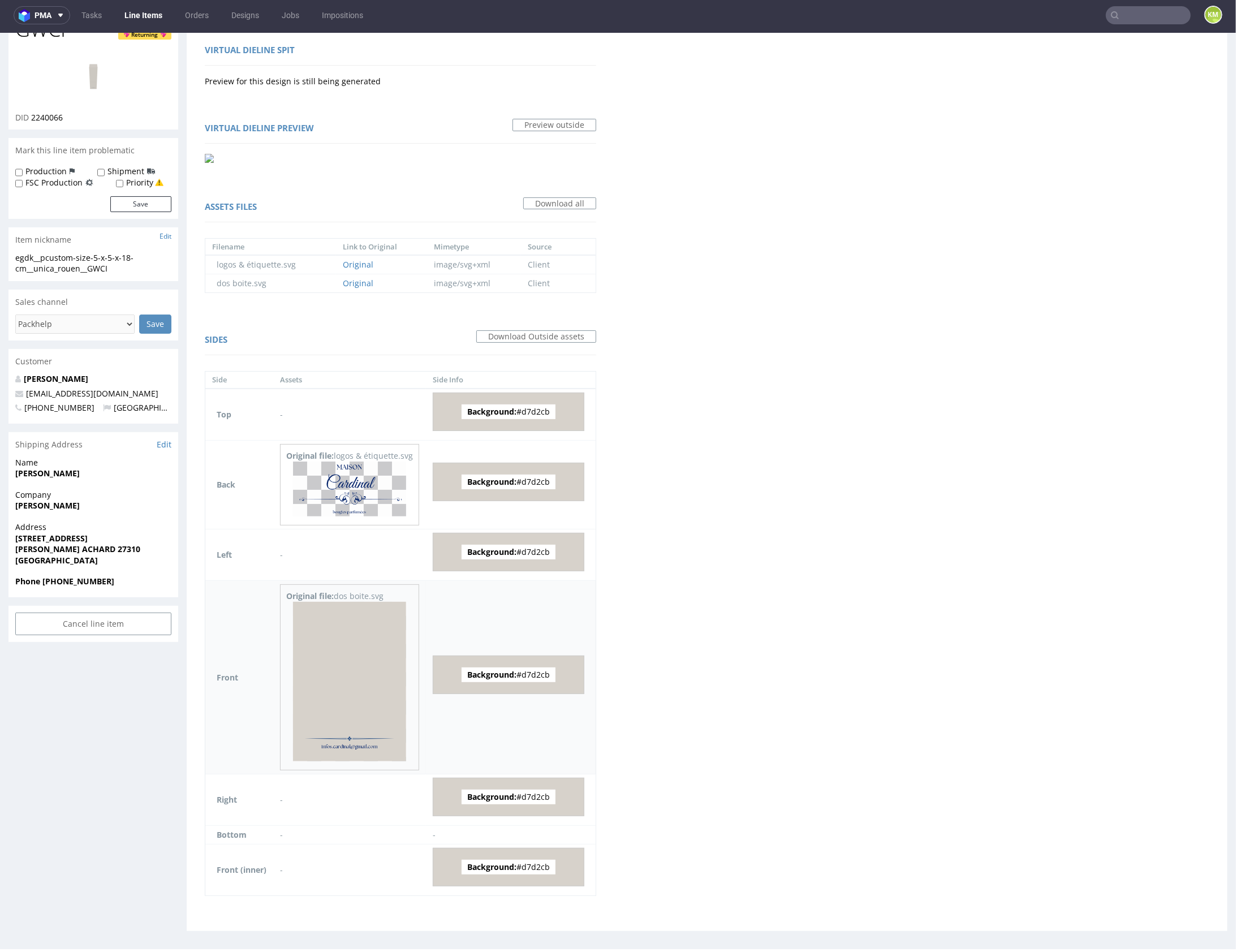
click at [362, 668] on img at bounding box center [349, 681] width 113 height 160
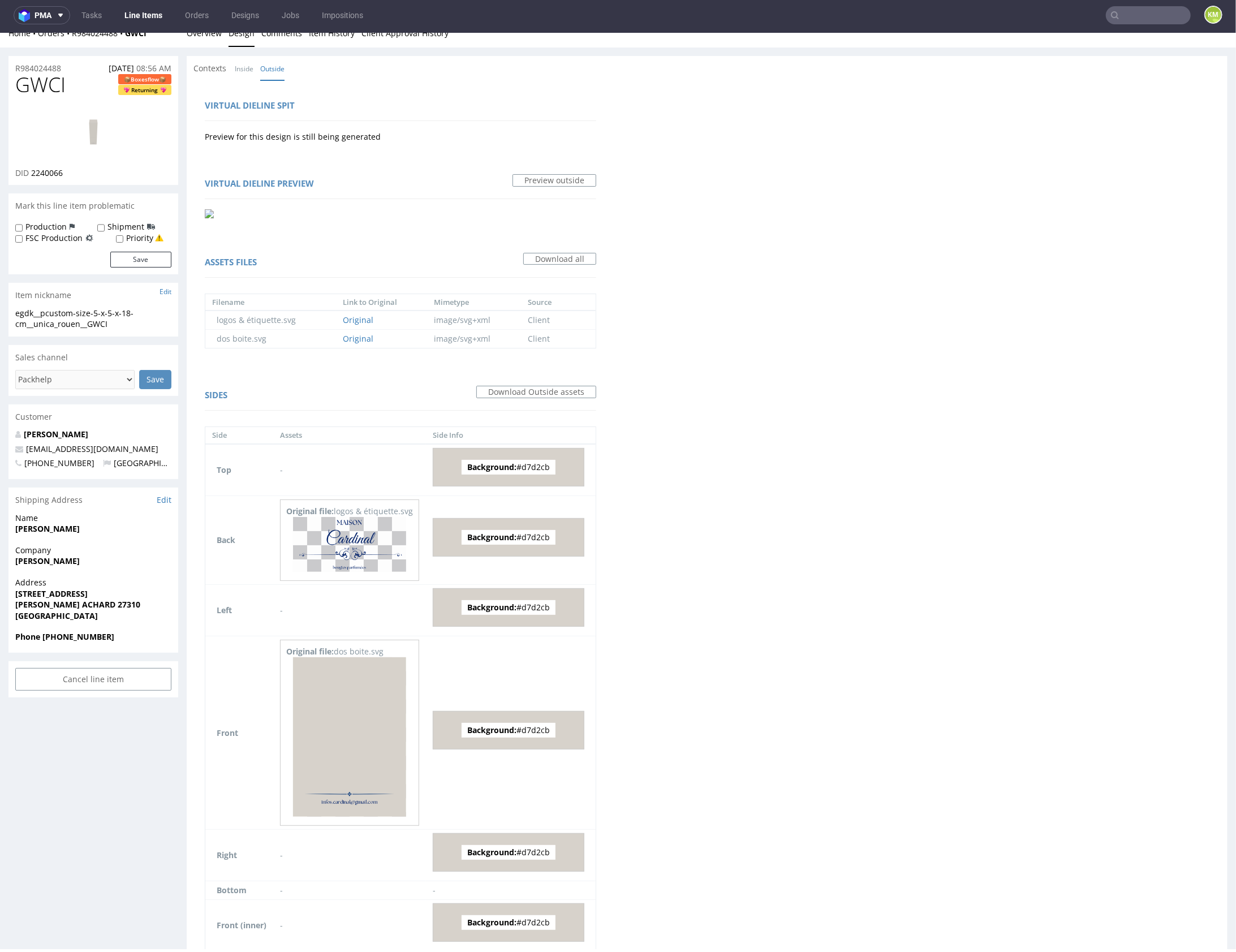
scroll to position [0, 0]
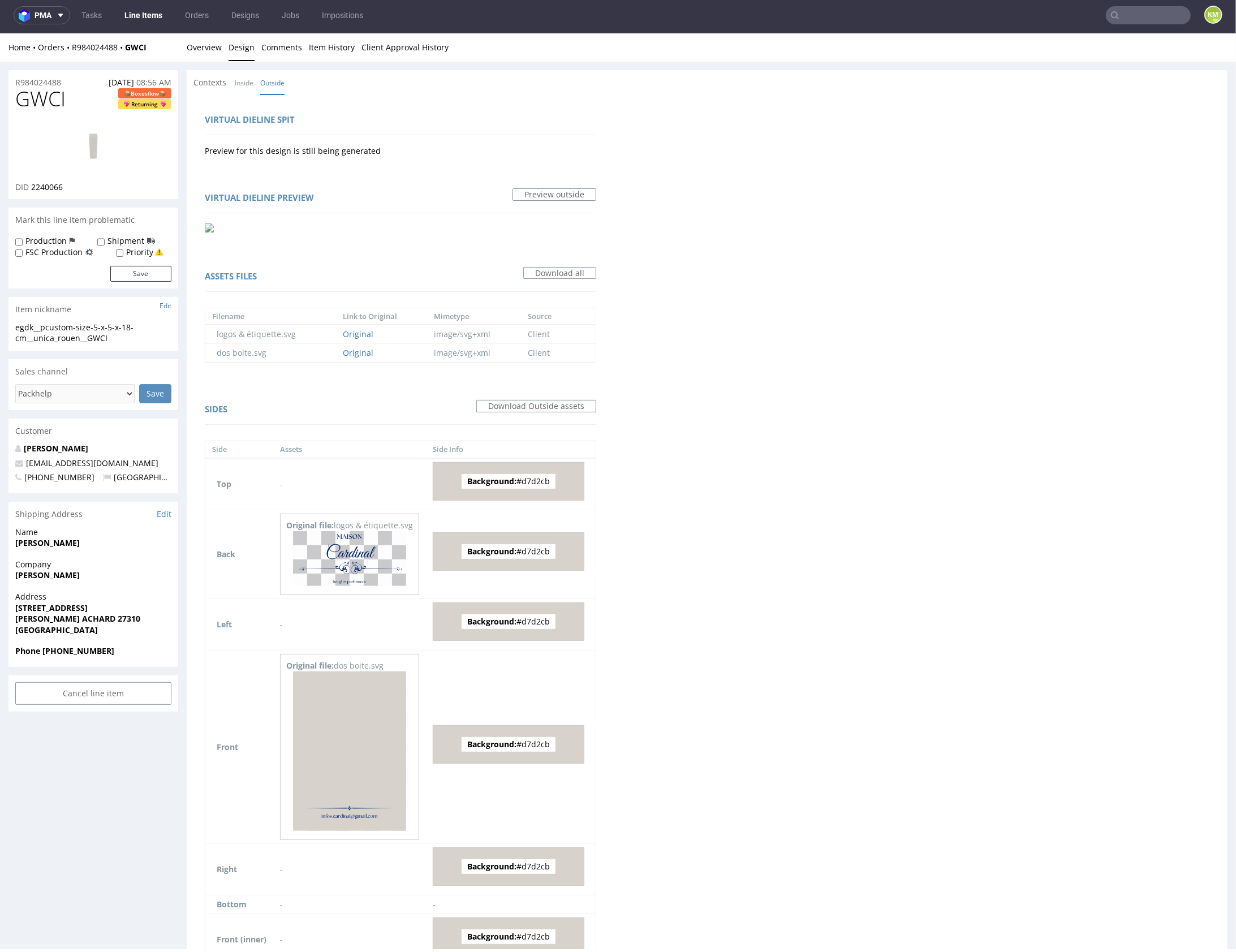
click at [255, 90] on div "Contexts Inside Outside" at bounding box center [707, 82] width 1041 height 25
click at [250, 86] on link "Inside" at bounding box center [244, 82] width 18 height 24
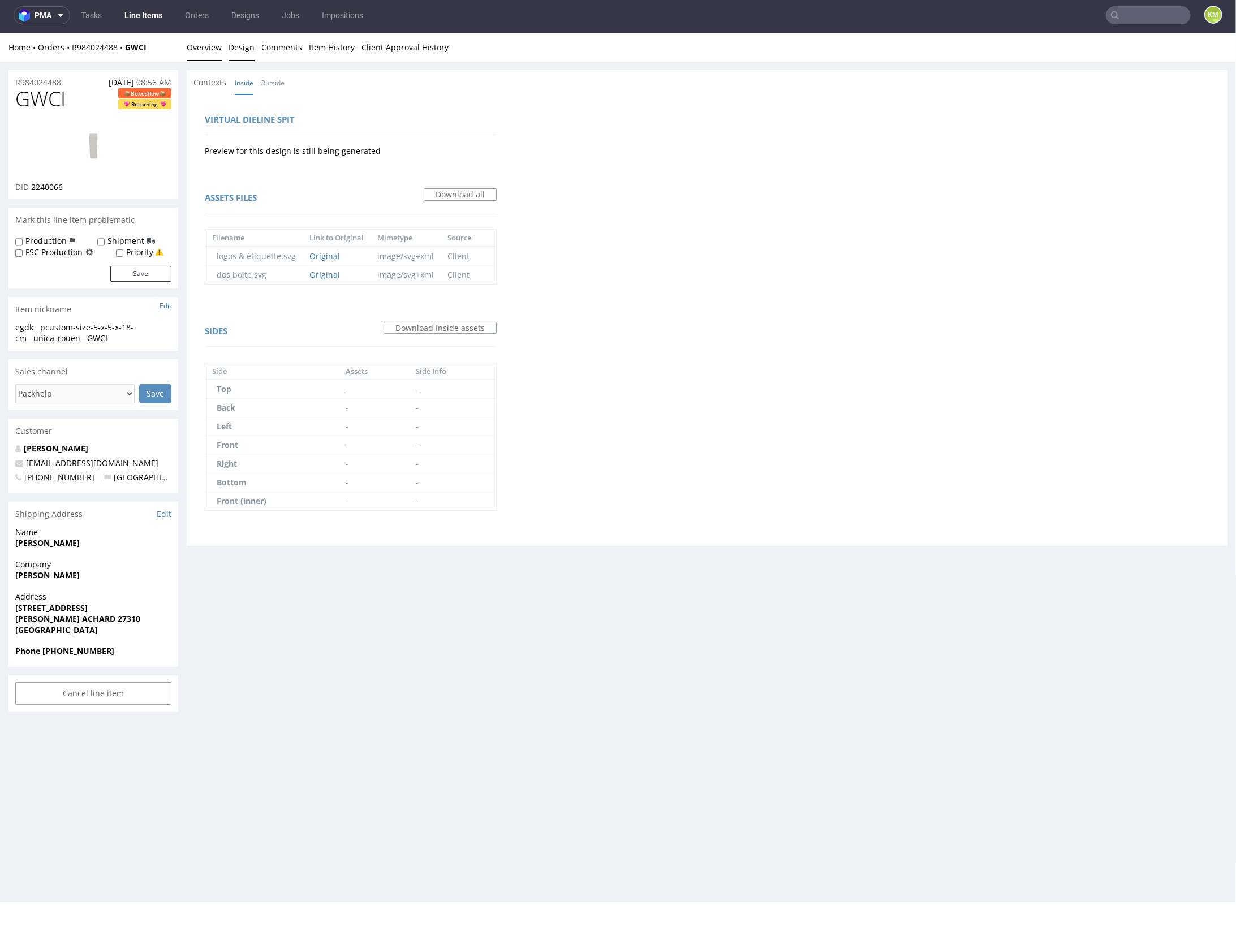
click at [208, 52] on link "Overview" at bounding box center [204, 47] width 35 height 28
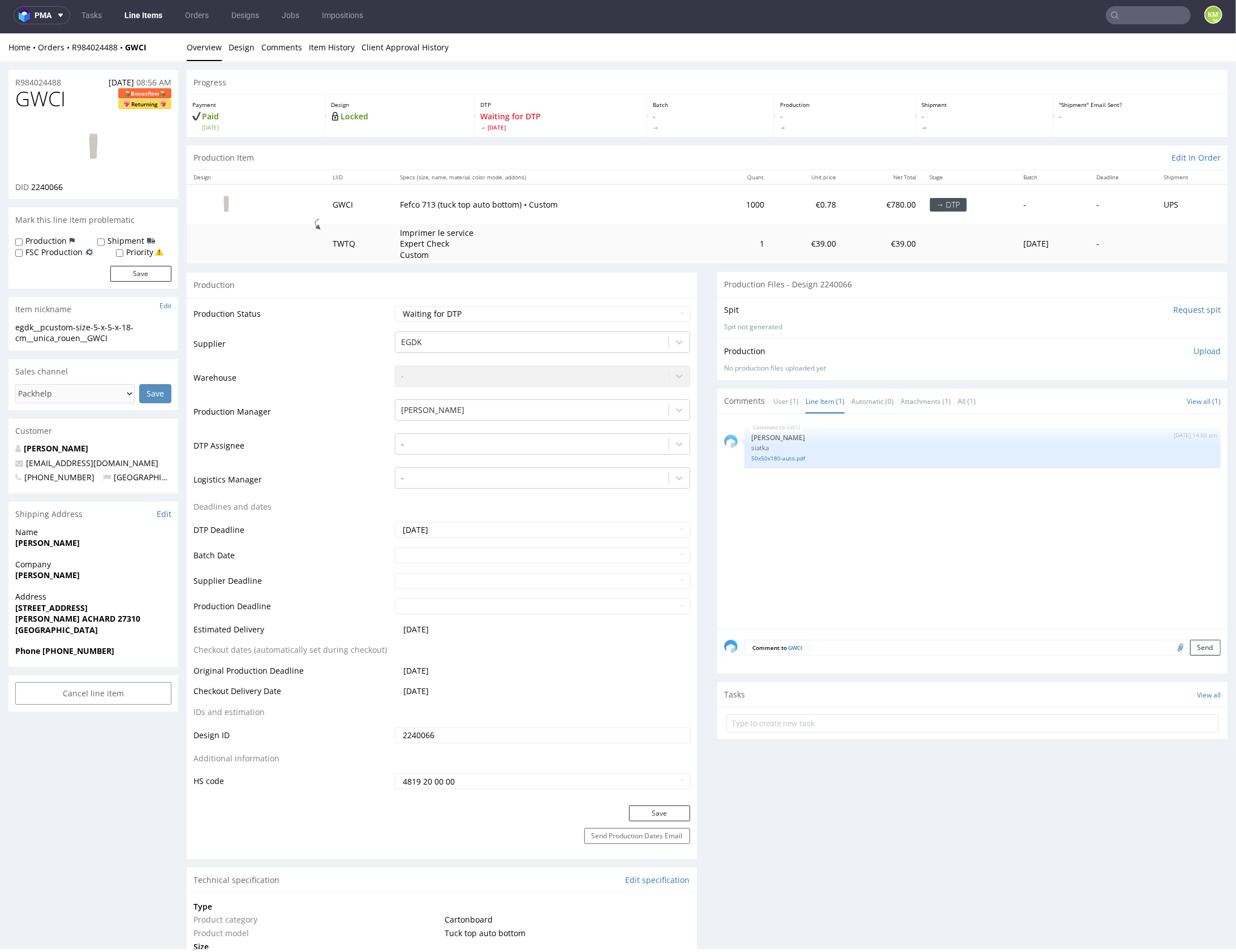
click at [921, 533] on div "GWCI 12th Aug 25 | 14:50 pm Sebastian Markut siatka 50x50x180-auto.pdf" at bounding box center [975, 524] width 504 height 208
click at [838, 519] on div "GWCI 12th Aug 25 | 14:50 pm Sebastian Markut siatka 50x50x180-auto.pdf" at bounding box center [975, 524] width 504 height 208
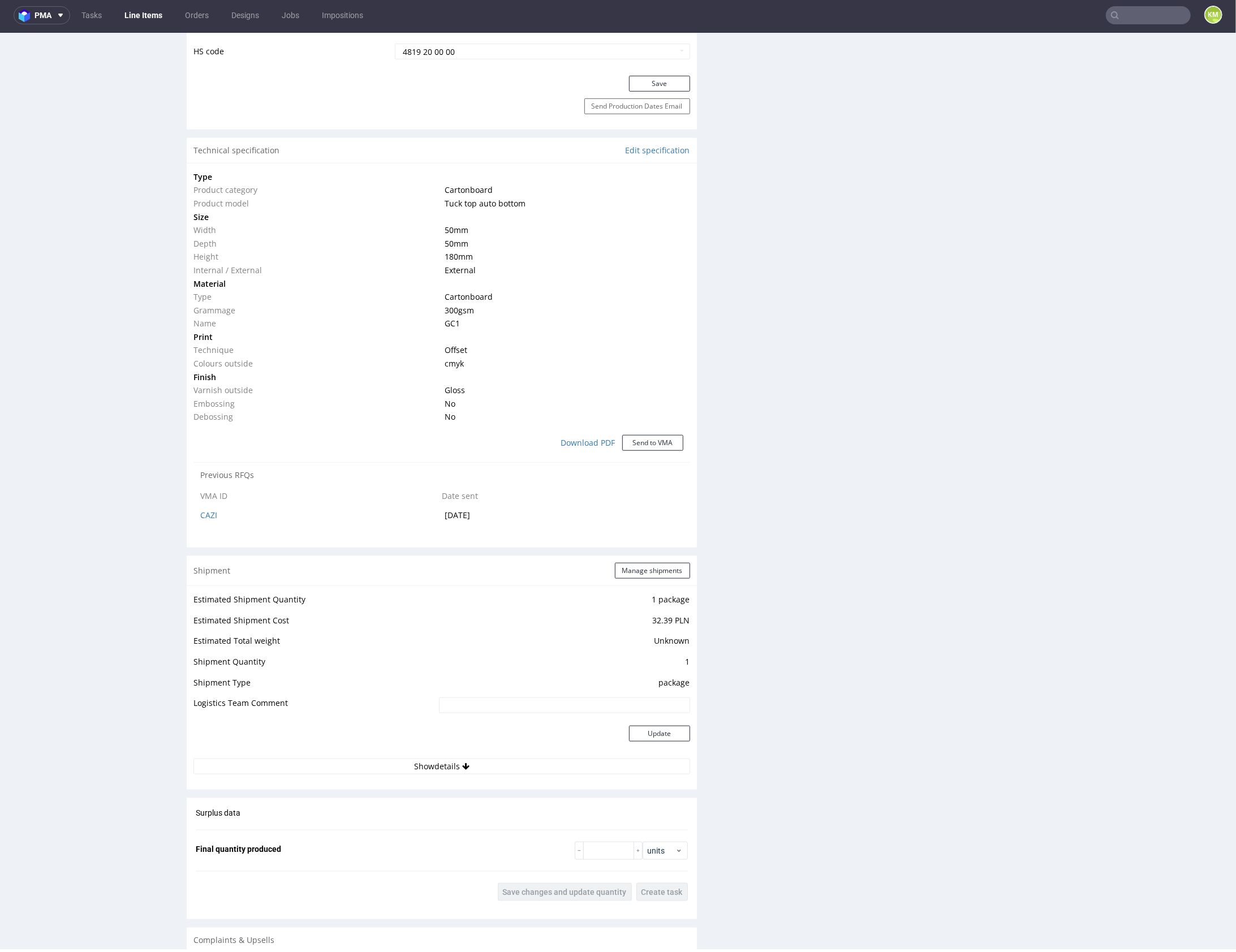
scroll to position [1096, 0]
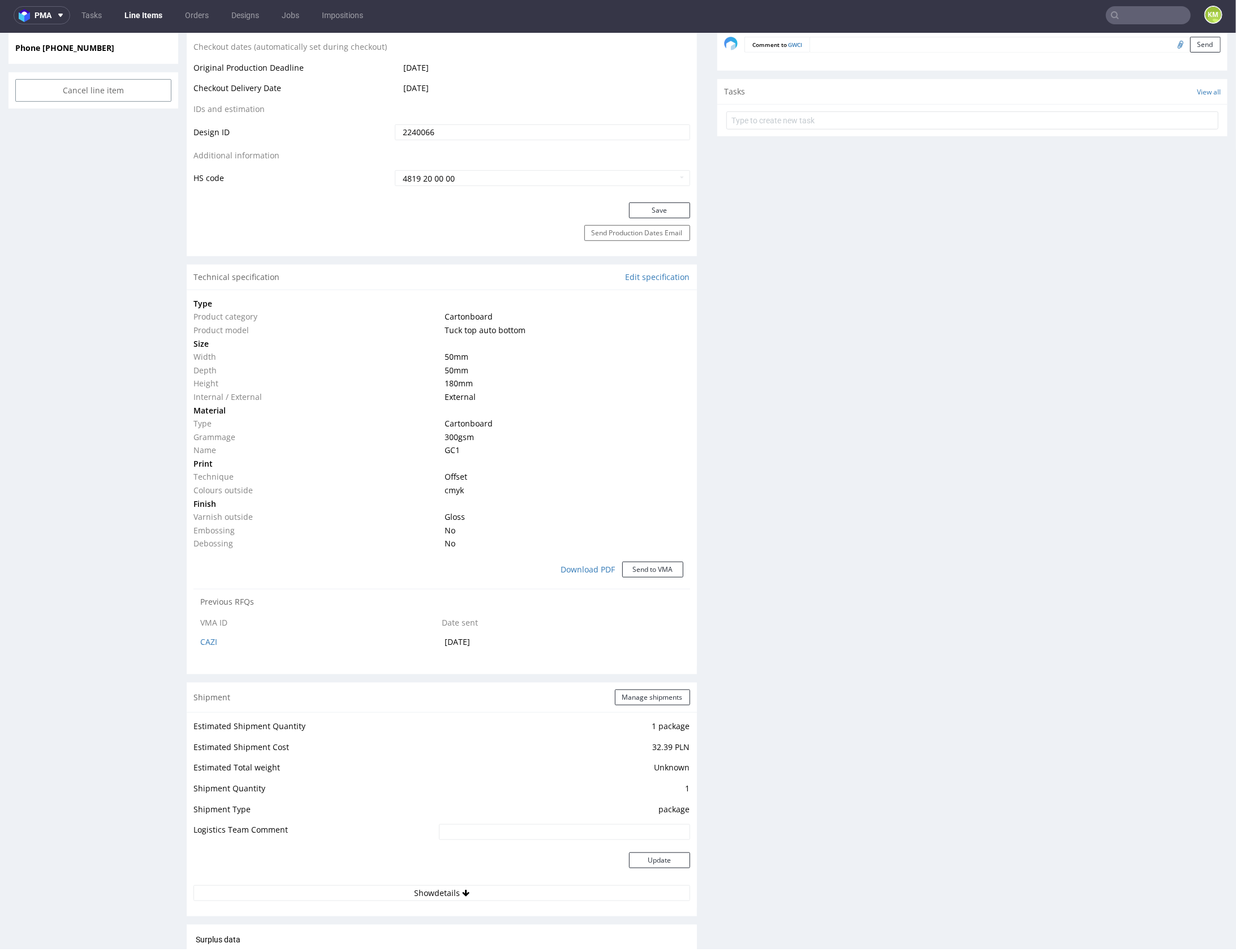
scroll to position [113, 0]
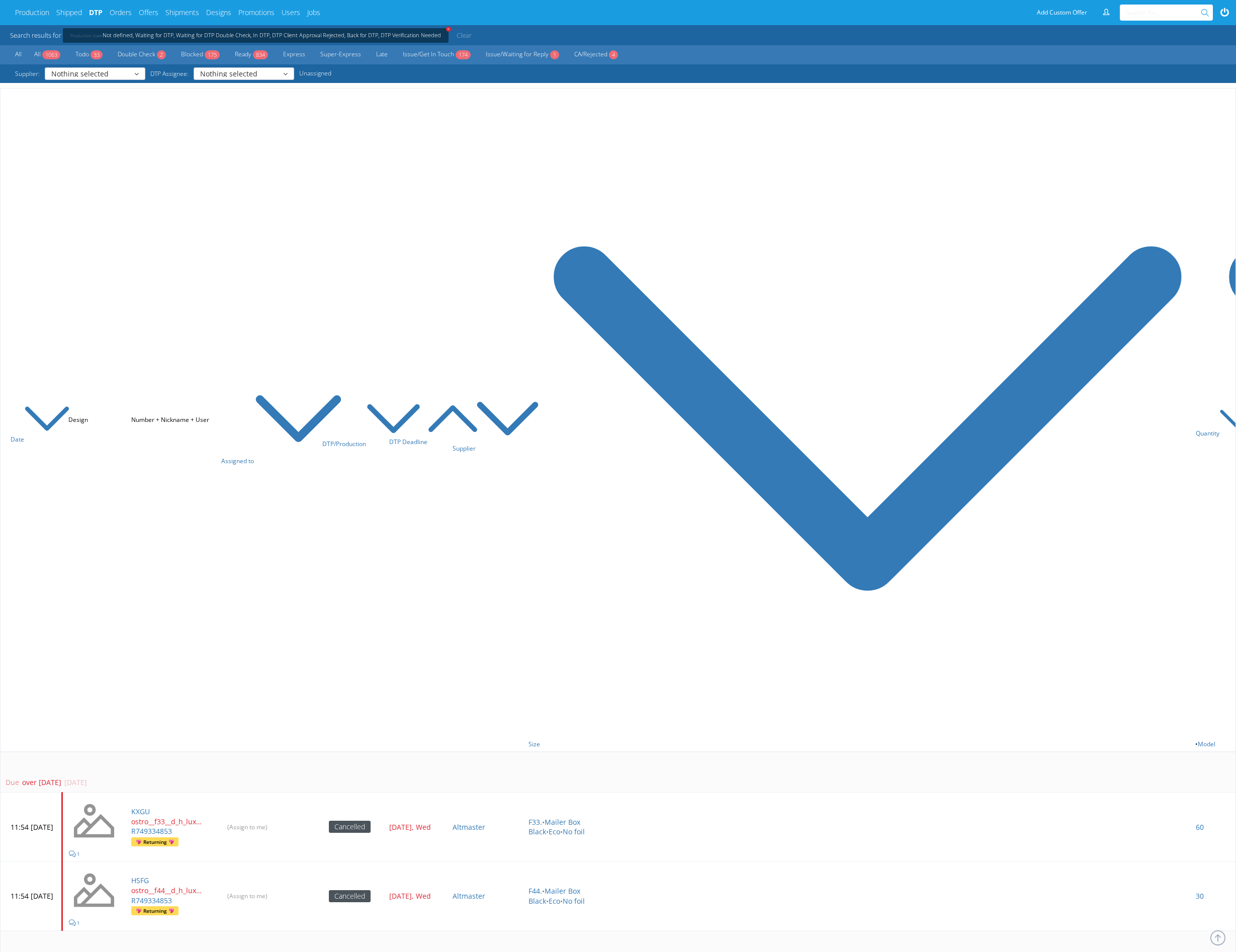
scroll to position [3920, 0]
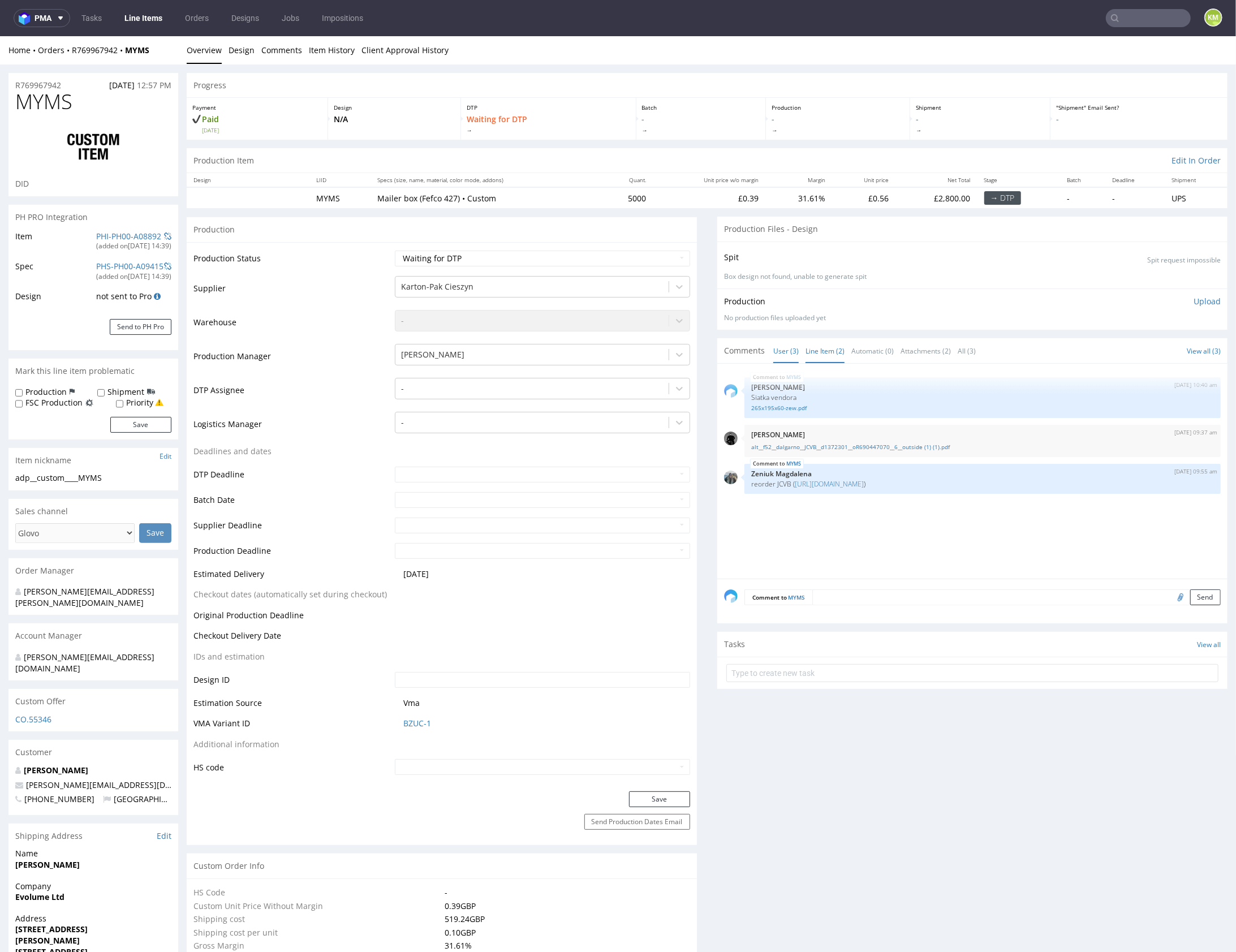
click at [818, 346] on link "Line Item (2)" at bounding box center [825, 350] width 39 height 24
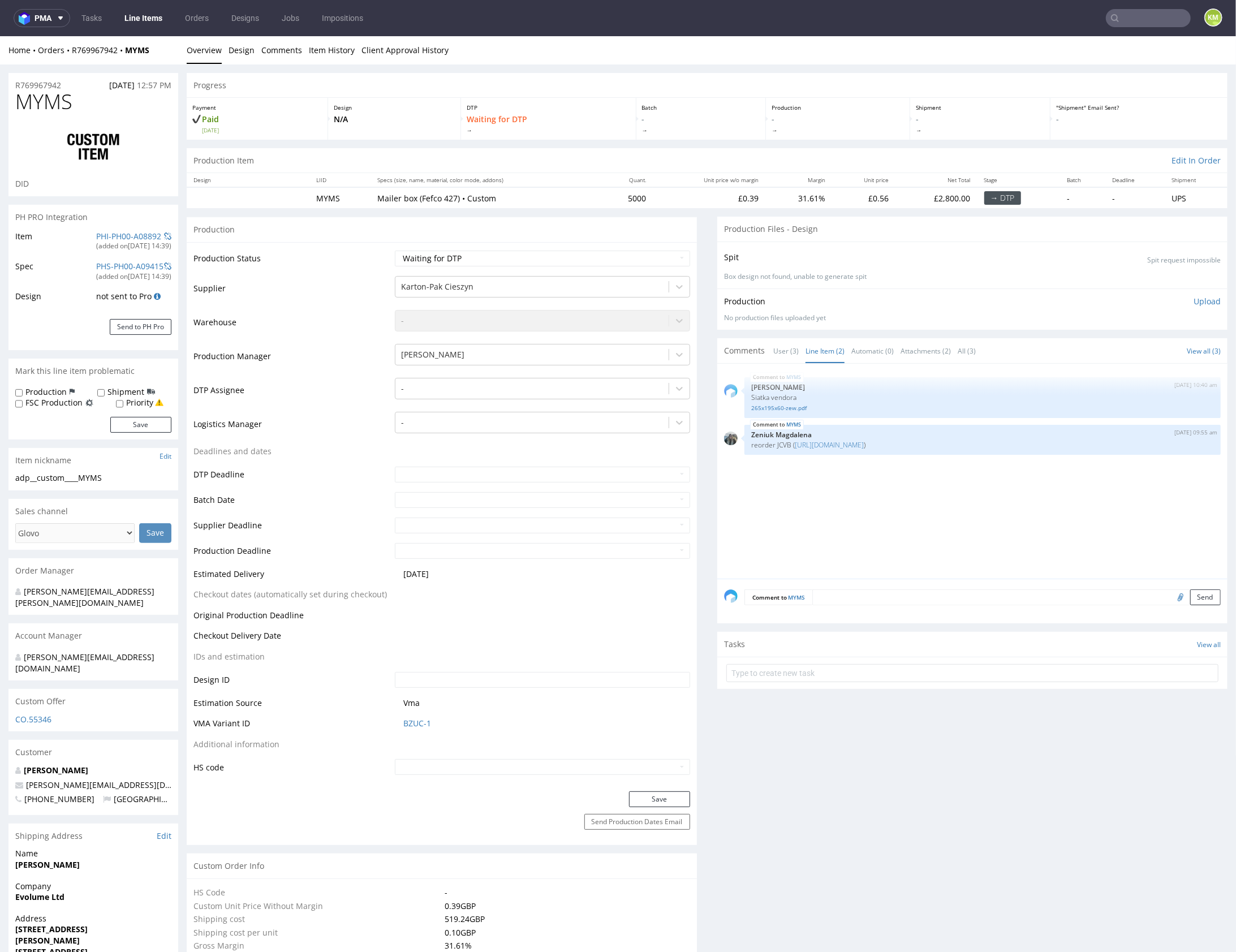
click at [932, 492] on div "MYMS 6th Aug 25 | 10:40 am Michał Palasek Siatka vendora 265x195x60-zew.pdf MYM…" at bounding box center [975, 474] width 504 height 208
click at [837, 482] on div "MYMS 6th Aug 25 | 10:40 am Michał Palasek Siatka vendora 265x195x60-zew.pdf MYM…" at bounding box center [975, 474] width 504 height 208
click at [522, 389] on div at bounding box center [532, 388] width 262 height 14
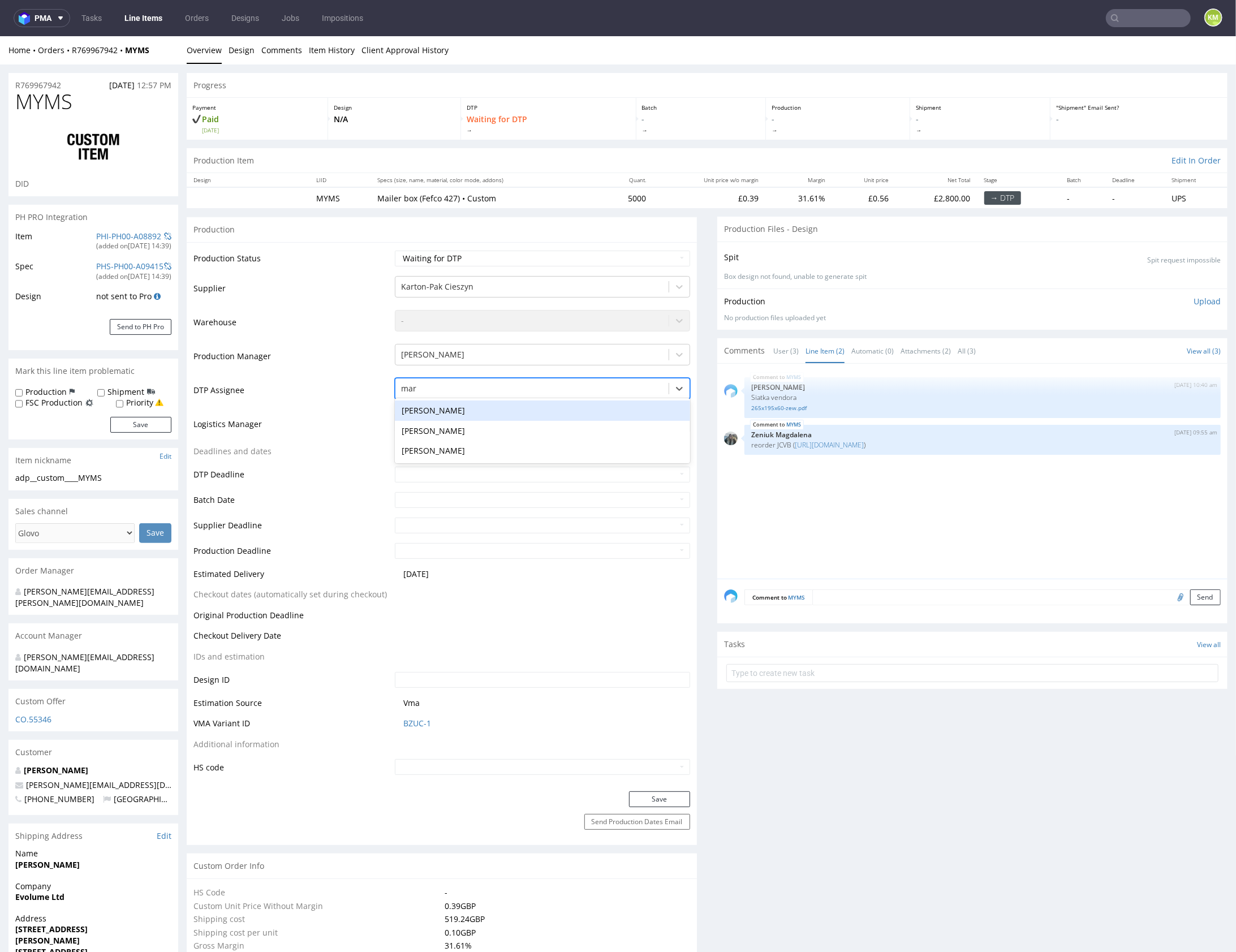
type input "mark"
click at [521, 408] on div "[PERSON_NAME]" at bounding box center [542, 410] width 295 height 20
click at [651, 796] on button "Save" at bounding box center [659, 798] width 61 height 16
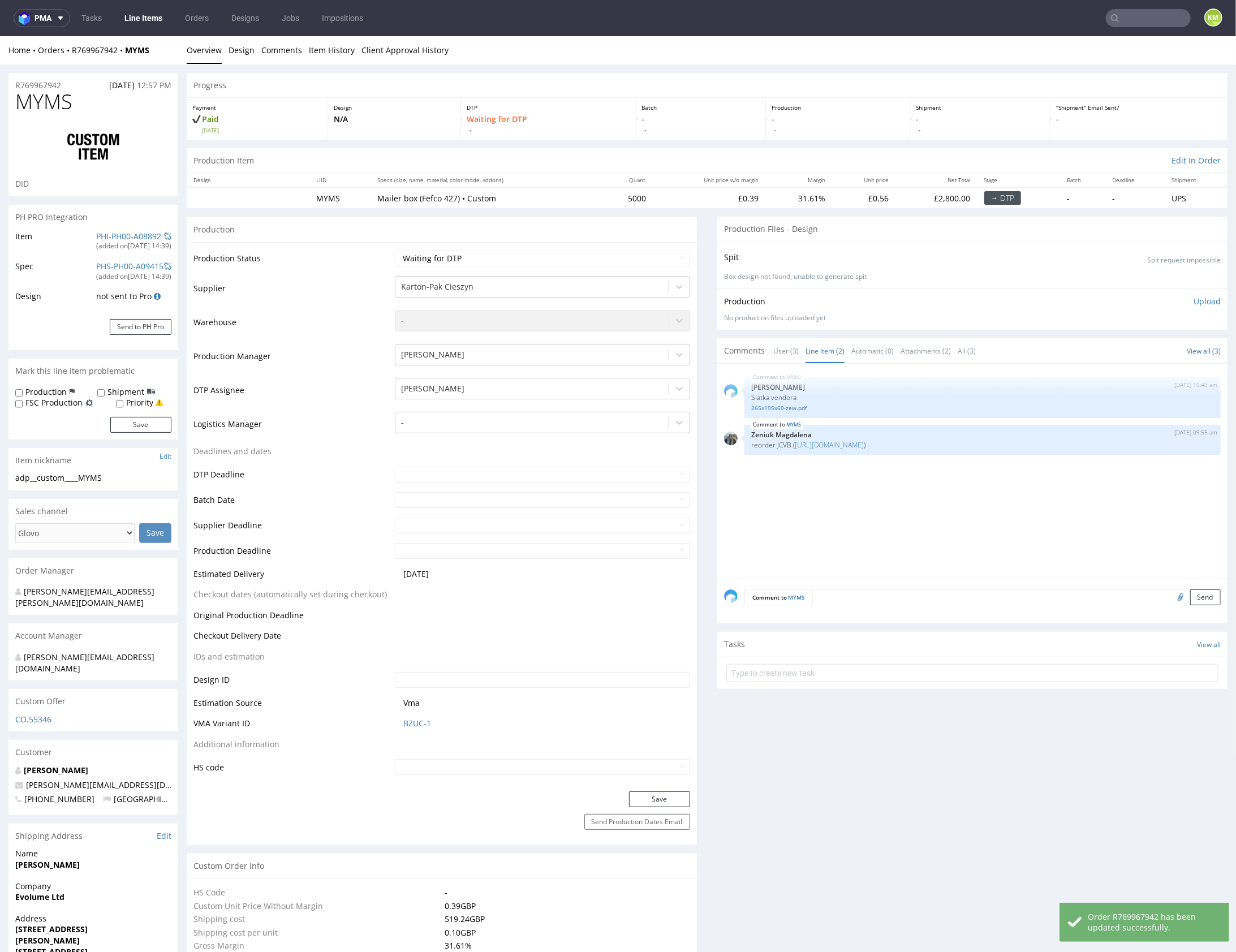
click at [882, 515] on div "MYMS 6th Aug 25 | 10:40 am Michał Palasek Siatka vendora 265x195x60-zew.pdf MYM…" at bounding box center [975, 474] width 504 height 208
click at [864, 443] on link "[URL][DOMAIN_NAME]" at bounding box center [829, 444] width 69 height 10
click at [834, 488] on div "MYMS 6th Aug 25 | 10:40 am Michał Palasek Siatka vendora 265x195x60-zew.pdf MYM…" at bounding box center [975, 474] width 504 height 208
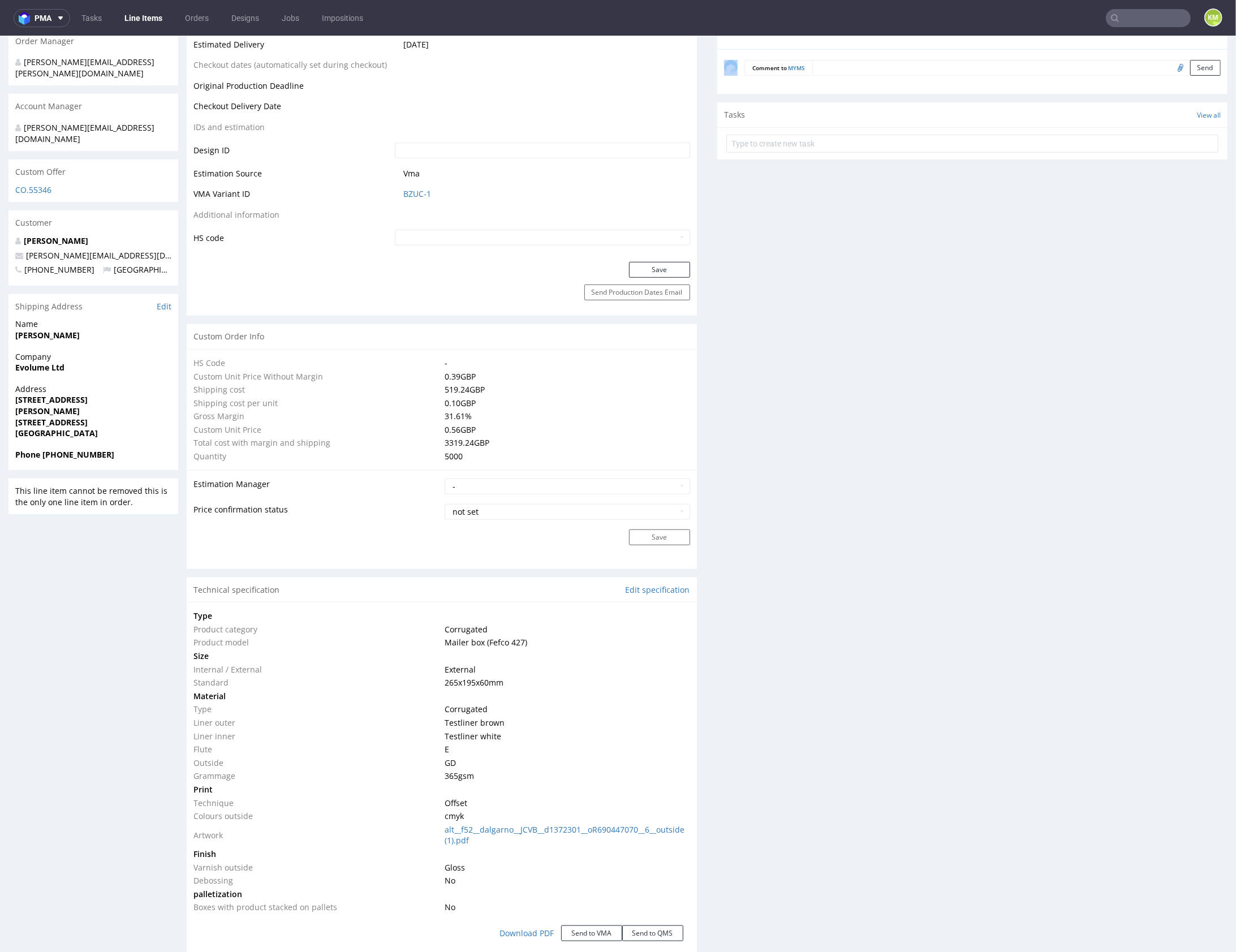
scroll to position [611, 0]
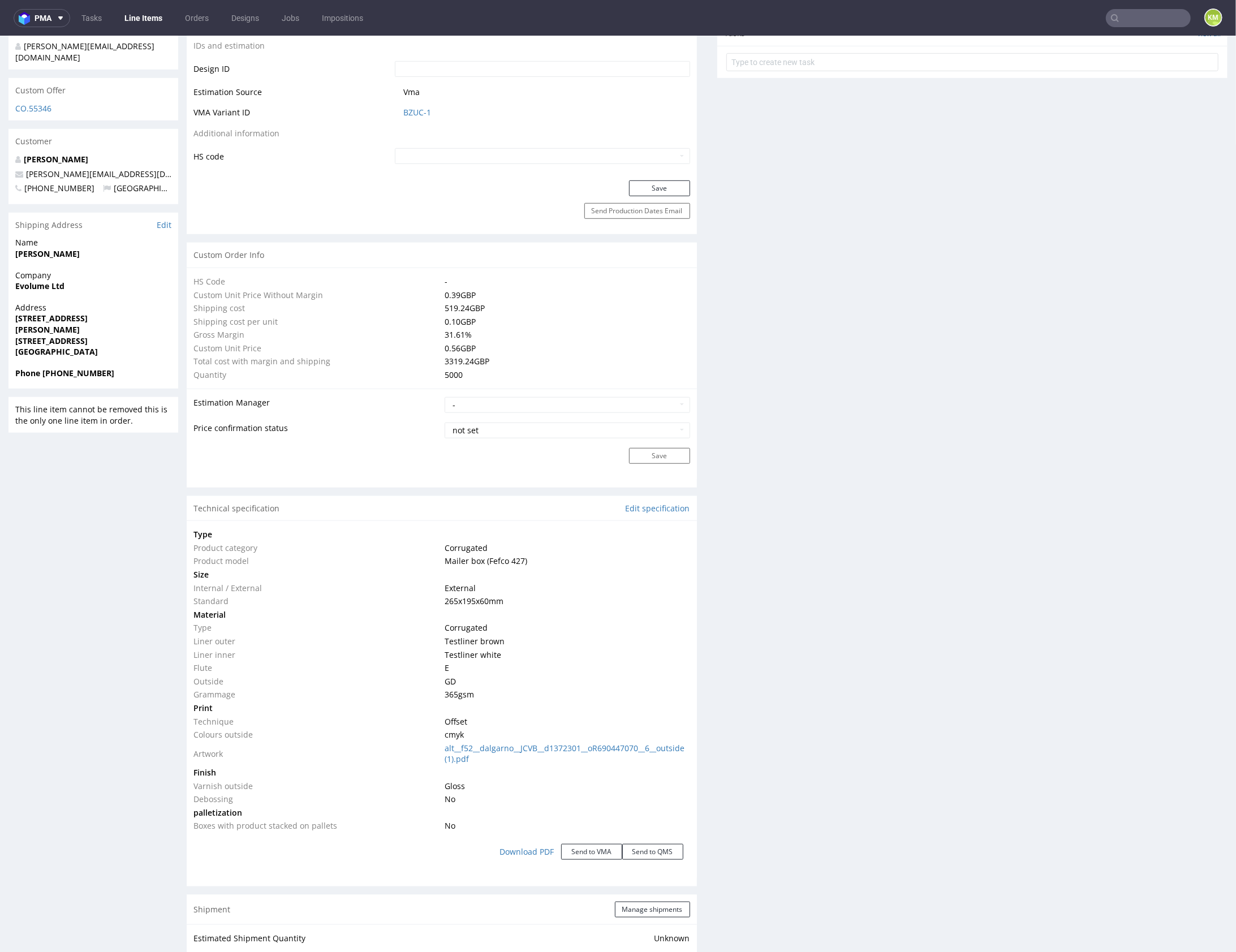
click at [906, 676] on div "Production Files - Design Spit Spit request impossible Box design not found, un…" at bounding box center [972, 517] width 510 height 1824
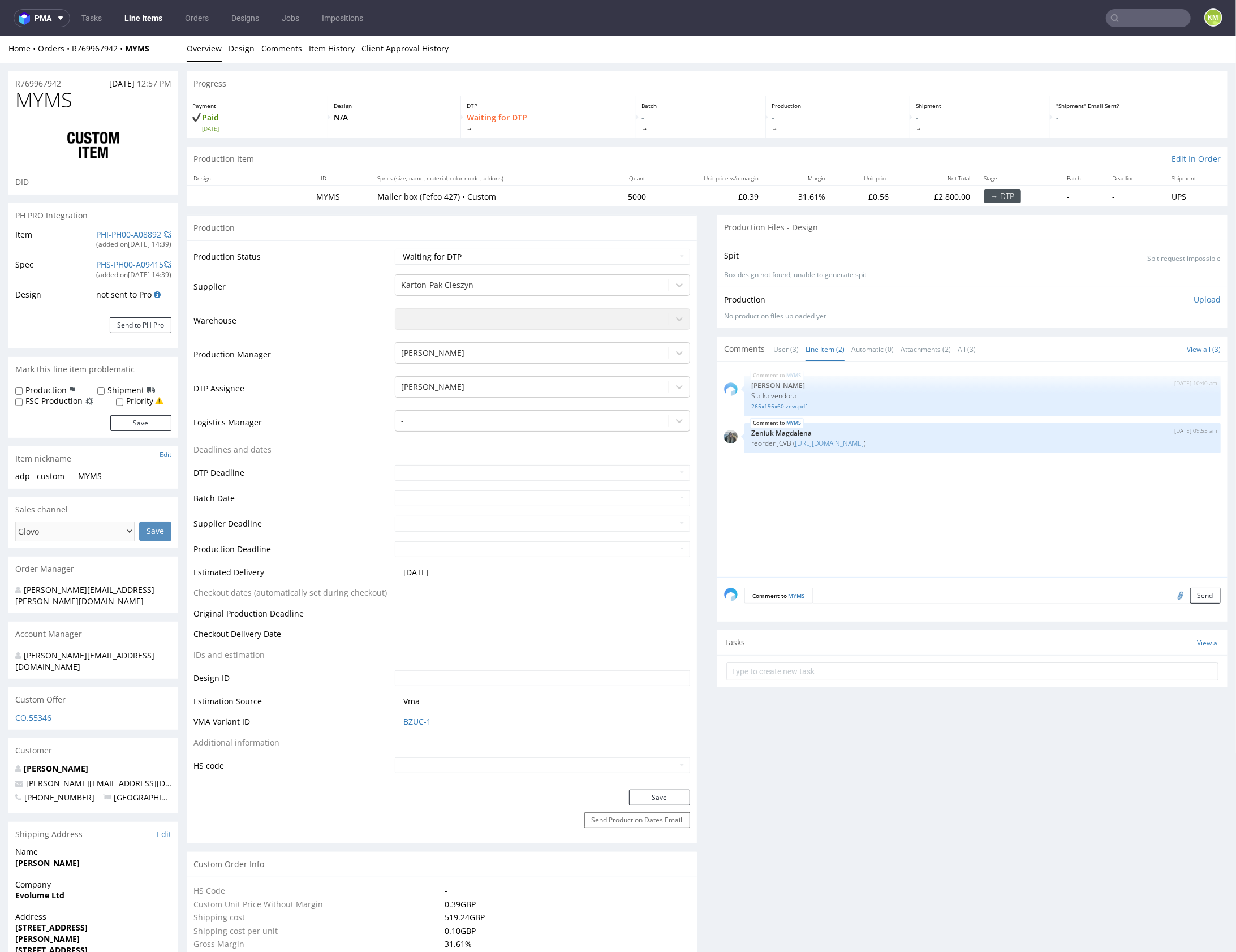
scroll to position [0, 0]
click at [900, 520] on div "MYMS 6th Aug 25 | 10:40 am Michał Palasek Siatka vendora 265x195x60-zew.pdf MYM…" at bounding box center [975, 474] width 504 height 208
click at [781, 407] on link "265x195x60-zew.pdf" at bounding box center [982, 407] width 463 height 9
click at [1013, 476] on div "MYMS 6th Aug 25 | 10:40 am Michał Palasek Siatka vendora 265x195x60-zew.pdf MYM…" at bounding box center [975, 474] width 504 height 208
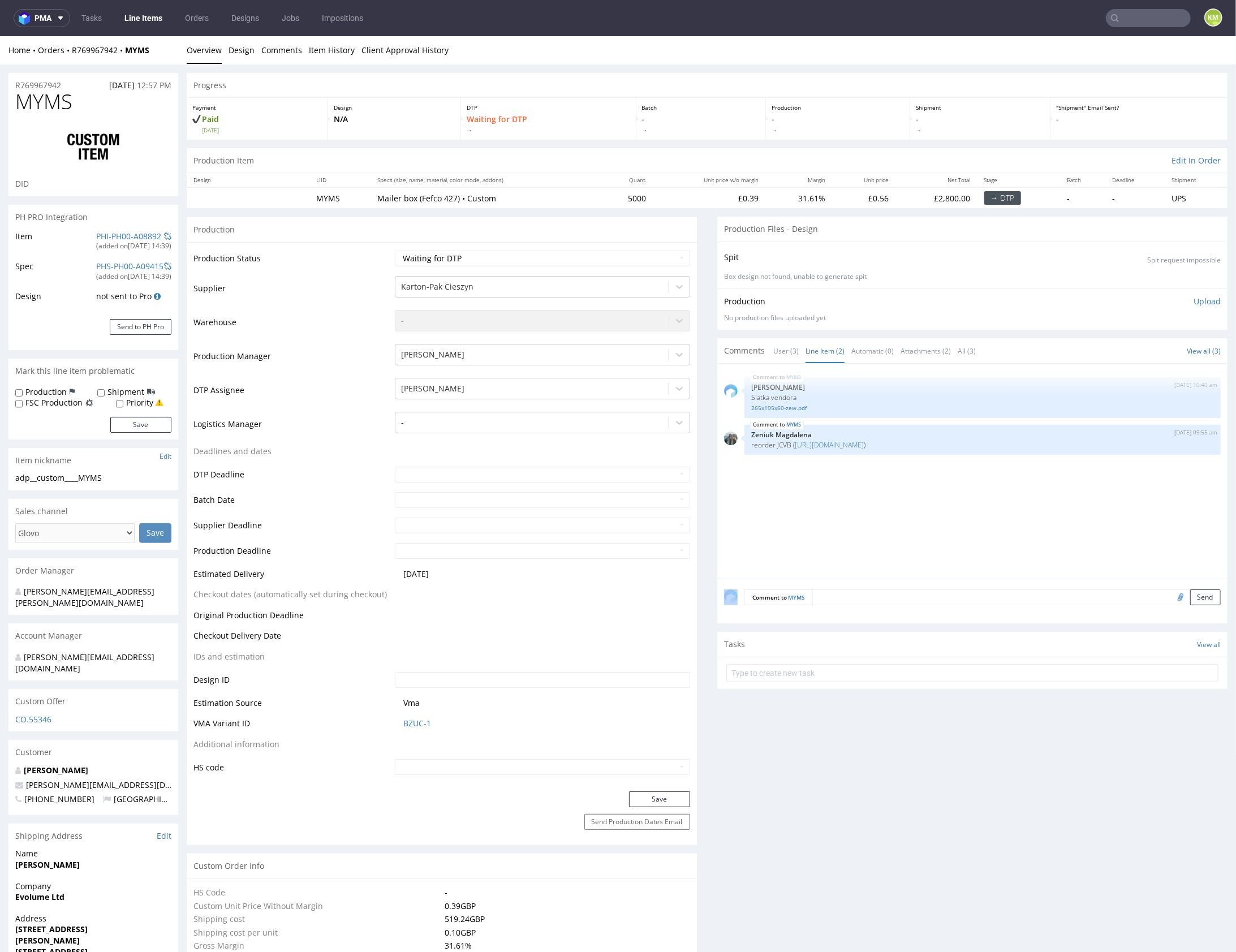
click at [910, 495] on div "MYMS 6th Aug 25 | 10:40 am Michał Palasek Siatka vendora 265x195x60-zew.pdf MYM…" at bounding box center [975, 474] width 504 height 208
click at [897, 598] on textarea at bounding box center [1016, 596] width 408 height 16
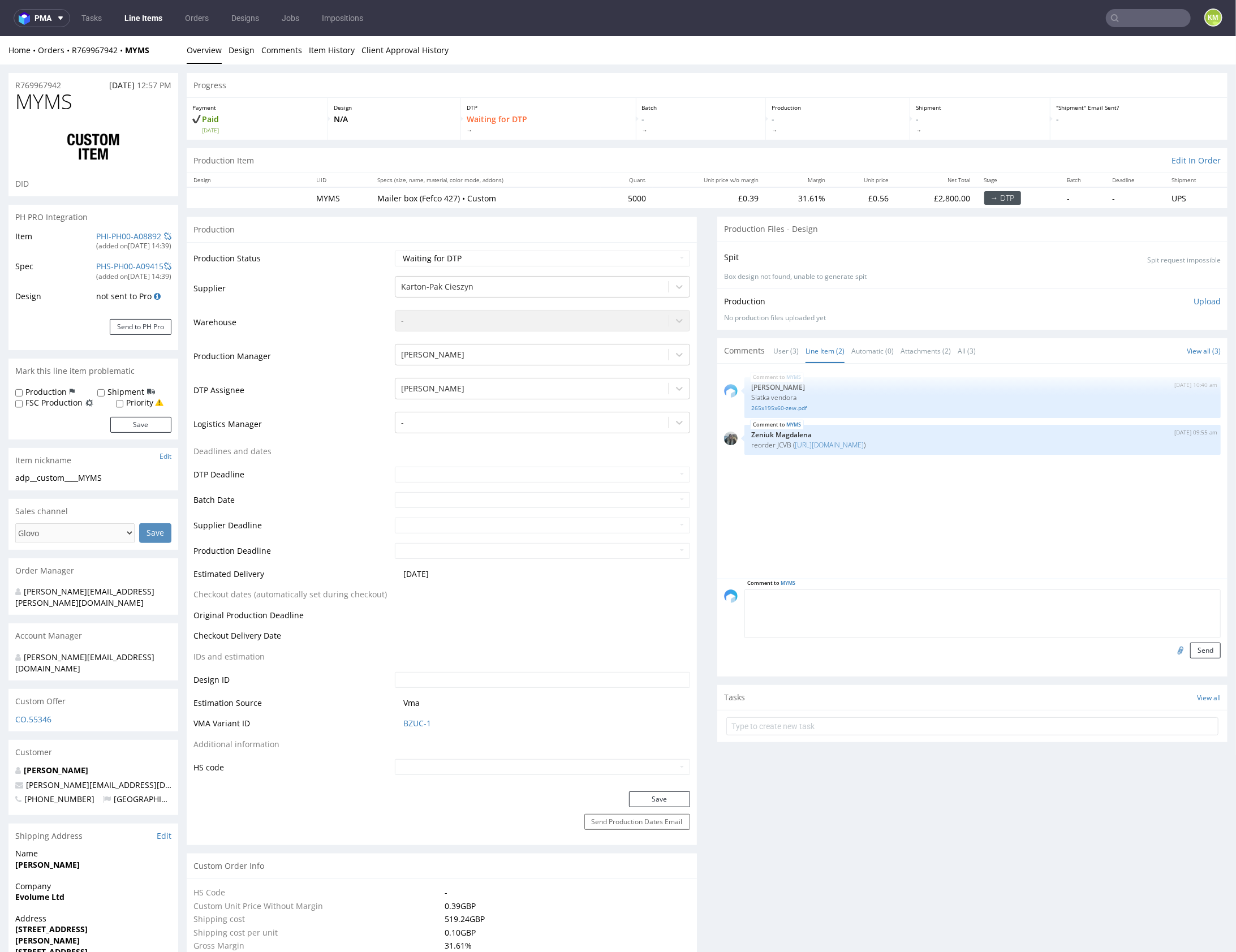
click at [1171, 648] on input "file" at bounding box center [1179, 649] width 16 height 15
type input "C:\fakepath\Zrzut ekranu 2025-08-12 o 18.51.32.png"
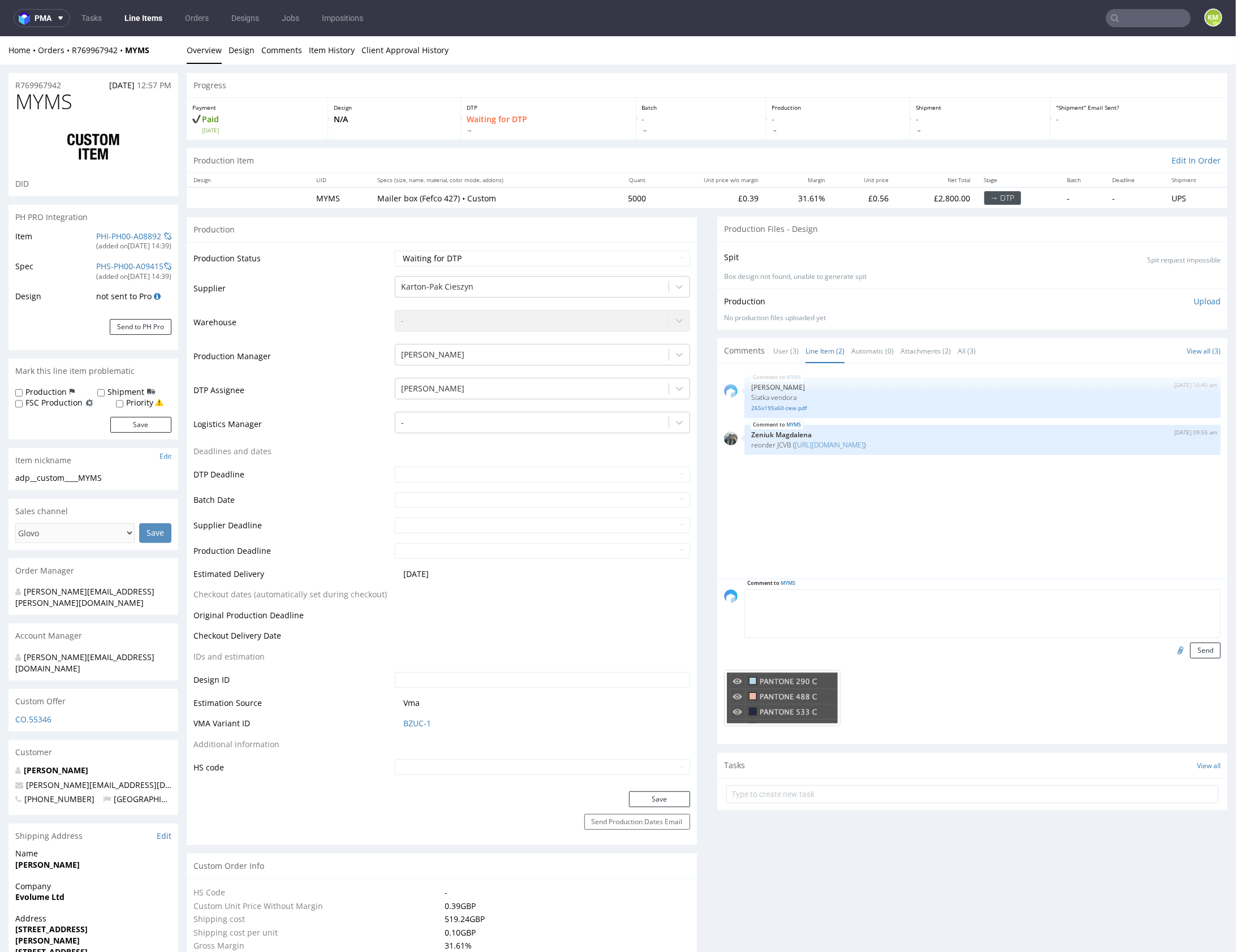
click at [860, 599] on textarea at bounding box center [983, 613] width 476 height 49
click at [879, 597] on textarea "wczesniej było 3x pms, zostajemy przy pms?" at bounding box center [983, 613] width 476 height 49
drag, startPoint x: 835, startPoint y: 596, endPoint x: 1001, endPoint y: 616, distance: 167.2
click at [1001, 616] on textarea "wczesniej było 3x pms, zostajemy przy pms?" at bounding box center [983, 613] width 476 height 49
click at [922, 604] on textarea "wczesniej było 3x pms, zmieniamy na cmyka?" at bounding box center [983, 613] width 476 height 49
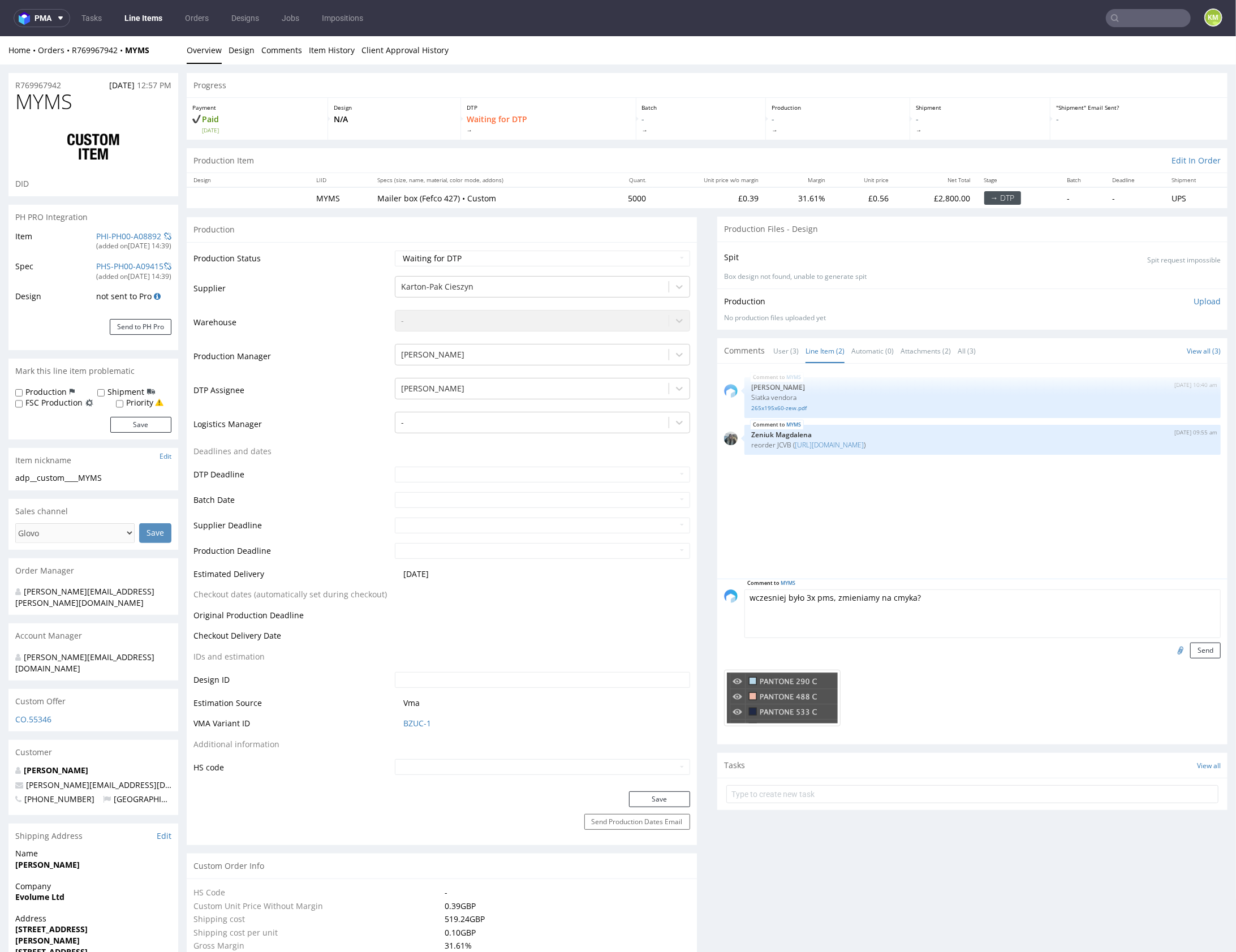
click at [949, 599] on textarea "wczesniej było 3x pms, zmieniamy na cmyka?" at bounding box center [983, 613] width 476 height 49
type textarea "wczesniej było 3x pms, zmieniamy na cmyka?"
click at [1202, 651] on button "Send" at bounding box center [1206, 650] width 30 height 16
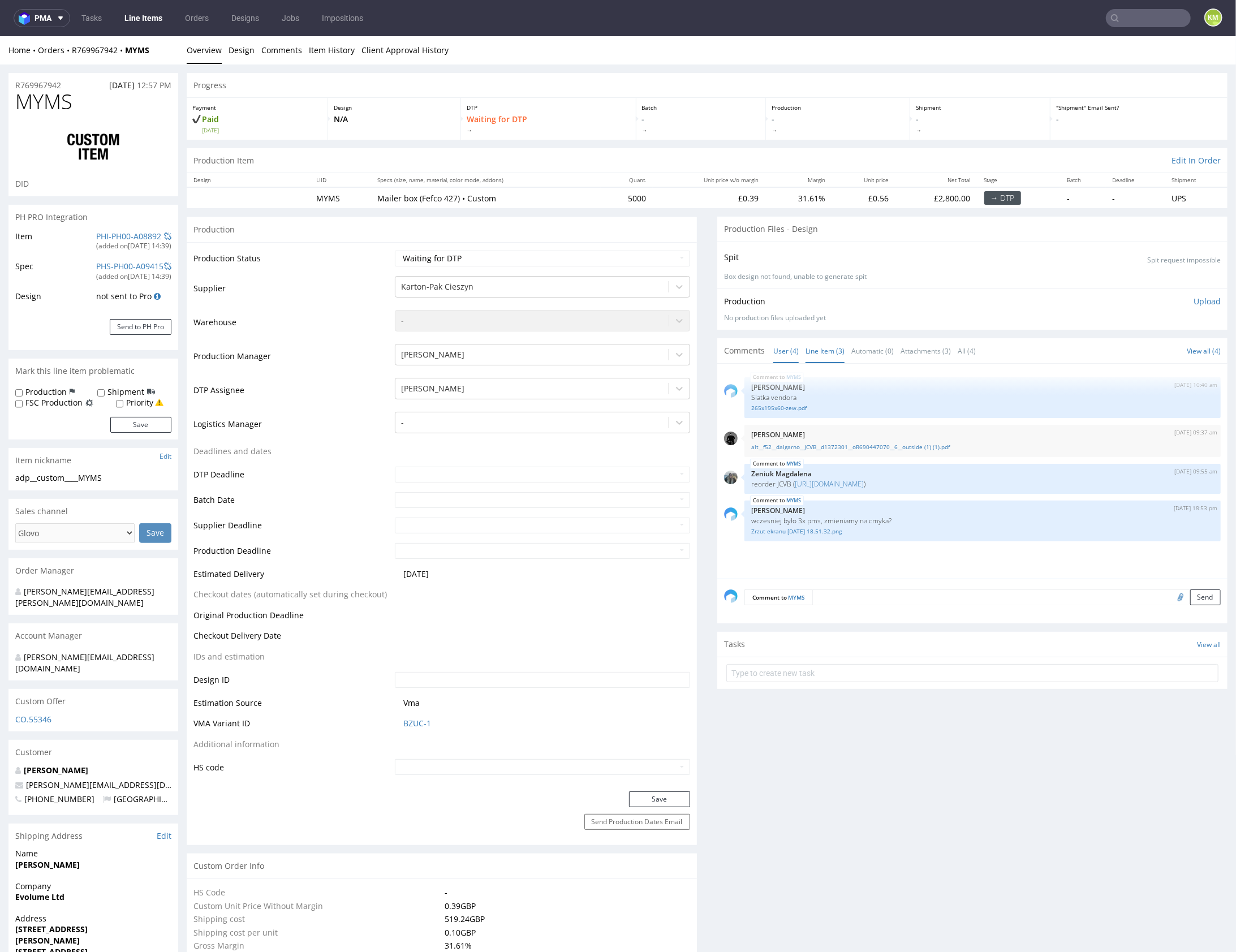
click at [828, 348] on link "Line Item (3)" at bounding box center [825, 350] width 39 height 24
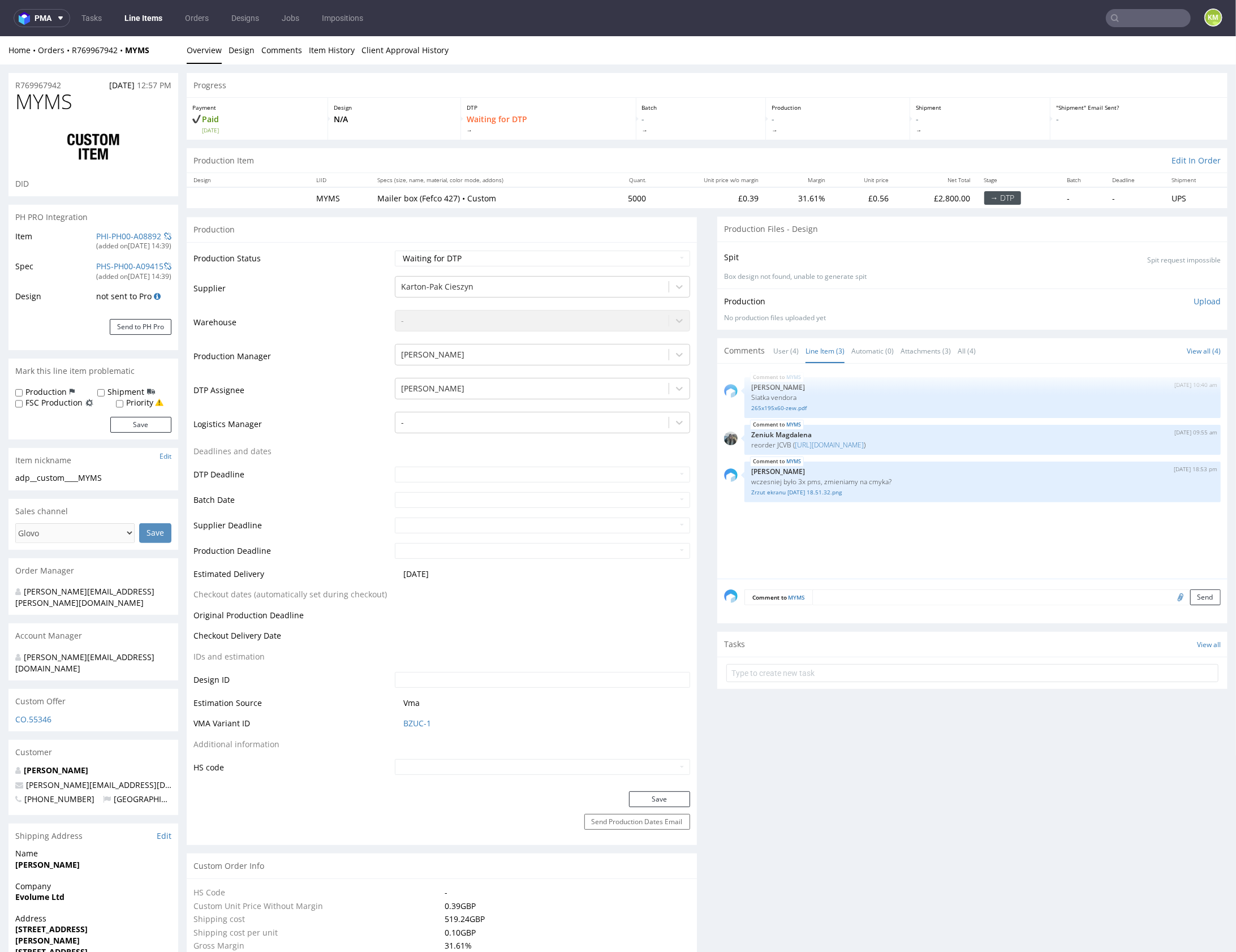
click at [849, 525] on div "MYMS 6th Aug 25 | 10:40 am Michał Palasek Siatka vendora 265x195x60-zew.pdf MYM…" at bounding box center [975, 474] width 504 height 208
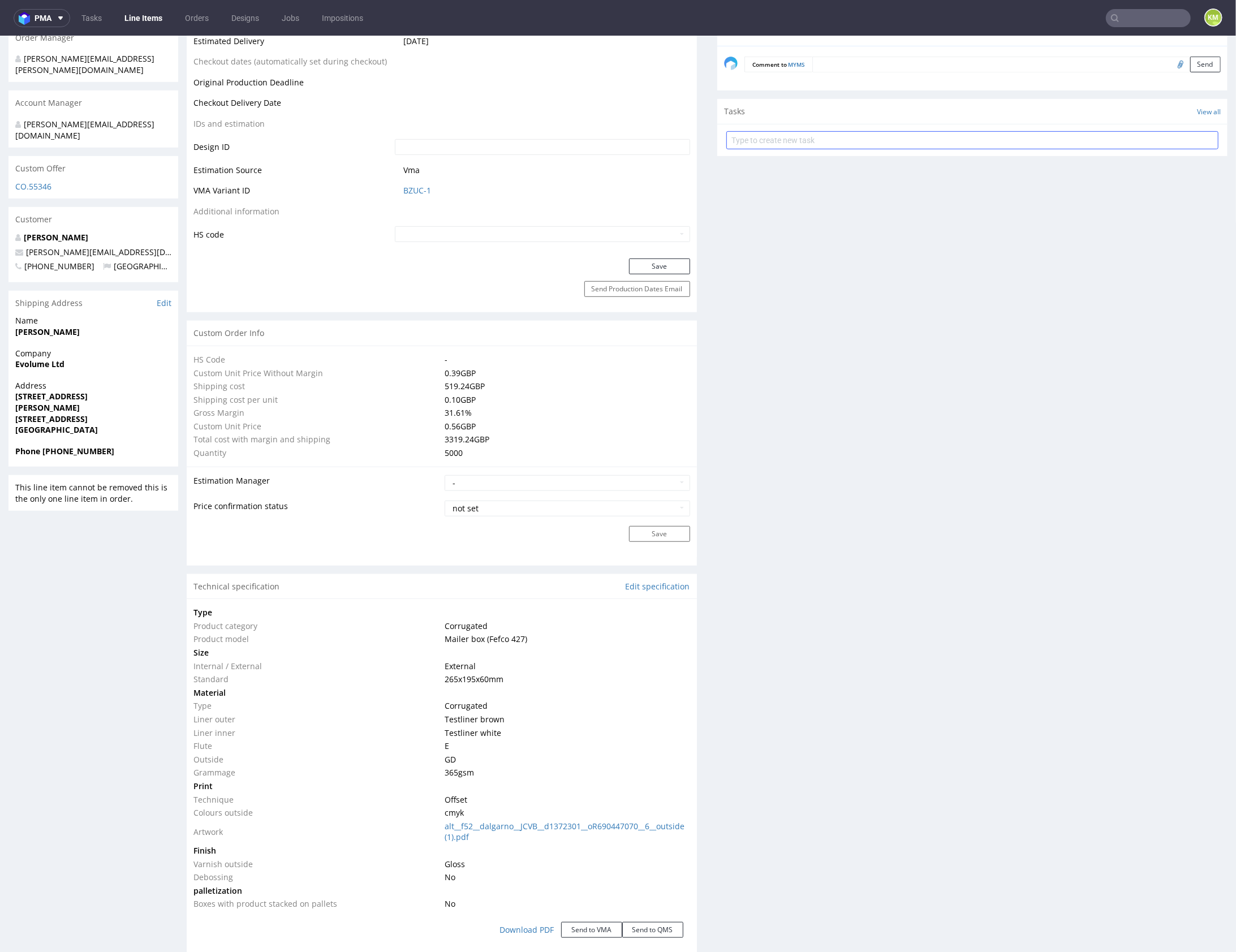
scroll to position [42, 0]
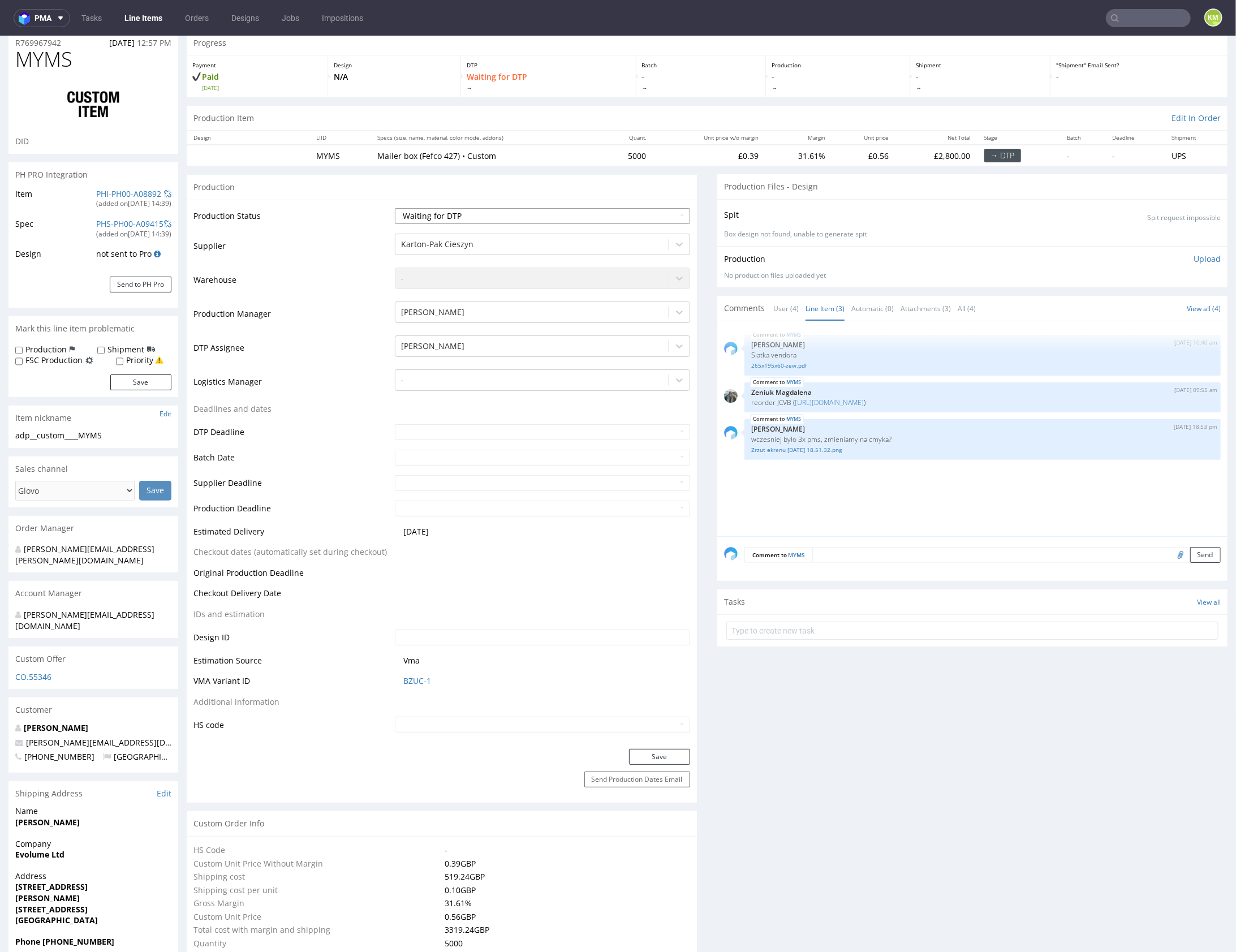
click at [552, 210] on select "Waiting for Artwork Waiting for Diecut Waiting for Mockup Waiting for DTP Waiti…" at bounding box center [542, 216] width 295 height 16
select select "dtp_issue"
click at [662, 753] on button "Save" at bounding box center [659, 756] width 61 height 16
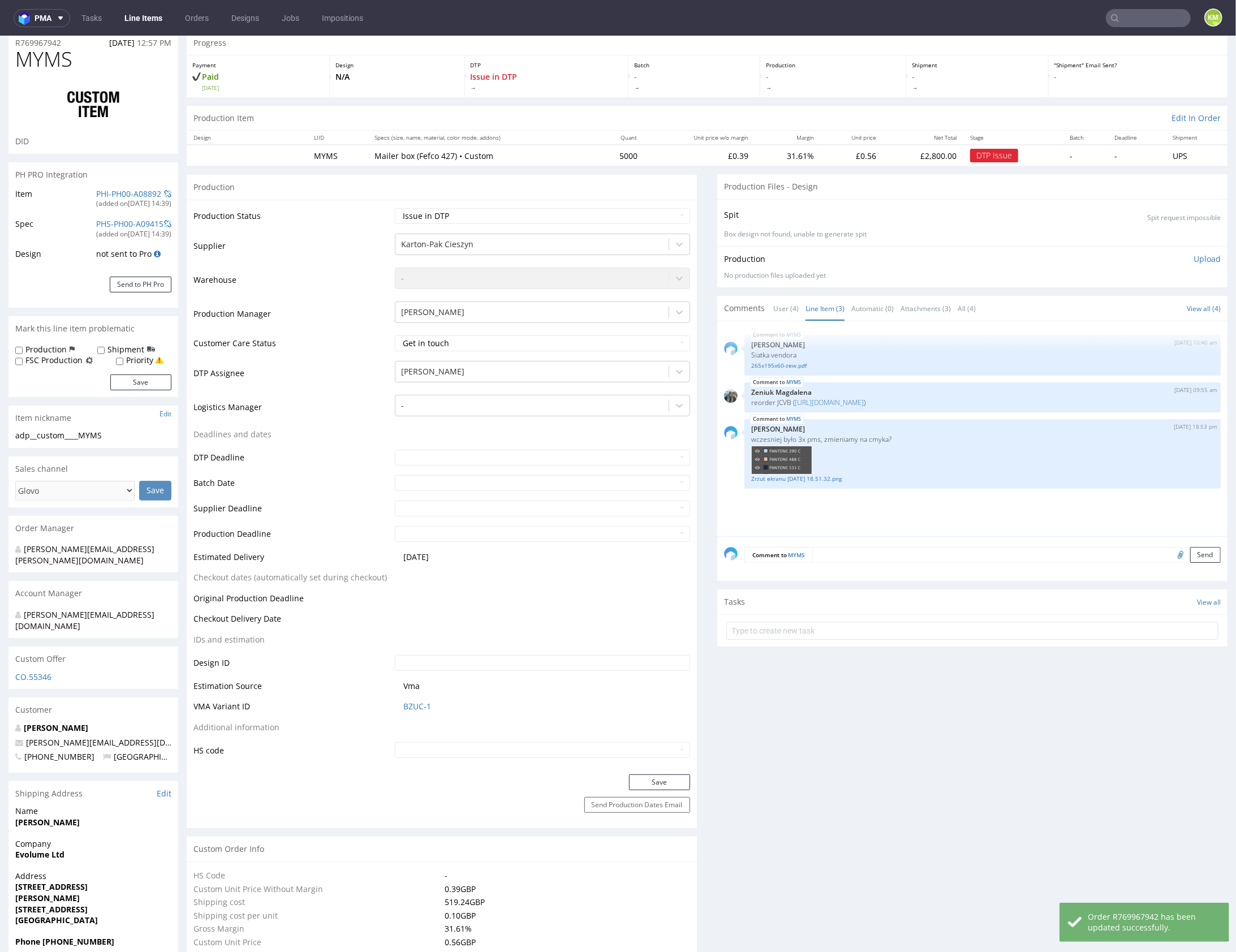
click at [862, 495] on div "MYMS 6th Aug 25 | 10:40 am Michał Palasek Siatka vendora 265x195x60-zew.pdf MYM…" at bounding box center [975, 431] width 504 height 208
click at [832, 477] on link "Zrzut ekranu [DATE] o 18.51.32.png" at bounding box center [982, 478] width 463 height 9
click at [921, 515] on div "MYMS 6th Aug 25 | 10:40 am Michał Palasek Siatka vendora 265x195x60-zew.pdf MYM…" at bounding box center [975, 431] width 504 height 208
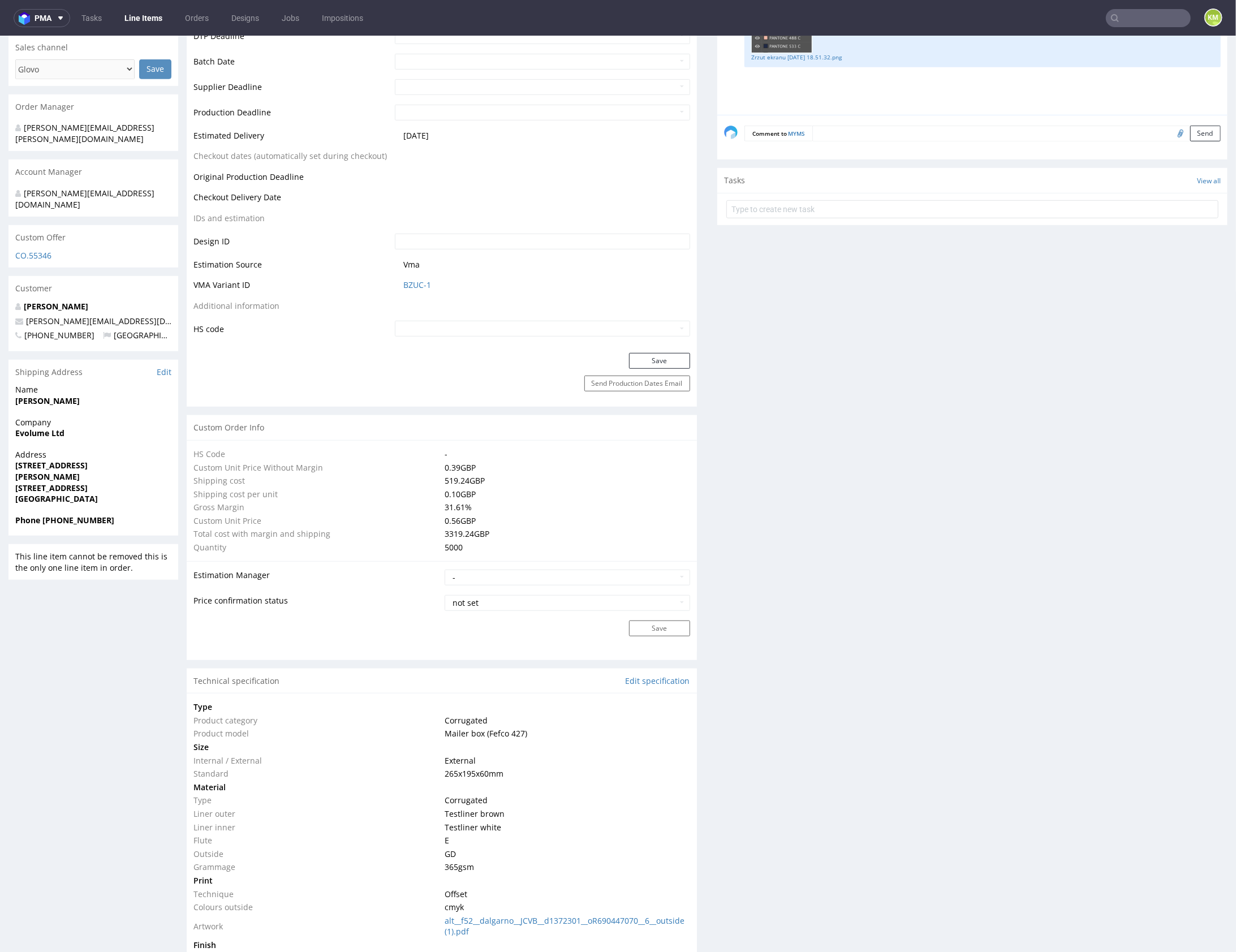
scroll to position [0, 0]
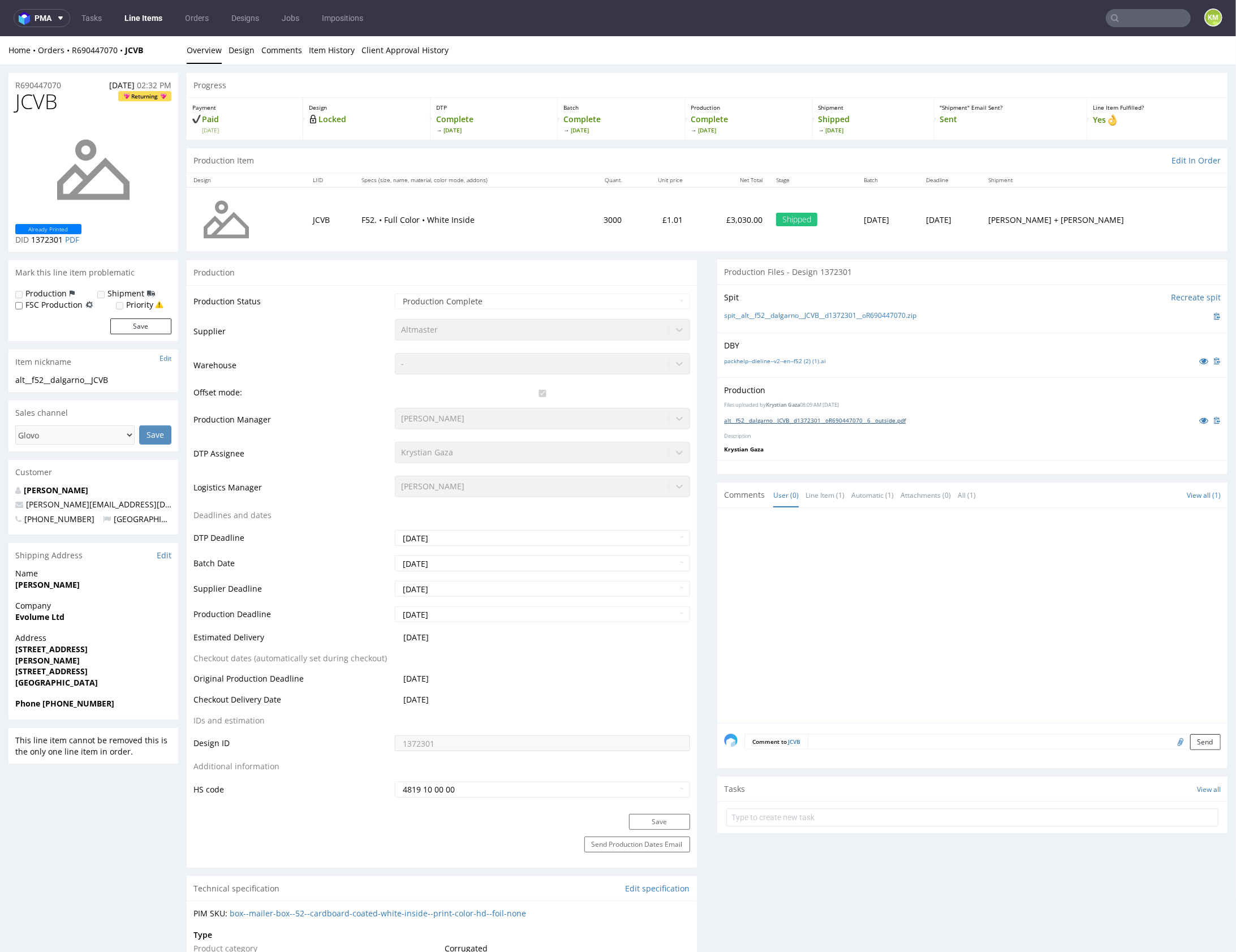
click at [816, 418] on link "alt__f52__dalgarno__JCVB__d1372301__oR690447070__6__outside.pdf" at bounding box center [814, 420] width 181 height 8
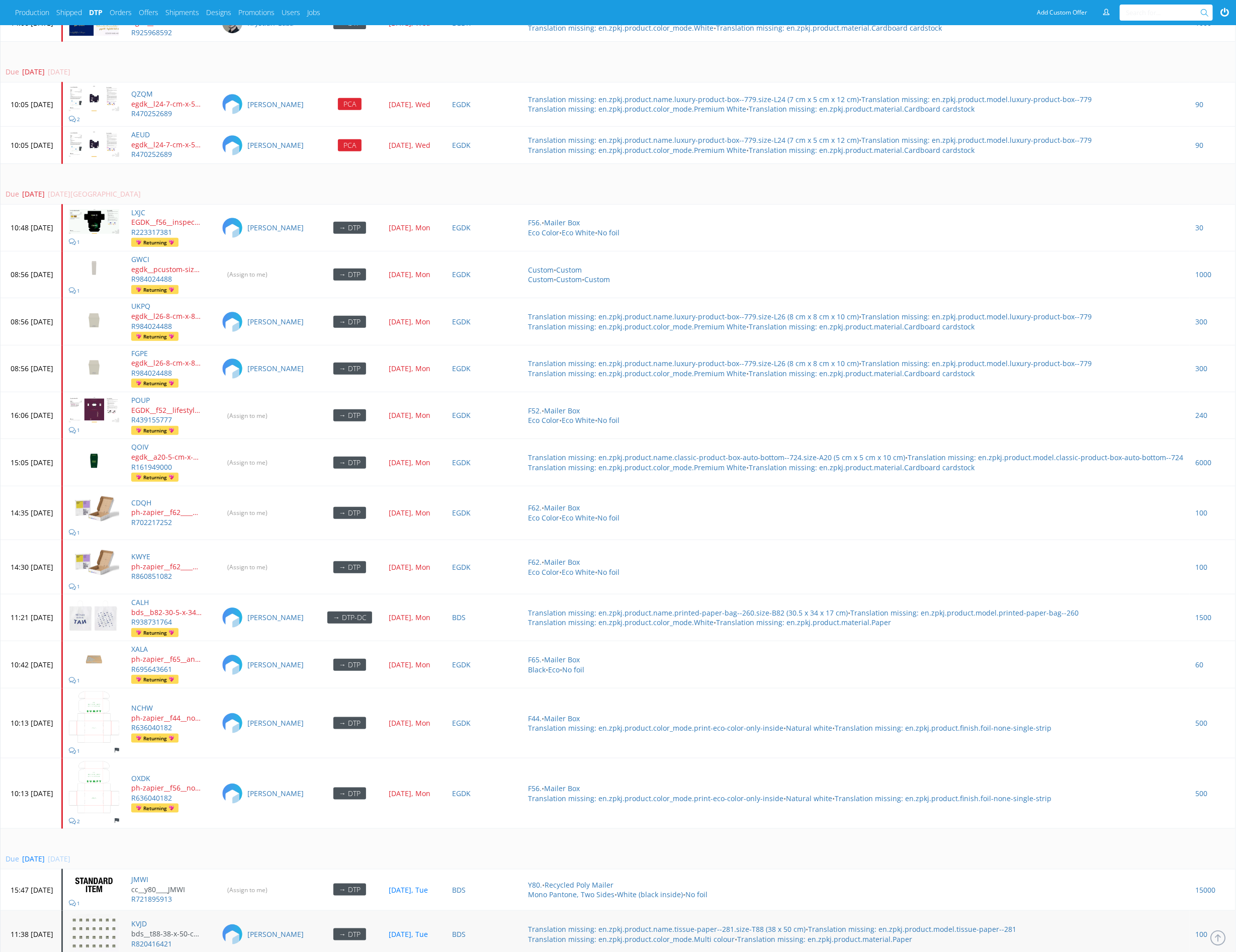
scroll to position [2668, 0]
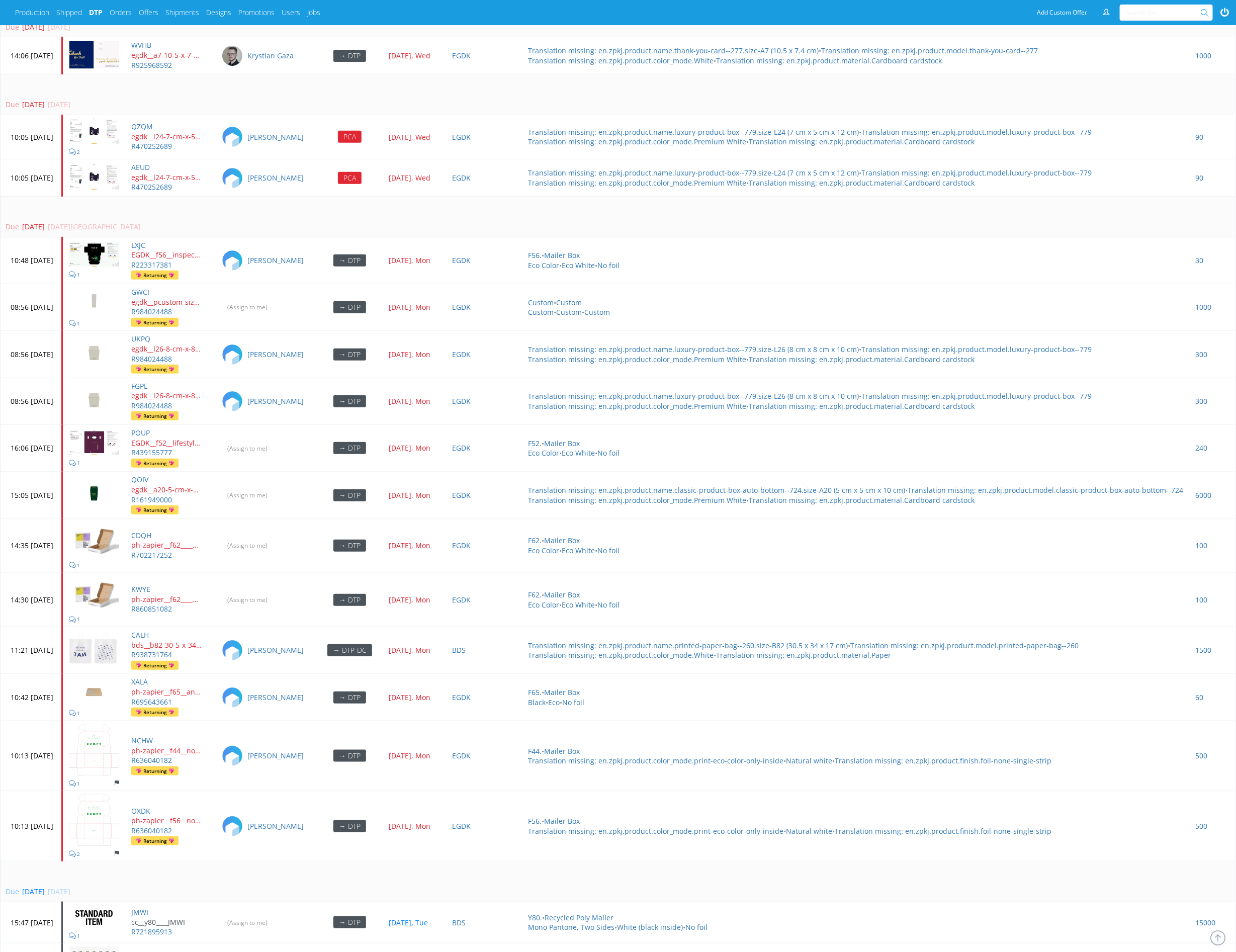
click at [837, 201] on td "Due [DATE] [DATE][GEOGRAPHIC_DATA]" at bounding box center [618, 216] width 1235 height 40
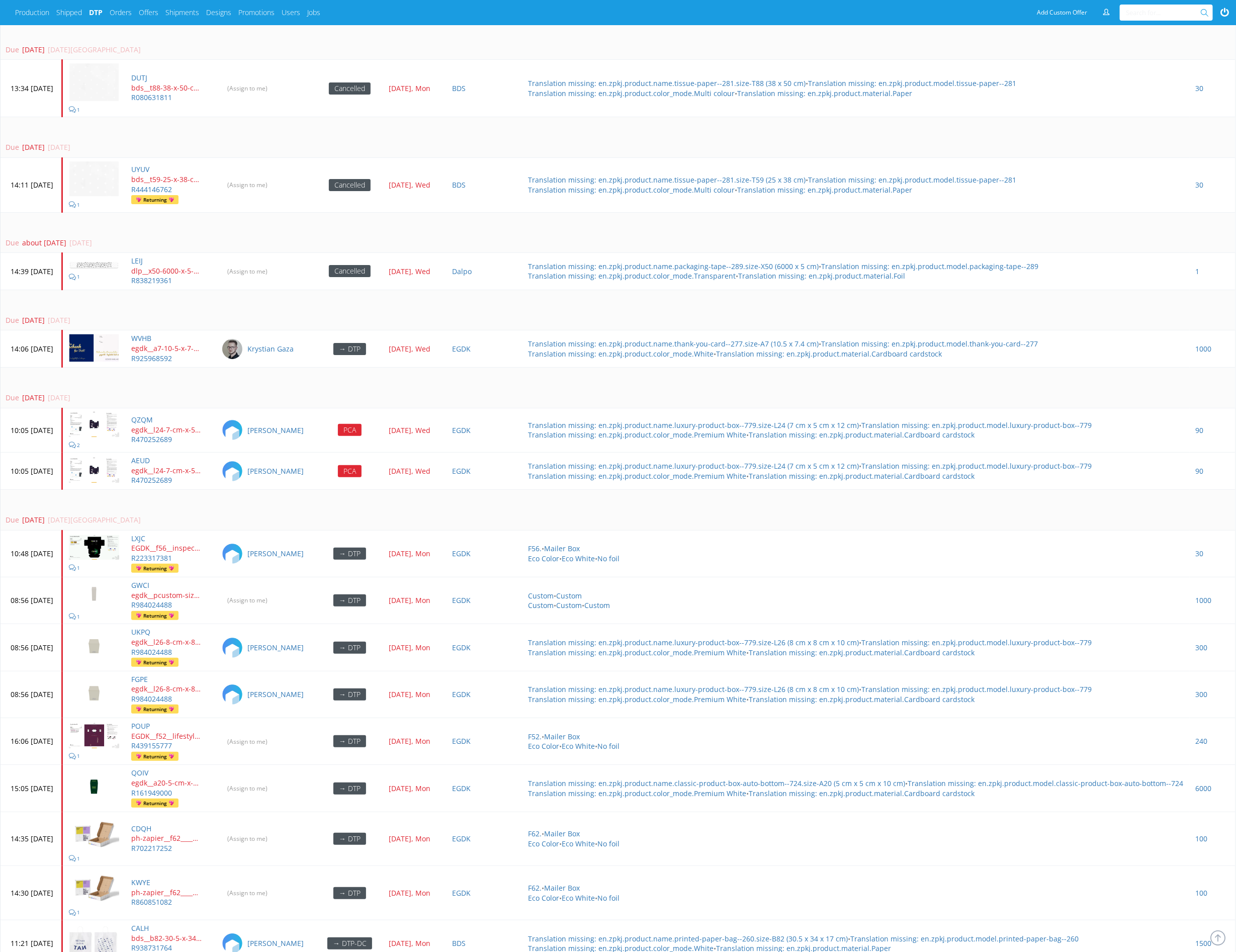
scroll to position [3366, 0]
